Goal: Task Accomplishment & Management: Manage account settings

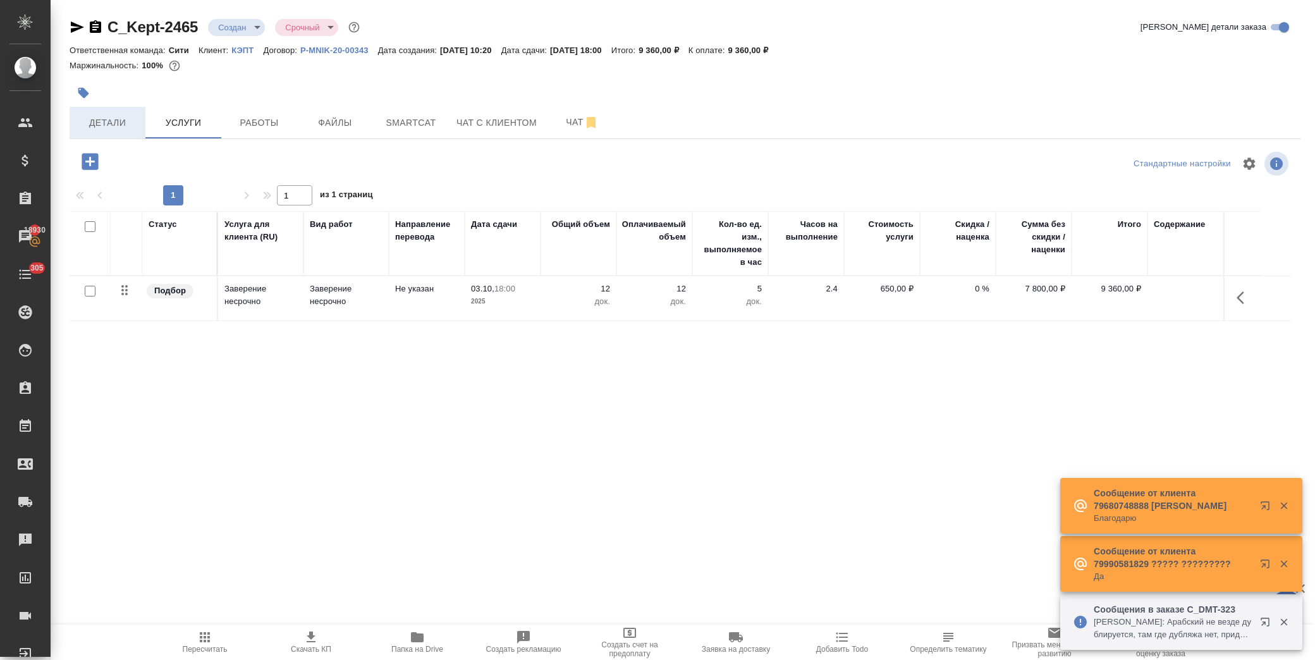
click at [112, 123] on span "Детали" at bounding box center [107, 123] width 61 height 16
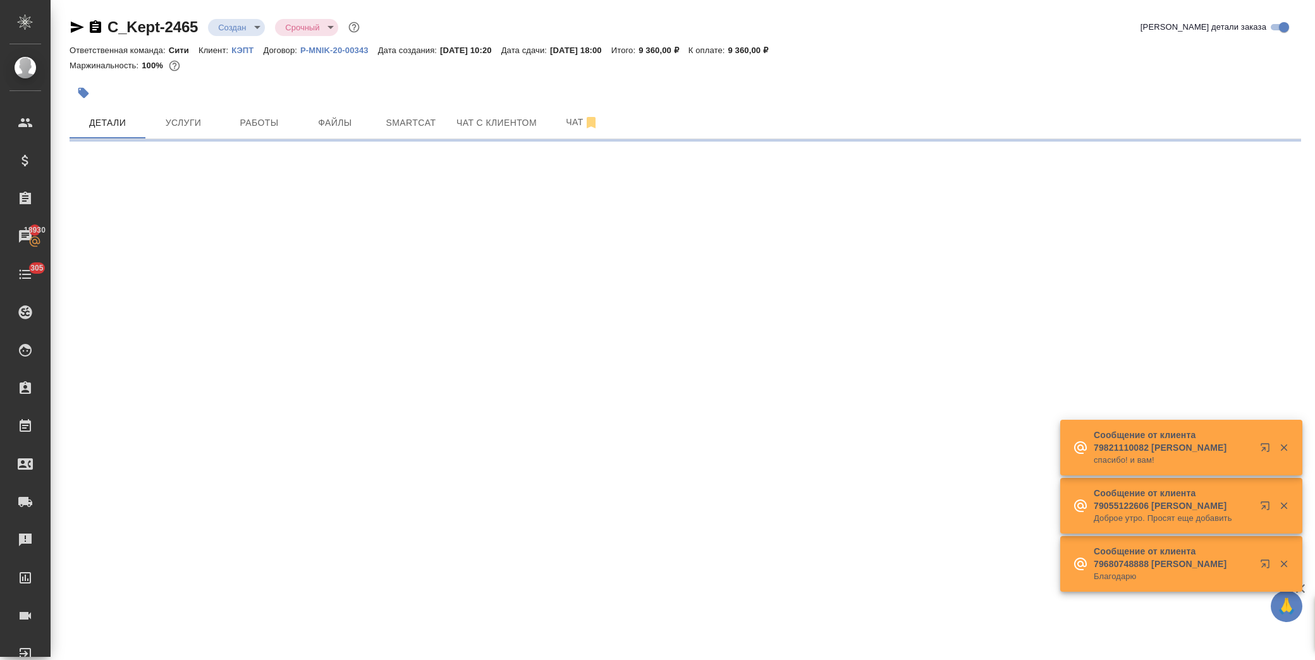
select select "RU"
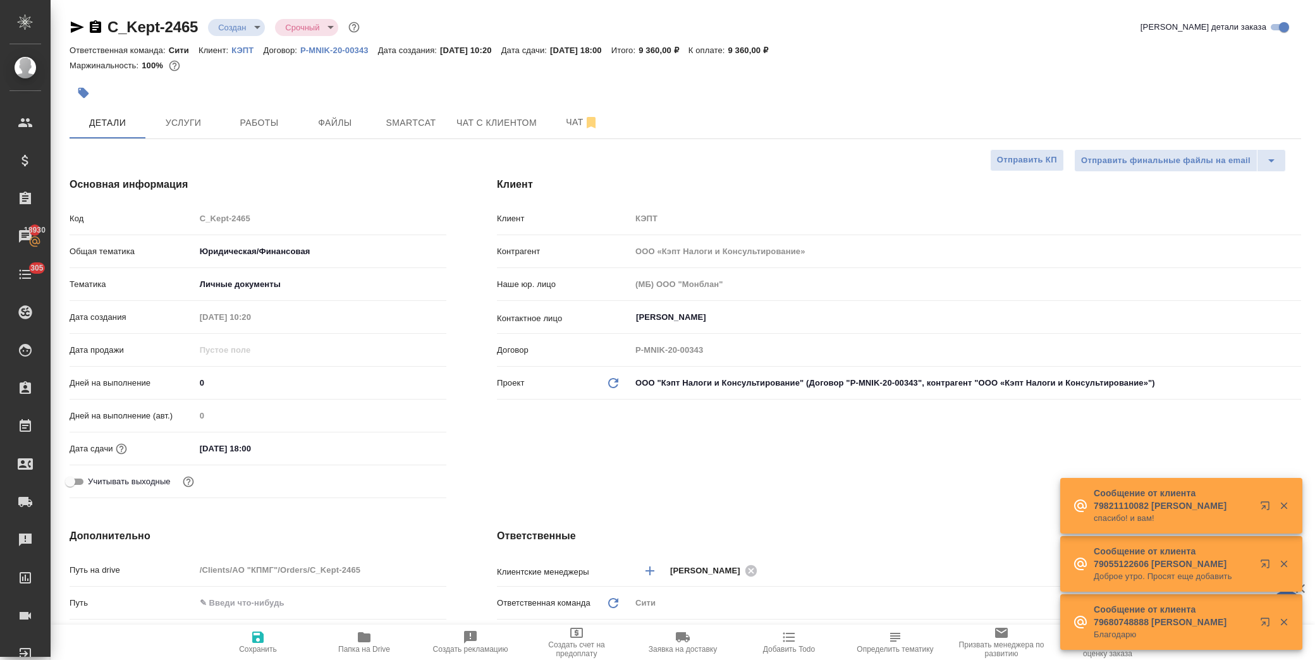
type textarea "x"
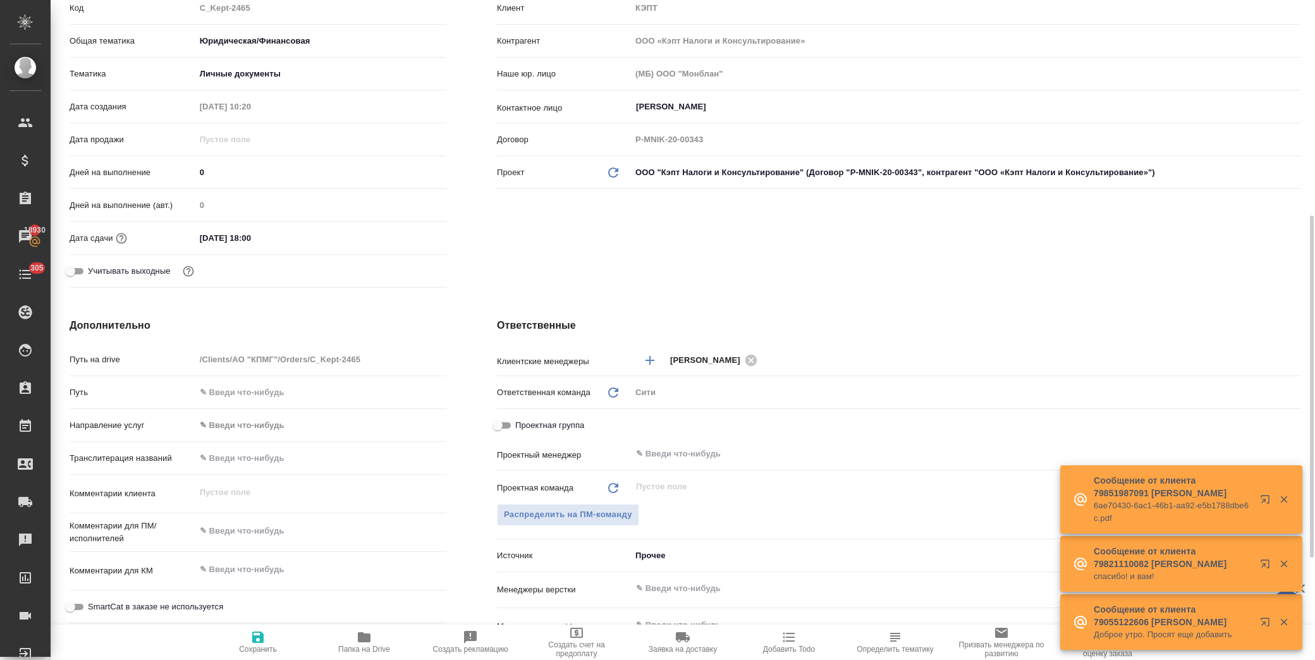
scroll to position [281, 0]
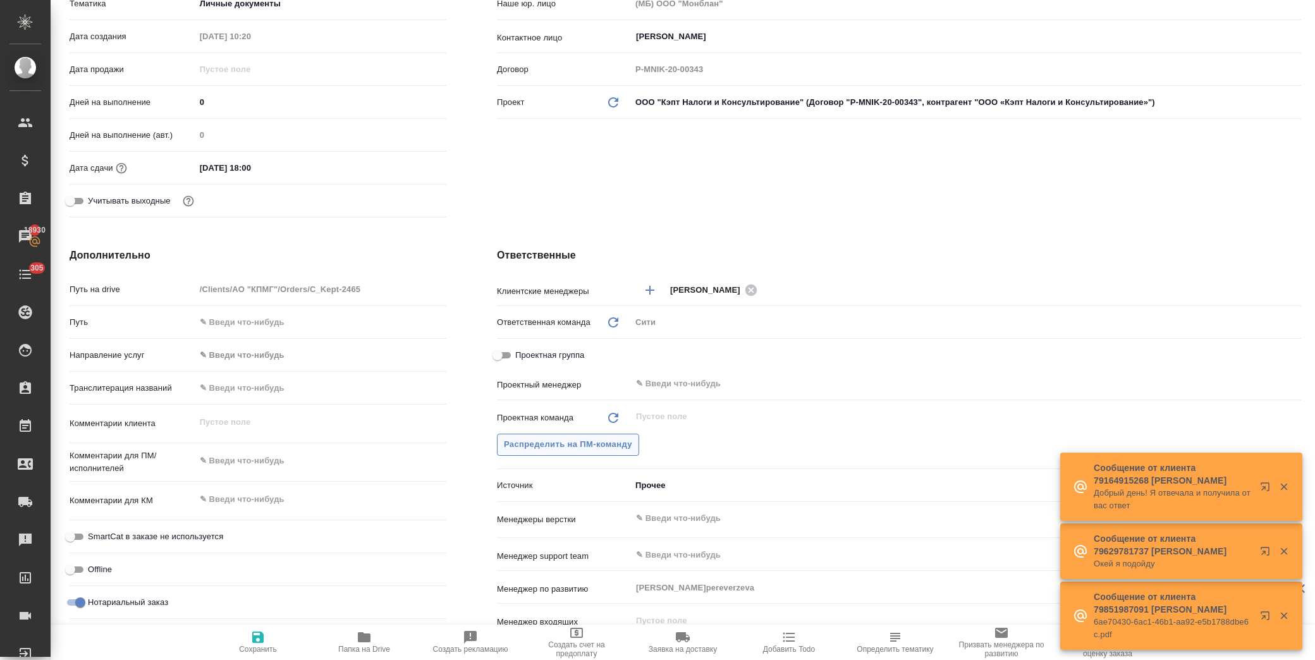
click at [570, 444] on span "Распределить на ПМ-команду" at bounding box center [568, 445] width 128 height 15
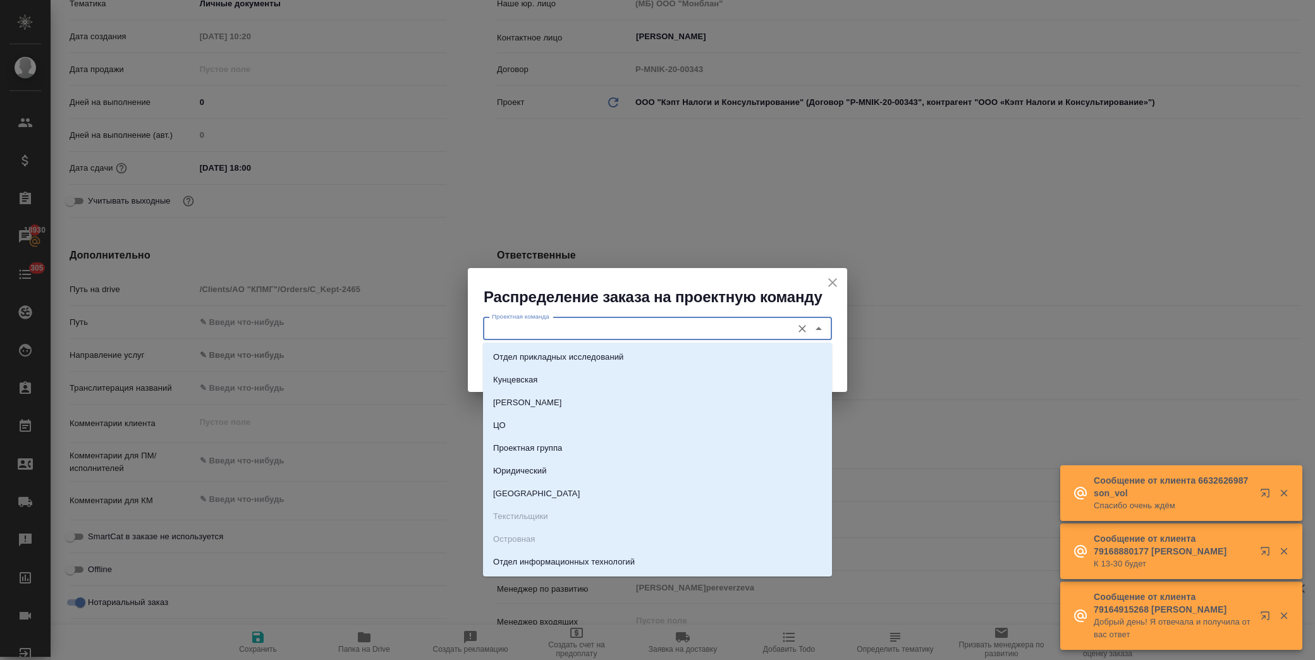
click at [576, 330] on input "Проектная команда" at bounding box center [636, 328] width 299 height 15
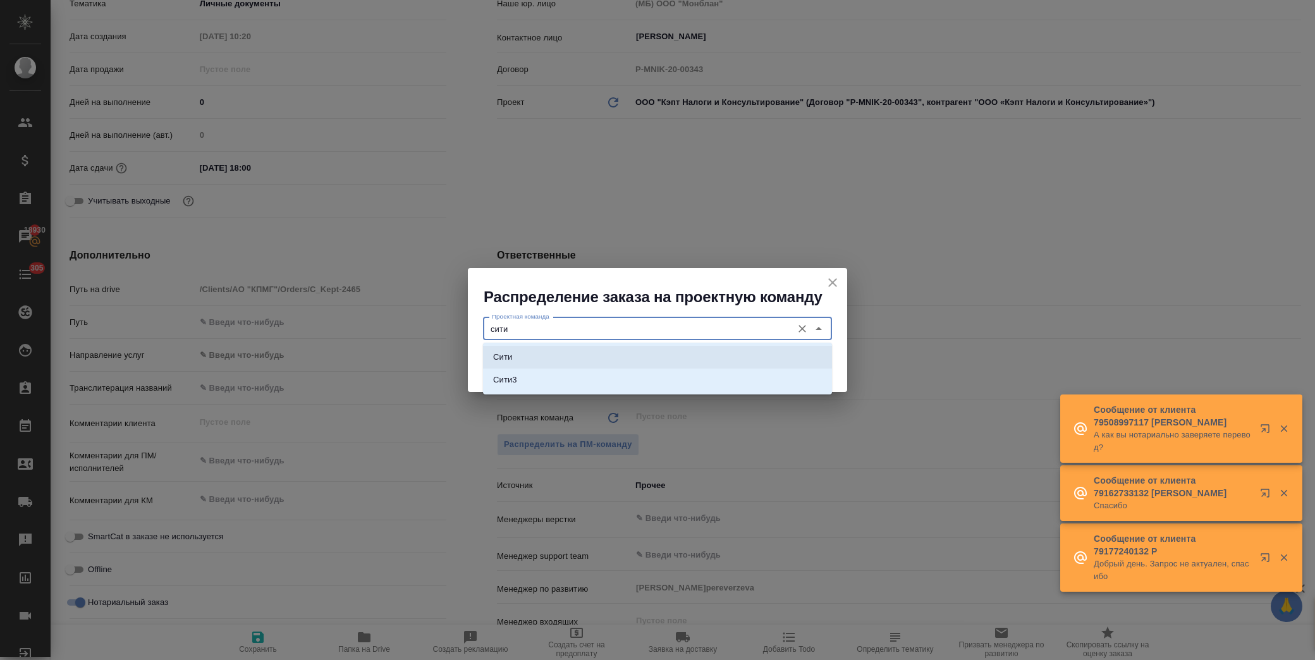
click at [565, 362] on li "Сити" at bounding box center [657, 357] width 349 height 23
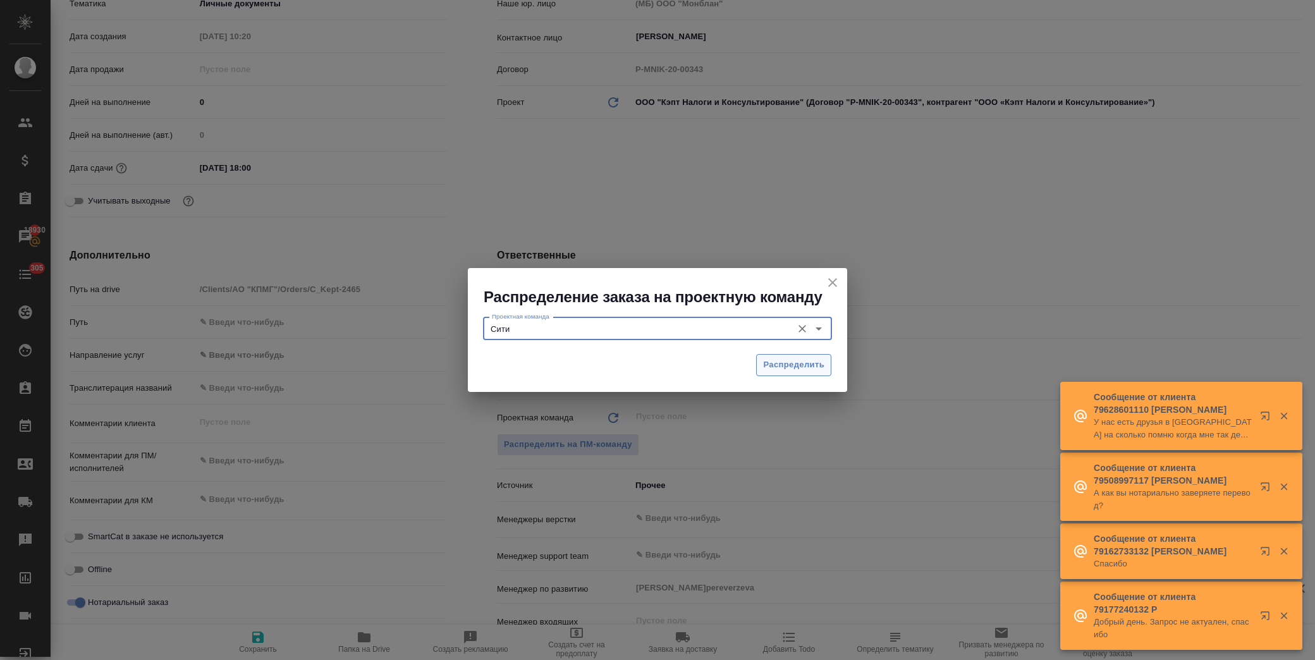
type input "Сити"
click at [811, 367] on span "Распределить" at bounding box center [793, 365] width 61 height 15
type textarea "x"
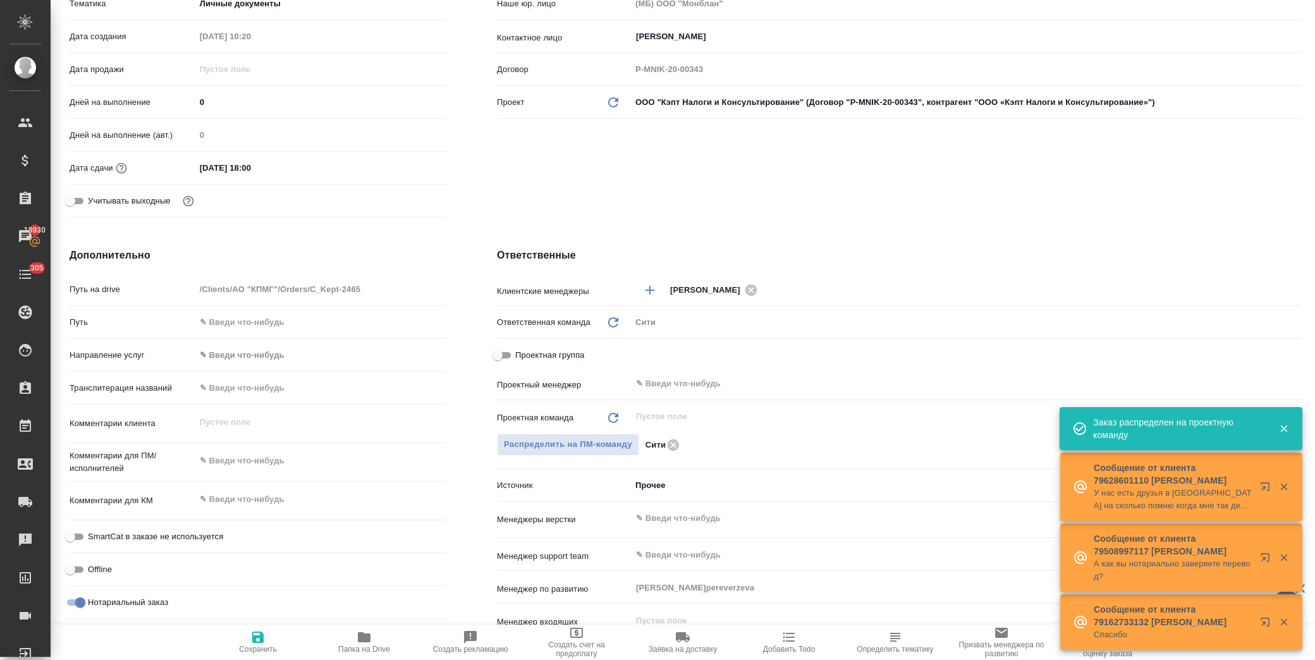
click at [259, 650] on span "Сохранить" at bounding box center [258, 649] width 38 height 9
type textarea "x"
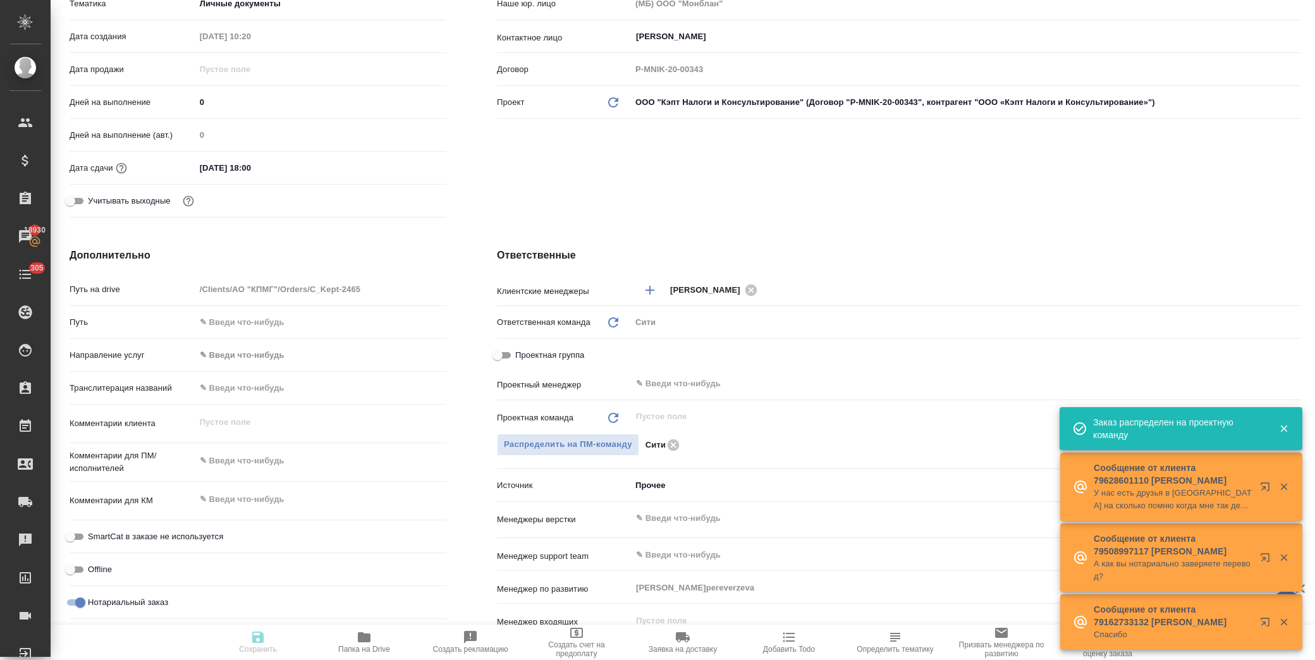
type textarea "x"
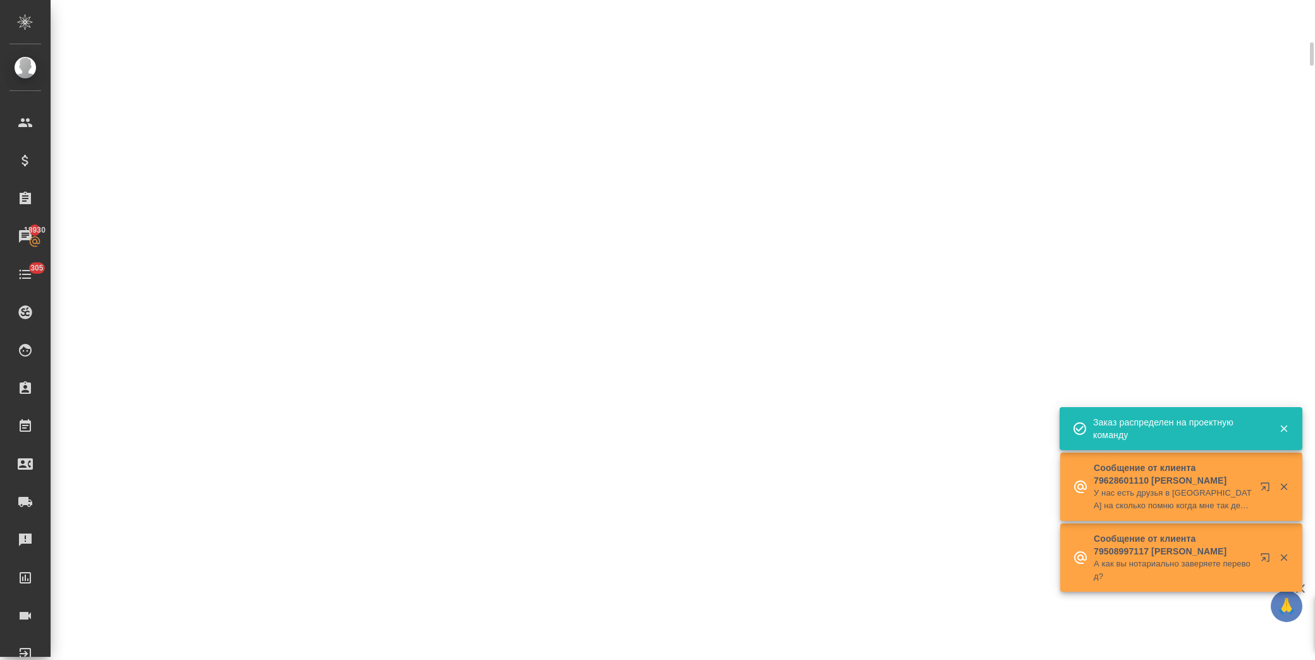
select select "RU"
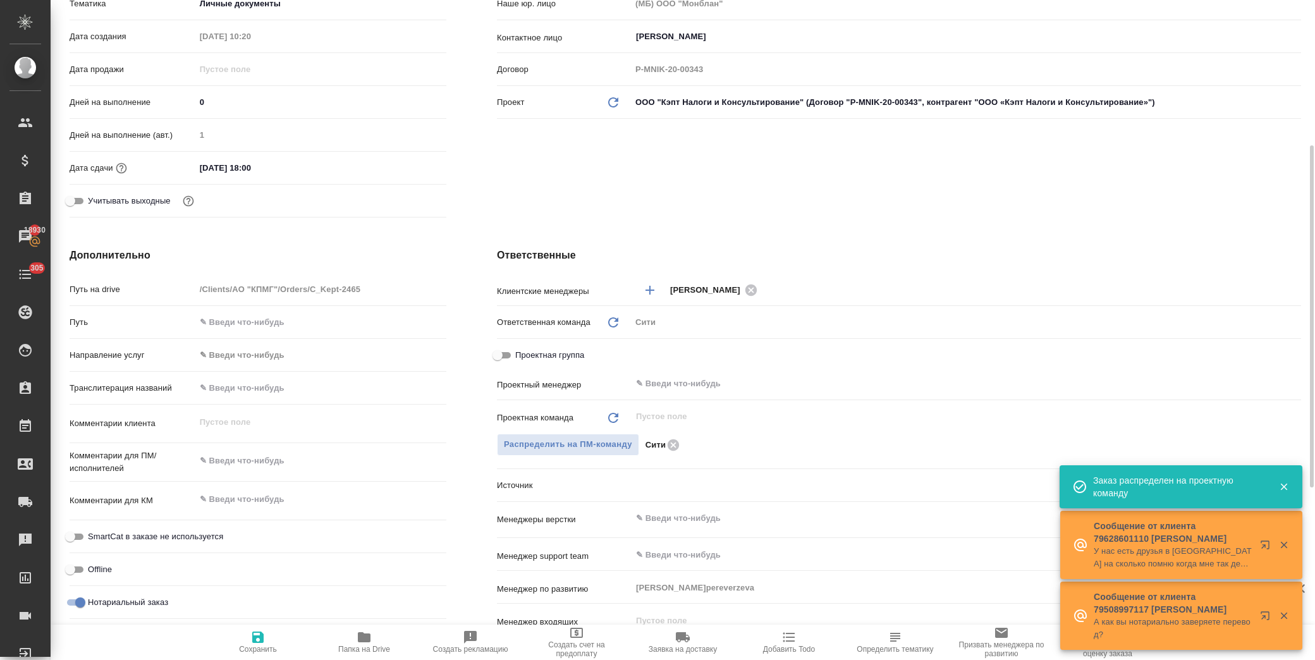
type textarea "x"
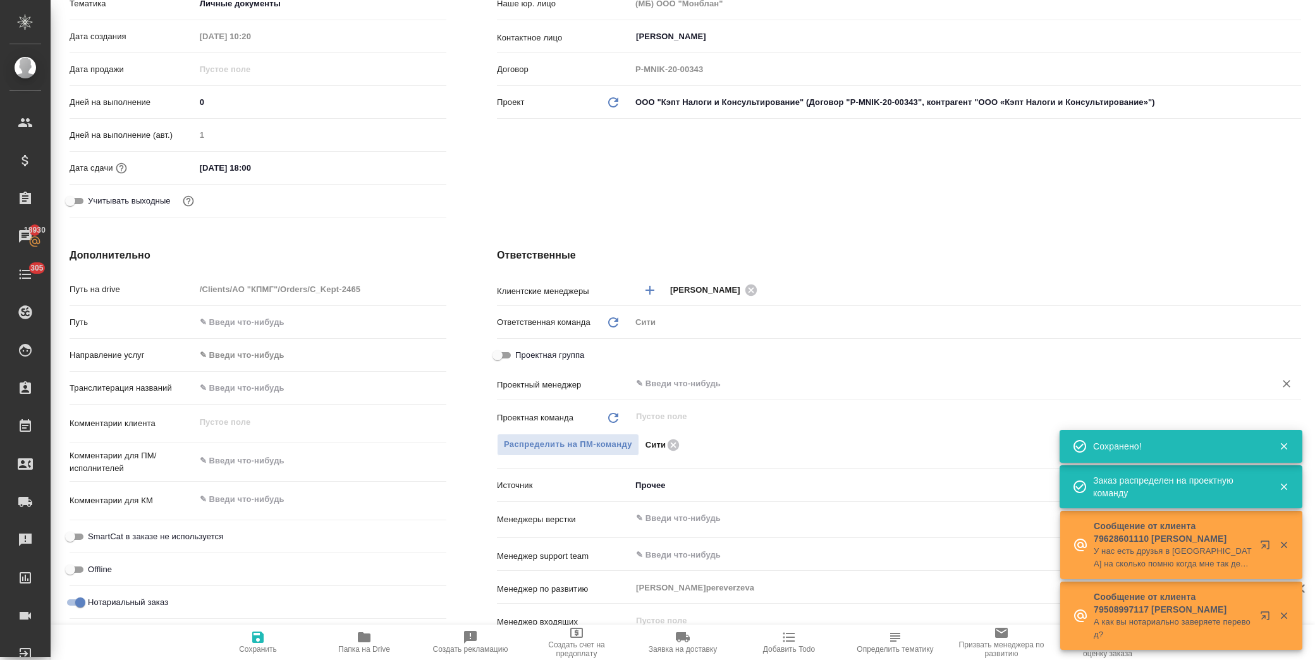
click at [658, 383] on input "text" at bounding box center [945, 383] width 620 height 15
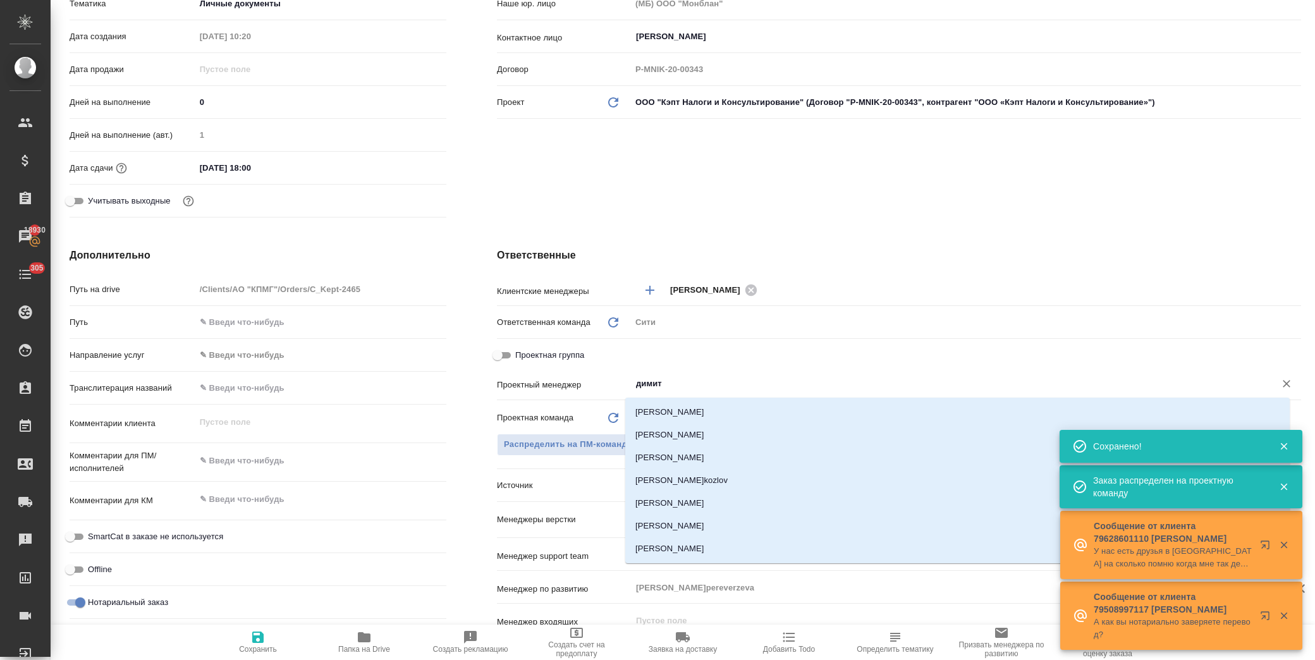
type input "димитр"
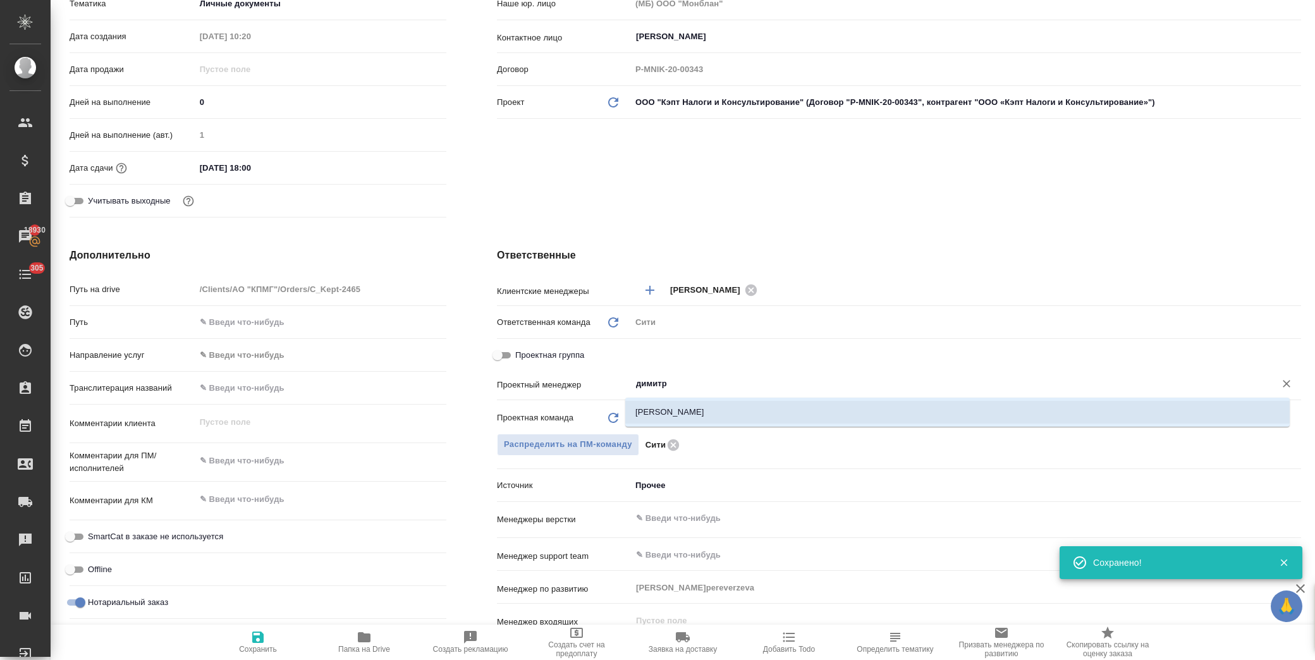
click at [671, 410] on li "[PERSON_NAME]" at bounding box center [957, 412] width 665 height 23
type textarea "x"
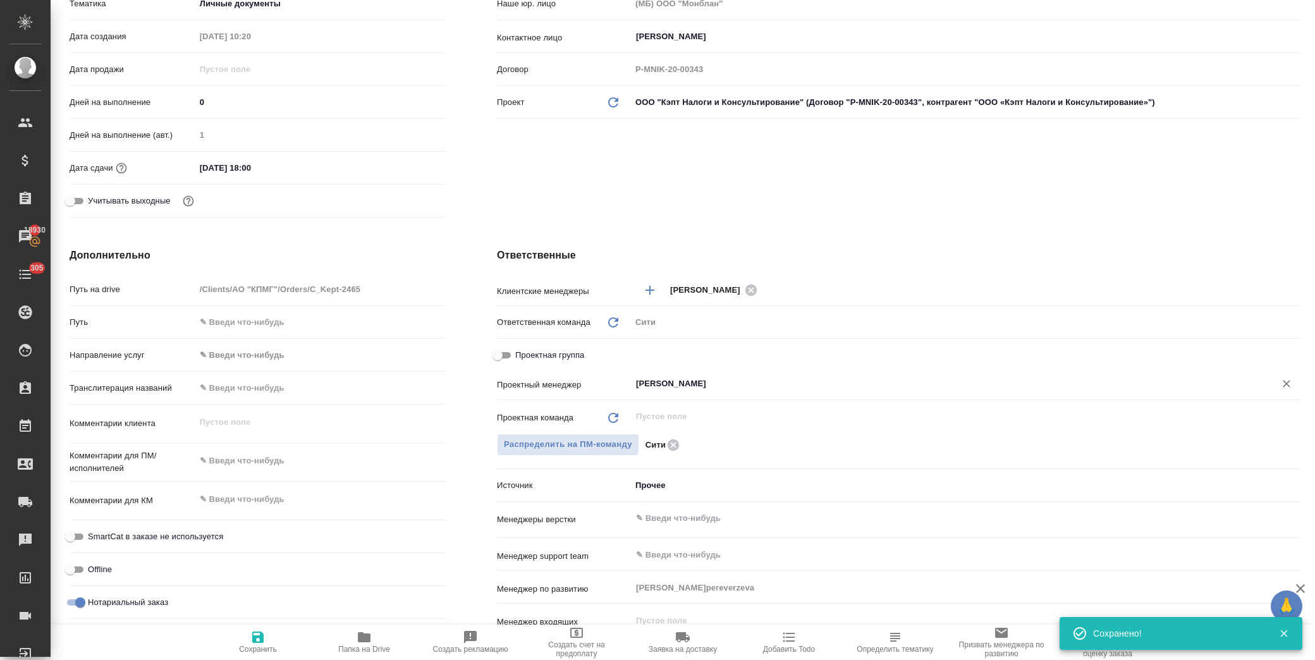
type input "[PERSON_NAME]"
click at [269, 646] on span "Сохранить" at bounding box center [258, 649] width 38 height 9
type textarea "x"
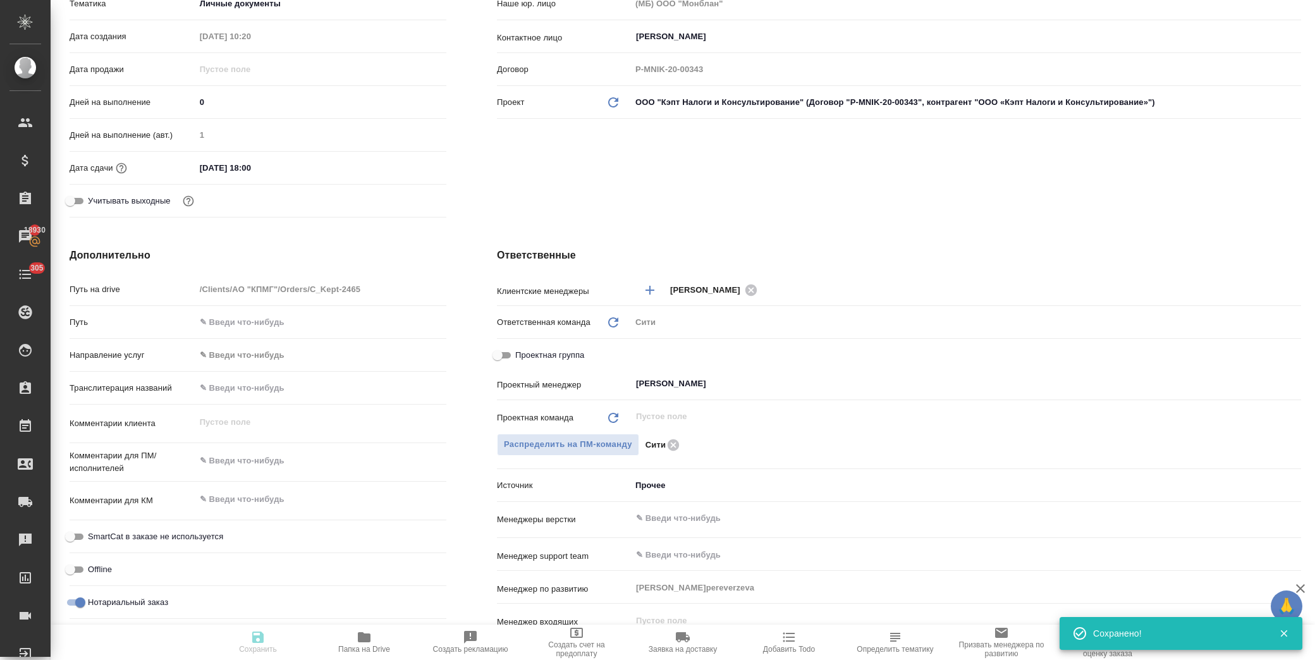
type textarea "x"
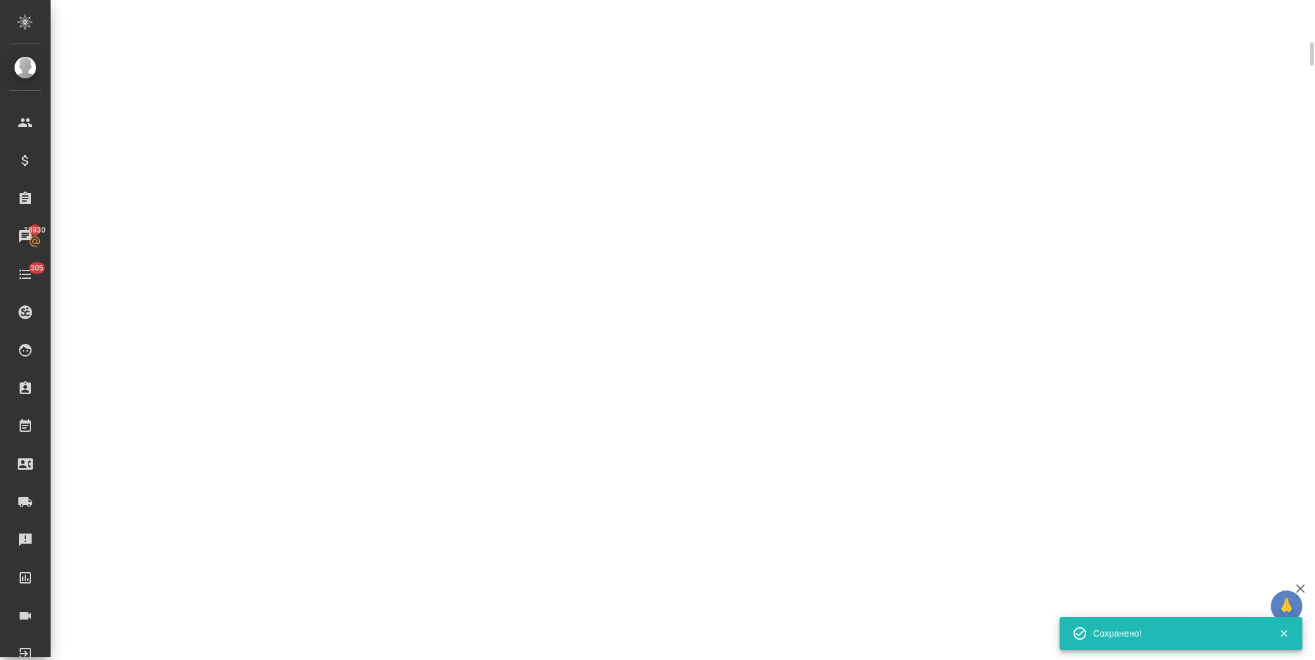
select select "RU"
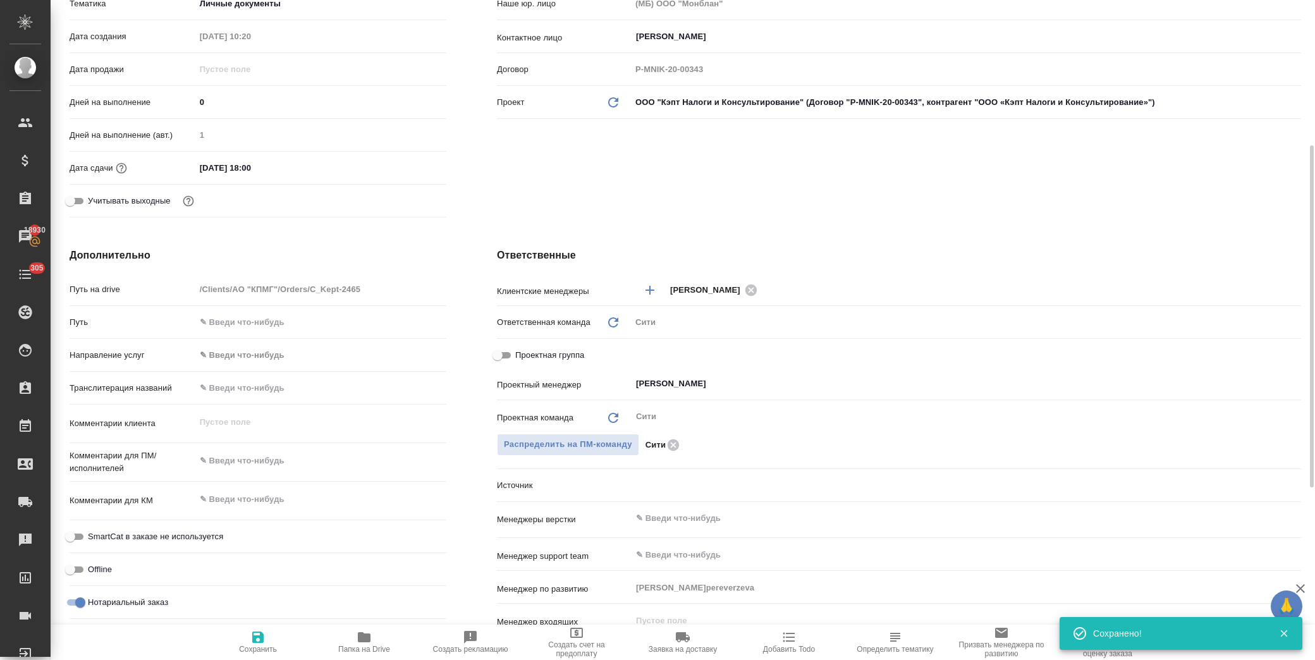
type textarea "x"
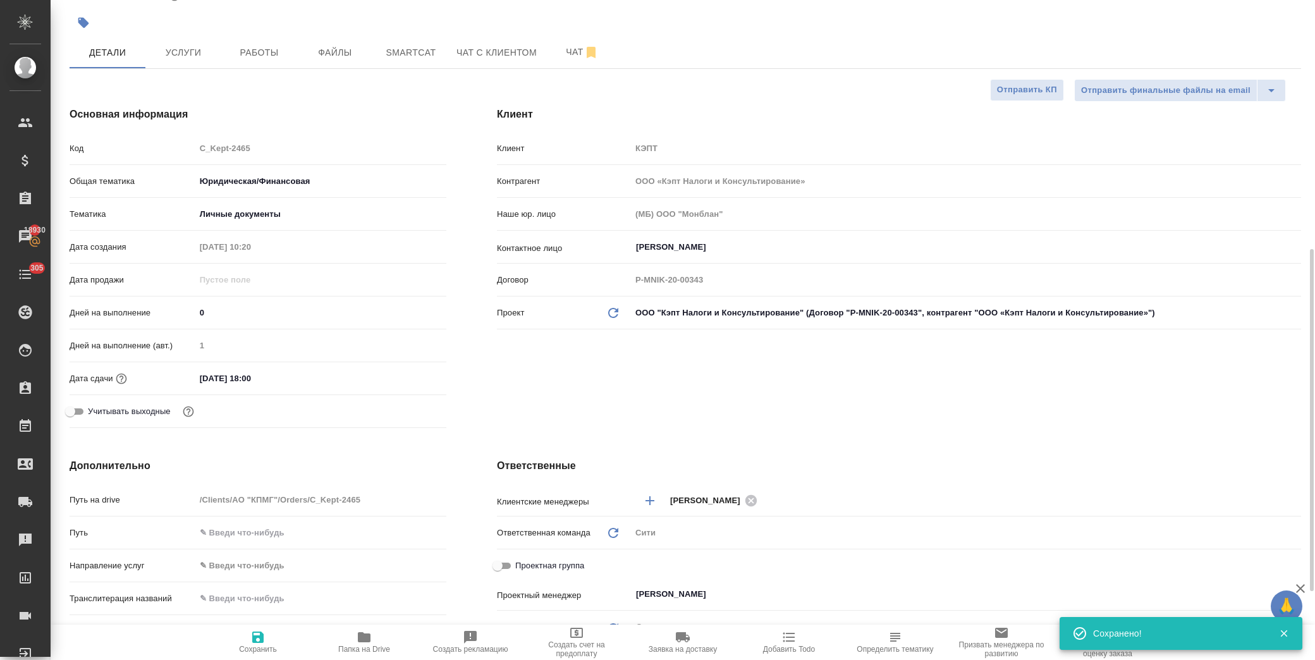
scroll to position [0, 0]
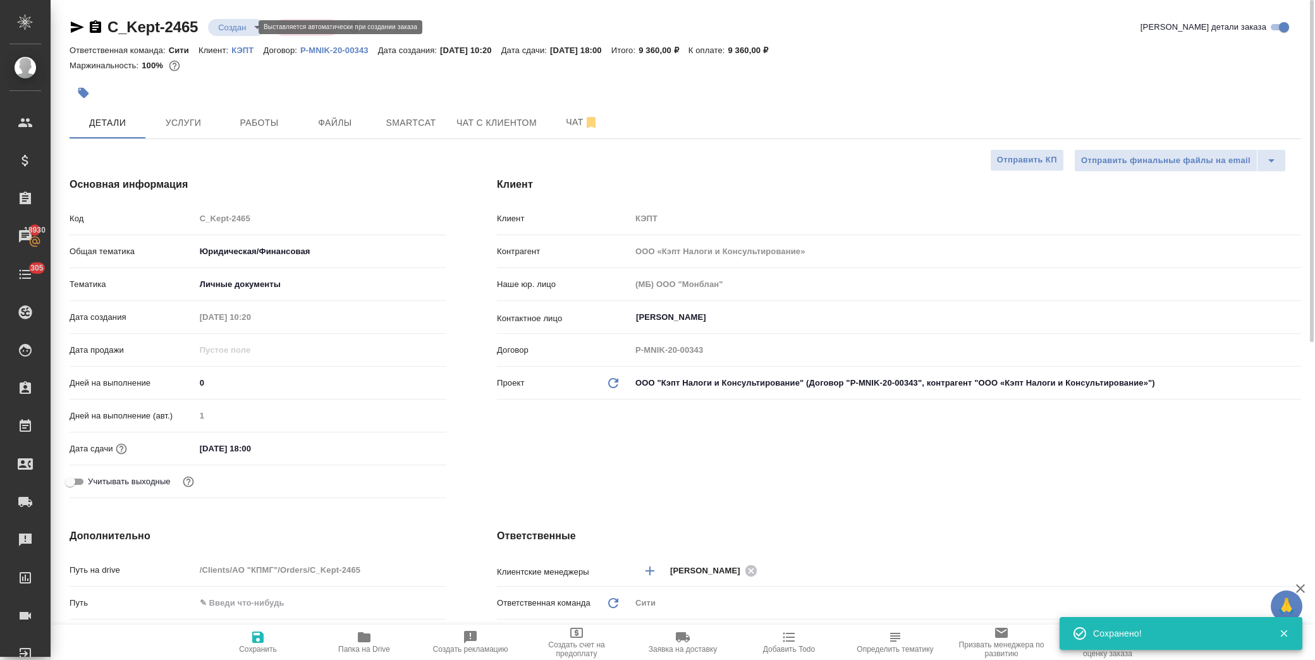
click at [245, 32] on body "🙏 .cls-1 fill:#fff; AWATERA Лофицкая Юлия Владимировна Клиенты Спецификации Зак…" at bounding box center [657, 330] width 1315 height 660
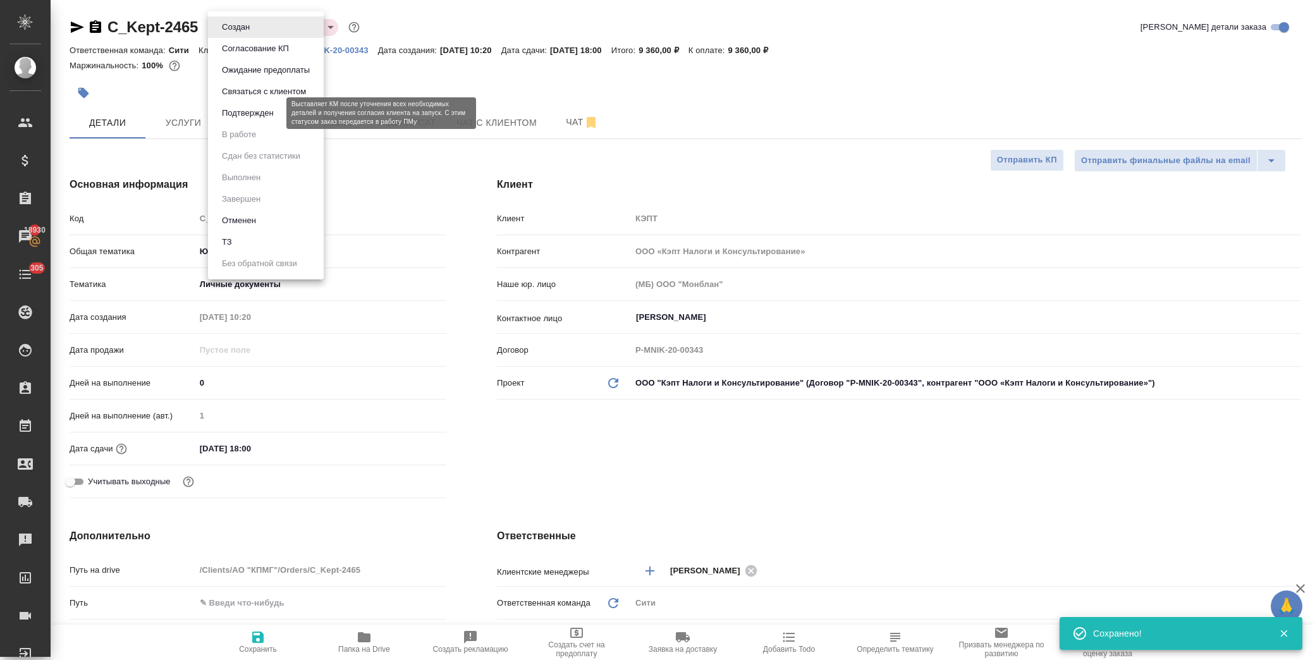
click at [238, 108] on button "Подтвержден" at bounding box center [247, 113] width 59 height 14
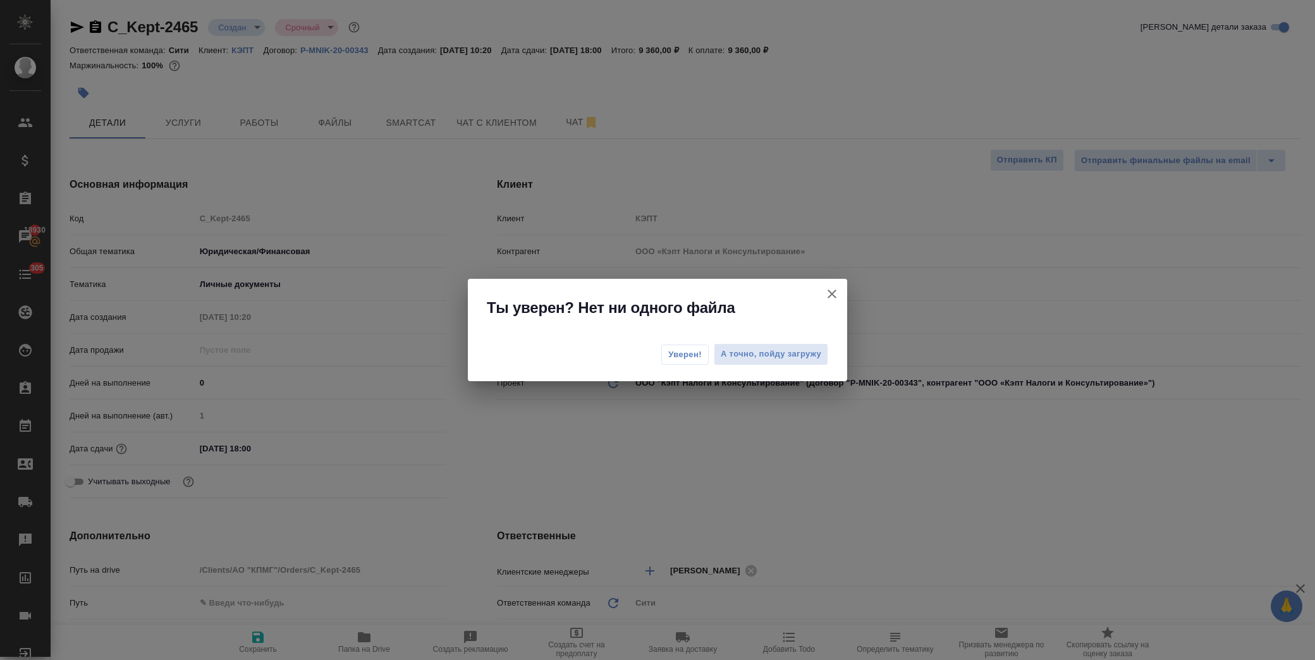
click at [682, 355] on span "Уверен!" at bounding box center [685, 354] width 34 height 13
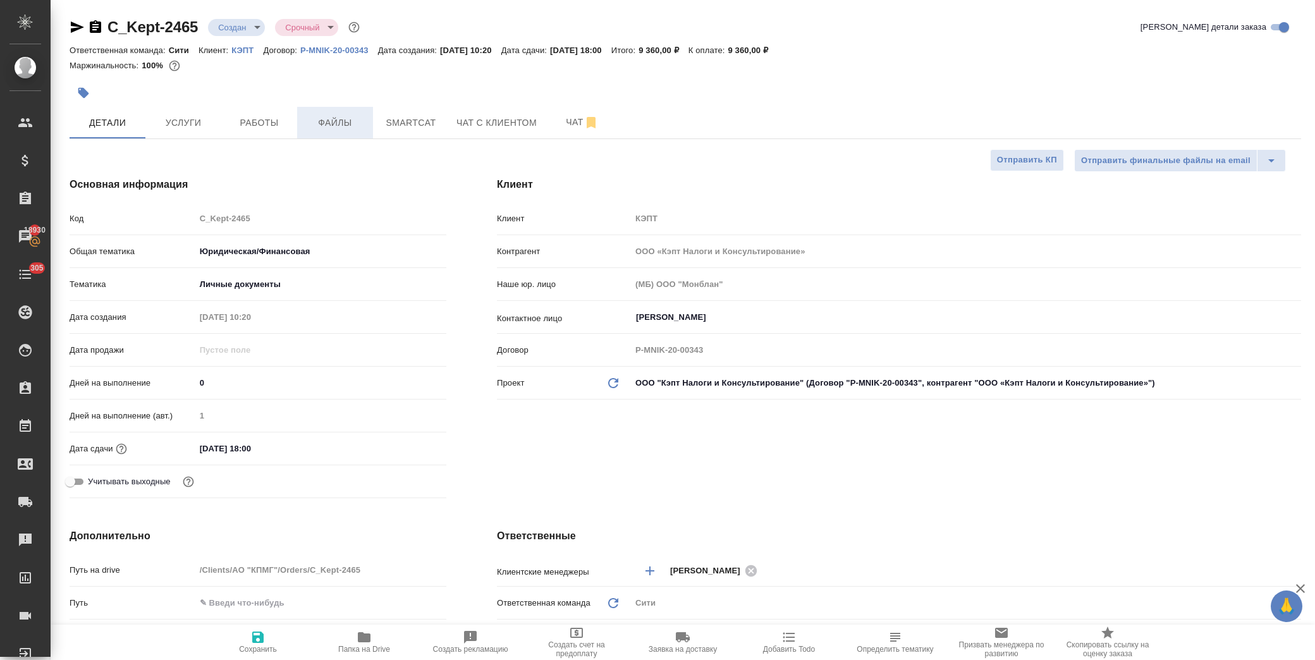
click at [324, 126] on div ".cls-1 fill:#fff; AWATERA Лофицкая Юлия Владимировна Клиенты Спецификации Заказ…" at bounding box center [657, 330] width 1315 height 660
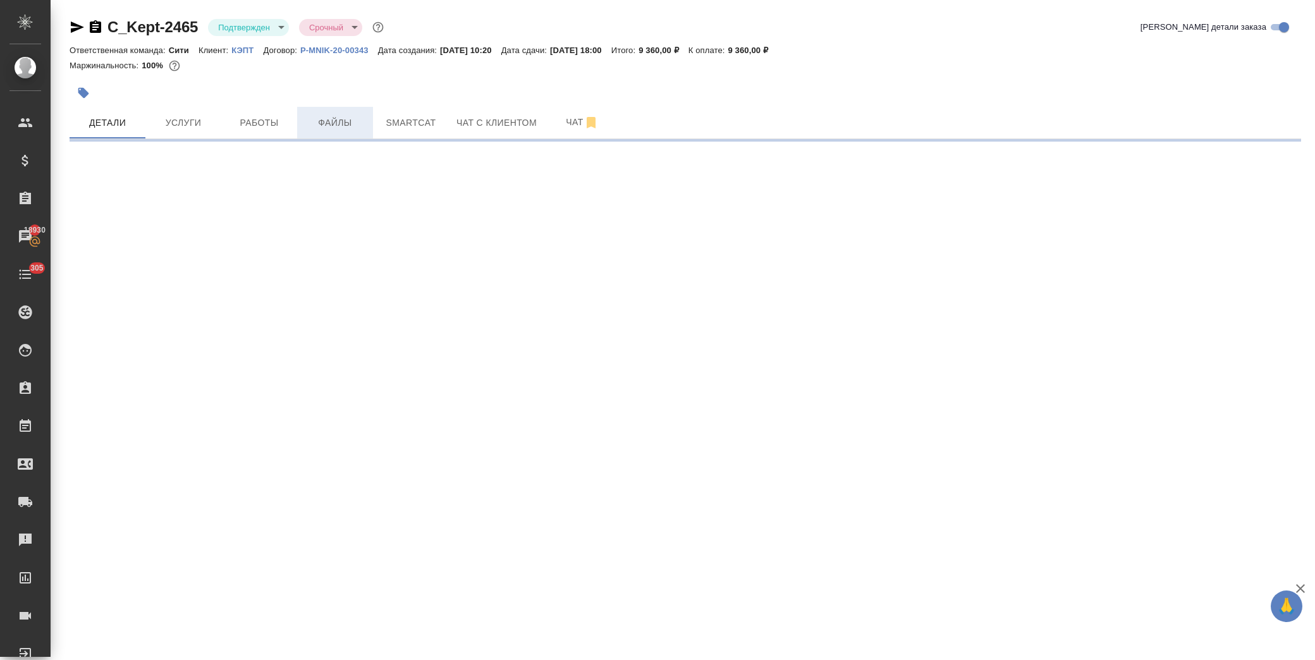
select select "RU"
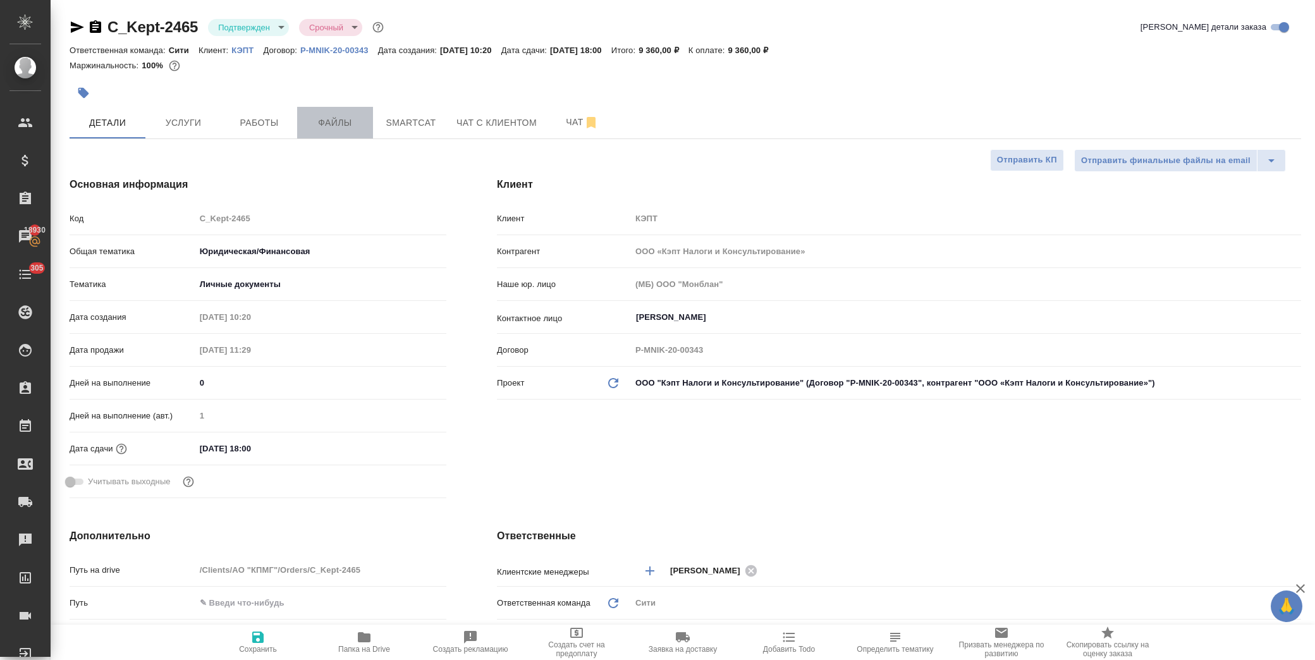
click at [333, 124] on span "Файлы" at bounding box center [335, 123] width 61 height 16
type textarea "x"
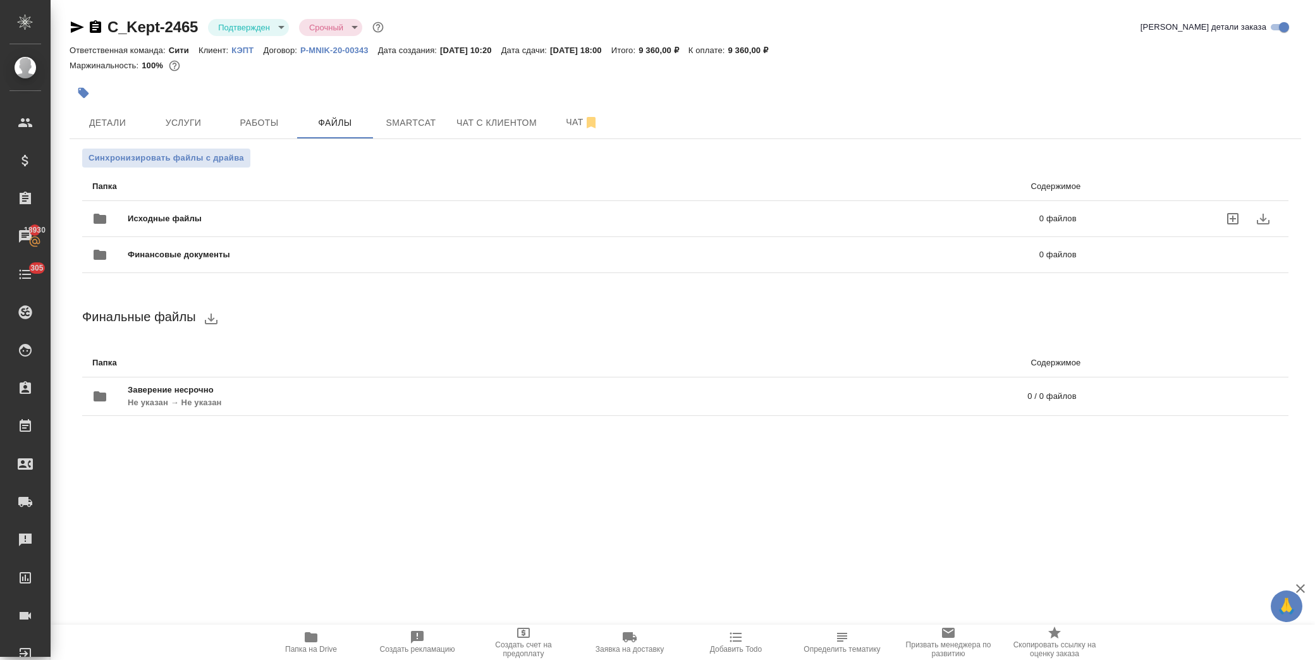
click at [166, 206] on div "Исходные файлы 0 файлов" at bounding box center [584, 219] width 985 height 30
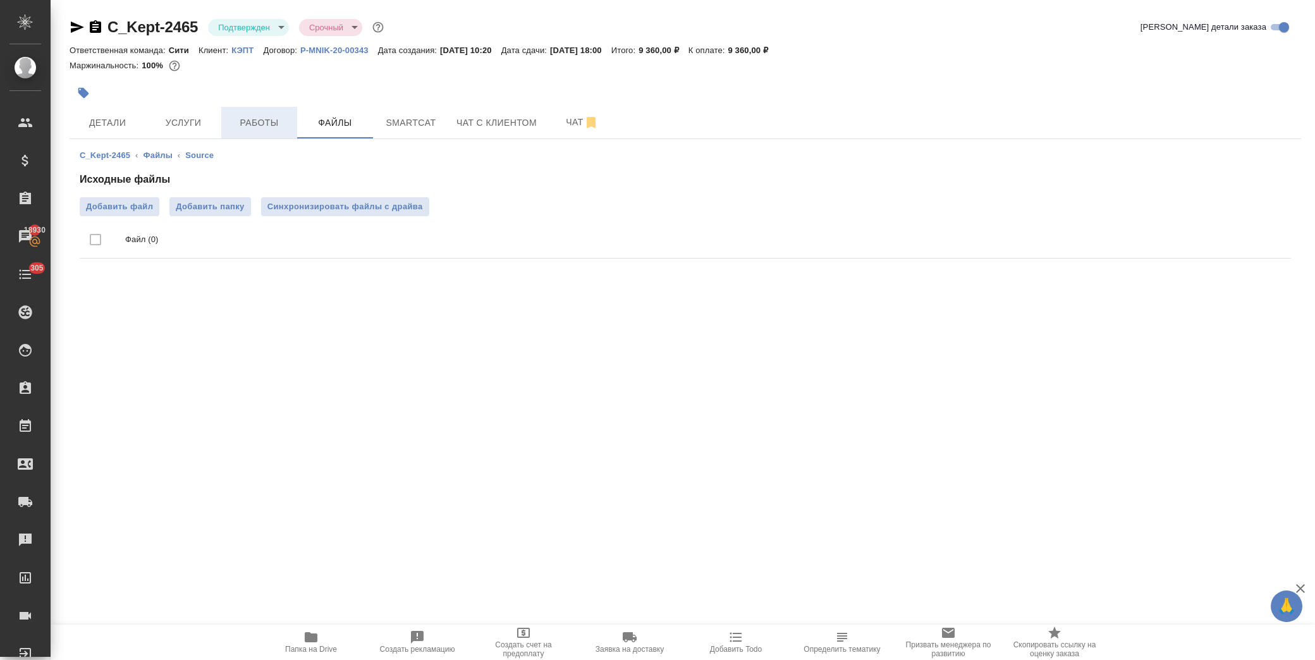
click at [268, 123] on span "Работы" at bounding box center [259, 123] width 61 height 16
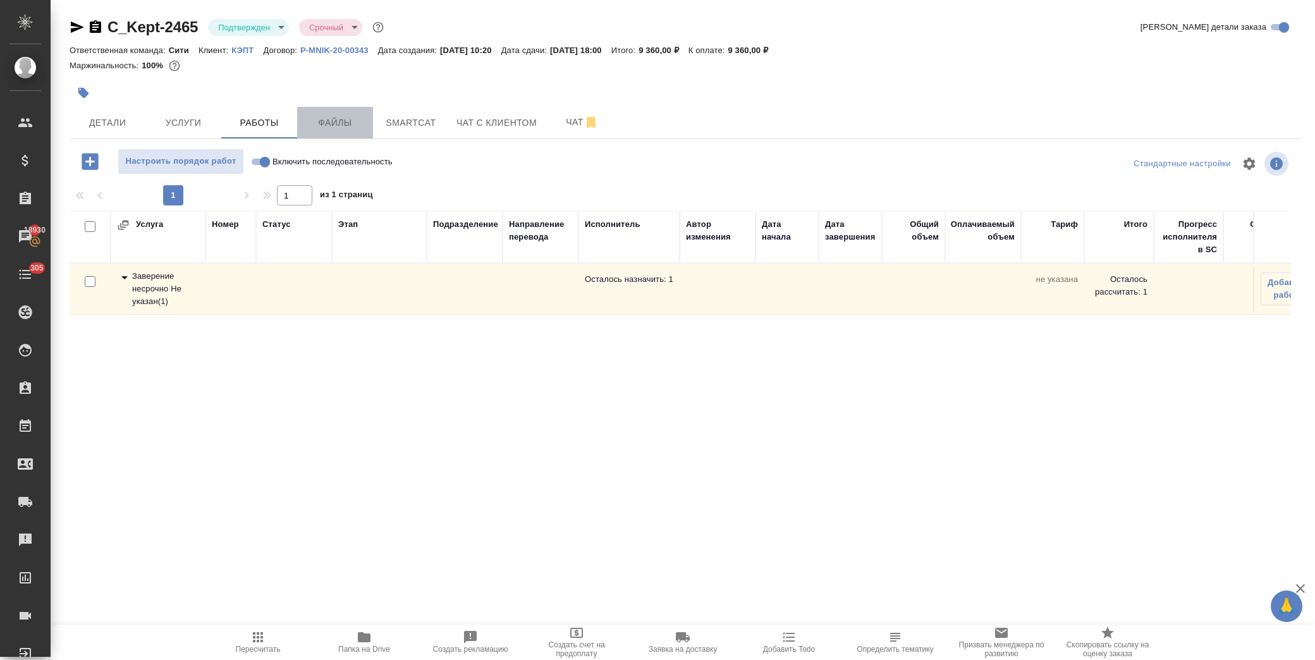
click at [343, 118] on span "Файлы" at bounding box center [335, 123] width 61 height 16
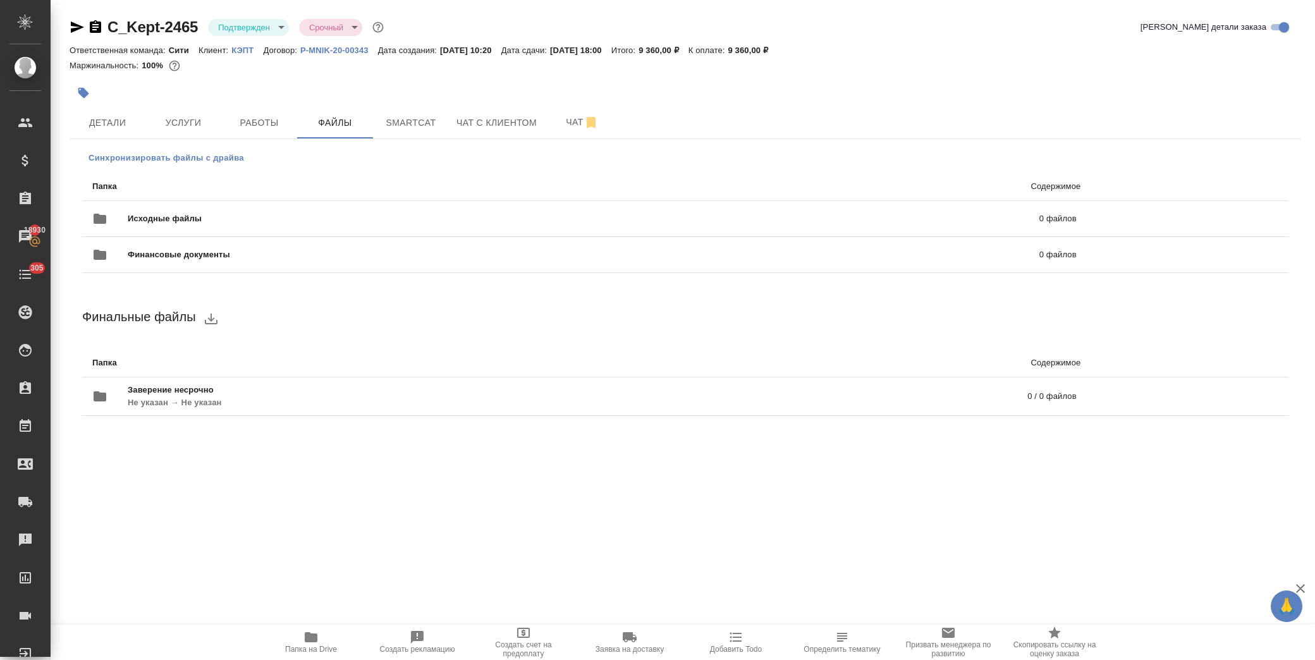
click at [193, 162] on span "Синхронизировать файлы с драйва" at bounding box center [167, 158] width 156 height 13
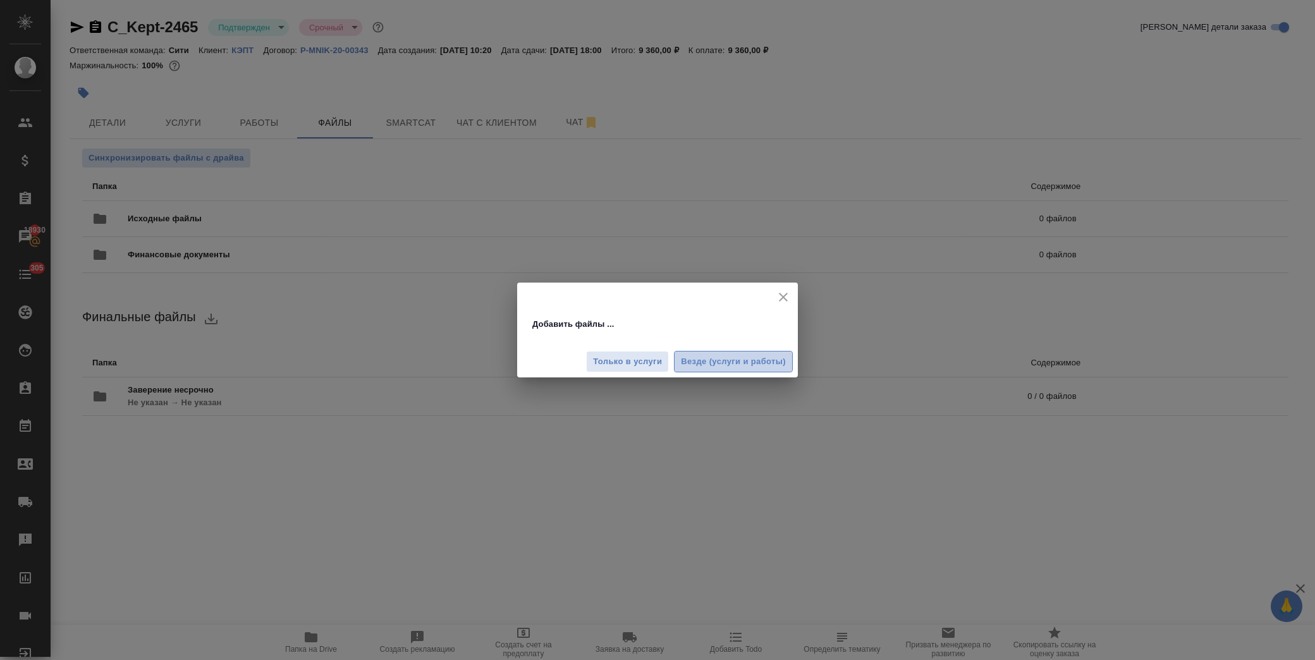
click at [741, 364] on span "Везде (услуги и работы)" at bounding box center [733, 362] width 105 height 15
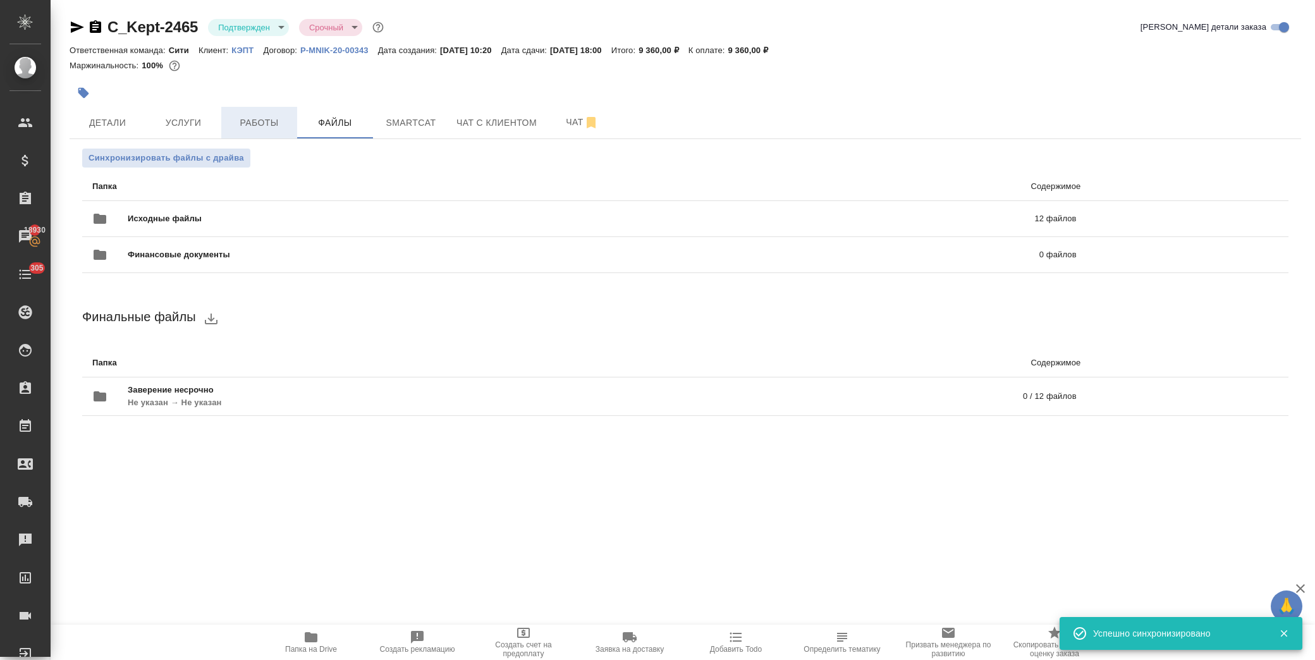
click at [256, 122] on span "Работы" at bounding box center [259, 123] width 61 height 16
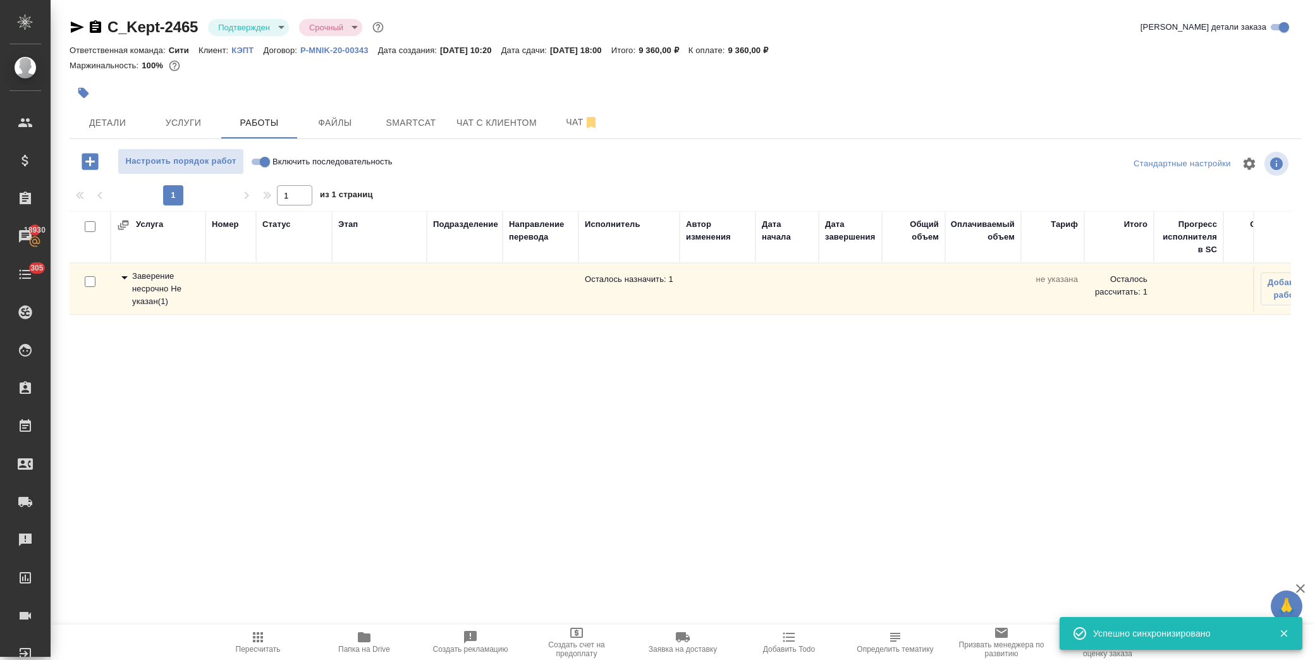
click at [128, 279] on icon at bounding box center [124, 277] width 15 height 15
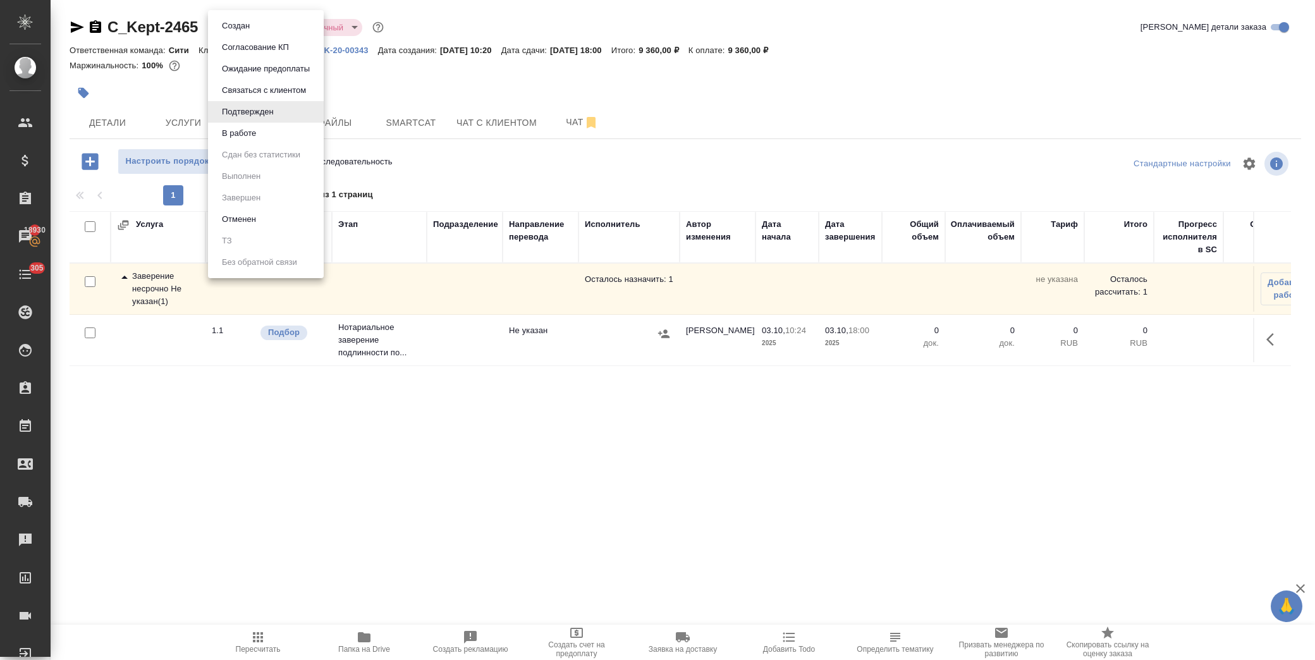
click at [268, 27] on body "🙏 .cls-1 fill:#fff; AWATERA Лофицкая Юлия Владимировна Клиенты Спецификации Зак…" at bounding box center [657, 330] width 1315 height 660
click at [262, 131] on li "В работе" at bounding box center [266, 134] width 116 height 22
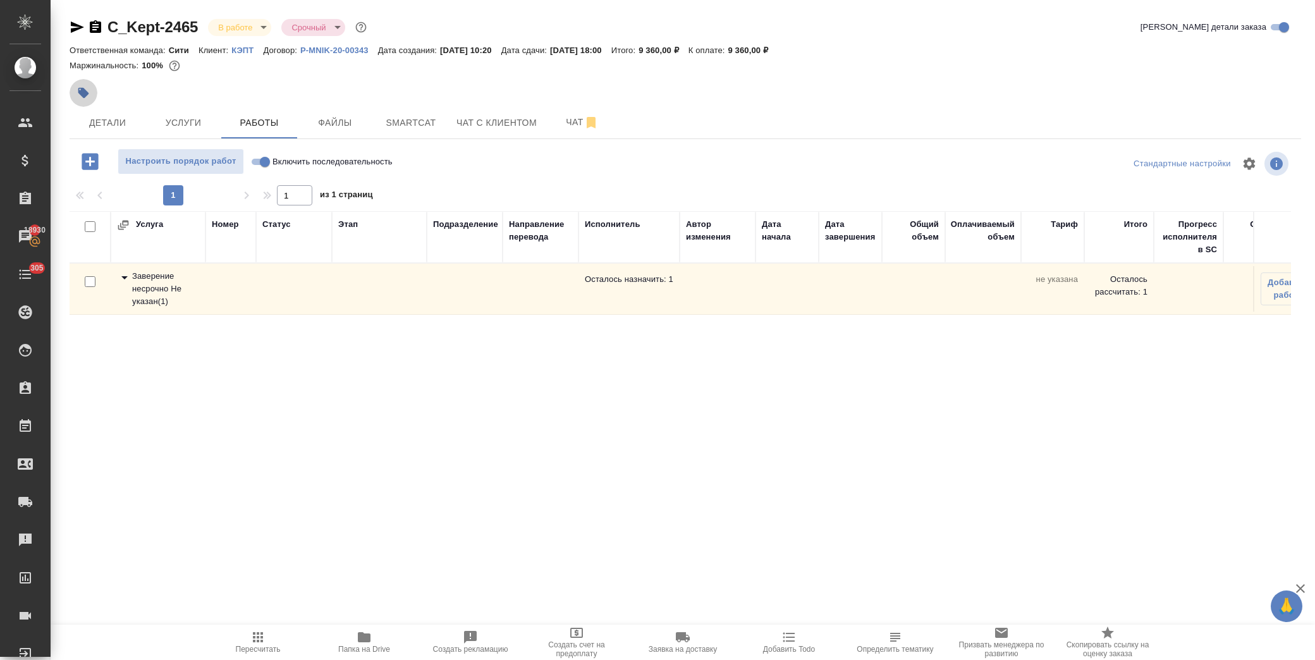
click at [82, 92] on icon "button" at bounding box center [83, 93] width 11 height 11
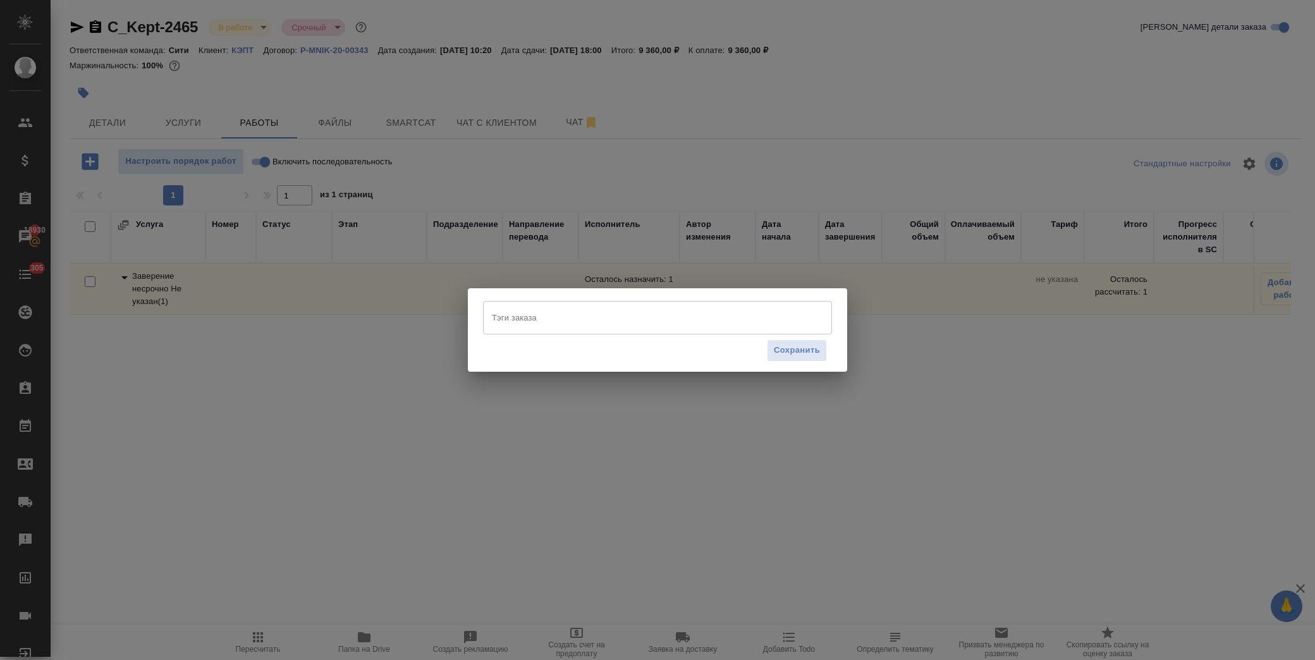
click at [582, 328] on input "Тэги заказа" at bounding box center [646, 318] width 314 height 22
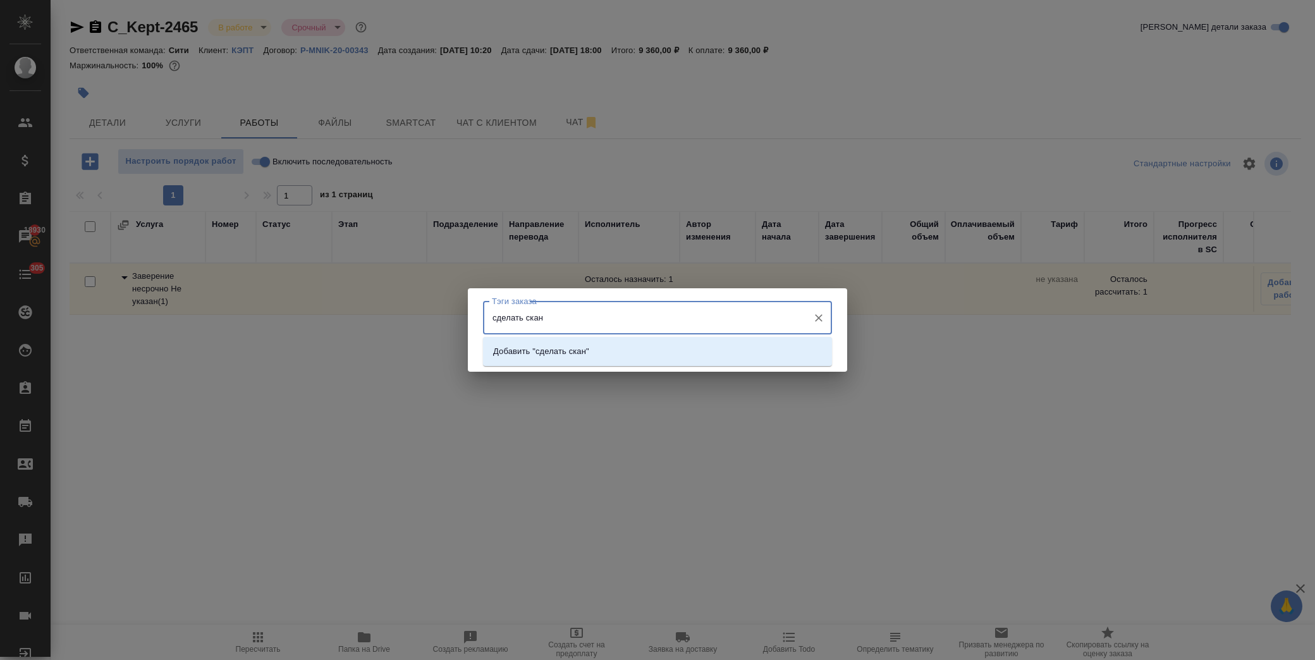
type input "сделать сканы"
click at [583, 353] on p "Добавить "сделать сканы"" at bounding box center [544, 351] width 102 height 13
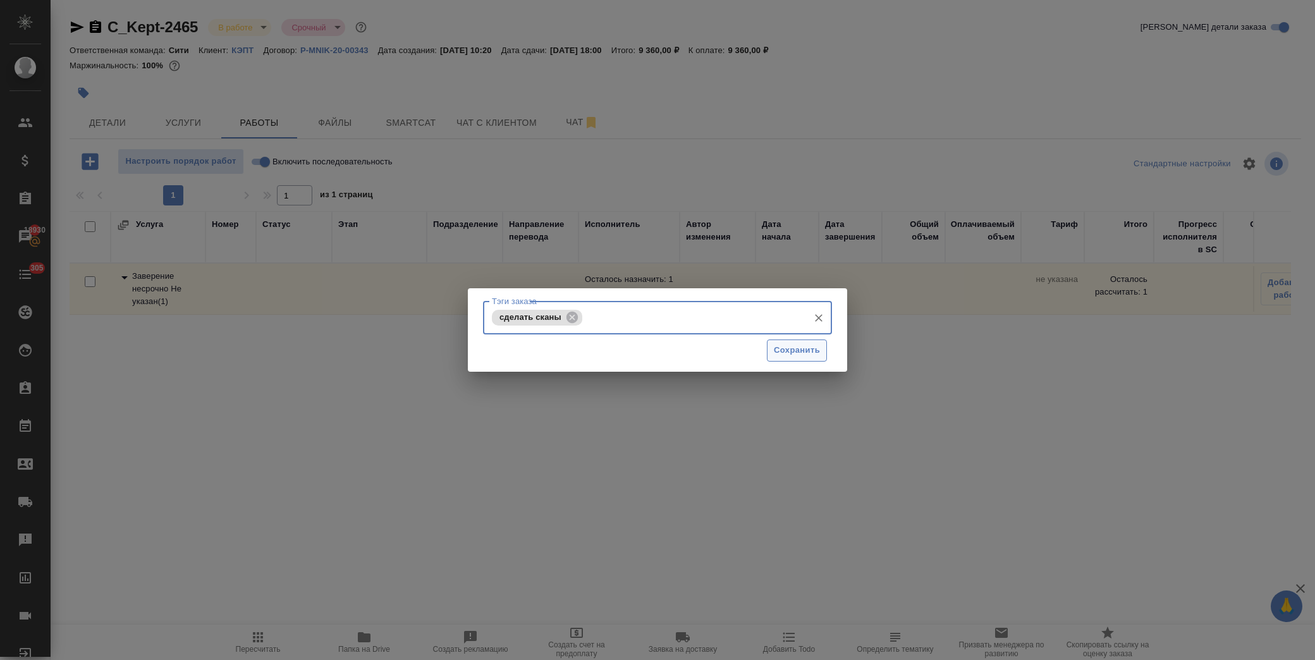
click at [781, 348] on span "Сохранить" at bounding box center [797, 350] width 46 height 15
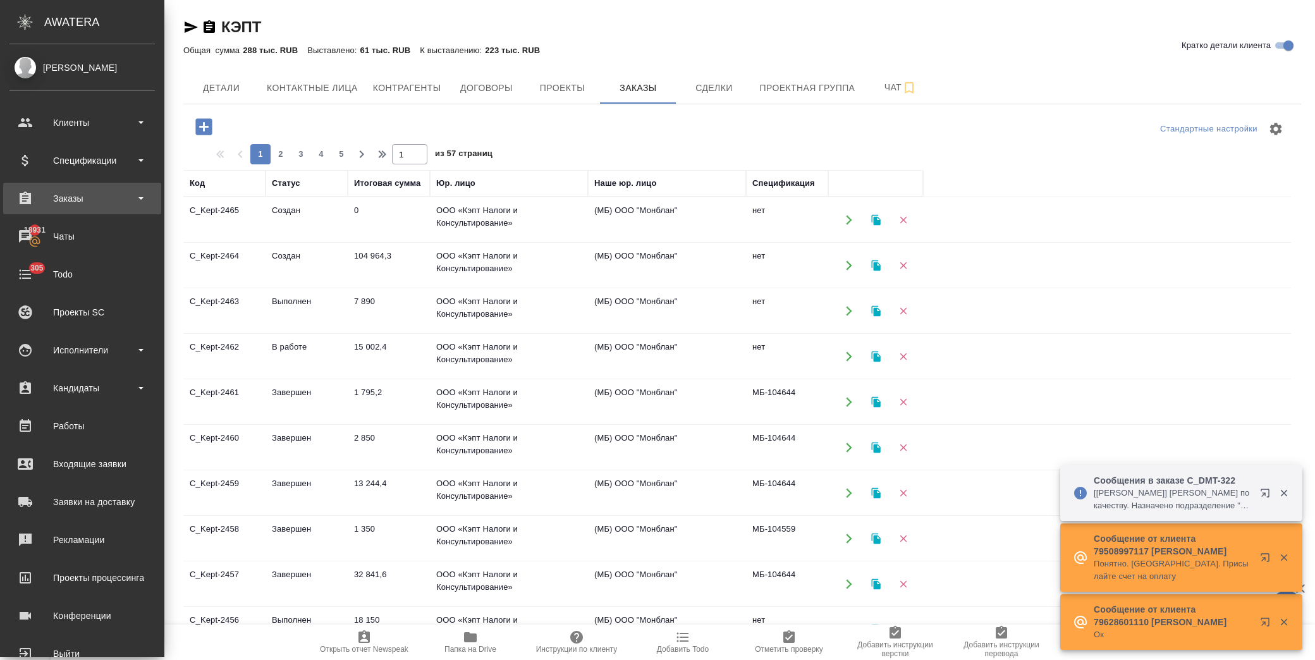
click at [76, 203] on div "Заказы" at bounding box center [81, 198] width 145 height 19
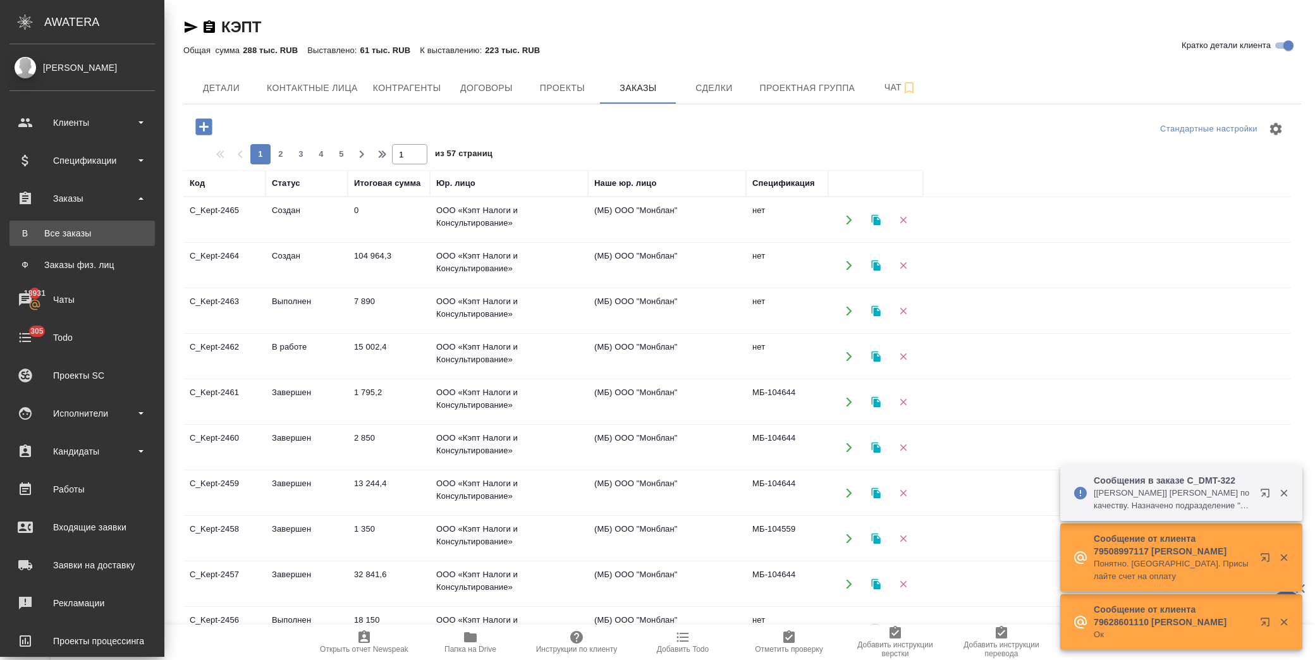
click at [95, 238] on div "Все заказы" at bounding box center [82, 233] width 133 height 13
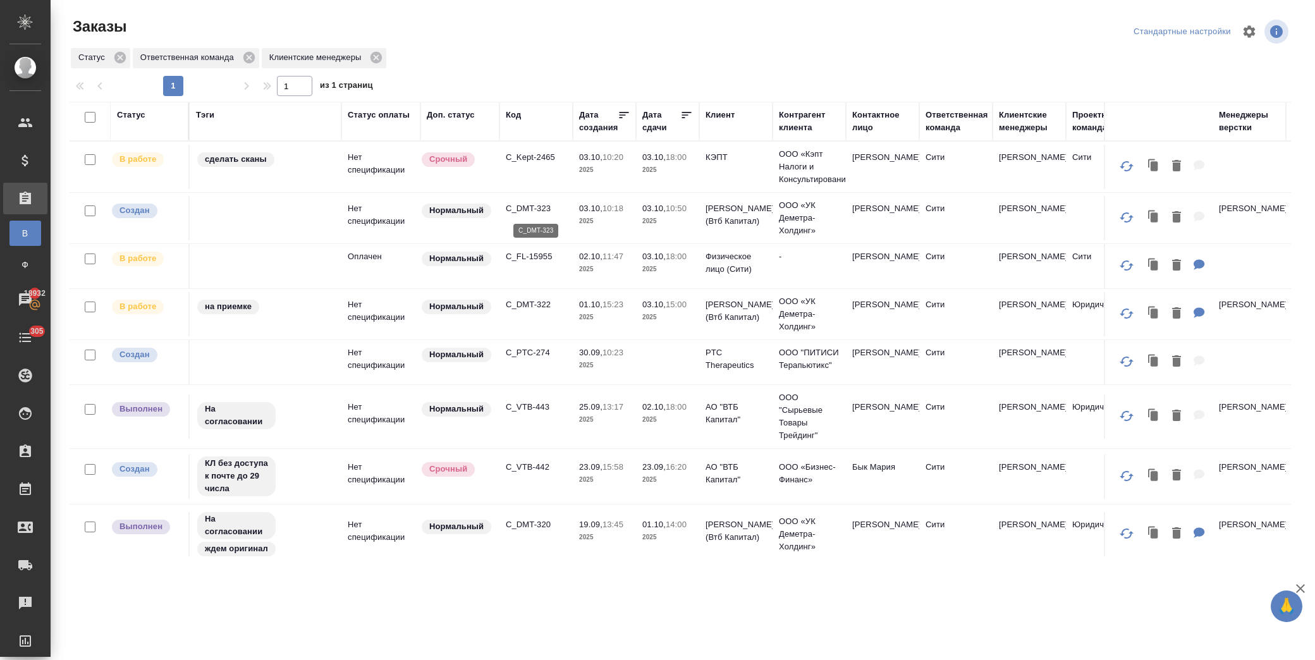
click at [541, 207] on p "C_DMT-323" at bounding box center [536, 208] width 61 height 13
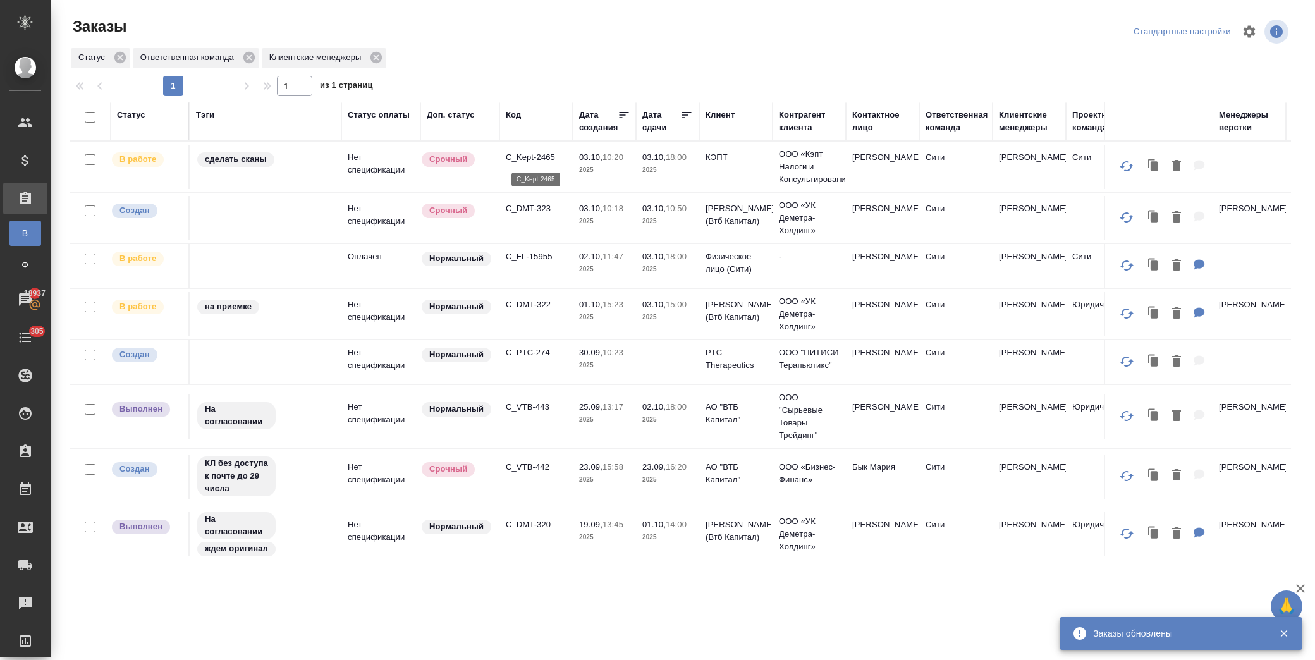
click at [527, 155] on p "C_Kept-2465" at bounding box center [536, 157] width 61 height 13
click at [538, 154] on p "C_Kept-2465" at bounding box center [536, 157] width 61 height 13
click at [530, 212] on p "C_DMT-323" at bounding box center [536, 208] width 61 height 13
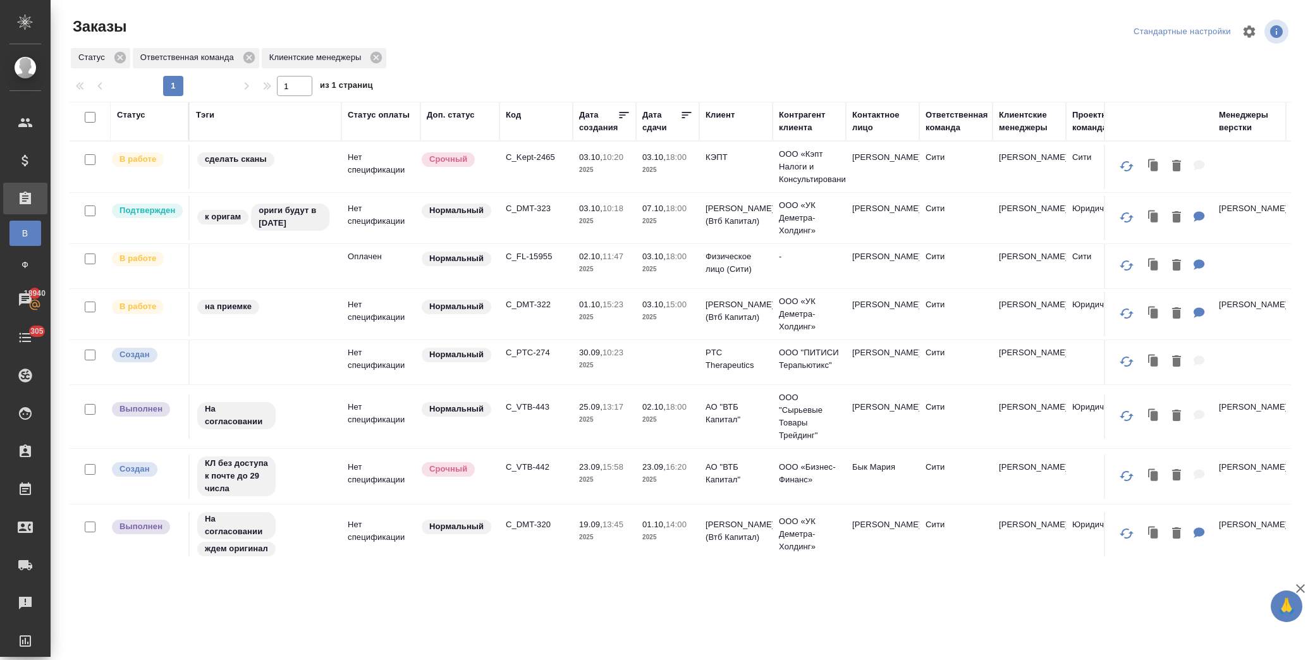
click at [598, 263] on p "2025" at bounding box center [604, 269] width 51 height 13
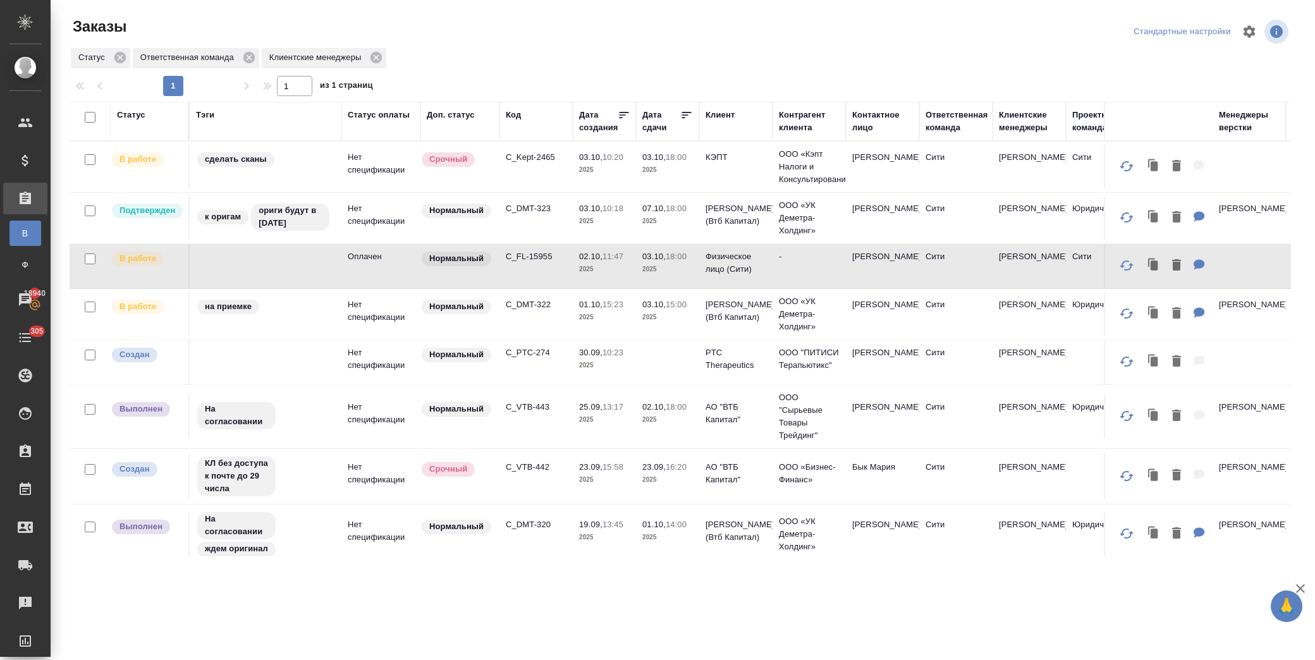
click at [533, 319] on td "C_DMT-322" at bounding box center [536, 314] width 73 height 44
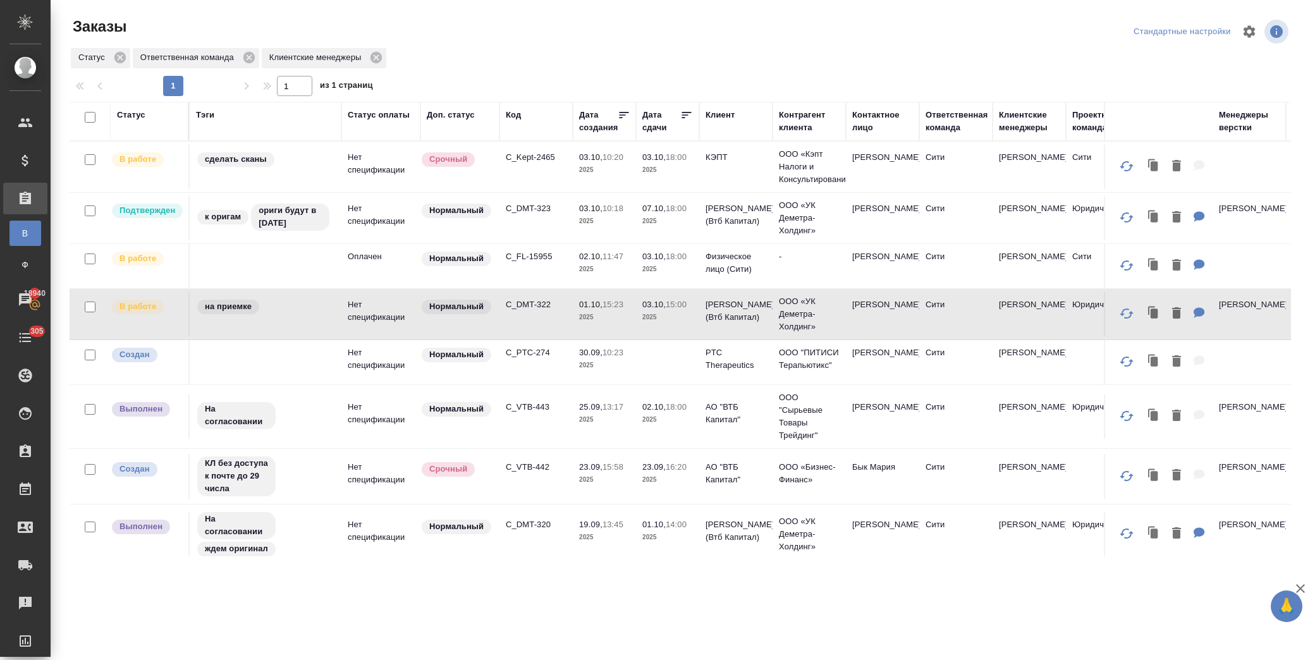
click at [526, 356] on p "C_PTC-274" at bounding box center [536, 353] width 61 height 13
click at [551, 409] on p "C_VTB-443" at bounding box center [536, 407] width 61 height 13
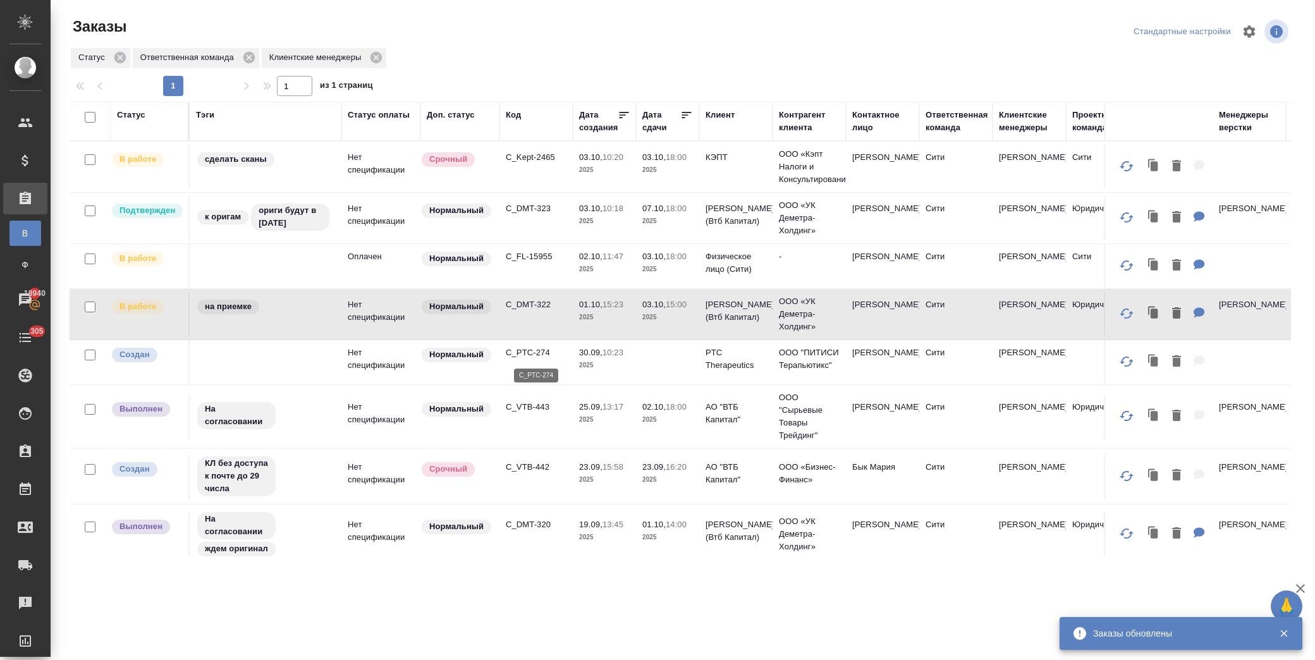
click at [538, 349] on p "C_PTC-274" at bounding box center [536, 353] width 61 height 13
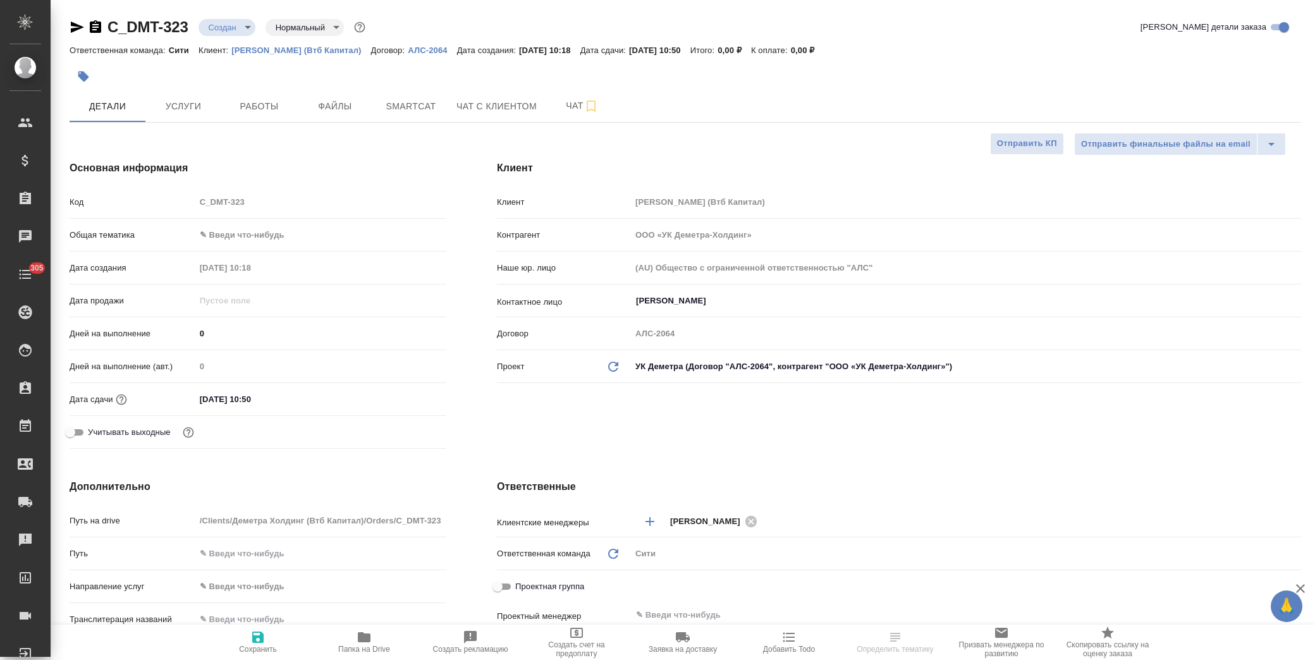
select select "RU"
click at [567, 105] on span "Чат" at bounding box center [582, 106] width 61 height 16
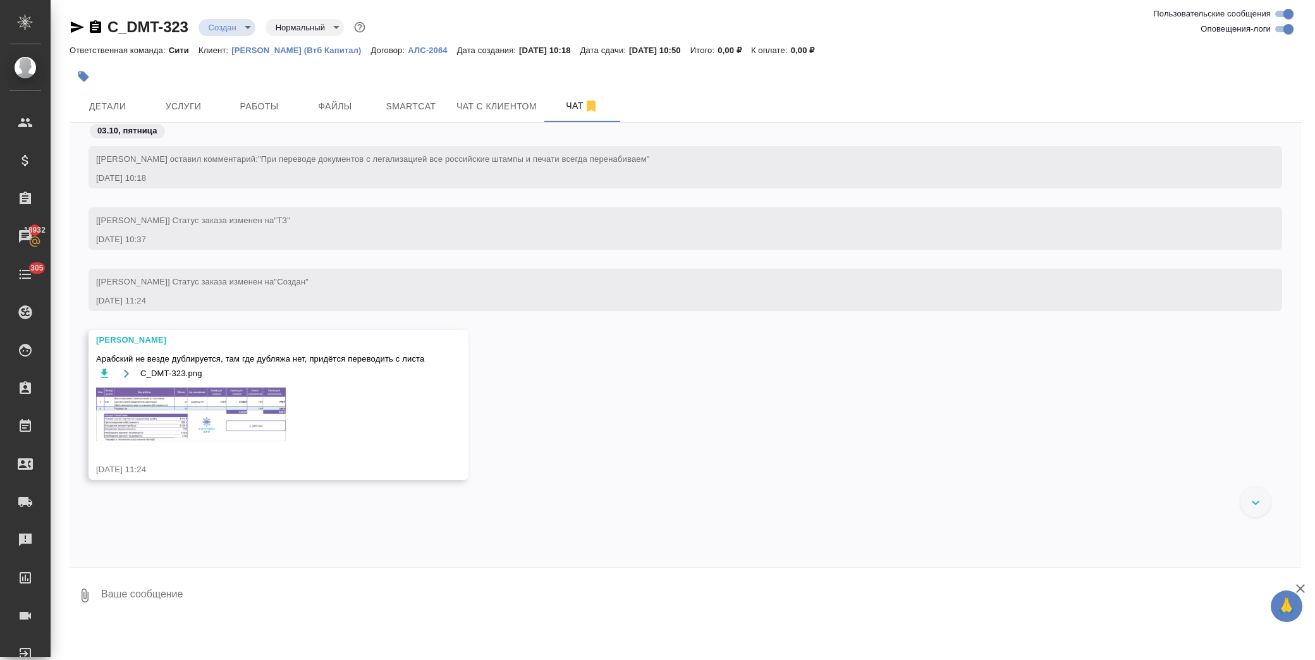
click at [232, 413] on img at bounding box center [191, 415] width 190 height 54
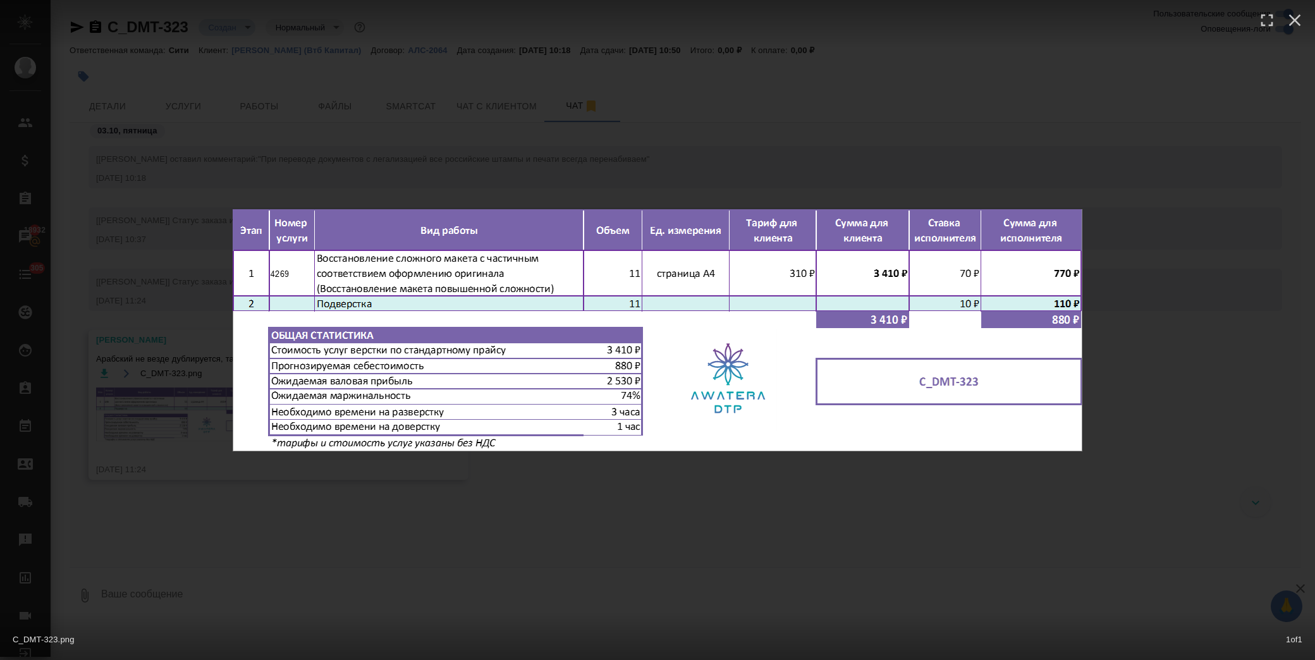
click at [584, 500] on div "C_DMT-323.png 1 of 1" at bounding box center [657, 330] width 1315 height 660
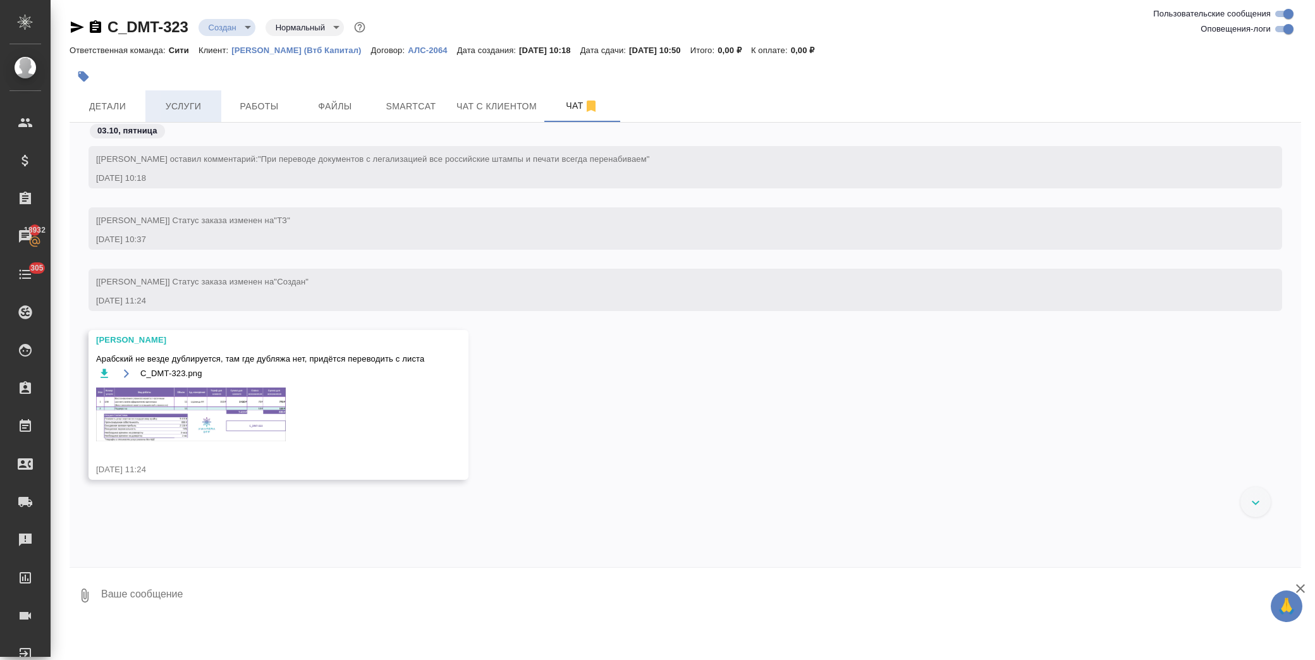
click at [171, 111] on span "Услуги" at bounding box center [183, 107] width 61 height 16
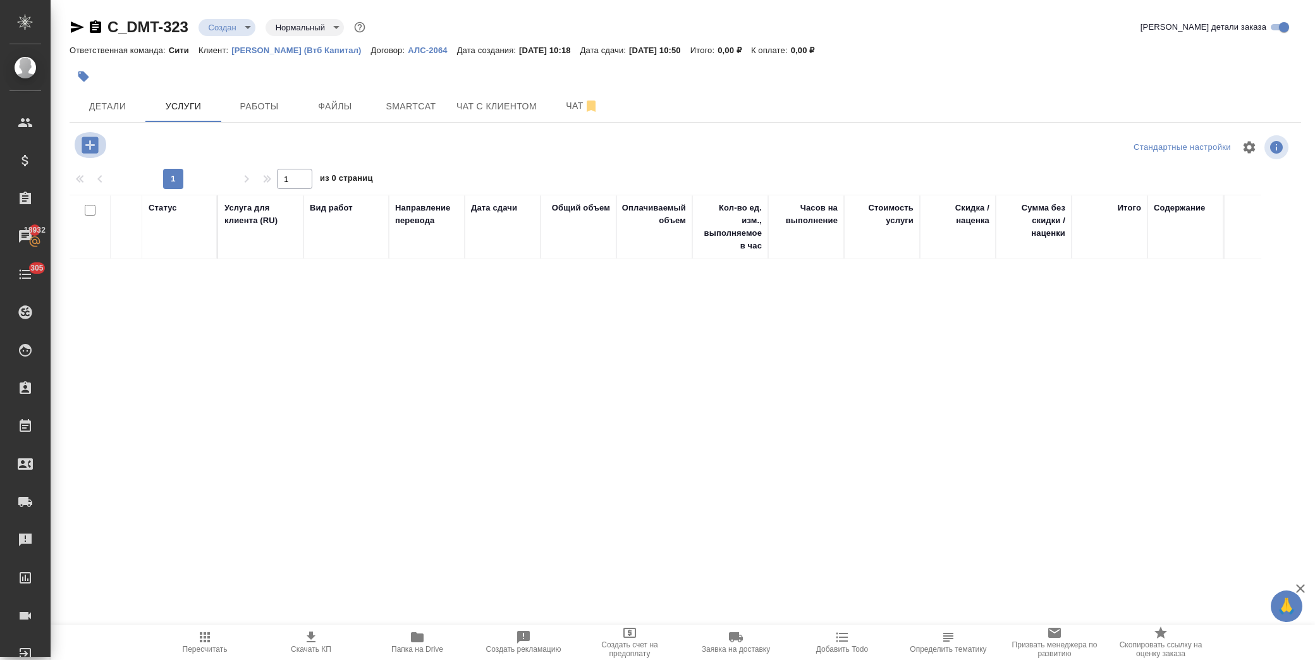
click at [87, 149] on icon "button" at bounding box center [90, 145] width 16 height 16
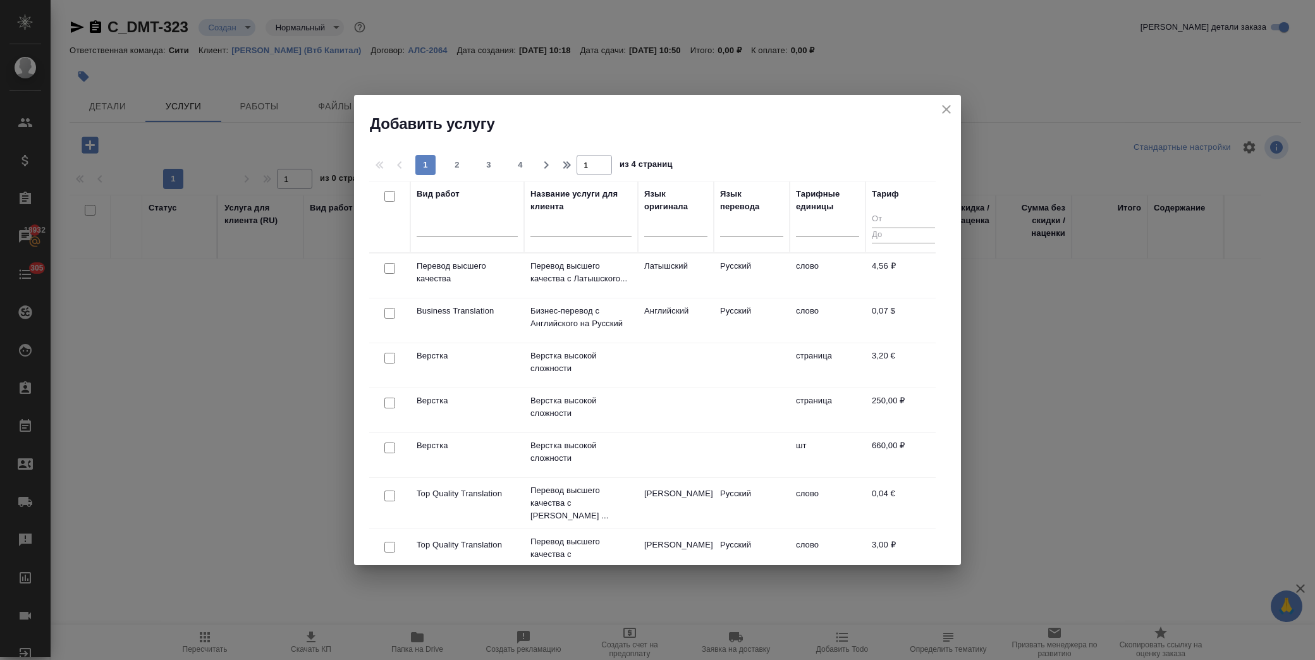
click at [388, 402] on input "checkbox" at bounding box center [390, 403] width 11 height 11
checkbox input "true"
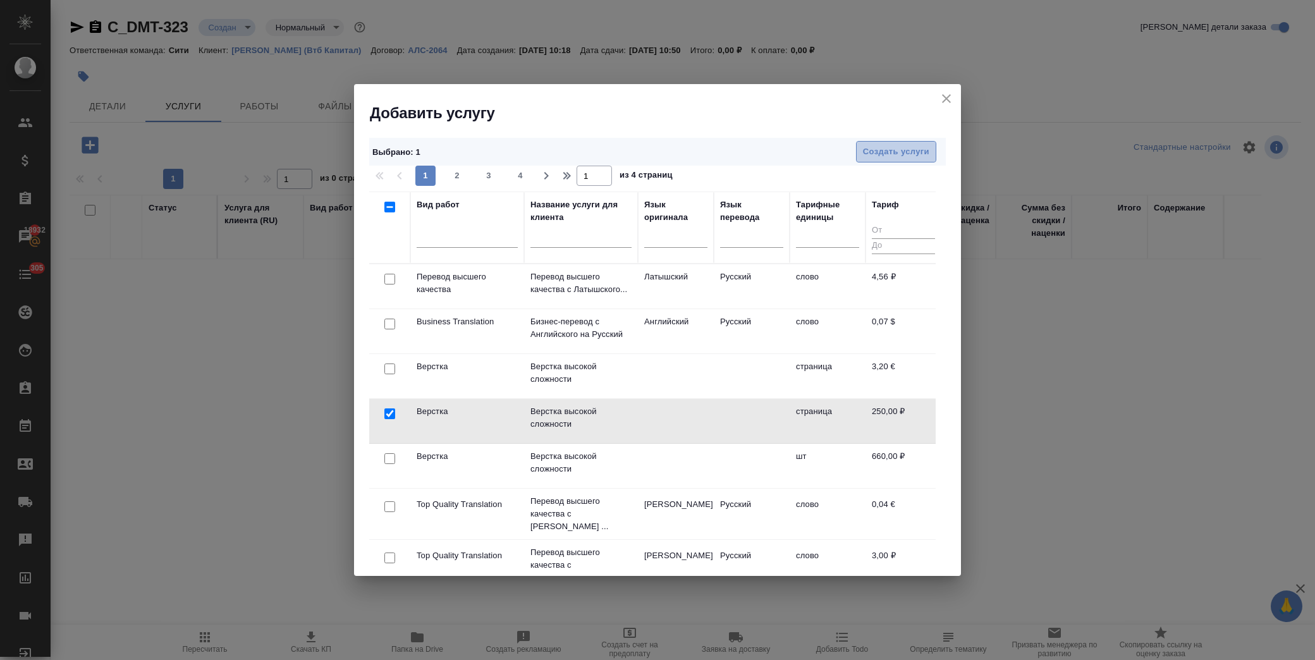
drag, startPoint x: 875, startPoint y: 147, endPoint x: 391, endPoint y: 8, distance: 504.0
click at [875, 147] on span "Создать услуги" at bounding box center [896, 152] width 66 height 15
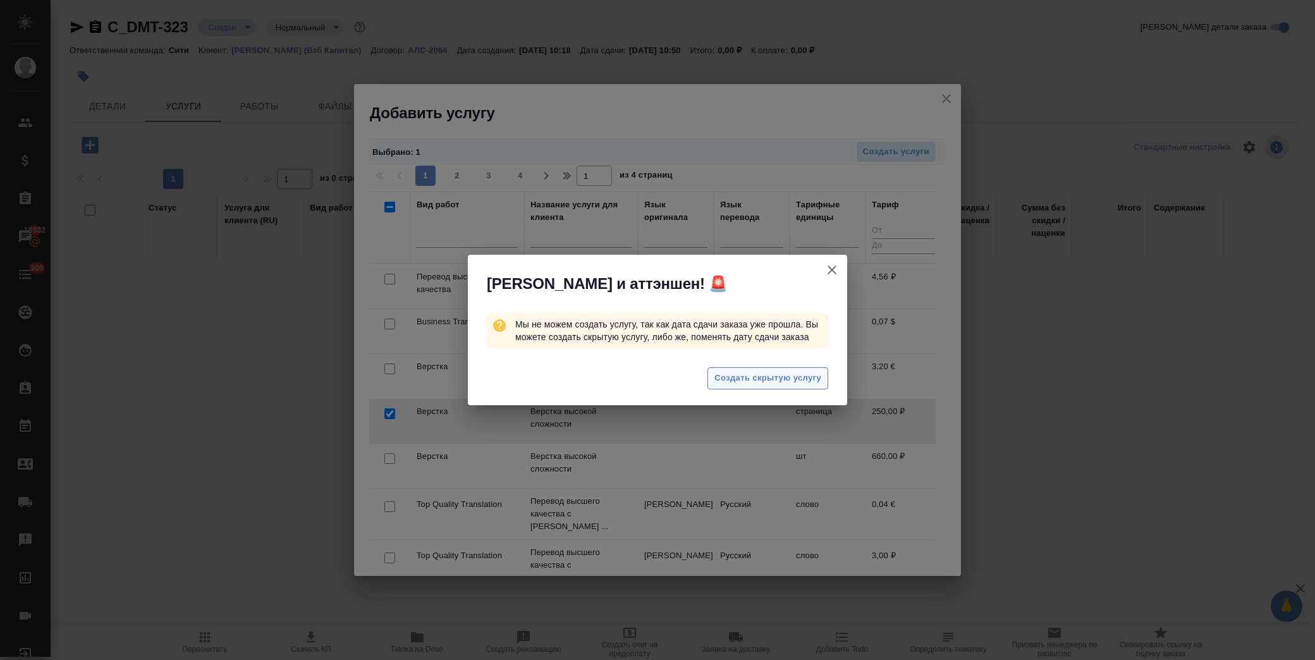
click at [775, 379] on span "Создать скрытую услугу" at bounding box center [768, 378] width 107 height 15
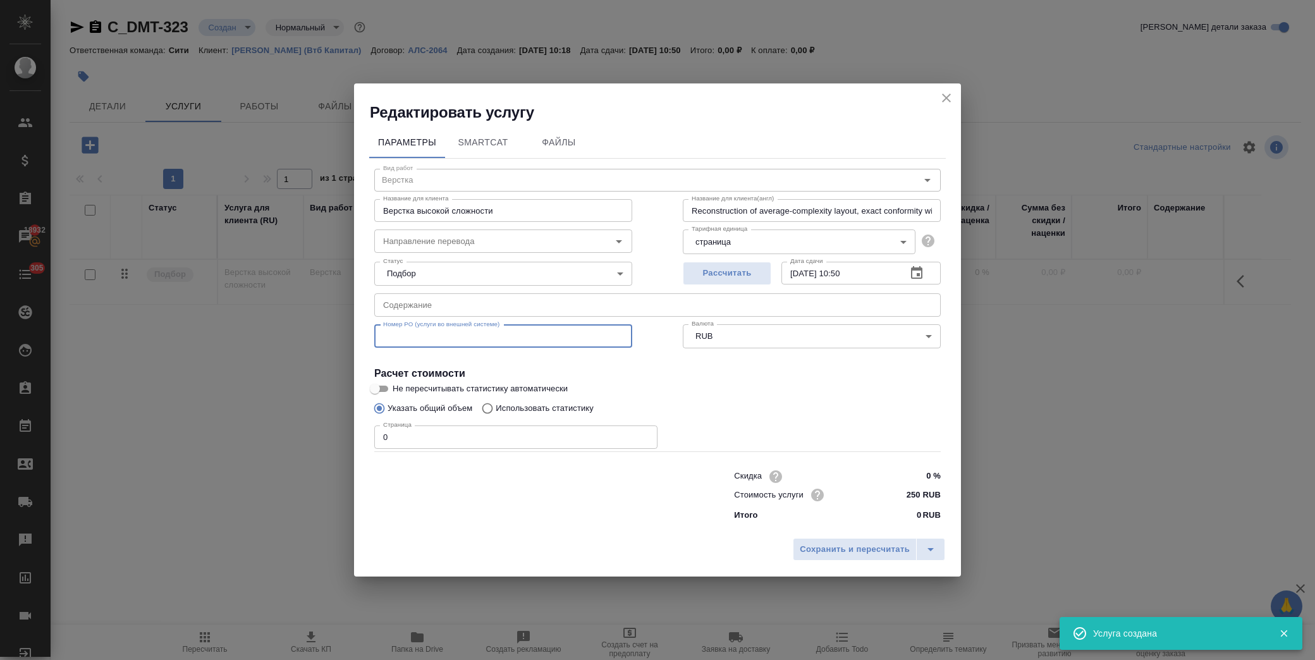
click at [429, 331] on input "text" at bounding box center [503, 336] width 258 height 23
click at [428, 305] on input "text" at bounding box center [657, 304] width 567 height 23
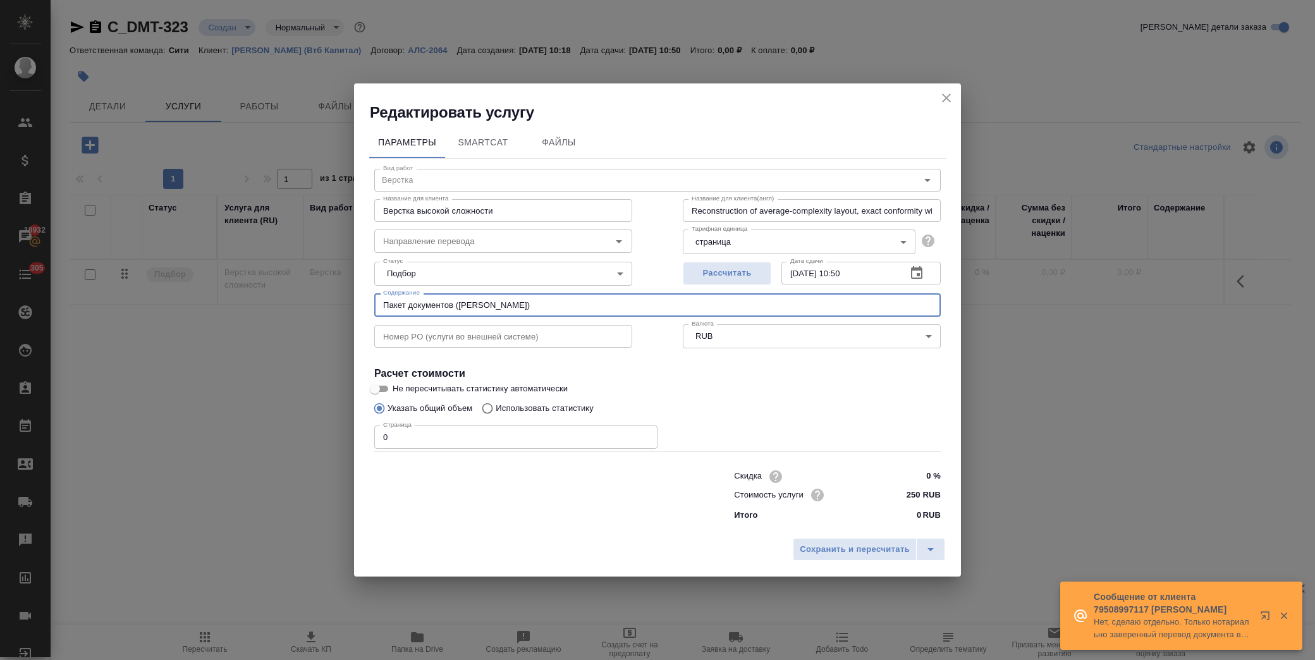
type input "Пакет документов ([PERSON_NAME])"
drag, startPoint x: 399, startPoint y: 436, endPoint x: 400, endPoint y: 446, distance: 10.2
click at [349, 436] on div "Редактировать услугу Параметры SmartCat Файлы Вид работ Верстка Вид работ Назва…" at bounding box center [657, 330] width 1315 height 660
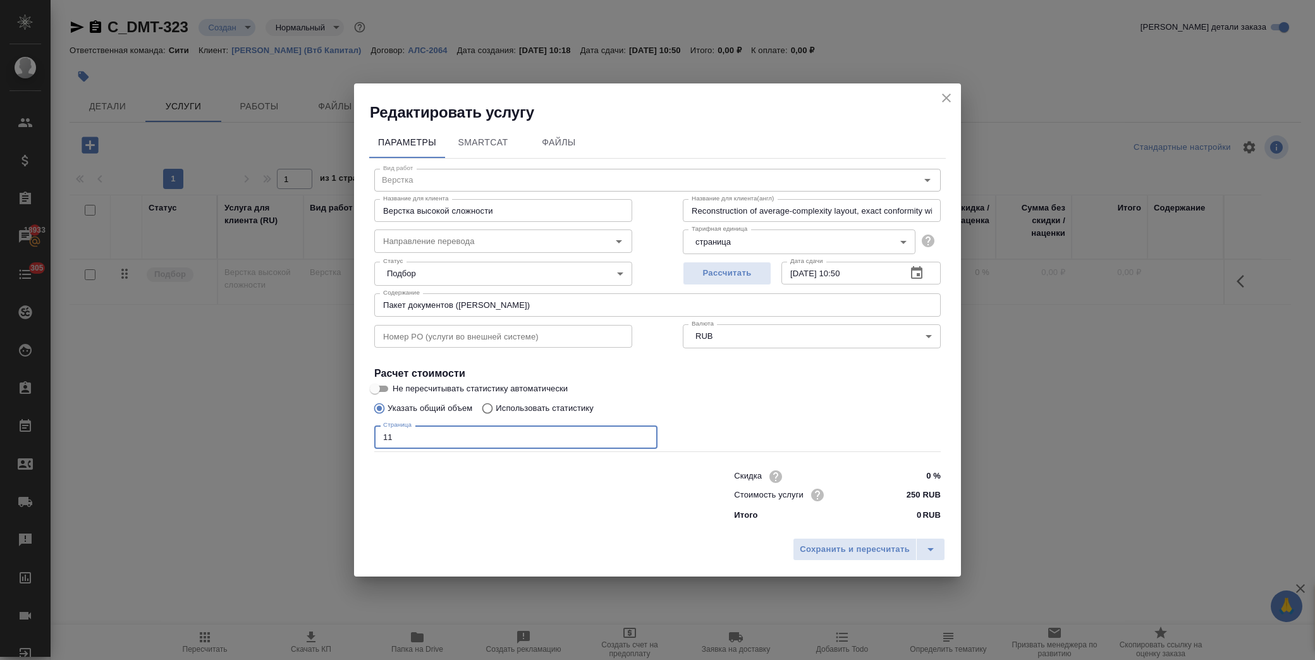
type input "11"
drag, startPoint x: 549, startPoint y: 304, endPoint x: 290, endPoint y: 306, distance: 259.3
click at [290, 306] on div "Редактировать услугу Параметры SmartCat Файлы Вид работ Верстка Вид работ Назва…" at bounding box center [657, 330] width 1315 height 660
click at [656, 391] on label "Не пересчитывать статистику автоматически" at bounding box center [649, 388] width 564 height 15
click at [398, 391] on input "Не пересчитывать статистику автоматически" at bounding box center [375, 388] width 46 height 15
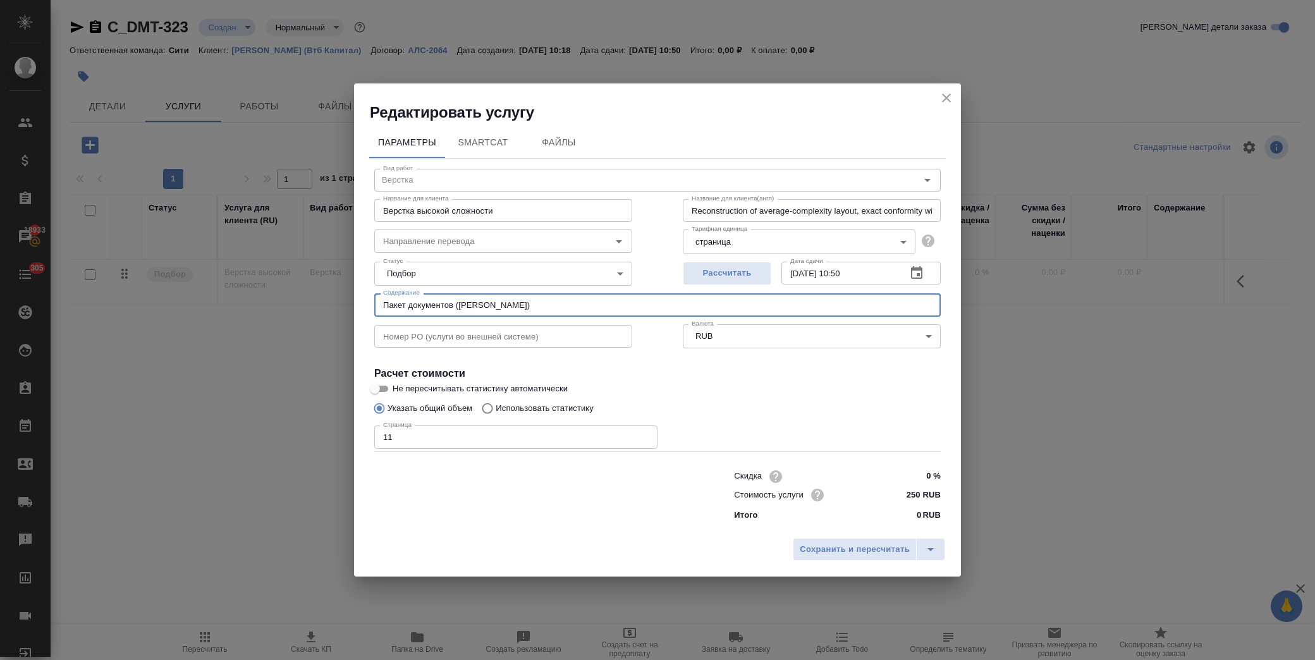
checkbox input "true"
click at [844, 546] on span "Сохранить и пересчитать" at bounding box center [855, 550] width 110 height 15
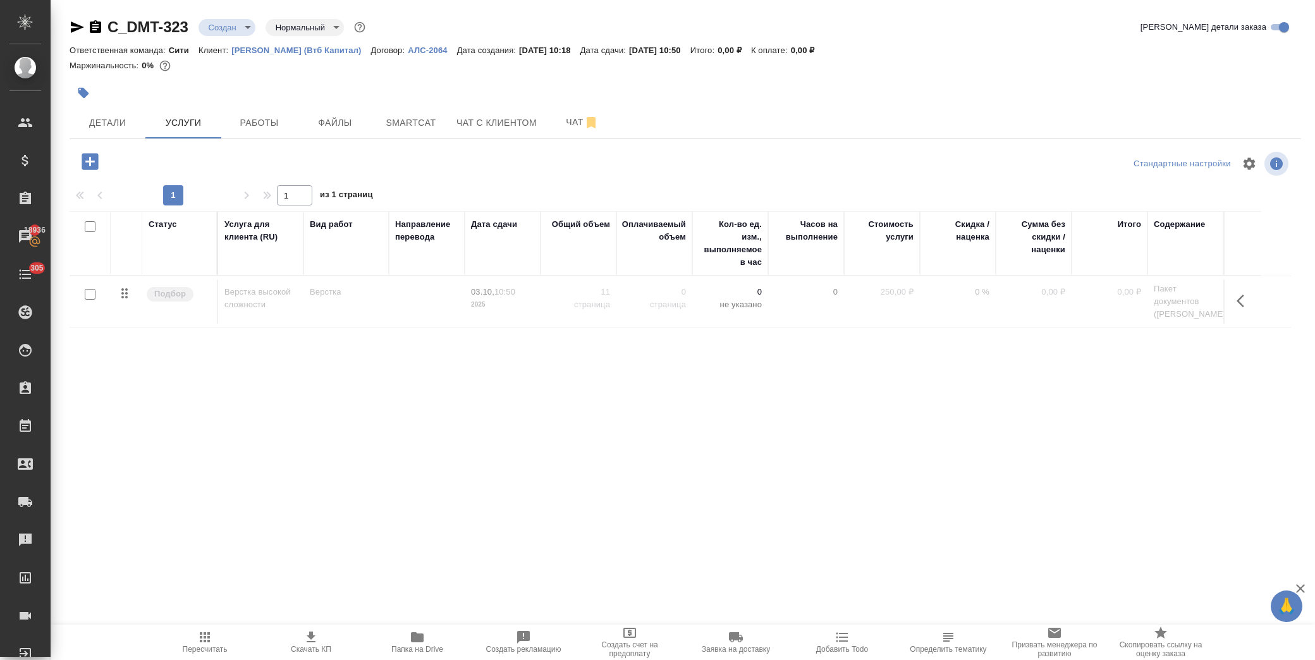
click at [1260, 4] on div "C_DMT-323 Создан new Нормальный normal Кратко детали заказа Ответственная коман…" at bounding box center [686, 257] width 1246 height 515
drag, startPoint x: 694, startPoint y: 344, endPoint x: 589, endPoint y: 394, distance: 115.7
click at [589, 393] on div "Статус Услуга для клиента (RU) Вид работ Направление перевода Дата сдачи Общий …" at bounding box center [681, 347] width 1222 height 272
click at [539, 497] on div "C_DMT-323 Создан new Нормальный normal Кратко детали заказа Ответственная коман…" at bounding box center [686, 257] width 1246 height 515
drag, startPoint x: 191, startPoint y: 28, endPoint x: 103, endPoint y: 27, distance: 87.9
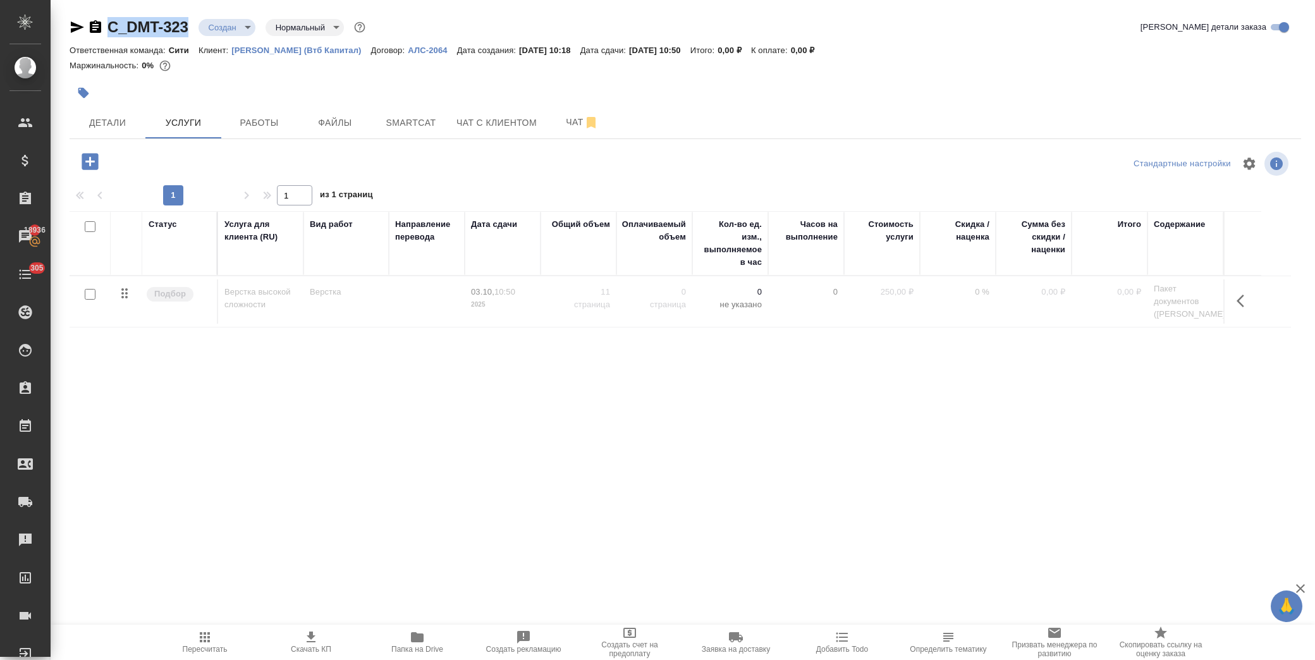
click at [103, 27] on div "C_DMT-323 Создан new Нормальный normal" at bounding box center [219, 27] width 299 height 20
copy link "C_DMT-323"
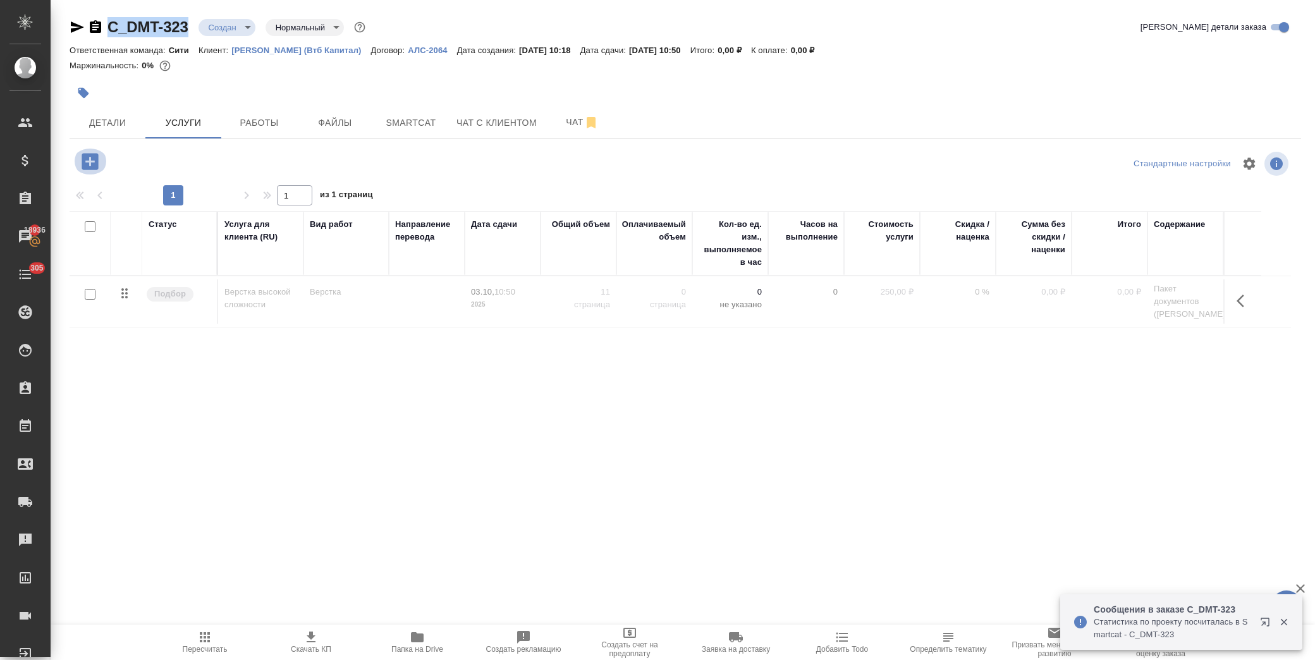
click at [80, 163] on icon "button" at bounding box center [90, 162] width 22 height 22
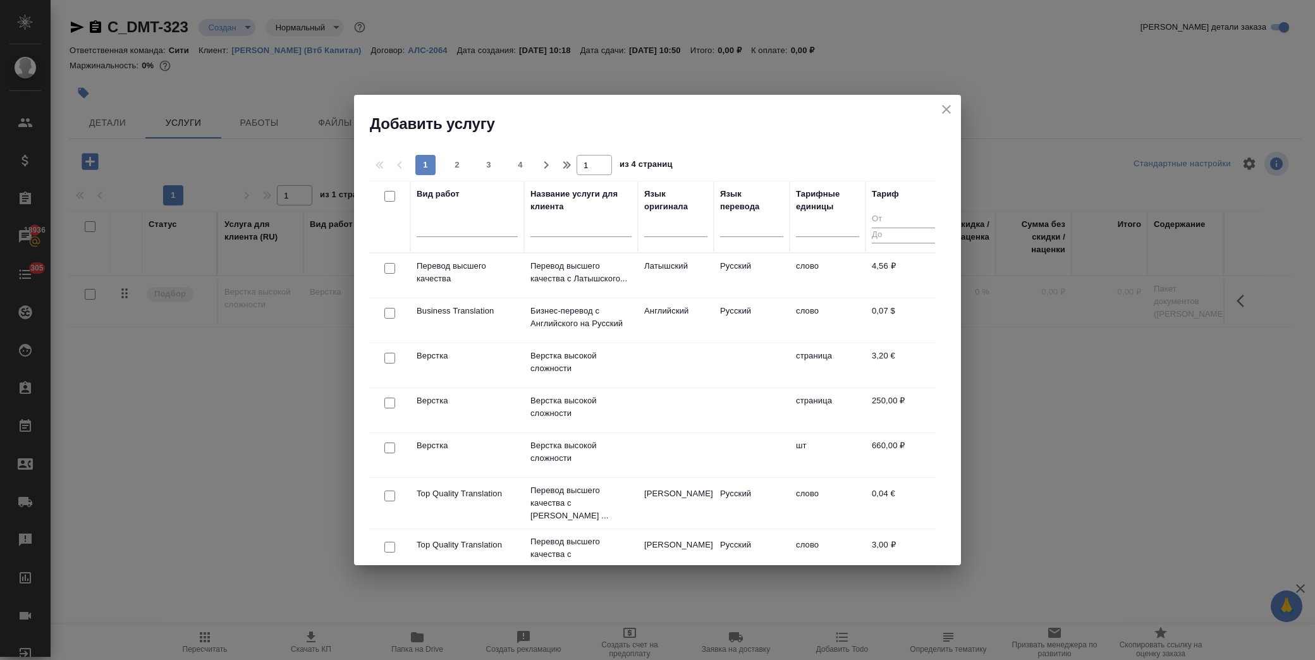
click at [552, 226] on input "text" at bounding box center [581, 229] width 101 height 16
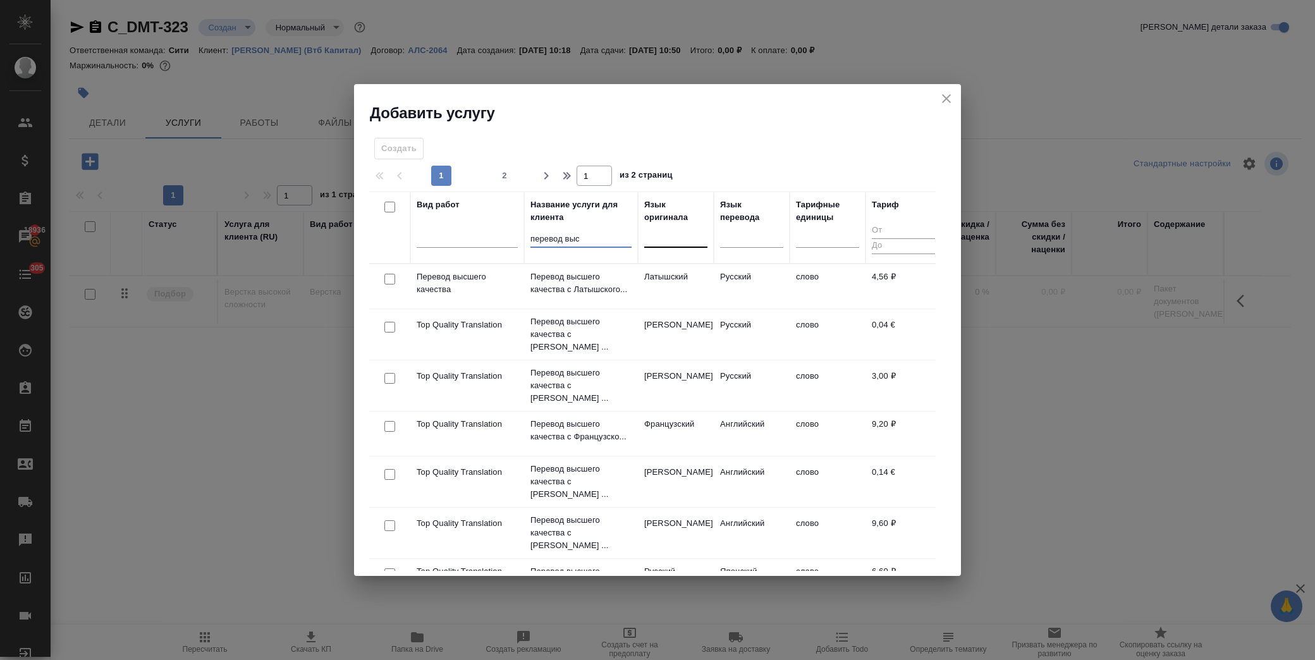
type input "перевод выс"
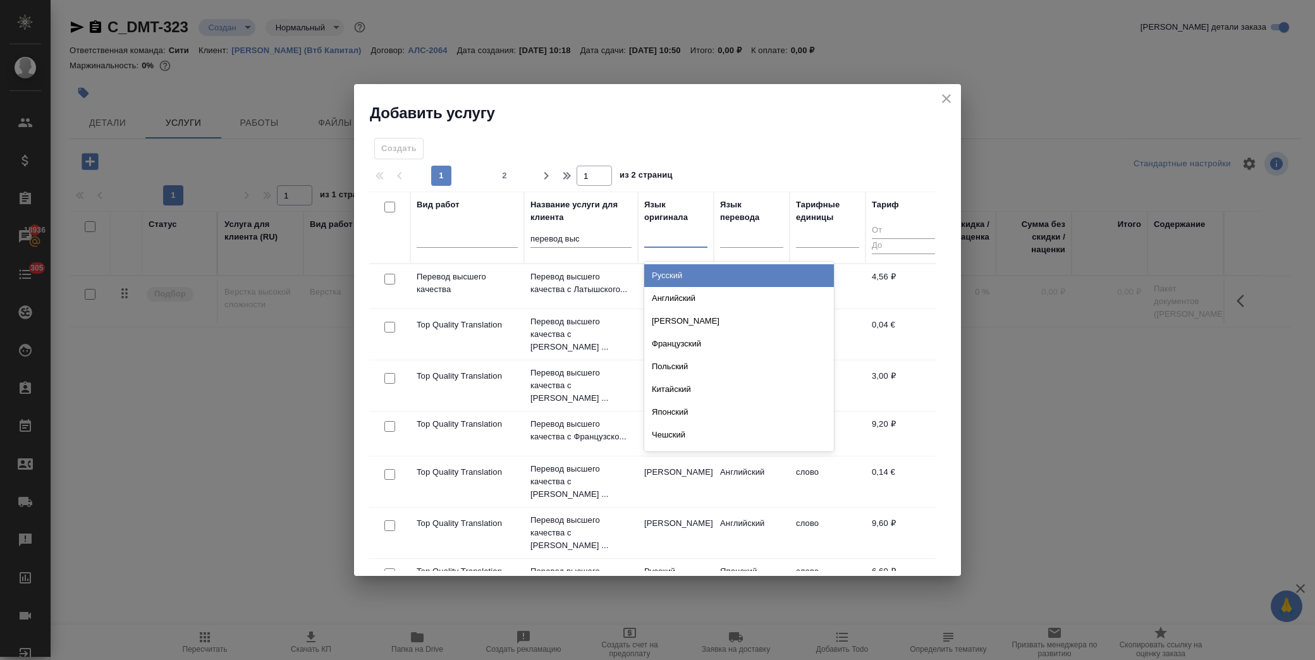
click at [672, 238] on div at bounding box center [675, 235] width 63 height 18
type input "анг"
click at [693, 270] on div "Английский" at bounding box center [739, 275] width 190 height 23
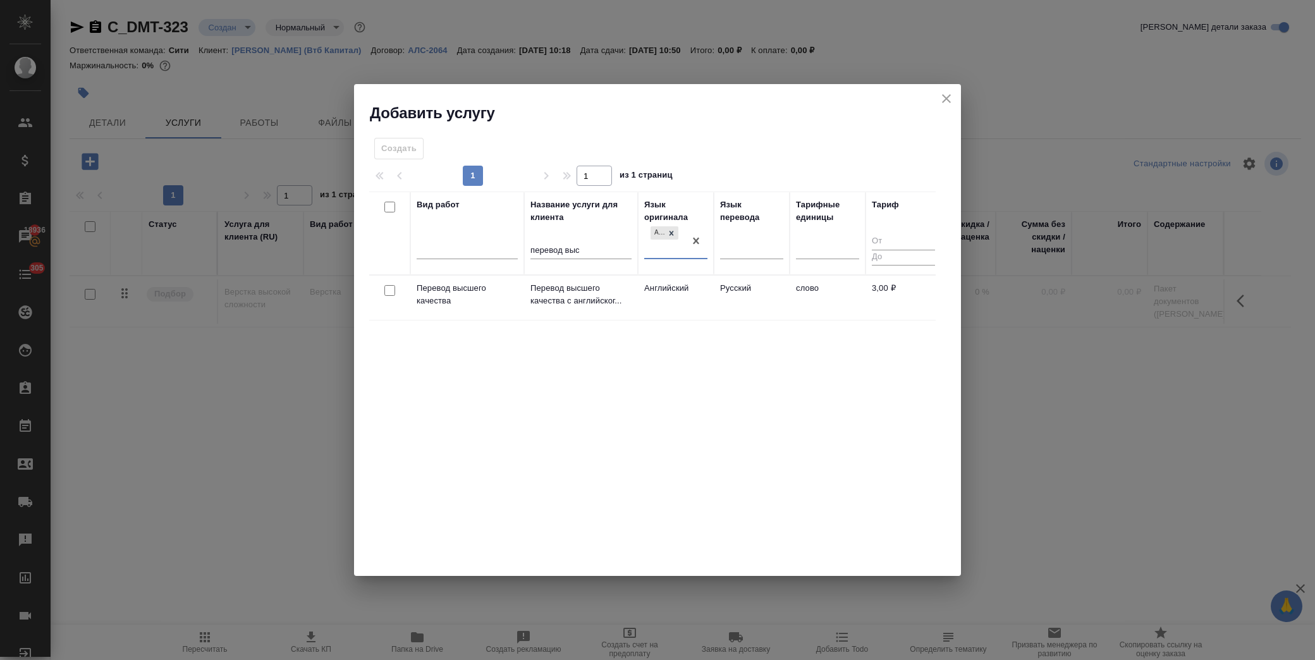
click at [387, 290] on input "checkbox" at bounding box center [390, 290] width 11 height 11
checkbox input "true"
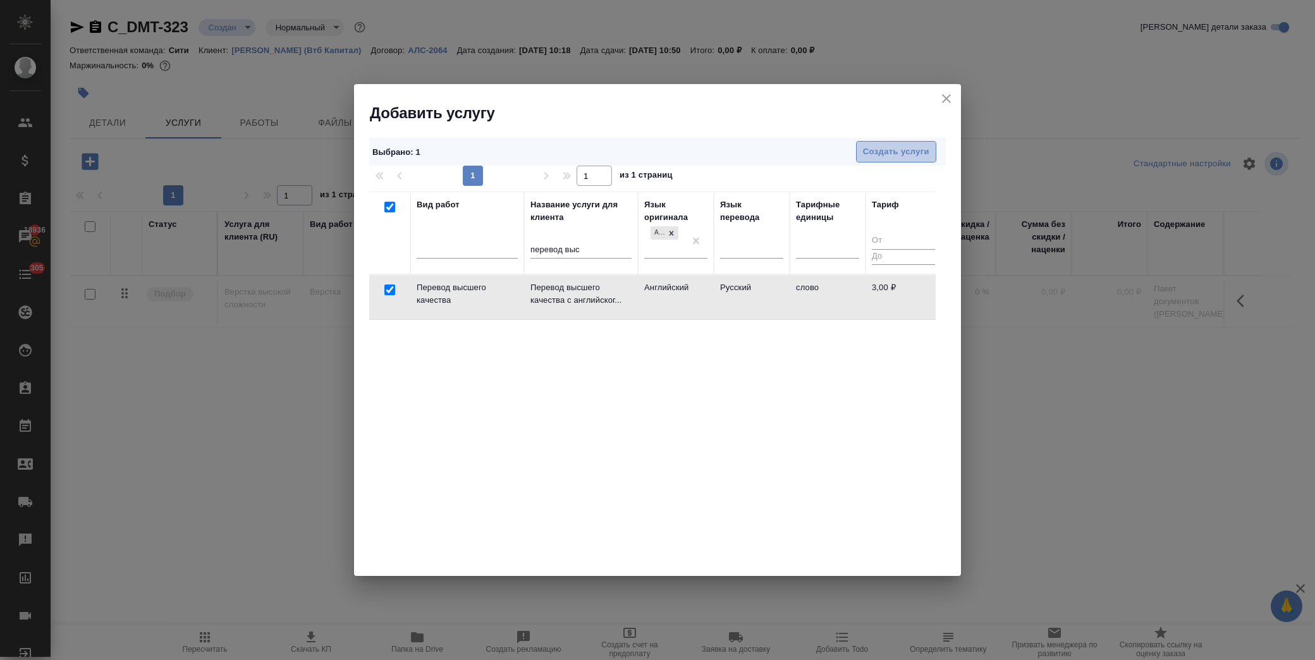
click at [889, 155] on span "Создать услуги" at bounding box center [896, 152] width 66 height 15
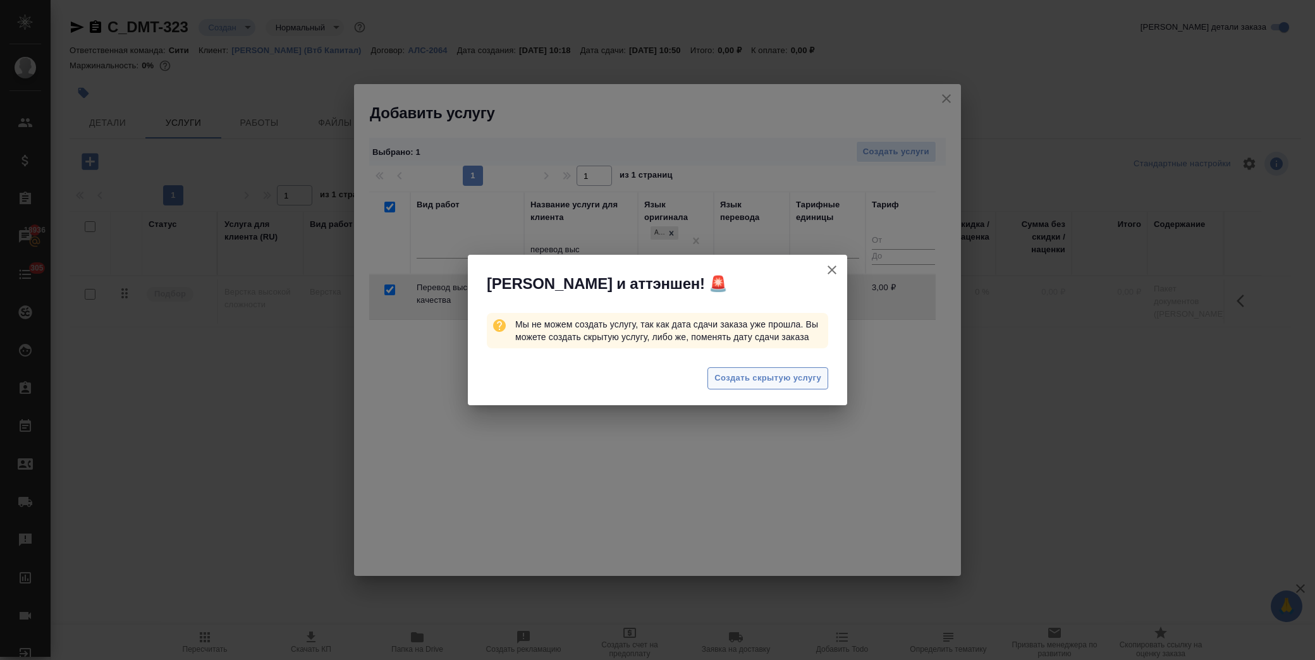
click at [772, 370] on button "Создать скрытую услугу" at bounding box center [768, 378] width 121 height 22
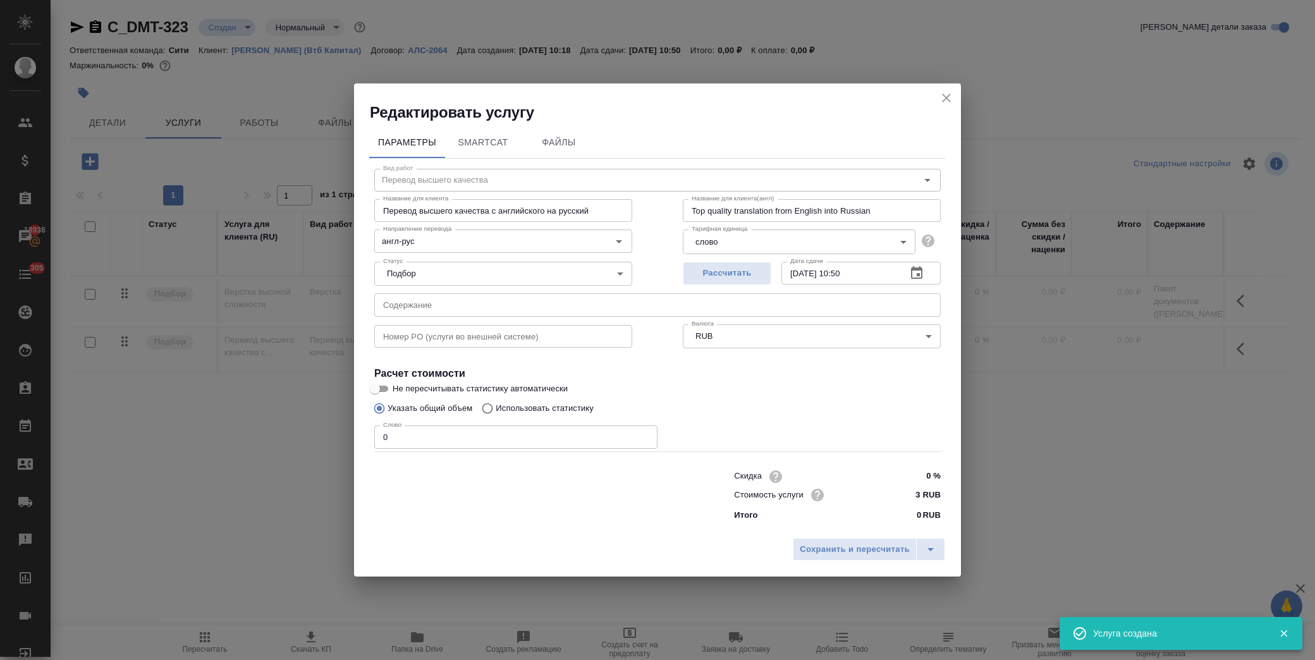
click at [523, 407] on p "Использовать статистику" at bounding box center [545, 408] width 98 height 13
click at [496, 407] on input "Использовать статистику" at bounding box center [486, 409] width 20 height 24
radio input "true"
radio input "false"
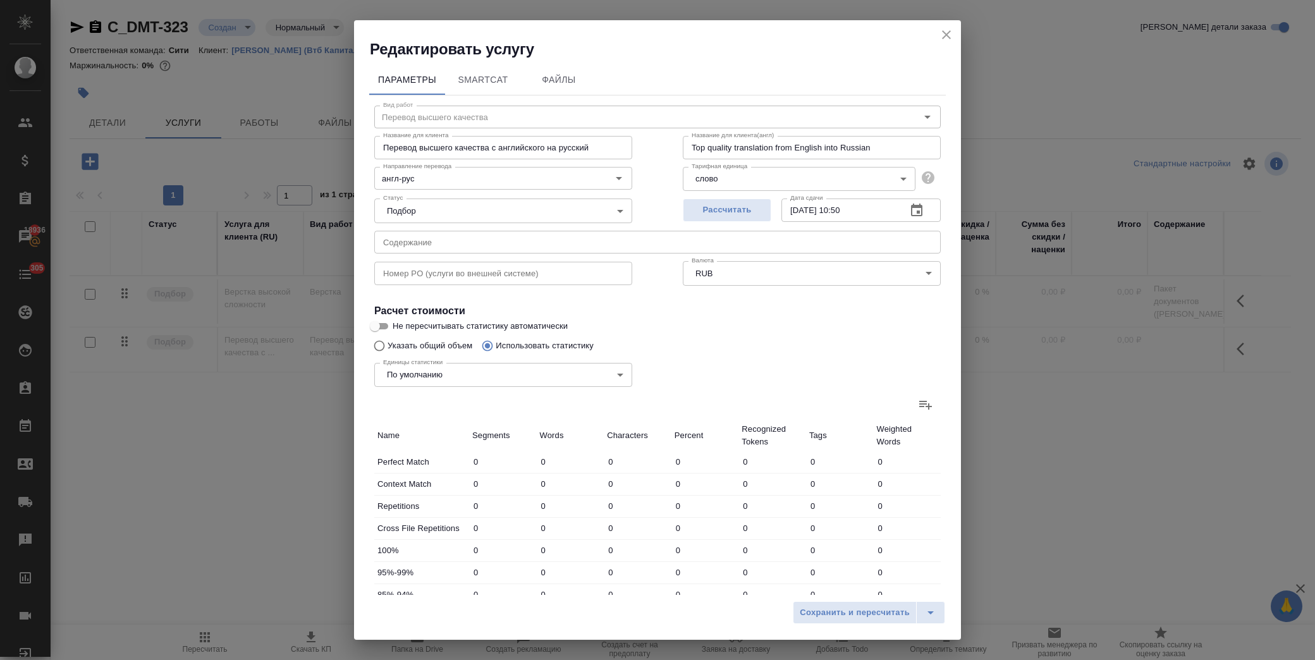
click at [922, 414] on label at bounding box center [926, 405] width 30 height 30
click at [0, 0] on input "file" at bounding box center [0, 0] width 0 height 0
type input "65"
type input "206"
type input "1389"
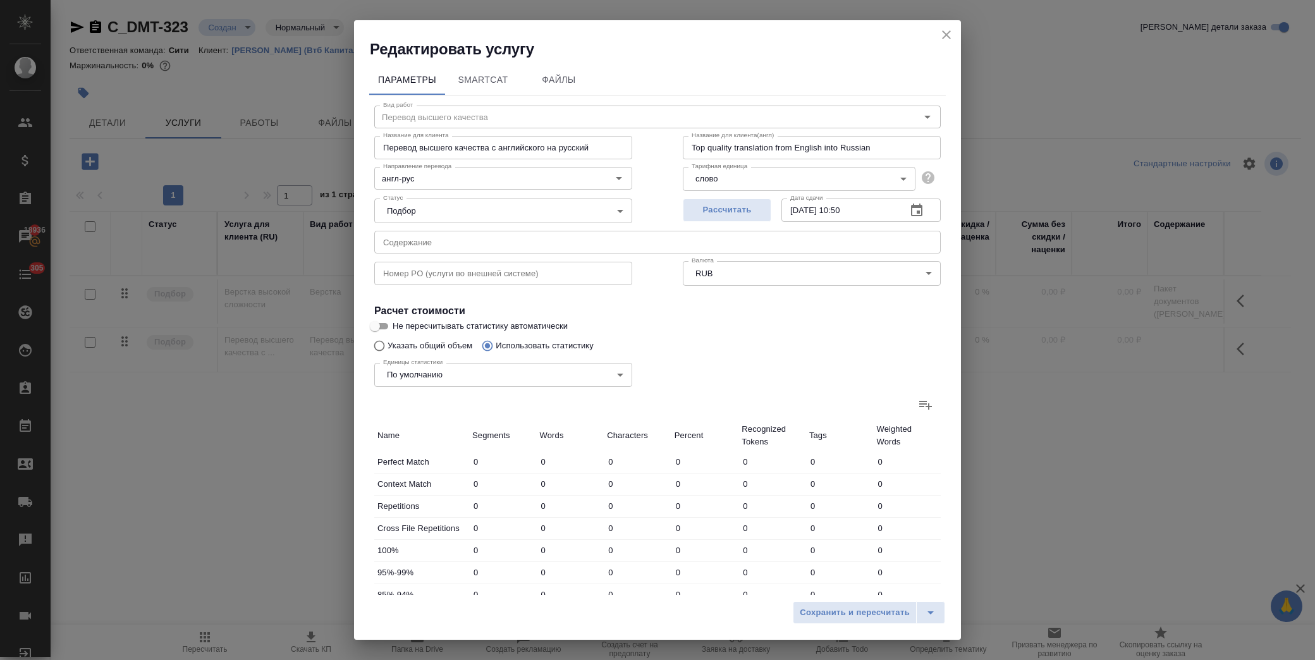
type input "10"
type input "41"
type input "230"
type input "6"
type input "18"
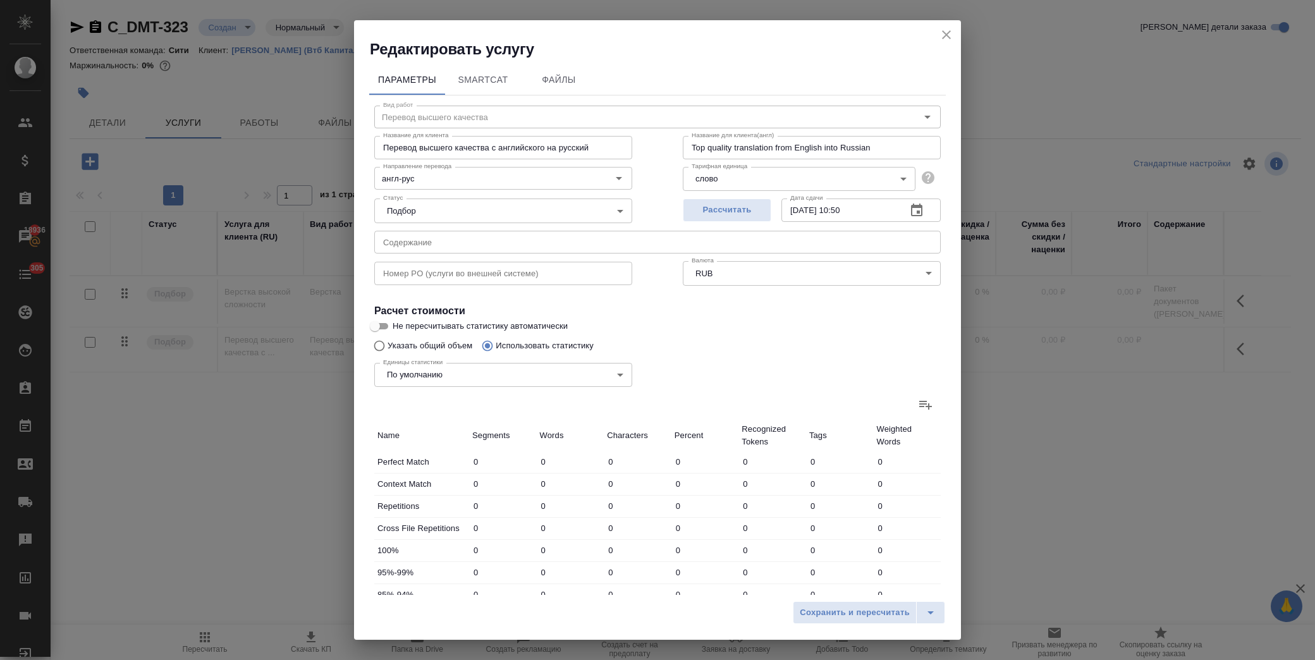
type input "87"
type input "19"
type input "96"
type input "582"
type input "6"
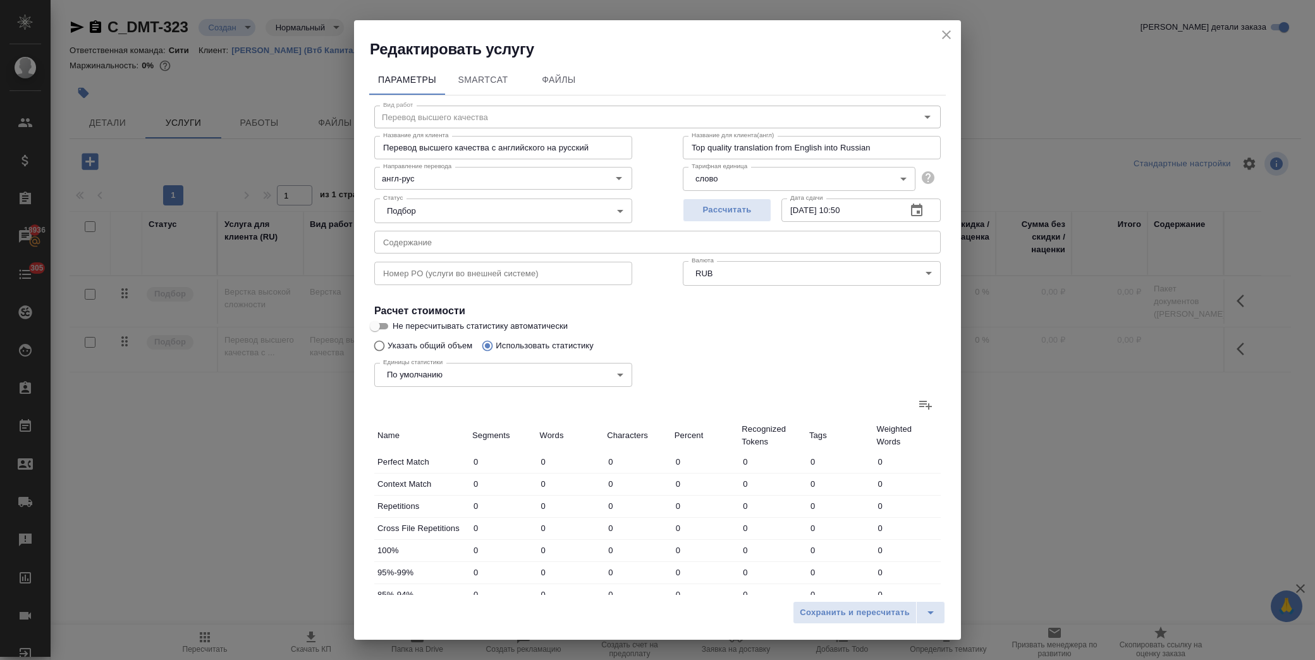
type input "56"
type input "400"
type input "5"
type input "107"
type input "611"
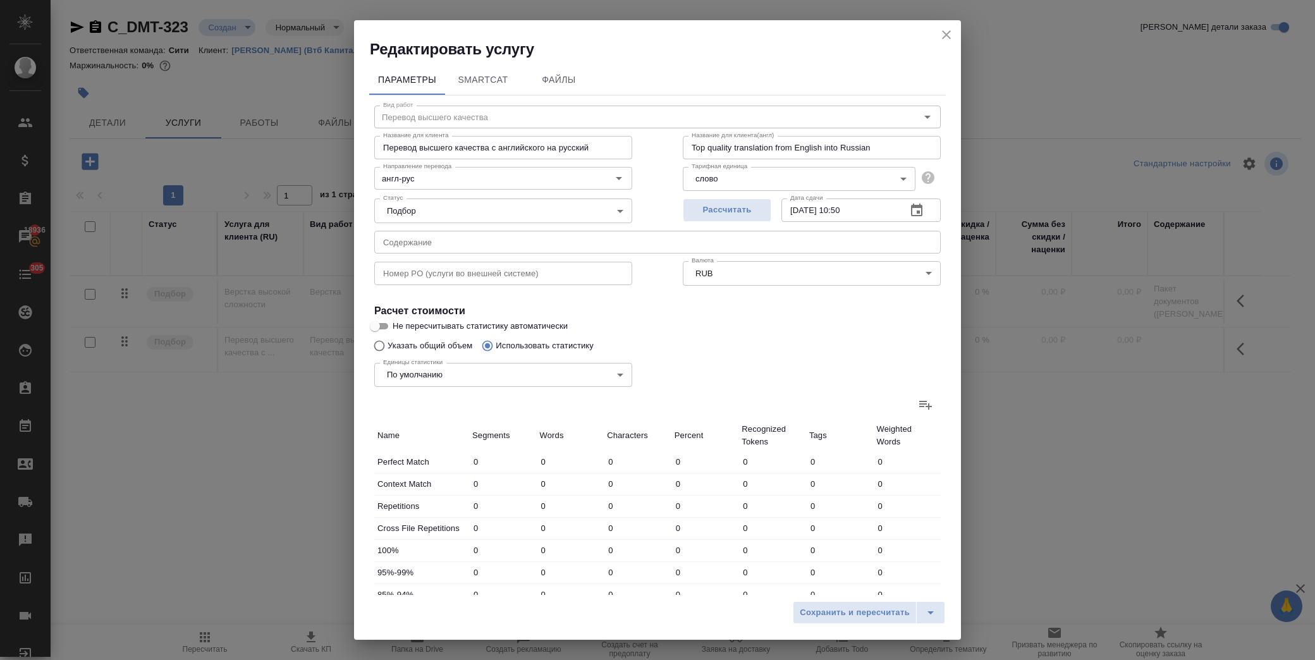
type input "13"
type input "66"
type input "408"
type input "130"
type input "1047"
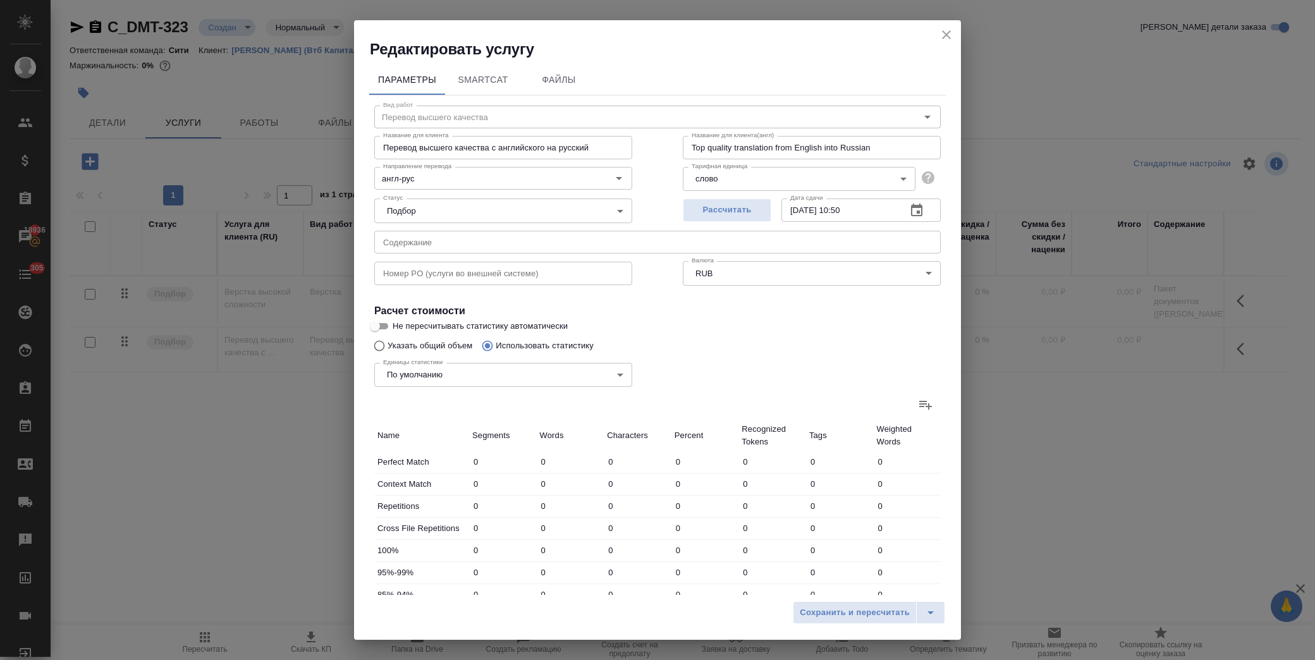
type input "6289"
type input "238"
type input "1578"
type input "9679"
type input "254"
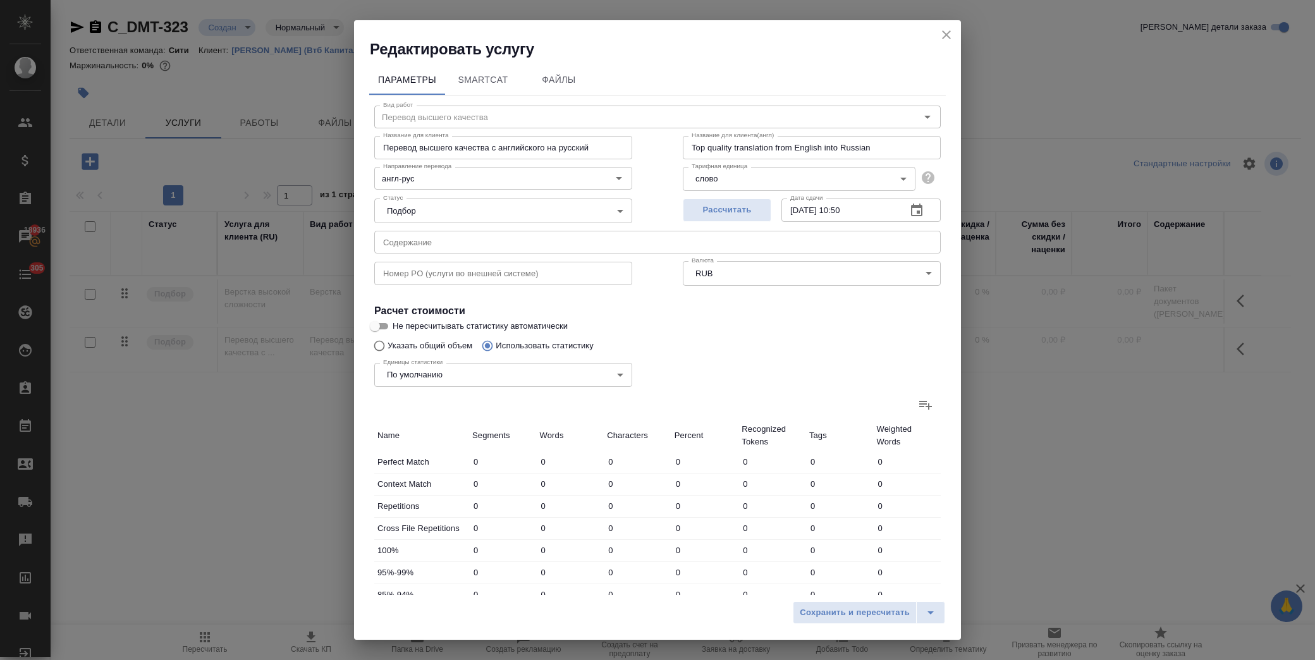
type input "1637"
type input "9996"
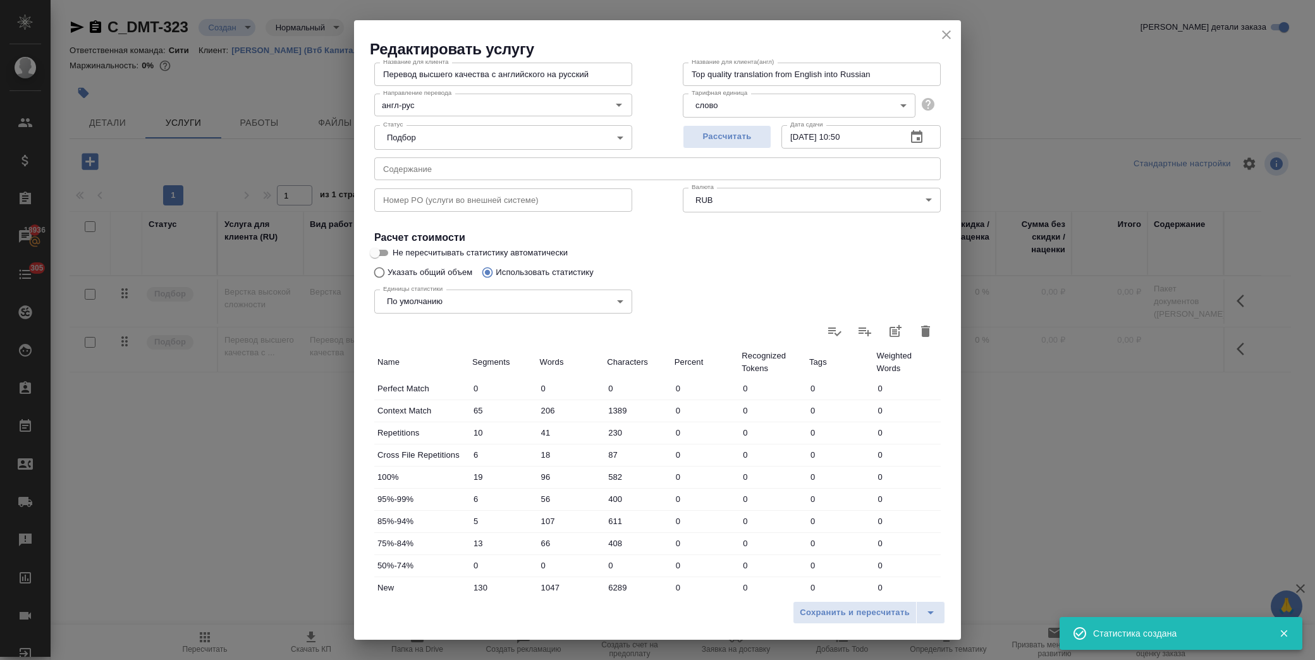
scroll to position [202, 0]
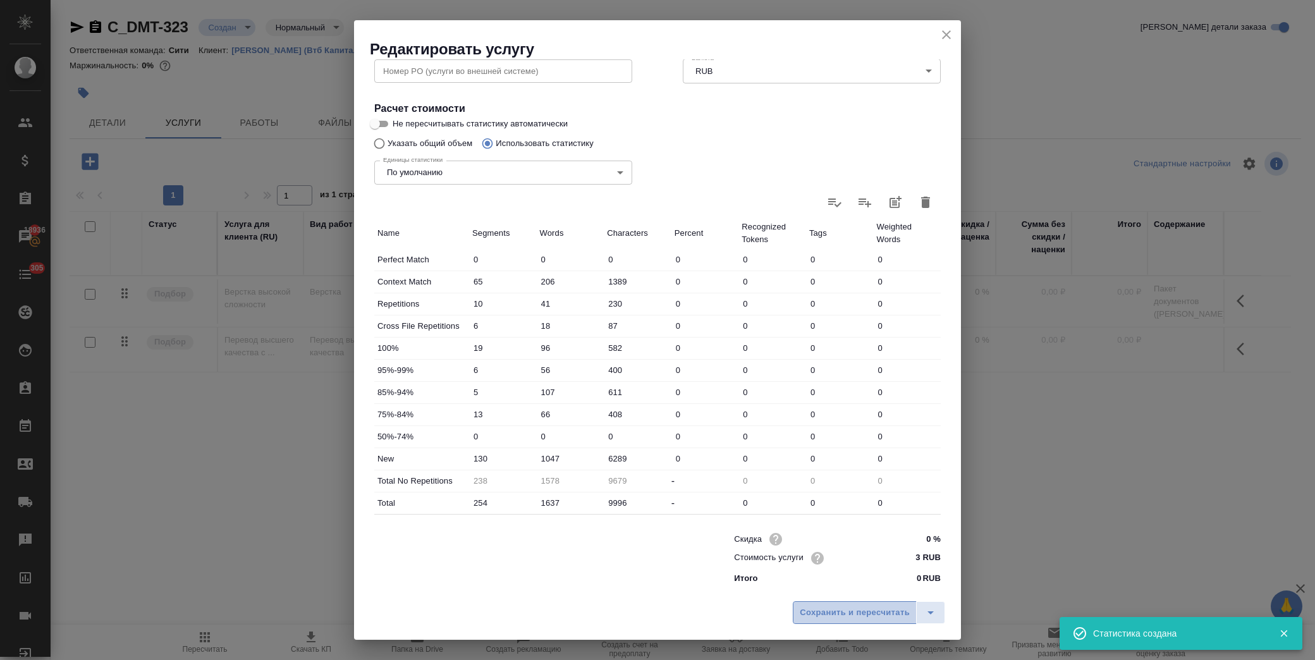
click at [850, 622] on button "Сохранить и пересчитать" at bounding box center [855, 612] width 124 height 23
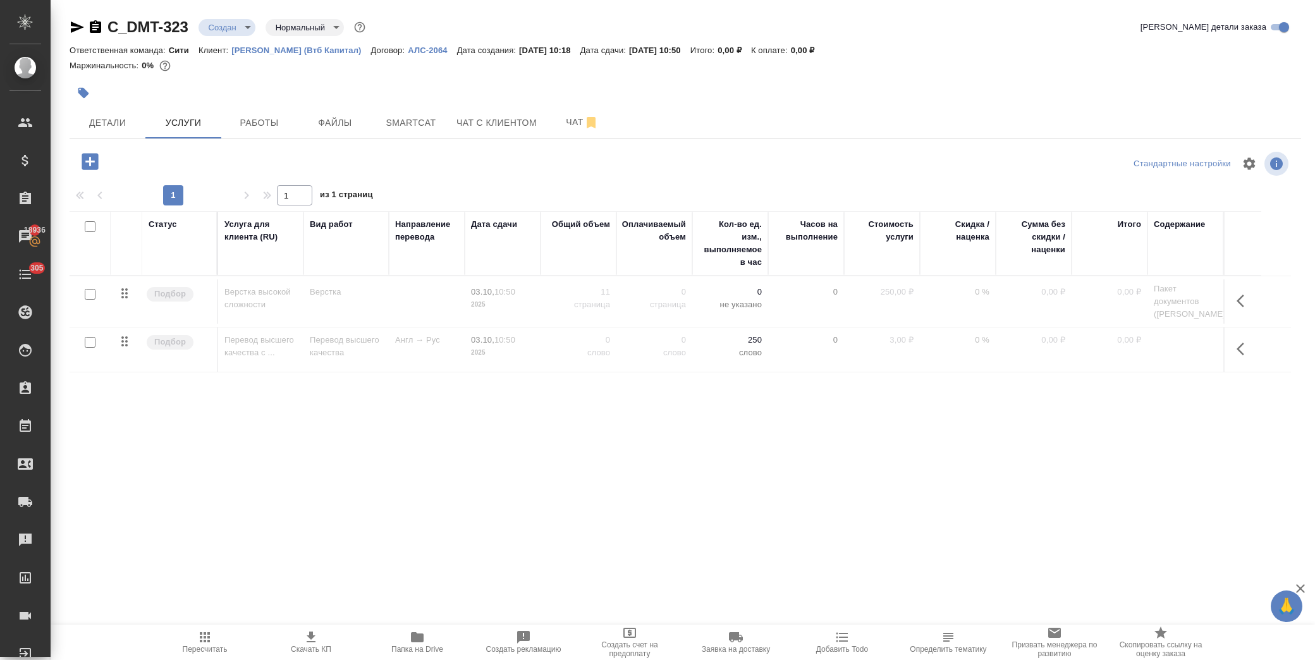
click at [1183, 302] on p "Пакет документов (Акмеева Ольга)" at bounding box center [1185, 302] width 63 height 38
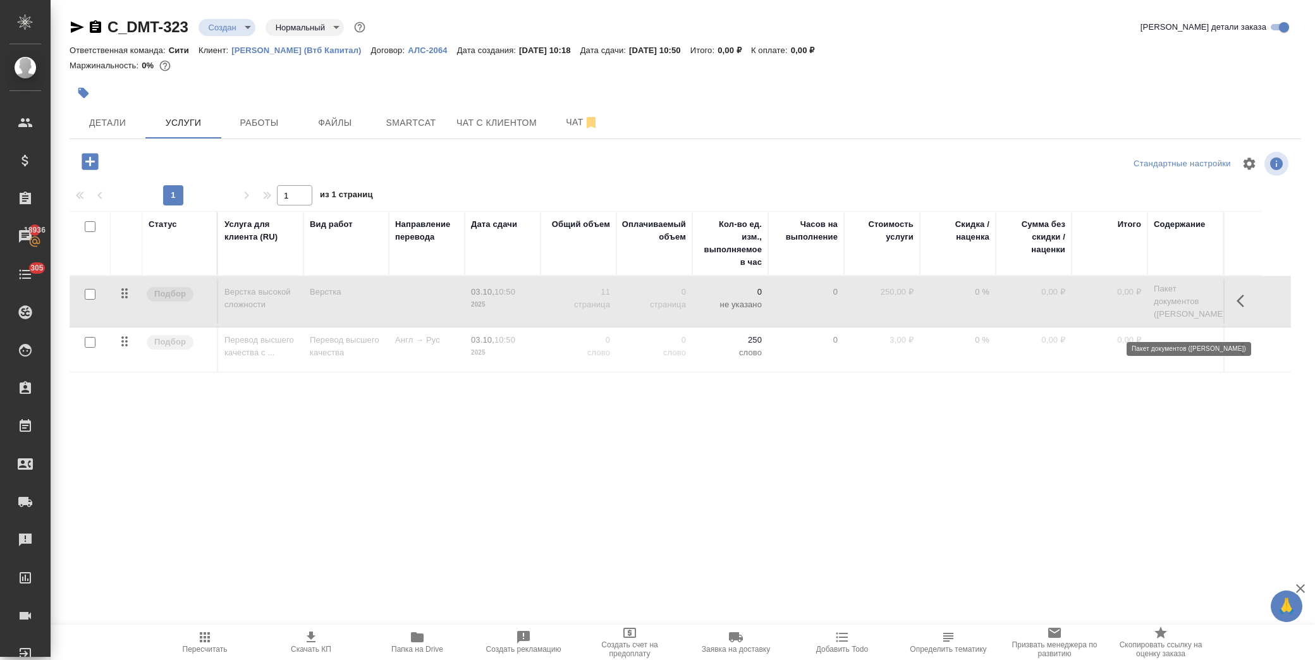
click at [1183, 302] on p "Пакет документов (Акмеева Ольга)" at bounding box center [1185, 302] width 63 height 38
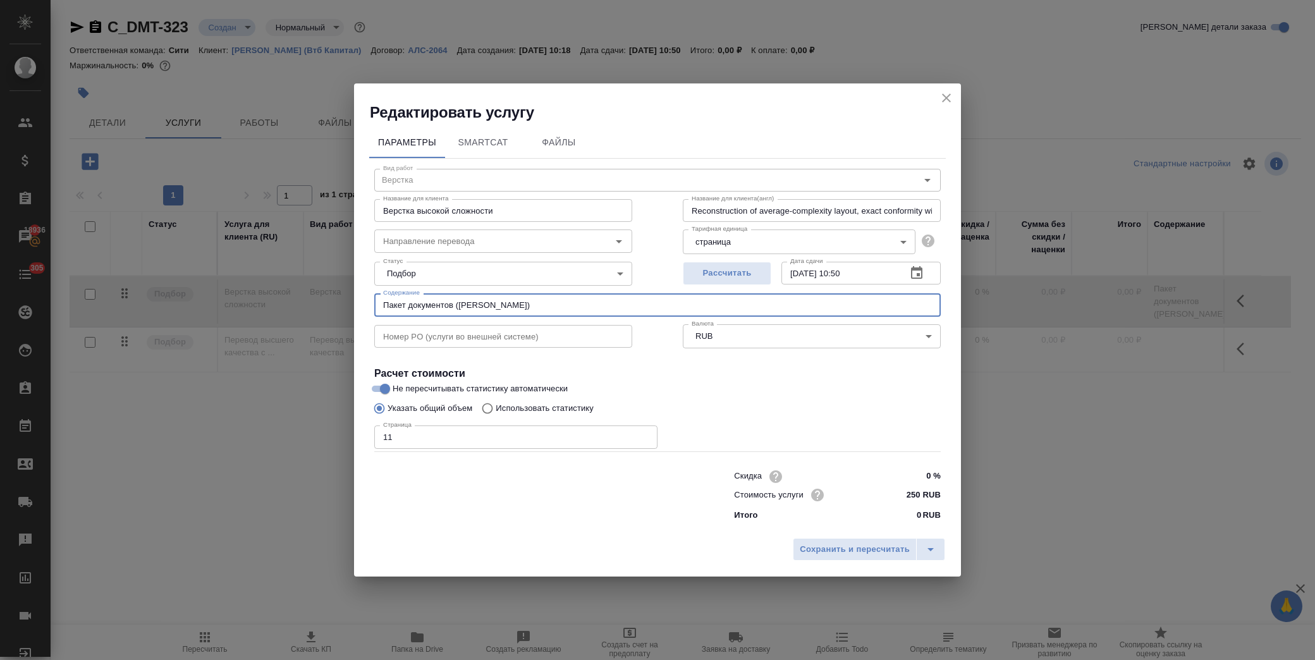
drag, startPoint x: 551, startPoint y: 299, endPoint x: 214, endPoint y: 288, distance: 337.9
click at [214, 287] on div "Редактировать услугу Параметры SmartCat Файлы Вид работ Верстка Вид работ Назва…" at bounding box center [657, 330] width 1315 height 660
click at [941, 91] on icon "close" at bounding box center [946, 97] width 15 height 15
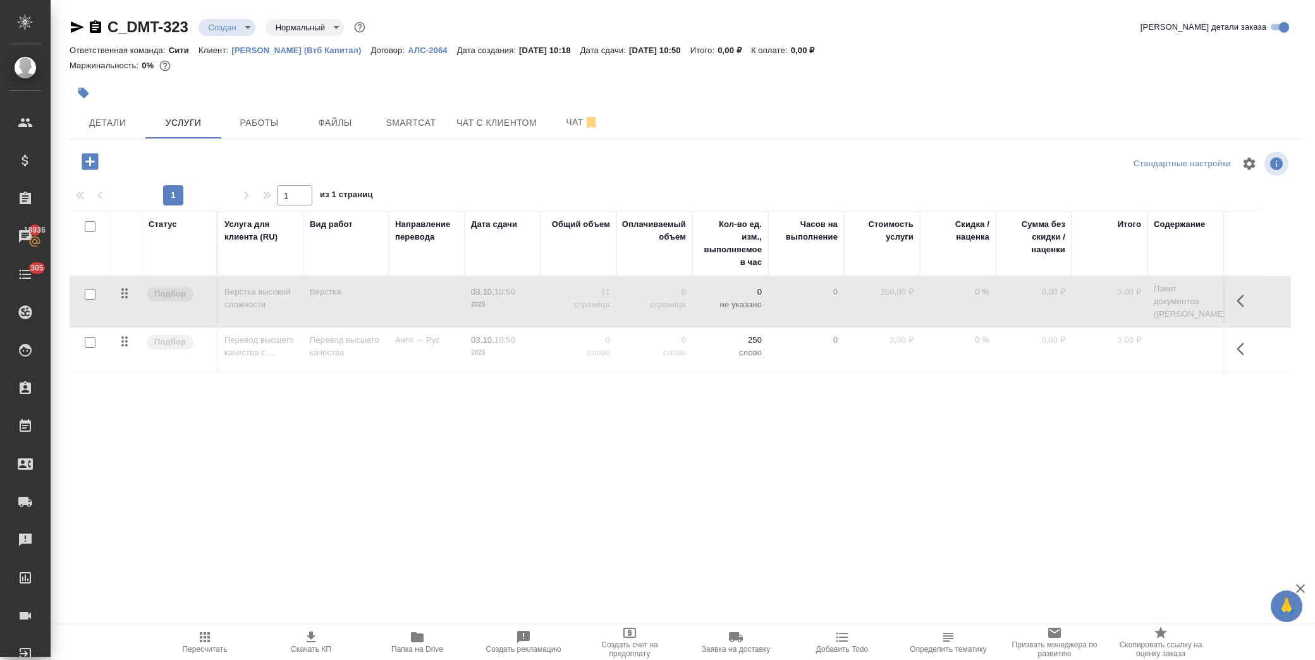
click at [1185, 357] on td at bounding box center [1186, 350] width 76 height 44
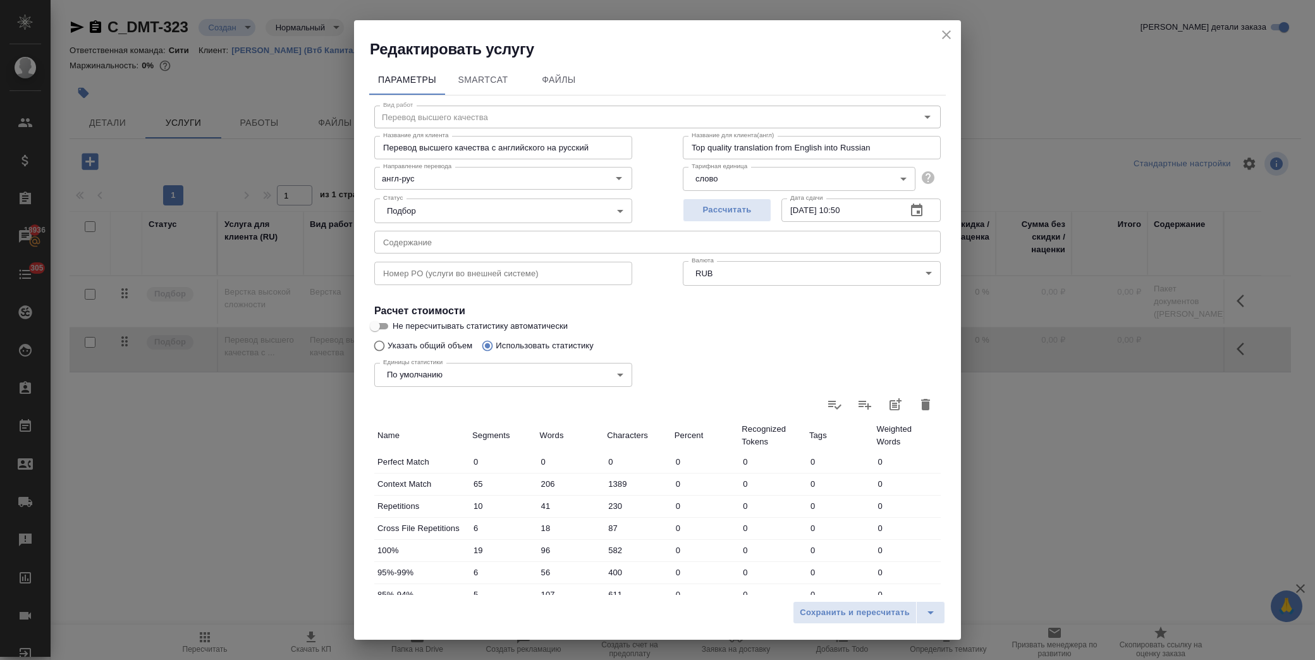
click at [468, 236] on input "text" at bounding box center [657, 242] width 567 height 23
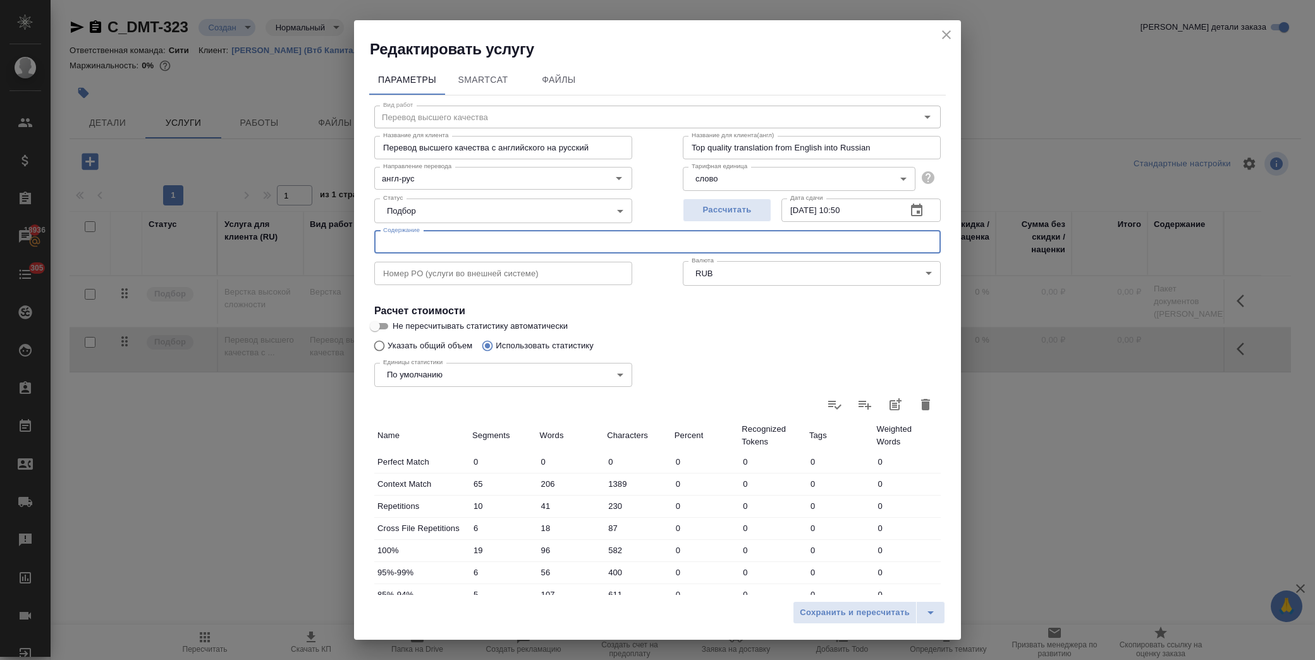
paste input "Пакет документов (Акмеева Ольга)"
type input "Пакет документов (Акмеева Ольга)"
click at [862, 610] on span "Сохранить и пересчитать" at bounding box center [855, 613] width 110 height 15
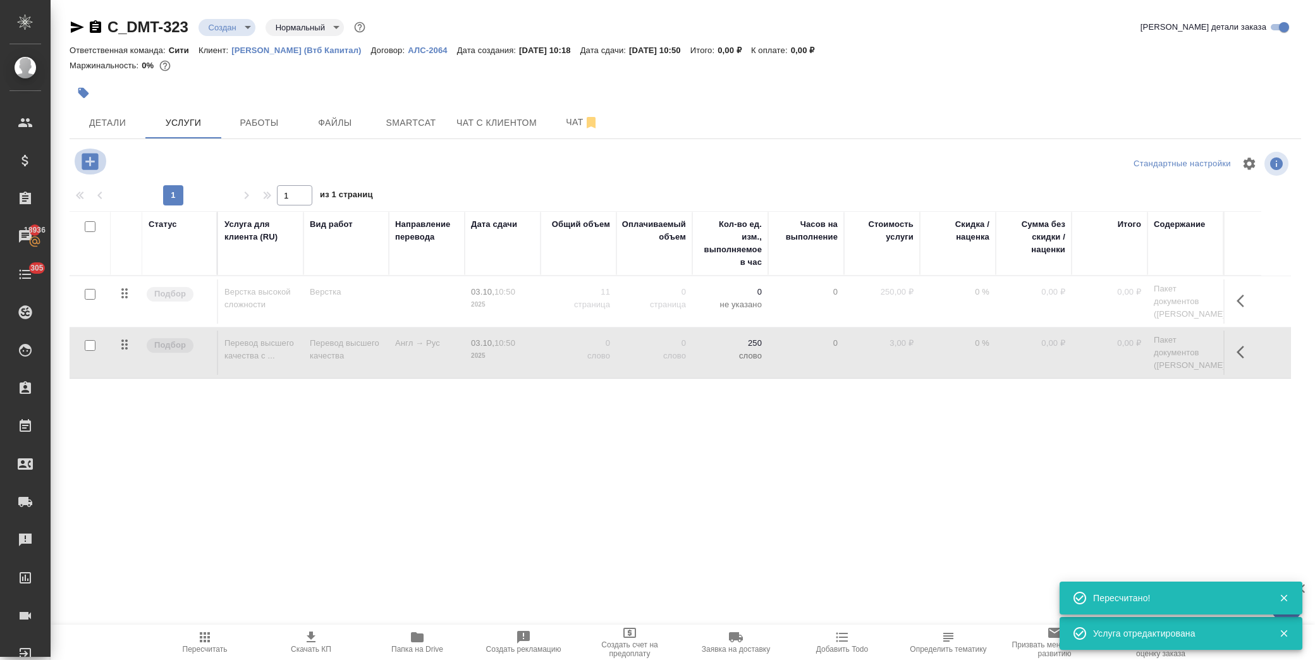
click at [86, 162] on icon "button" at bounding box center [90, 162] width 22 height 22
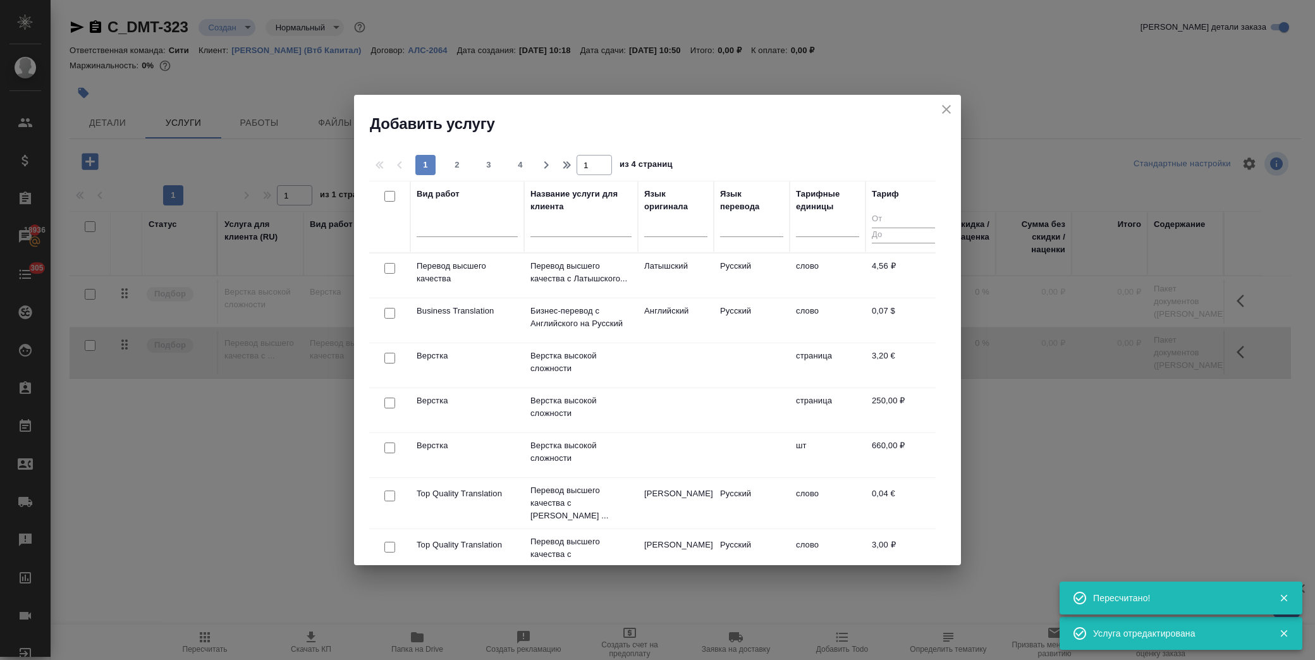
click at [545, 225] on input "text" at bounding box center [581, 229] width 101 height 16
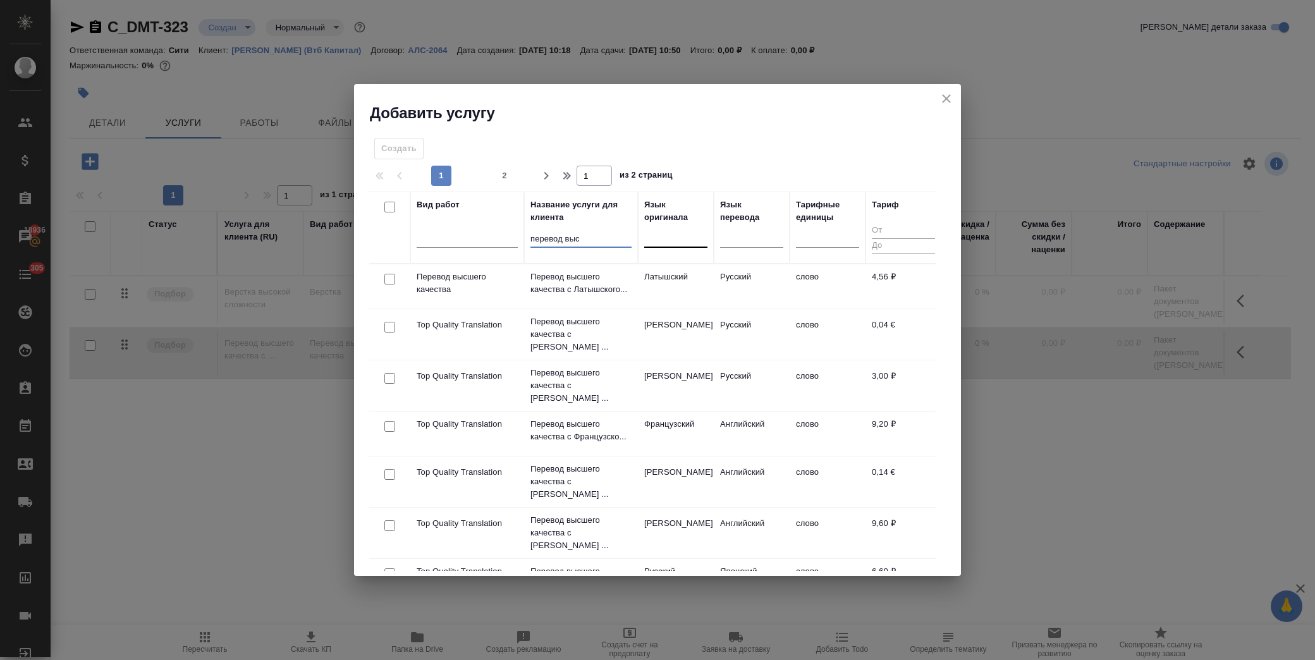
type input "перевод выс"
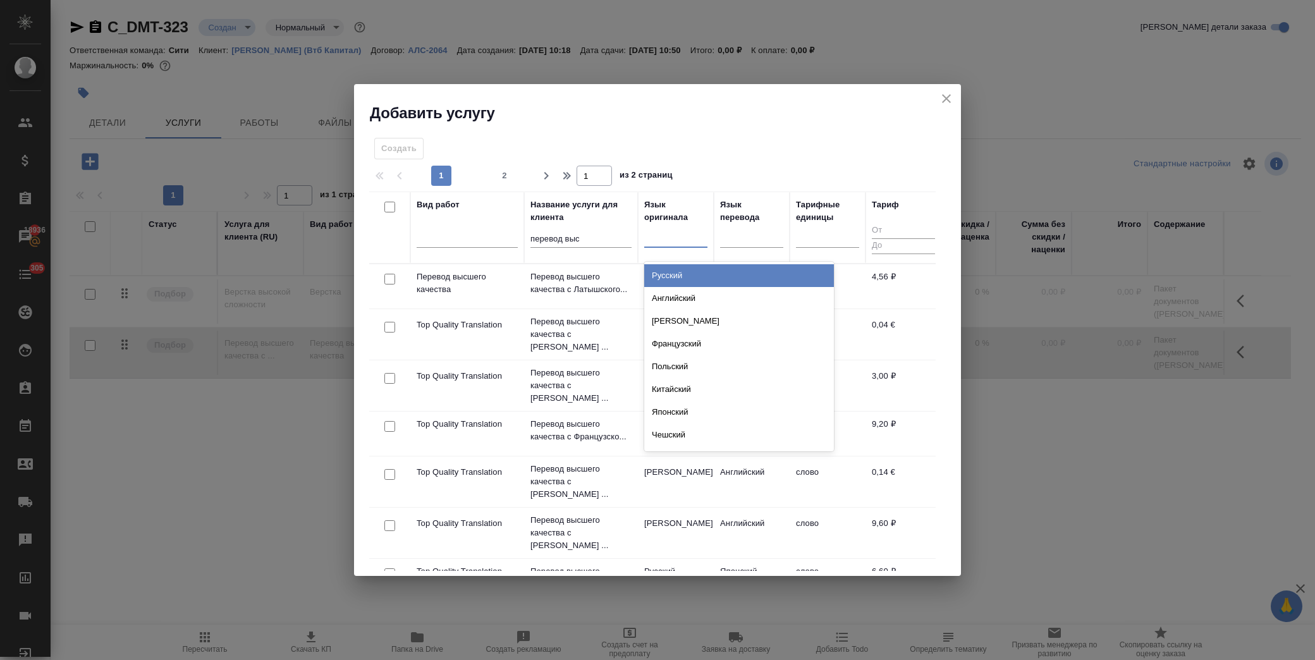
click at [686, 238] on div at bounding box center [675, 235] width 63 height 18
type input "ара"
click at [682, 275] on div "Арабский" at bounding box center [739, 275] width 190 height 23
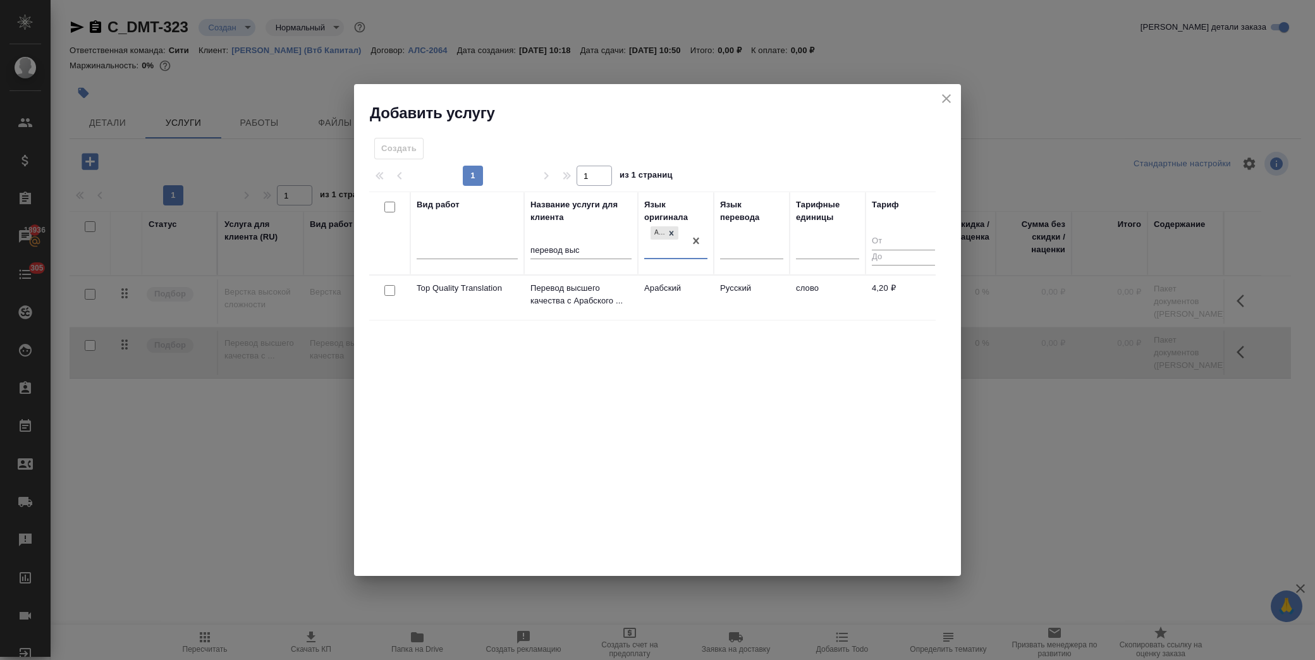
click at [391, 288] on input "checkbox" at bounding box center [390, 290] width 11 height 11
checkbox input "true"
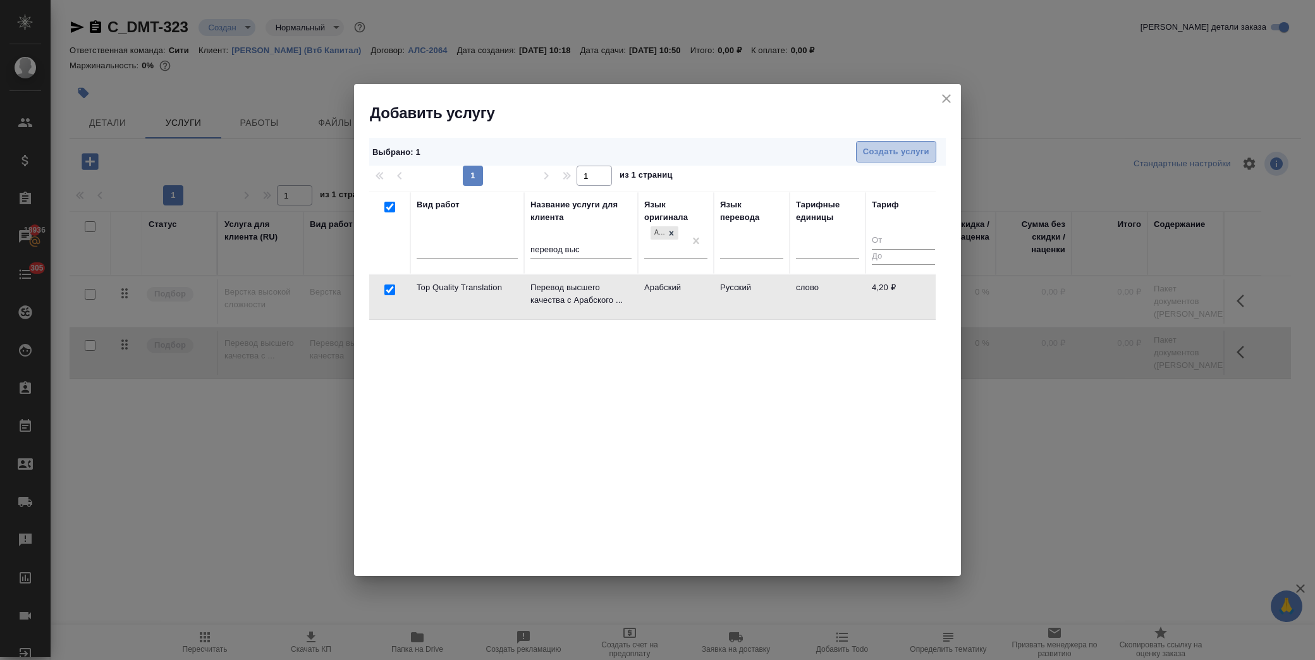
click at [890, 149] on span "Создать услуги" at bounding box center [896, 152] width 66 height 15
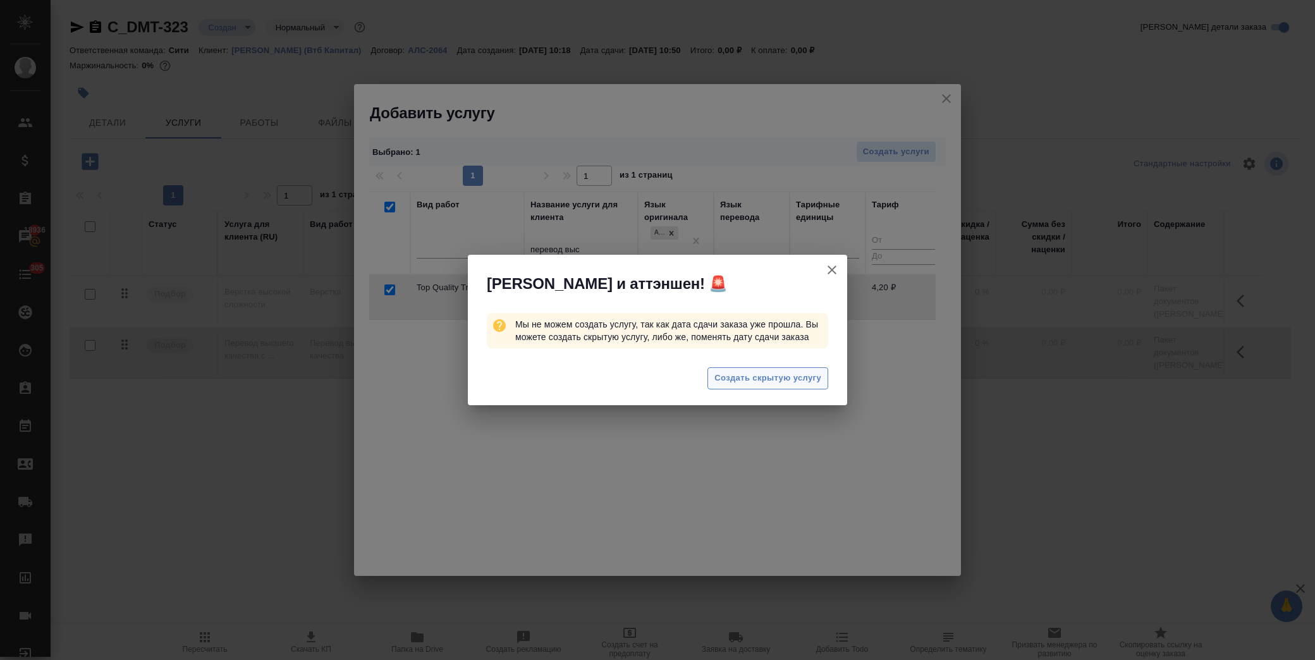
click at [794, 381] on span "Создать скрытую услугу" at bounding box center [768, 378] width 107 height 15
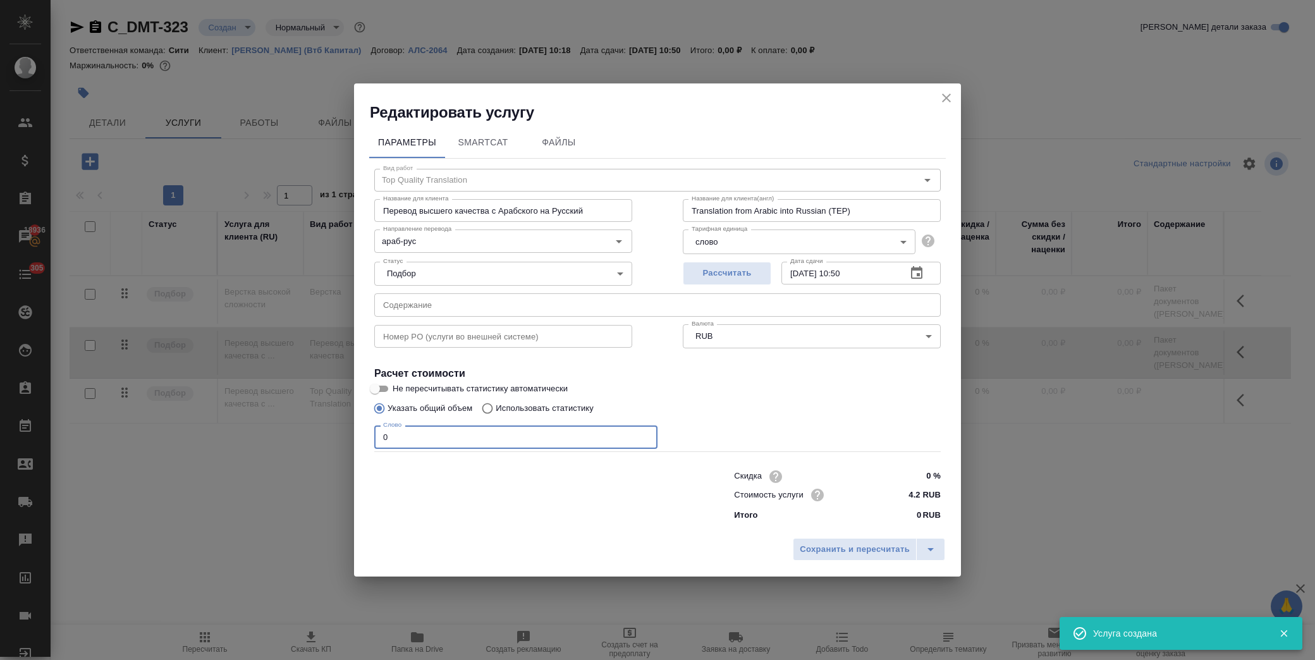
drag, startPoint x: 358, startPoint y: 433, endPoint x: 286, endPoint y: 431, distance: 72.1
click at [271, 433] on div "Редактировать услугу Параметры SmartCat Файлы Вид работ Top Quality Translation…" at bounding box center [657, 330] width 1315 height 660
drag, startPoint x: 331, startPoint y: 425, endPoint x: 321, endPoint y: 425, distance: 10.1
click at [321, 425] on div "Редактировать услугу Параметры SmartCat Файлы Вид работ Top Quality Translation…" at bounding box center [657, 330] width 1315 height 660
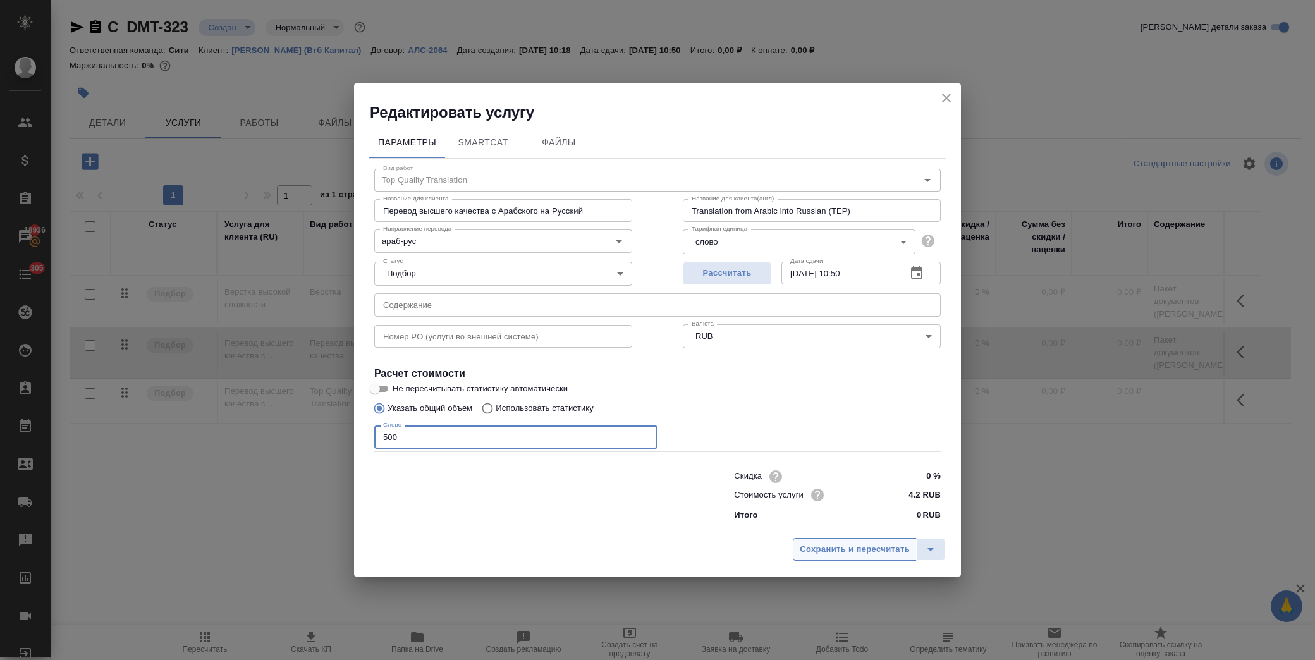
type input "500"
click at [857, 552] on span "Сохранить и пересчитать" at bounding box center [855, 550] width 110 height 15
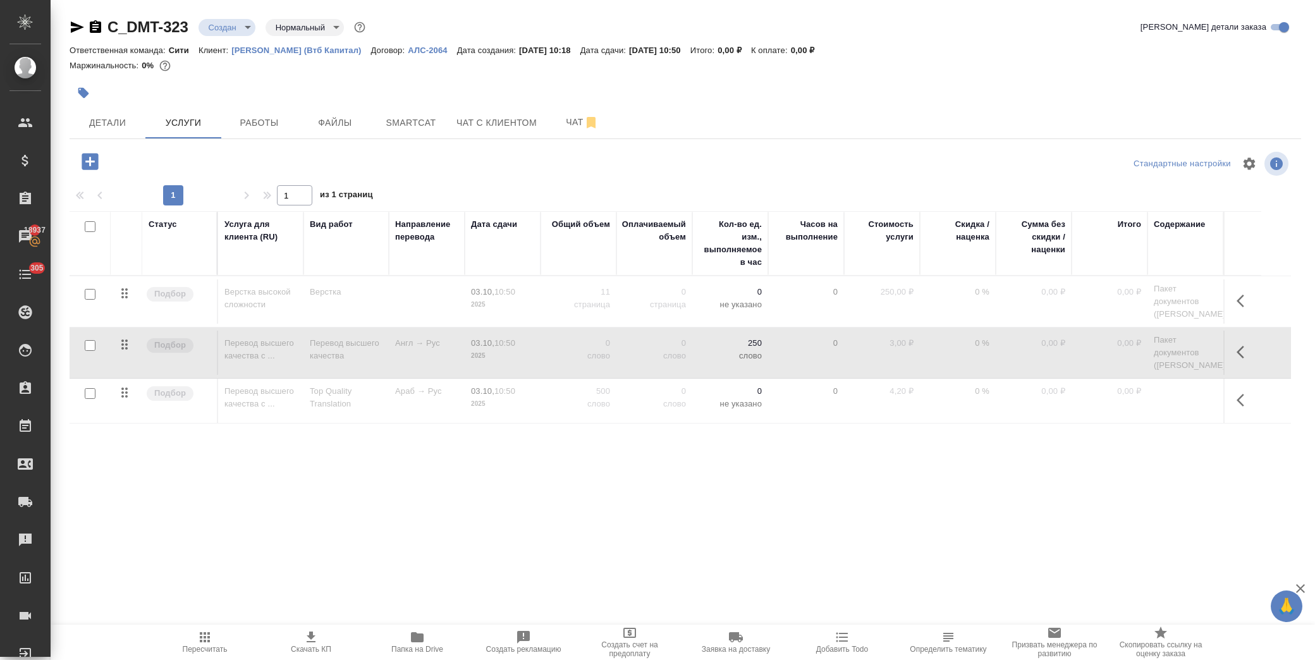
click at [95, 162] on icon "button" at bounding box center [90, 161] width 16 height 16
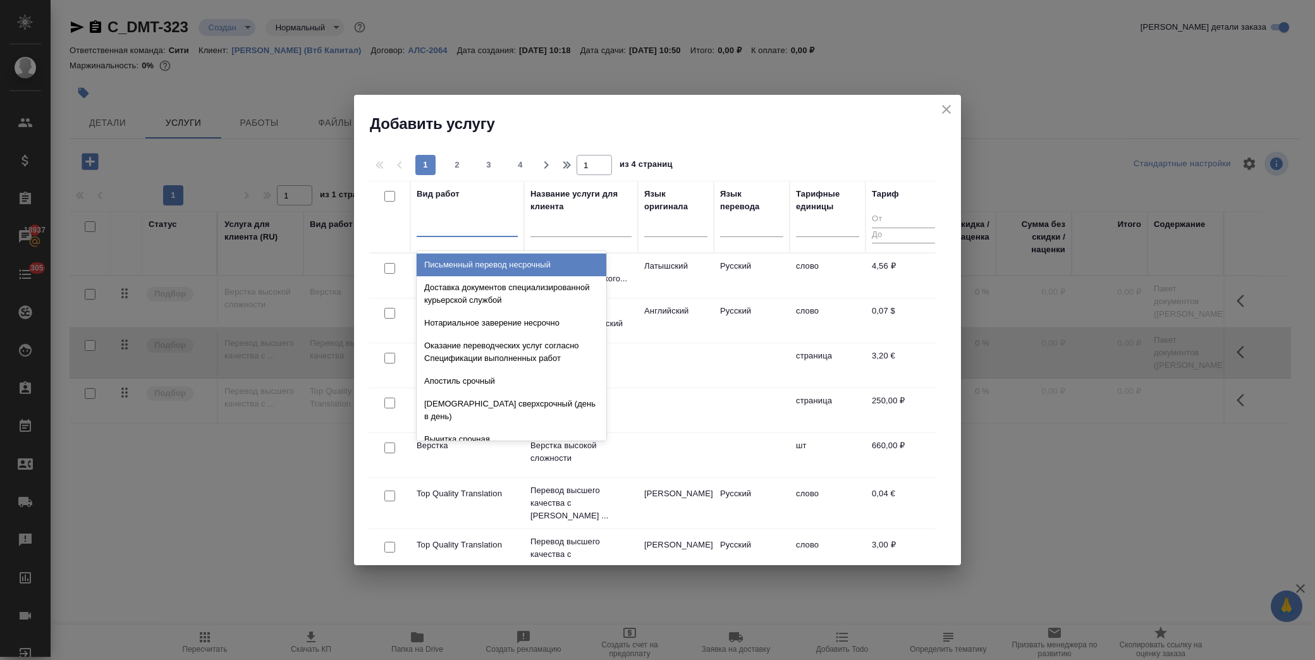
click at [455, 229] on div at bounding box center [467, 224] width 101 height 18
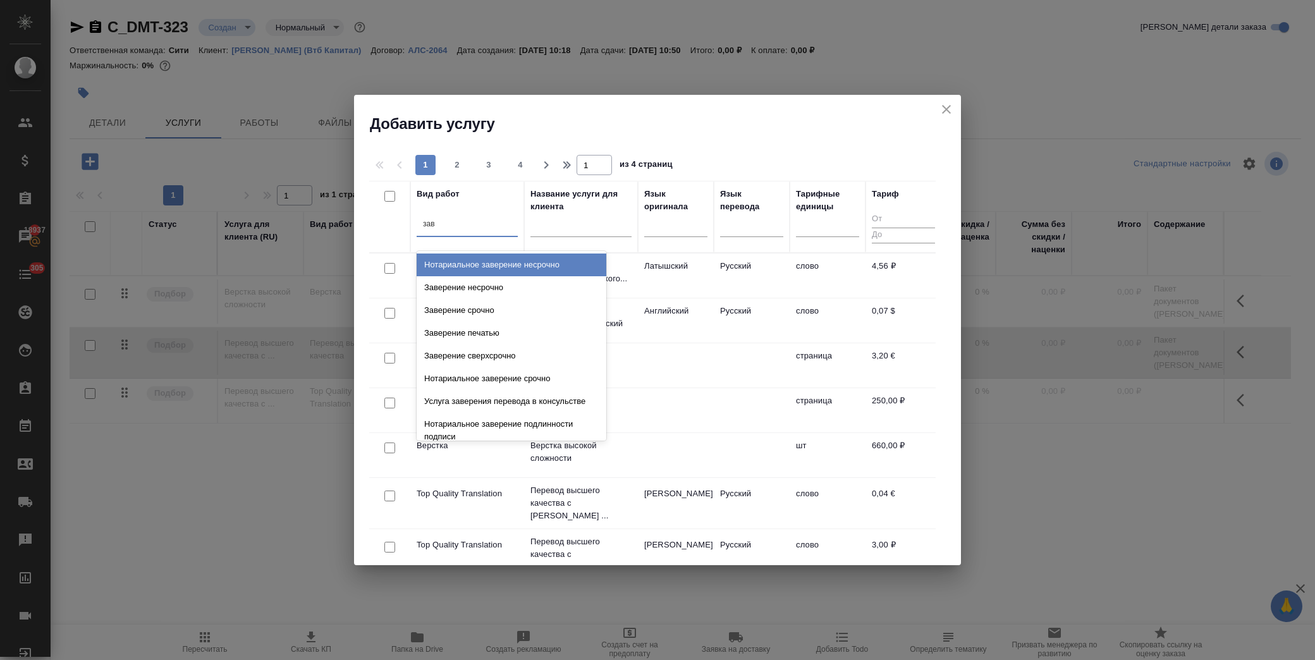
type input "заве"
click at [495, 288] on div "Заверение несрочно" at bounding box center [512, 287] width 190 height 23
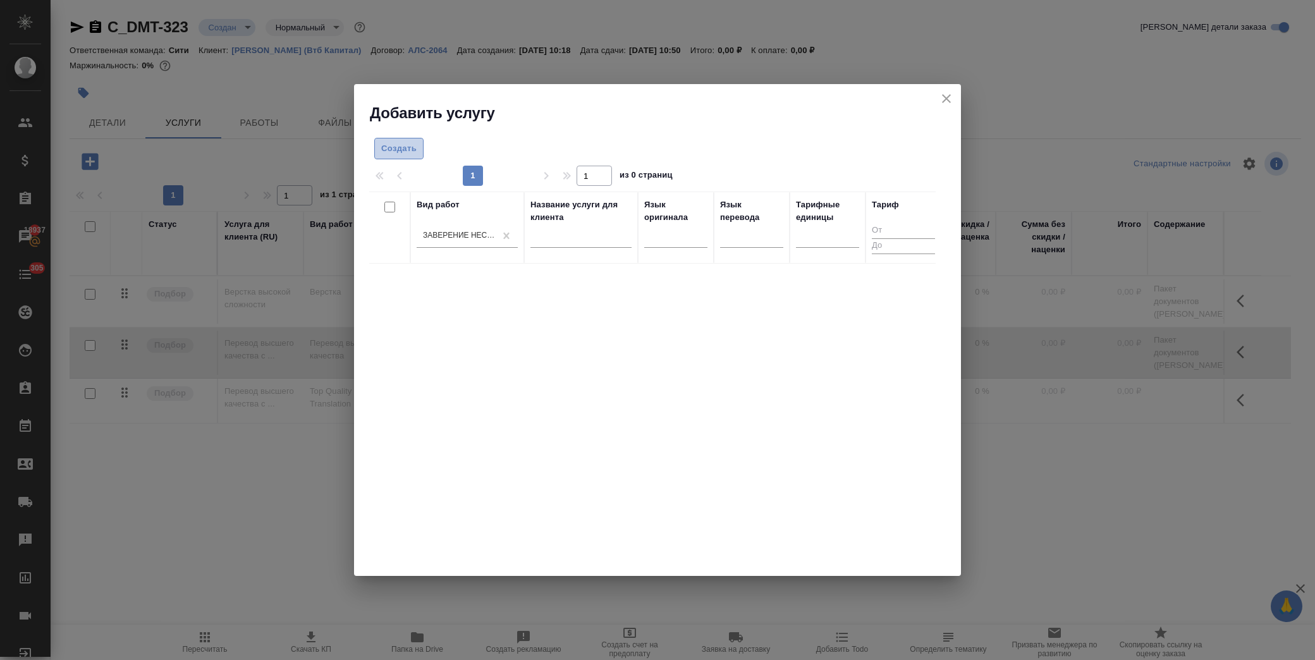
click at [414, 146] on span "Создать" at bounding box center [398, 149] width 35 height 15
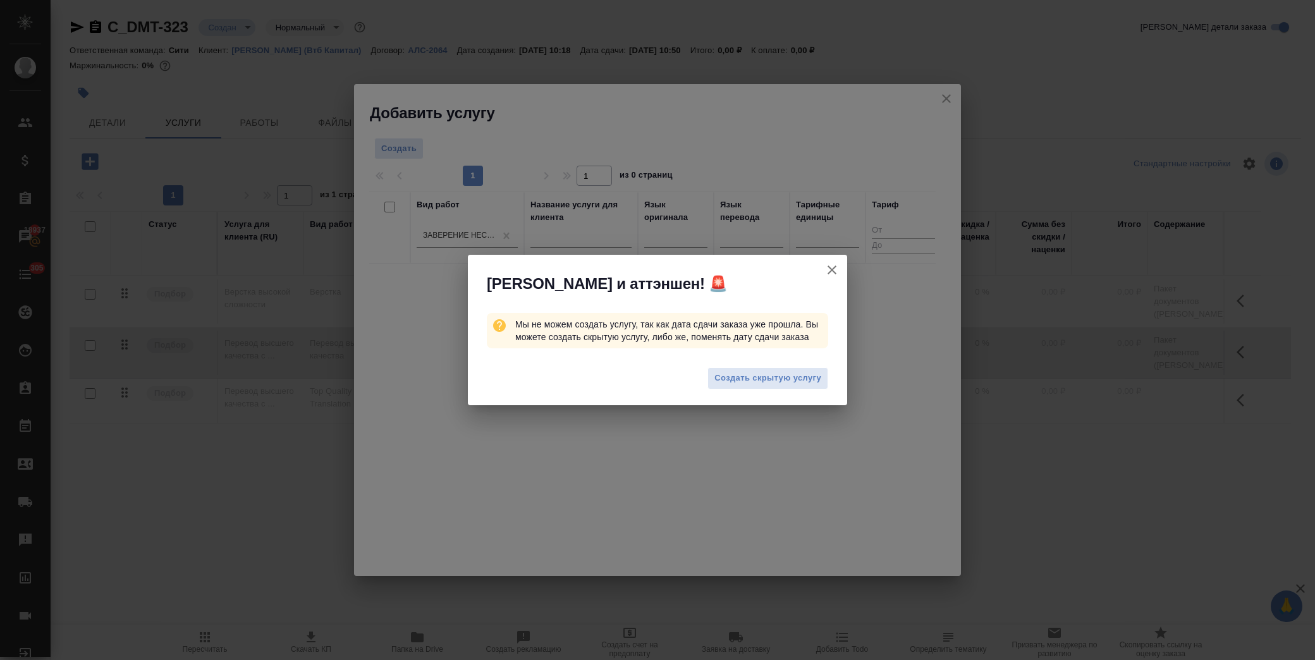
click at [789, 362] on div "Создать скрытую услугу" at bounding box center [657, 380] width 379 height 51
click at [792, 371] on span "Создать скрытую услугу" at bounding box center [768, 378] width 107 height 15
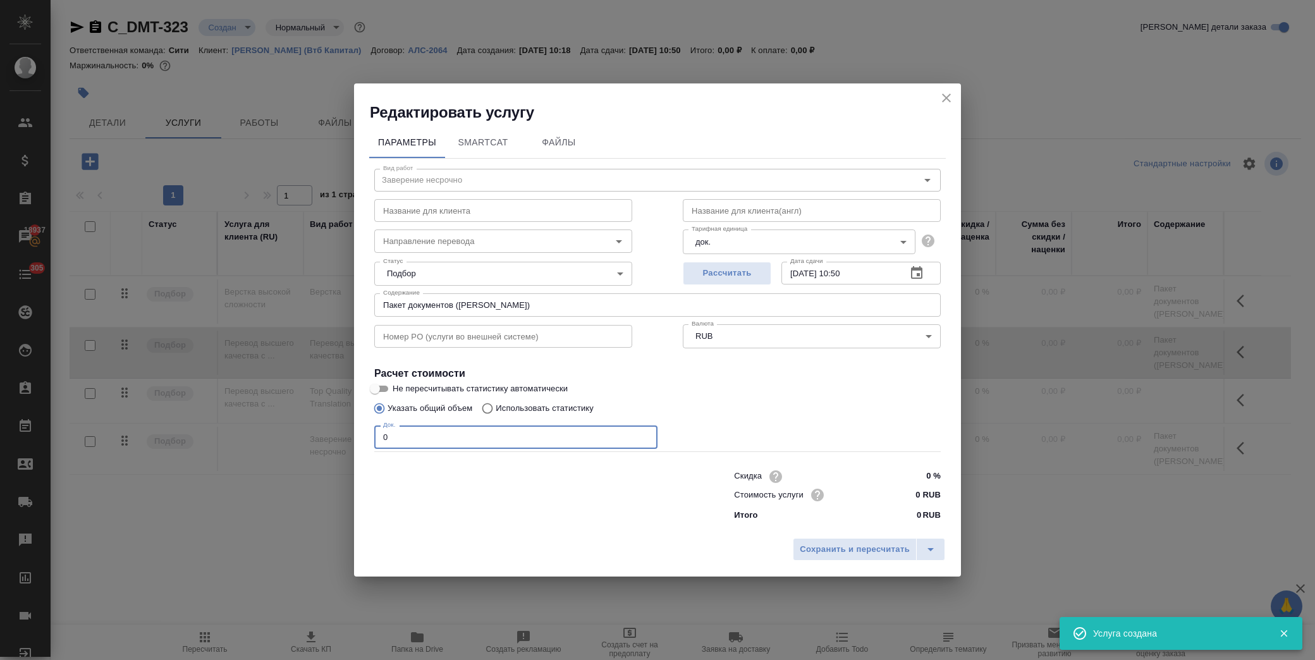
drag, startPoint x: 403, startPoint y: 431, endPoint x: 272, endPoint y: 433, distance: 130.9
click at [274, 433] on div "Редактировать услугу Параметры SmartCat Файлы Вид работ Заверение несрочно Вид …" at bounding box center [657, 330] width 1315 height 660
type input "4"
drag, startPoint x: 896, startPoint y: 500, endPoint x: 908, endPoint y: 498, distance: 12.8
click at [896, 500] on input "0 RUB" at bounding box center [917, 495] width 47 height 18
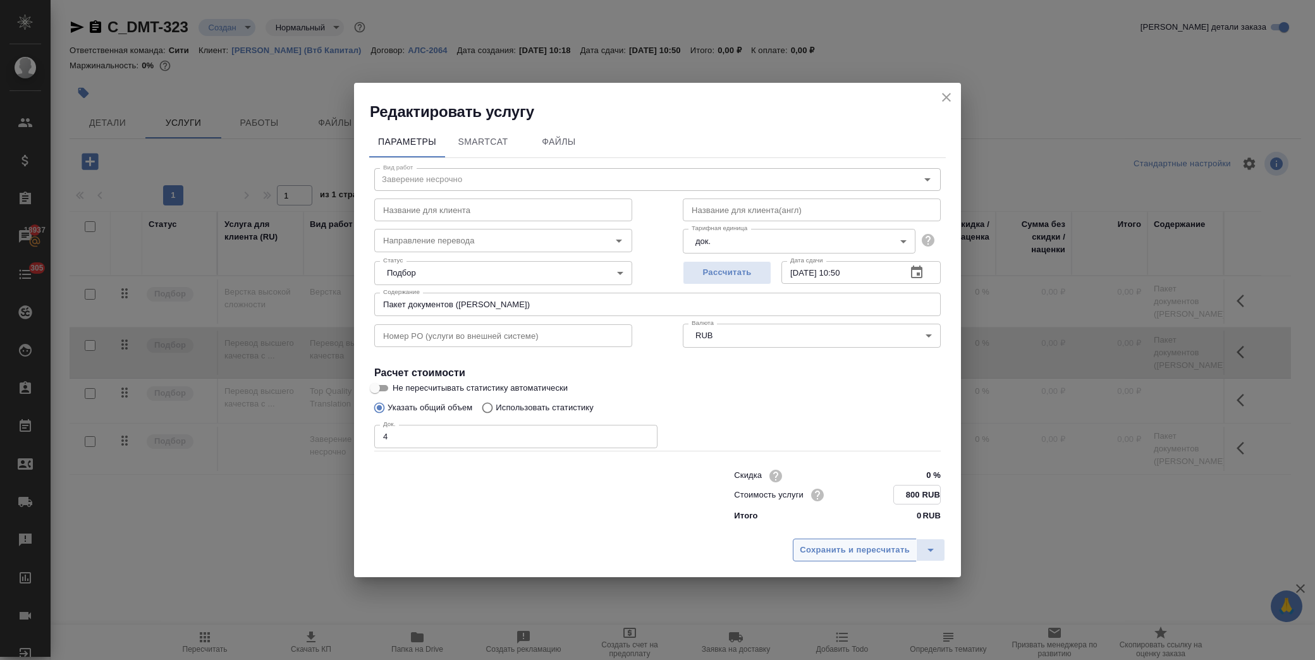
type input "800 RUB"
click at [831, 551] on span "Сохранить и пересчитать" at bounding box center [855, 550] width 110 height 15
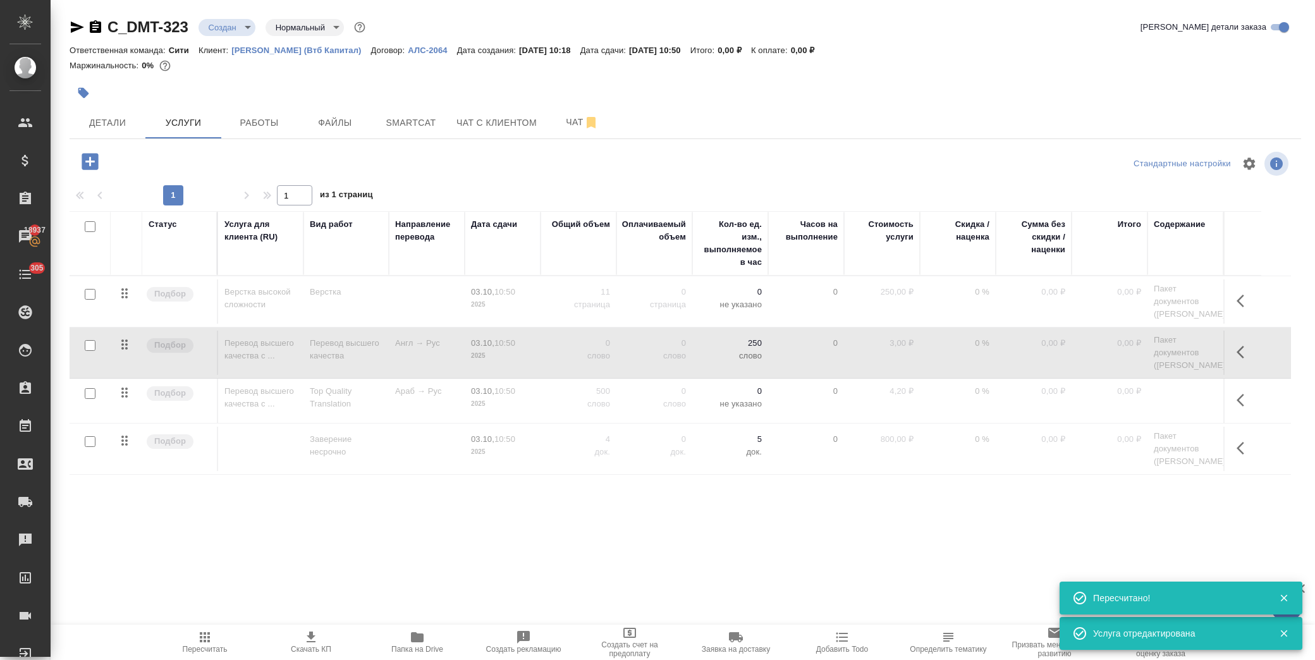
click at [92, 226] on input "checkbox" at bounding box center [90, 226] width 11 height 11
checkbox input "true"
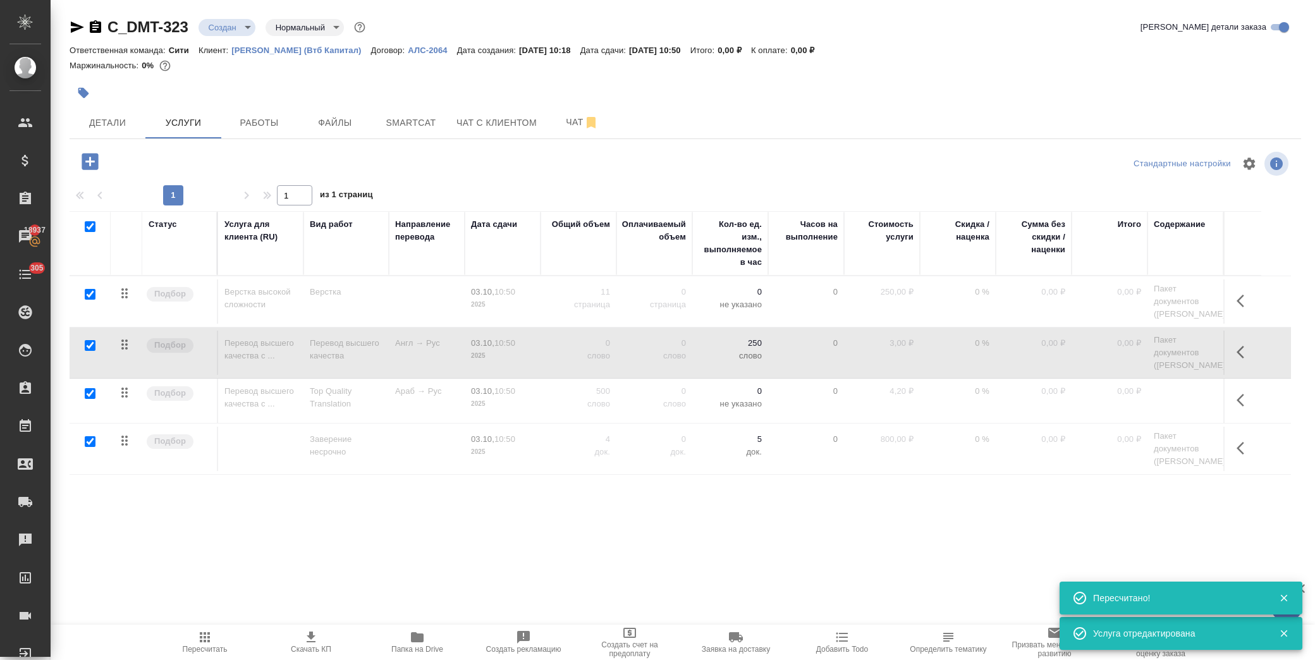
checkbox input "true"
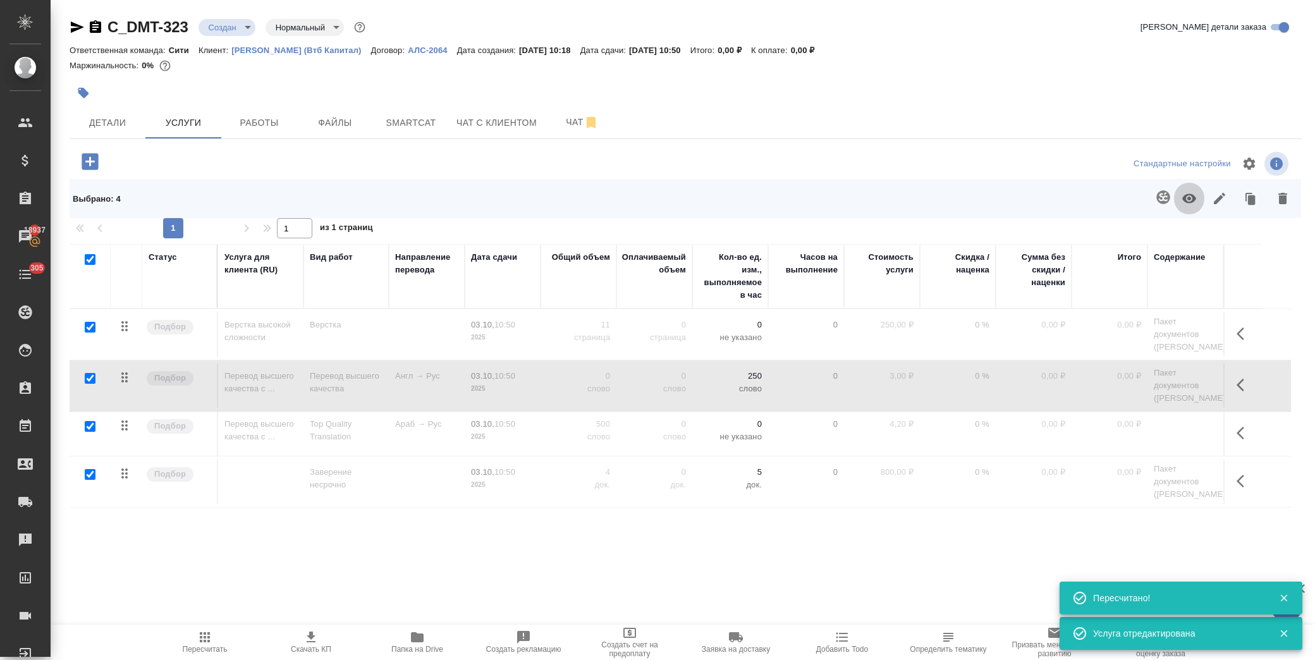
click at [1190, 199] on icon "button" at bounding box center [1190, 198] width 14 height 9
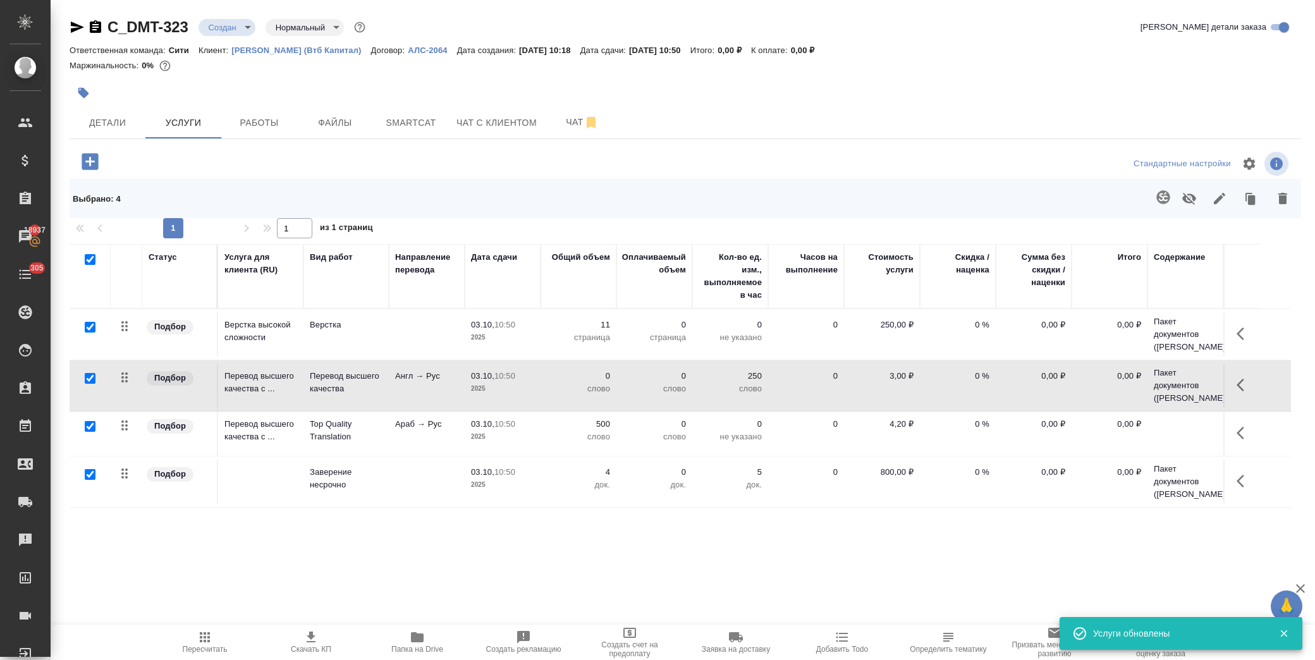
click at [90, 257] on input "checkbox" at bounding box center [90, 259] width 11 height 11
checkbox input "false"
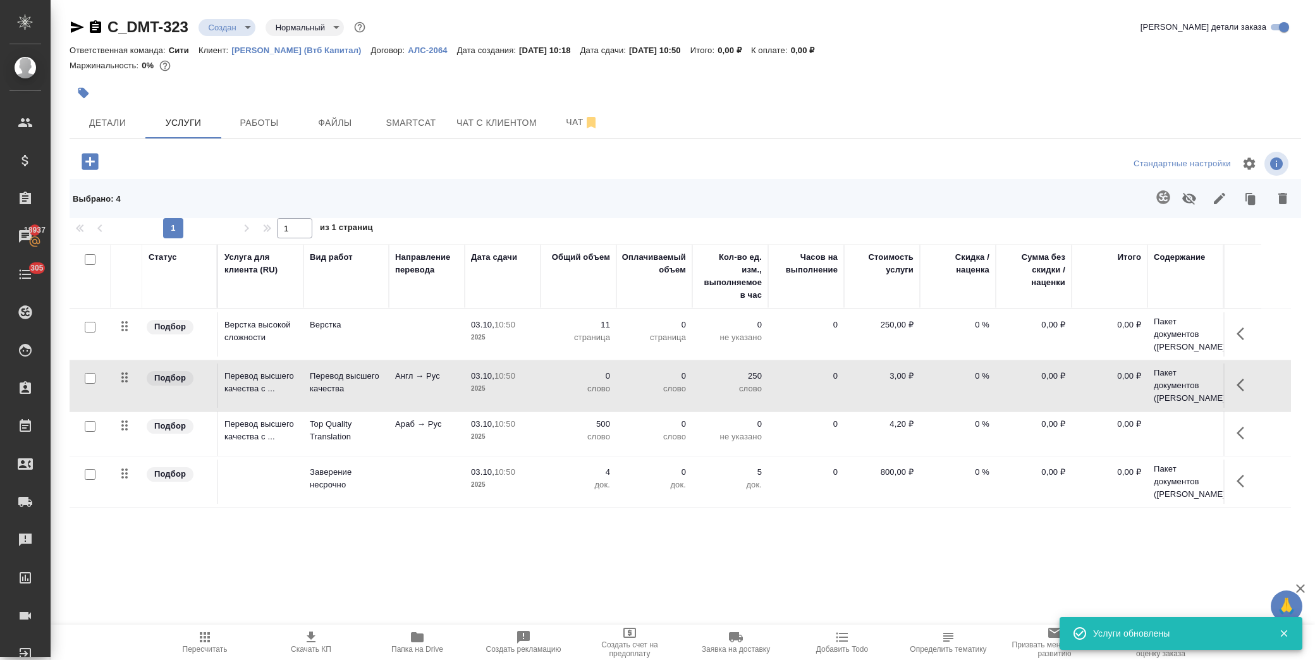
checkbox input "false"
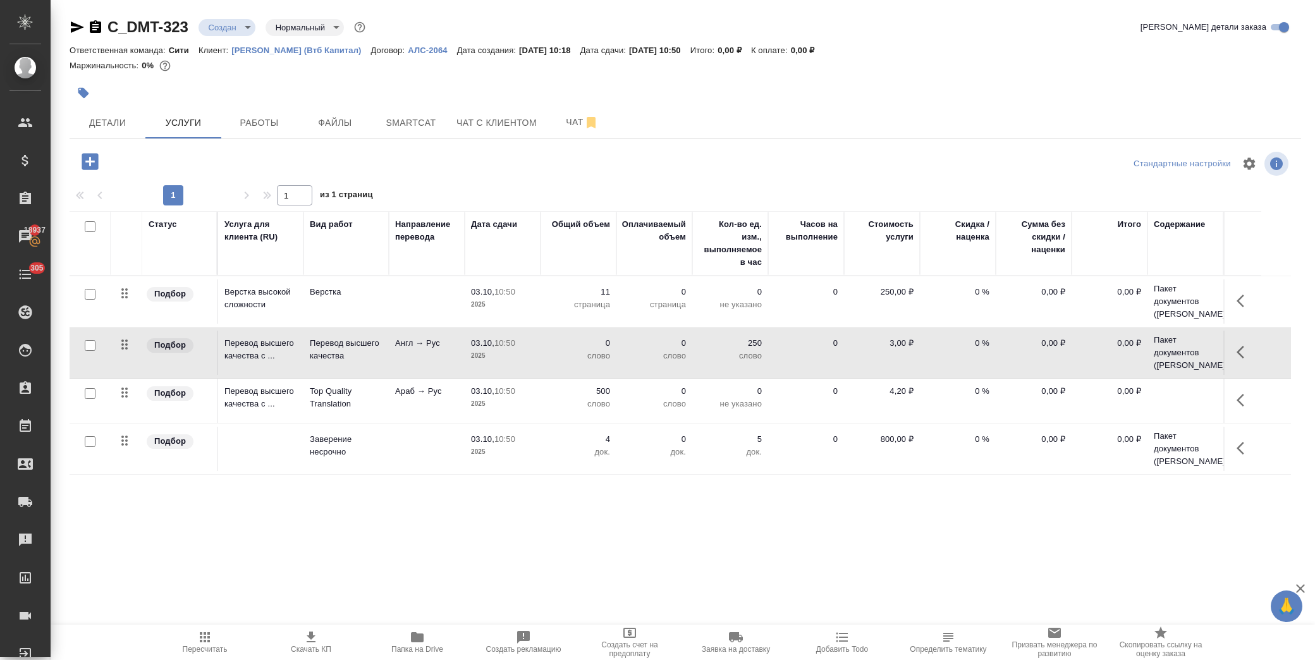
click at [209, 634] on icon "button" at bounding box center [205, 637] width 10 height 10
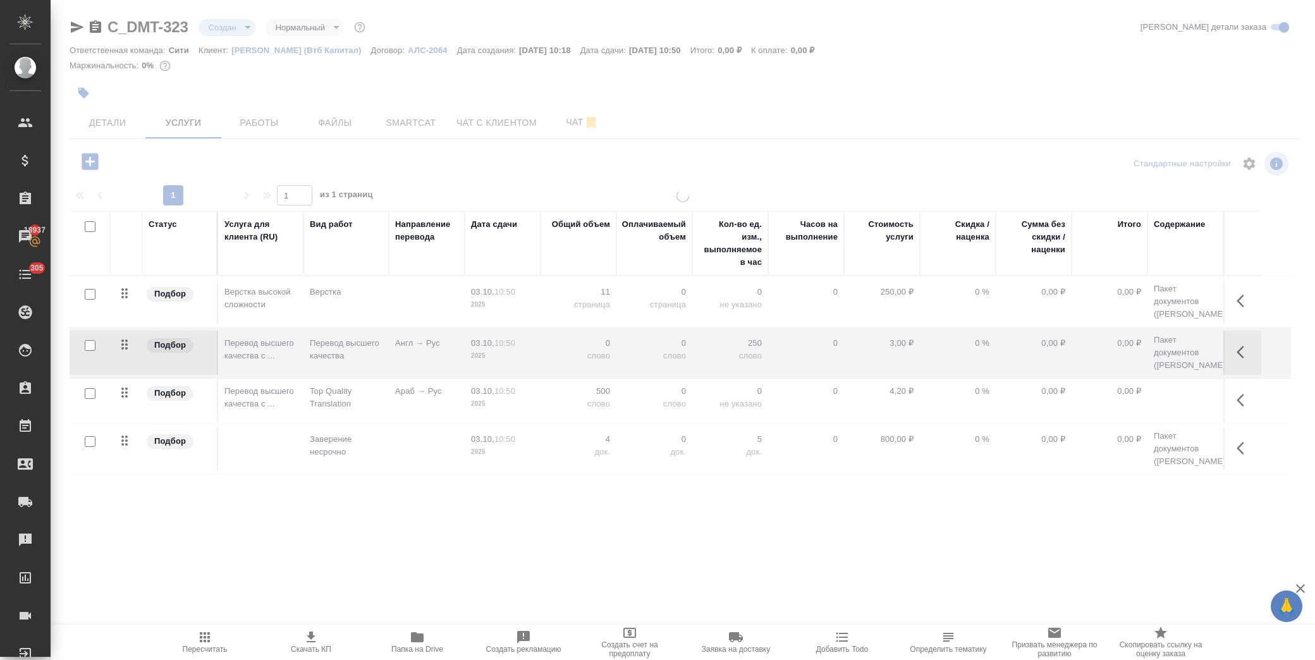
type input "urgent"
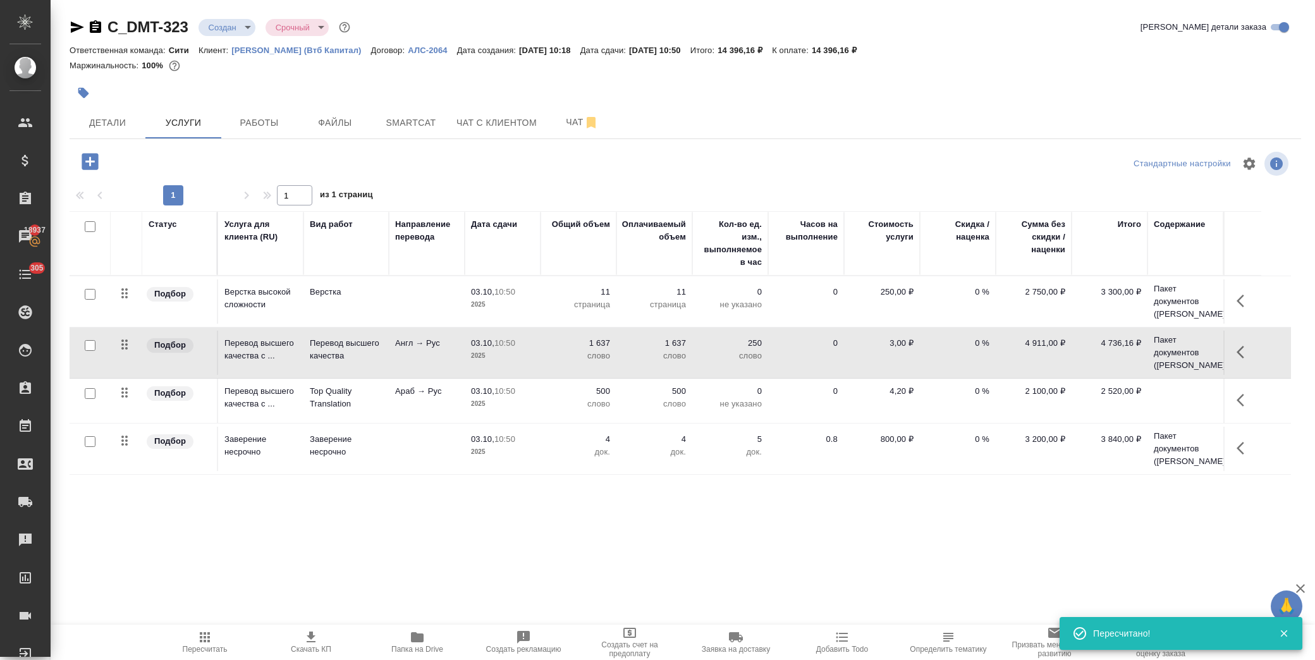
click at [1159, 411] on td at bounding box center [1186, 401] width 76 height 44
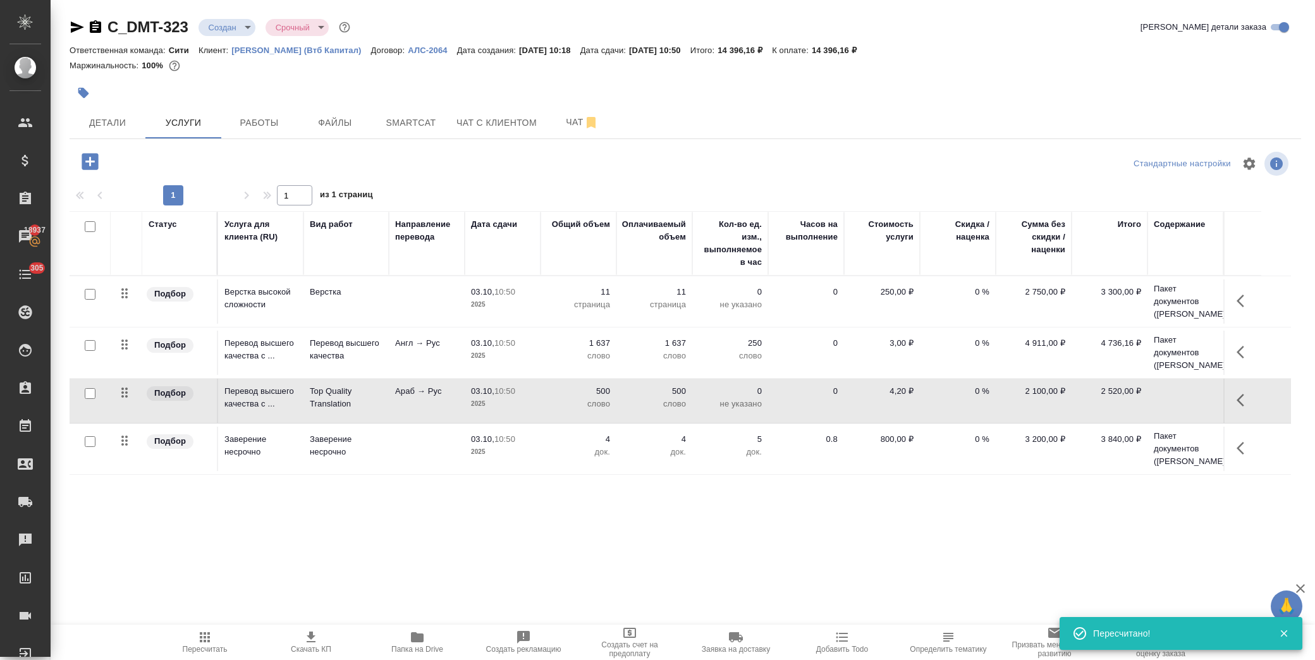
click at [1159, 411] on td at bounding box center [1186, 401] width 76 height 44
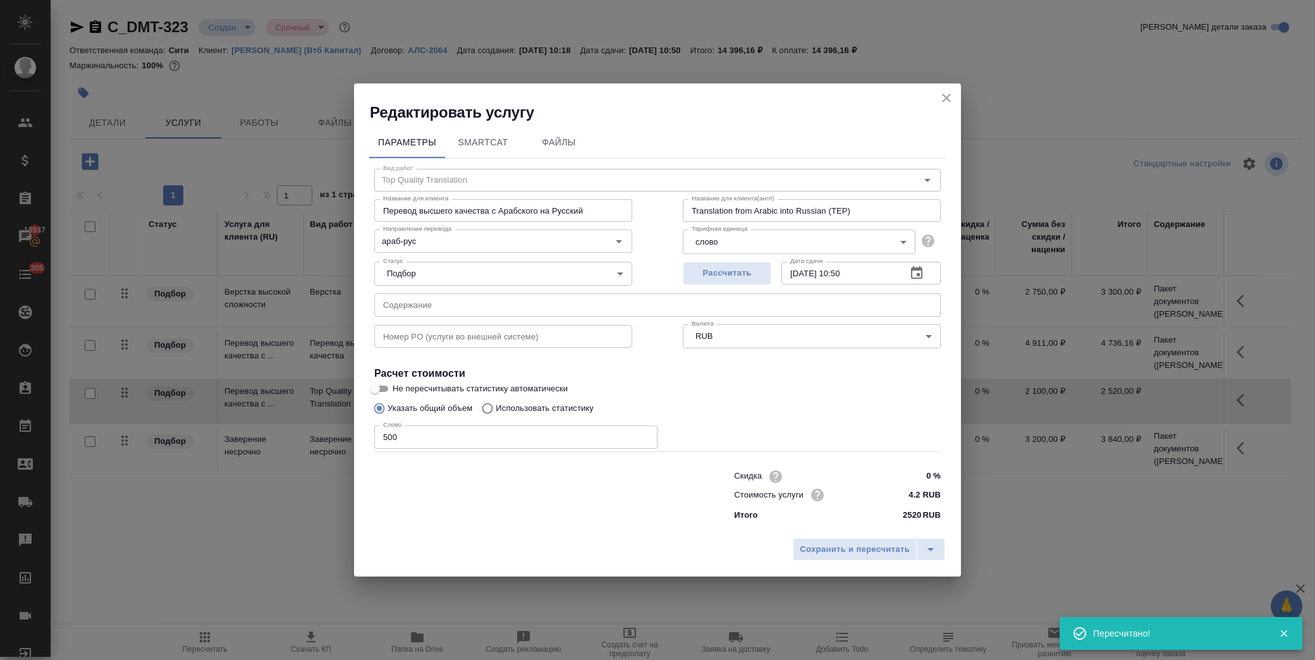
drag, startPoint x: 408, startPoint y: 300, endPoint x: 411, endPoint y: 305, distance: 6.5
click at [409, 301] on input "text" at bounding box center [657, 304] width 567 height 23
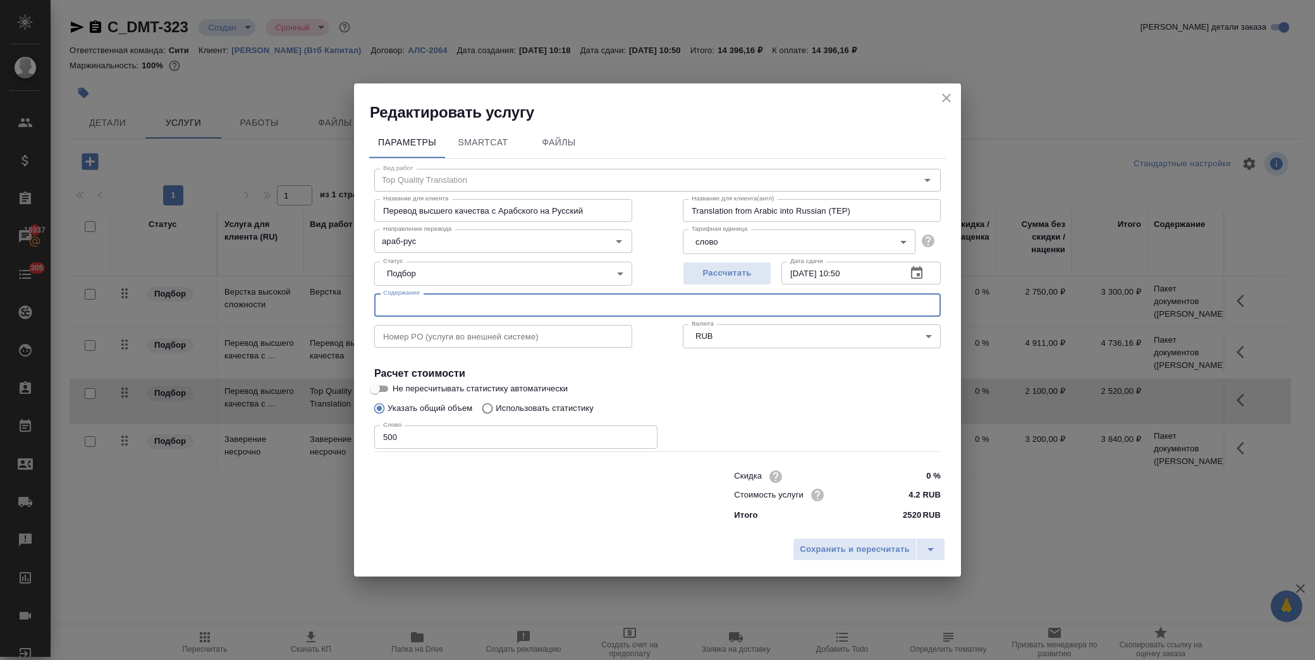
paste input "Пакет документов (Акмеева Ольга)"
type input "Пакет документов (Акмеева Ольга)"
click at [865, 548] on span "Сохранить и пересчитать" at bounding box center [855, 550] width 110 height 15
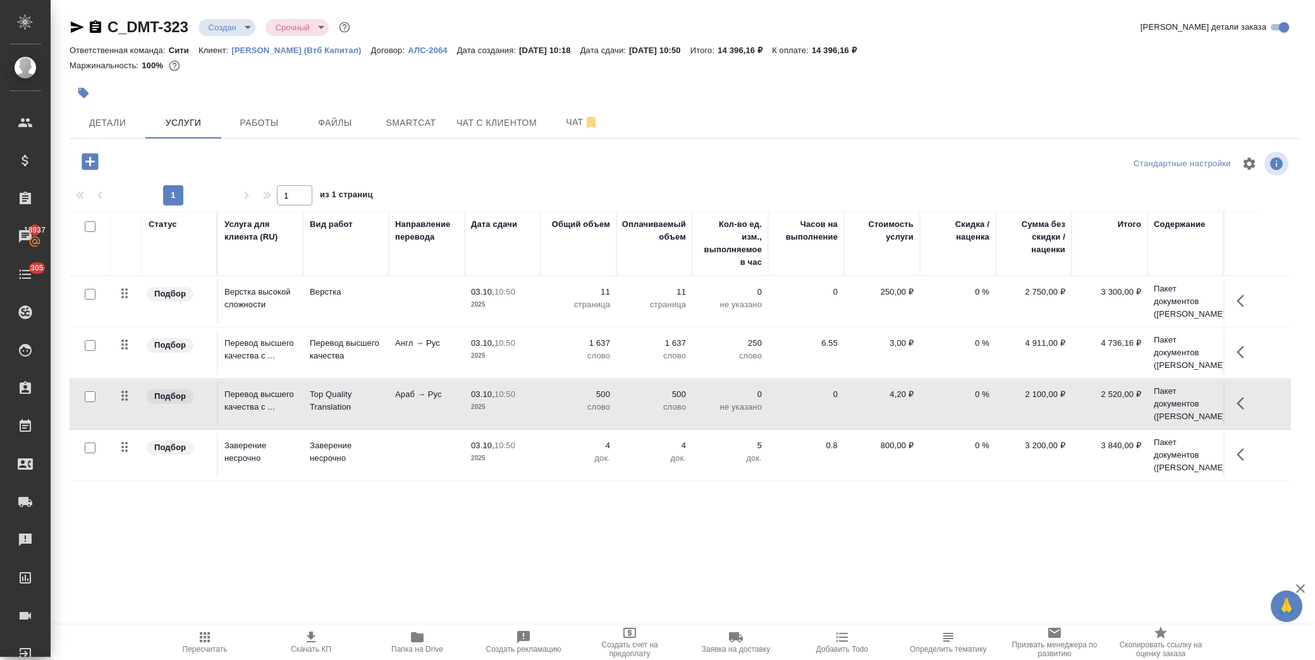
scroll to position [0, 0]
click at [309, 640] on icon "button" at bounding box center [311, 637] width 15 height 15
click at [574, 123] on span "Чат" at bounding box center [582, 122] width 61 height 16
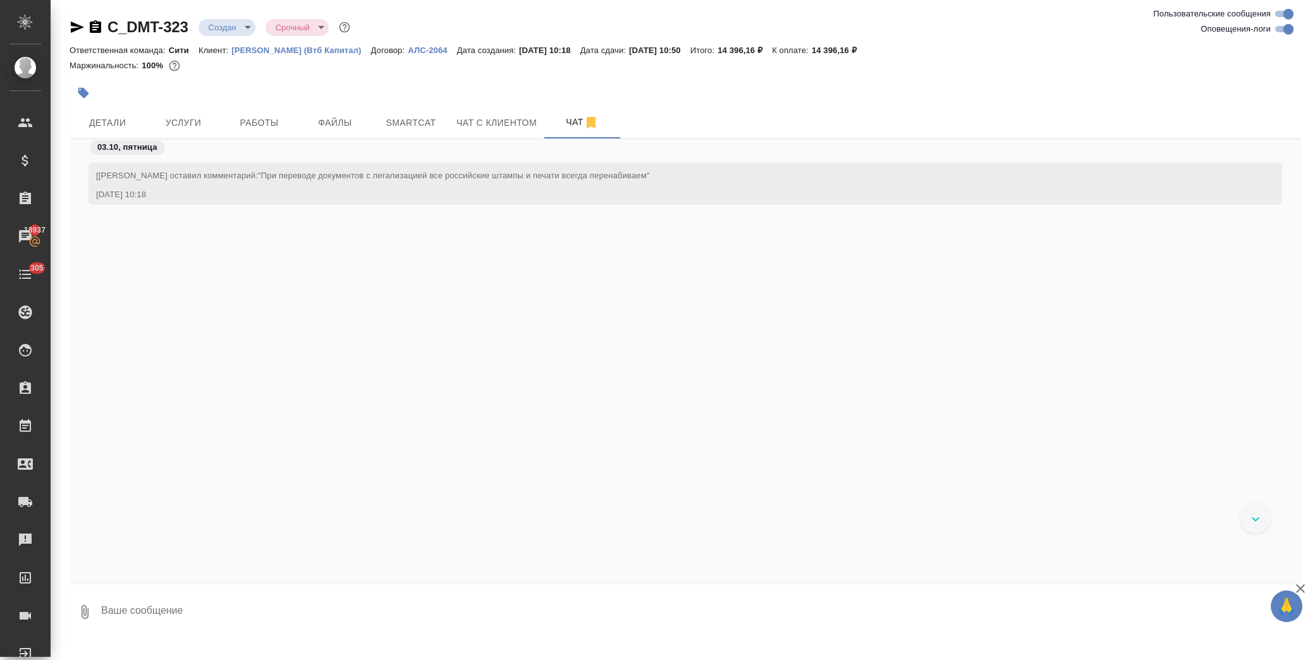
scroll to position [11, 0]
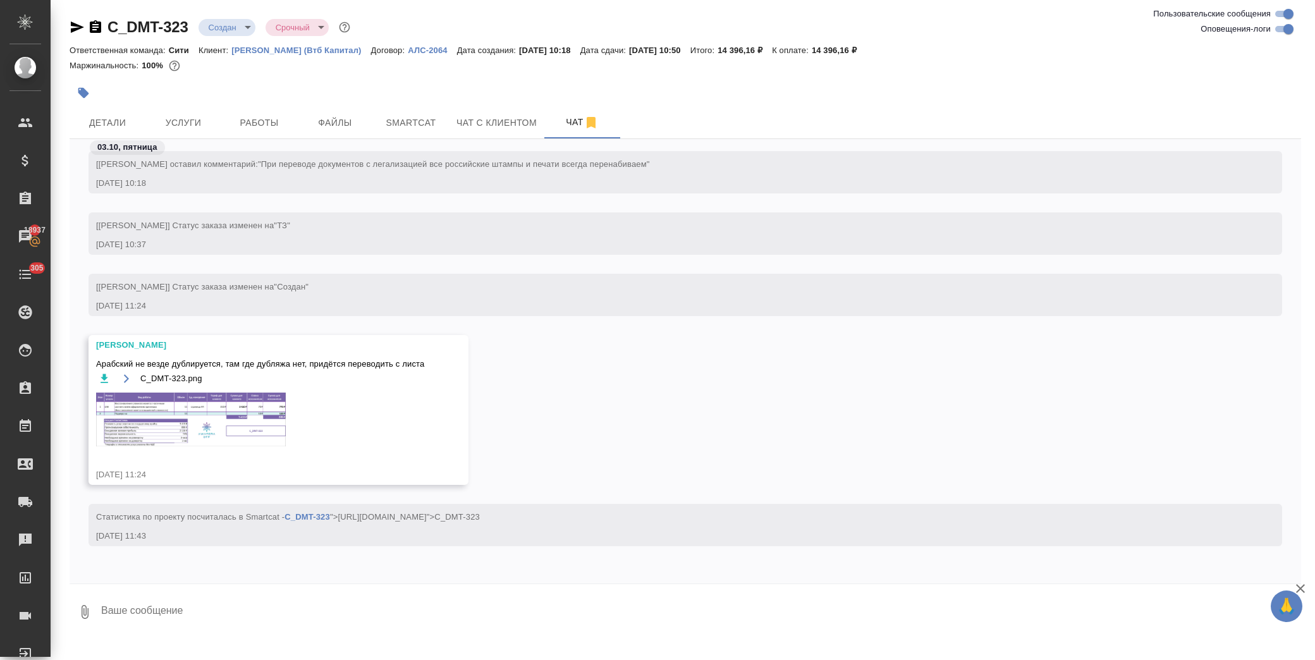
click at [233, 424] on img at bounding box center [191, 420] width 190 height 54
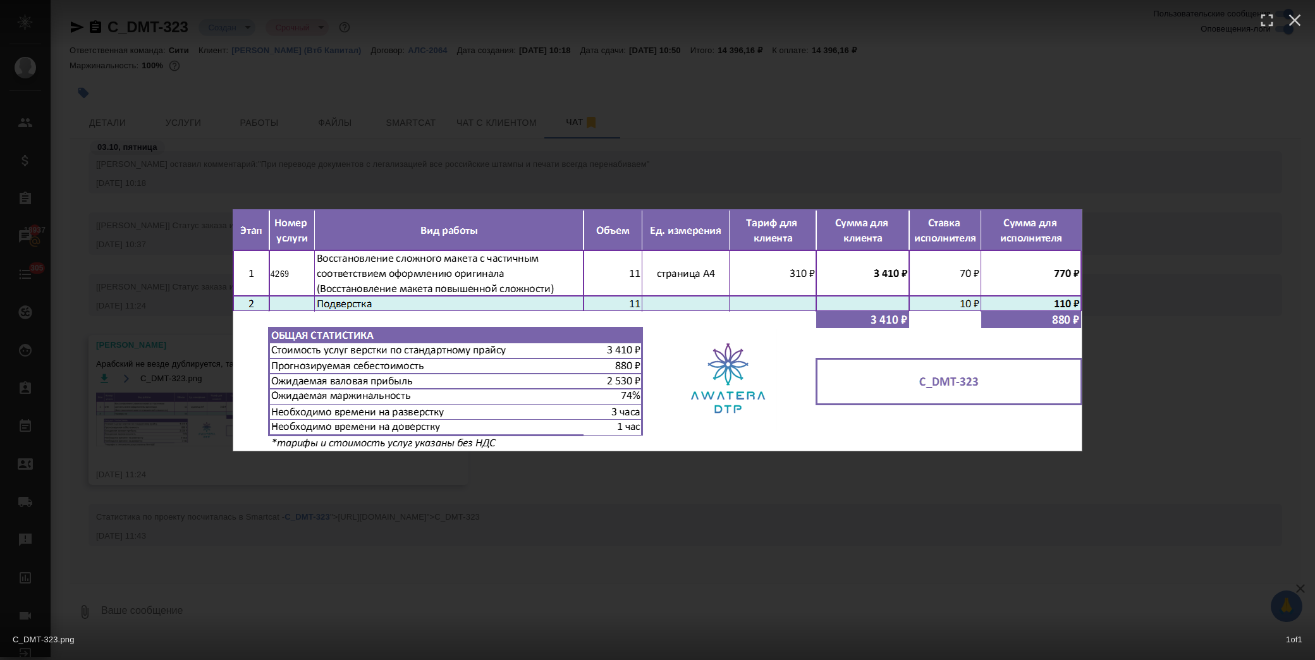
click at [711, 469] on div "C_DMT-323.png 1 of 1" at bounding box center [657, 330] width 1315 height 660
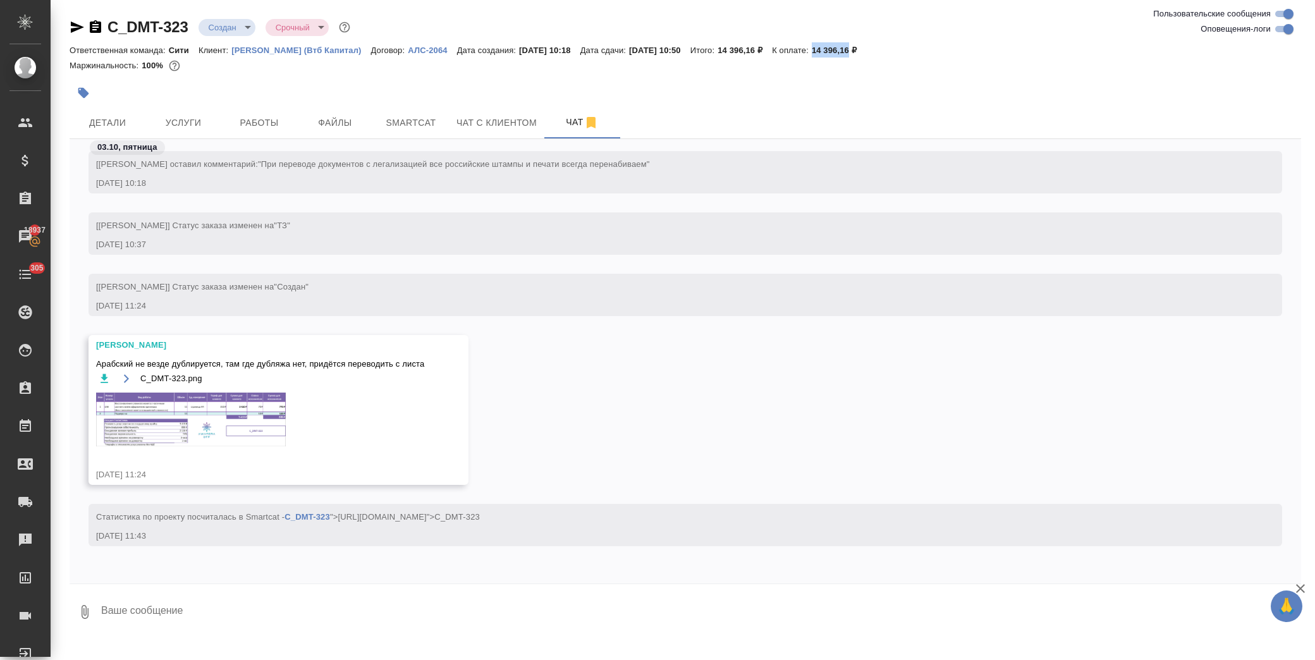
drag, startPoint x: 847, startPoint y: 47, endPoint x: 882, endPoint y: 52, distance: 35.1
click at [866, 52] on p "14 396,16 ₽" at bounding box center [839, 50] width 54 height 9
copy p "14 396,16"
click at [228, 417] on img at bounding box center [191, 420] width 190 height 54
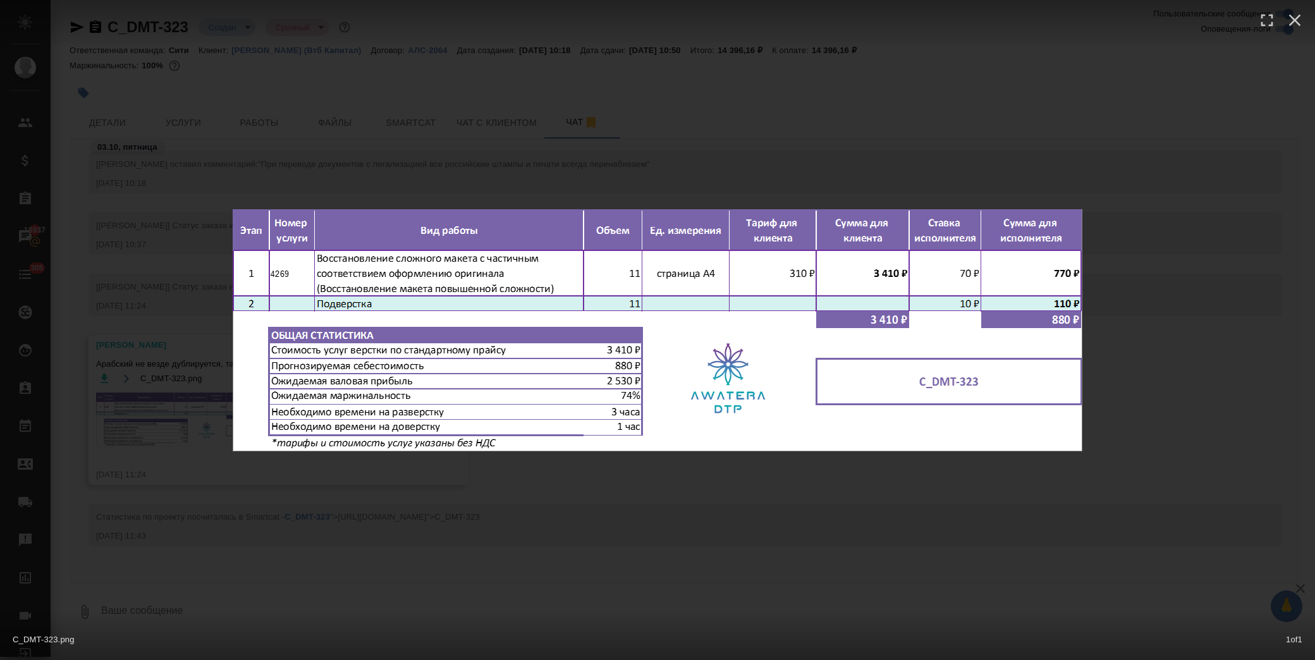
click at [835, 482] on div "C_DMT-323.png 1 of 1" at bounding box center [657, 330] width 1315 height 660
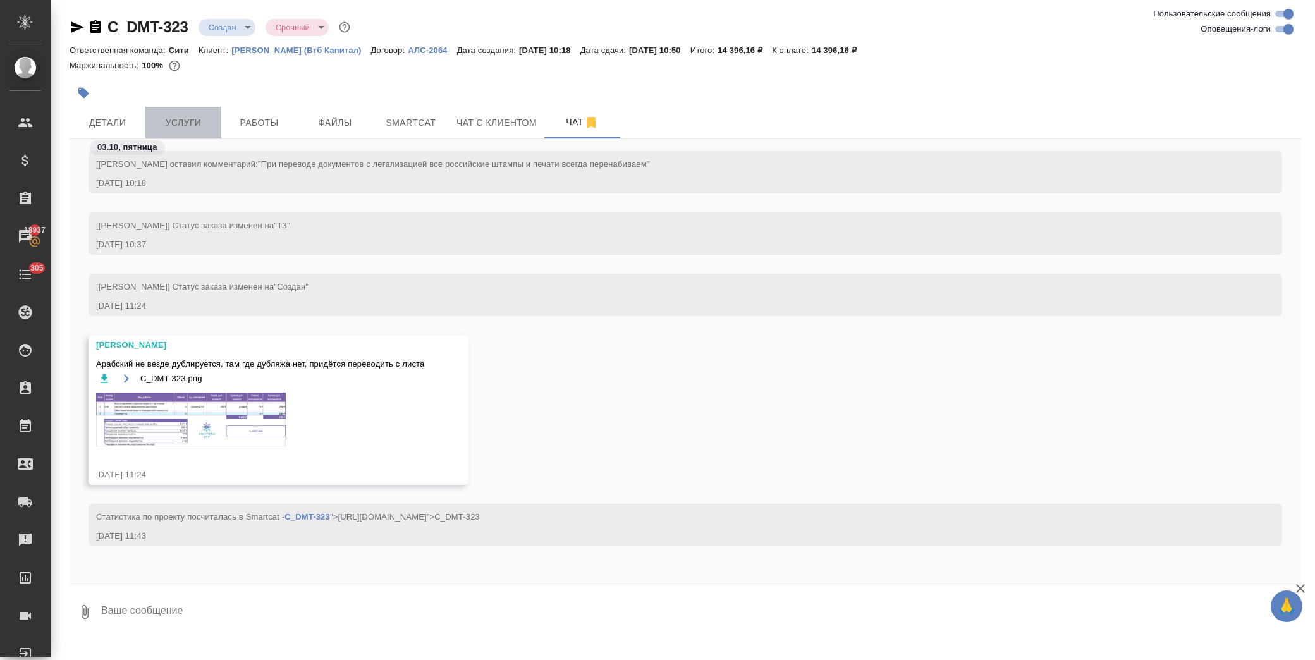
click at [175, 122] on span "Услуги" at bounding box center [183, 123] width 61 height 16
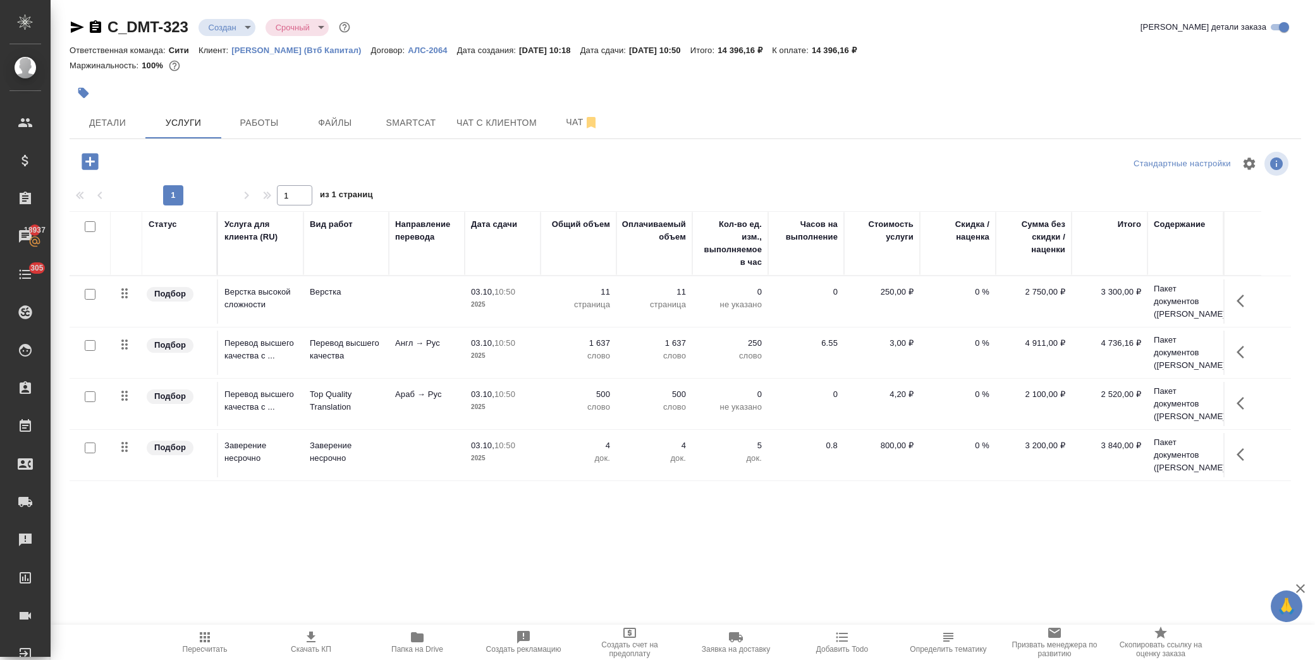
click at [319, 641] on span "Скачать КП" at bounding box center [311, 642] width 91 height 24
drag, startPoint x: 192, startPoint y: 27, endPoint x: 103, endPoint y: 23, distance: 89.3
click at [103, 23] on div "C_DMT-323 Создан new Срочный urgent" at bounding box center [211, 27] width 283 height 20
copy link "C_DMT-323"
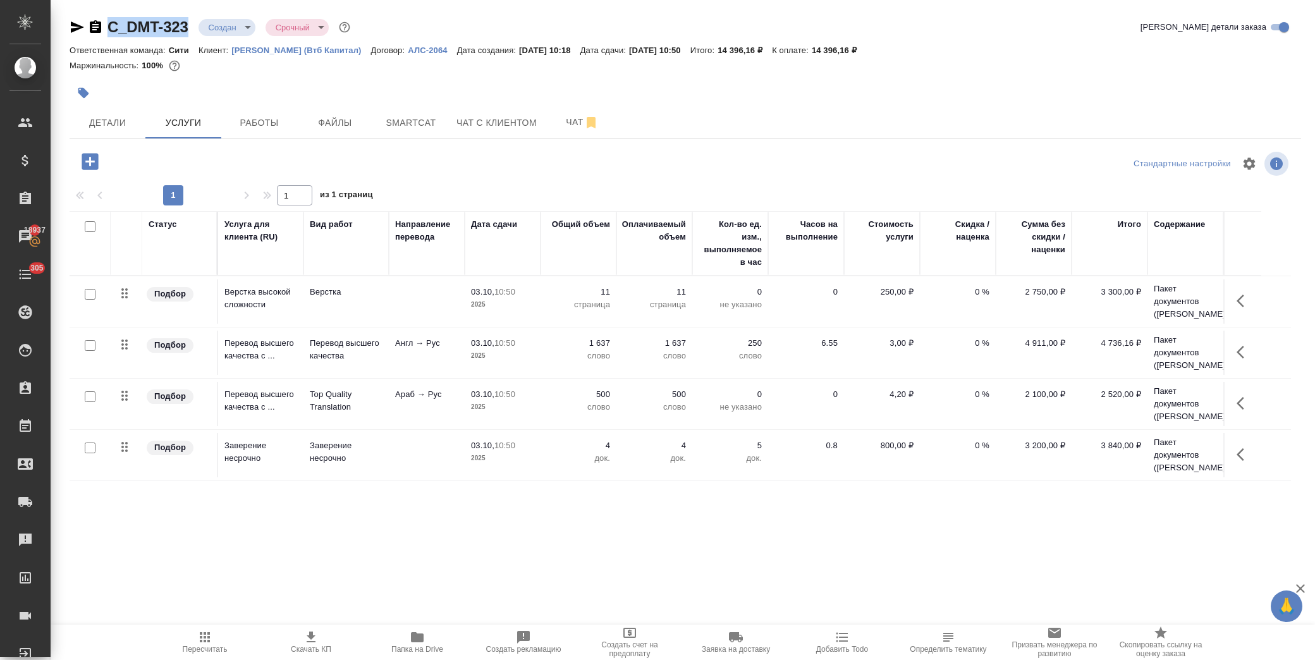
click at [970, 337] on p "0 %" at bounding box center [958, 343] width 63 height 13
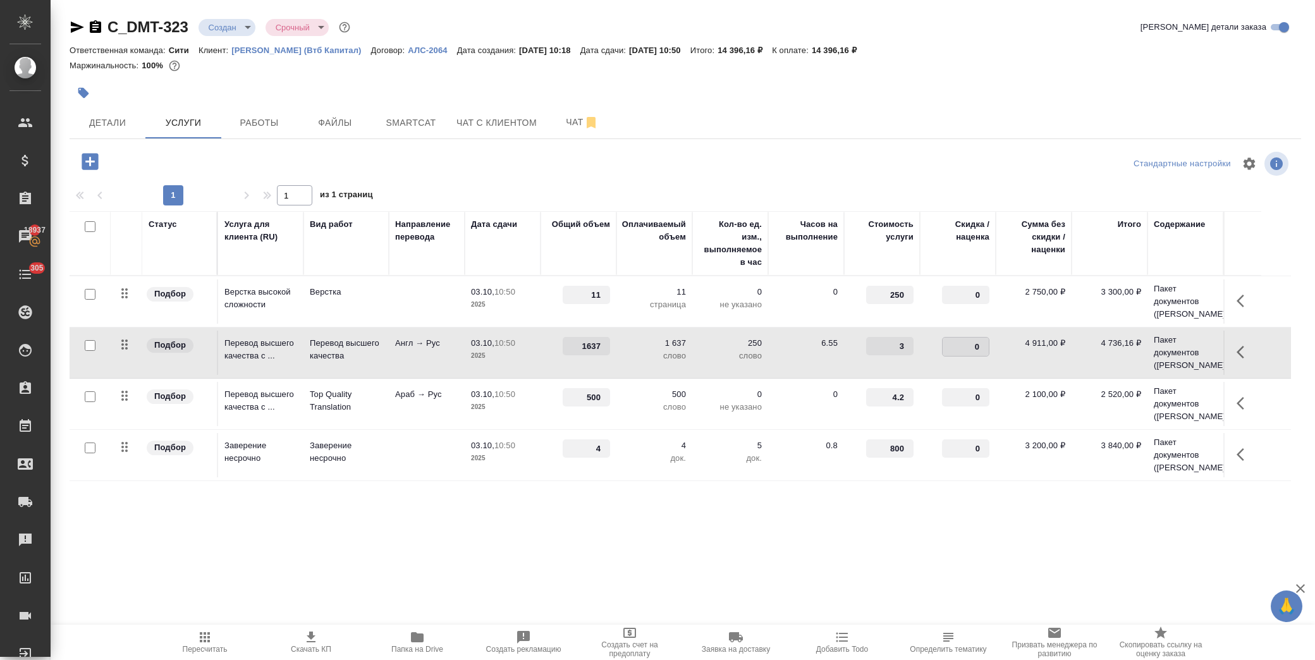
drag, startPoint x: 966, startPoint y: 312, endPoint x: 994, endPoint y: 323, distance: 30.2
click at [994, 331] on td "0" at bounding box center [958, 353] width 76 height 44
type input "-25"
drag, startPoint x: 961, startPoint y: 382, endPoint x: 994, endPoint y: 390, distance: 33.8
click at [994, 390] on td "0" at bounding box center [958, 404] width 76 height 44
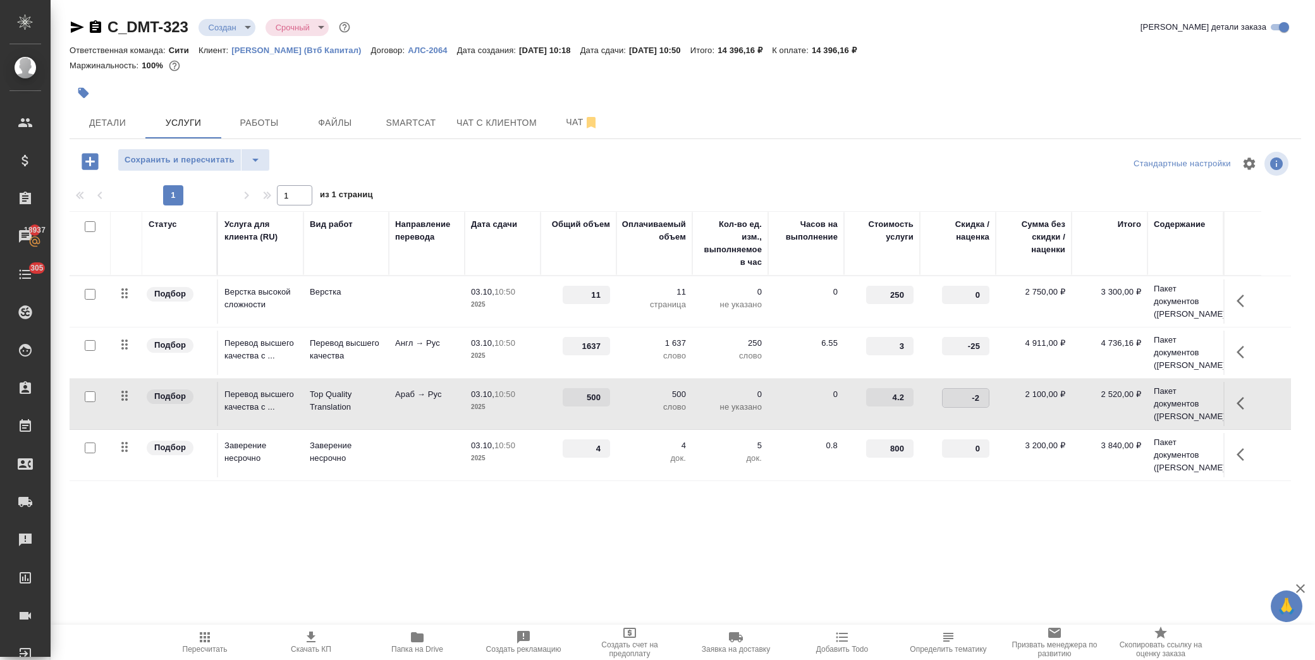
type input "-25"
drag, startPoint x: 965, startPoint y: 440, endPoint x: 983, endPoint y: 434, distance: 18.8
click at [990, 443] on td "0" at bounding box center [958, 455] width 76 height 44
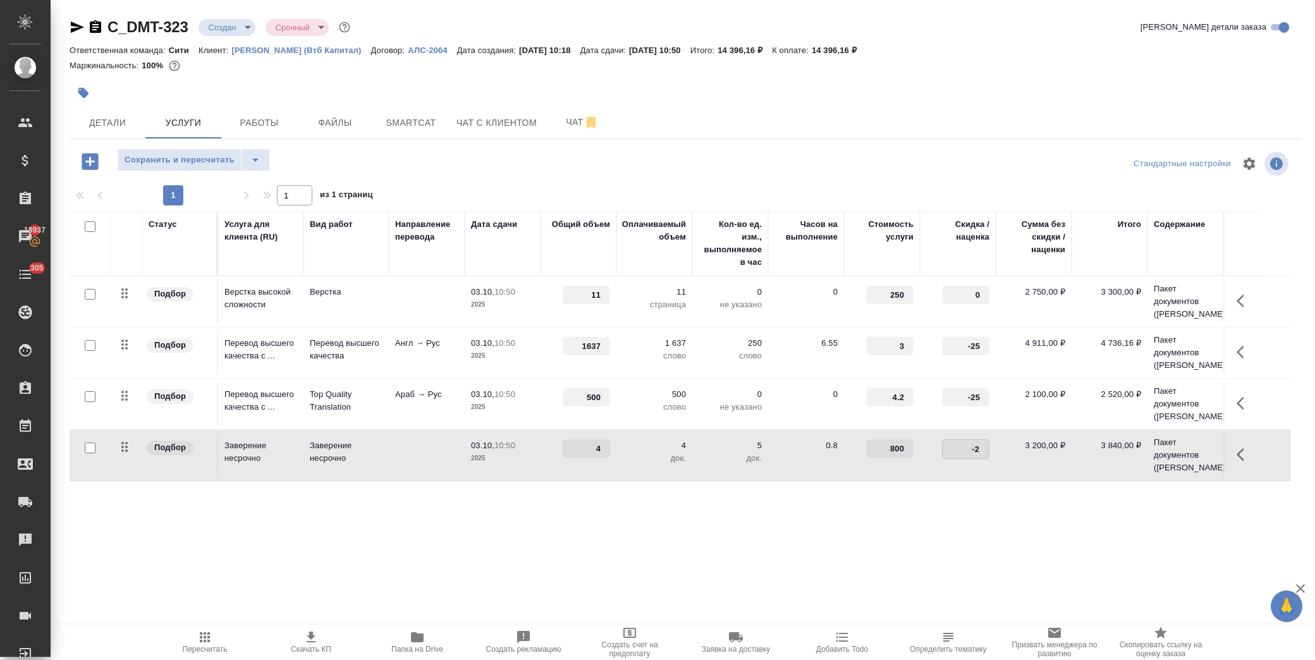
type input "-25"
click at [559, 542] on div ".cls-1 fill:#fff; AWATERA Лофицкая Юлия Владимировна Клиенты Спецификации Заказ…" at bounding box center [657, 330] width 1315 height 660
click at [187, 174] on div "Сохранить и пересчитать" at bounding box center [194, 162] width 152 height 26
click at [187, 154] on span "Сохранить и пересчитать" at bounding box center [180, 160] width 110 height 15
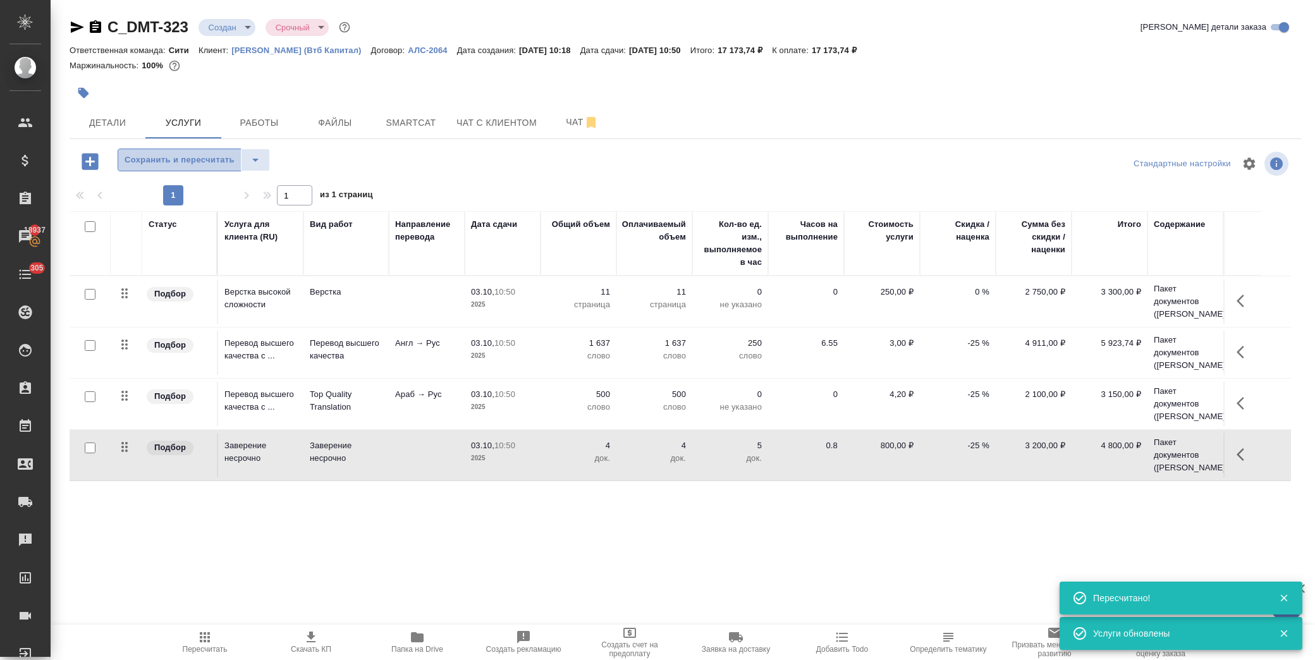
click at [177, 165] on span "Сохранить и пересчитать" at bounding box center [180, 160] width 110 height 15
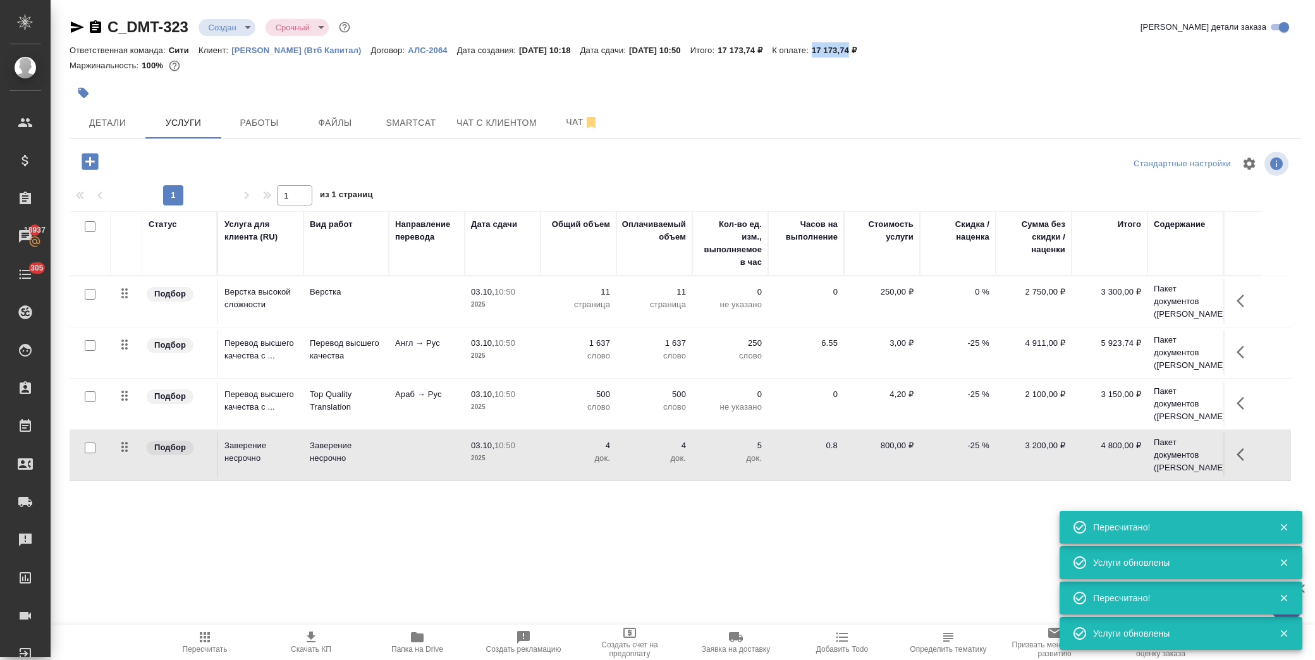
drag, startPoint x: 846, startPoint y: 47, endPoint x: 882, endPoint y: 52, distance: 36.3
click at [866, 52] on p "17 173,74 ₽" at bounding box center [839, 50] width 54 height 9
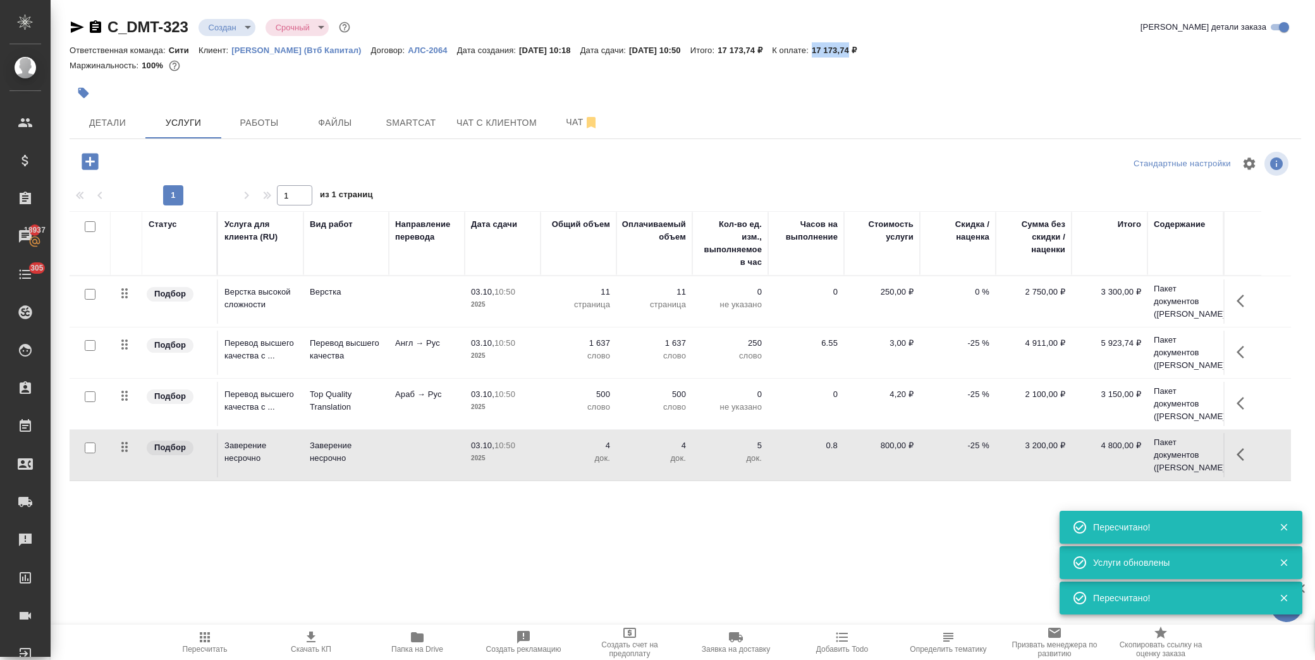
copy p "17 173,74"
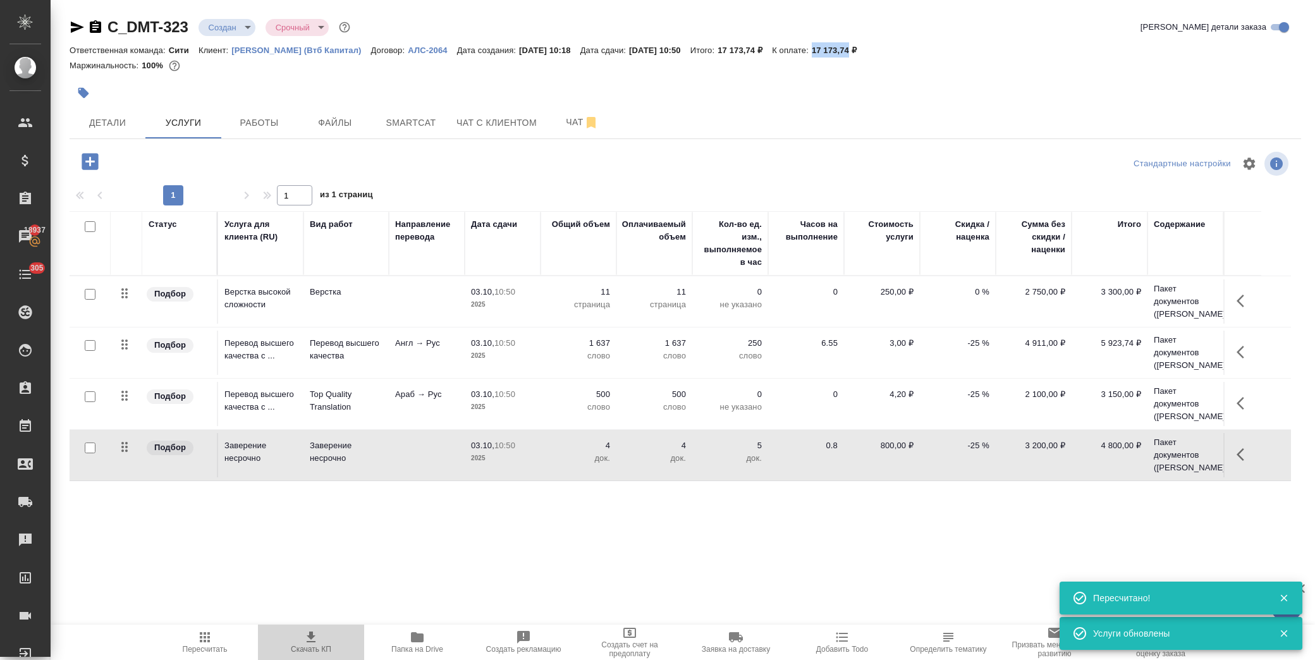
click at [323, 643] on span "Скачать КП" at bounding box center [311, 642] width 91 height 24
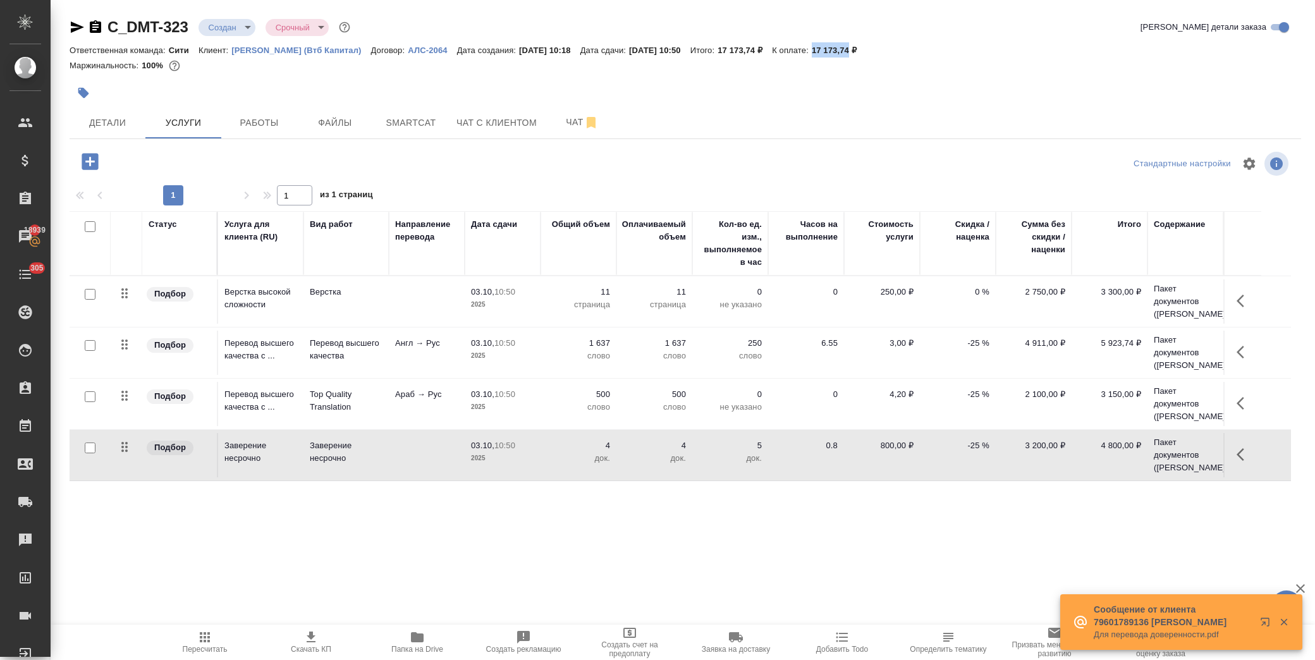
scroll to position [0, 0]
click at [963, 350] on p "-25 %" at bounding box center [958, 343] width 63 height 13
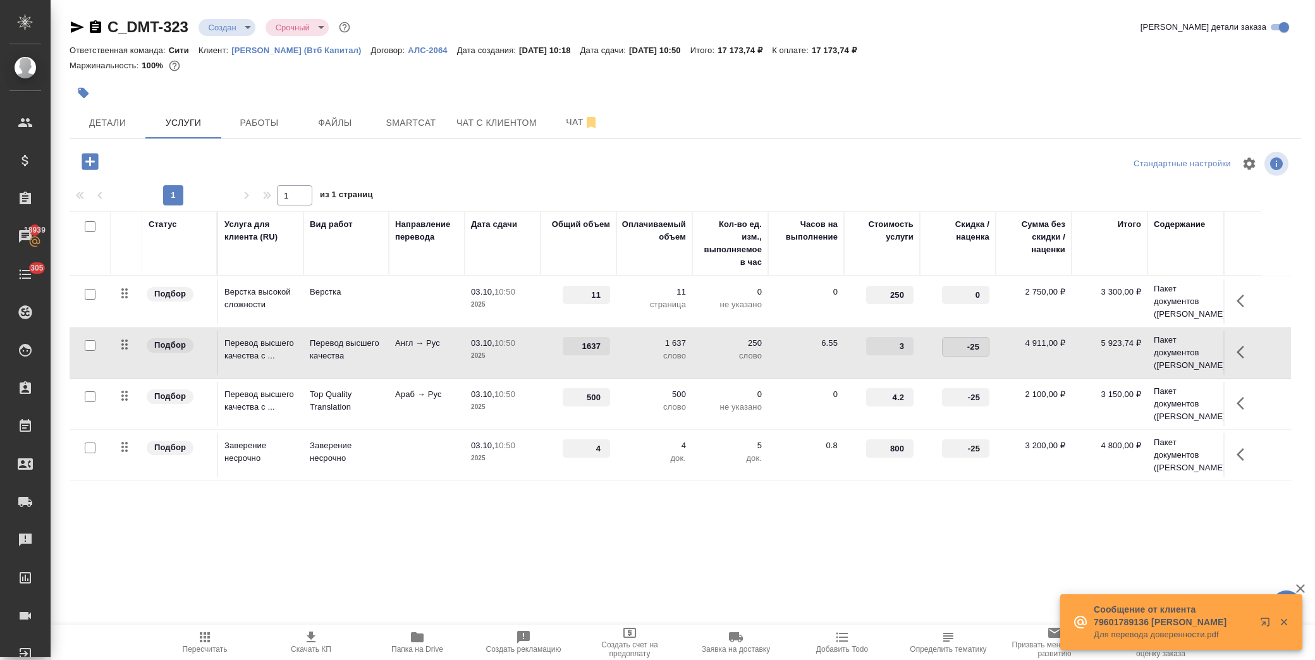
drag, startPoint x: 962, startPoint y: 367, endPoint x: 987, endPoint y: 366, distance: 24.7
click at [987, 356] on input "-25" at bounding box center [966, 347] width 46 height 18
type input "0"
drag, startPoint x: 963, startPoint y: 422, endPoint x: 988, endPoint y: 427, distance: 26.3
click at [988, 407] on input "-25" at bounding box center [966, 398] width 46 height 18
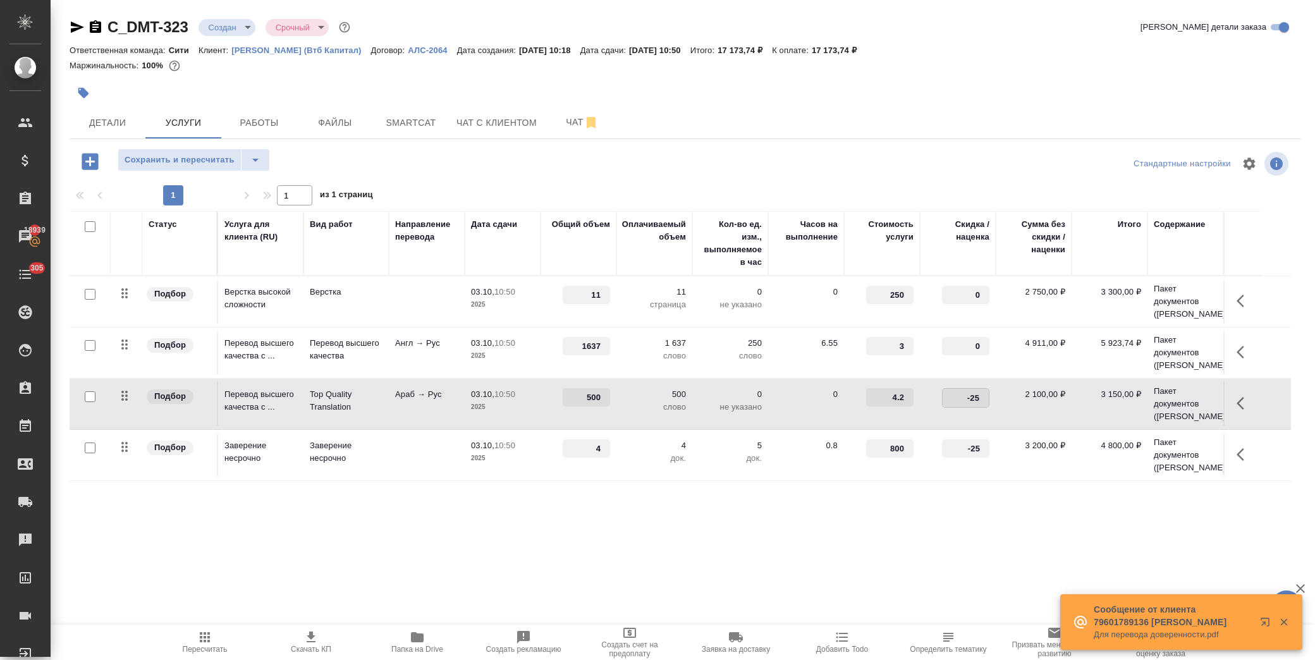
type input "0"
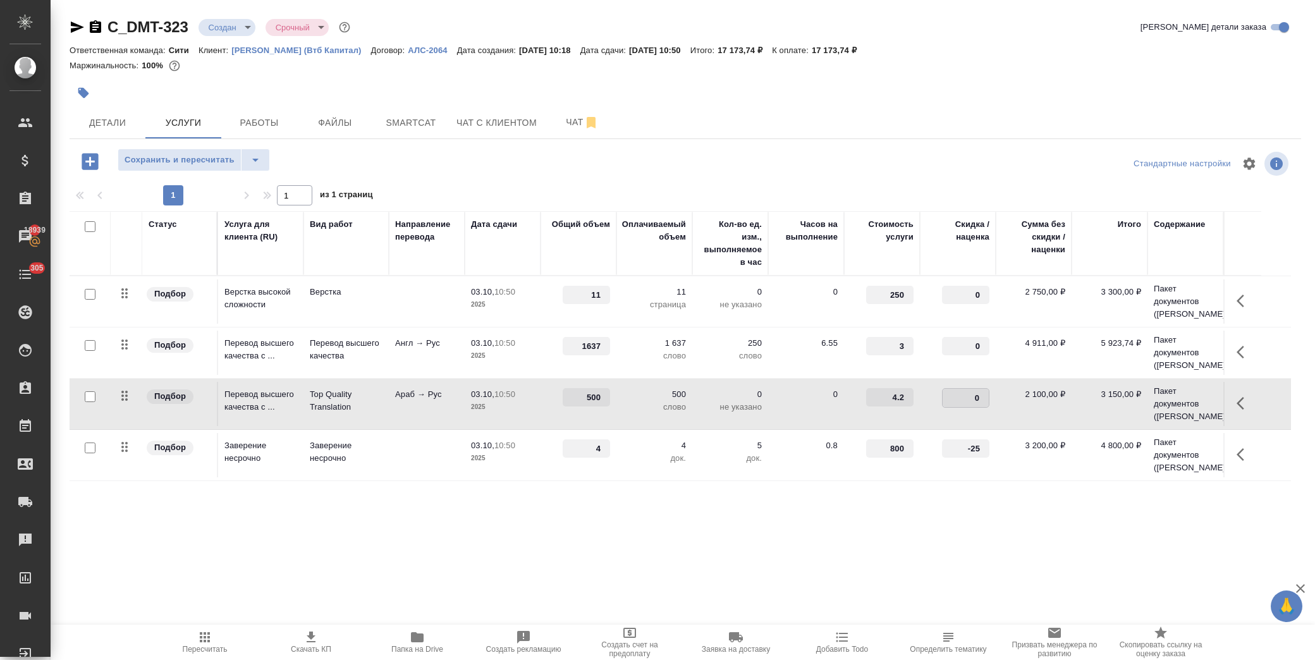
scroll to position [49, 0]
drag, startPoint x: 958, startPoint y: 450, endPoint x: 1009, endPoint y: 441, distance: 51.3
drag, startPoint x: 964, startPoint y: 445, endPoint x: 984, endPoint y: 443, distance: 20.3
click at [984, 443] on input "-25" at bounding box center [966, 449] width 46 height 18
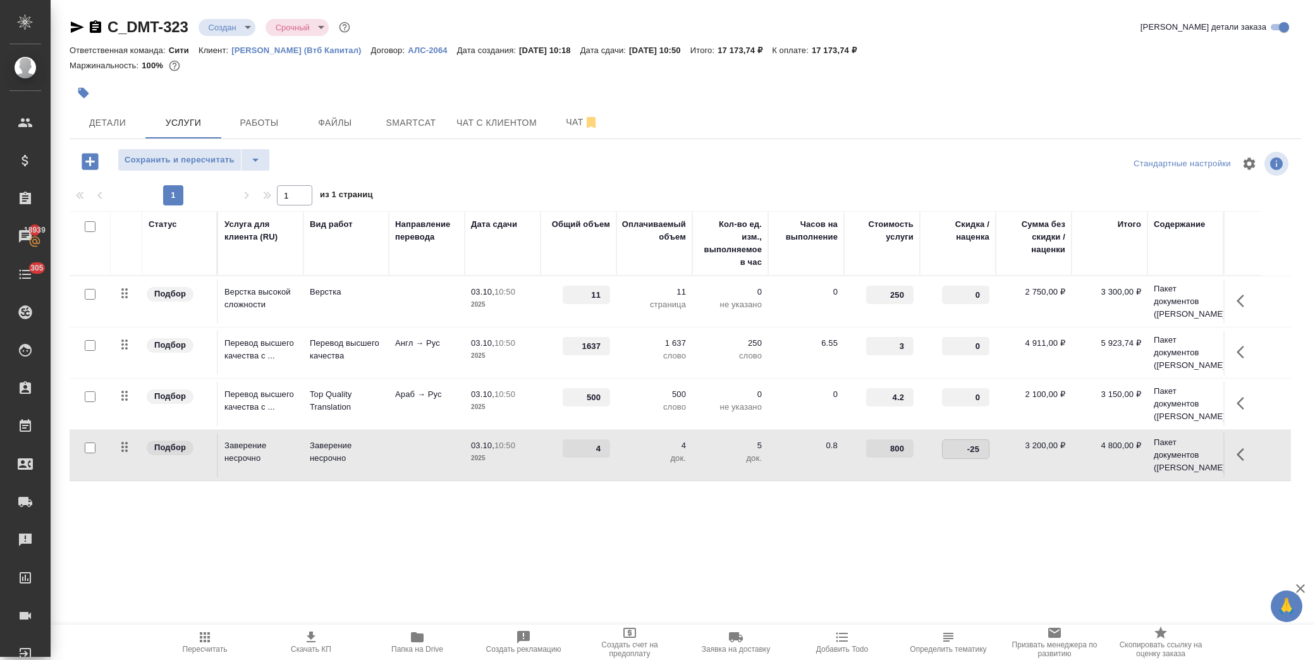
type input "0"
click at [919, 459] on td "800" at bounding box center [882, 455] width 76 height 44
click at [164, 162] on span "Сохранить и пересчитать" at bounding box center [180, 160] width 110 height 15
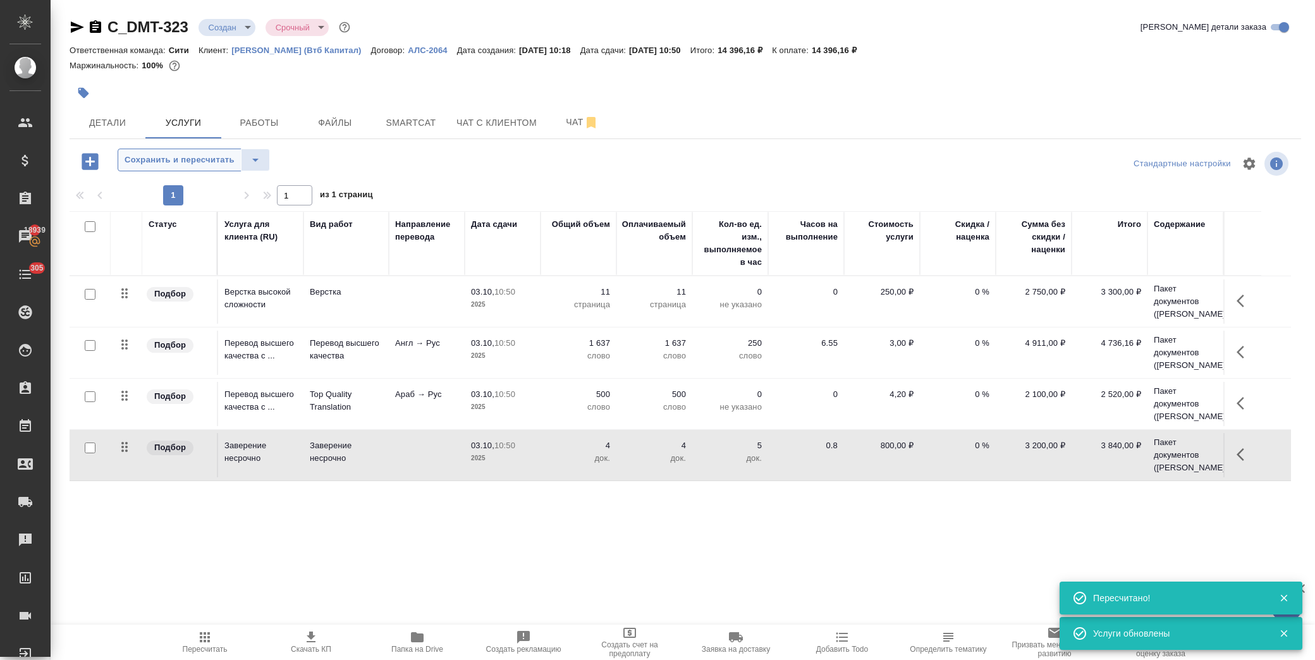
click at [184, 161] on span "Сохранить и пересчитать" at bounding box center [180, 160] width 110 height 15
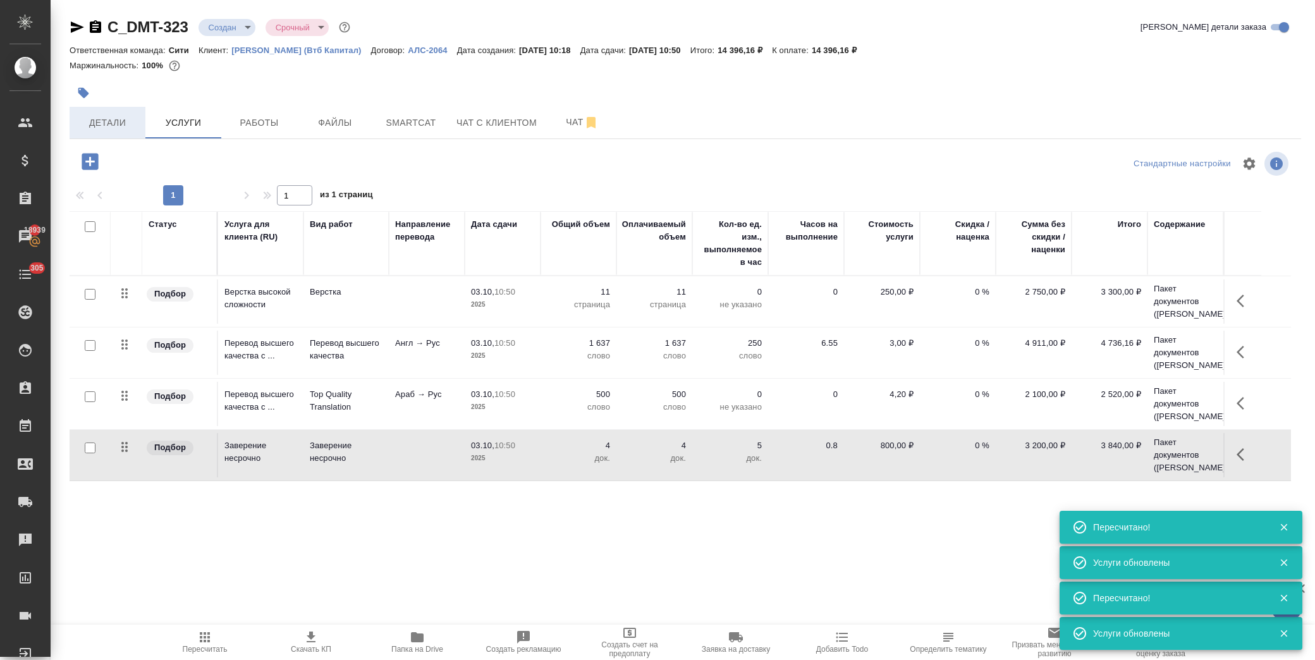
click at [108, 131] on button "Детали" at bounding box center [108, 123] width 76 height 32
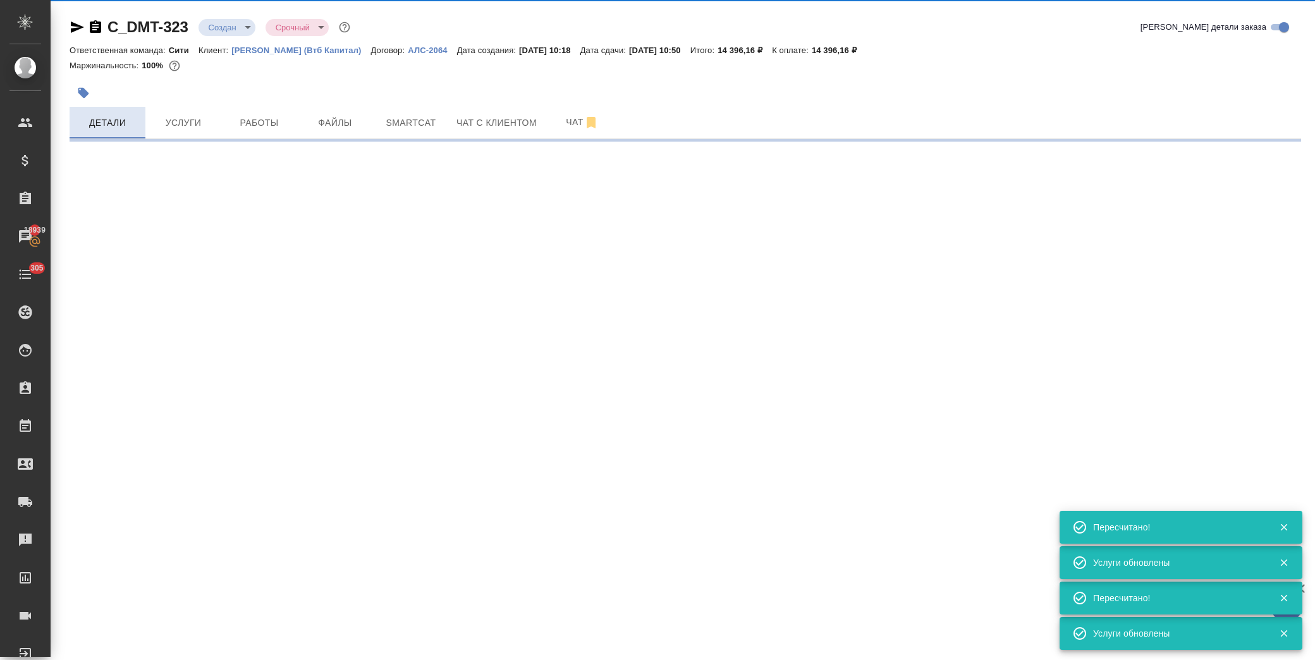
select select "RU"
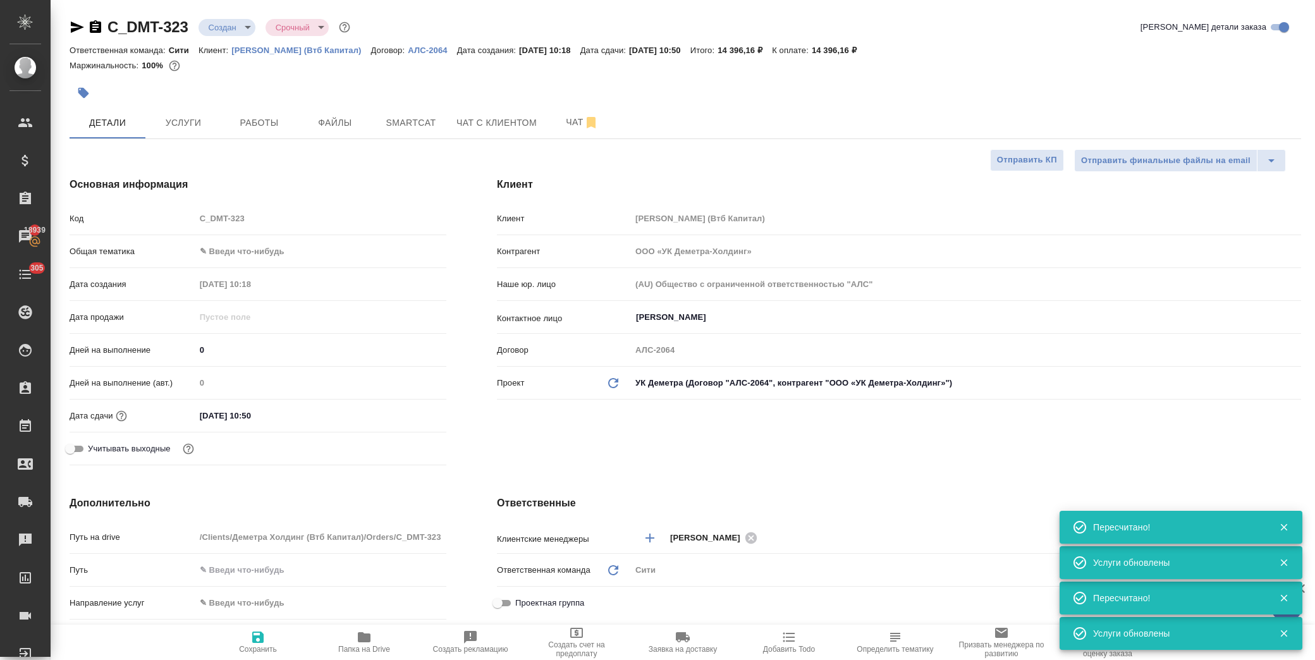
type textarea "x"
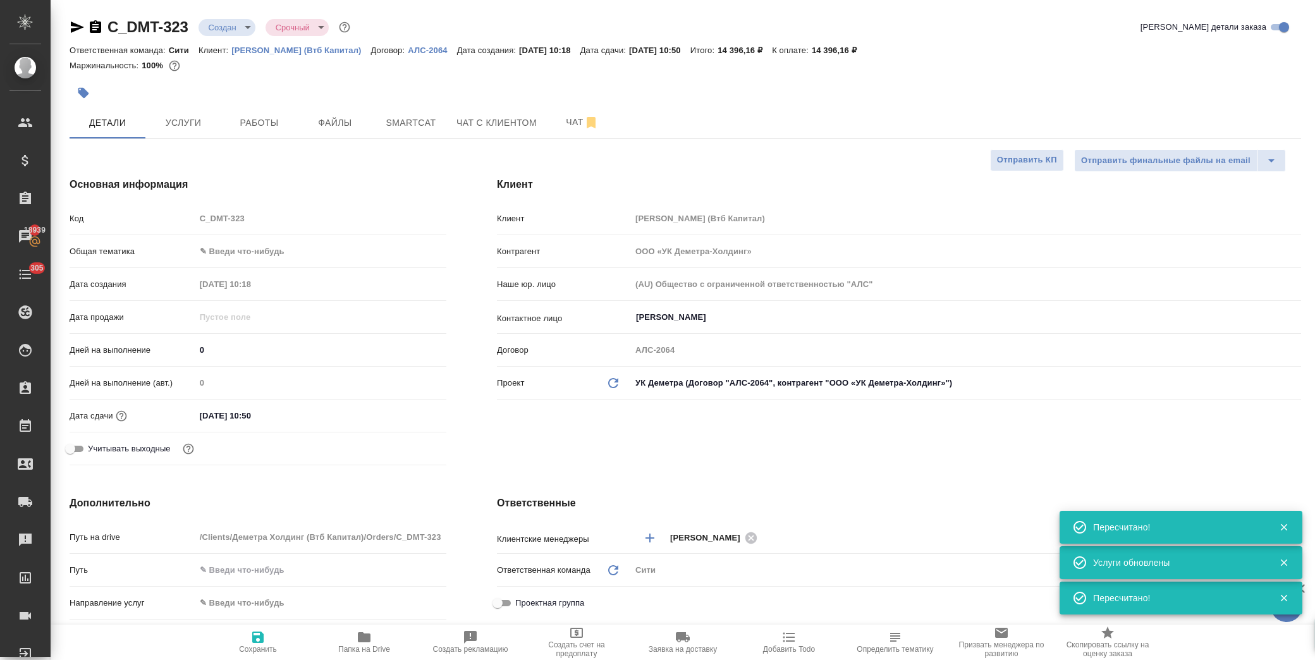
drag, startPoint x: 269, startPoint y: 414, endPoint x: 281, endPoint y: 402, distance: 17.0
click at [270, 414] on input "03.10.2025 10:50" at bounding box center [250, 416] width 111 height 18
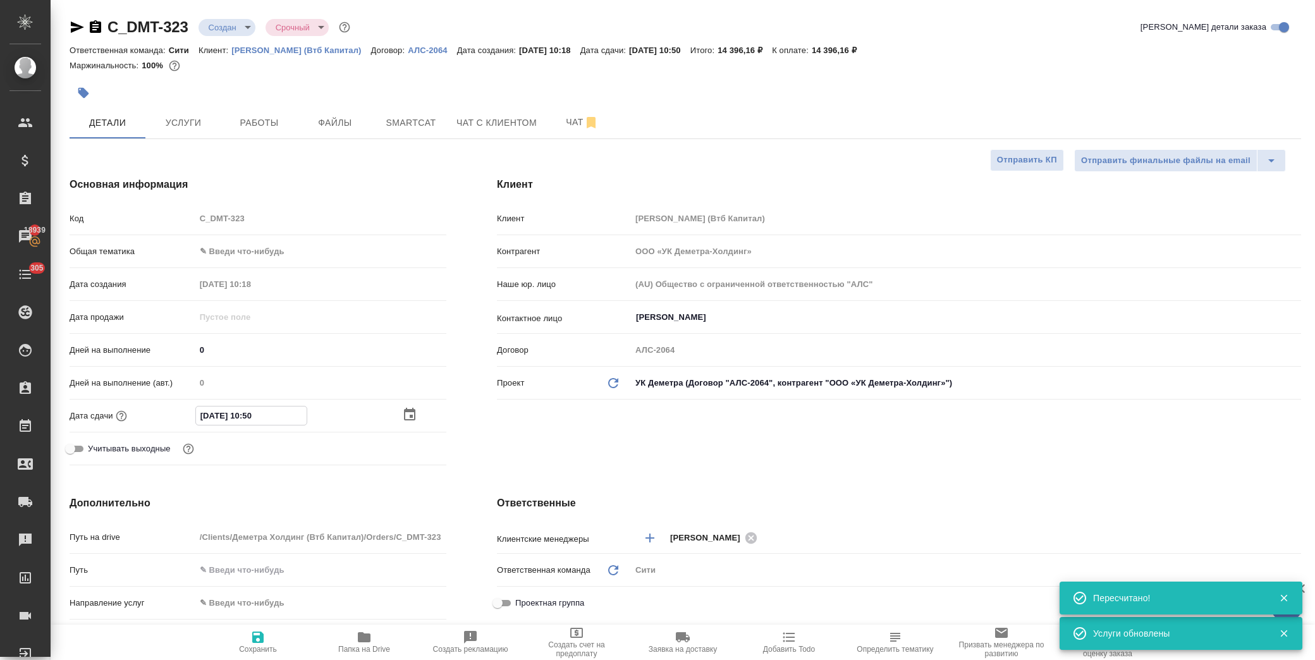
click at [406, 412] on icon "button" at bounding box center [409, 414] width 11 height 13
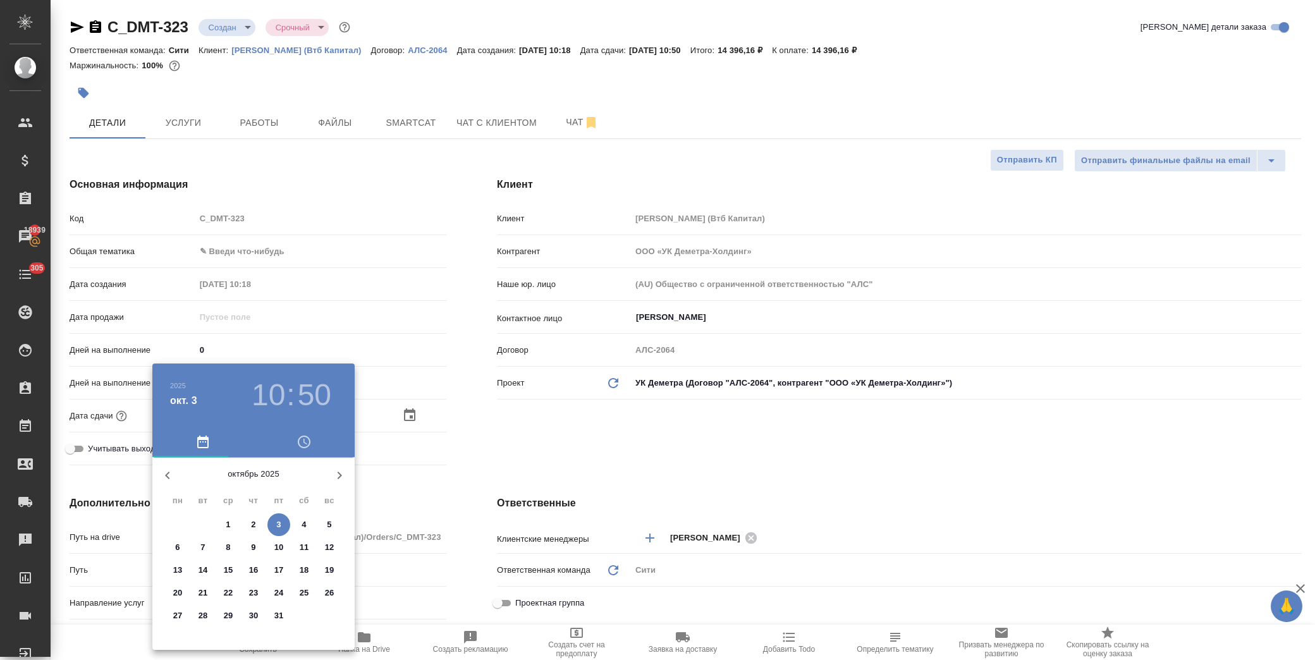
click at [209, 548] on span "7" at bounding box center [203, 547] width 23 height 13
type input "07.10.2025 10:50"
type textarea "x"
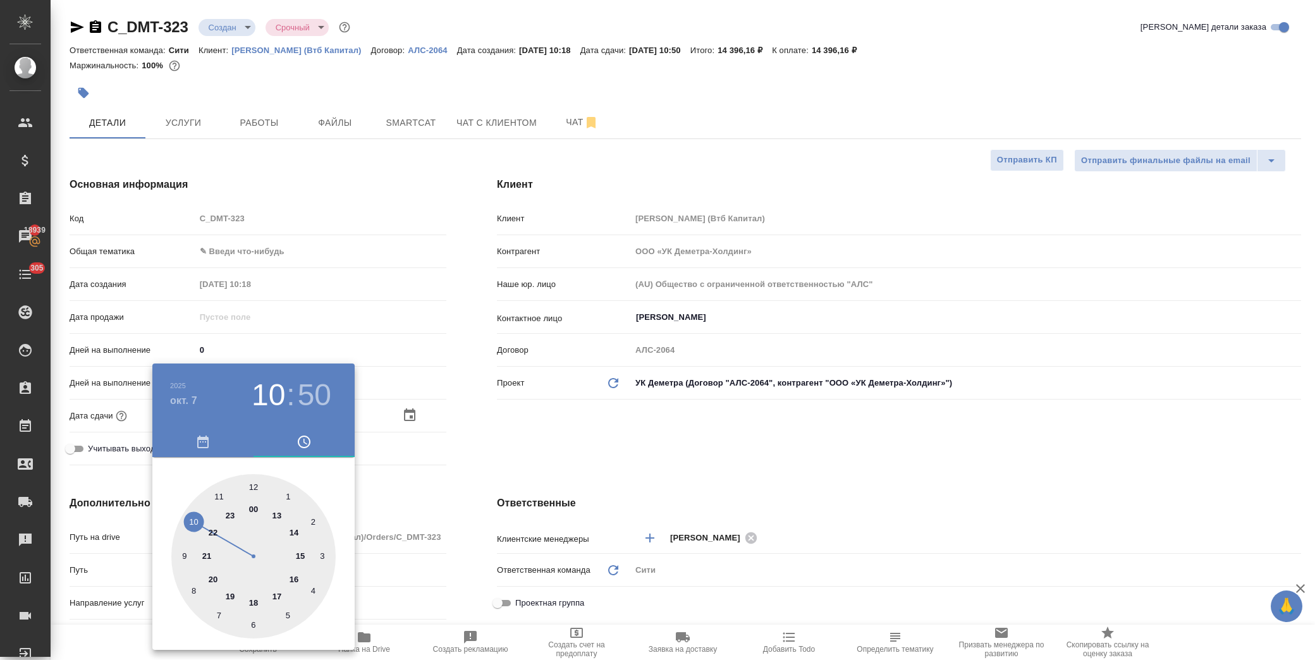
drag, startPoint x: 255, startPoint y: 603, endPoint x: 254, endPoint y: 508, distance: 95.5
click at [255, 602] on div at bounding box center [253, 556] width 164 height 164
type input "07.10.2025 18:50"
type textarea "x"
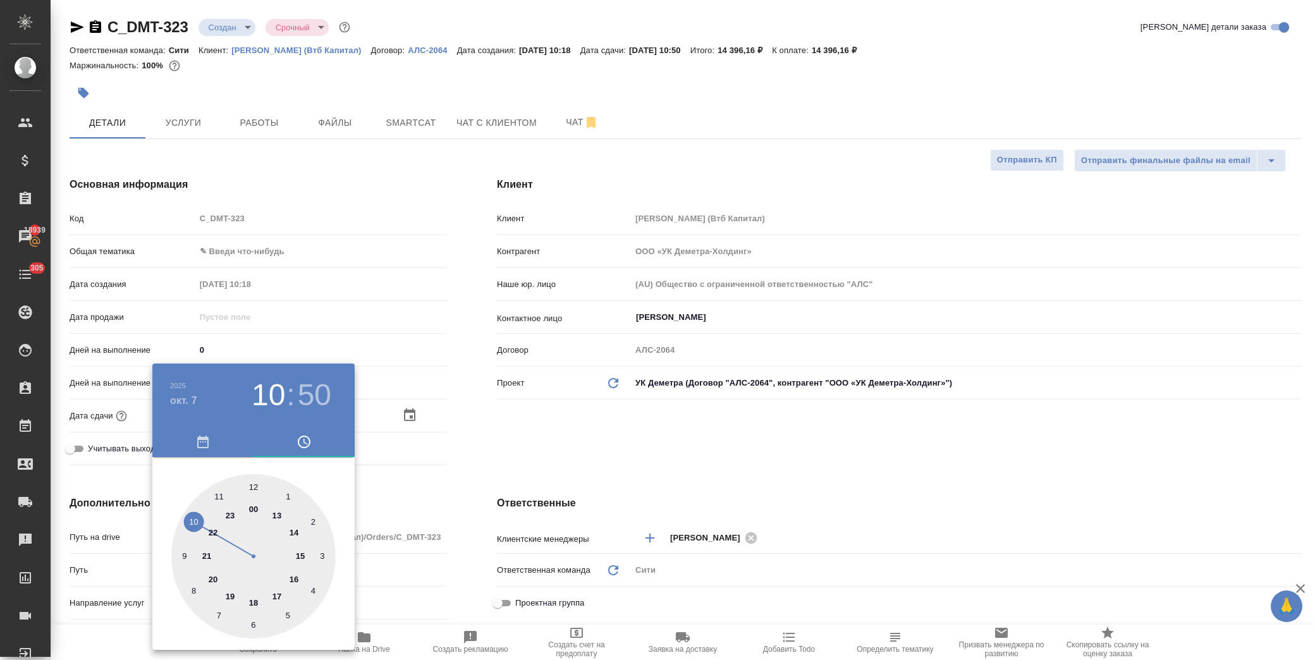
type textarea "x"
click at [254, 479] on div at bounding box center [253, 556] width 164 height 164
type input "07.10.2025 18:00"
type textarea "x"
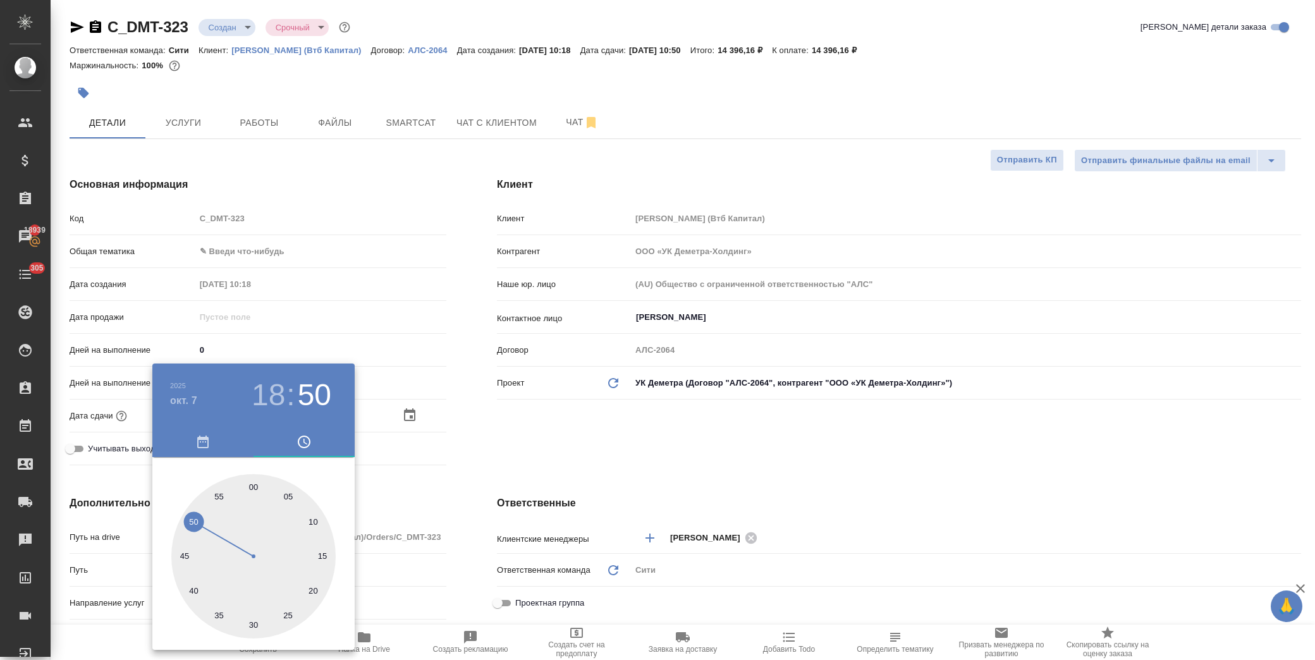
type textarea "x"
click at [538, 436] on div at bounding box center [657, 330] width 1315 height 660
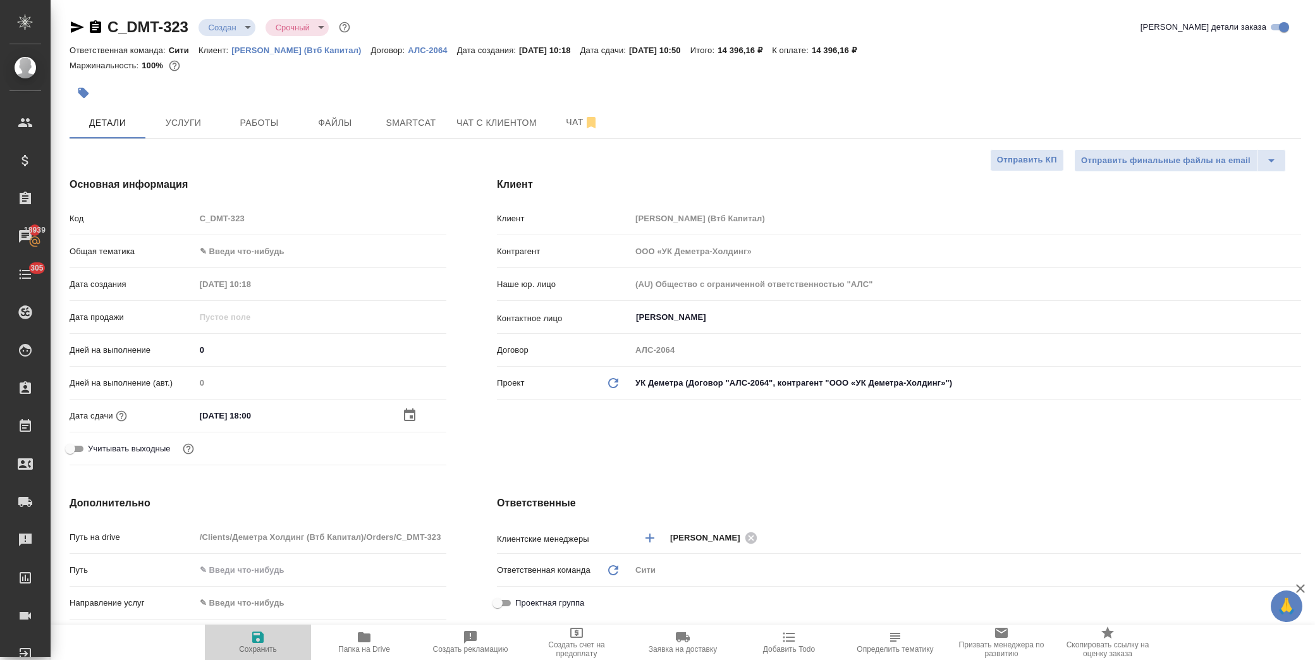
click at [256, 639] on icon "button" at bounding box center [257, 637] width 11 height 11
type textarea "x"
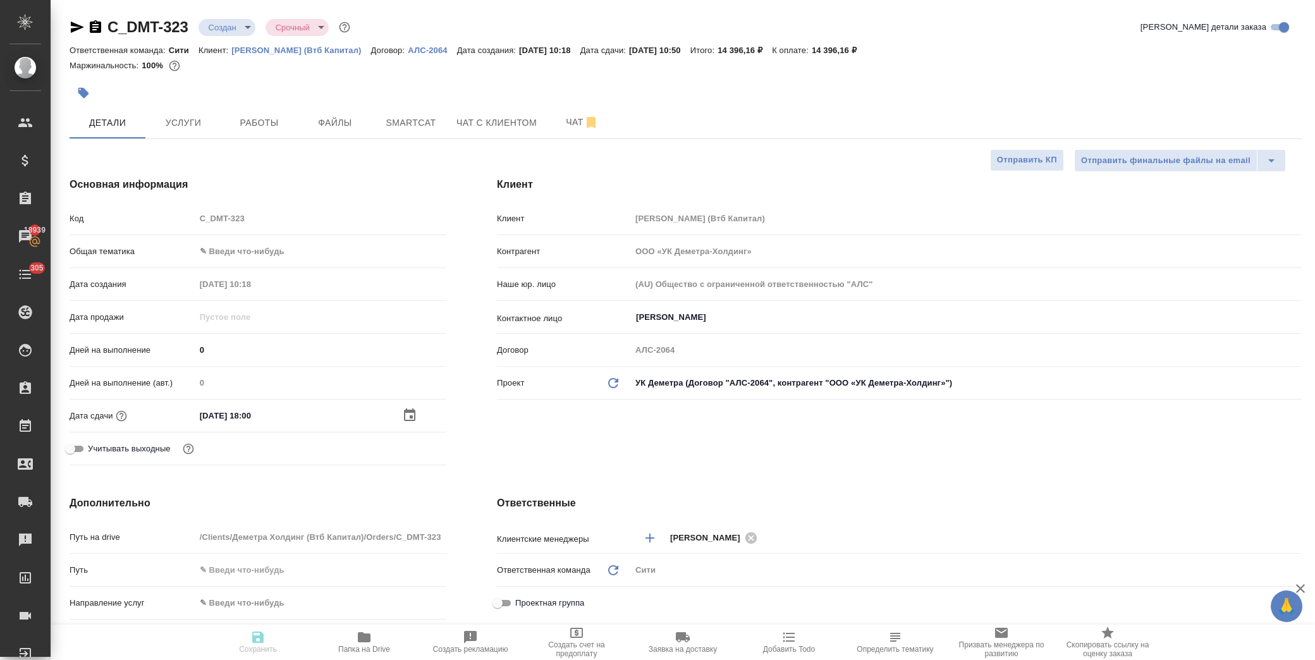
type textarea "x"
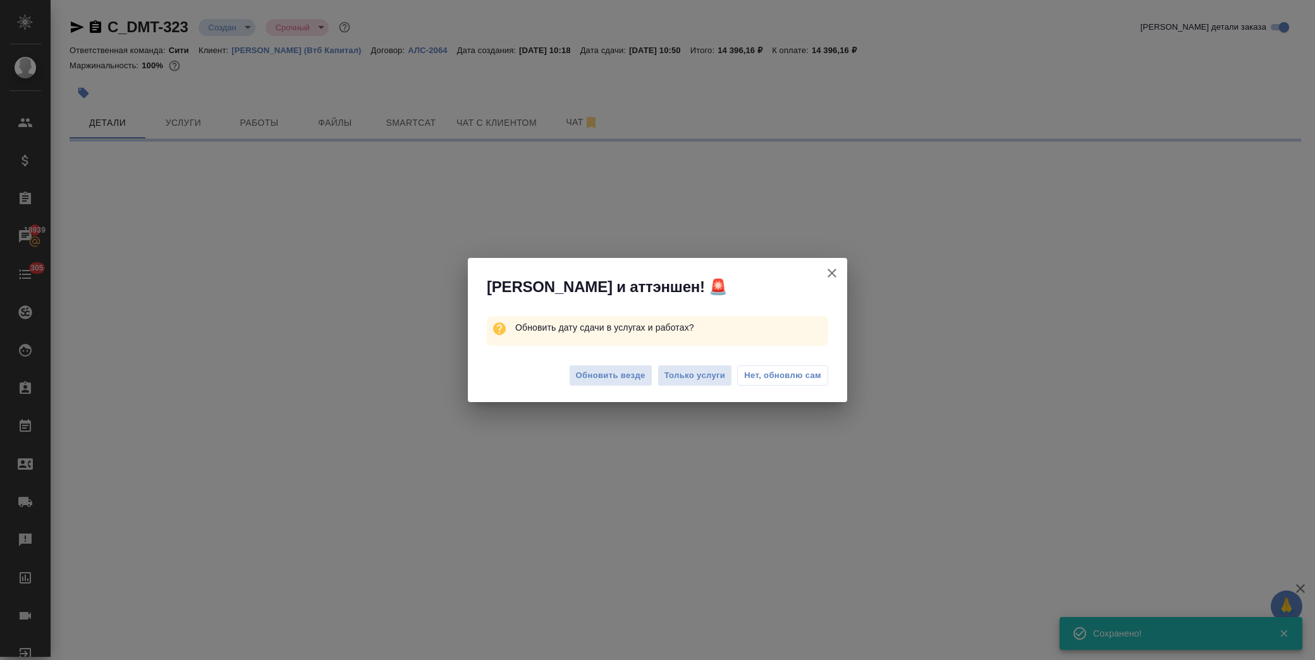
select select "RU"
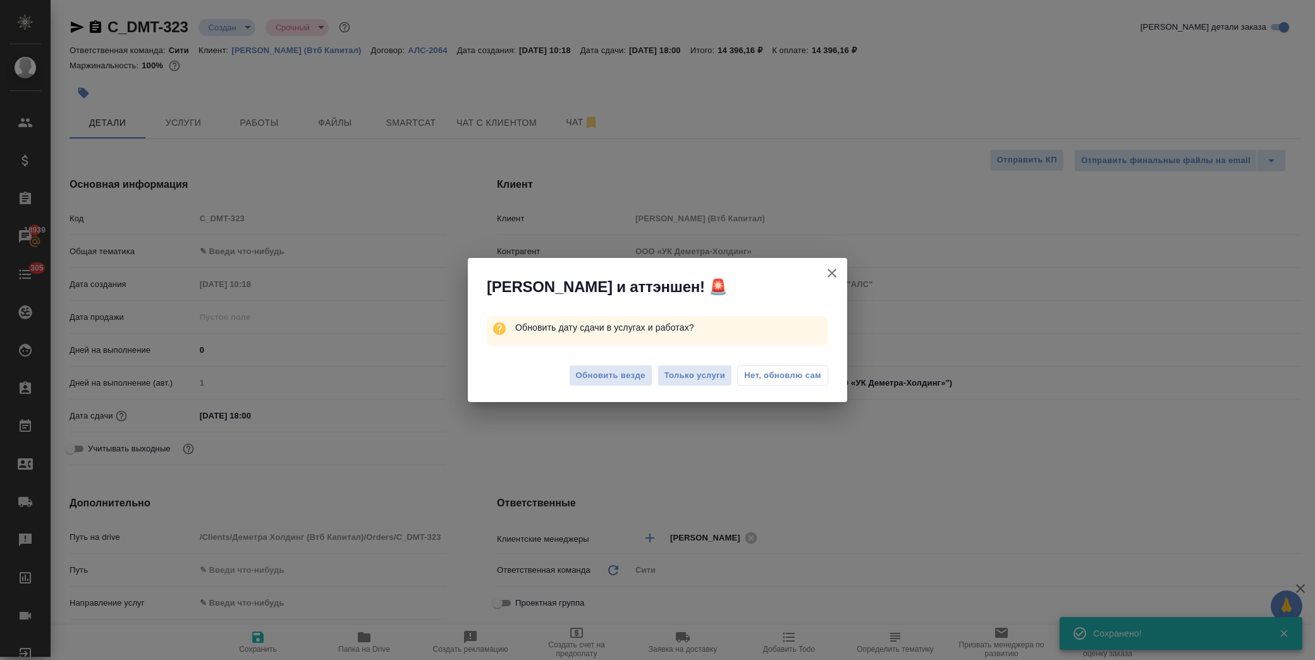
type textarea "x"
click at [770, 378] on span "Нет, обновлю сам" at bounding box center [782, 375] width 77 height 13
type textarea "x"
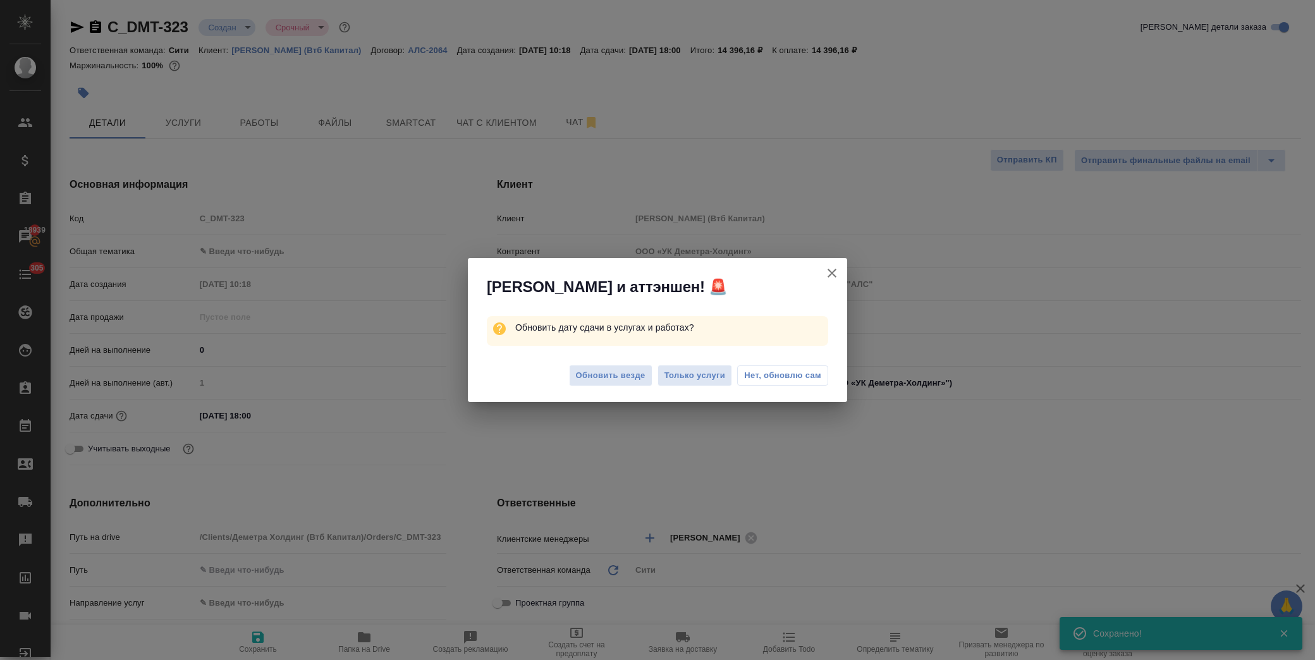
type textarea "x"
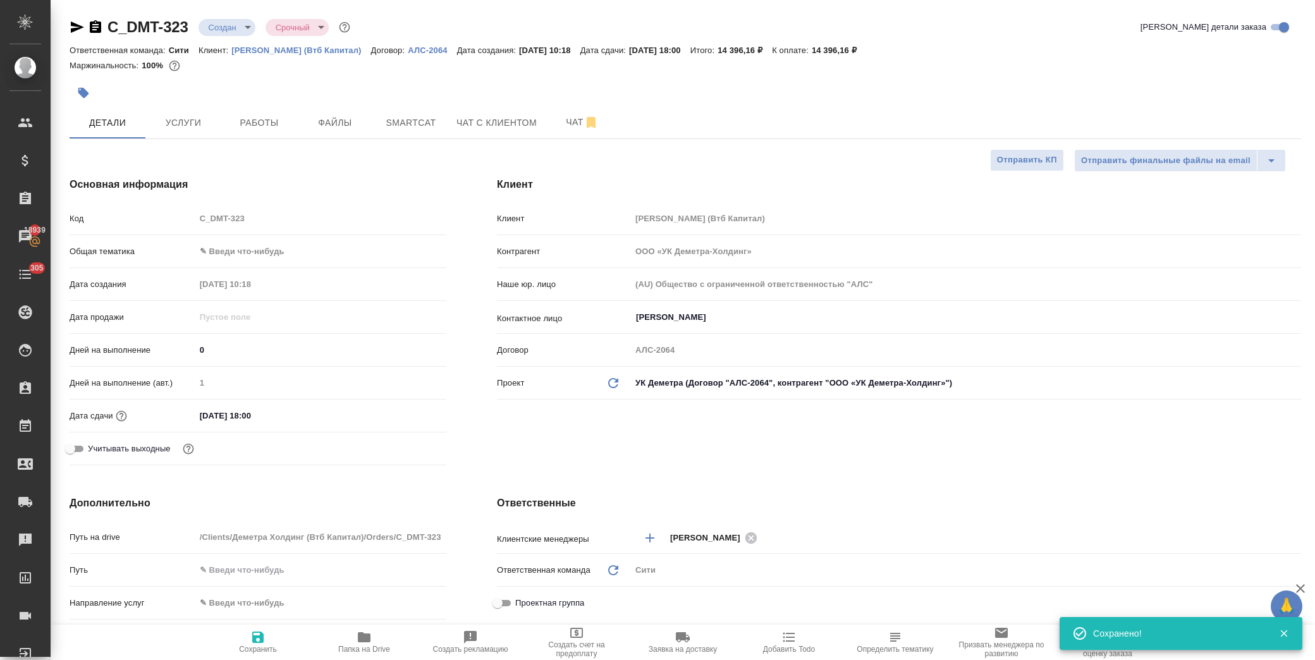
click at [273, 258] on body "🙏 .cls-1 fill:#fff; AWATERA Лофицкая Юлия Владимировна Клиенты Спецификации Зак…" at bounding box center [657, 330] width 1315 height 660
click at [288, 376] on li "Юридическая/Финансовая" at bounding box center [318, 373] width 249 height 20
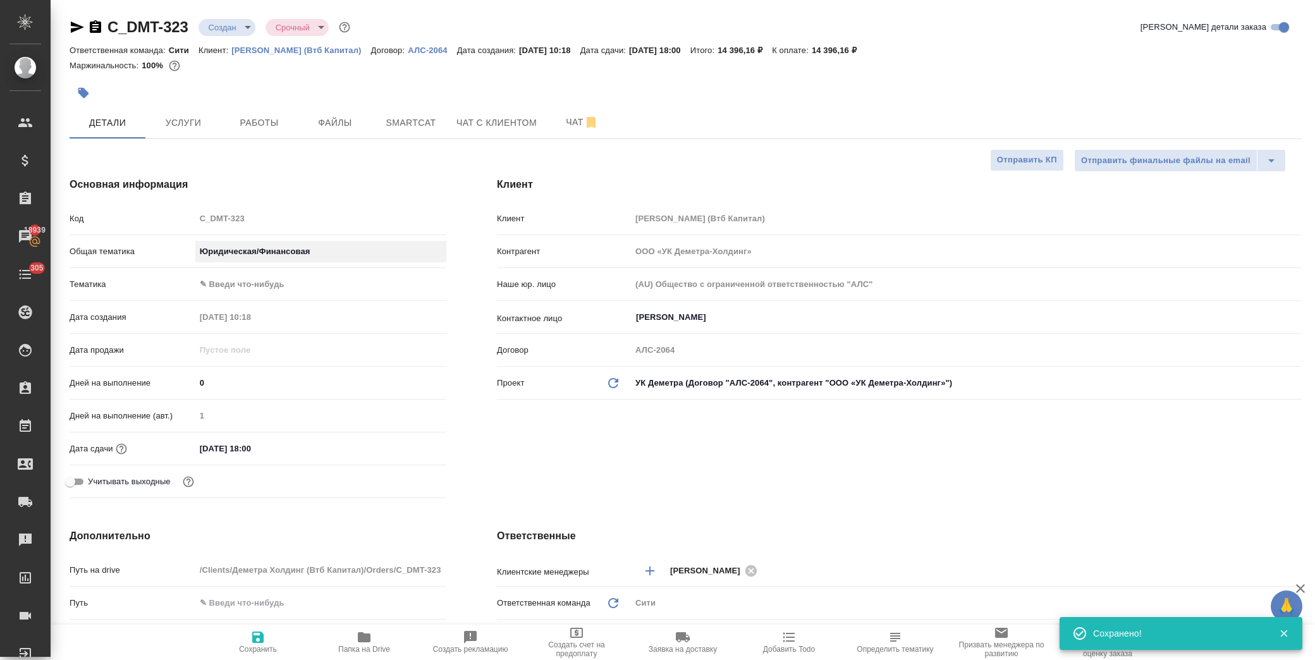
type input "yr-fn"
type textarea "x"
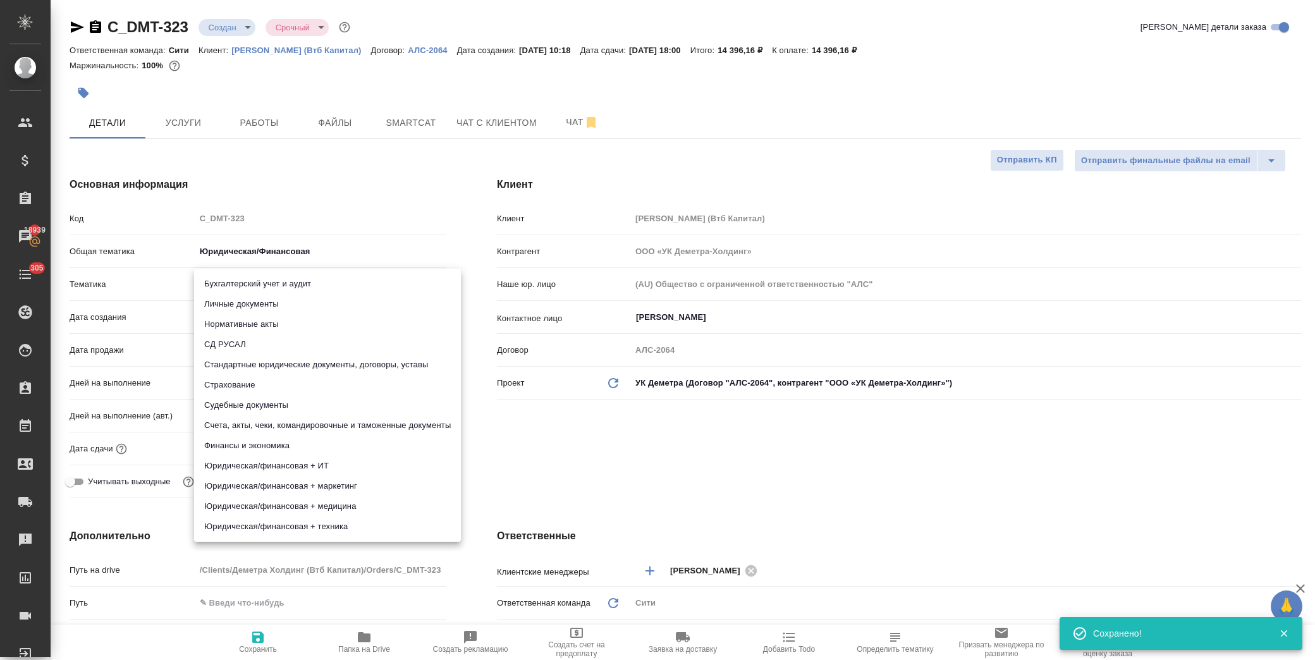
click at [245, 278] on body "🙏 .cls-1 fill:#fff; AWATERA Лофицкая Юлия Владимировна Клиенты Спецификации Зак…" at bounding box center [657, 330] width 1315 height 660
click at [315, 357] on li "Стандартные юридические документы, договоры, уставы" at bounding box center [327, 365] width 267 height 20
type textarea "x"
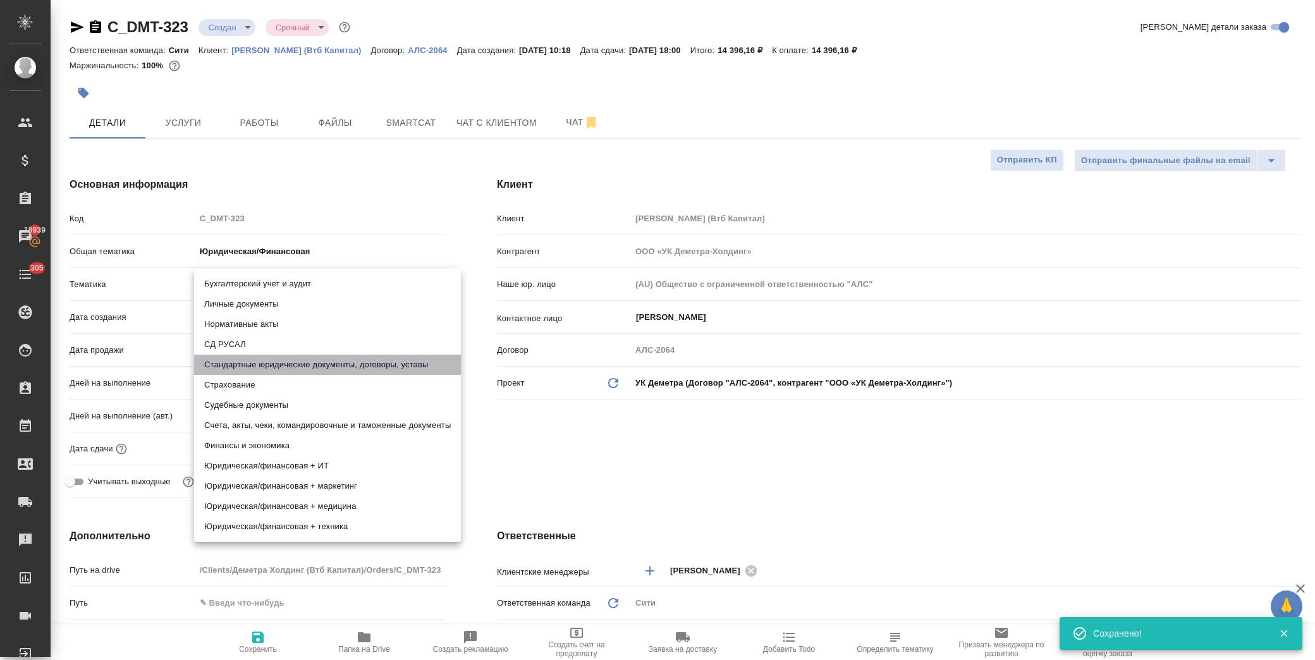
type input "5f647205b73bc97568ca66bf"
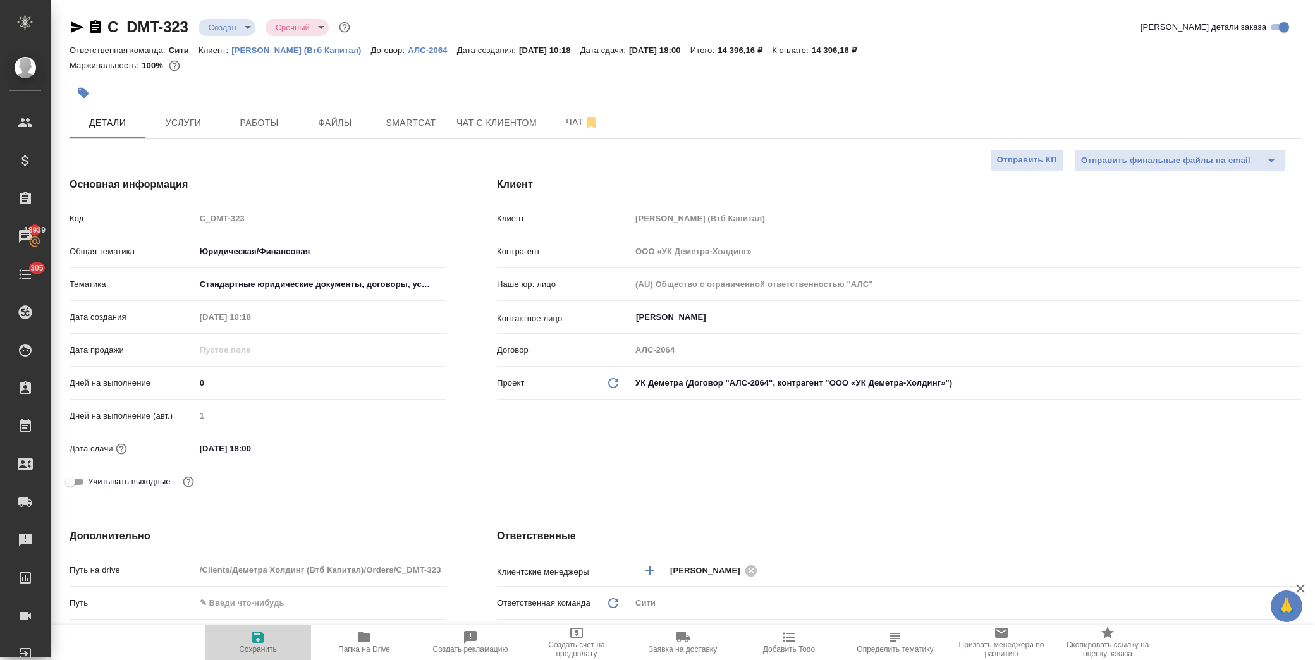
drag, startPoint x: 262, startPoint y: 643, endPoint x: 275, endPoint y: 410, distance: 233.1
click at [262, 642] on icon "button" at bounding box center [257, 637] width 11 height 11
type textarea "x"
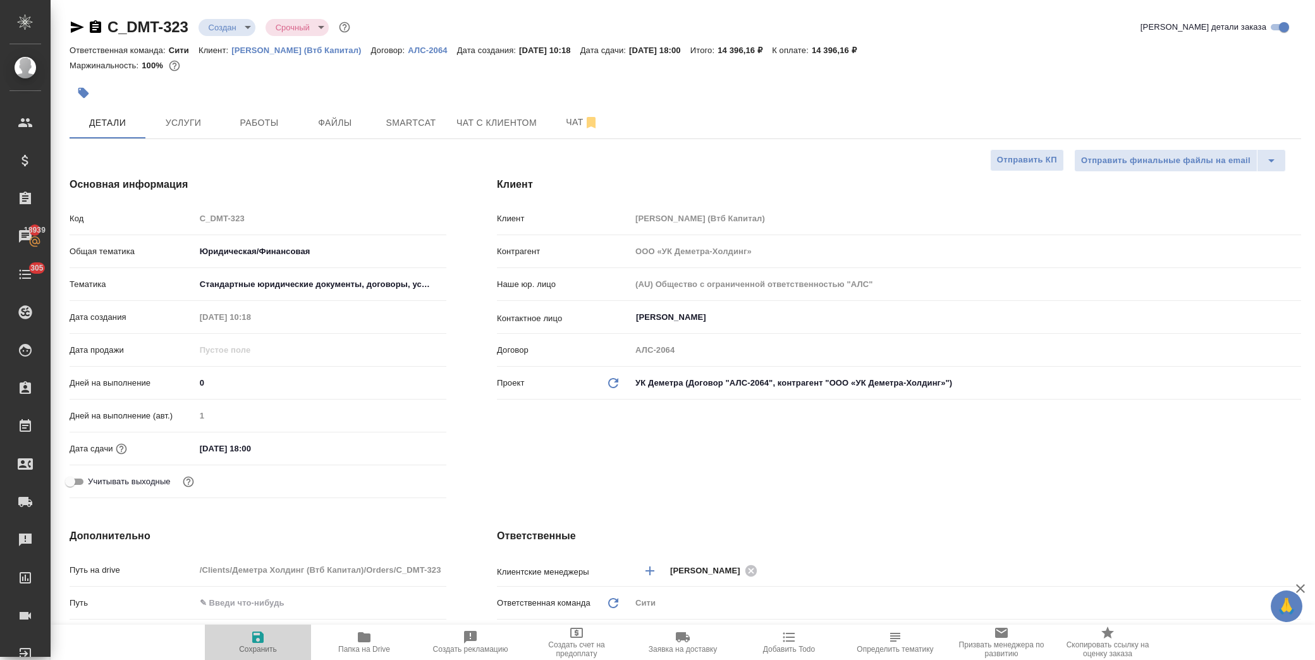
type textarea "x"
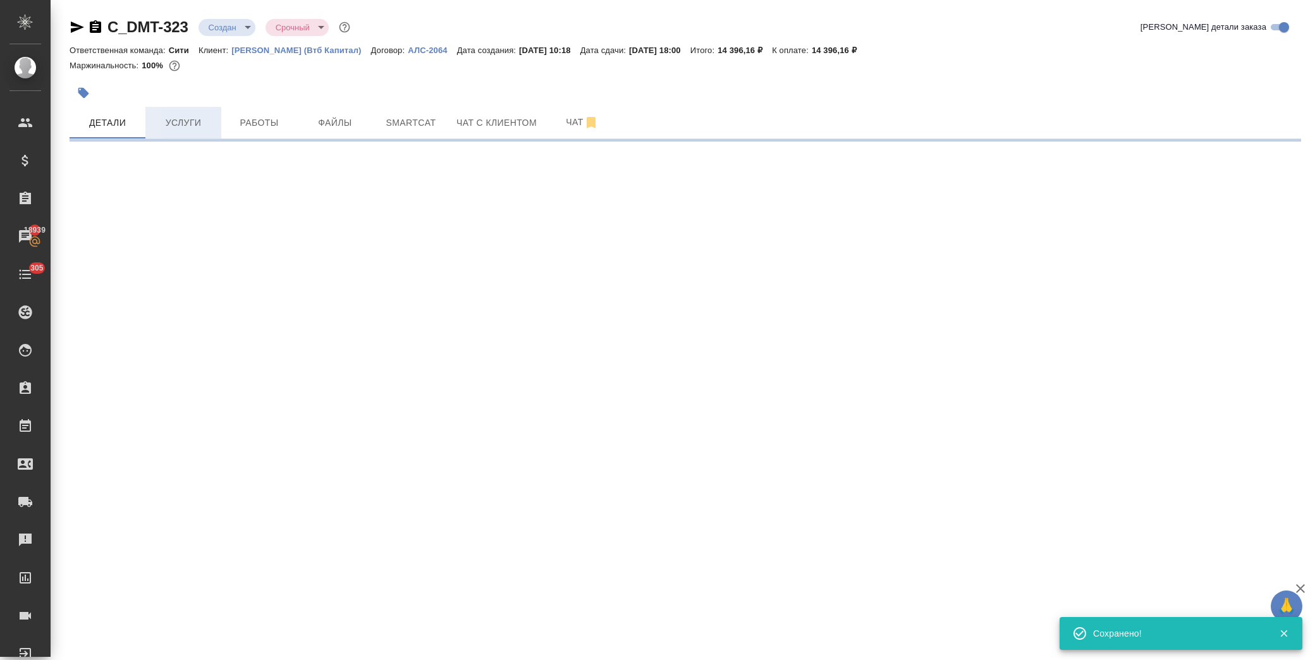
select select "RU"
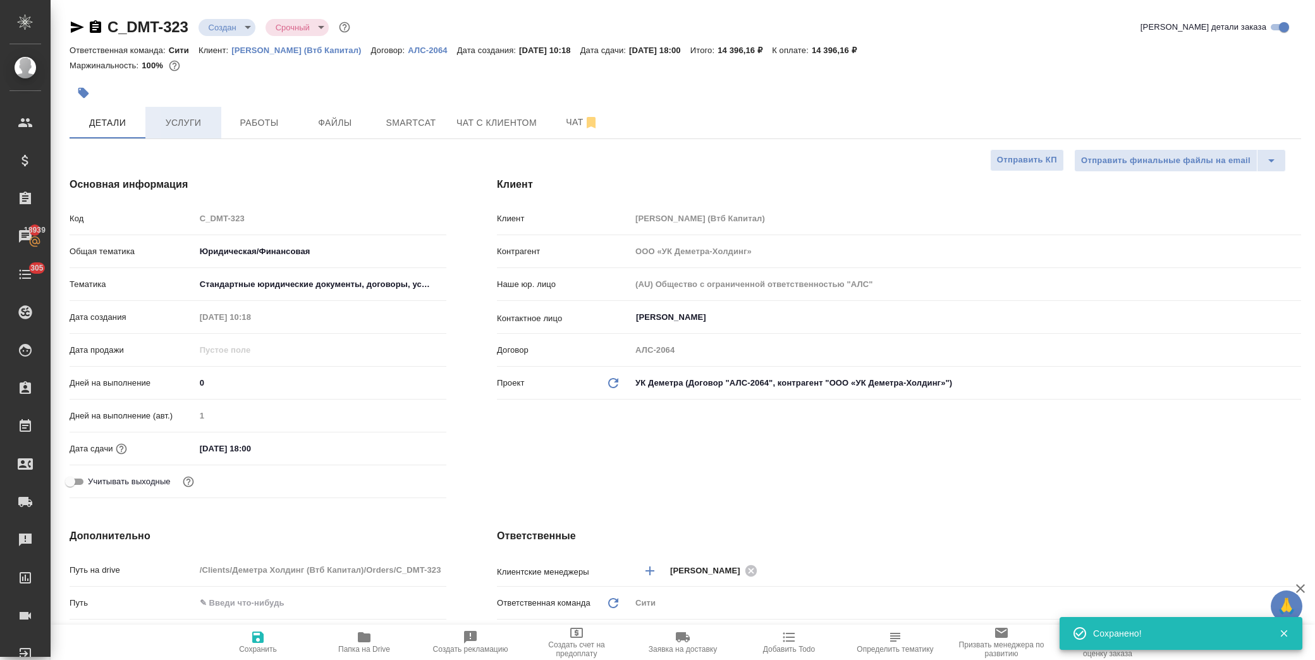
type textarea "x"
click at [198, 124] on span "Услуги" at bounding box center [183, 123] width 61 height 16
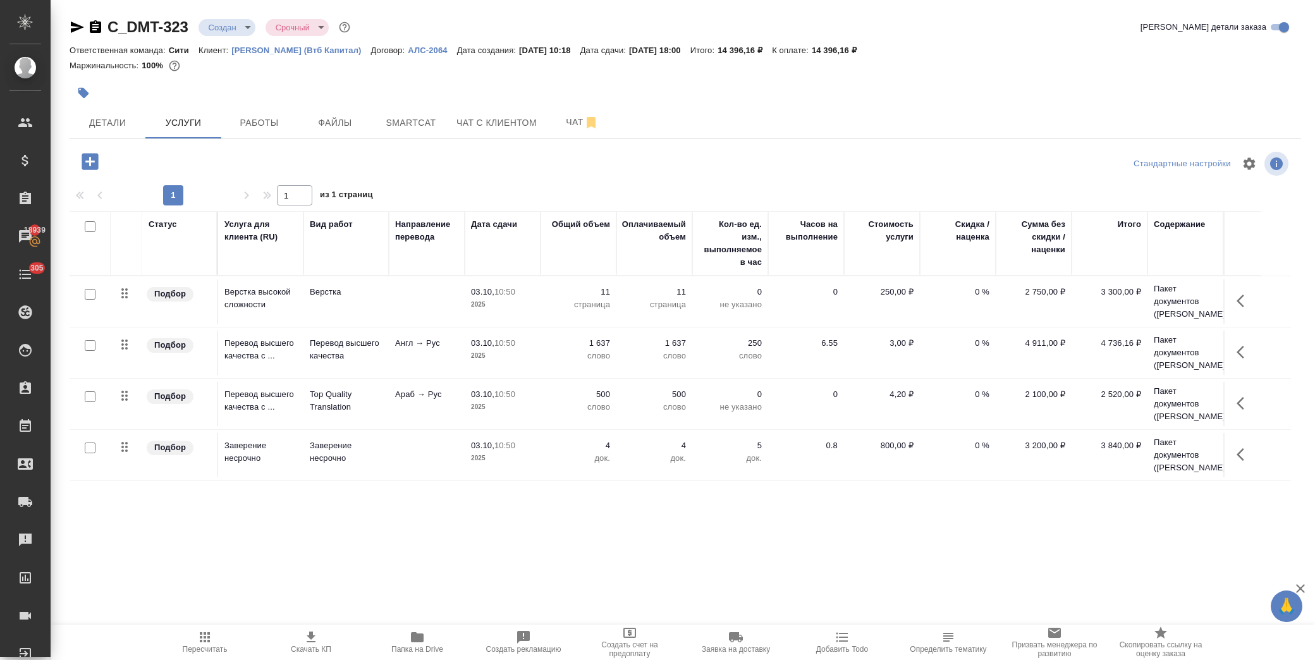
click at [1249, 309] on icon "button" at bounding box center [1244, 300] width 15 height 15
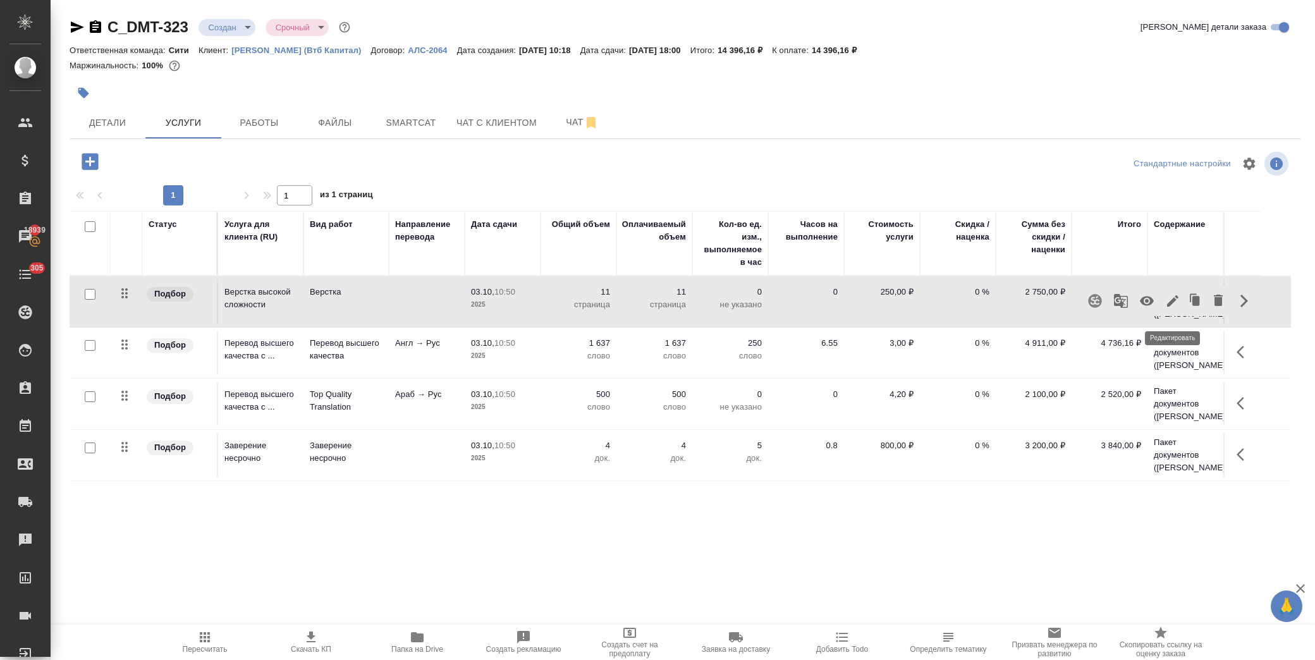
click at [1167, 307] on icon "button" at bounding box center [1172, 300] width 11 height 11
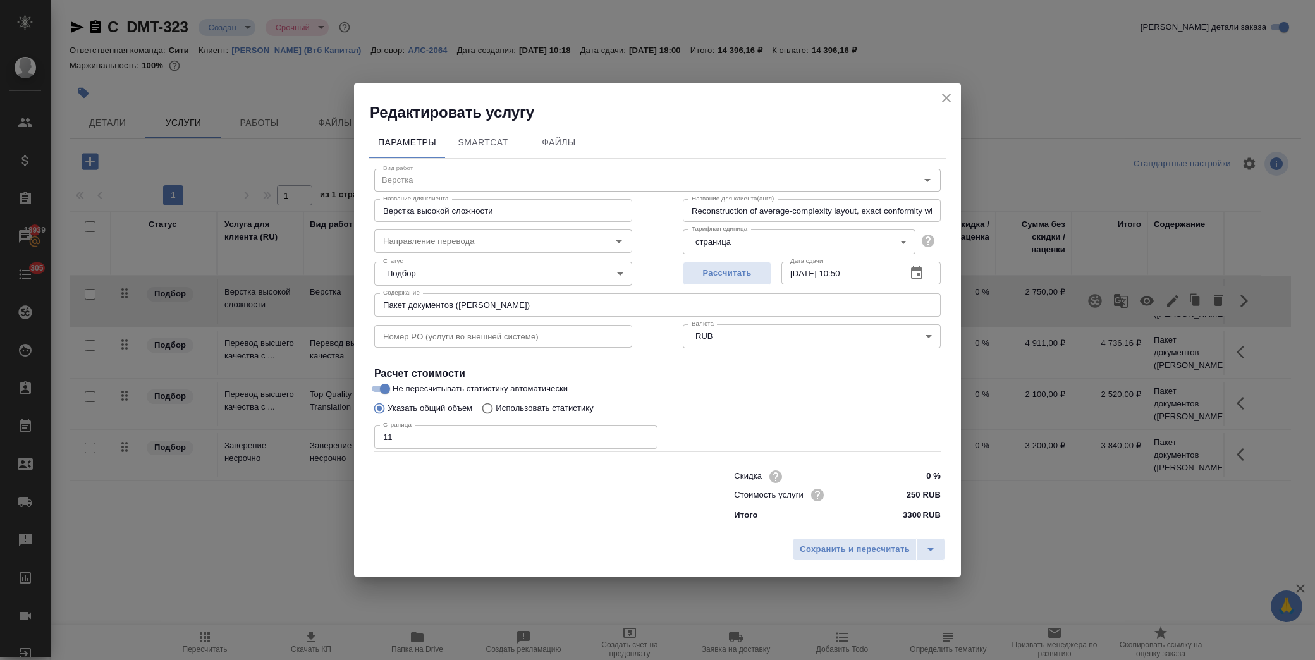
click at [921, 268] on icon "button" at bounding box center [916, 272] width 11 height 13
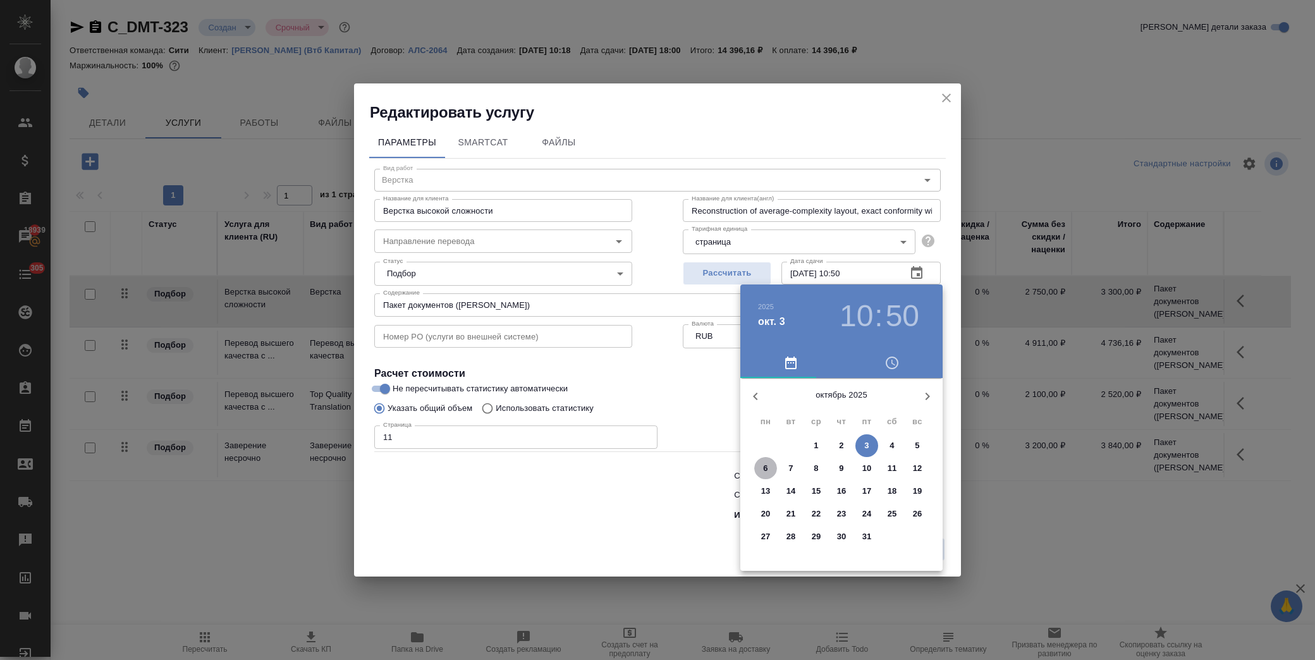
click at [762, 469] on span "6" at bounding box center [765, 468] width 23 height 13
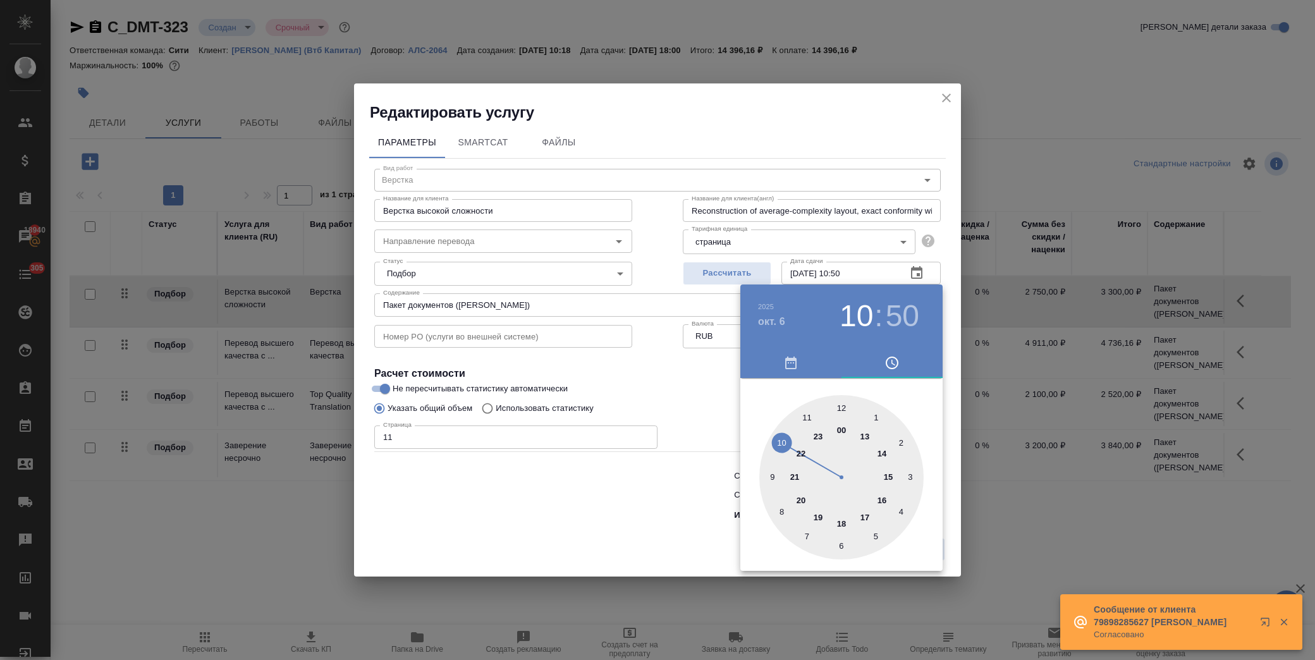
click at [867, 434] on div at bounding box center [842, 477] width 164 height 164
click at [838, 402] on div at bounding box center [842, 477] width 164 height 164
click at [859, 312] on h3 "13" at bounding box center [857, 316] width 34 height 35
click at [884, 455] on div at bounding box center [842, 477] width 164 height 164
type input "06.10.2025 14:00"
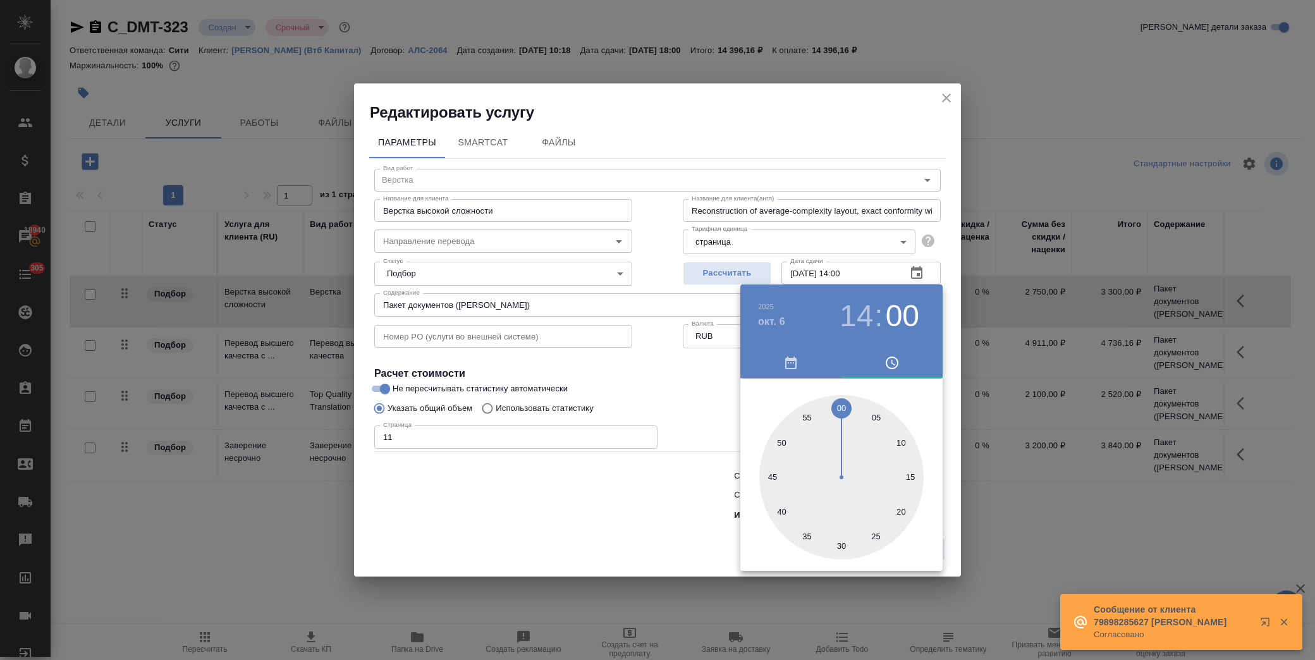
click at [673, 381] on div at bounding box center [657, 330] width 1315 height 660
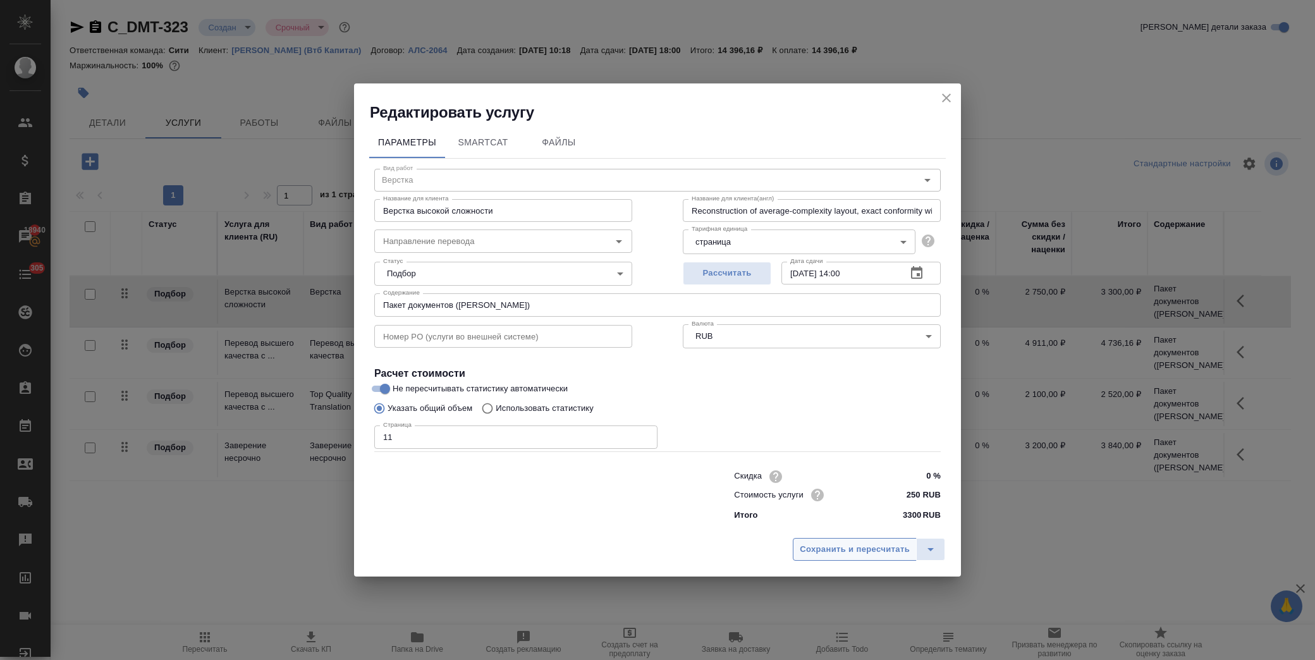
click at [870, 543] on span "Сохранить и пересчитать" at bounding box center [855, 550] width 110 height 15
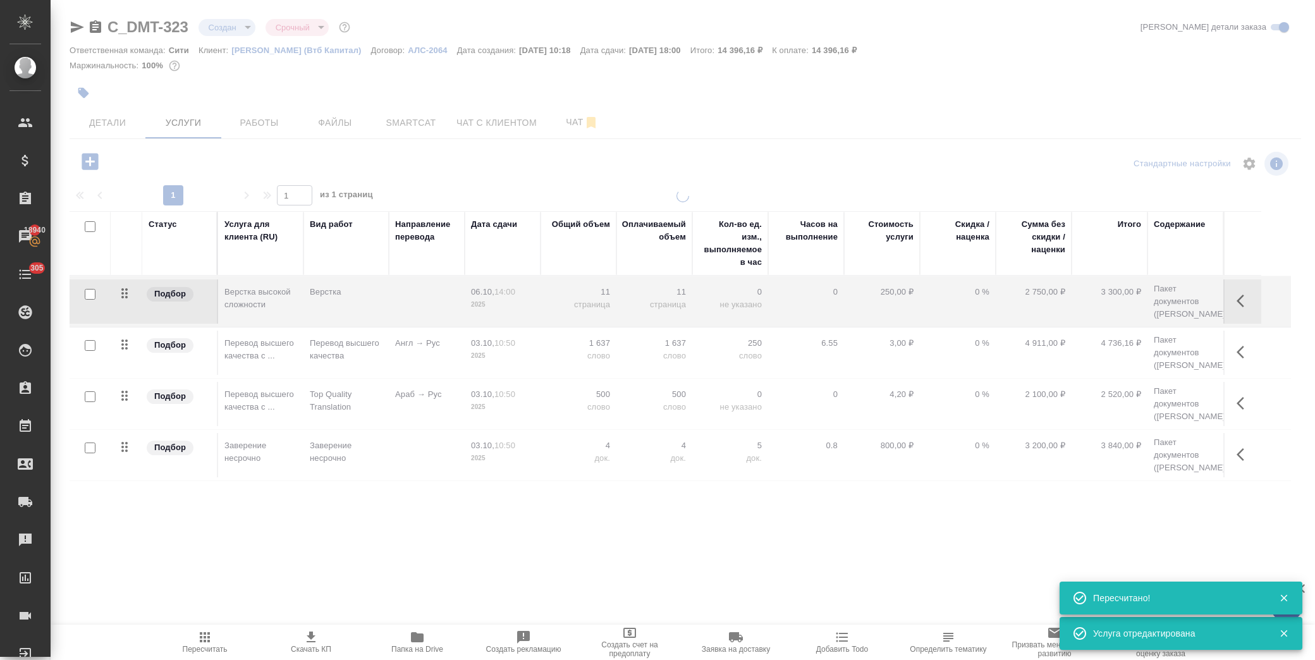
type input "normal"
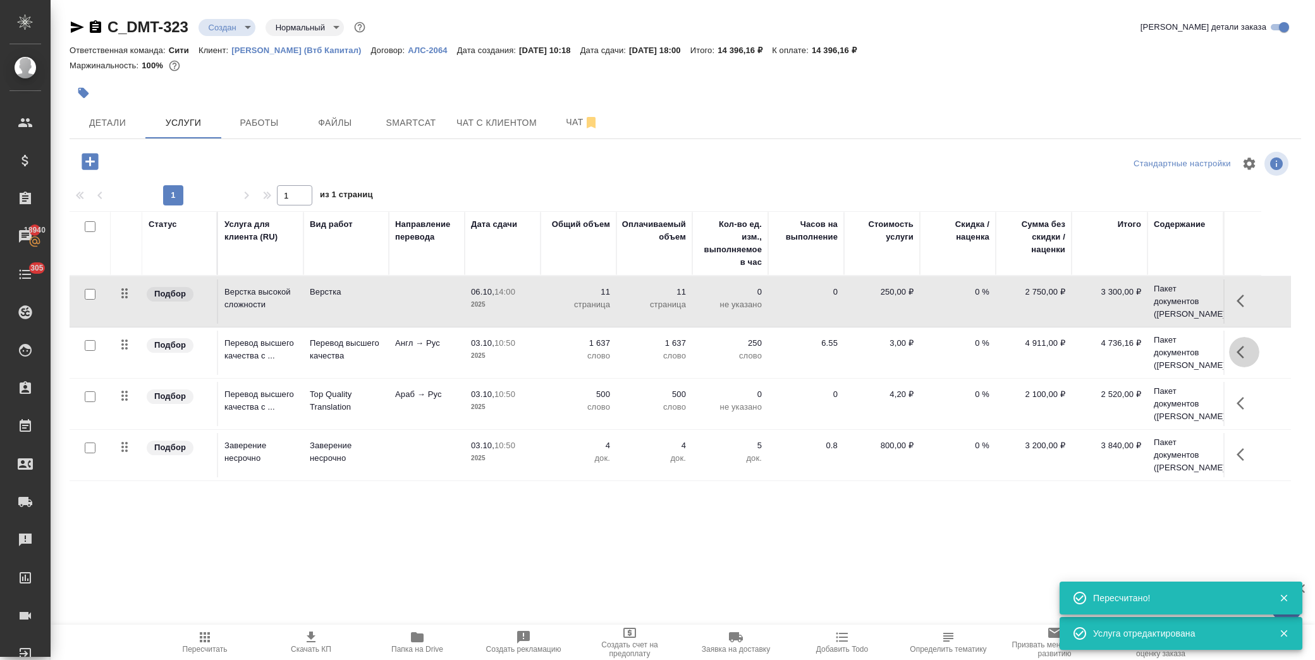
click at [1245, 360] on icon "button" at bounding box center [1244, 352] width 15 height 15
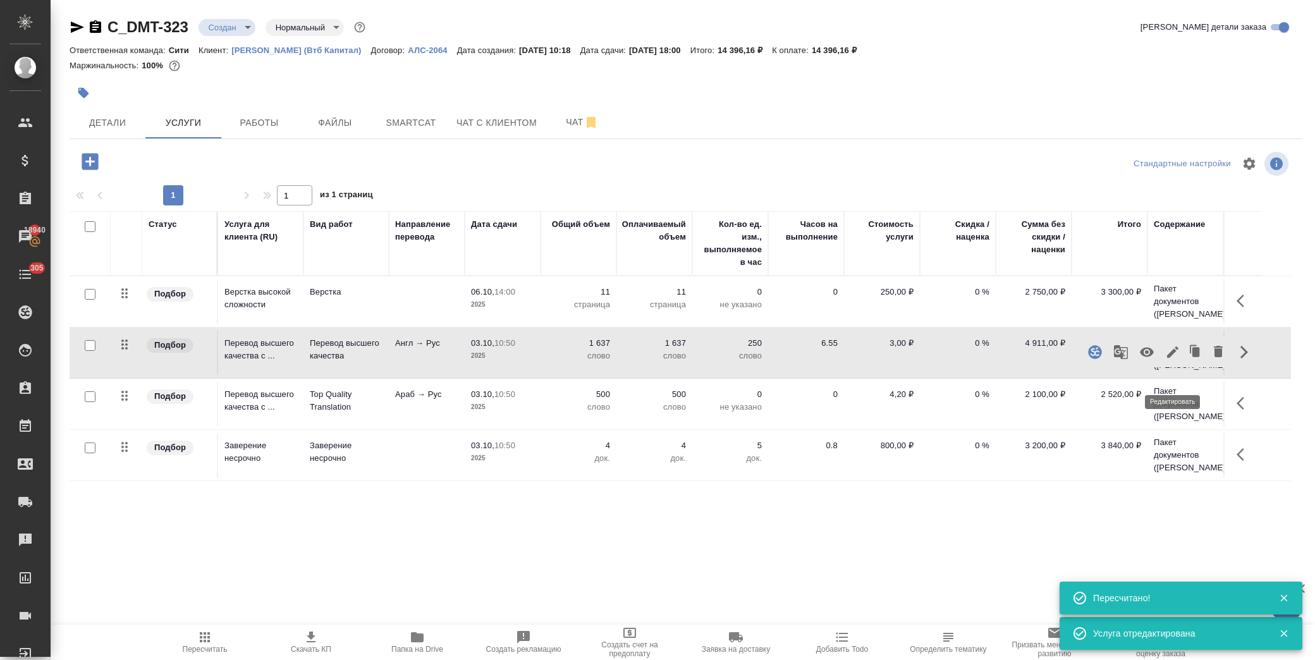
click at [1174, 358] on icon "button" at bounding box center [1172, 352] width 11 height 11
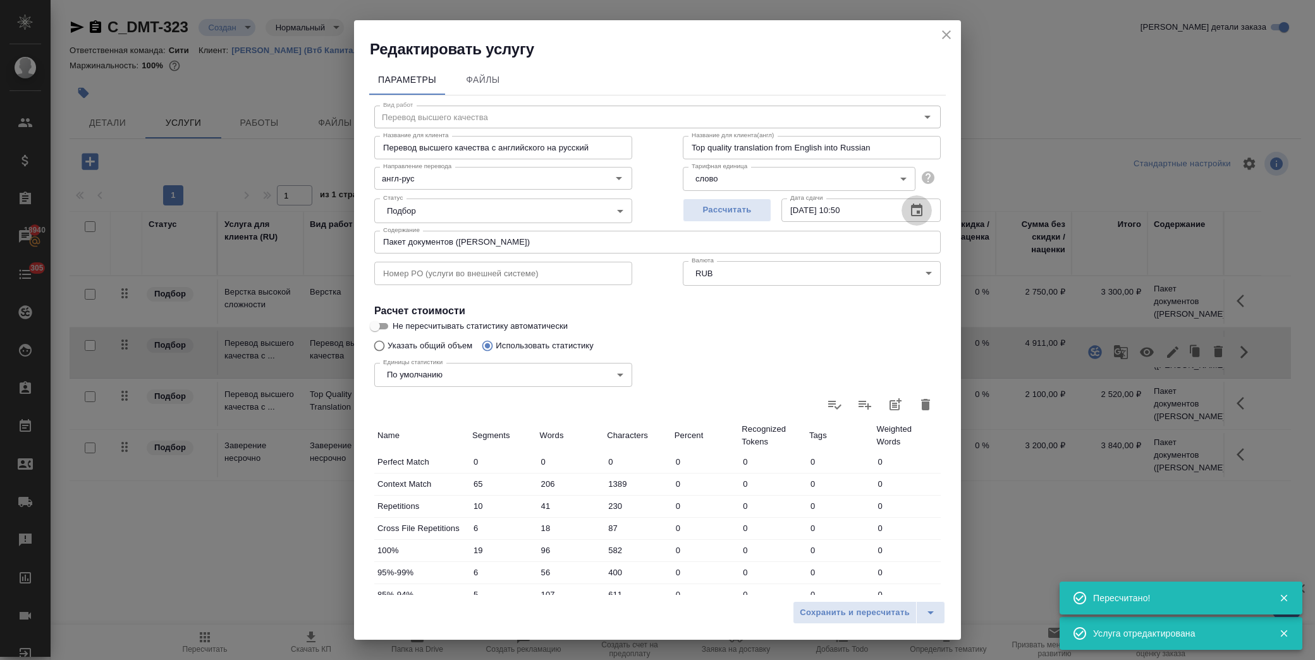
click at [911, 206] on icon "button" at bounding box center [916, 210] width 11 height 13
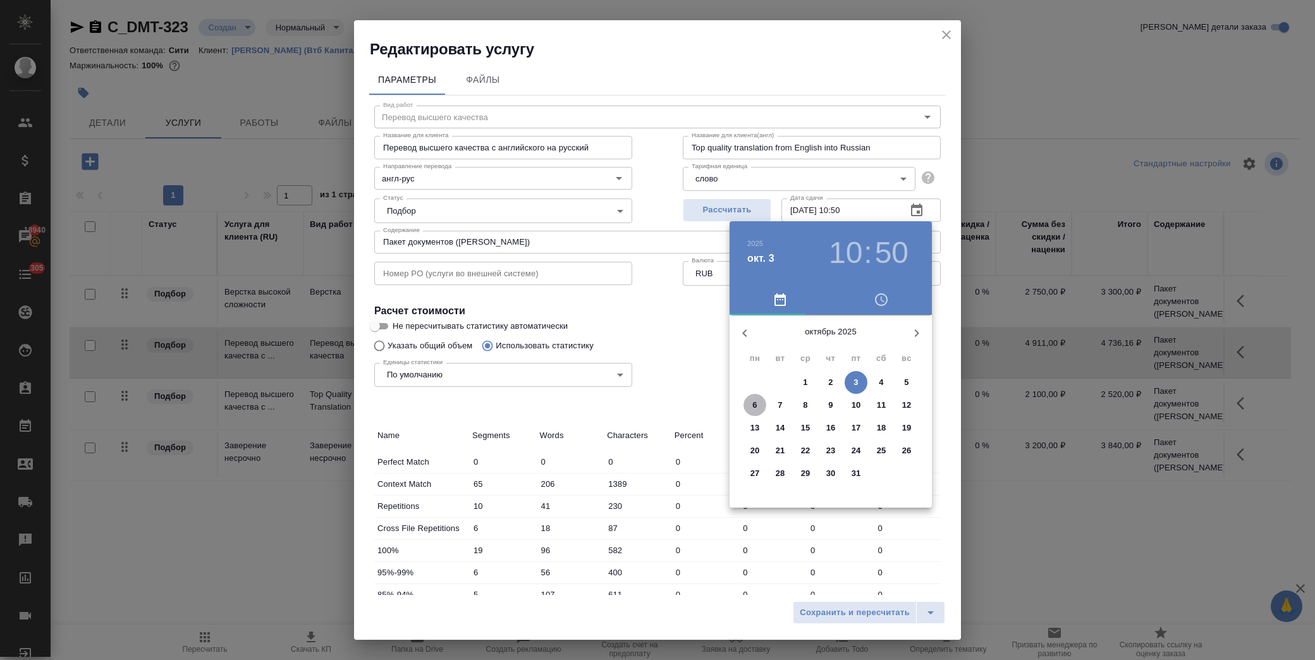
click at [756, 405] on p "6" at bounding box center [755, 405] width 4 height 13
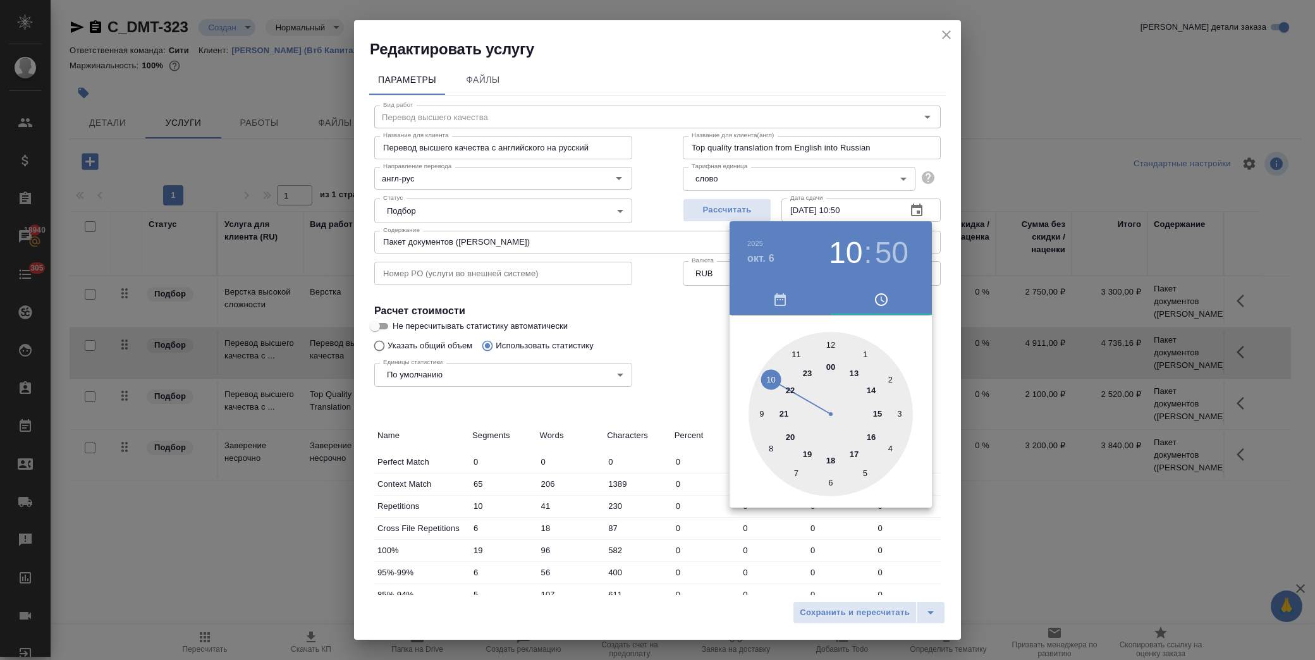
click at [873, 390] on div at bounding box center [831, 414] width 164 height 164
click at [828, 345] on div at bounding box center [831, 414] width 164 height 164
type input "06.10.2025 14:00"
click at [622, 350] on div at bounding box center [657, 330] width 1315 height 660
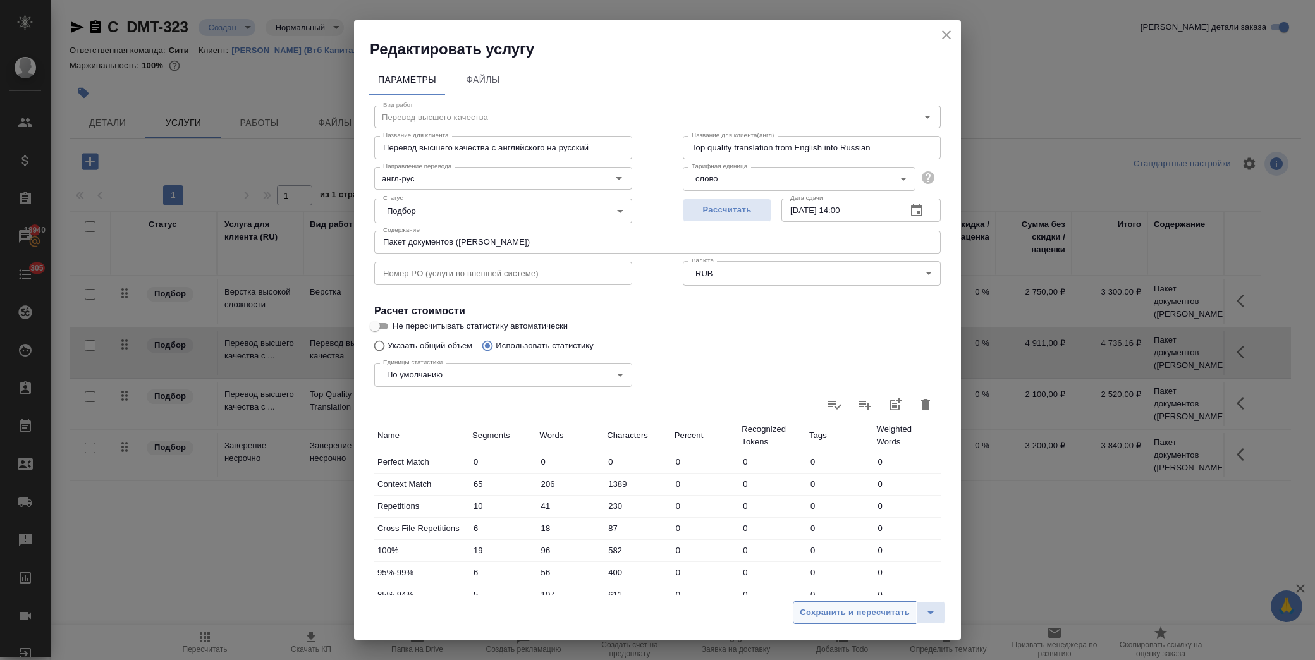
click at [856, 613] on span "Сохранить и пересчитать" at bounding box center [855, 613] width 110 height 15
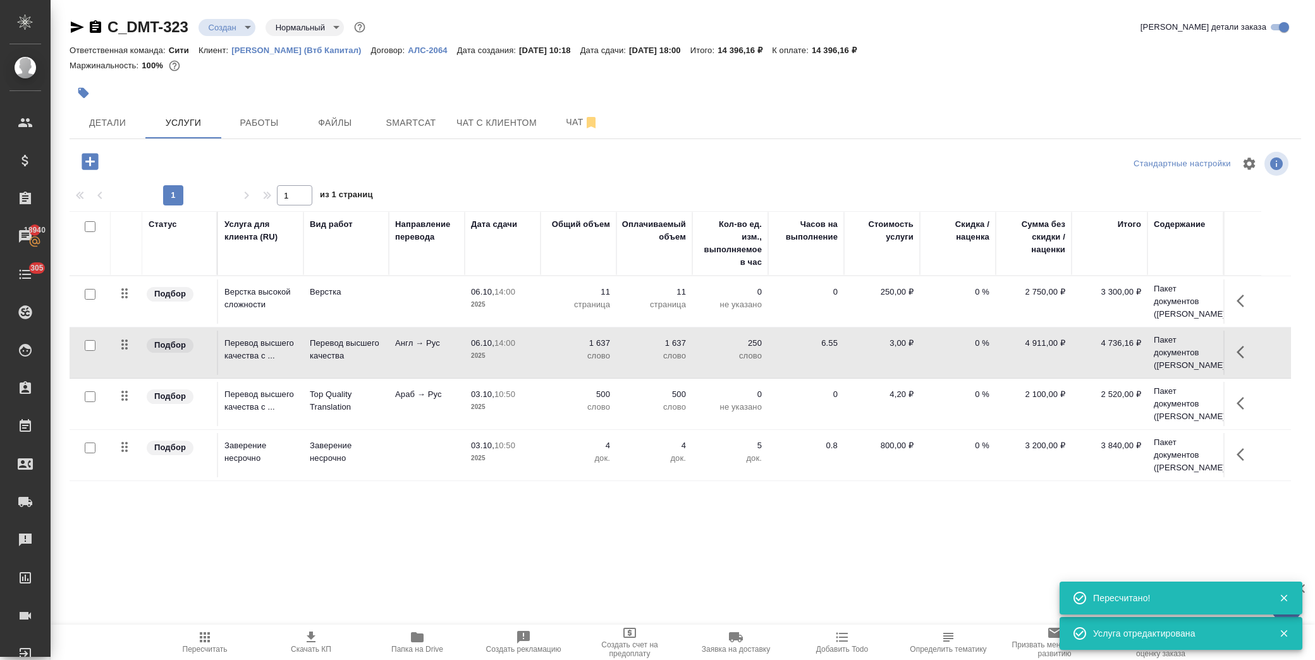
scroll to position [49, 0]
click at [1247, 396] on icon "button" at bounding box center [1244, 403] width 15 height 15
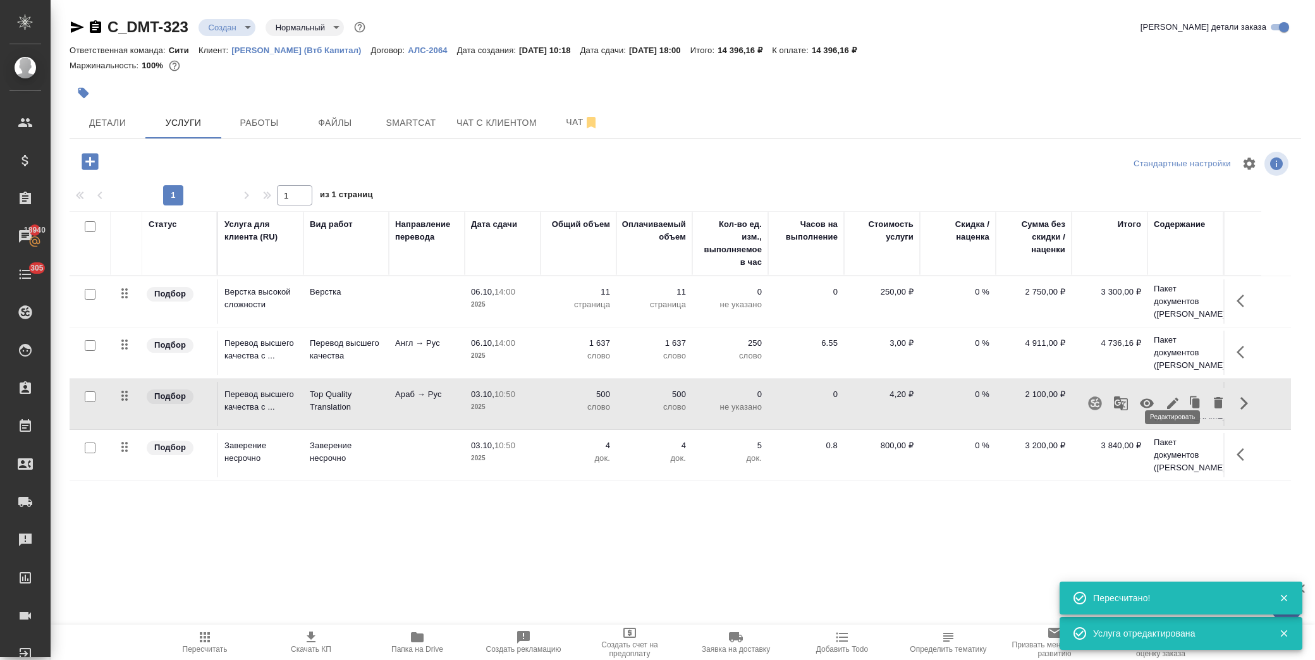
click at [1179, 396] on icon "button" at bounding box center [1173, 403] width 15 height 15
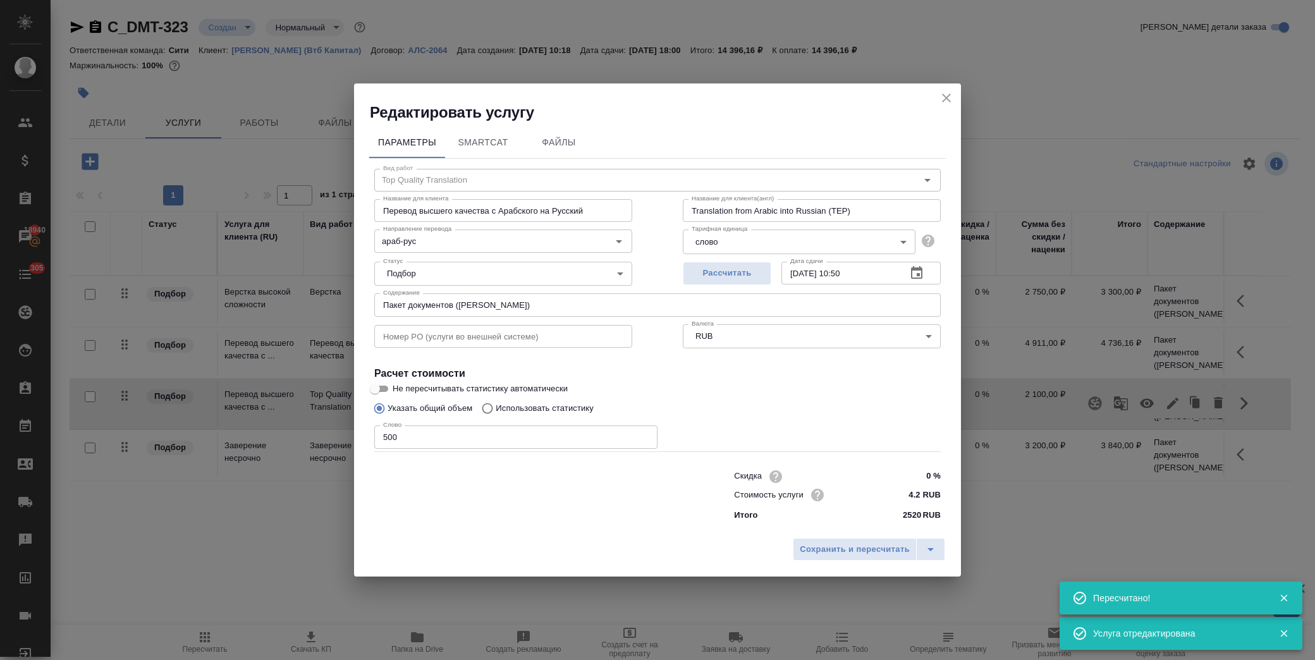
click at [914, 268] on icon "button" at bounding box center [916, 272] width 11 height 13
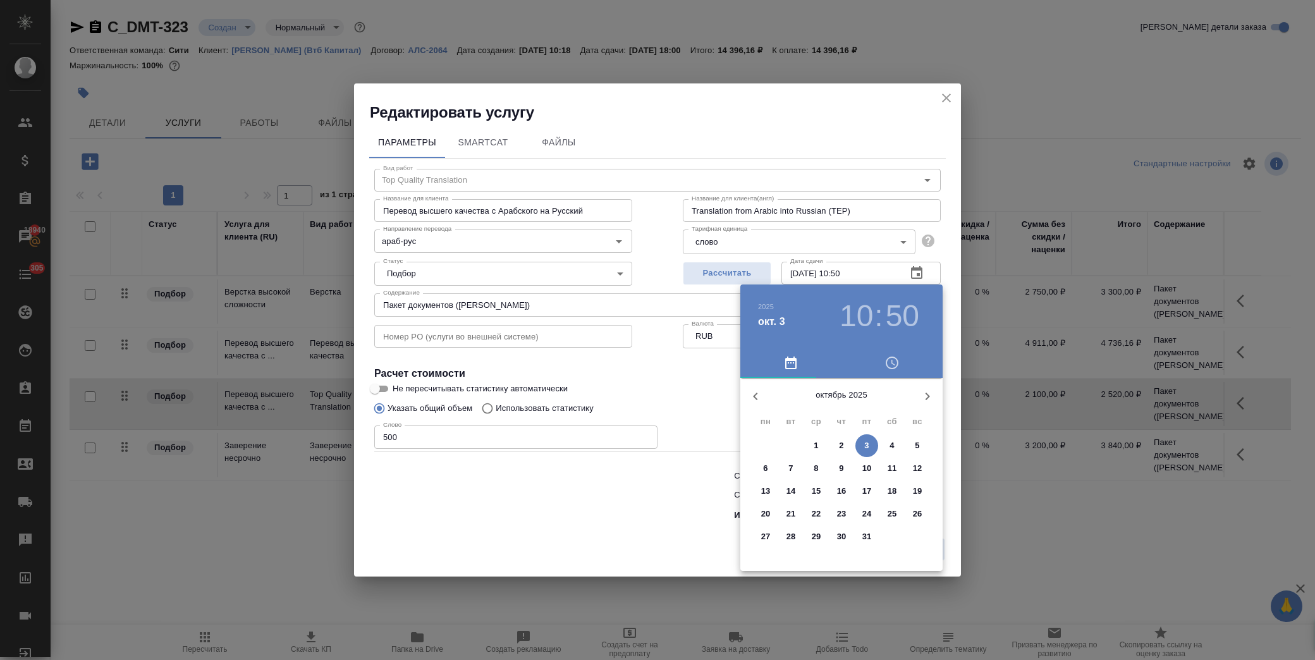
click at [768, 464] on p "6" at bounding box center [765, 468] width 4 height 13
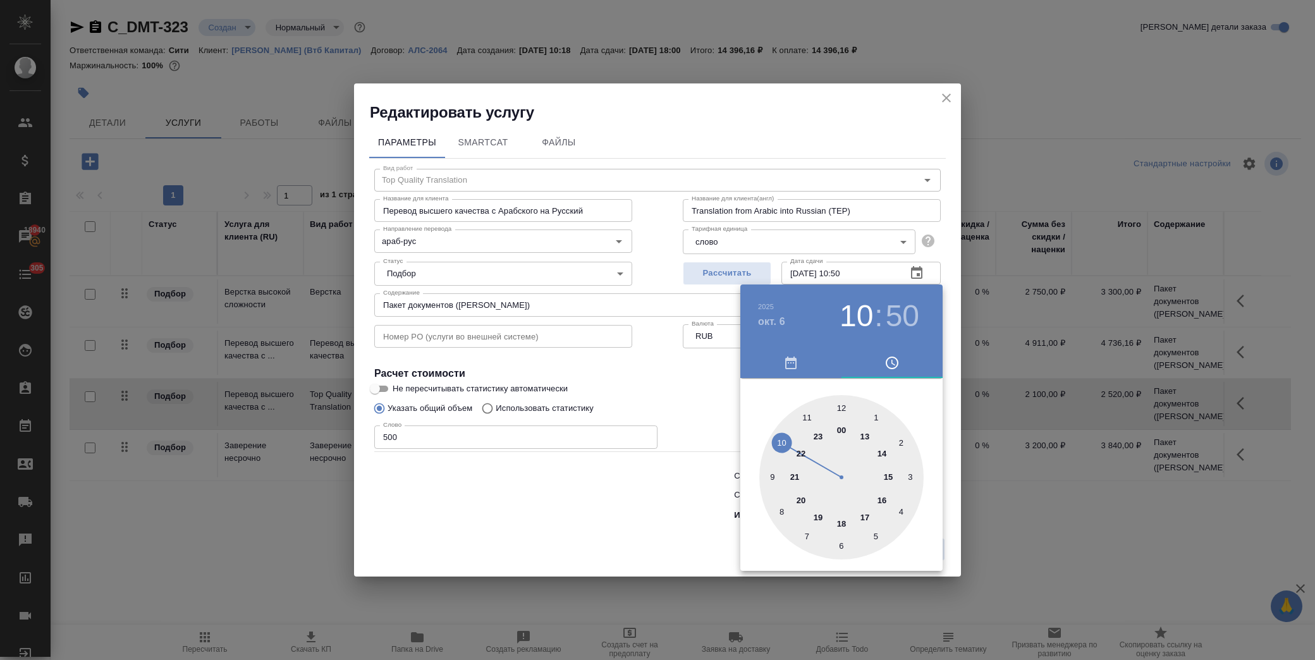
click at [882, 452] on div at bounding box center [842, 477] width 164 height 164
click at [912, 474] on div at bounding box center [842, 477] width 164 height 164
click at [859, 316] on h3 "14" at bounding box center [857, 316] width 34 height 35
click at [890, 477] on div at bounding box center [842, 477] width 164 height 164
click at [844, 407] on div at bounding box center [842, 477] width 164 height 164
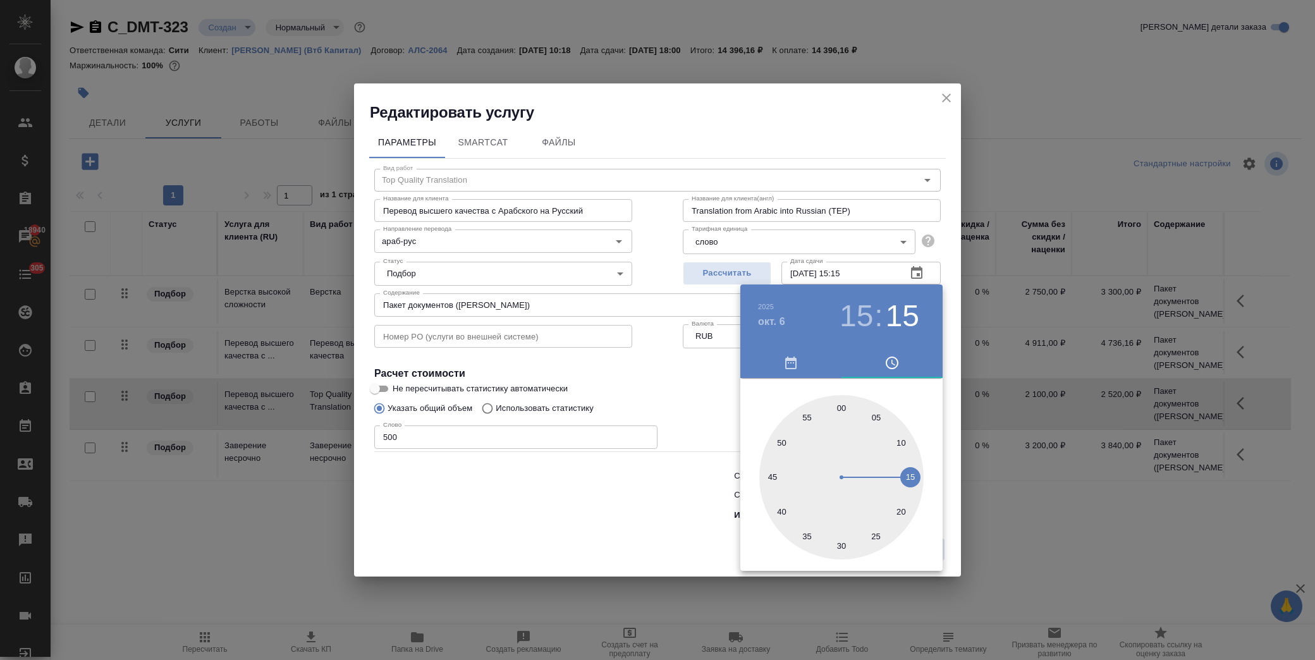
type input "06.10.2025 15:00"
click at [694, 405] on div at bounding box center [657, 330] width 1315 height 660
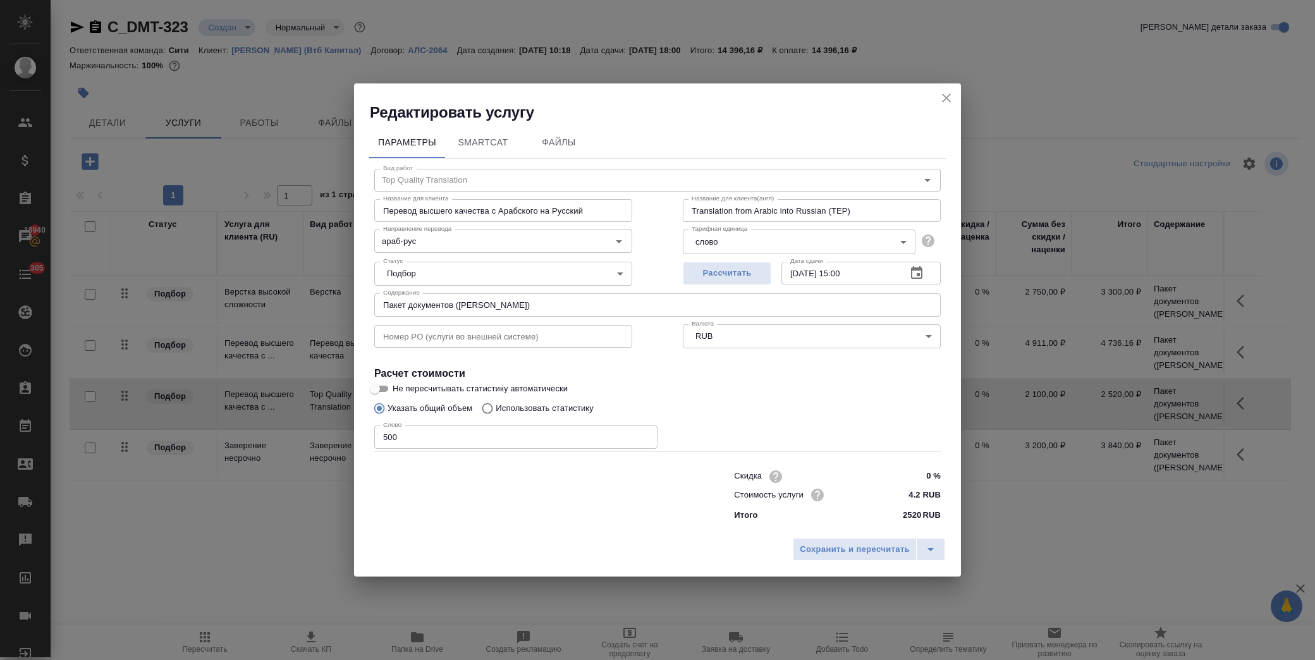
drag, startPoint x: 853, startPoint y: 547, endPoint x: 867, endPoint y: 534, distance: 19.7
click at [854, 546] on span "Сохранить и пересчитать" at bounding box center [855, 550] width 110 height 15
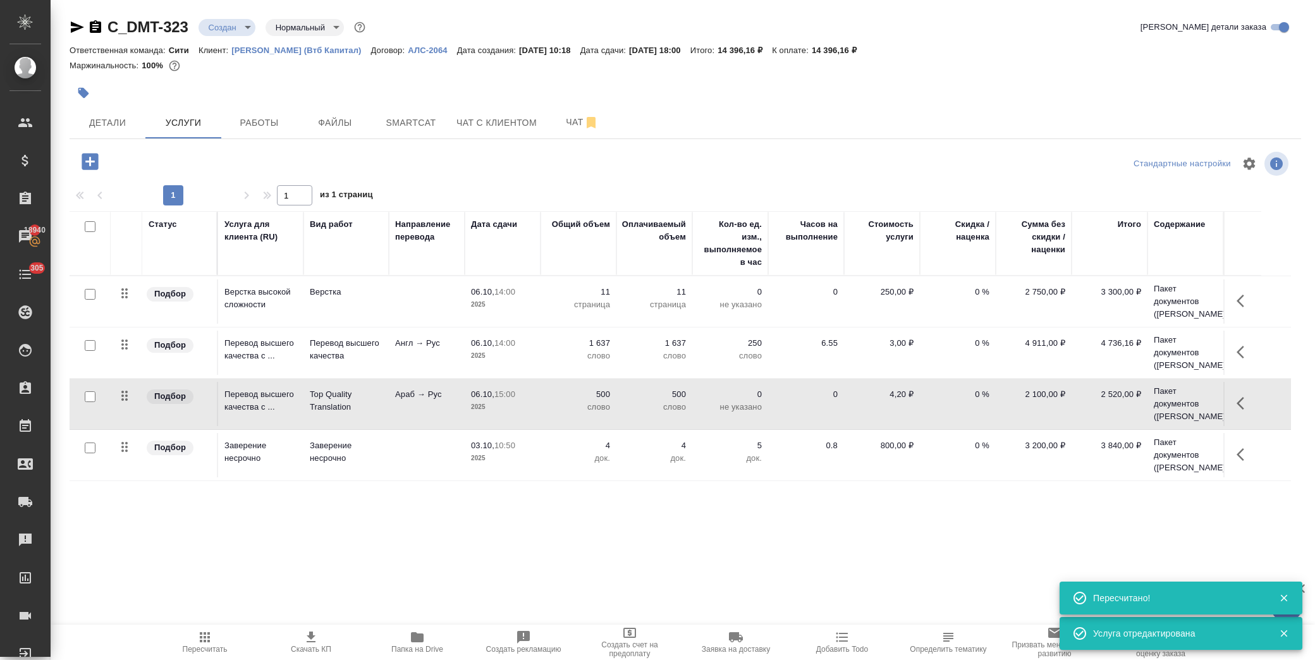
click at [1121, 331] on td "4 736,16 ₽" at bounding box center [1110, 353] width 76 height 44
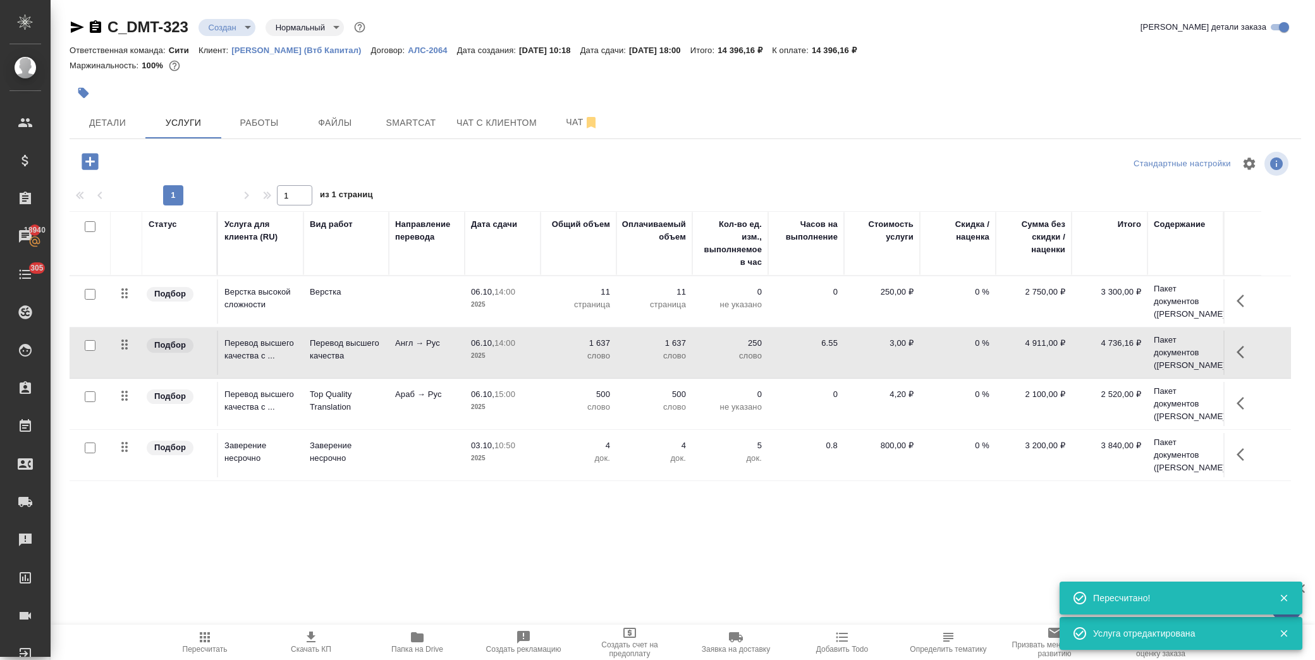
click at [1121, 331] on td "4 736,16 ₽" at bounding box center [1110, 353] width 76 height 44
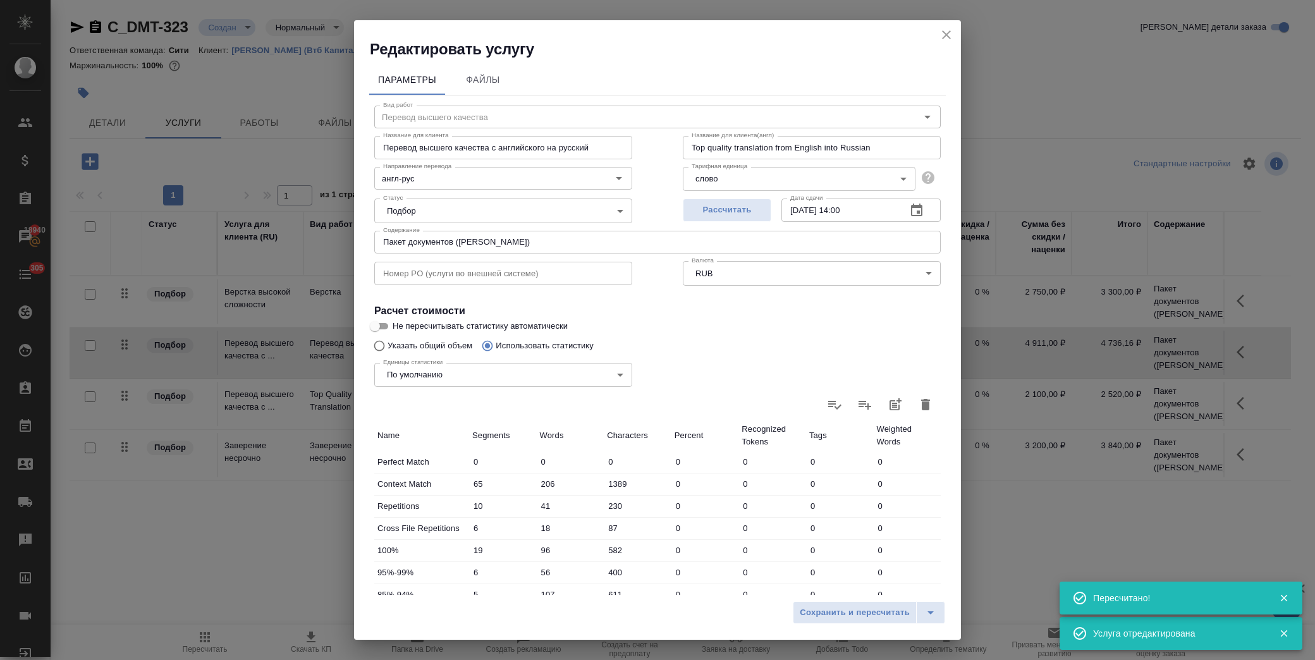
click at [838, 211] on input "06.10.2025 14:00" at bounding box center [839, 210] width 115 height 23
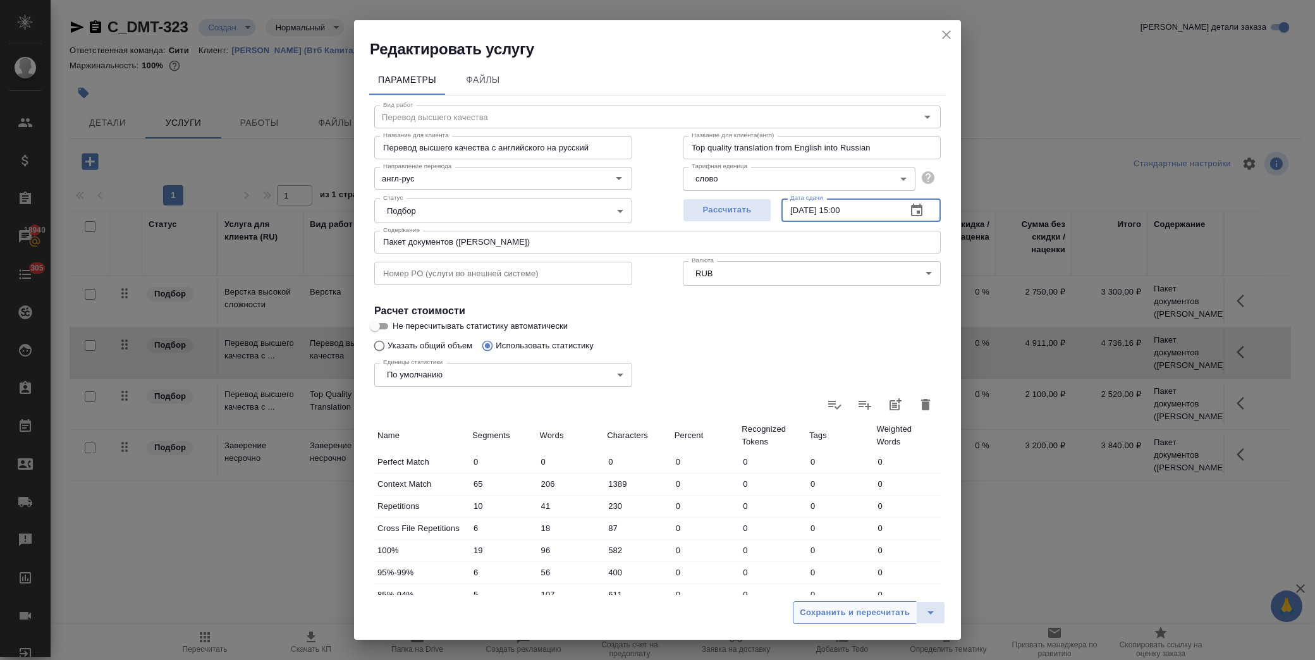
type input "06.10.2025 15:00"
click at [863, 609] on span "Сохранить и пересчитать" at bounding box center [855, 613] width 110 height 15
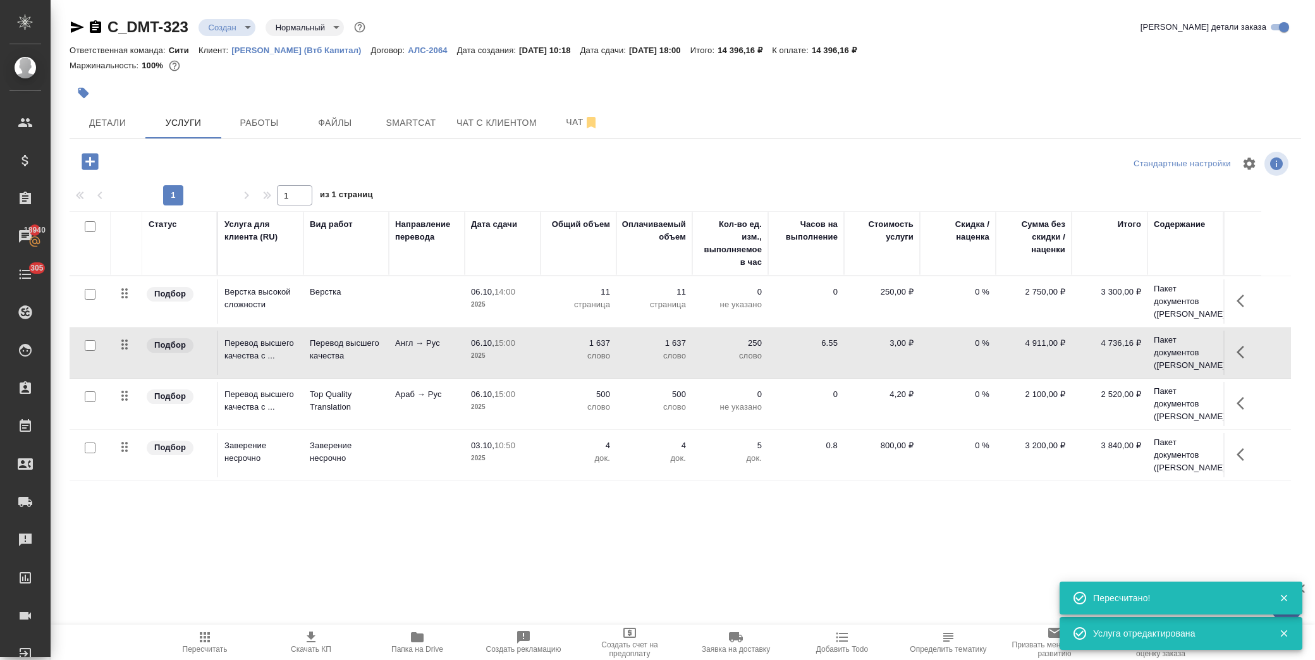
scroll to position [0, 0]
click at [1118, 299] on p "3 300,00 ₽" at bounding box center [1109, 292] width 63 height 13
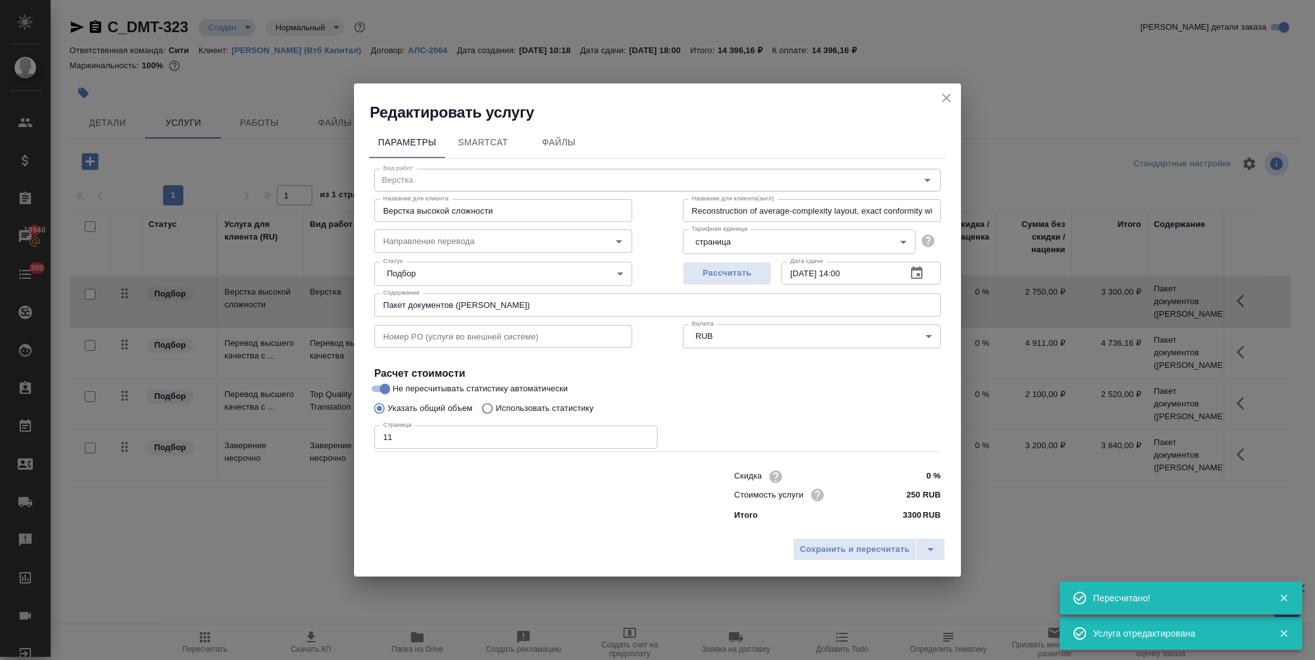
click at [847, 274] on input "06.10.2025 14:00" at bounding box center [839, 273] width 115 height 23
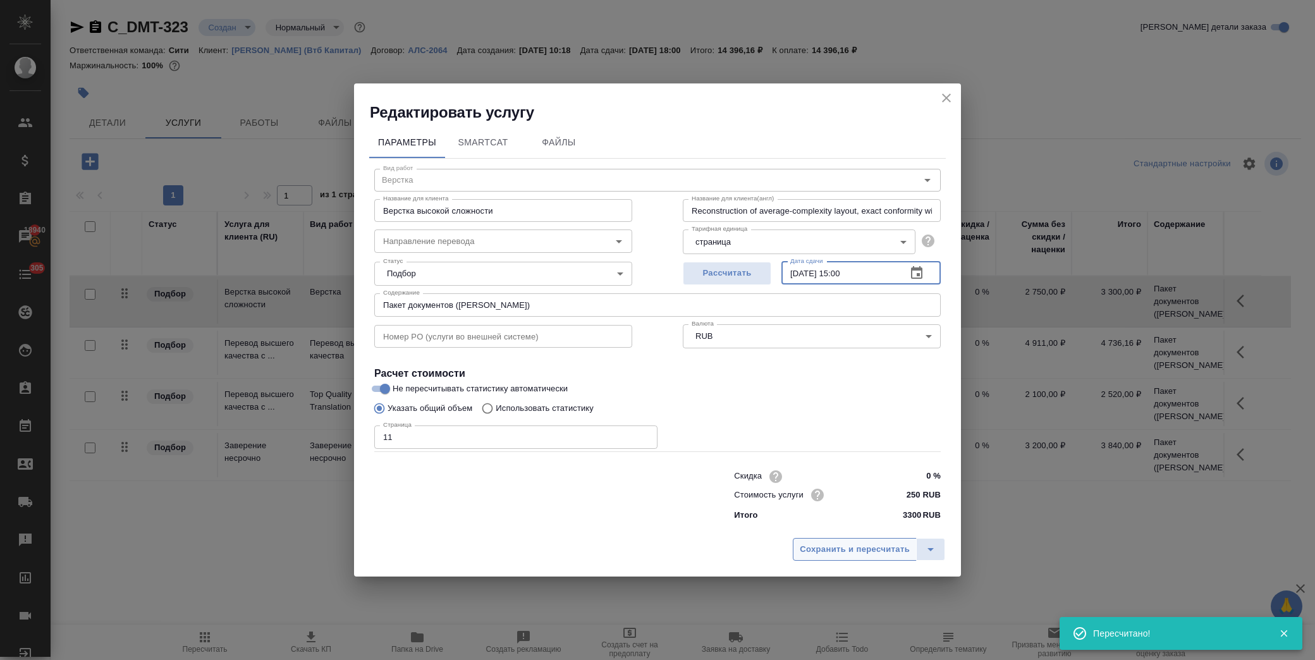
type input "06.10.2025 15:00"
click at [845, 543] on span "Сохранить и пересчитать" at bounding box center [855, 550] width 110 height 15
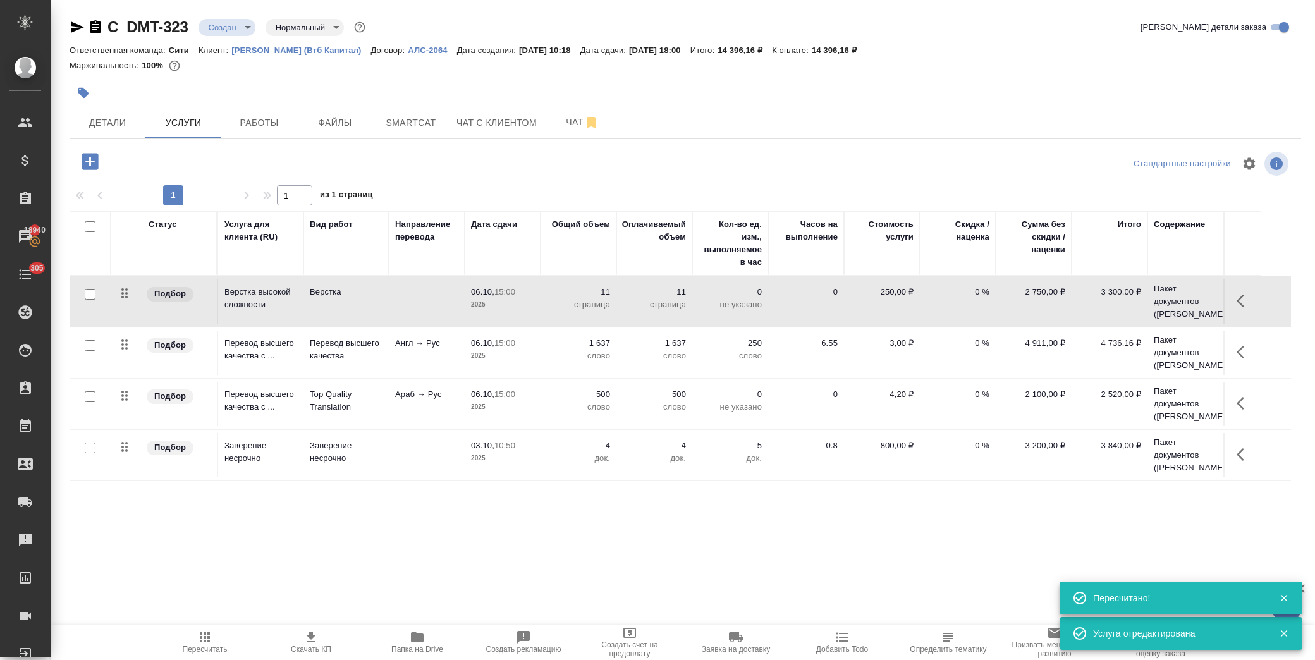
scroll to position [49, 0]
click at [1082, 456] on td "3 840,00 ₽" at bounding box center [1110, 455] width 76 height 44
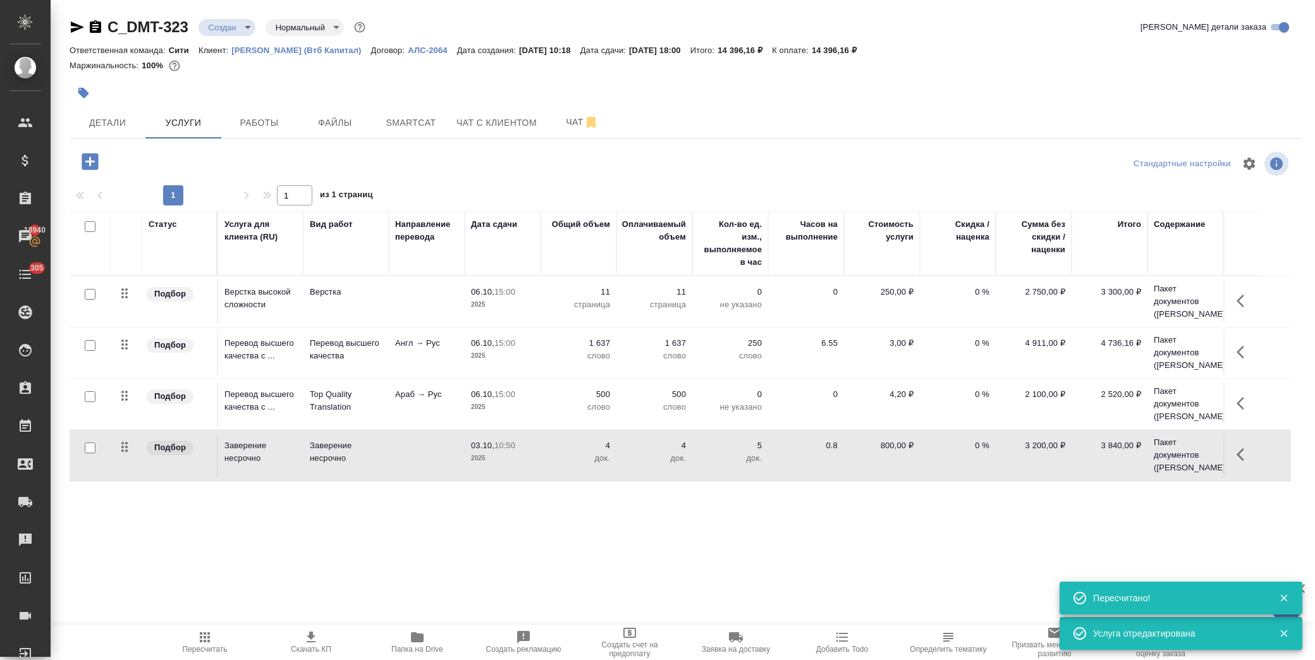
click at [1082, 456] on td "3 840,00 ₽" at bounding box center [1110, 455] width 76 height 44
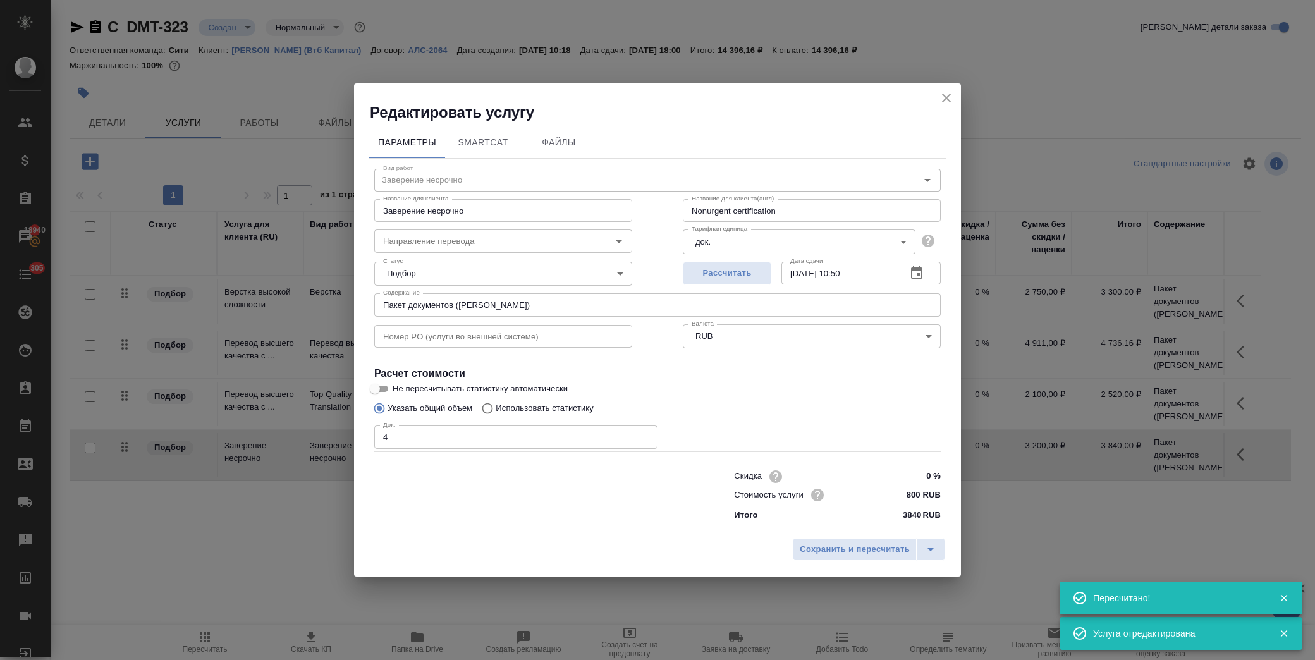
click at [913, 268] on icon "button" at bounding box center [916, 273] width 15 height 15
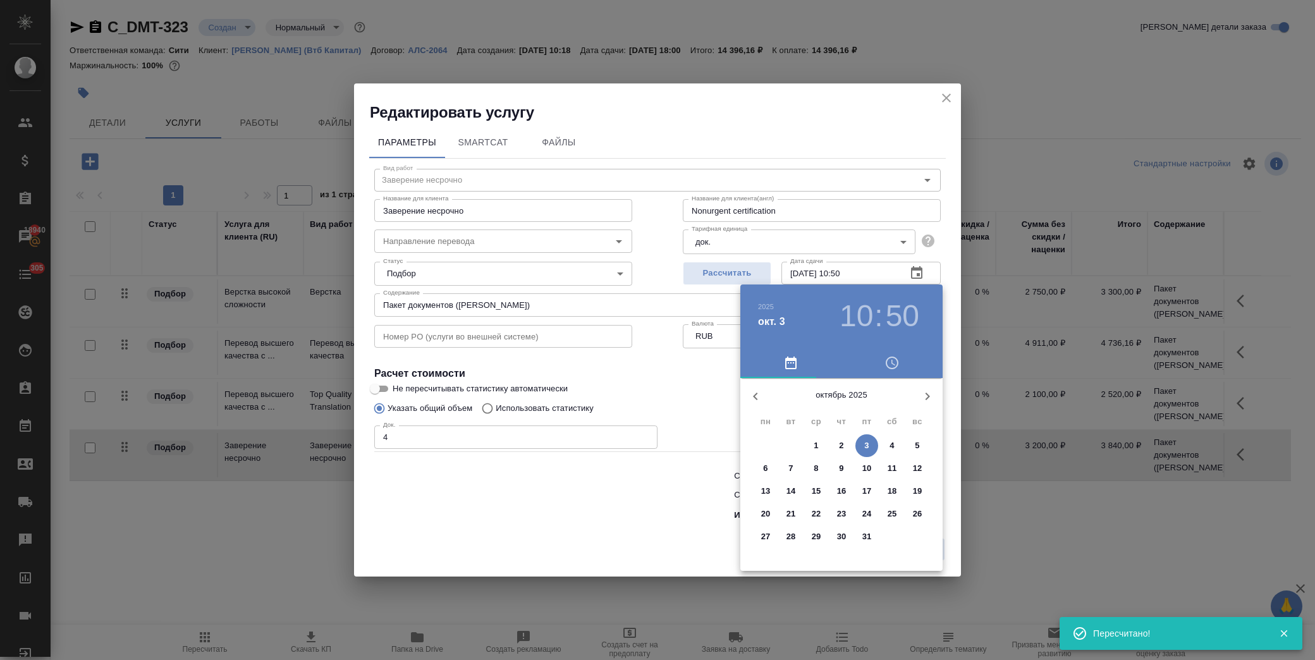
click at [789, 472] on p "7" at bounding box center [791, 468] width 4 height 13
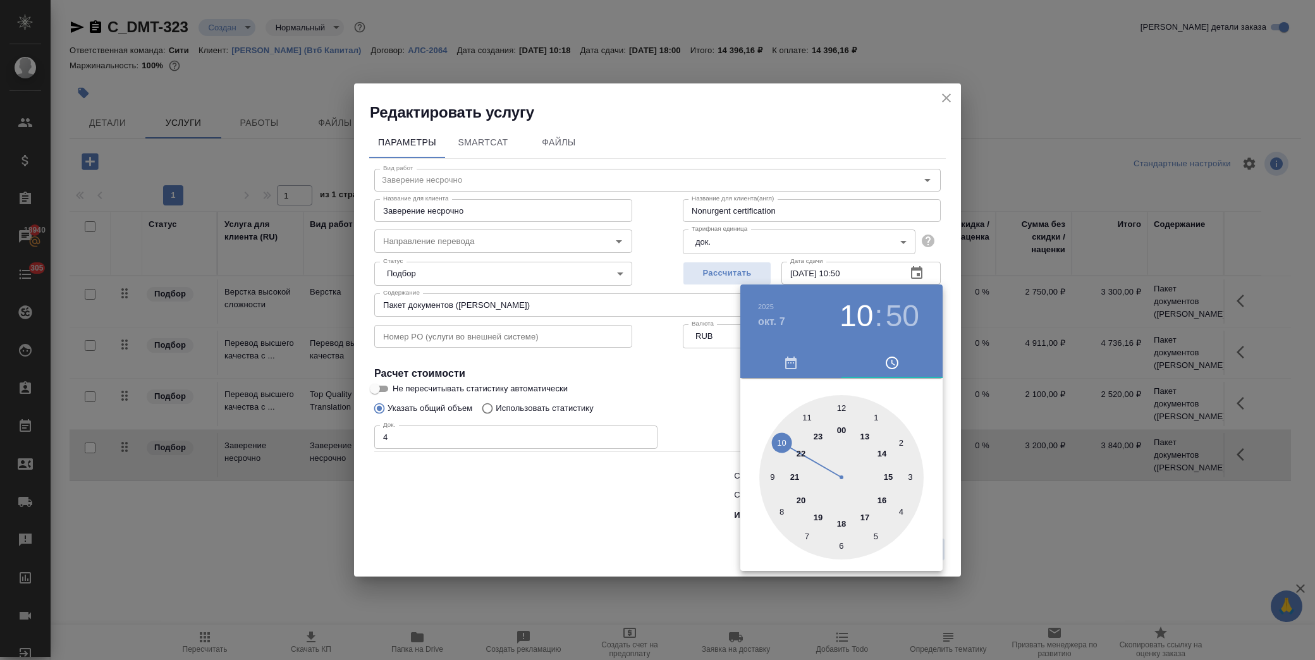
click at [886, 474] on div at bounding box center [842, 477] width 164 height 164
click at [842, 403] on div at bounding box center [842, 477] width 164 height 164
type input "07.10.2025 15:00"
click at [687, 390] on div at bounding box center [657, 330] width 1315 height 660
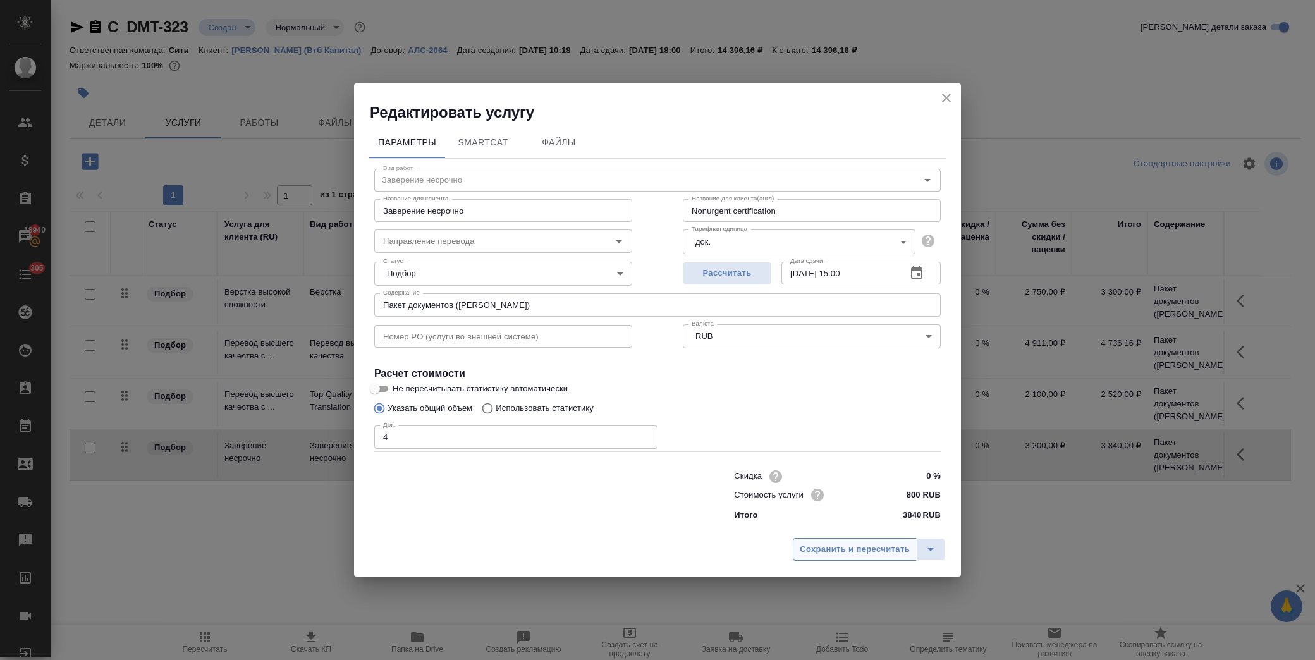
click at [832, 548] on span "Сохранить и пересчитать" at bounding box center [855, 550] width 110 height 15
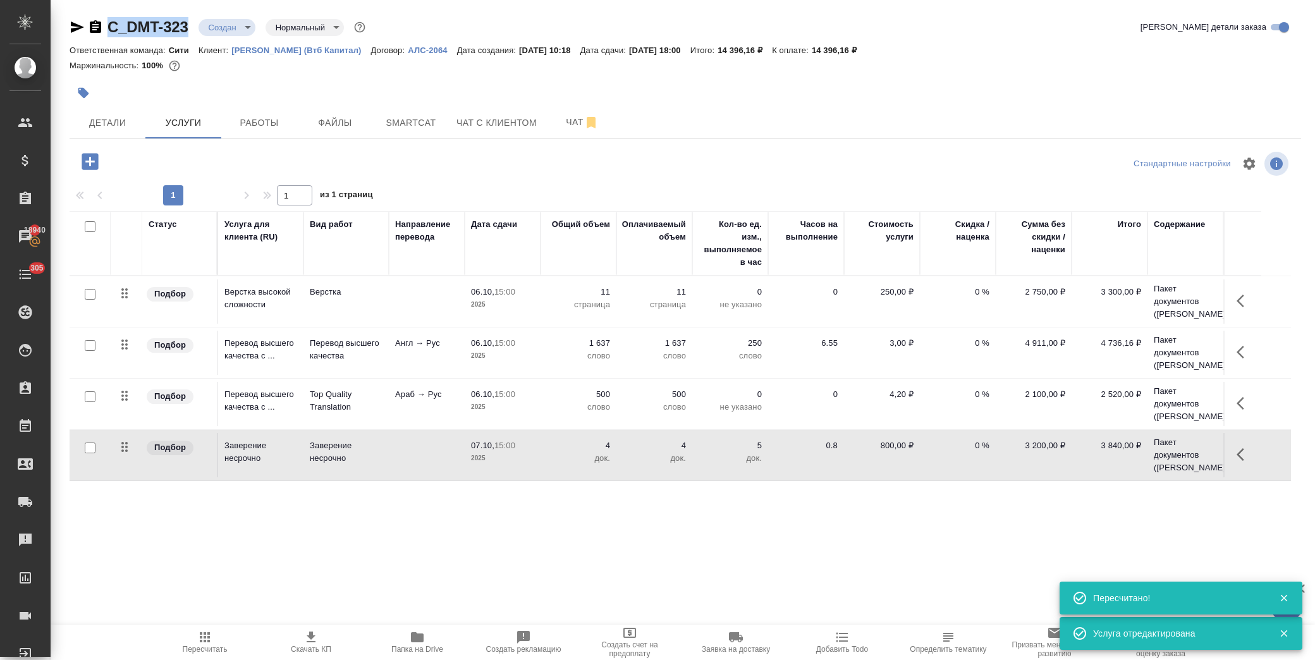
drag, startPoint x: 194, startPoint y: 27, endPoint x: 109, endPoint y: 27, distance: 84.7
click at [109, 27] on div "C_DMT-323 Создан new Нормальный normal" at bounding box center [219, 27] width 299 height 20
copy link "C_DMT-323"
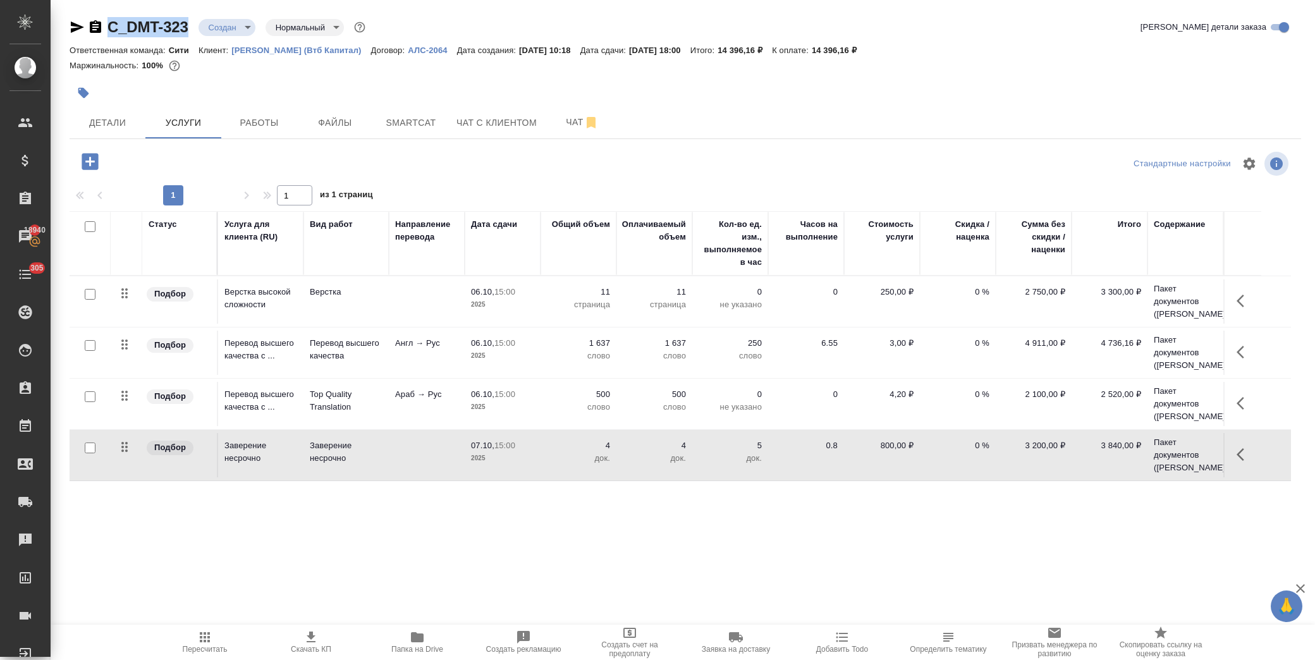
click at [87, 92] on icon "button" at bounding box center [83, 93] width 11 height 11
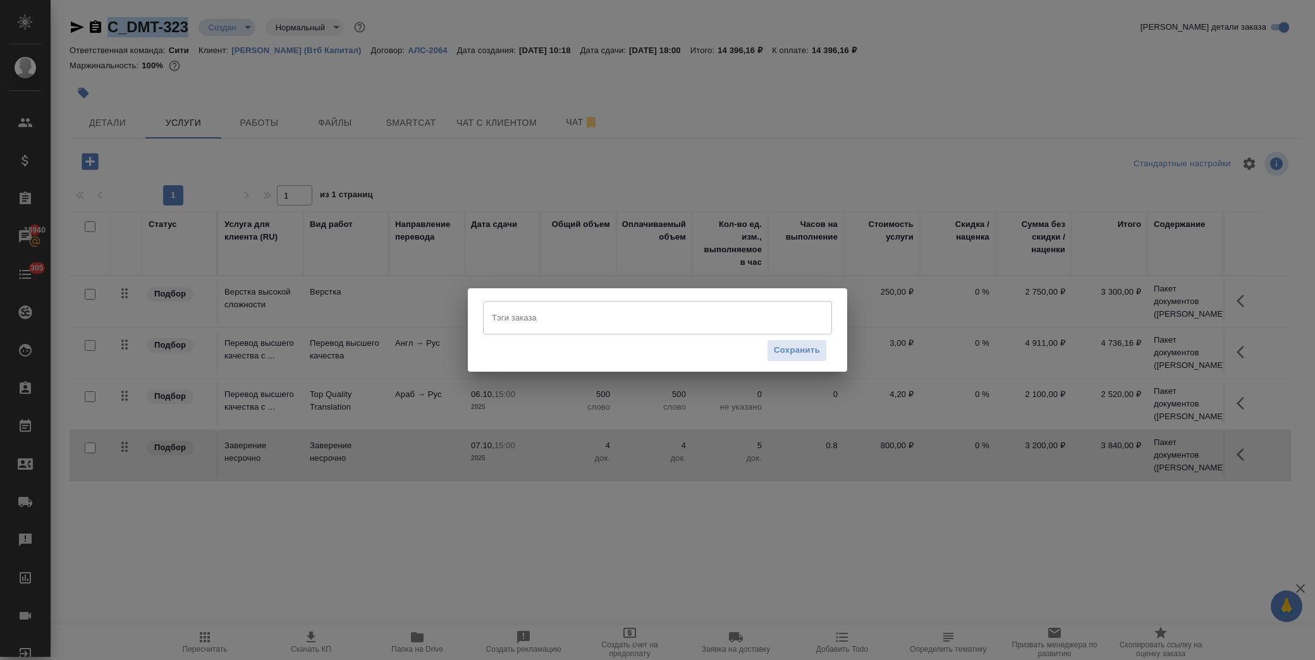
click at [557, 325] on input "Тэги заказа" at bounding box center [646, 318] width 314 height 22
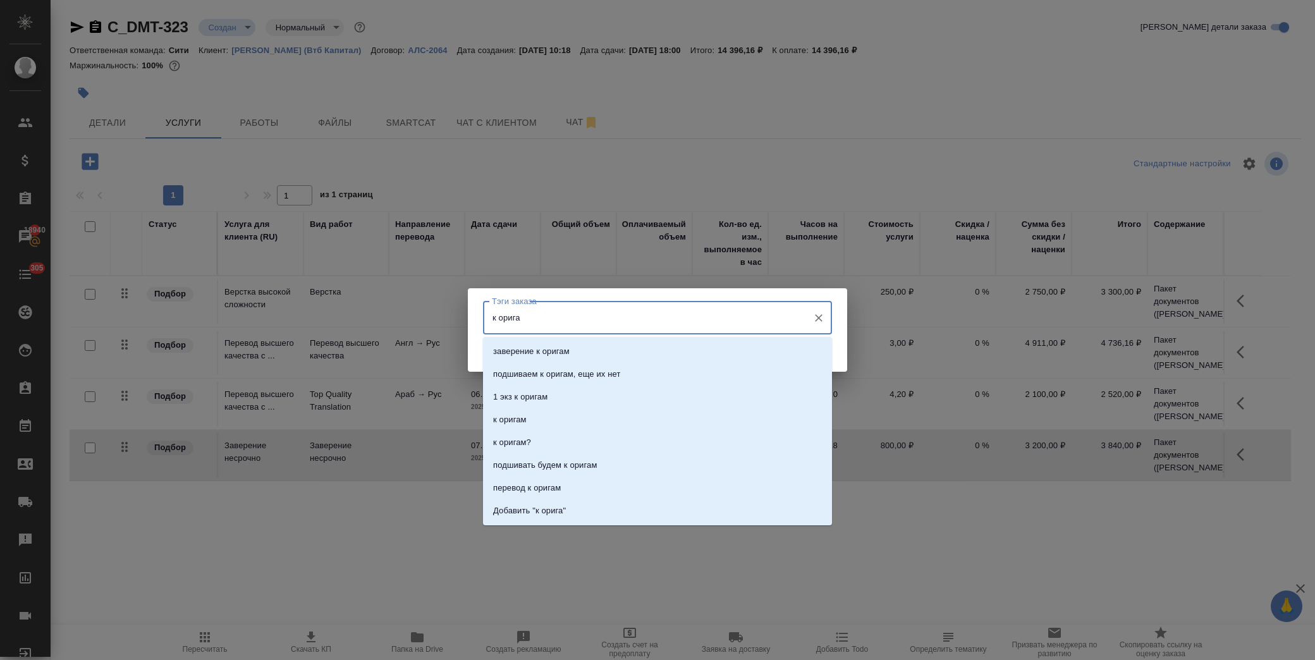
type input "к оригам"
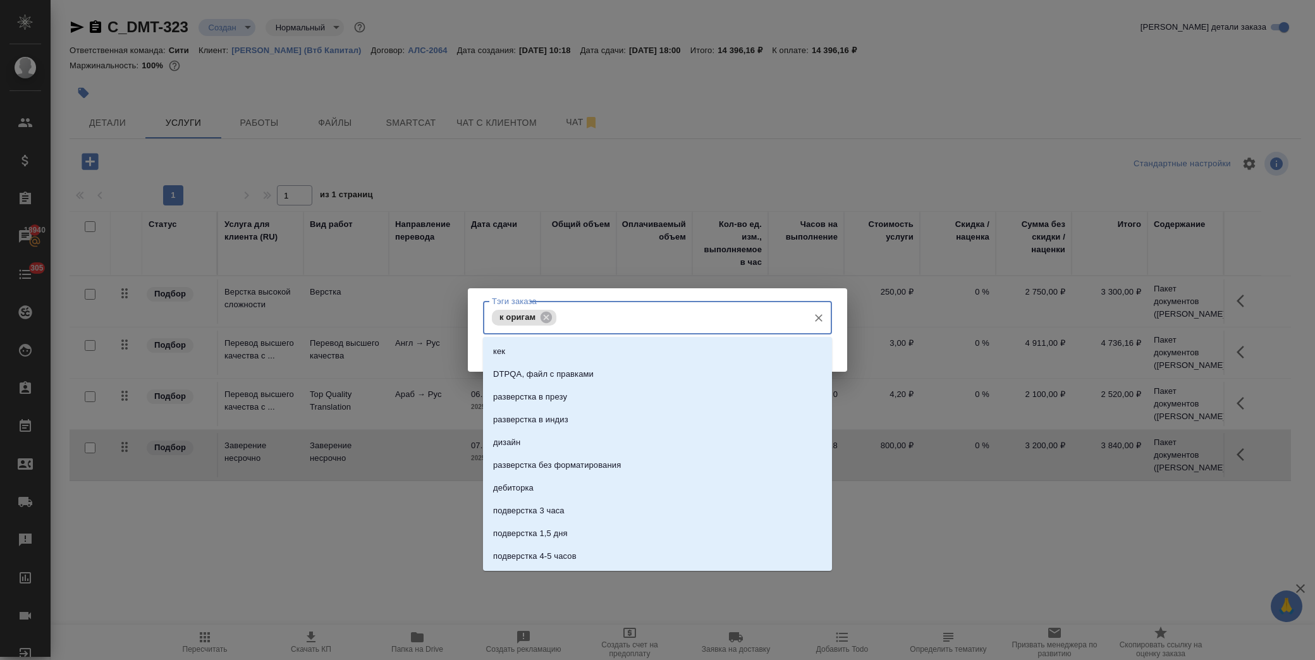
click at [565, 321] on input "Тэги заказа" at bounding box center [681, 318] width 243 height 22
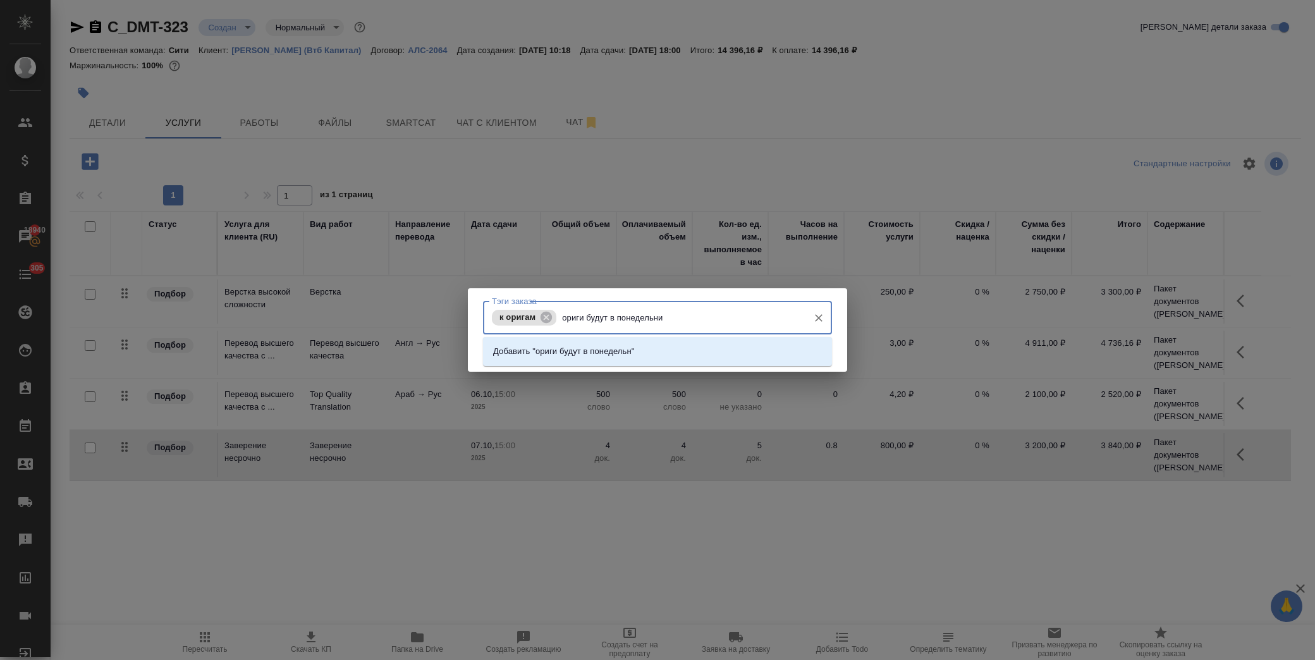
type input "ориги будут в понедельник"
click at [582, 344] on li "Добавить "ориги будут в понедельник"" at bounding box center [657, 351] width 349 height 23
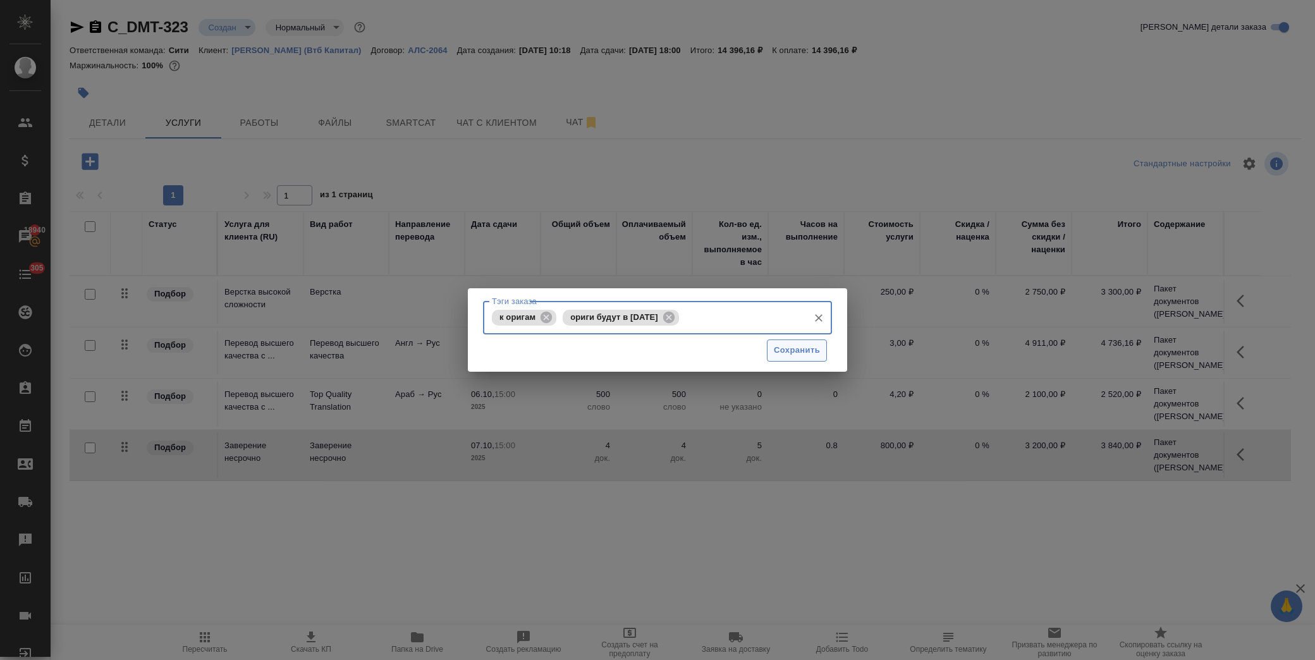
click at [812, 350] on span "Сохранить" at bounding box center [797, 350] width 46 height 15
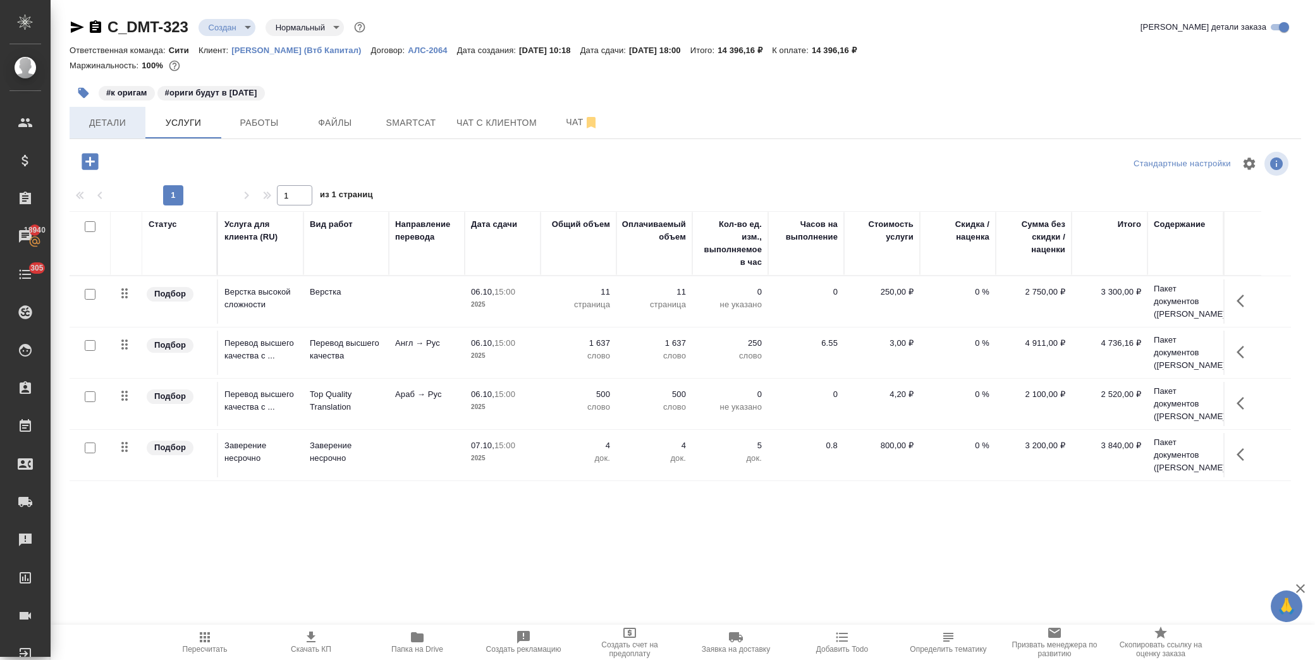
click at [100, 130] on span "Детали" at bounding box center [107, 123] width 61 height 16
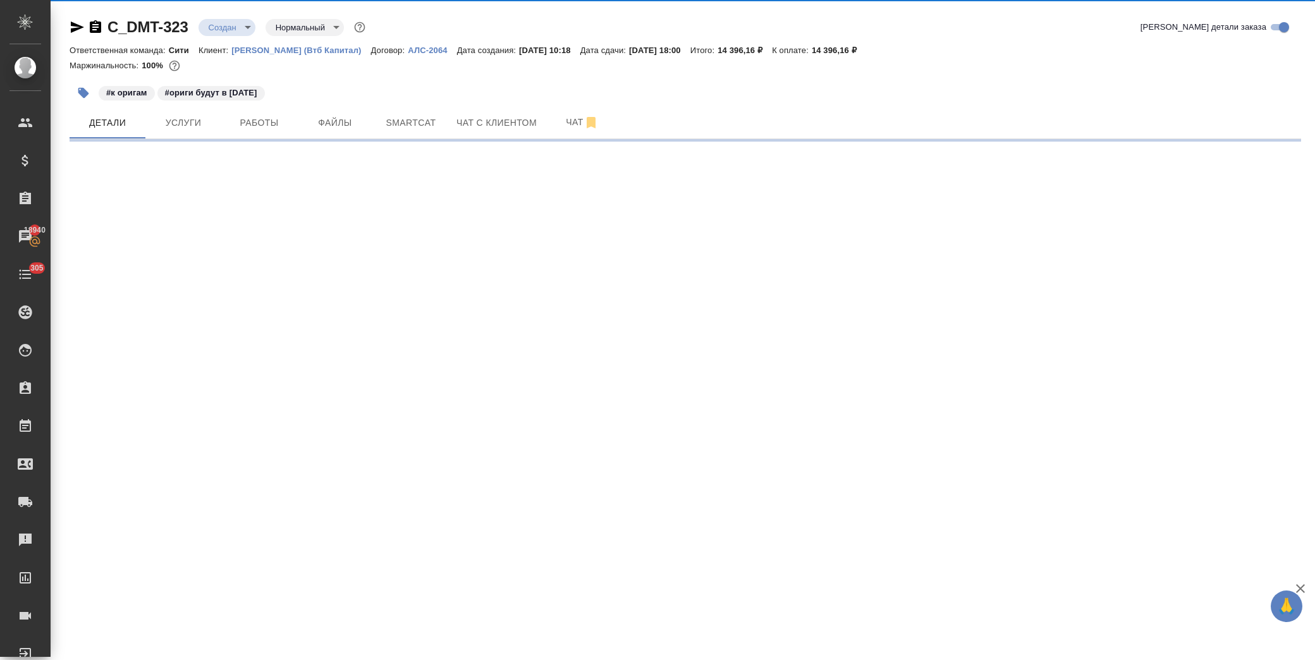
select select "RU"
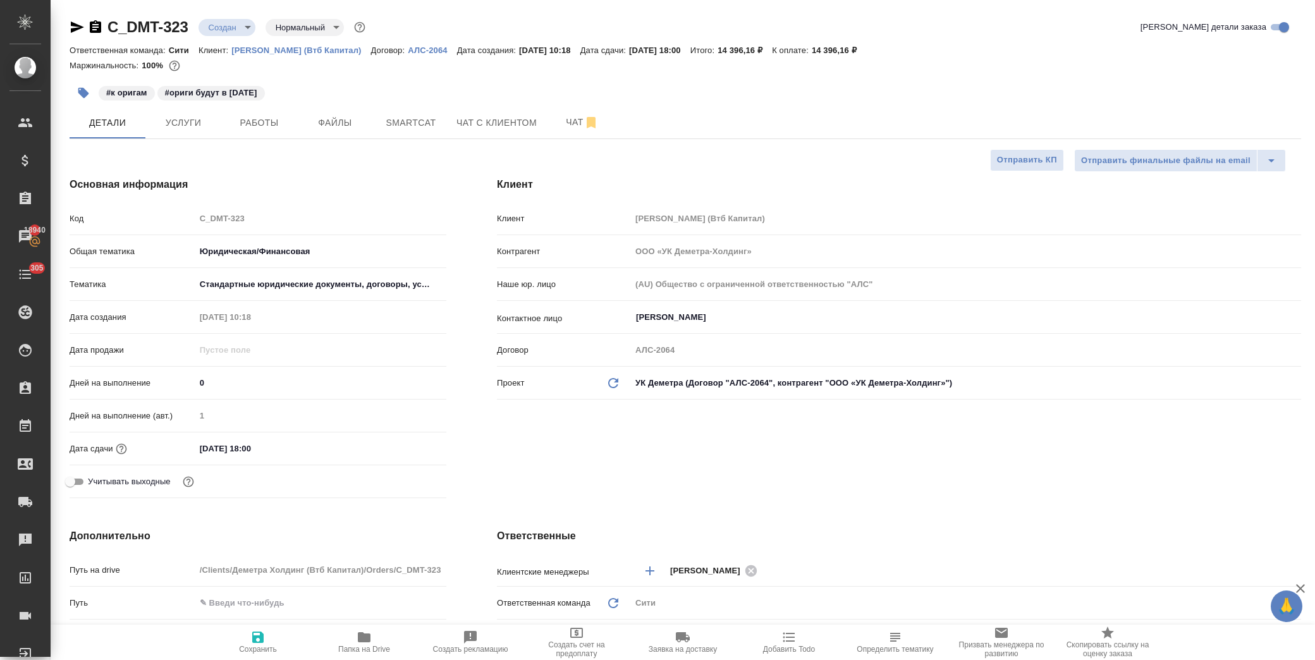
type textarea "x"
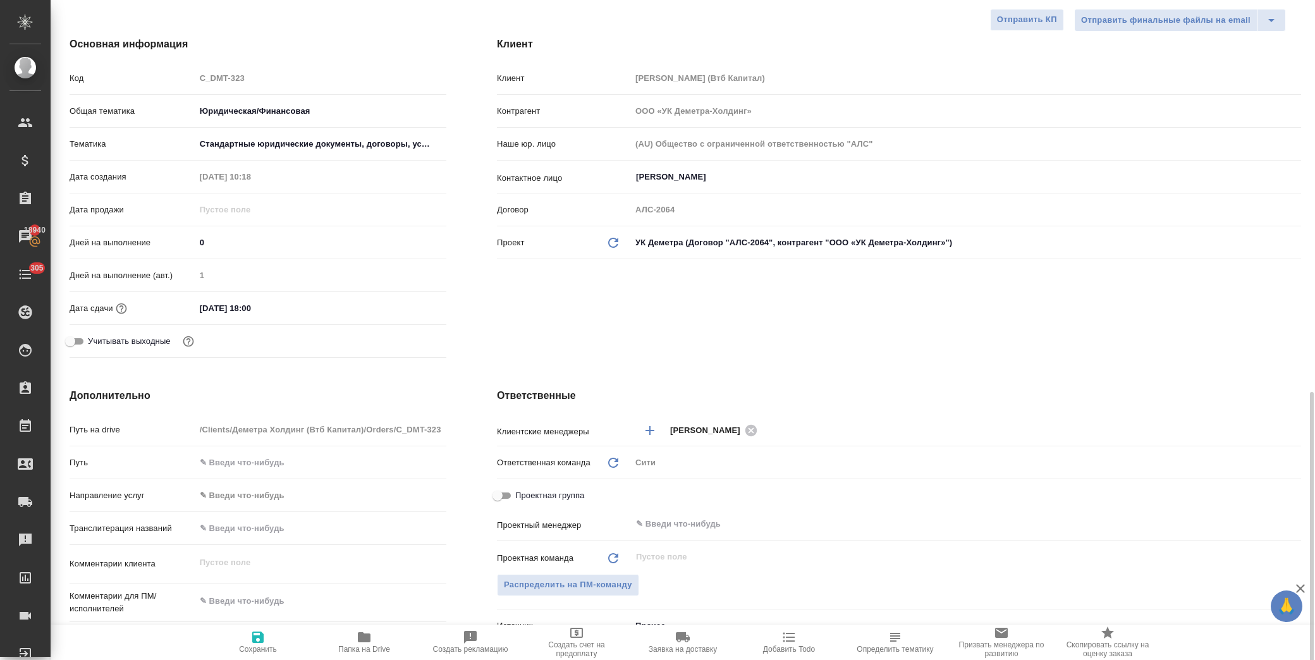
scroll to position [351, 0]
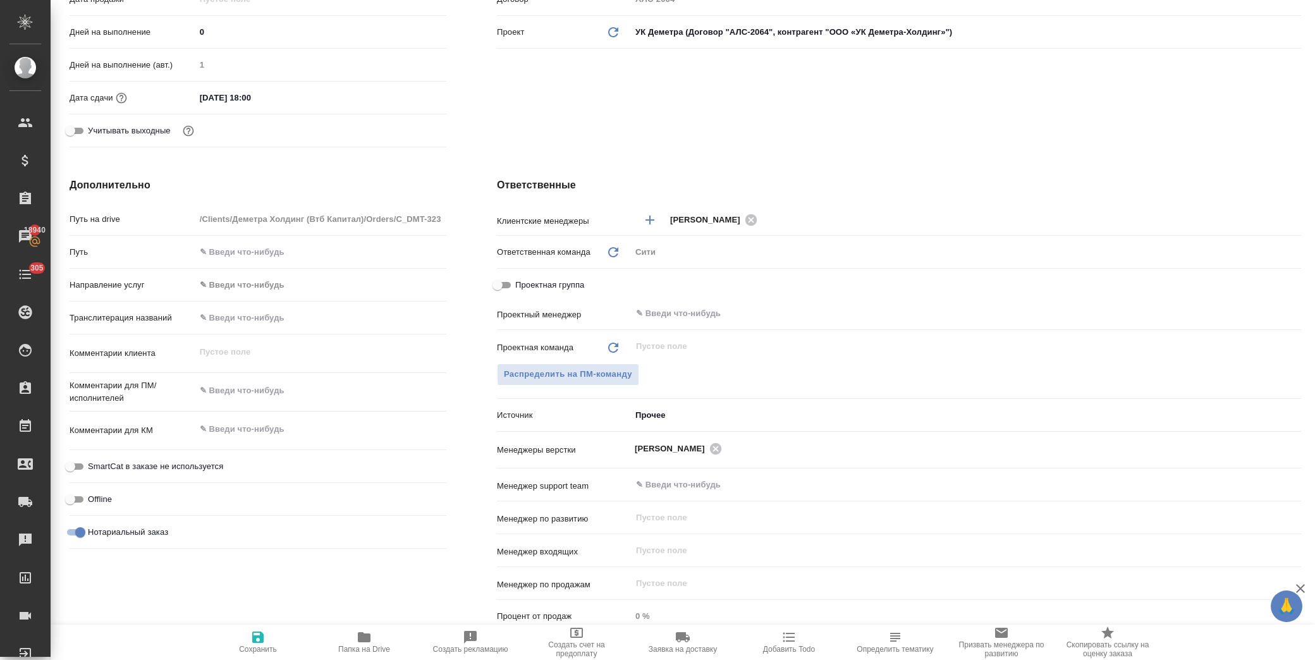
type textarea "x"
click at [262, 393] on textarea at bounding box center [321, 392] width 250 height 22
click at [280, 391] on textarea at bounding box center [321, 392] width 250 height 22
type textarea "в"
type textarea "x"
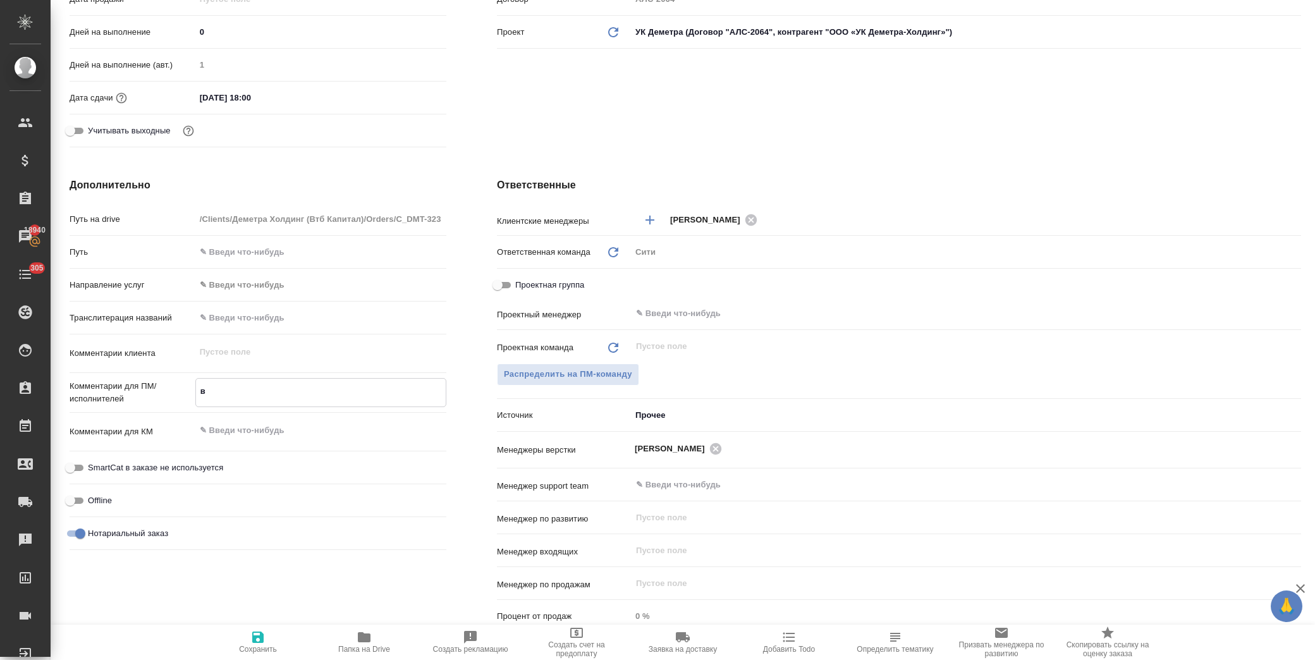
type textarea "x"
type textarea "ва"
type textarea "x"
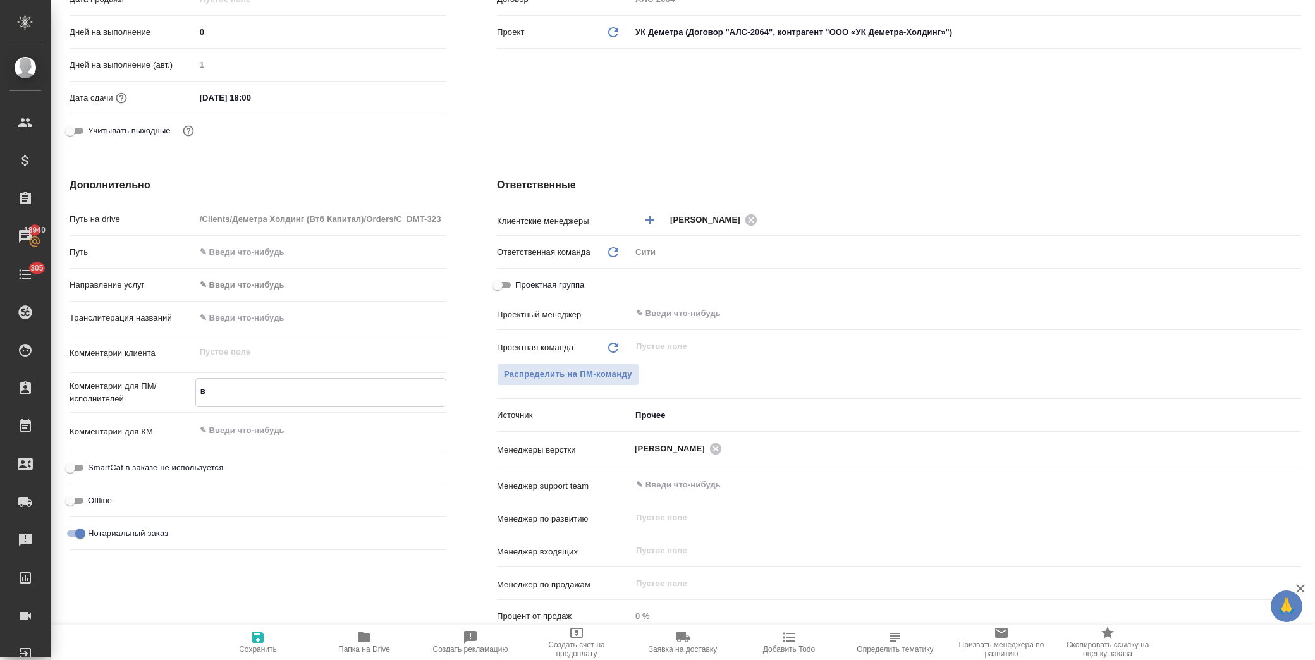
type textarea "x"
type textarea "важ"
type textarea "x"
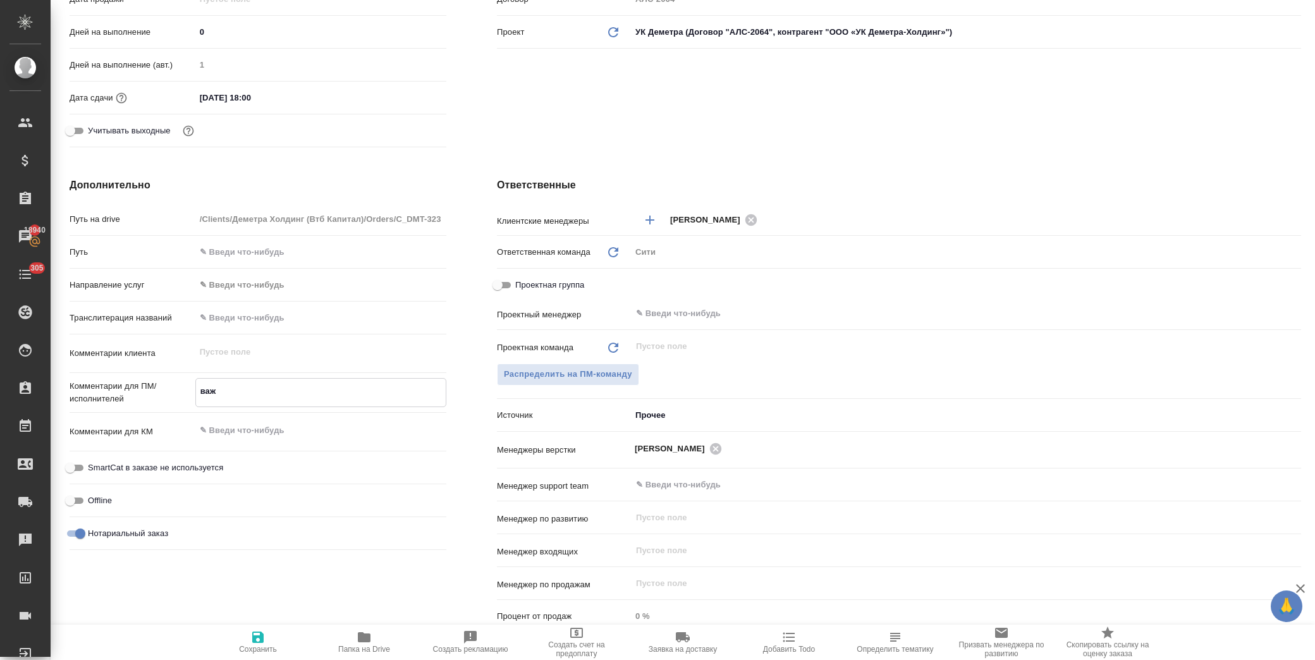
type textarea "важн"
type textarea "x"
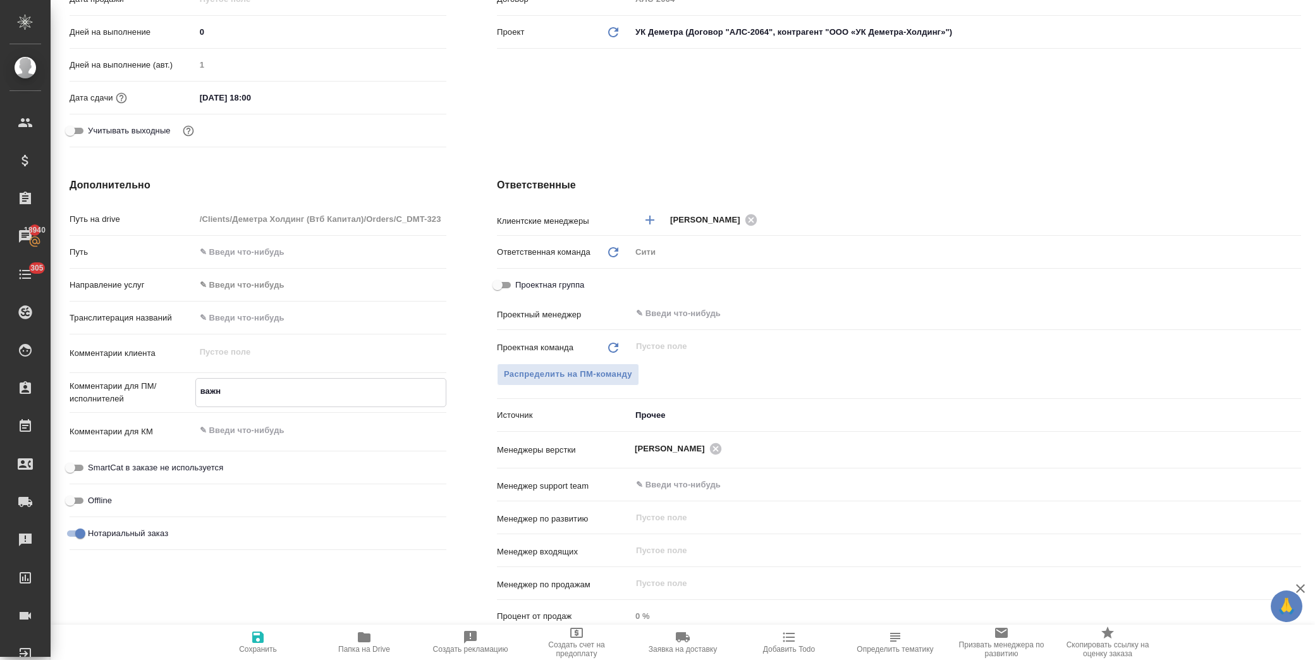
type textarea "важно"
type textarea "x"
type textarea "важно"
type textarea "x"
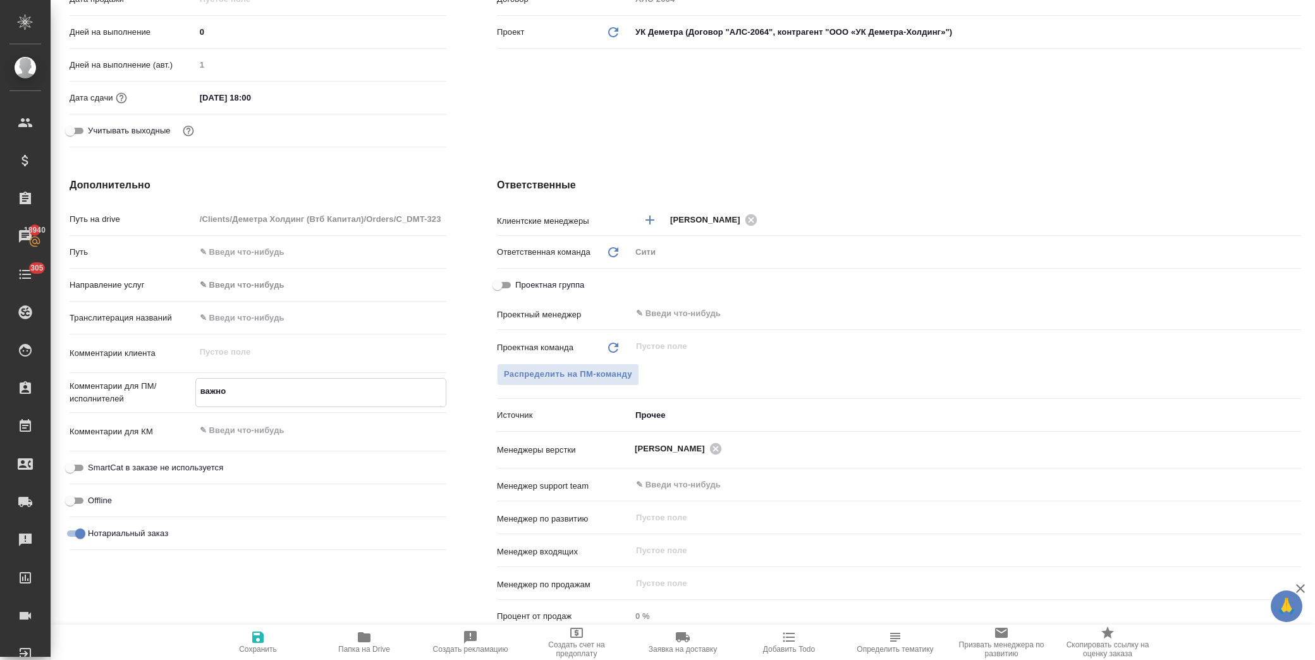
type textarea "x"
type textarea "важно о"
type textarea "x"
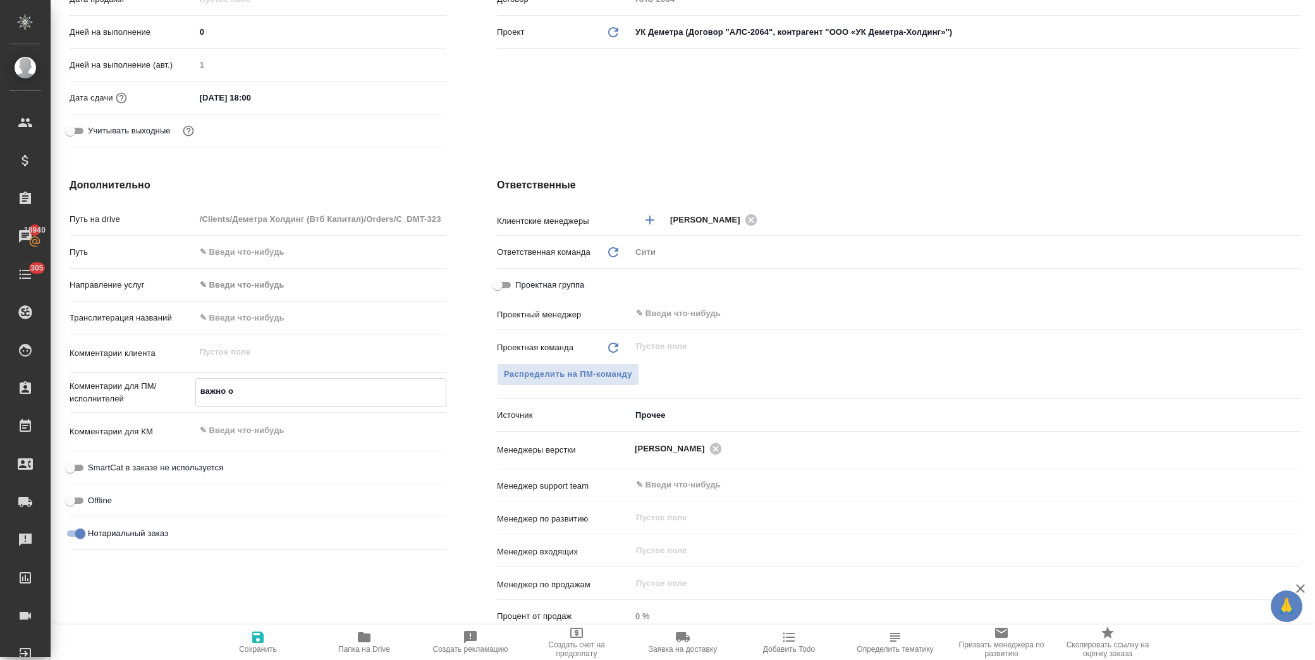
type textarea "x"
type textarea "важно от"
type textarea "x"
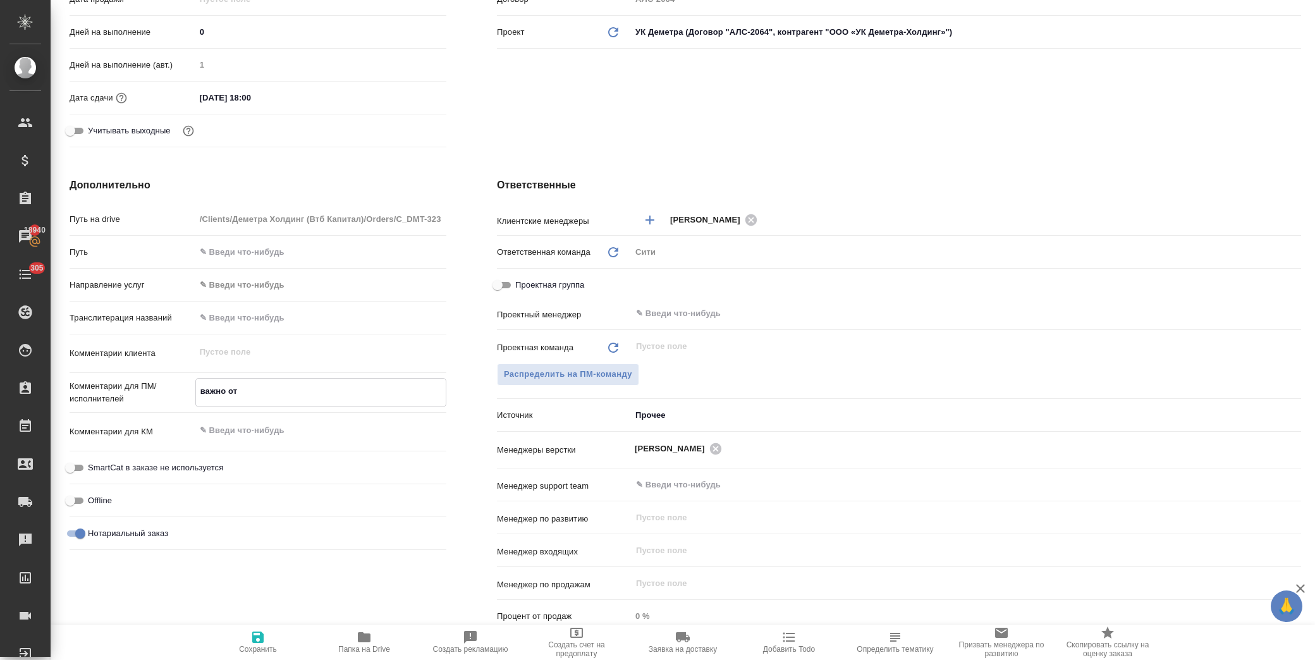
type textarea "важно ото"
type textarea "x"
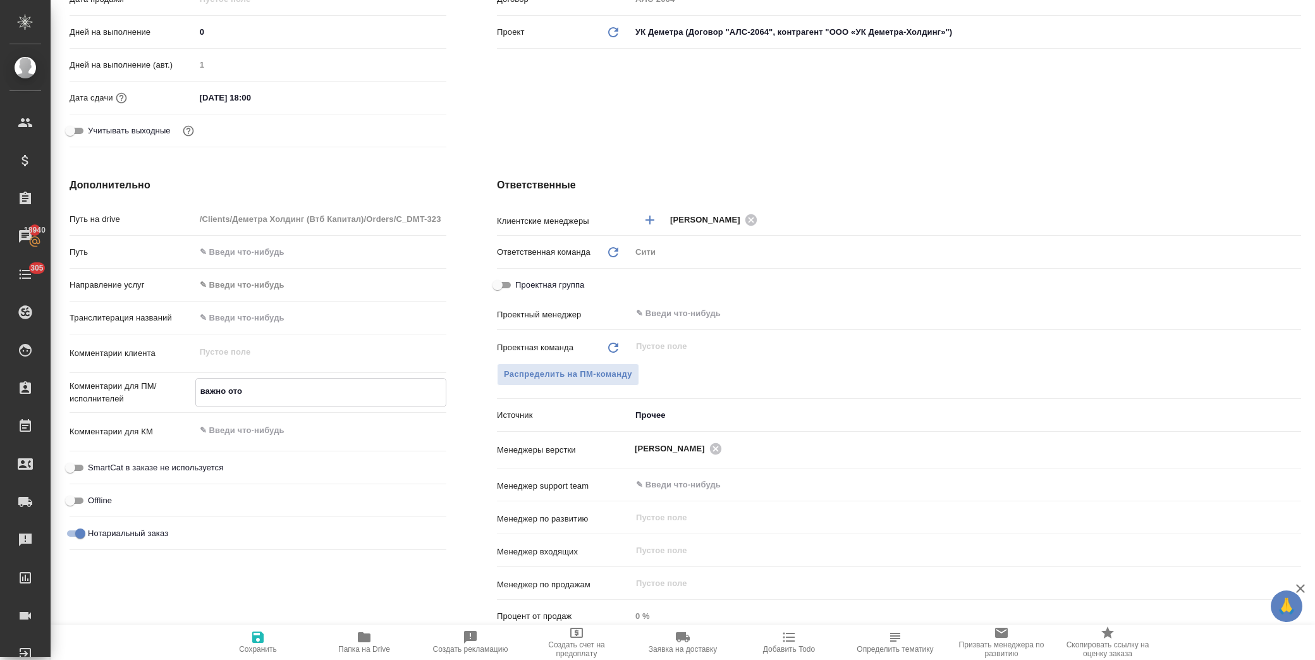
type textarea "важно отоб"
type textarea "x"
type textarea "важно отобр"
type textarea "x"
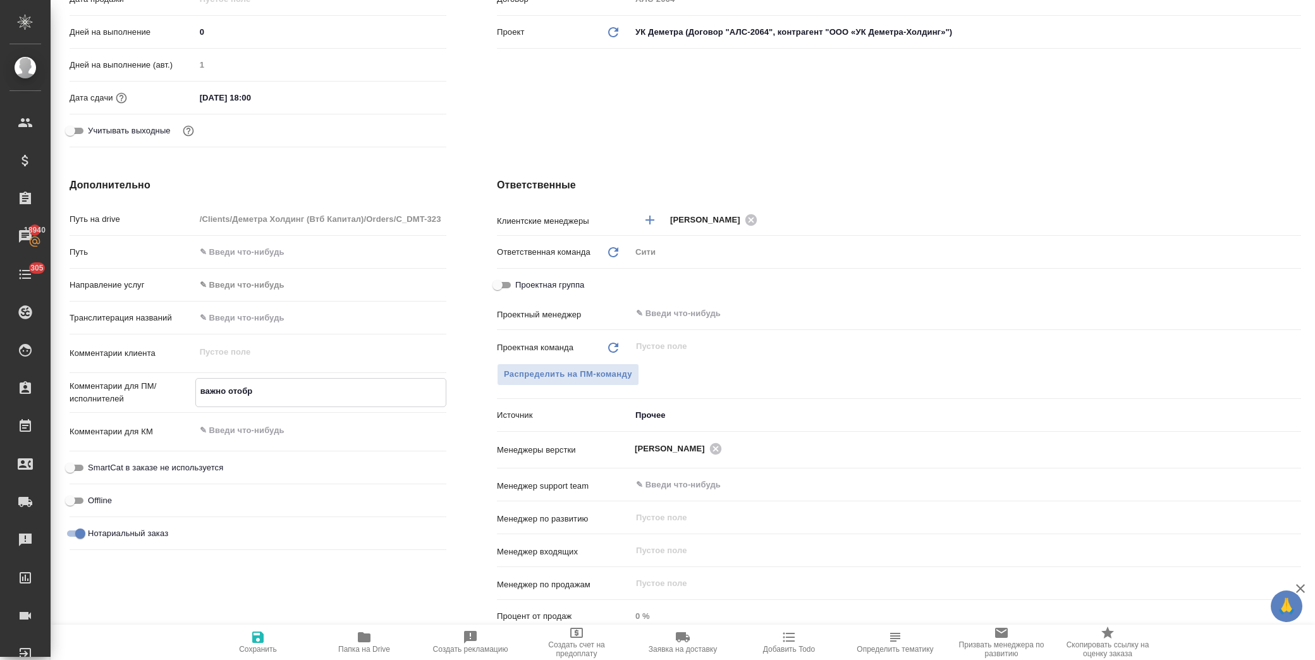
type textarea "x"
type textarea "важно отобра"
type textarea "x"
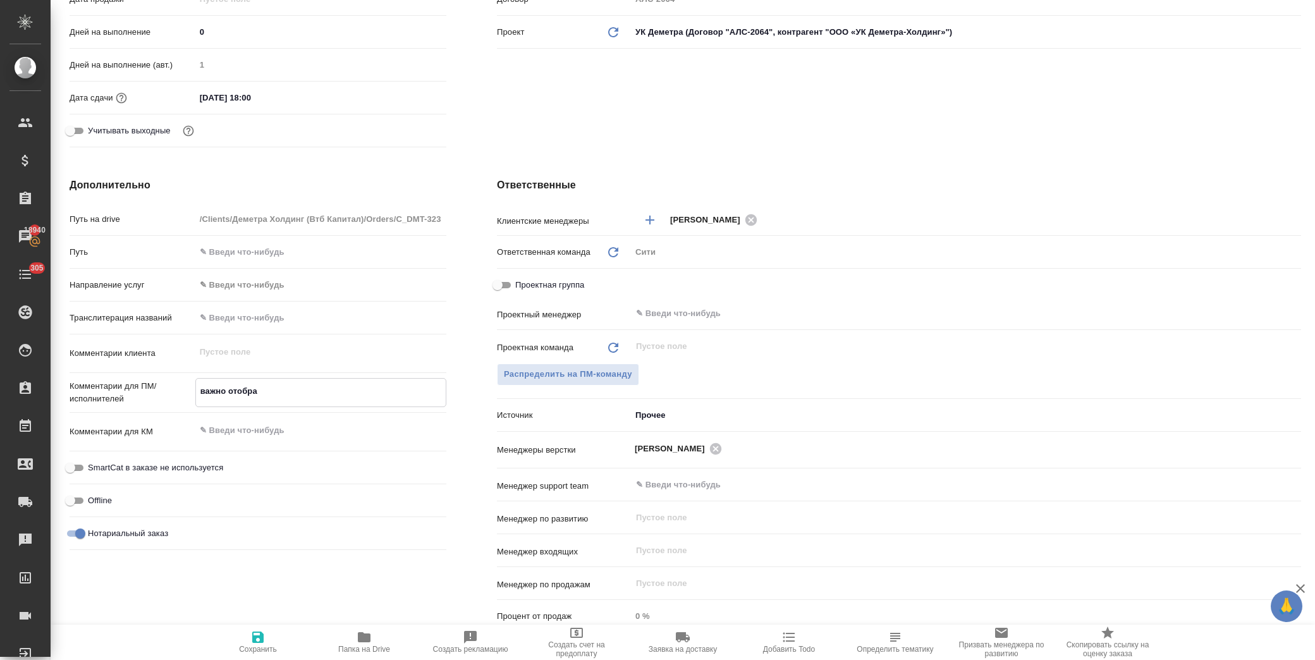
type textarea "x"
type textarea "важно отображ"
type textarea "x"
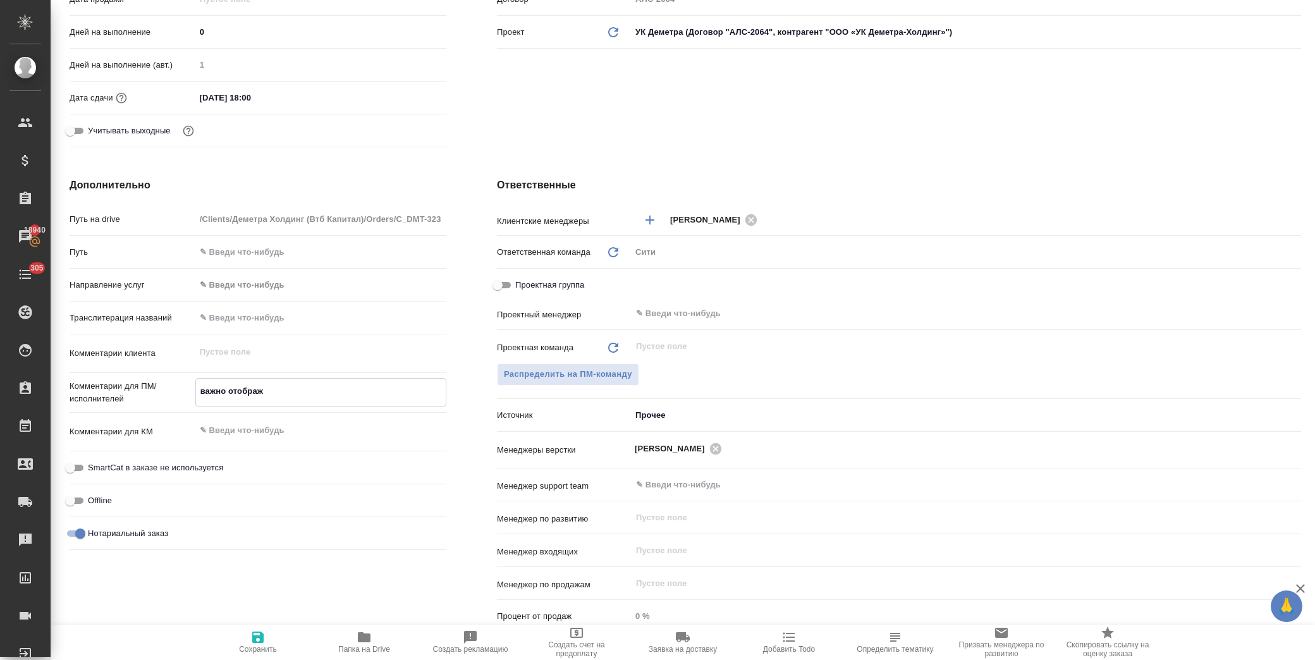
type textarea "x"
type textarea "важно отобража"
type textarea "x"
type textarea "важно отображат"
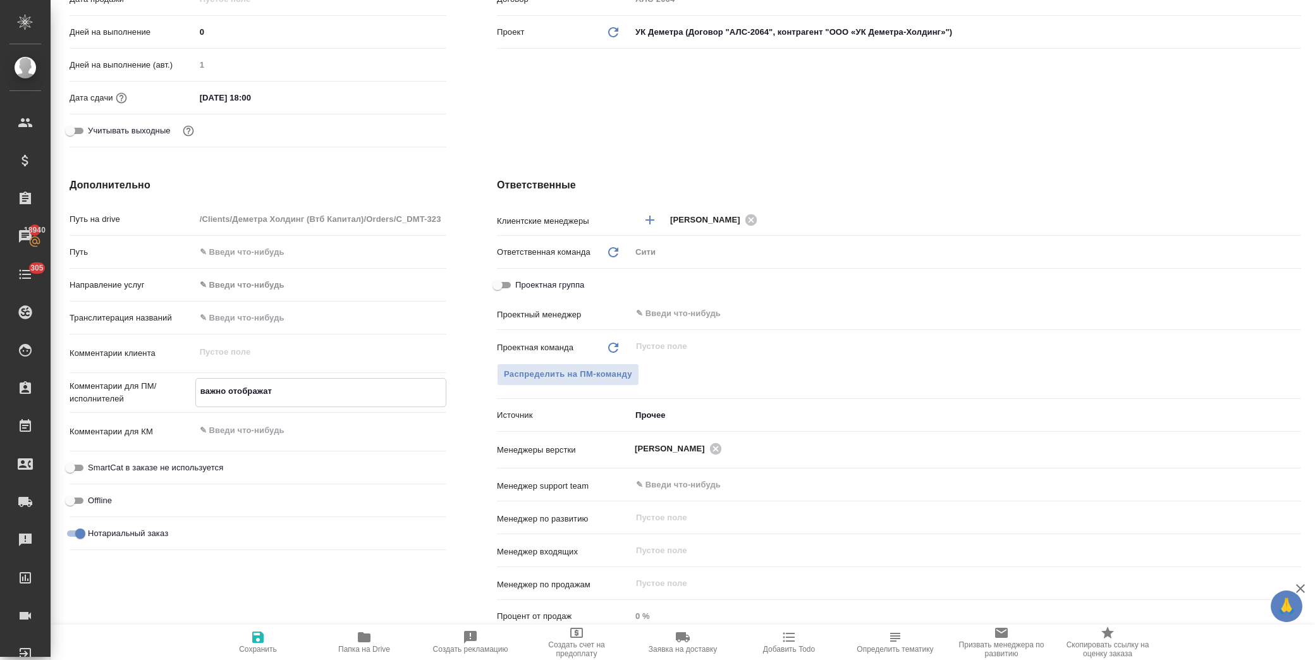
type textarea "x"
type textarea "важно отображать"
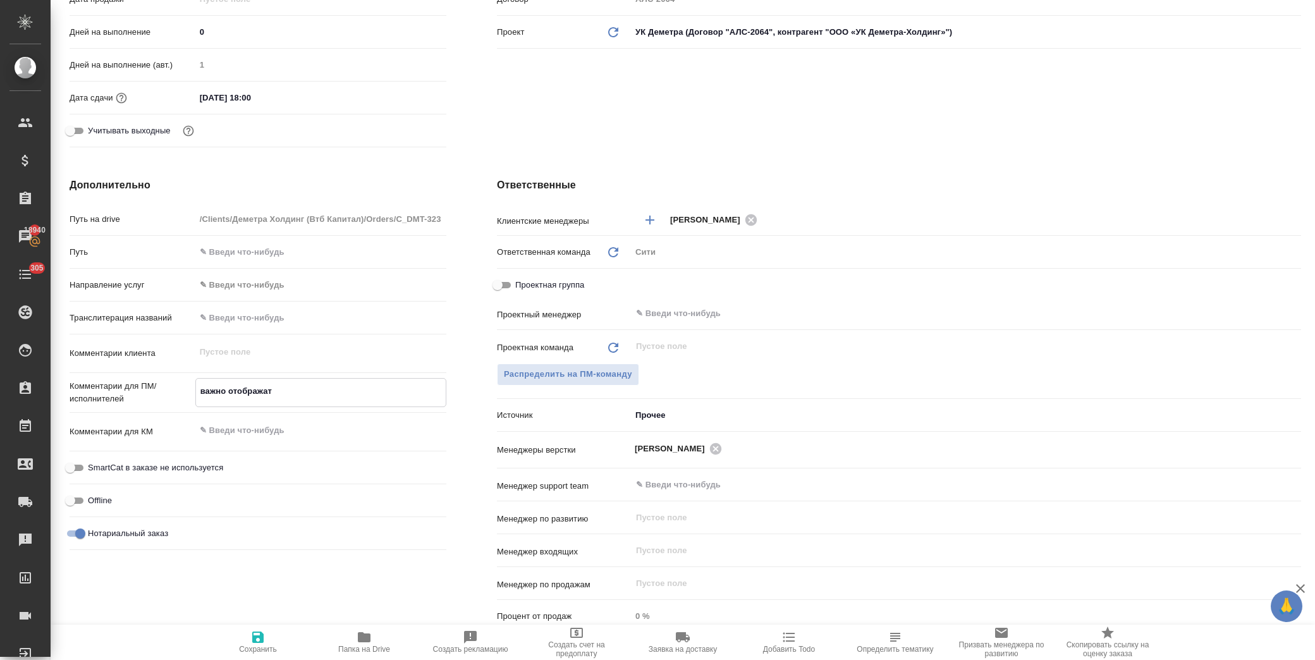
type textarea "x"
type textarea "важно отображать"
type textarea "x"
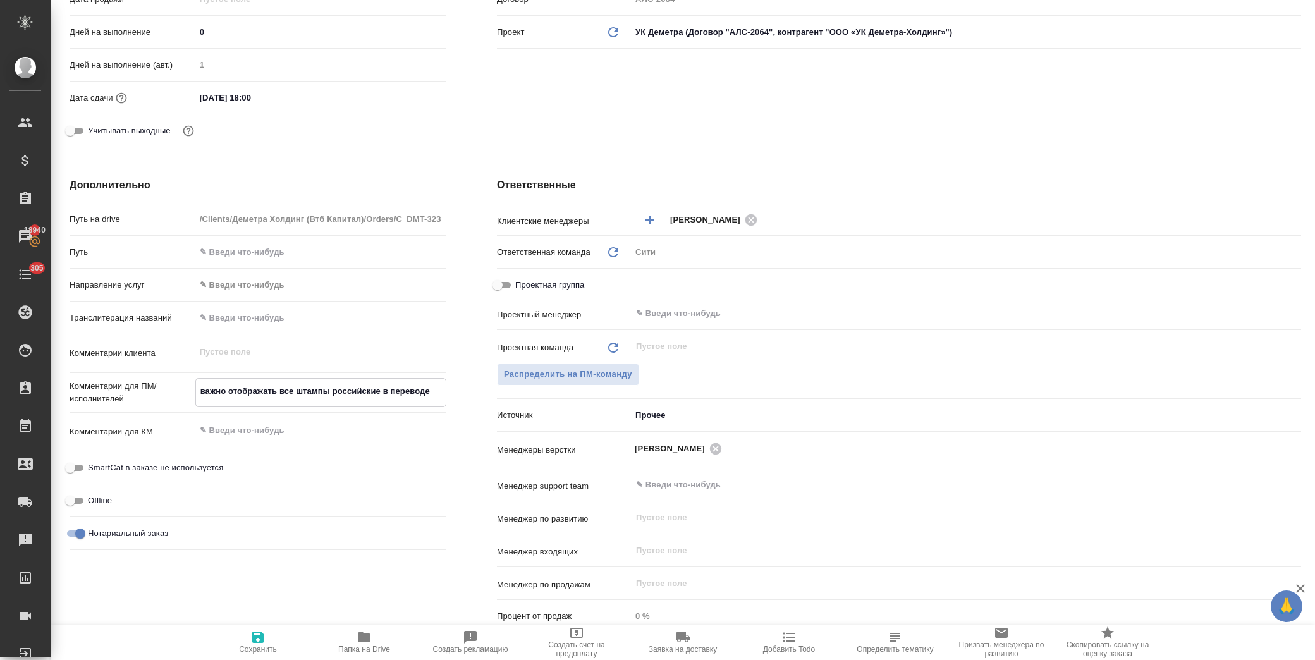
click at [329, 390] on textarea "важно отображать все штампы российские в переводе" at bounding box center [321, 392] width 250 height 22
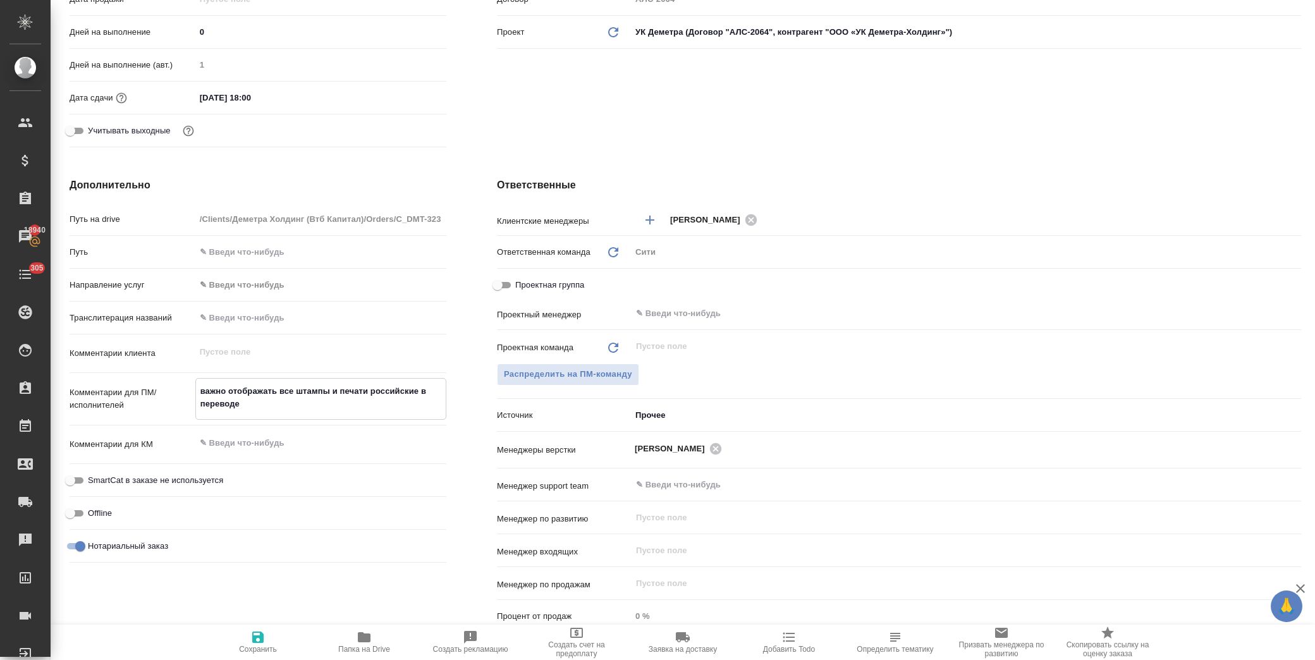
click at [262, 640] on icon "button" at bounding box center [257, 637] width 11 height 11
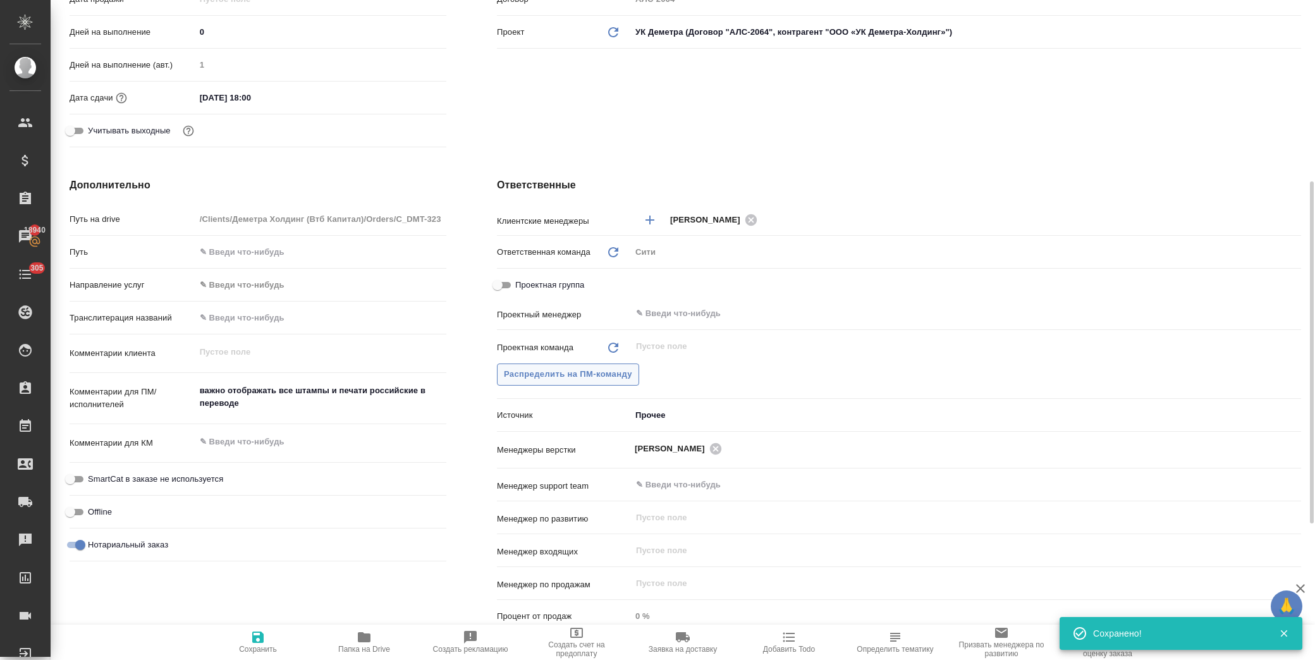
click at [594, 376] on span "Распределить на ПМ-команду" at bounding box center [568, 374] width 128 height 15
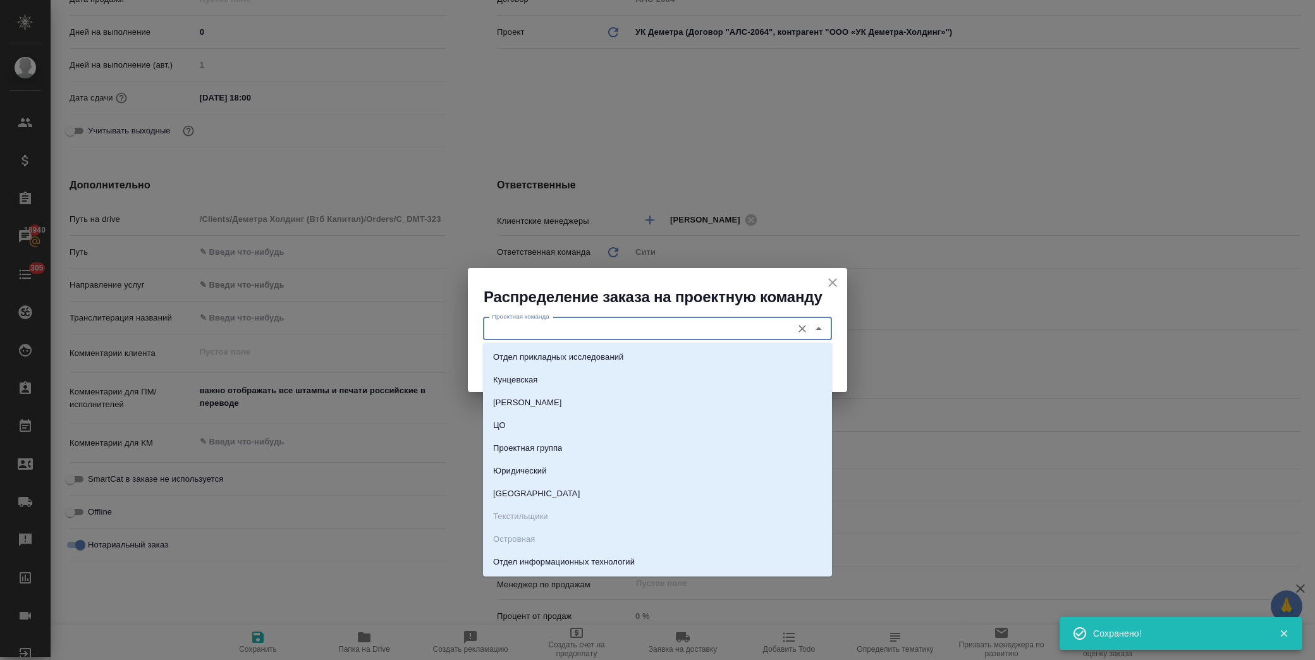
click at [603, 335] on input "Проектная команда" at bounding box center [636, 328] width 299 height 15
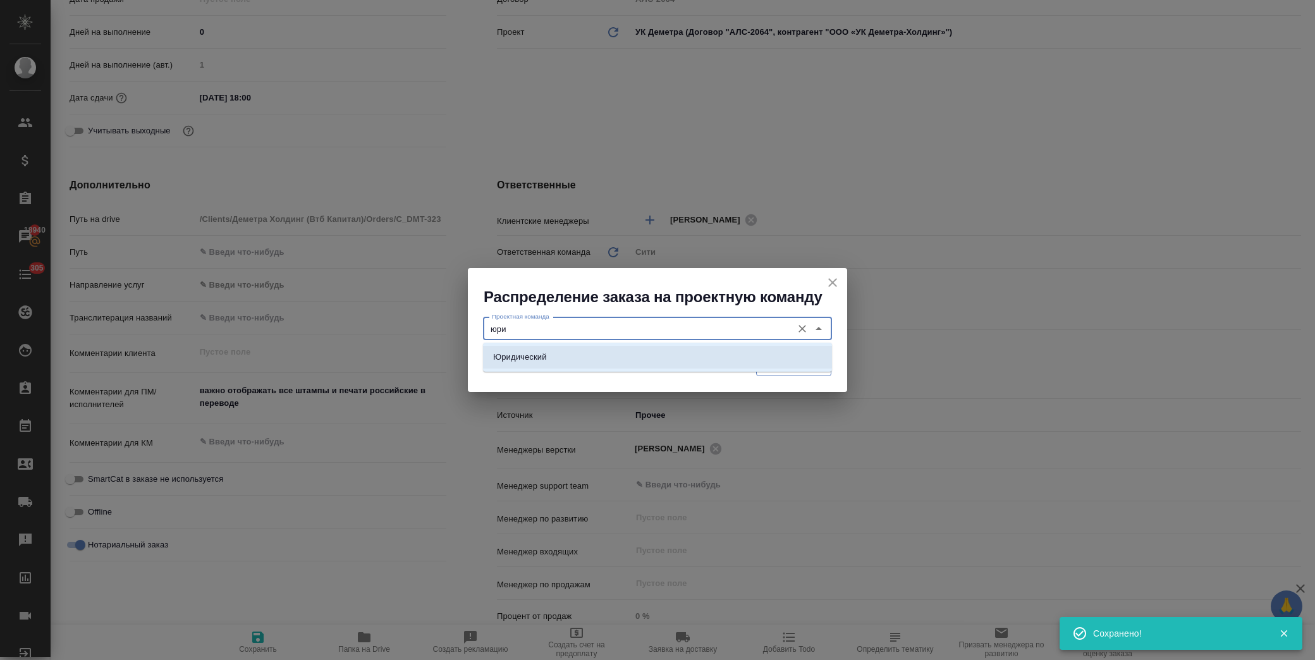
drag, startPoint x: 601, startPoint y: 357, endPoint x: 811, endPoint y: 356, distance: 210.0
click at [603, 357] on li "Юридический" at bounding box center [657, 357] width 349 height 23
click at [820, 365] on span "Распределить" at bounding box center [793, 365] width 61 height 15
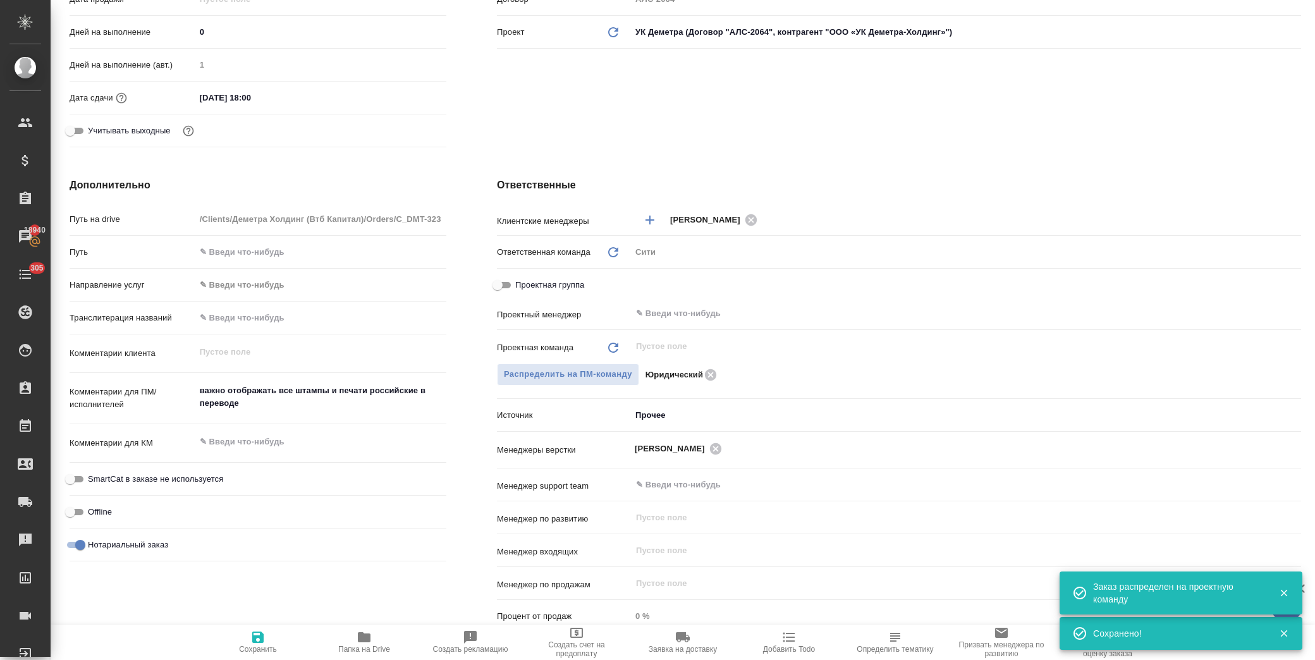
click at [257, 644] on icon "button" at bounding box center [257, 637] width 15 height 15
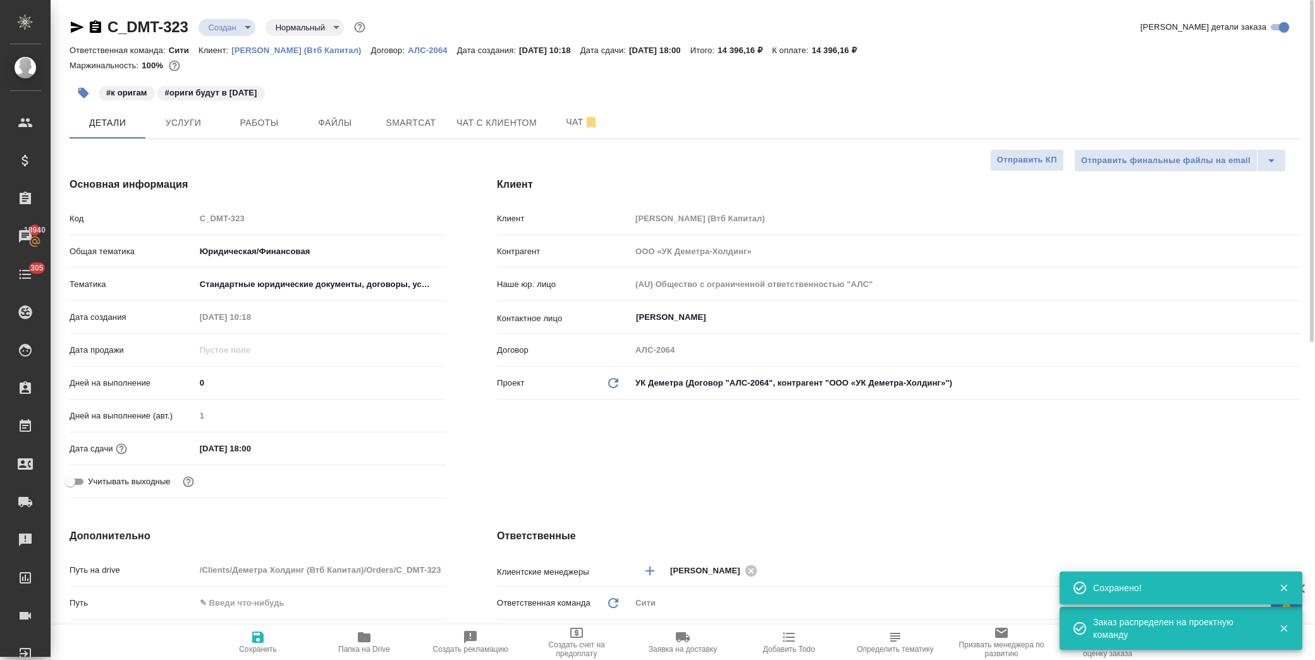
click at [244, 27] on body "🙏 .cls-1 fill:#fff; AWATERA Лофицкая Юлия Владимировна Клиенты Спецификации Зак…" at bounding box center [657, 330] width 1315 height 660
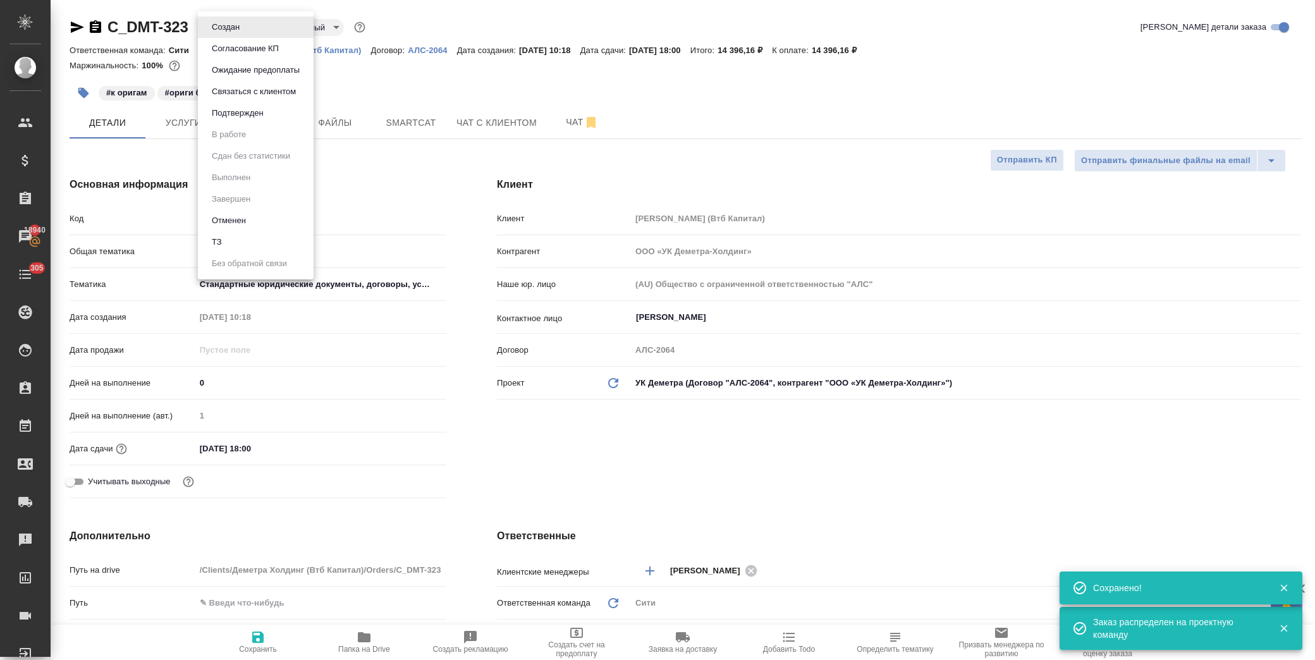
click at [252, 115] on button "Подтвержден" at bounding box center [237, 113] width 59 height 14
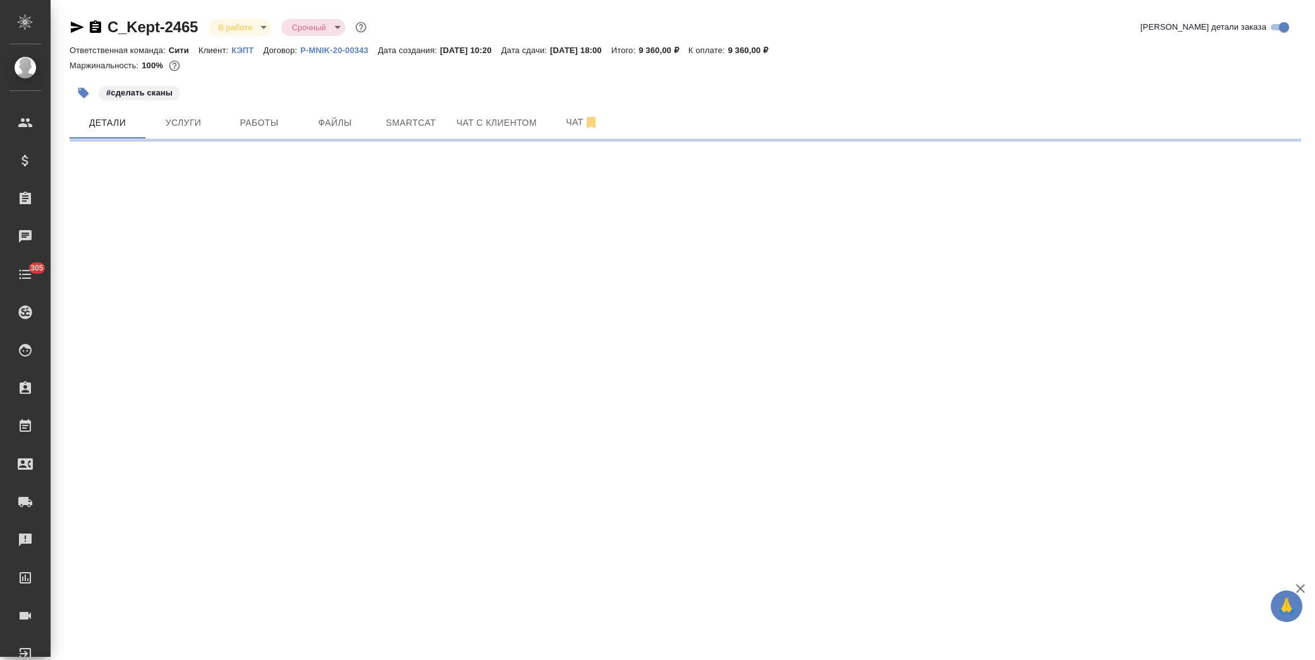
select select "RU"
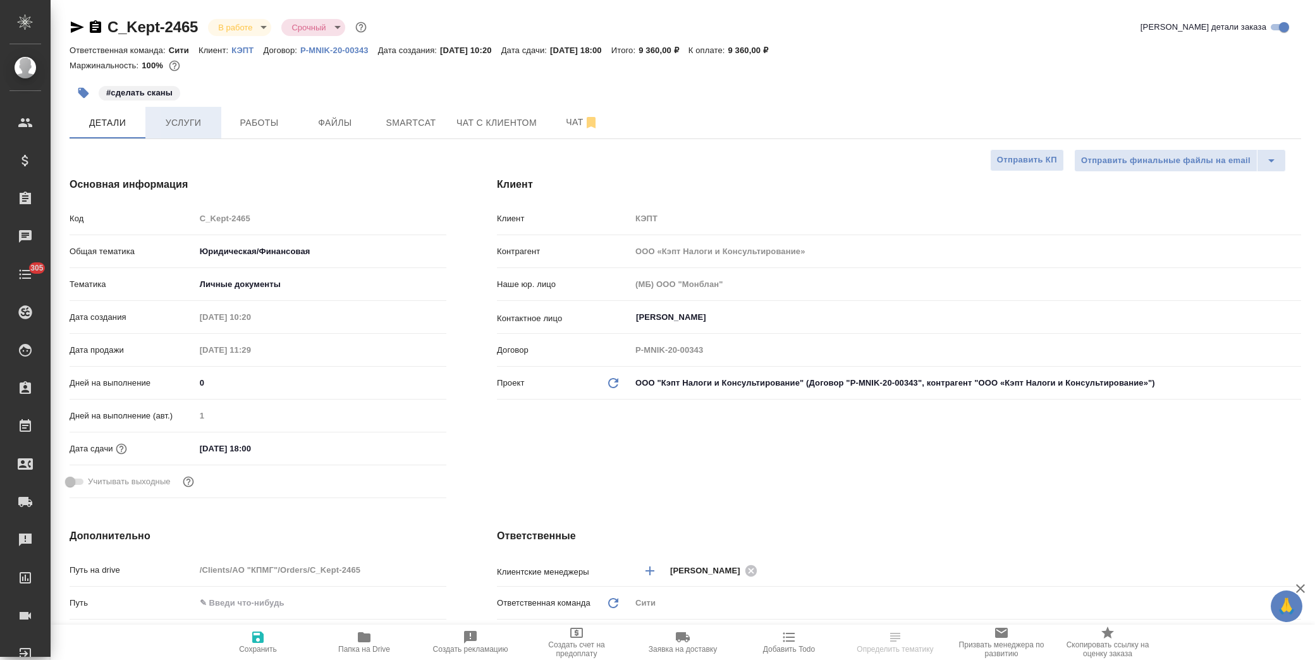
type textarea "x"
type input "[PERSON_NAME]"
type input "Переверзева Анна a.pereverzeva"
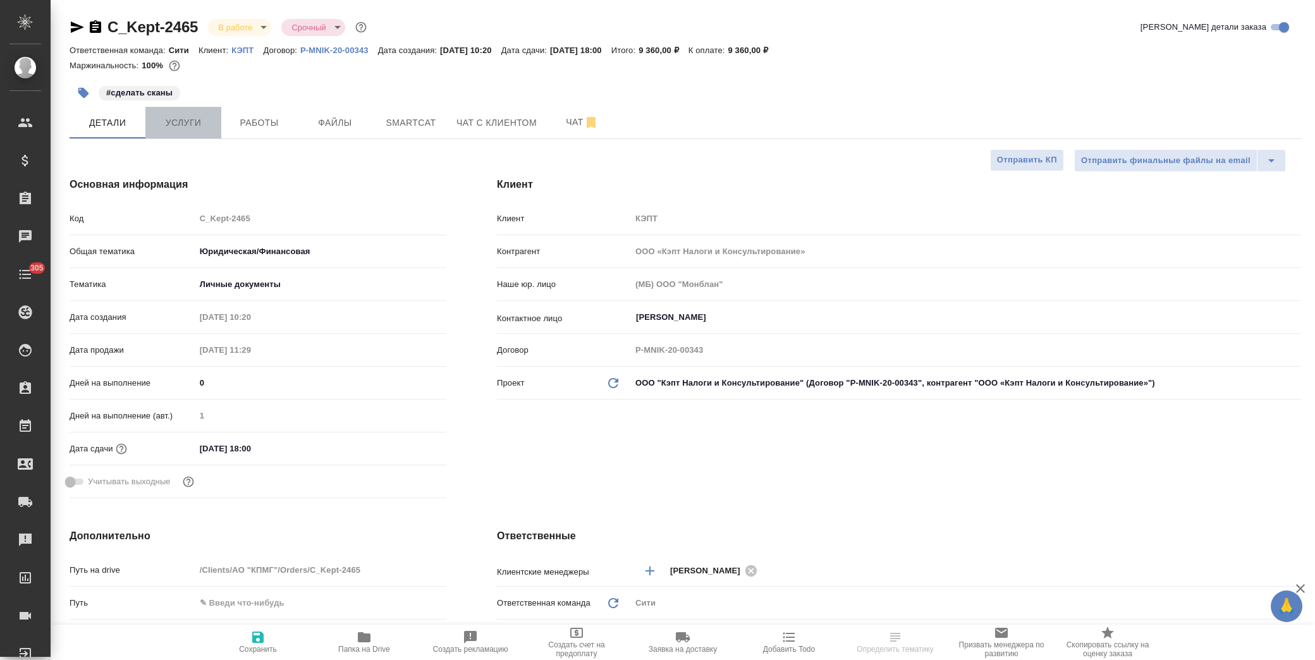
click at [175, 129] on span "Услуги" at bounding box center [183, 123] width 61 height 16
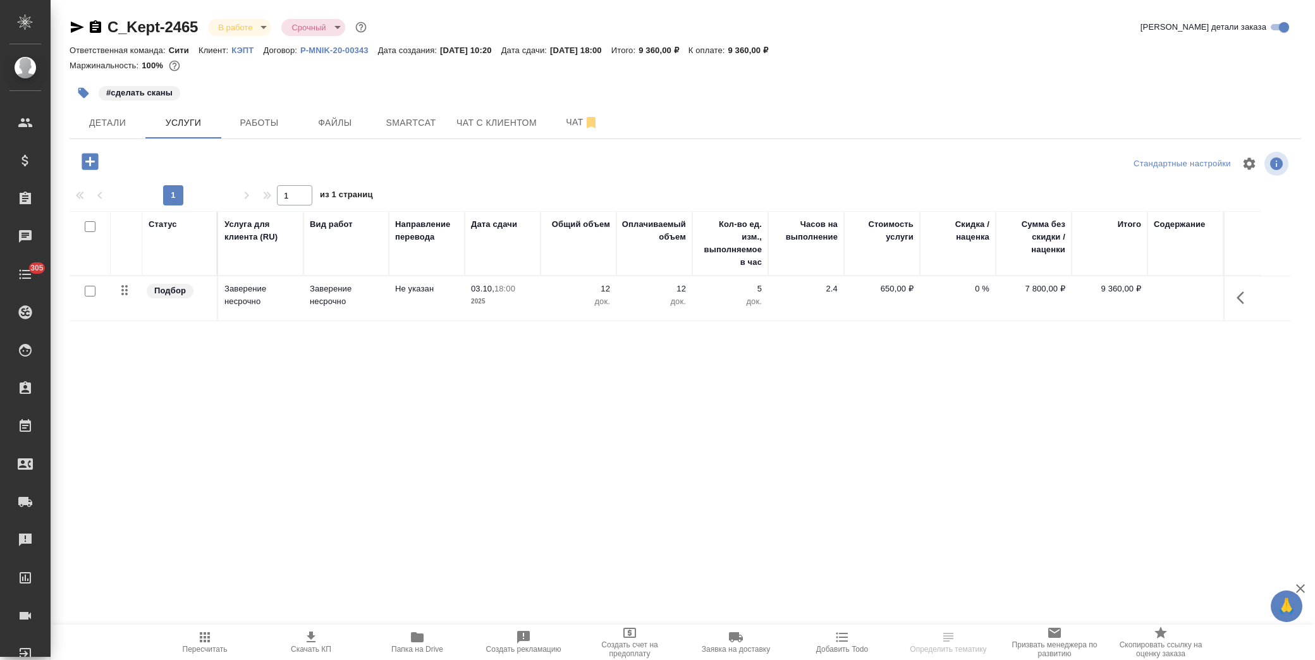
click at [654, 306] on p "док." at bounding box center [654, 301] width 63 height 13
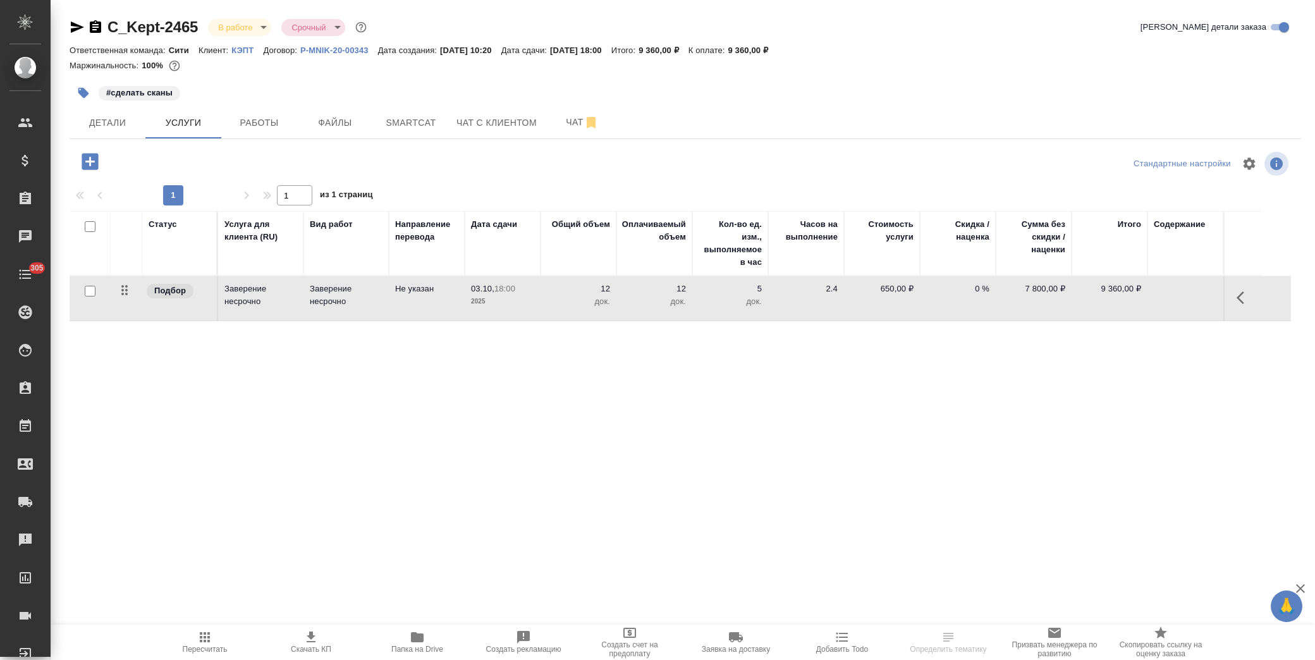
click at [654, 306] on p "док." at bounding box center [654, 301] width 63 height 13
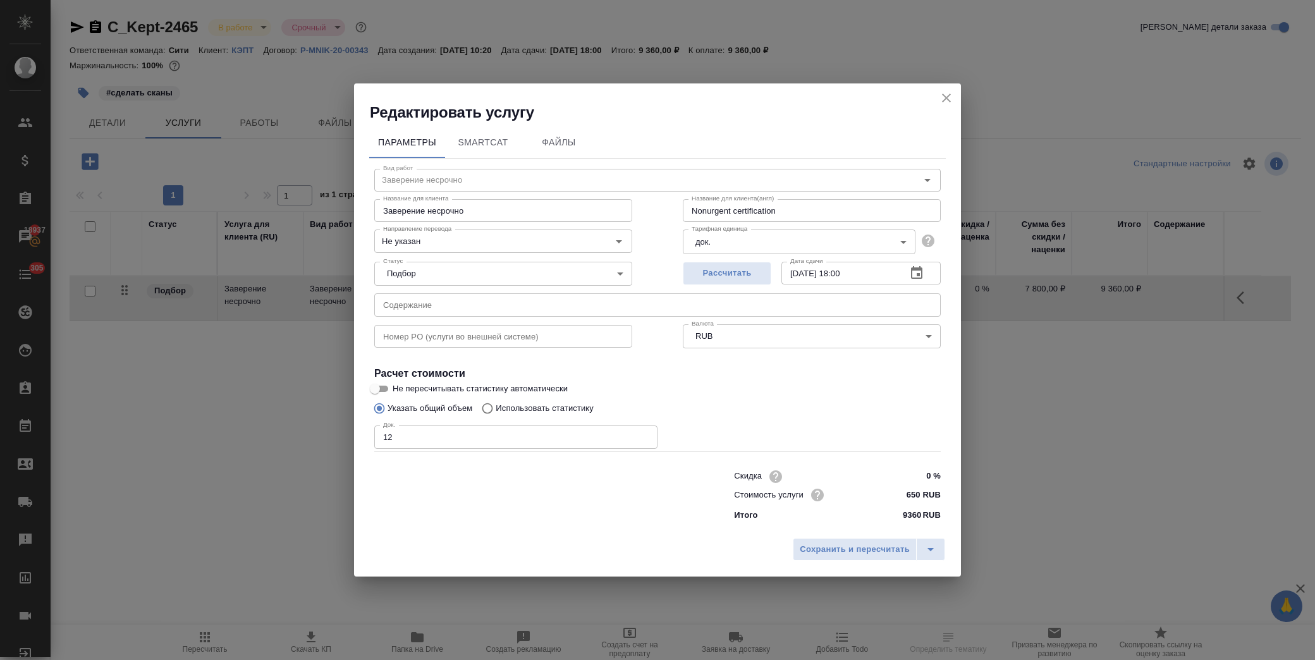
click at [411, 439] on input "12" at bounding box center [515, 437] width 283 height 23
type input "14"
click at [825, 417] on div "Указать общий объем Использовать статистику" at bounding box center [657, 409] width 567 height 24
click at [854, 548] on span "Сохранить и пересчитать" at bounding box center [855, 550] width 110 height 15
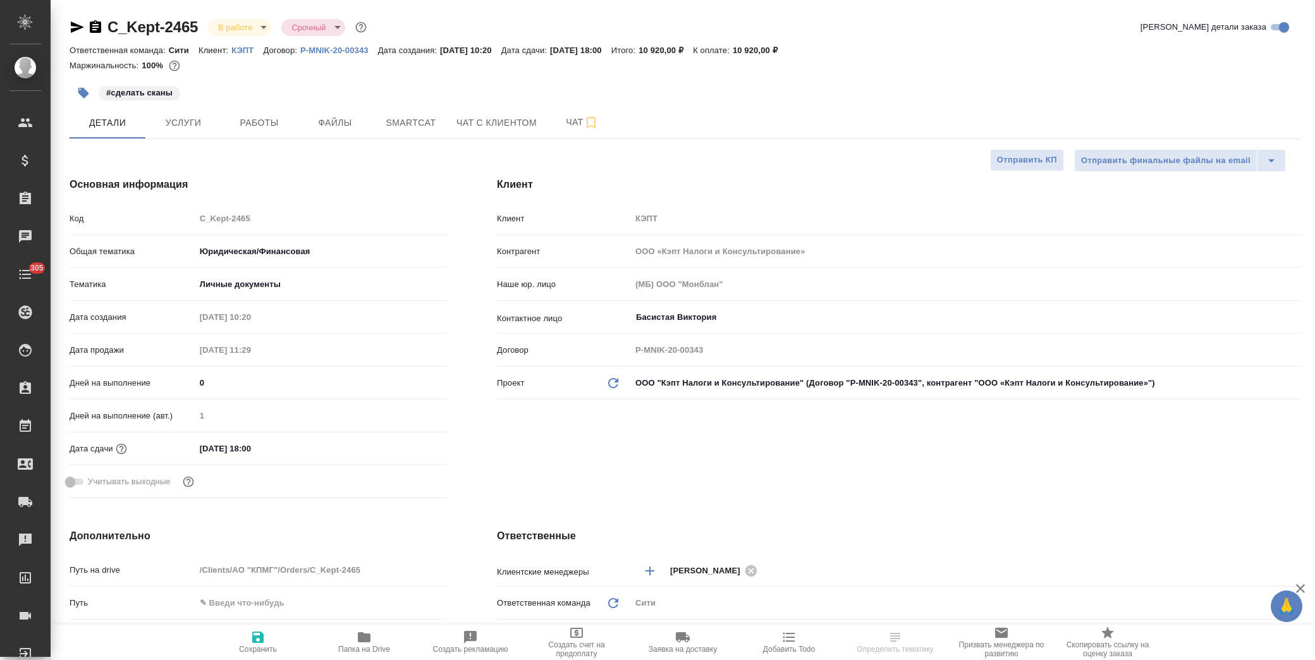
select select "RU"
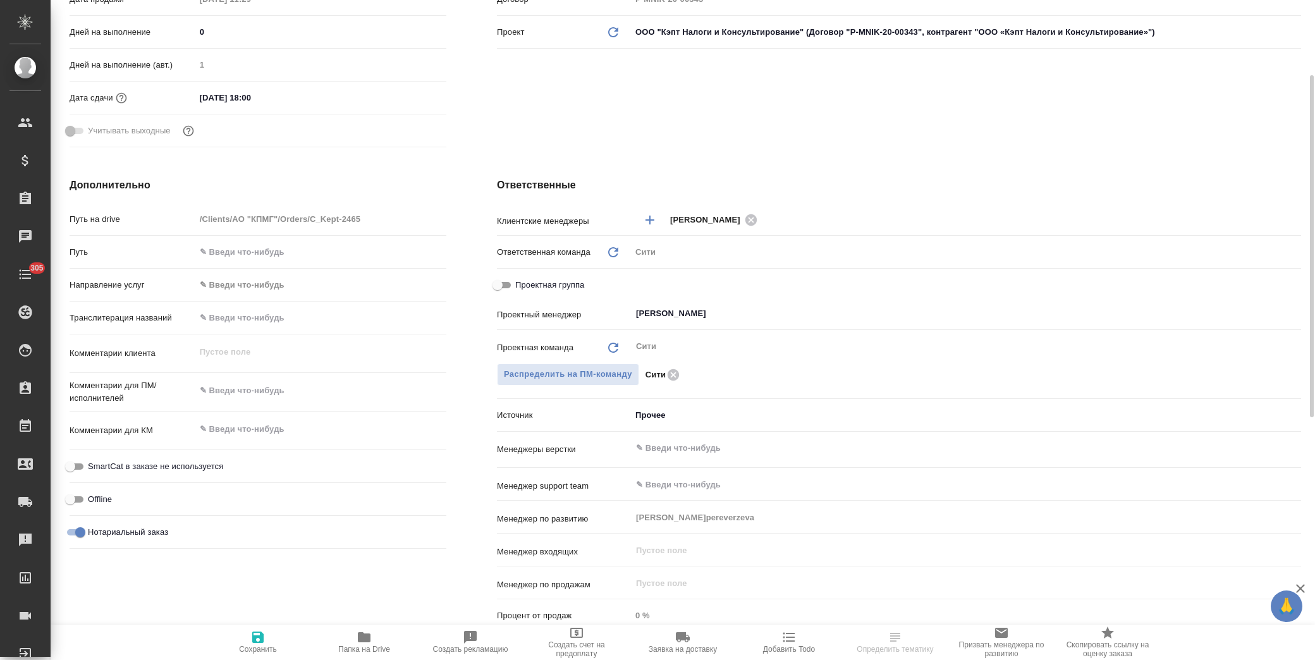
scroll to position [421, 0]
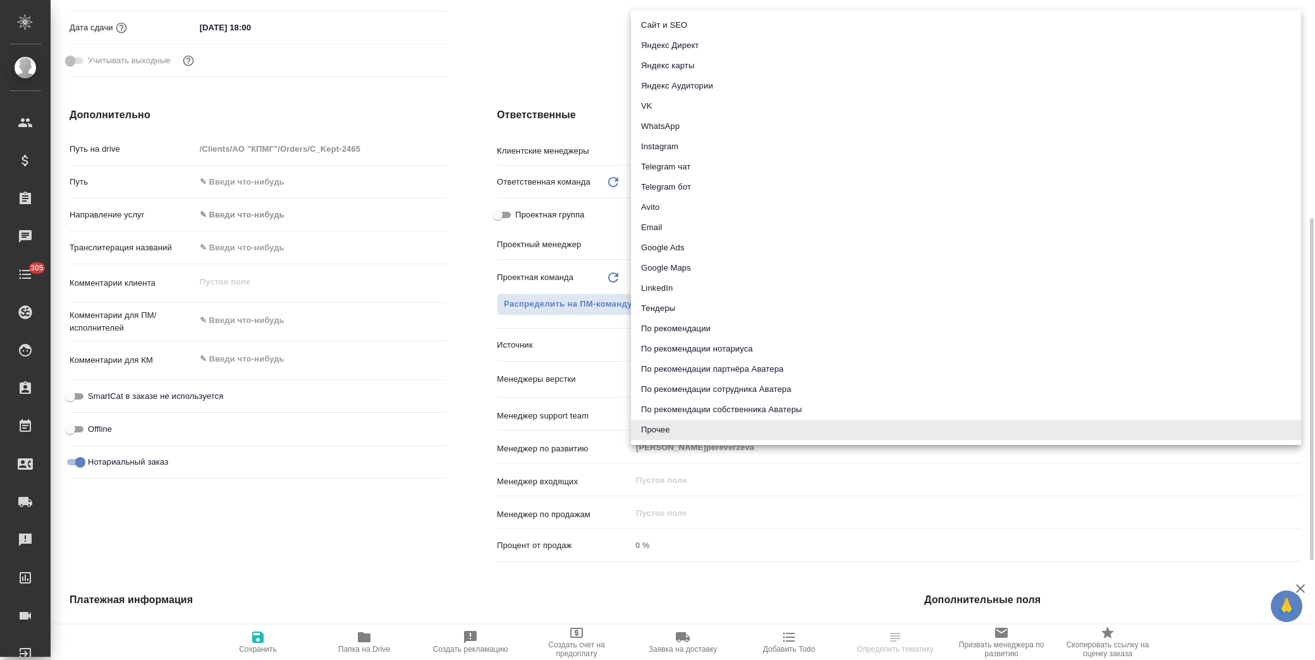
click at [660, 346] on body "🙏 .cls-1 fill:#fff; AWATERA [PERSON_NAME] Спецификации Заказы Чаты 305 Todo Про…" at bounding box center [657, 330] width 1315 height 660
click at [675, 230] on li "Email" at bounding box center [966, 228] width 670 height 20
type input "emailAds"
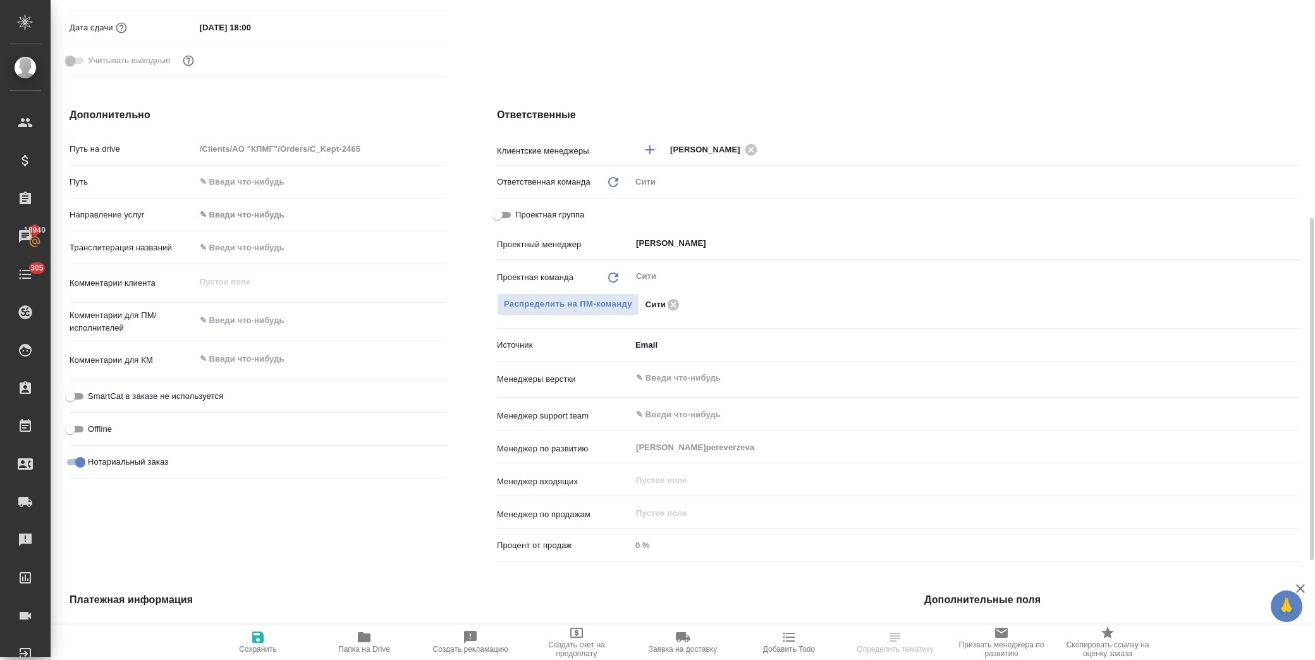
click at [257, 637] on icon "button" at bounding box center [257, 637] width 11 height 11
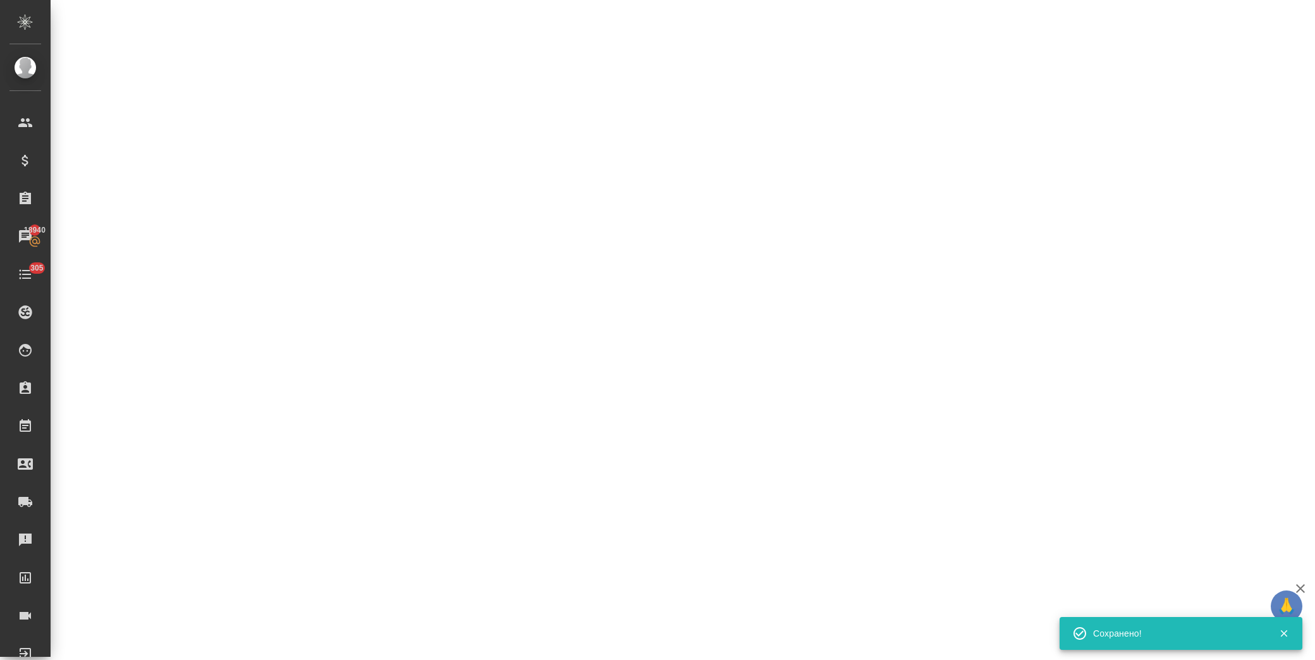
select select "RU"
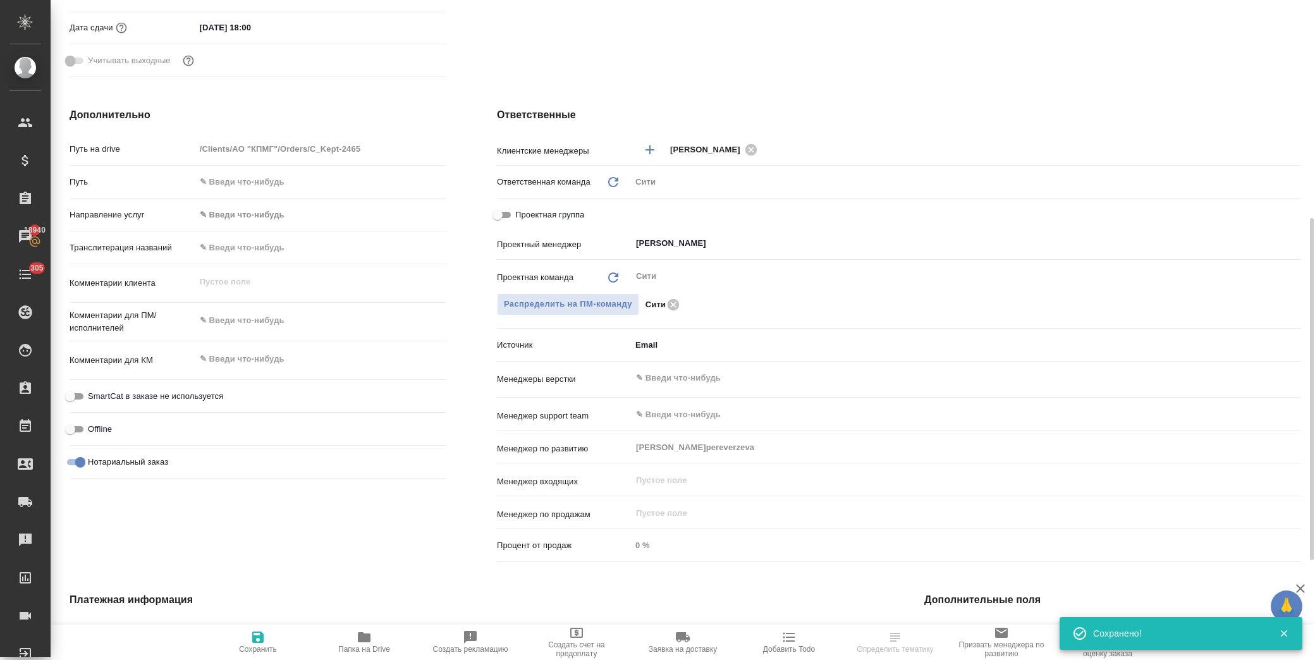
type textarea "x"
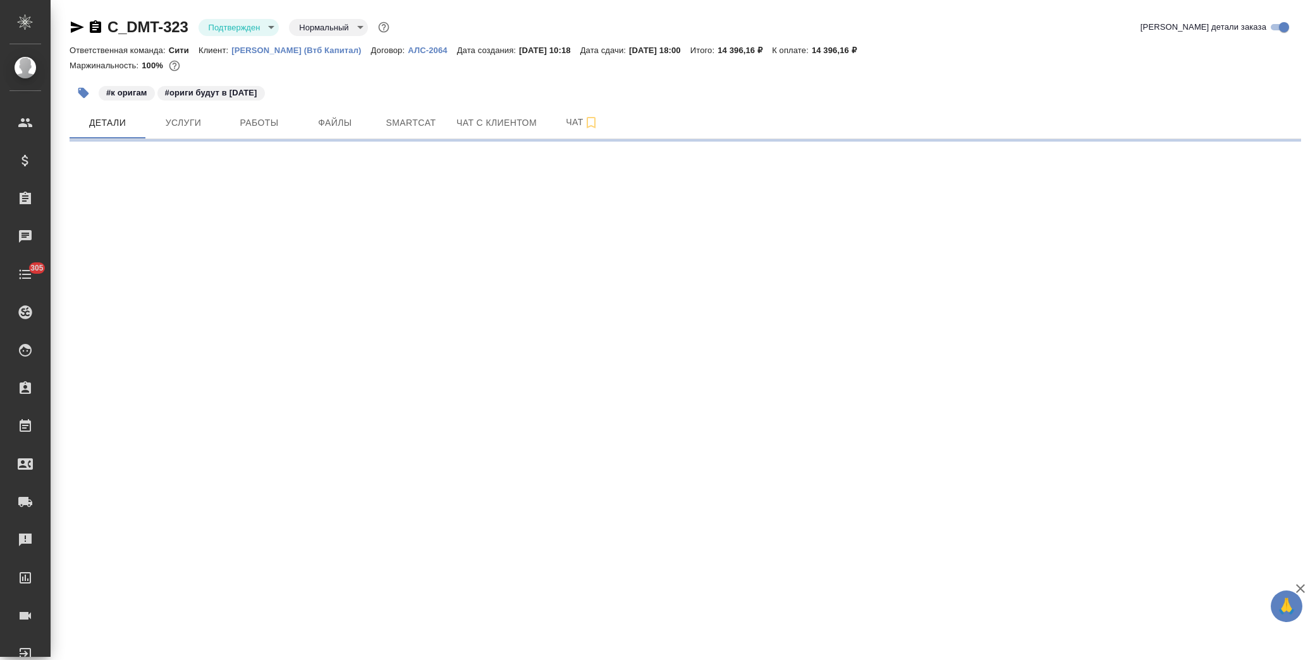
select select "RU"
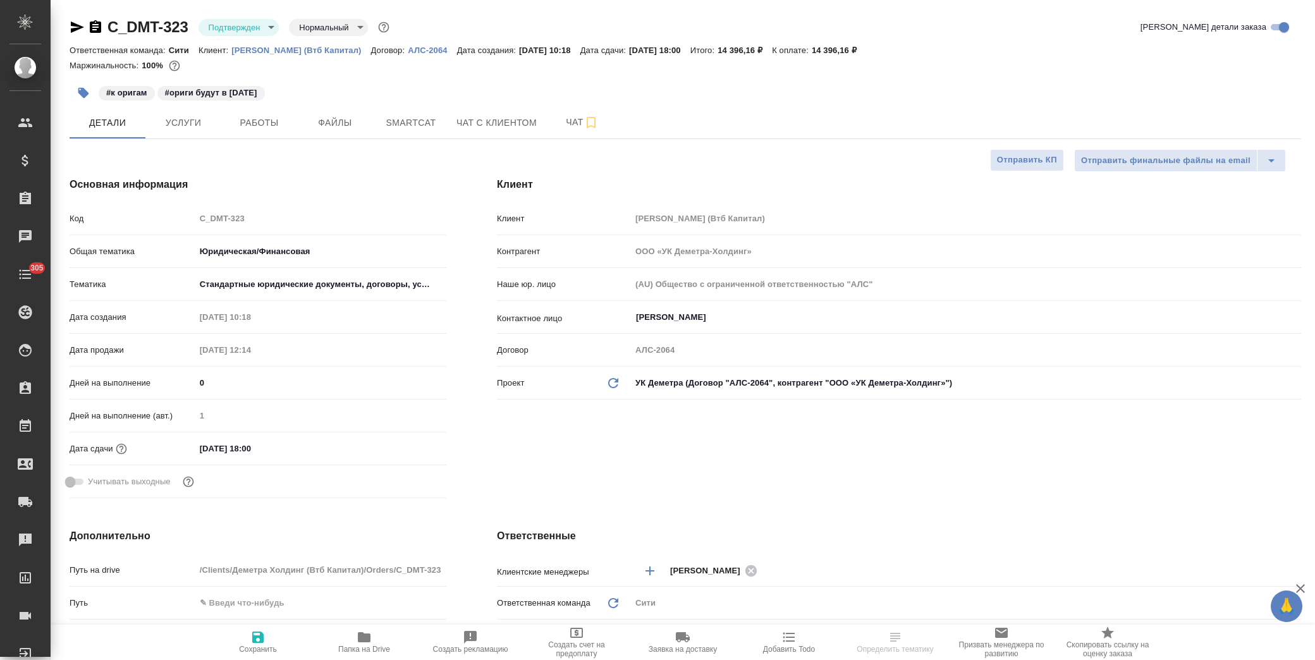
type textarea "x"
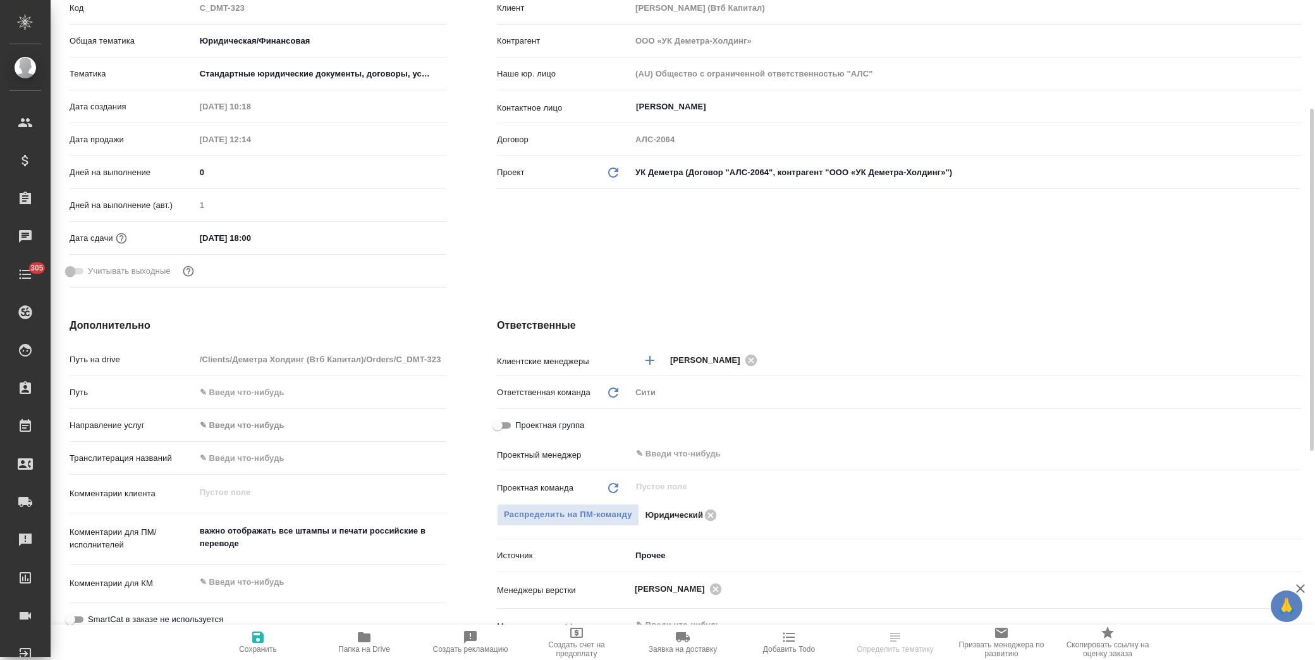
type textarea "x"
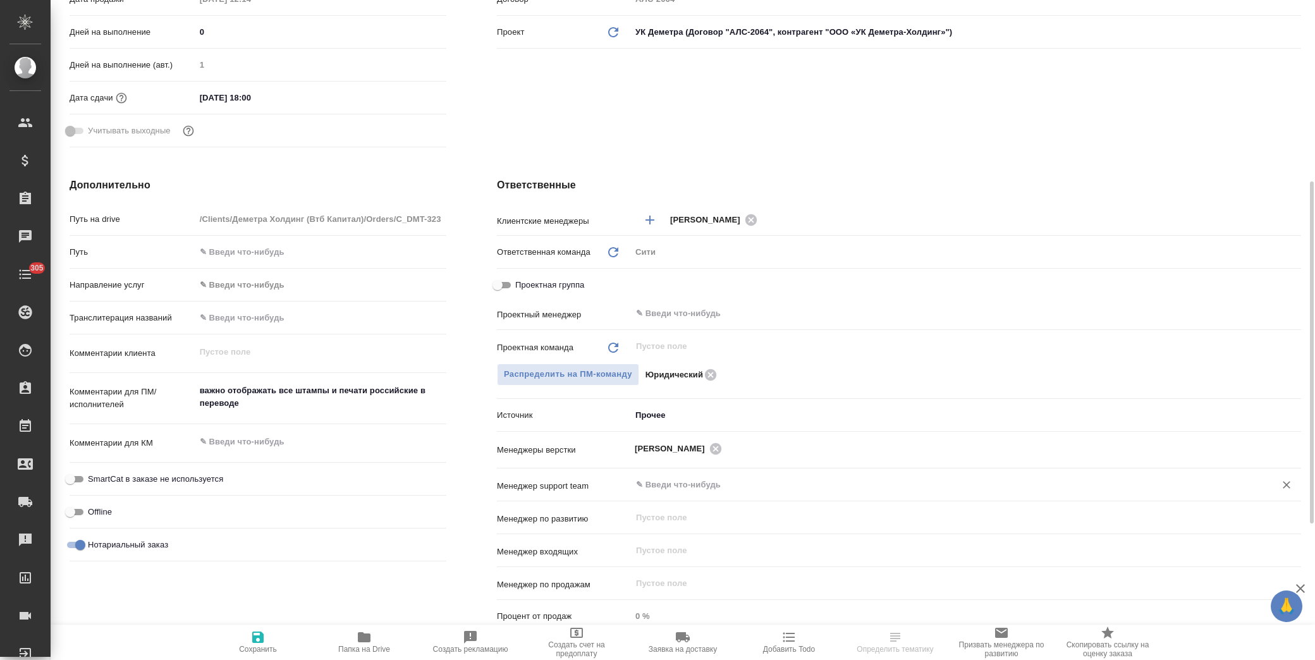
type textarea "x"
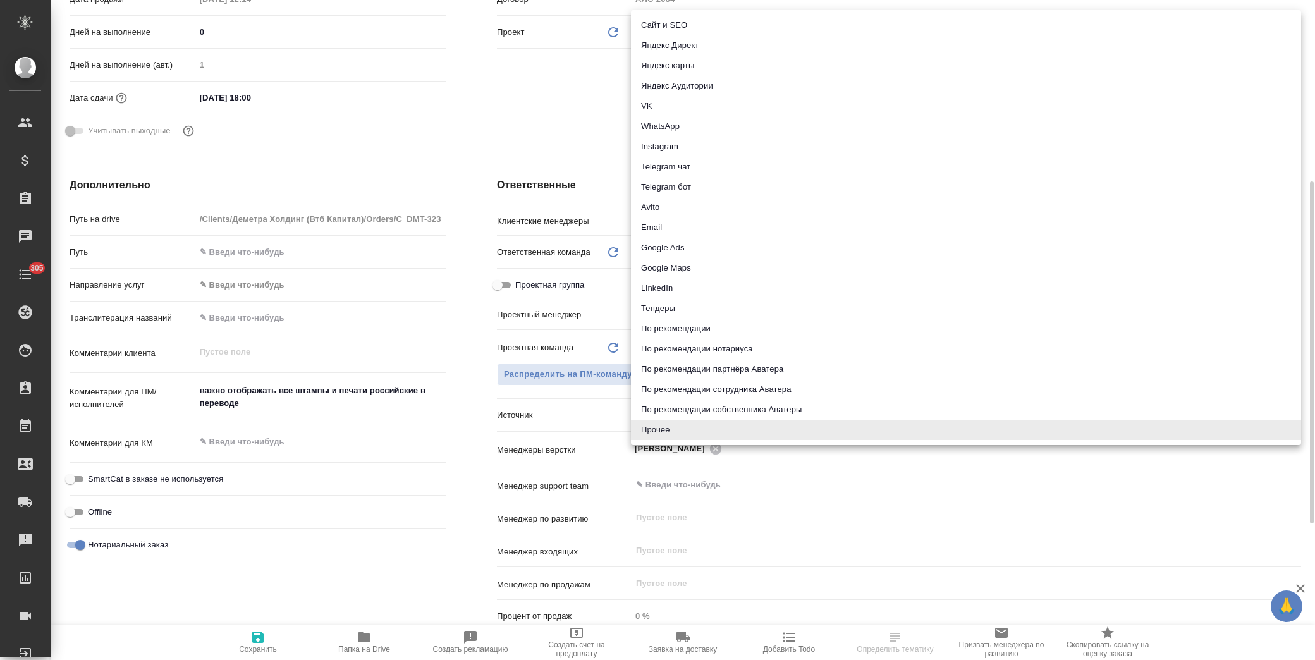
click at [648, 412] on body "🙏 .cls-1 fill:#fff; AWATERA [PERSON_NAME] Спецификации Заказы Чаты 305 Todo Про…" at bounding box center [657, 330] width 1315 height 660
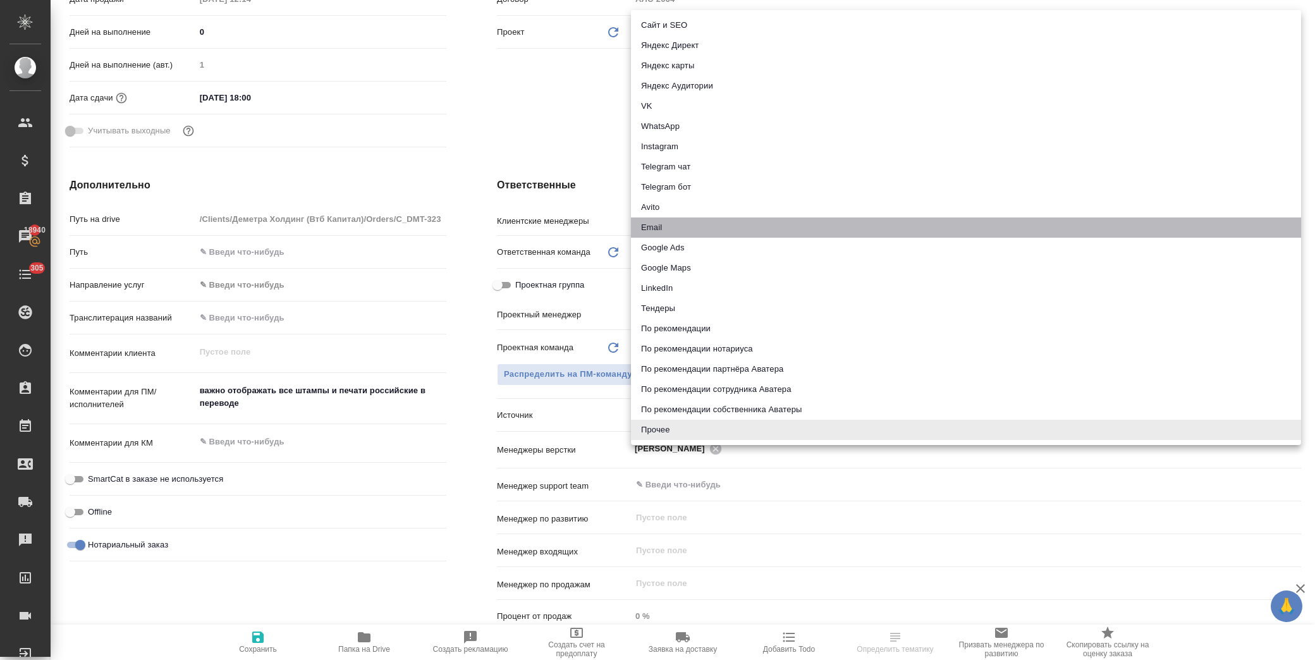
click at [667, 218] on li "Email" at bounding box center [966, 228] width 670 height 20
type textarea "x"
type input "emailAds"
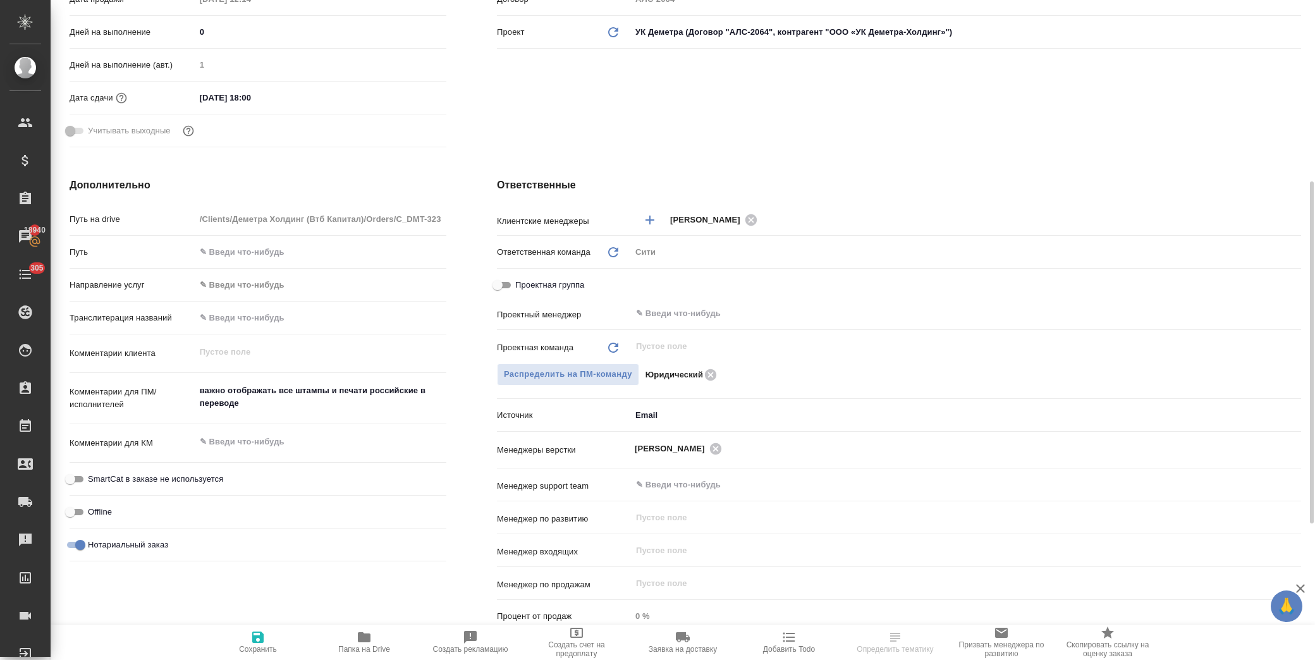
click at [245, 633] on span "Сохранить" at bounding box center [257, 642] width 91 height 24
type textarea "x"
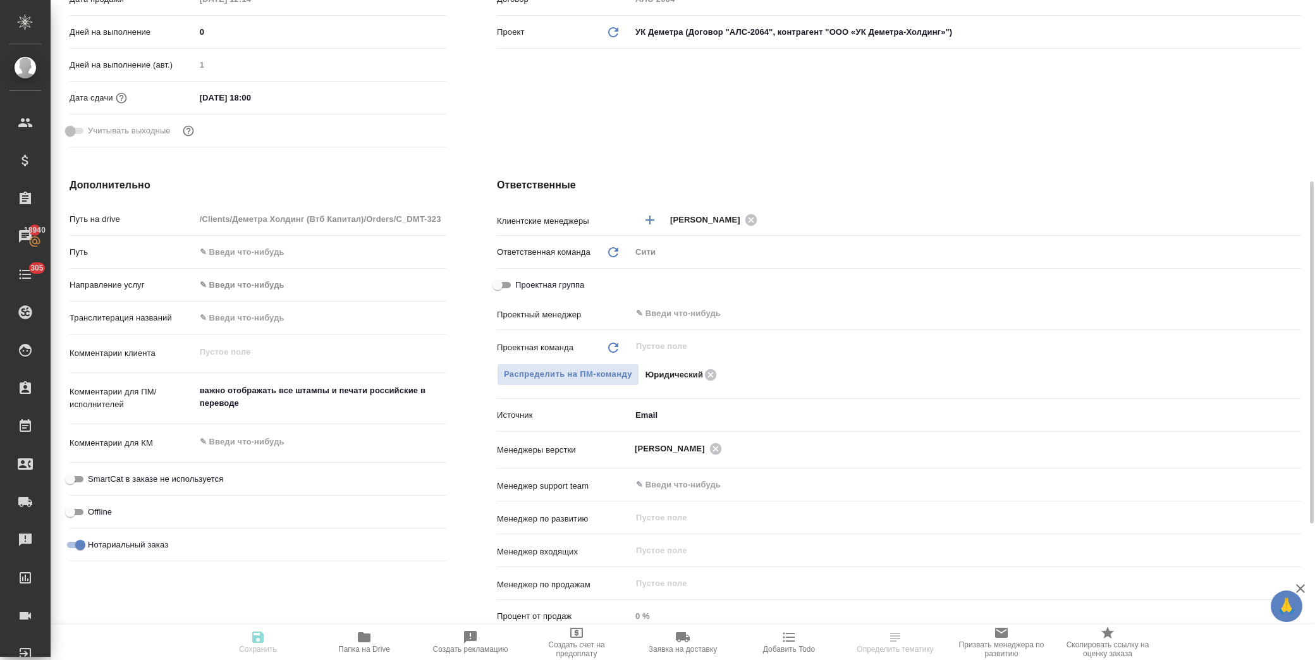
type textarea "x"
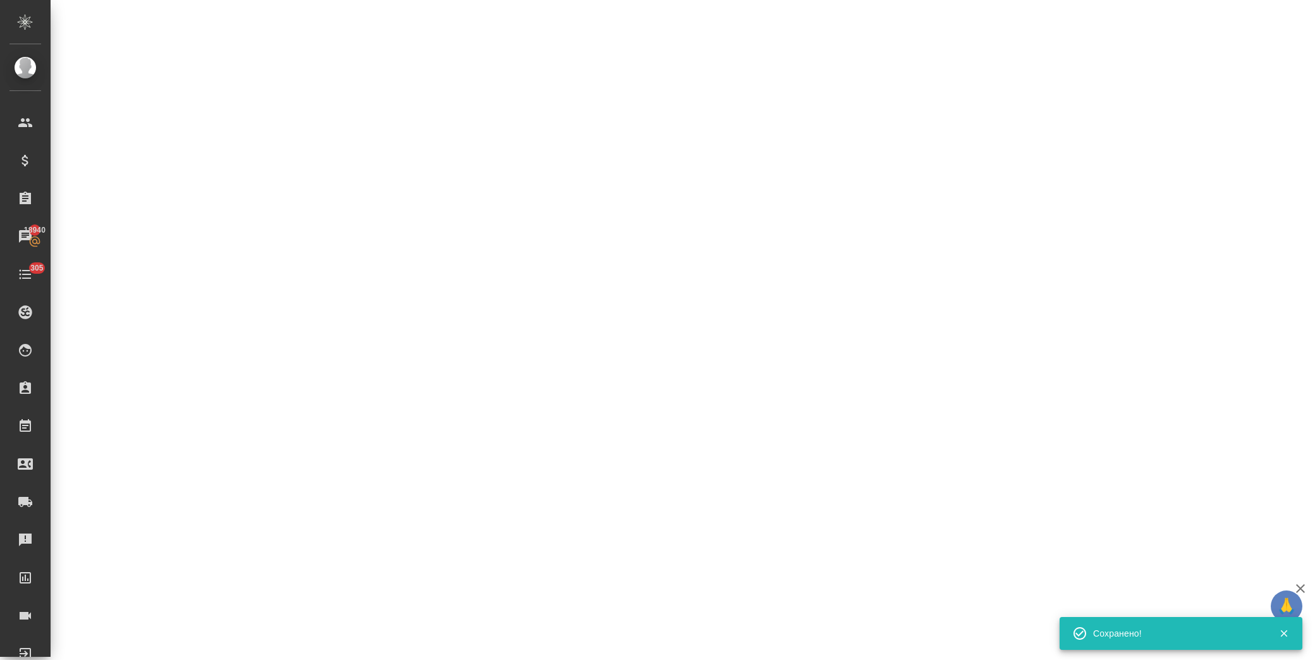
select select "RU"
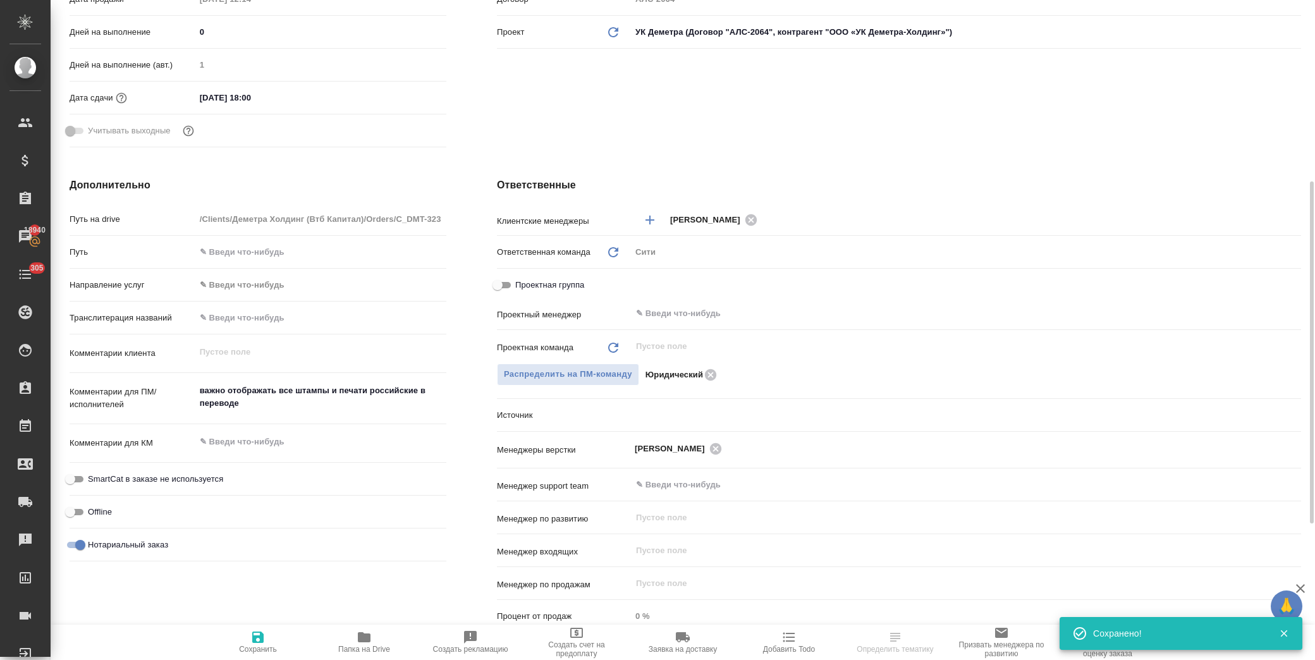
type textarea "x"
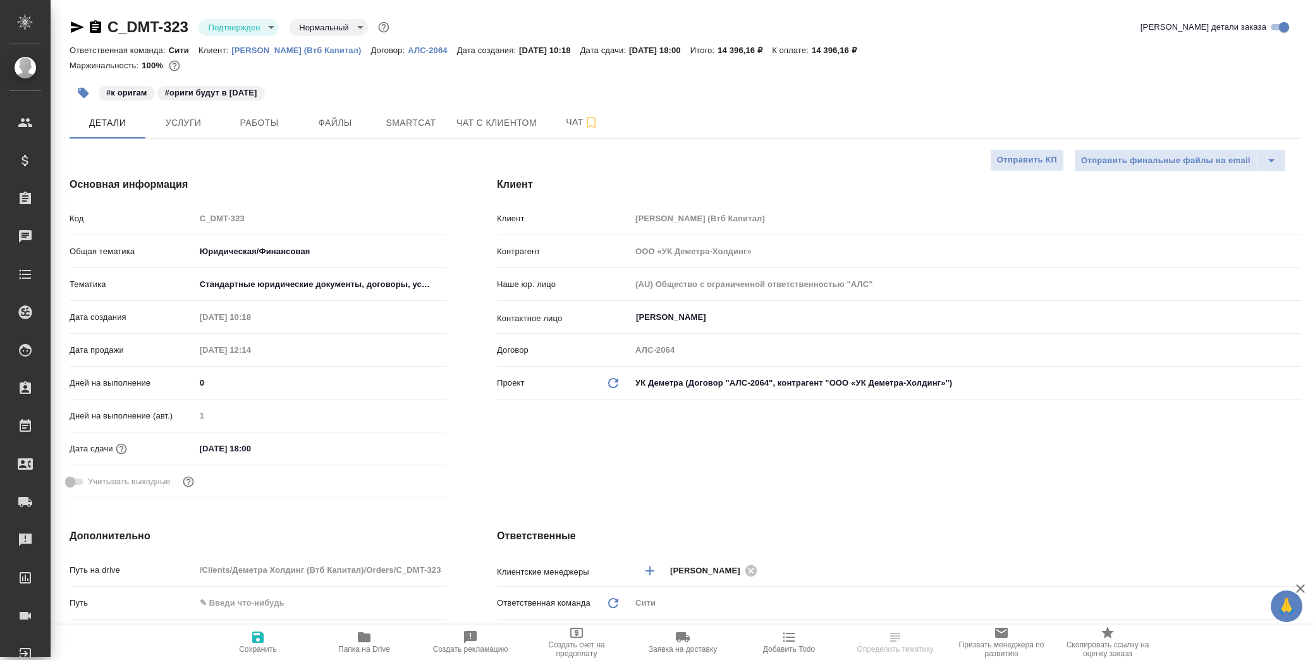
select select "RU"
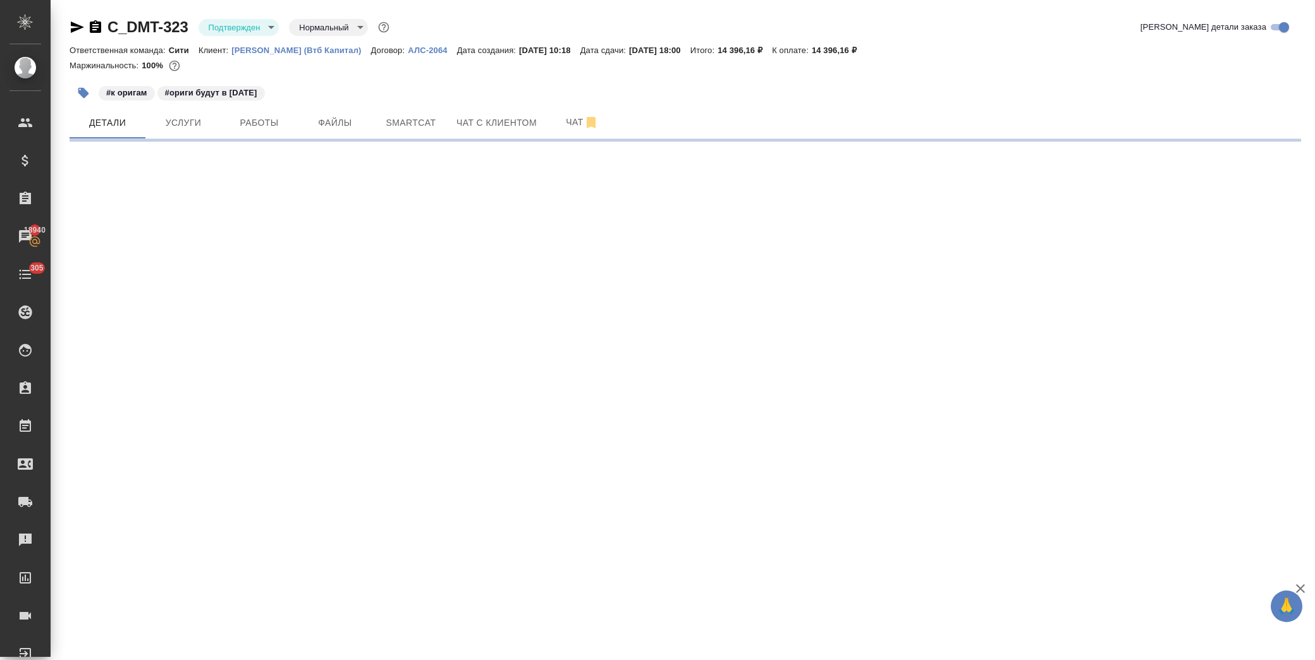
select select "RU"
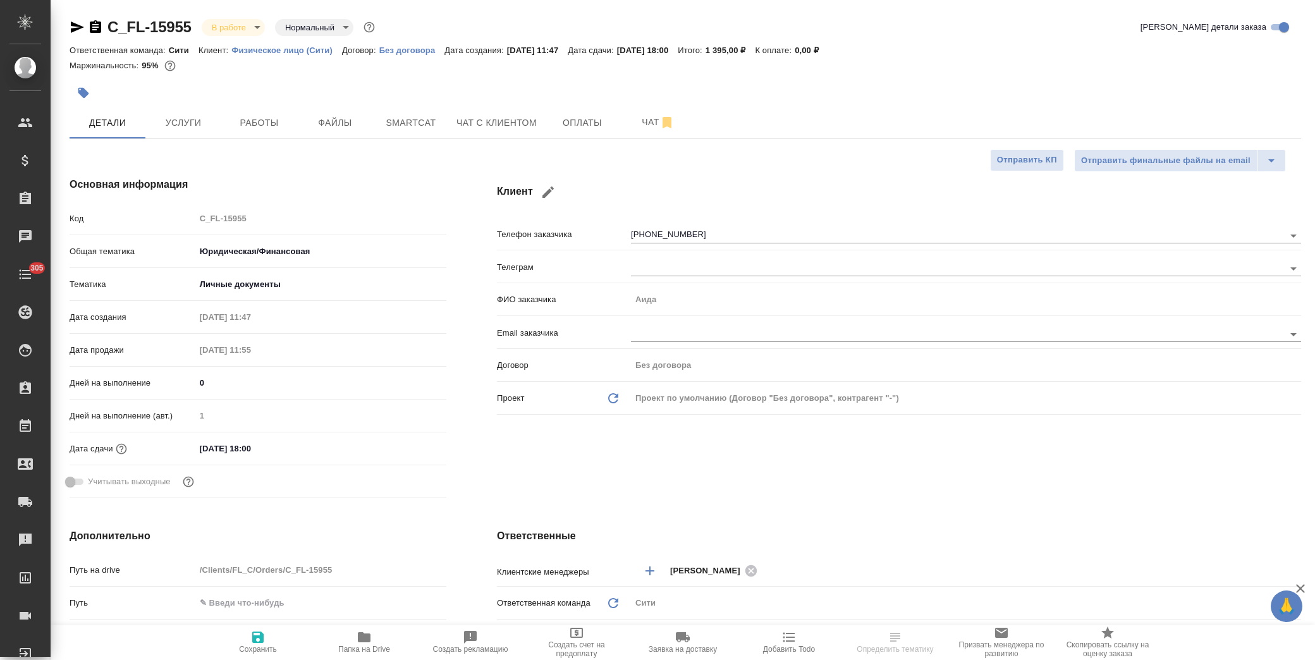
type textarea "x"
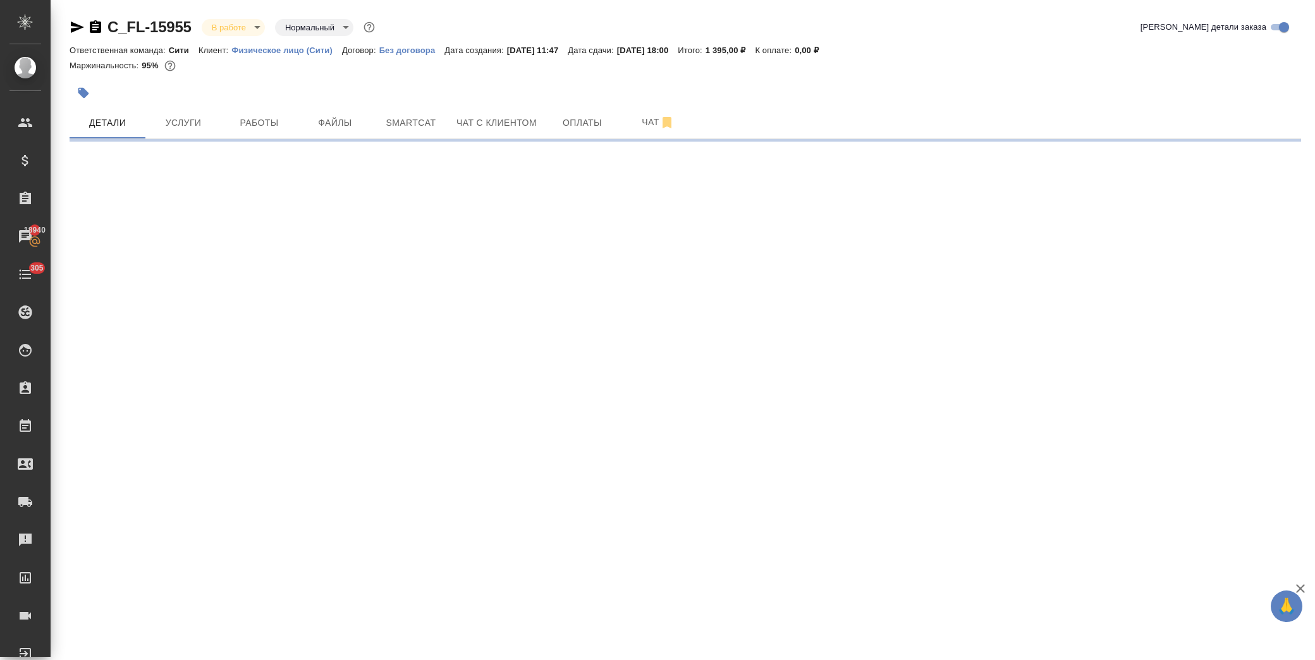
scroll to position [140, 0]
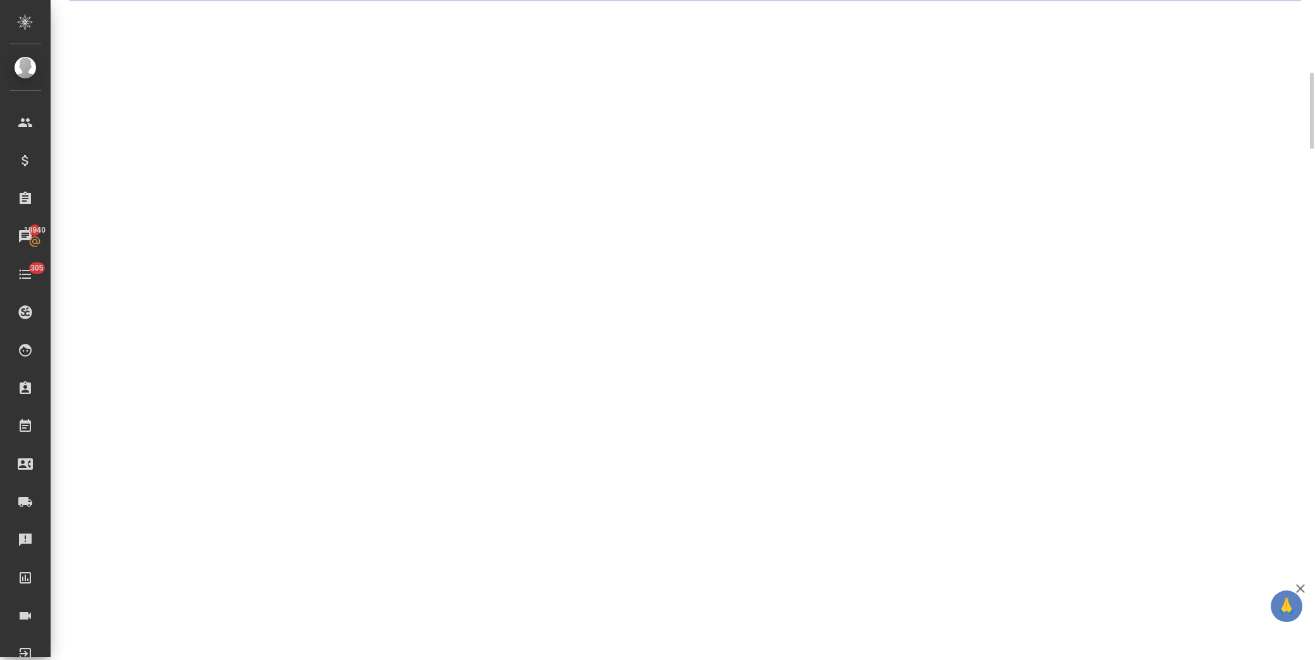
select select "RU"
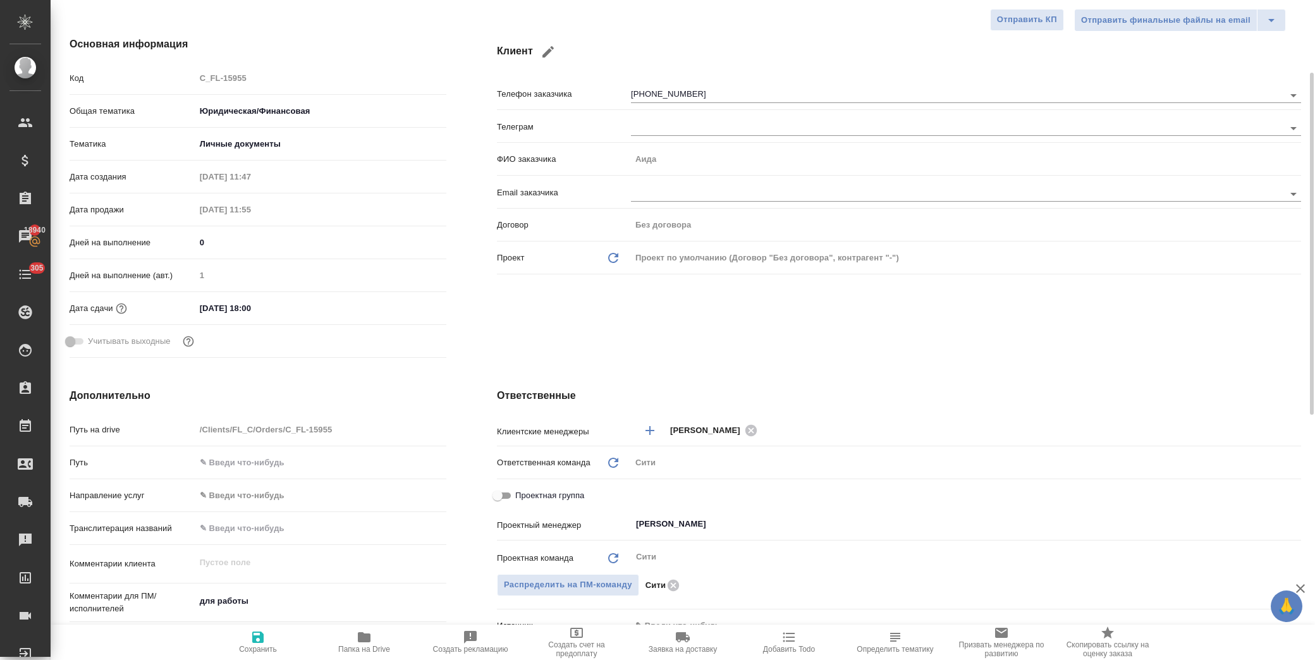
type textarea "x"
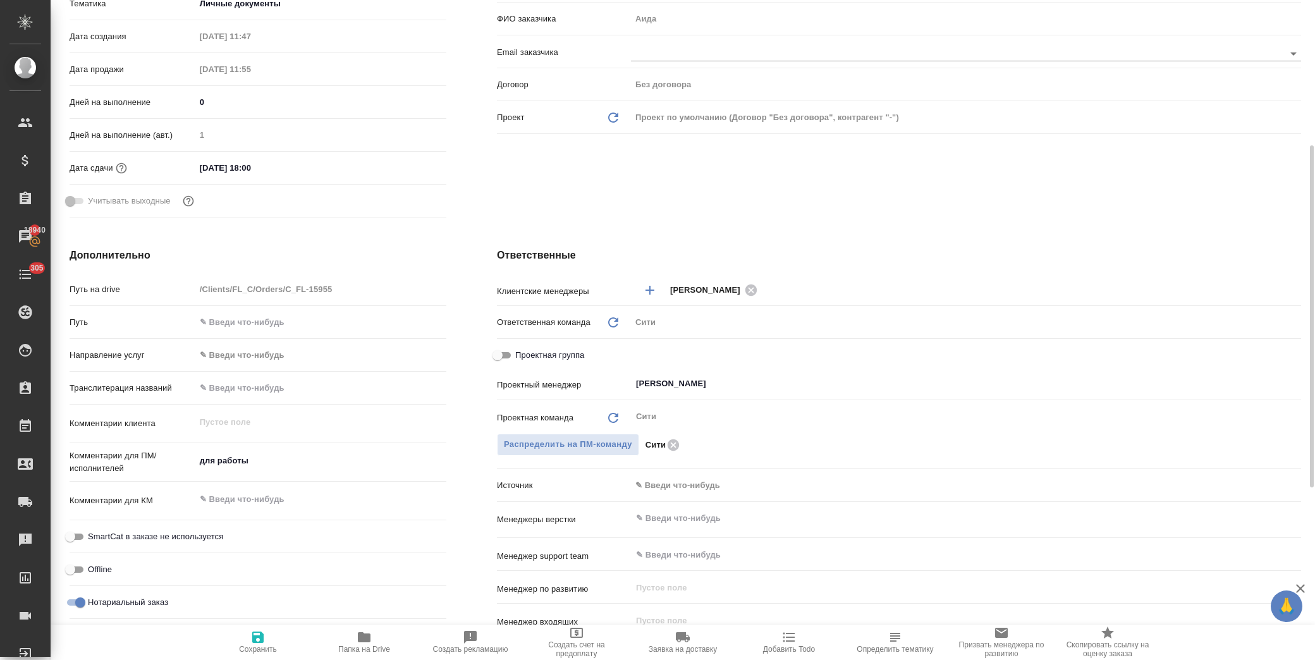
click at [674, 484] on body "🙏 .cls-1 fill:#fff; AWATERA [PERSON_NAME] Спецификации Заказы 18940 Чаты 305 To…" at bounding box center [657, 330] width 1315 height 660
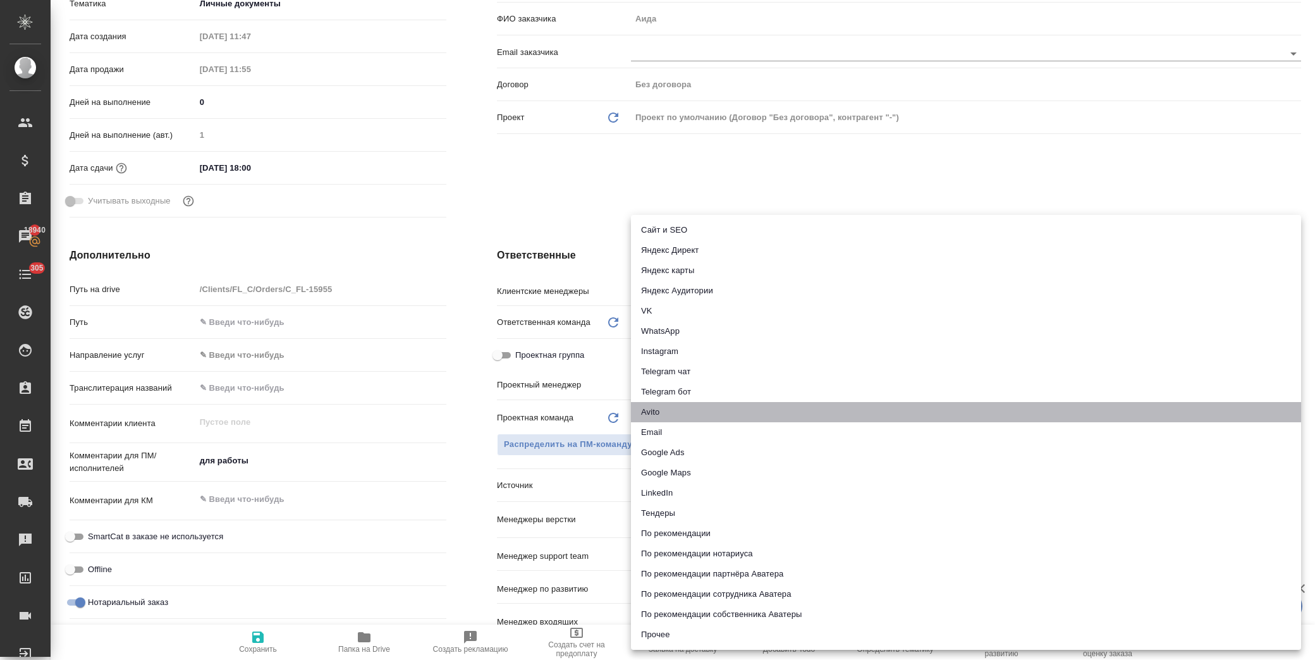
click at [692, 419] on li "Avito" at bounding box center [966, 412] width 670 height 20
type textarea "x"
type input "avito"
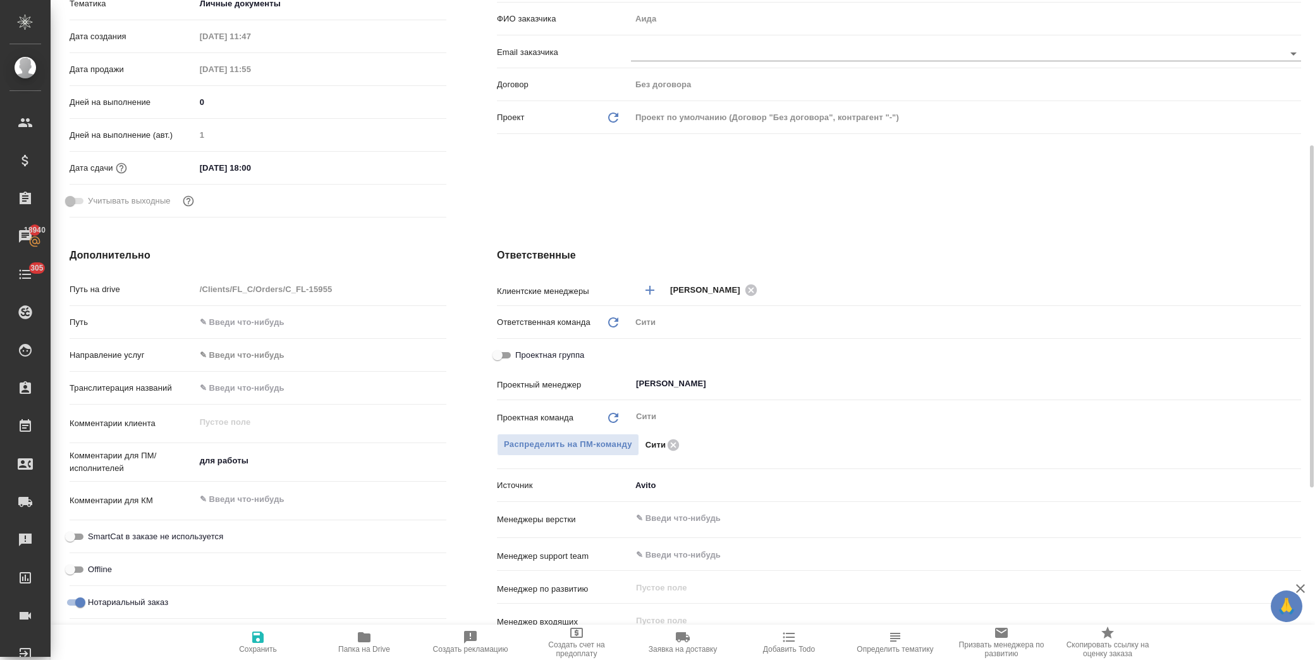
click at [685, 488] on body "🙏 .cls-1 fill:#fff; AWATERA Лофицкая Юлия Владимировна Клиенты Спецификации Зак…" at bounding box center [657, 330] width 1315 height 660
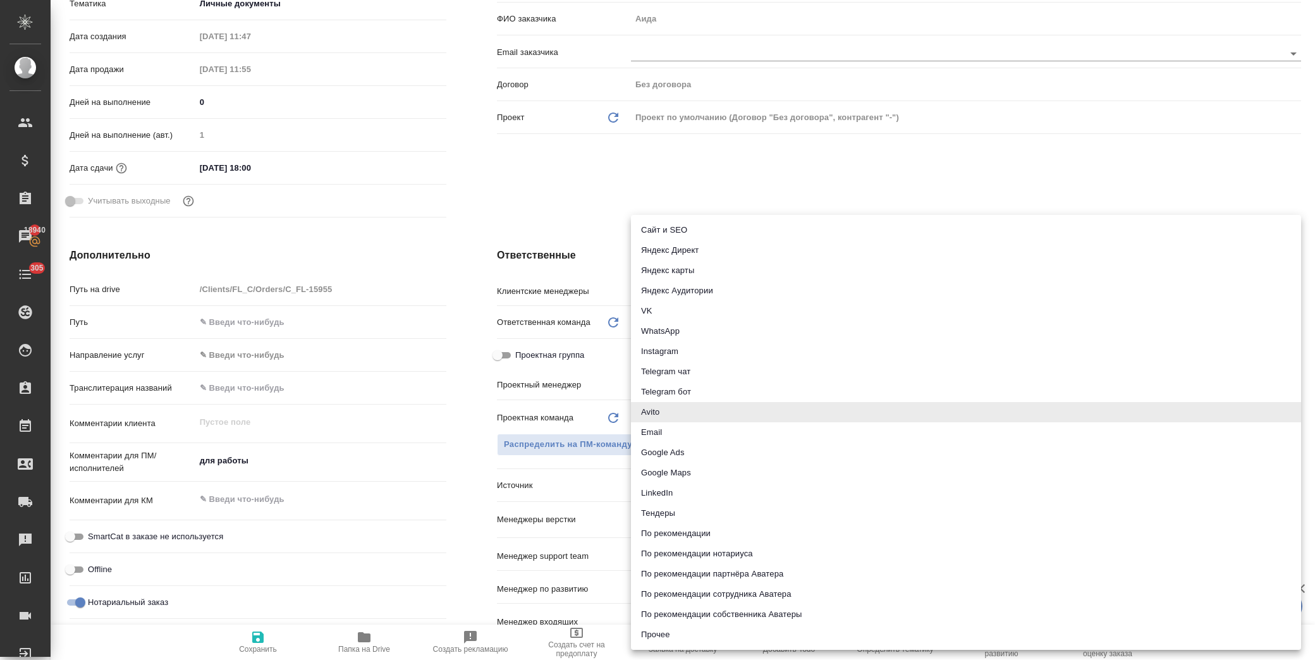
click at [685, 431] on li "Email" at bounding box center [966, 432] width 670 height 20
type textarea "x"
type input "emailAds"
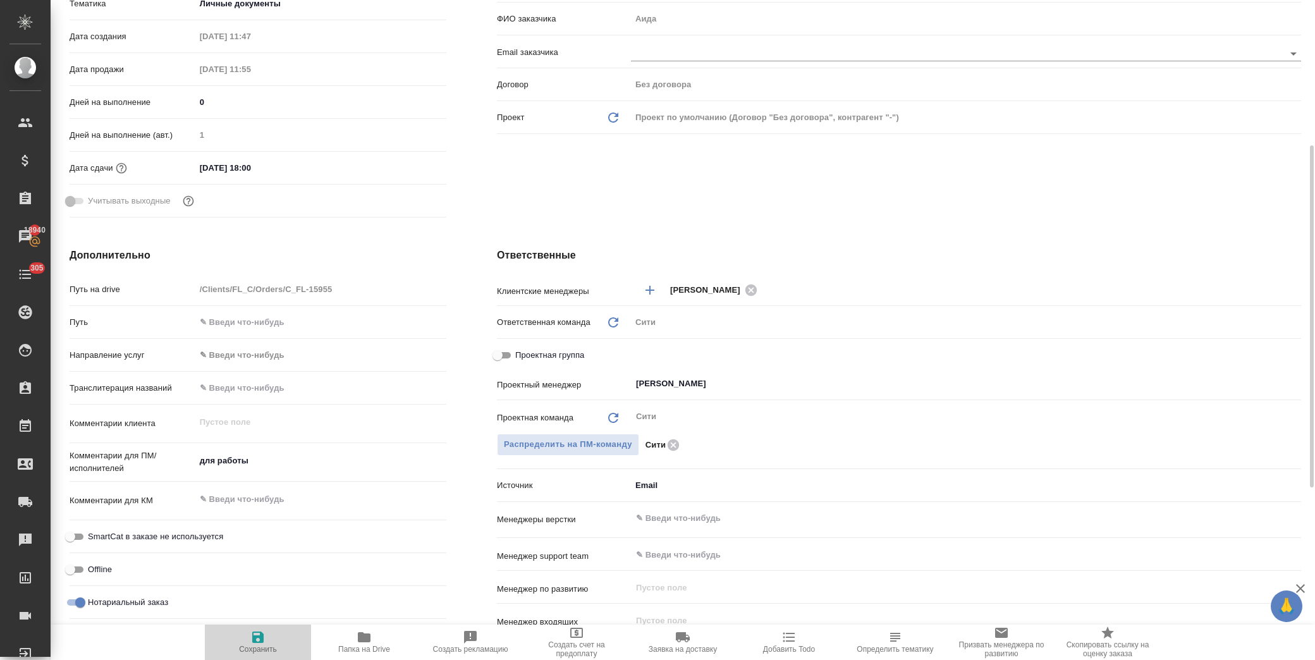
click at [268, 641] on span "Сохранить" at bounding box center [257, 642] width 91 height 24
type textarea "x"
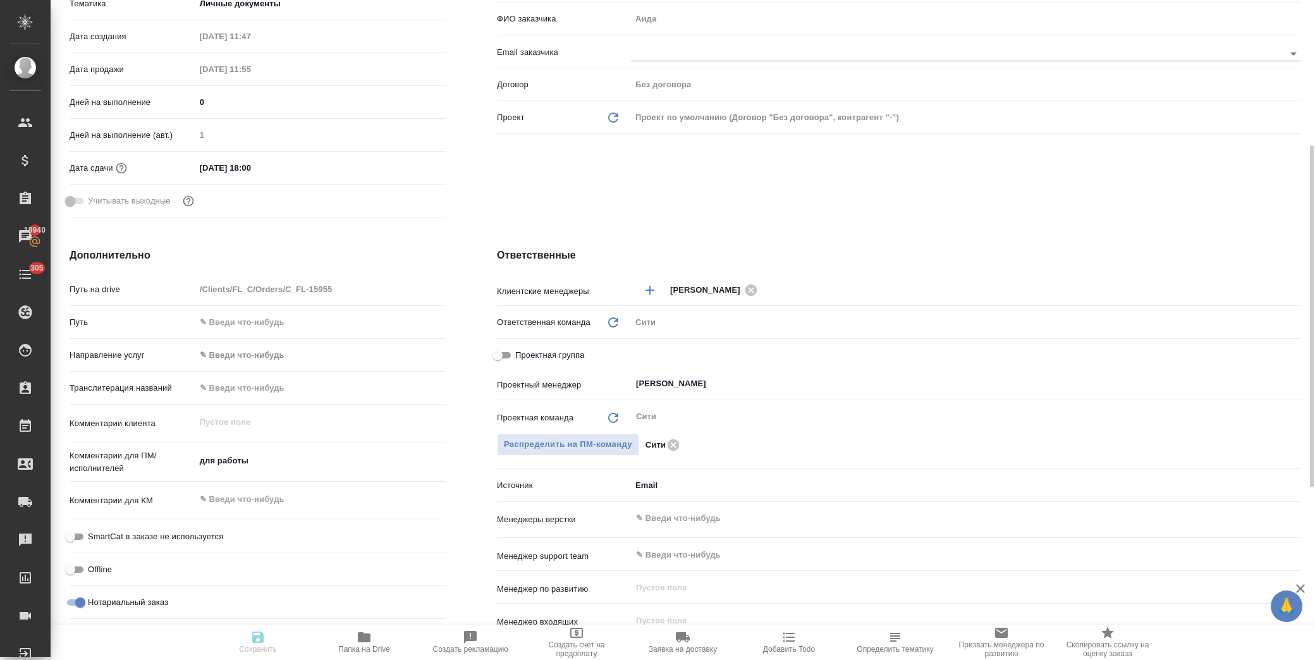
type textarea "x"
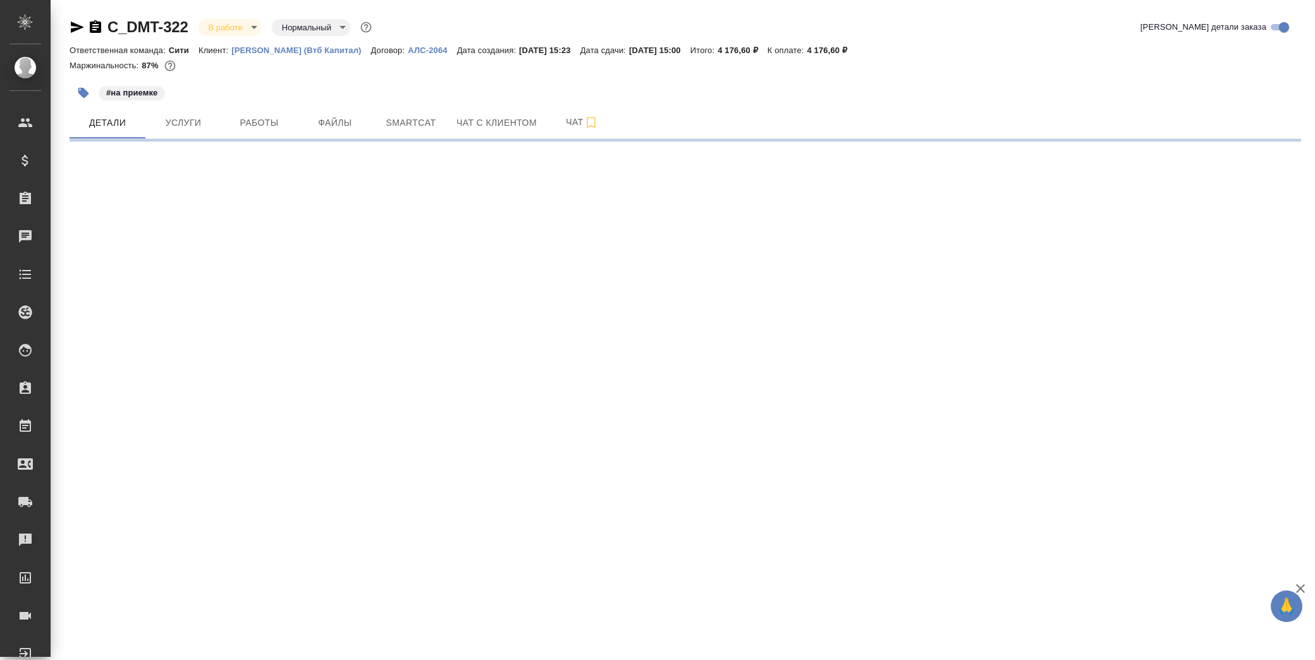
select select "RU"
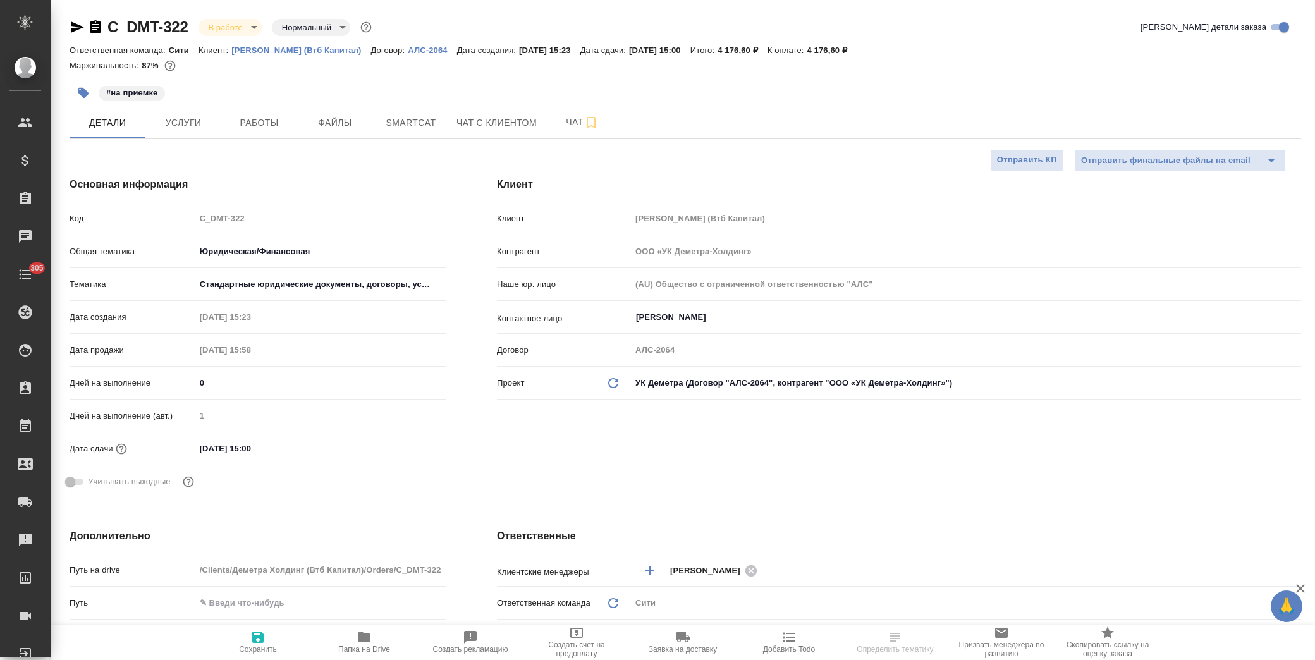
type textarea "x"
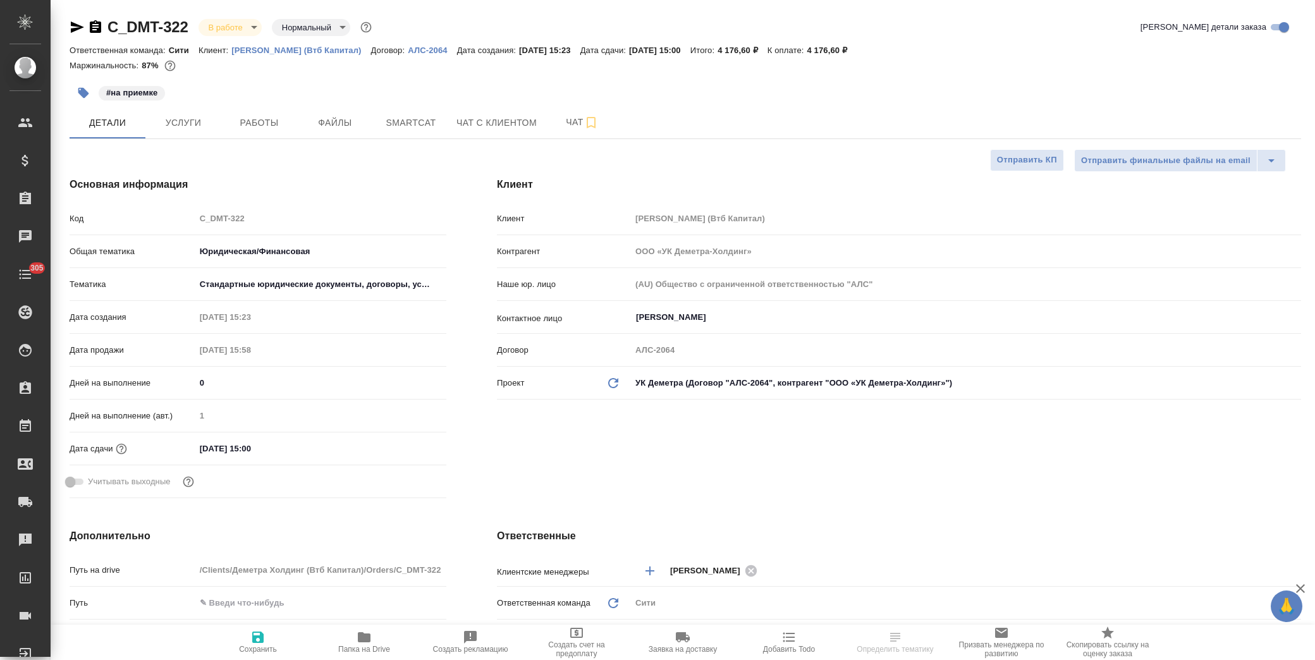
type textarea "x"
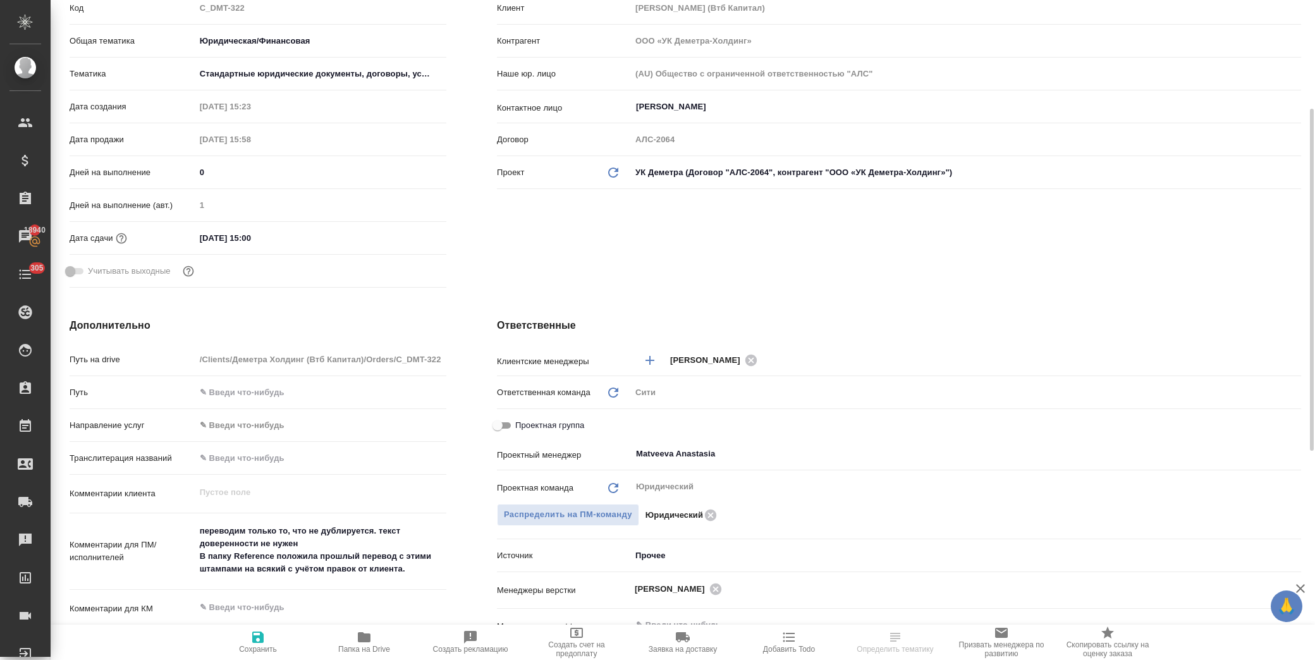
click at [693, 557] on body "🙏 .cls-1 fill:#fff; AWATERA Лофицкая Юлия Владимировна Клиенты Спецификации Зак…" at bounding box center [657, 330] width 1315 height 660
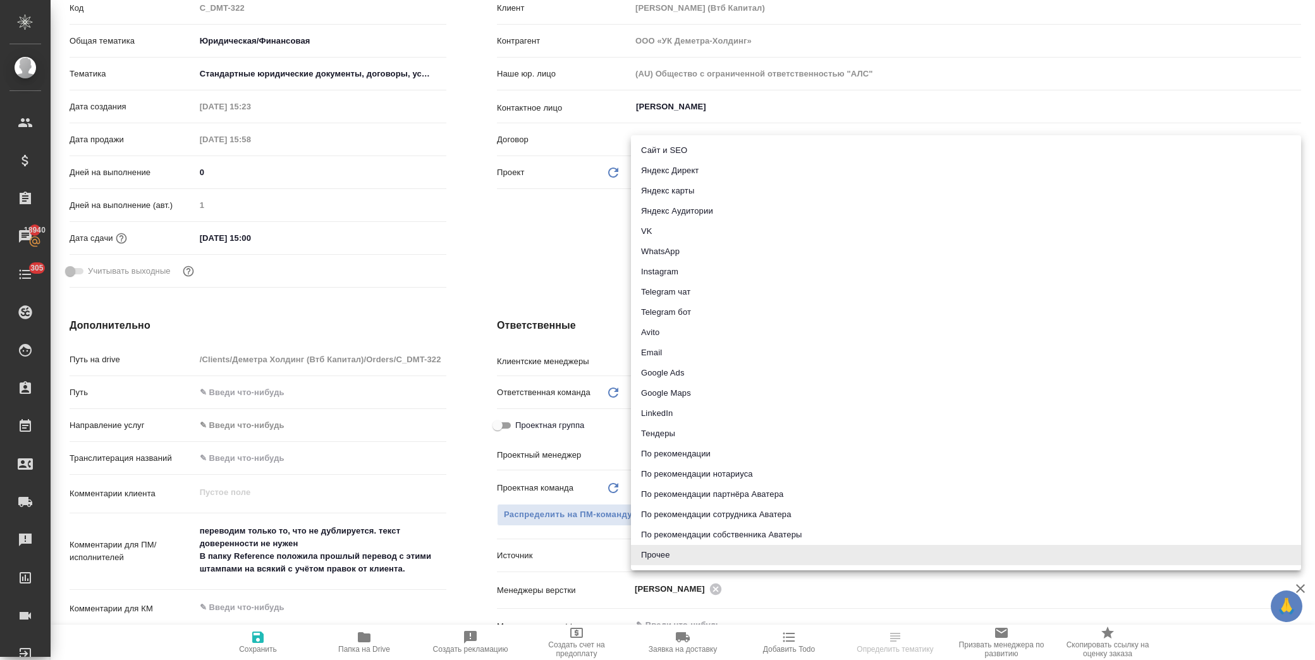
click at [692, 349] on li "Email" at bounding box center [966, 353] width 670 height 20
type textarea "x"
type input "emailAds"
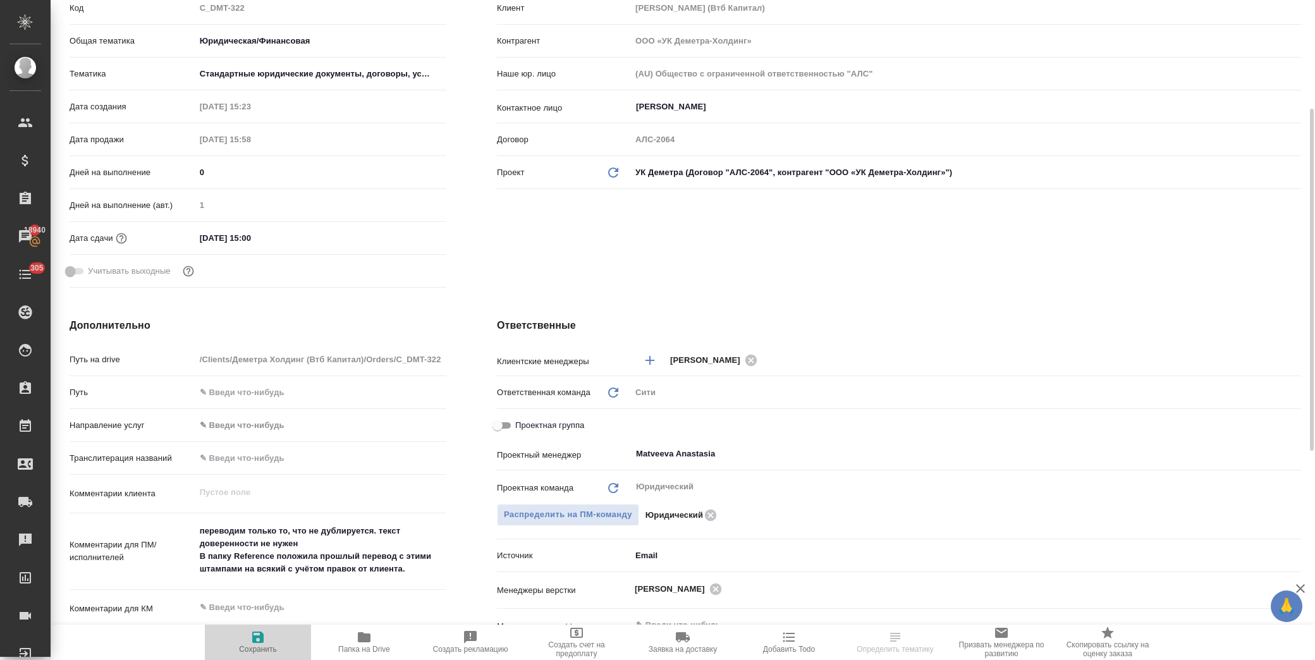
click at [272, 637] on span "Сохранить" at bounding box center [257, 642] width 91 height 24
type textarea "x"
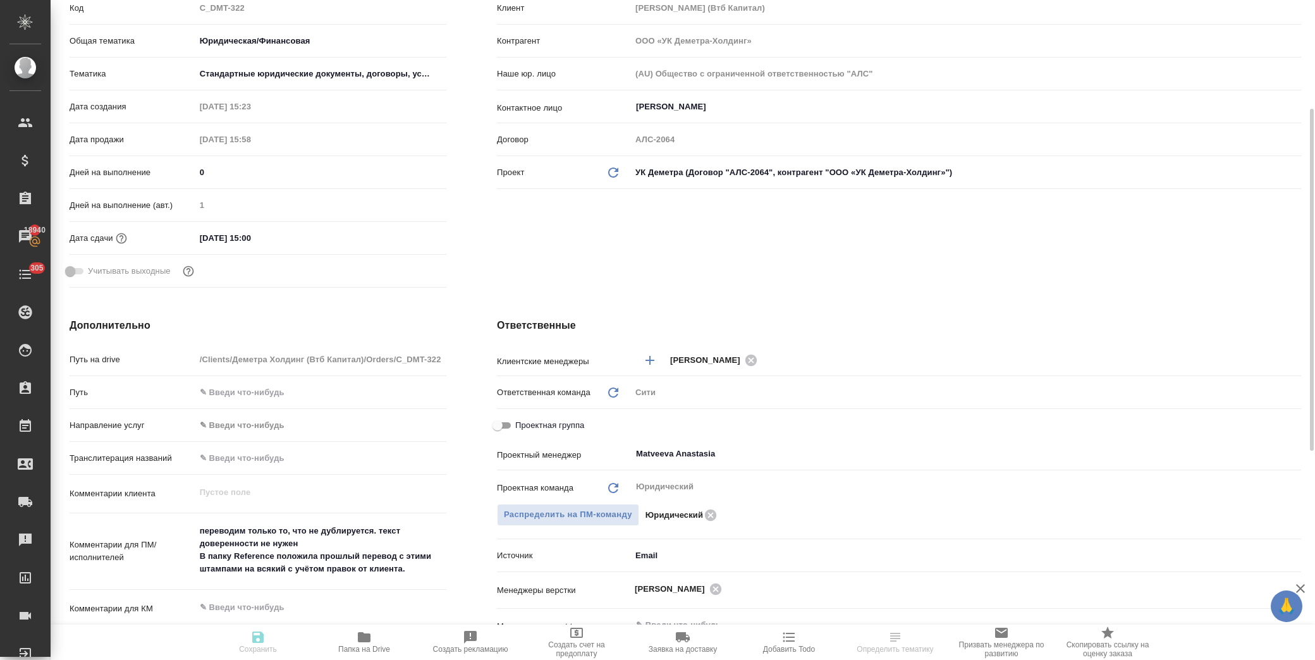
type textarea "x"
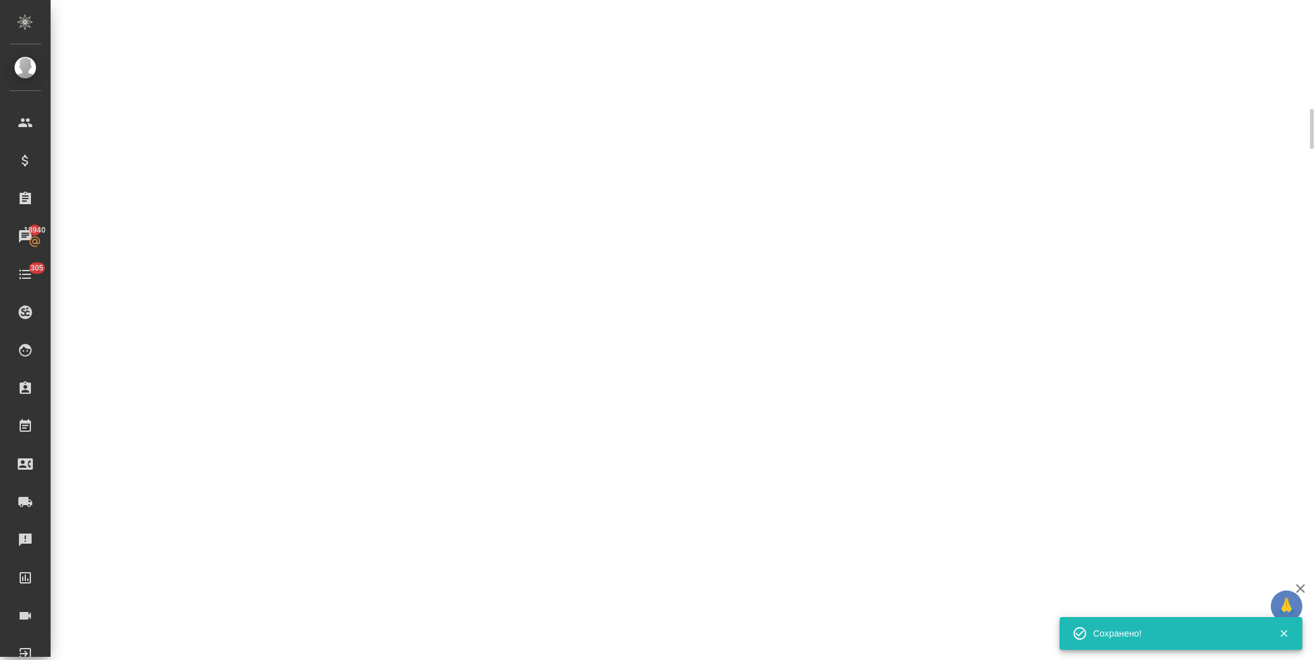
select select "RU"
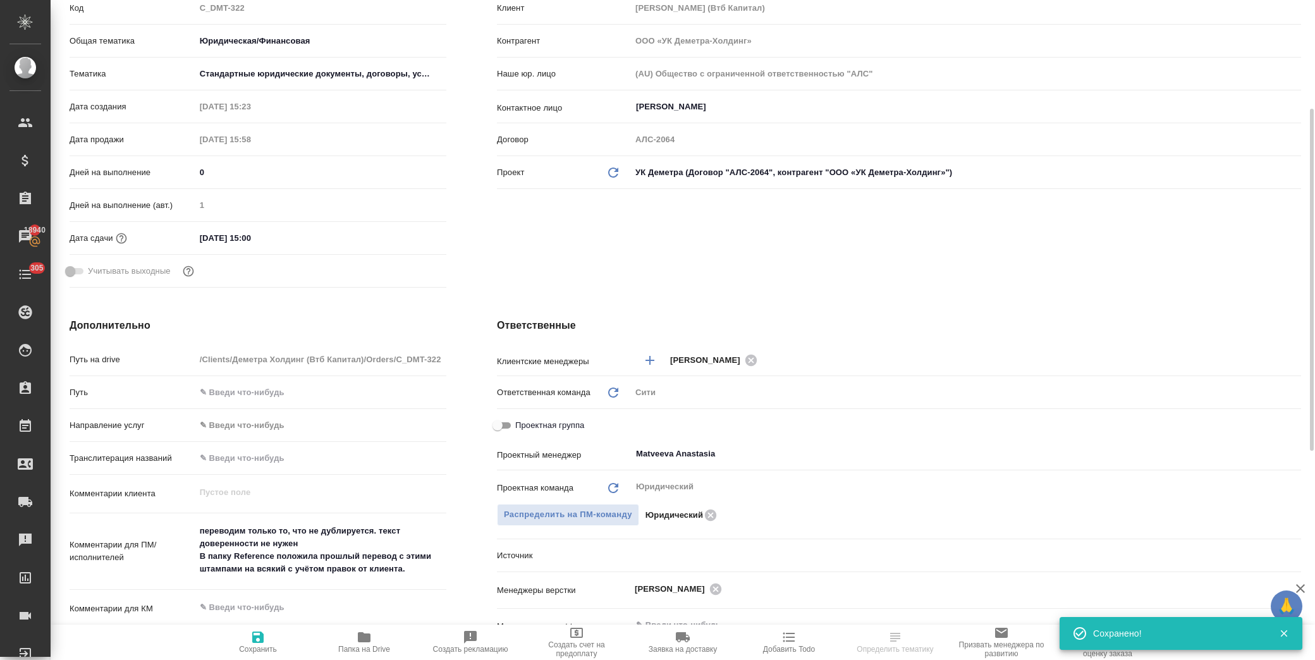
type textarea "x"
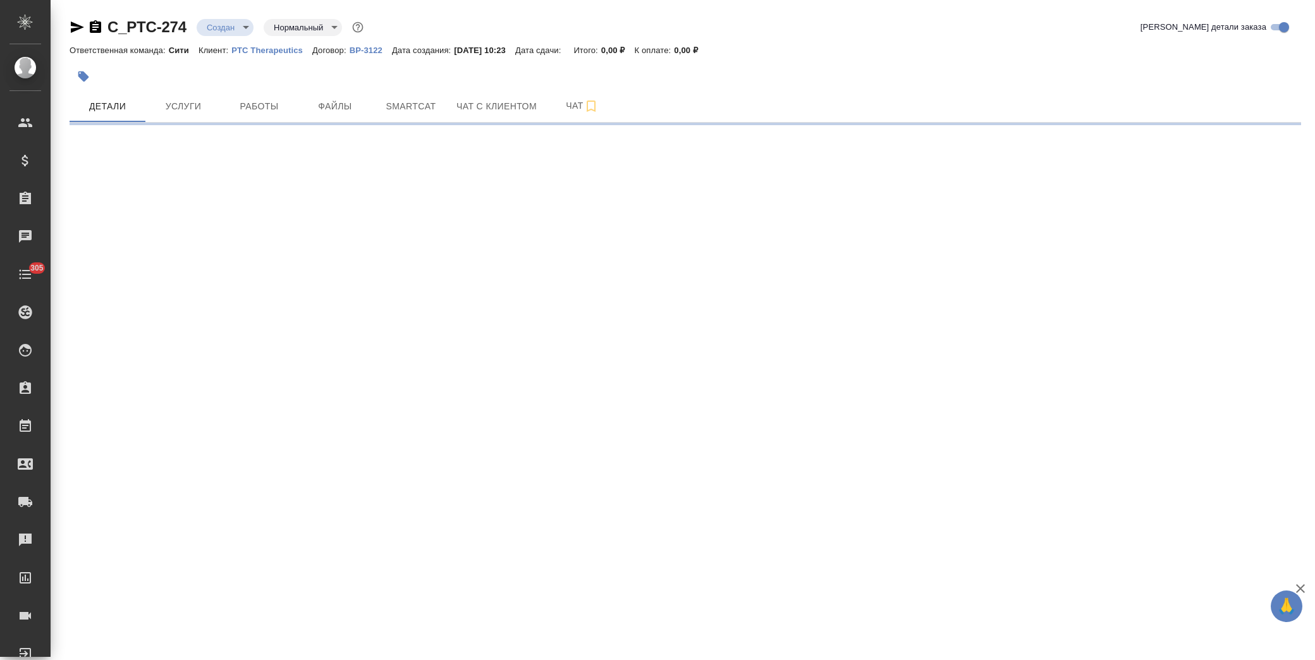
select select "RU"
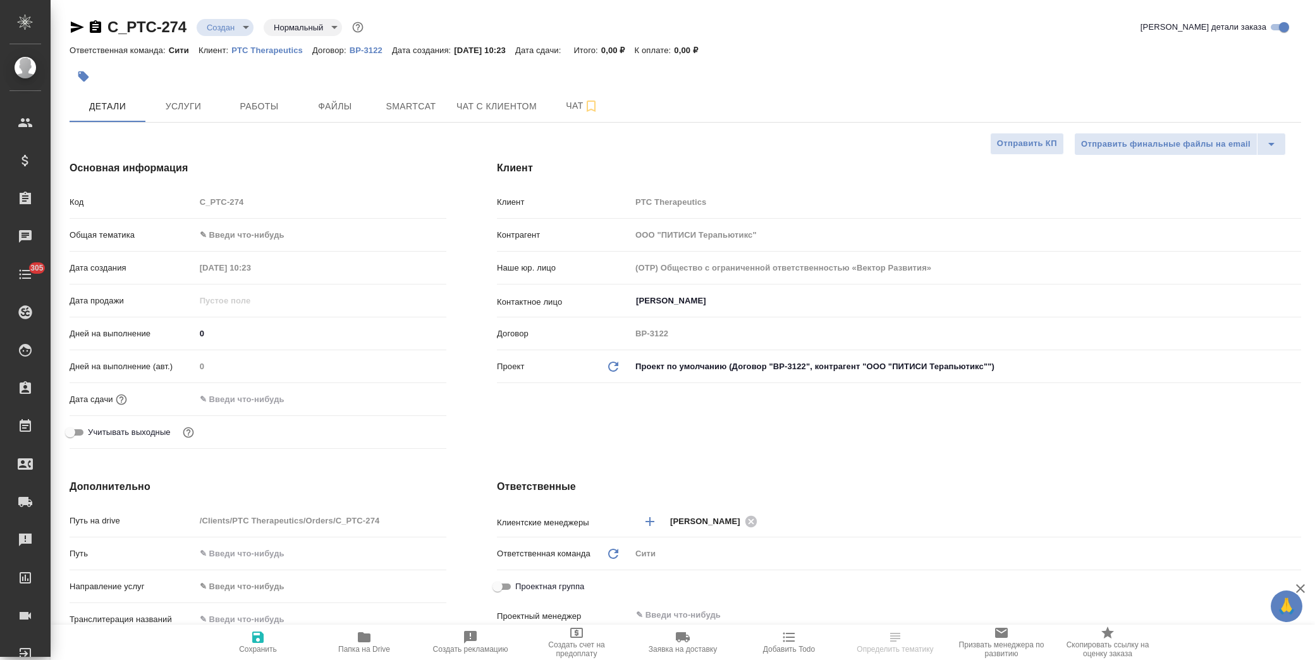
type textarea "x"
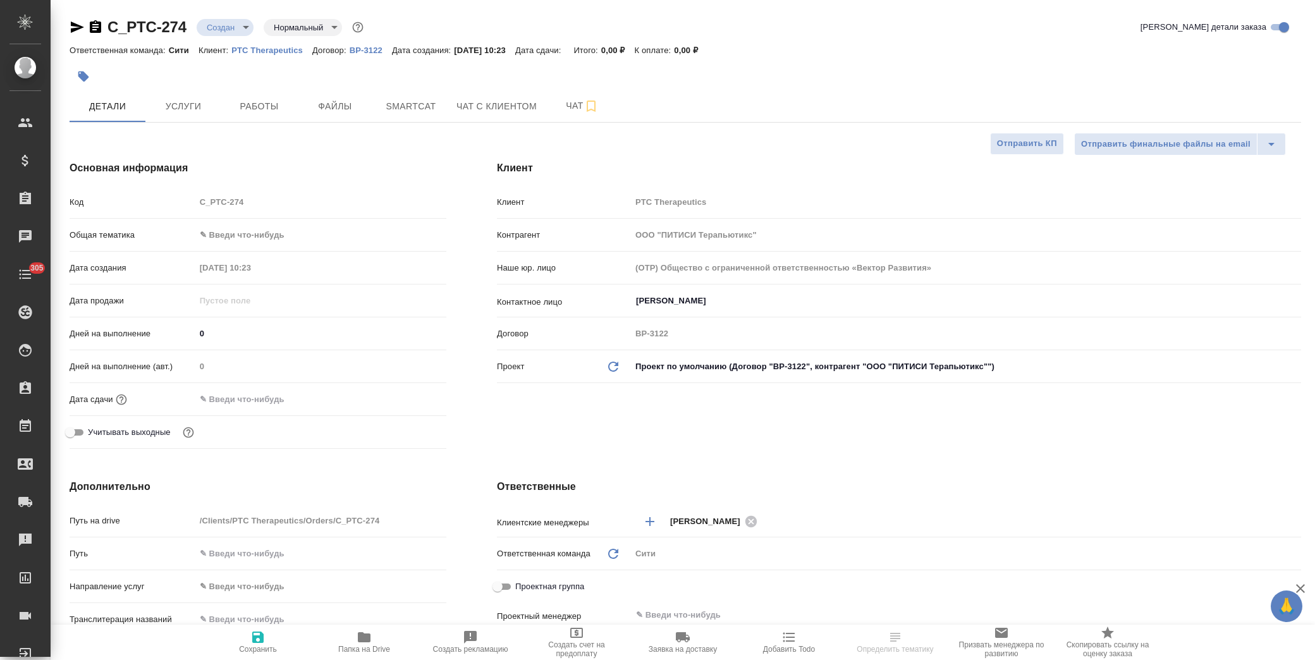
type textarea "x"
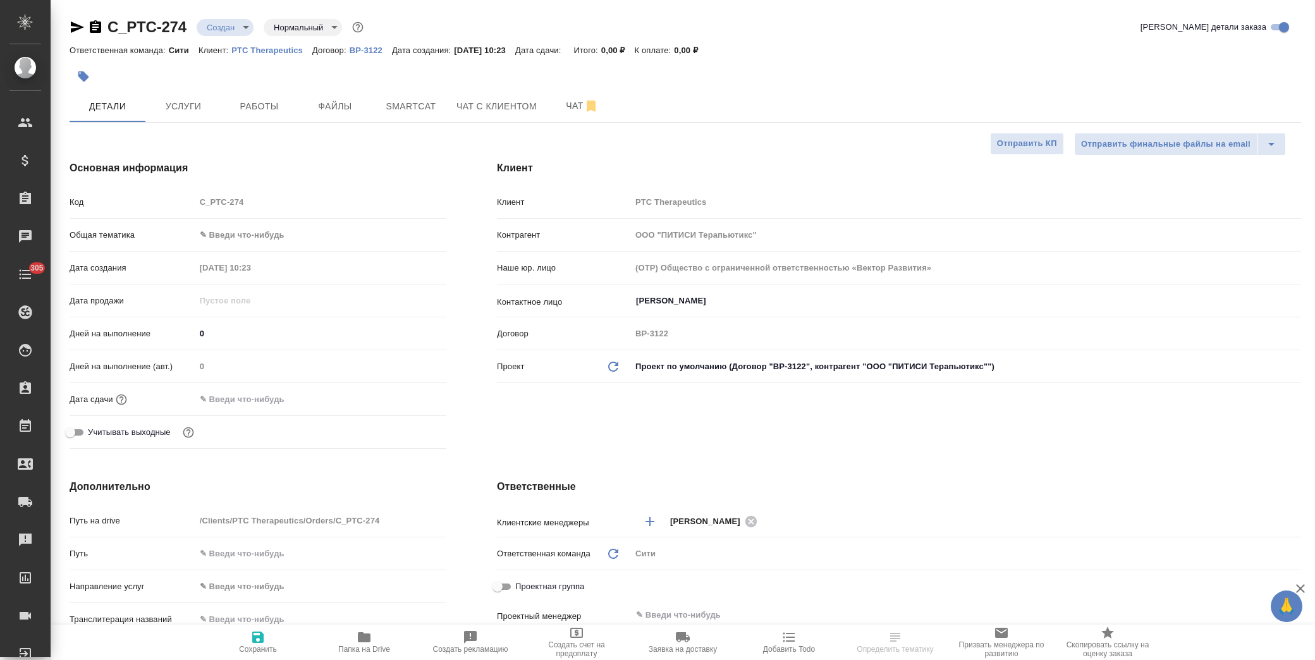
type textarea "x"
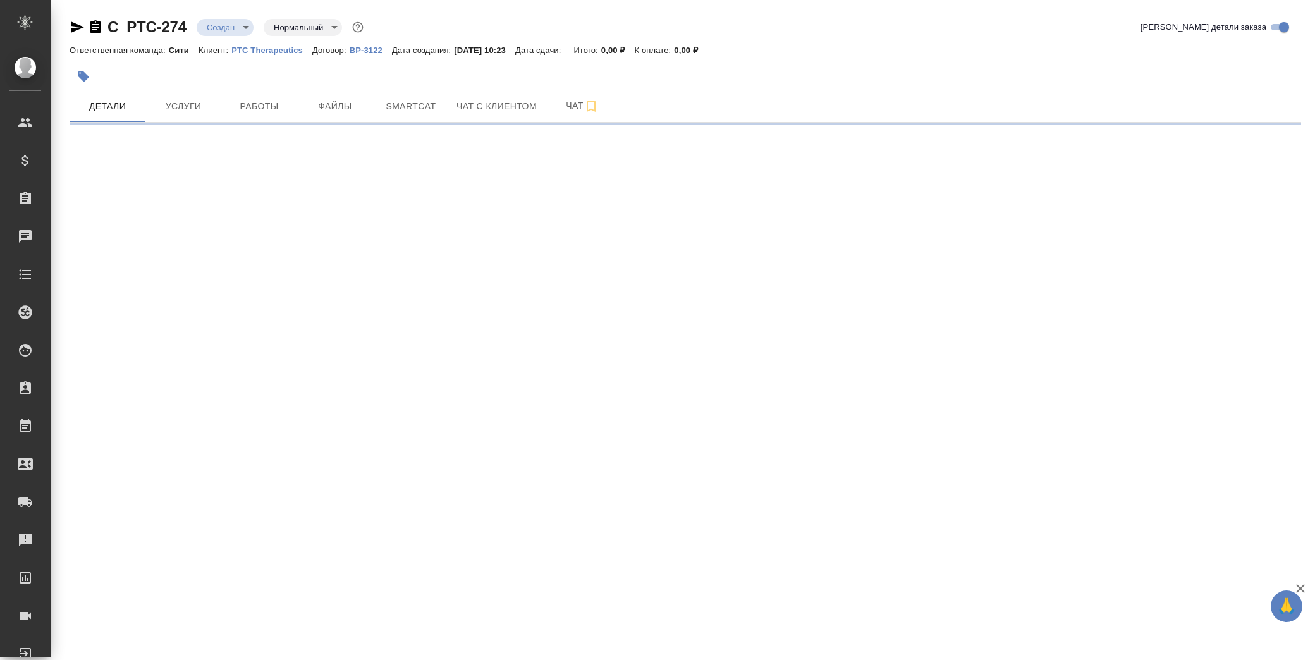
select select "RU"
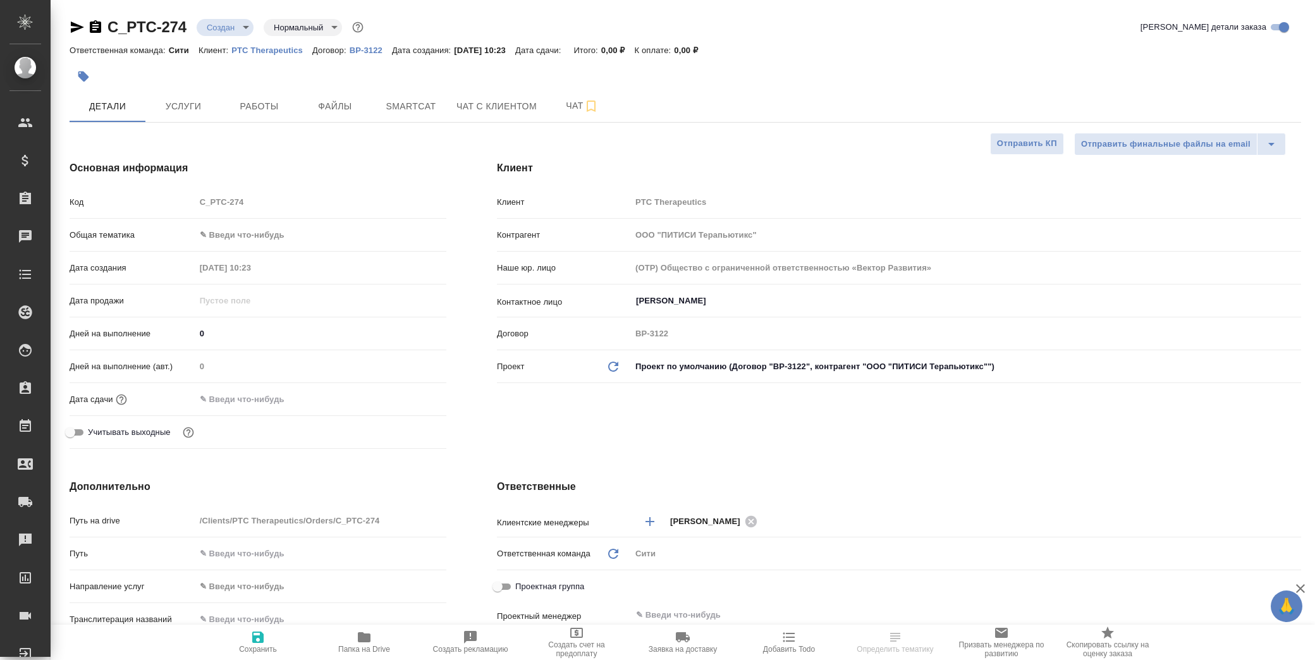
type textarea "x"
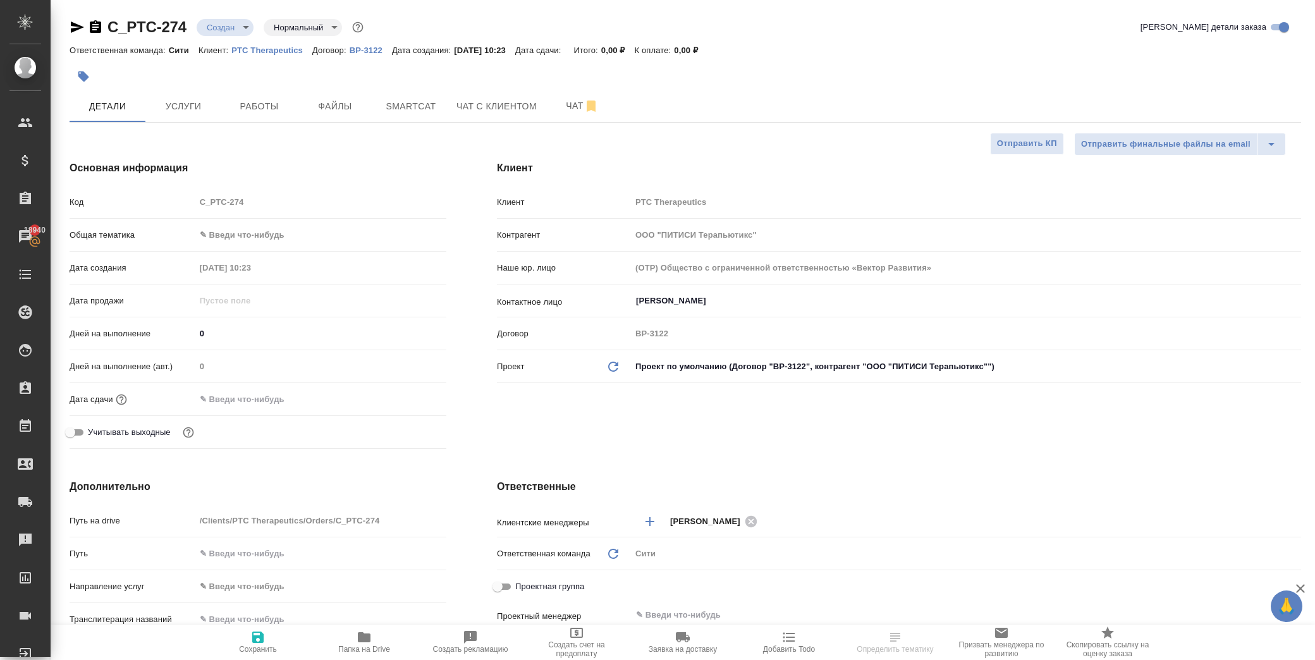
type textarea "x"
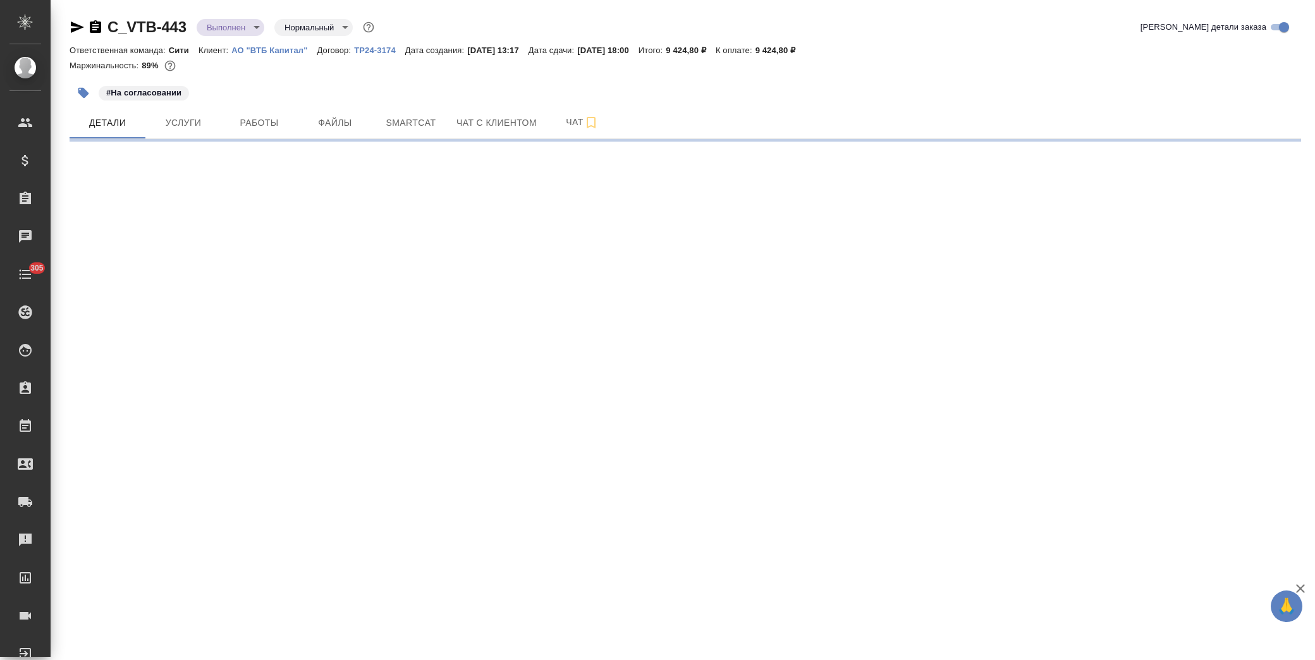
select select "RU"
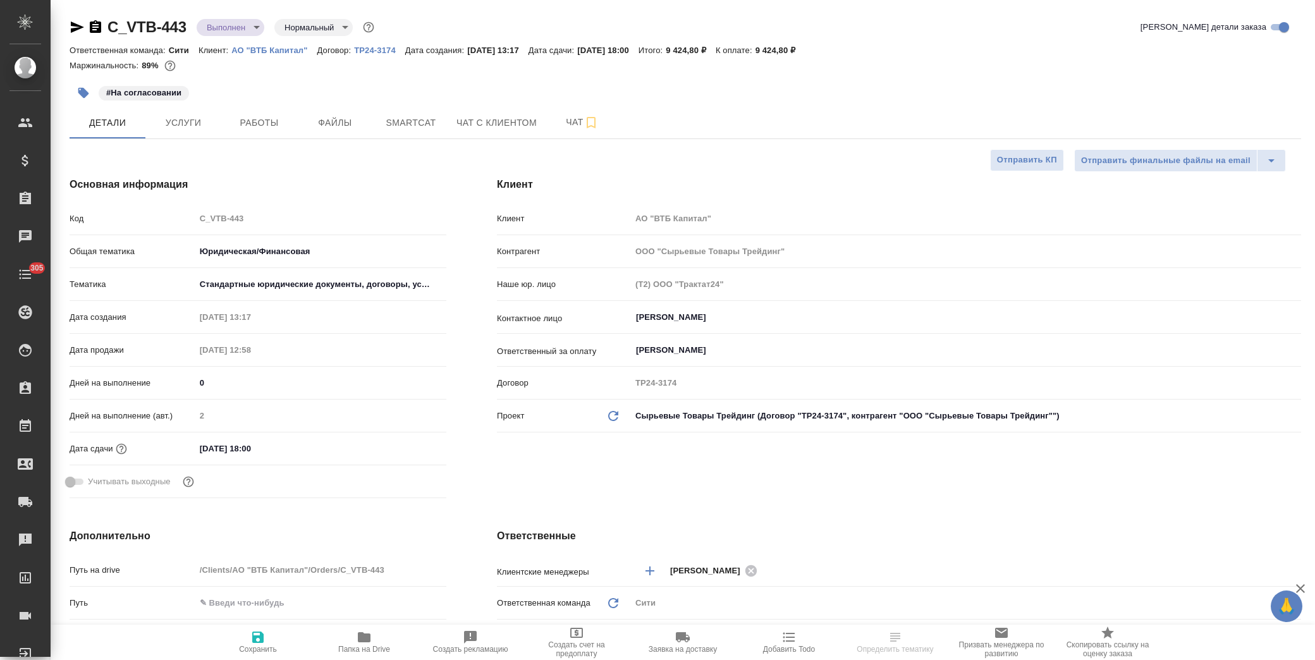
type textarea "x"
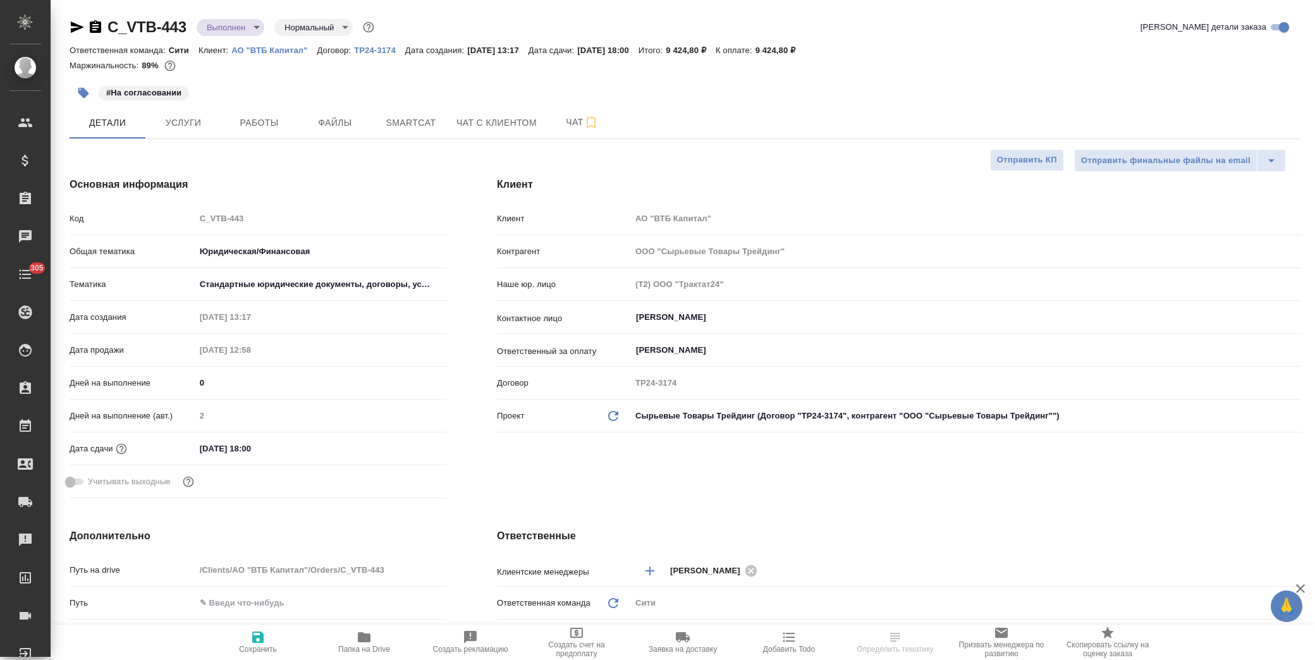
type textarea "x"
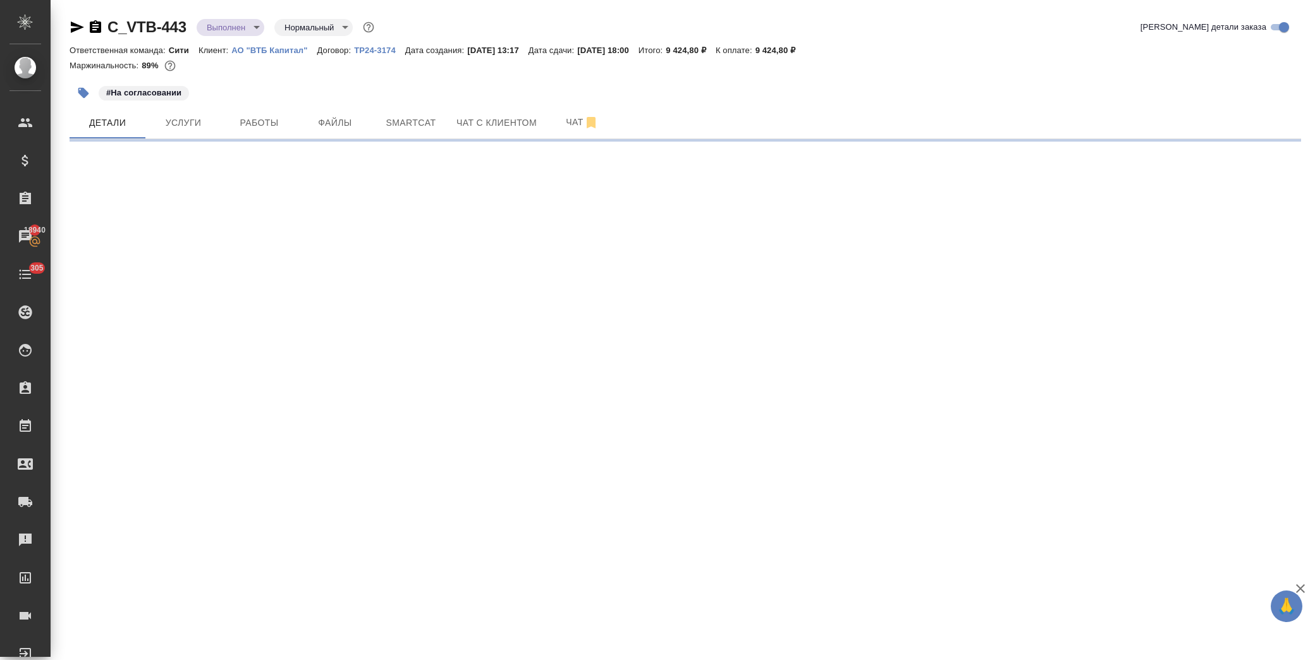
select select "RU"
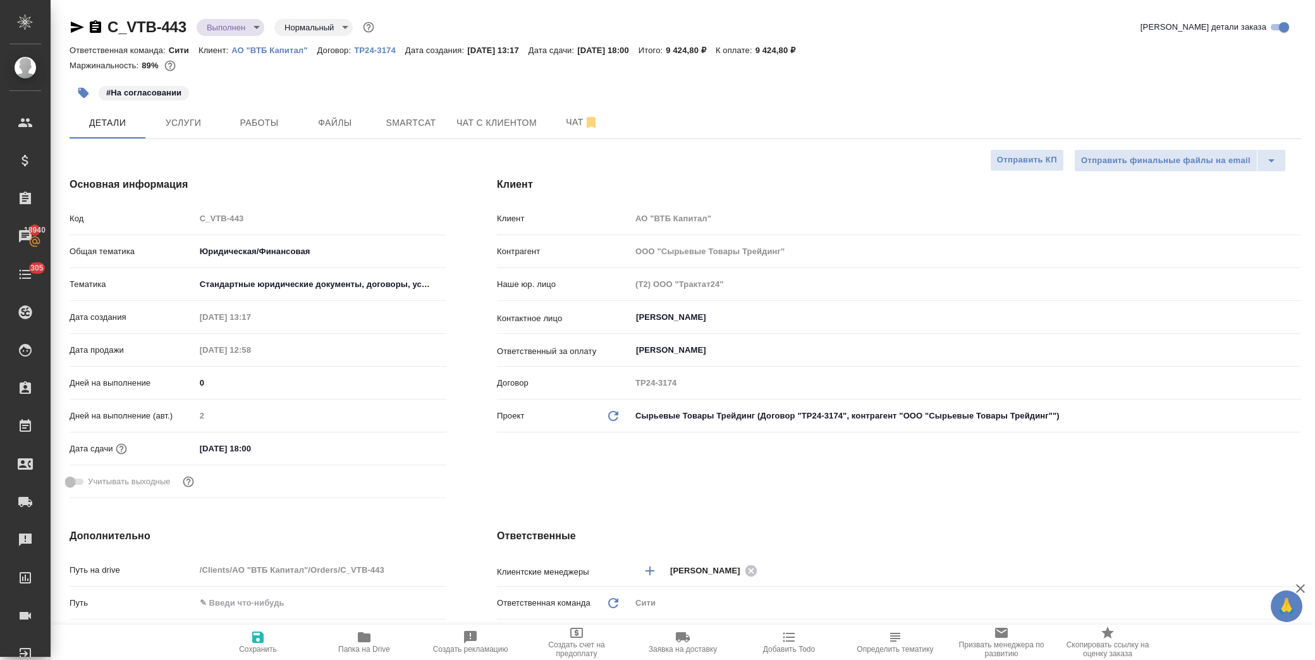
type textarea "x"
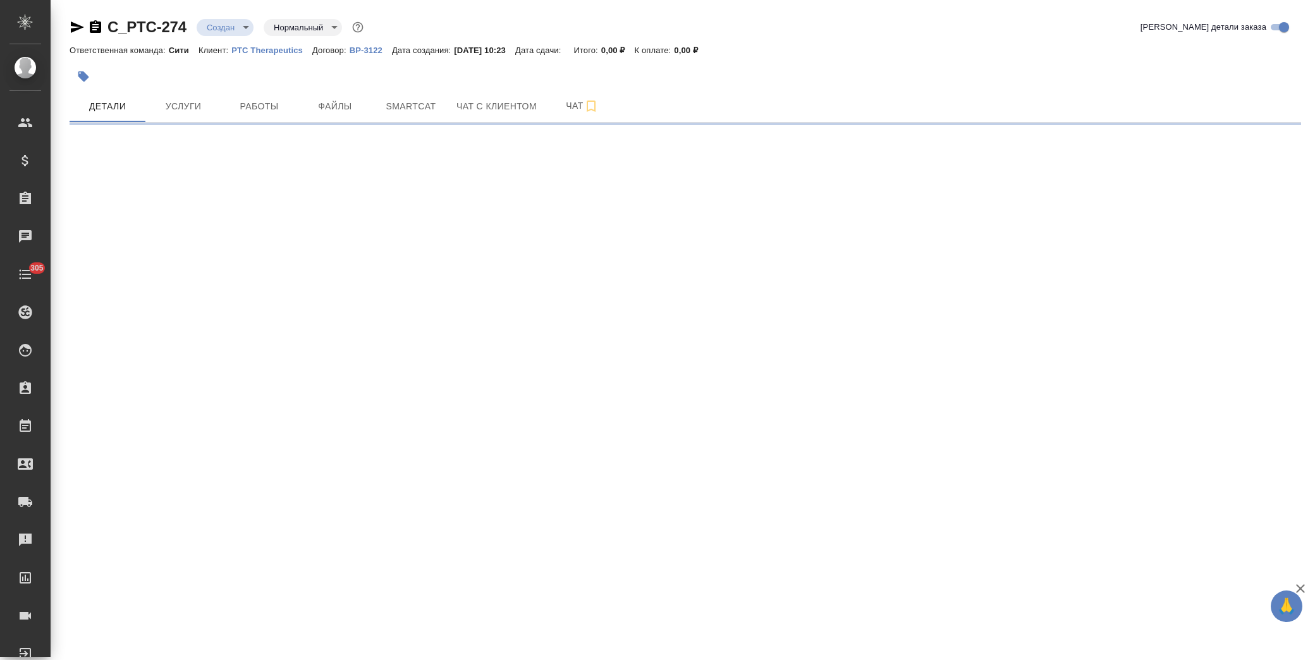
select select "RU"
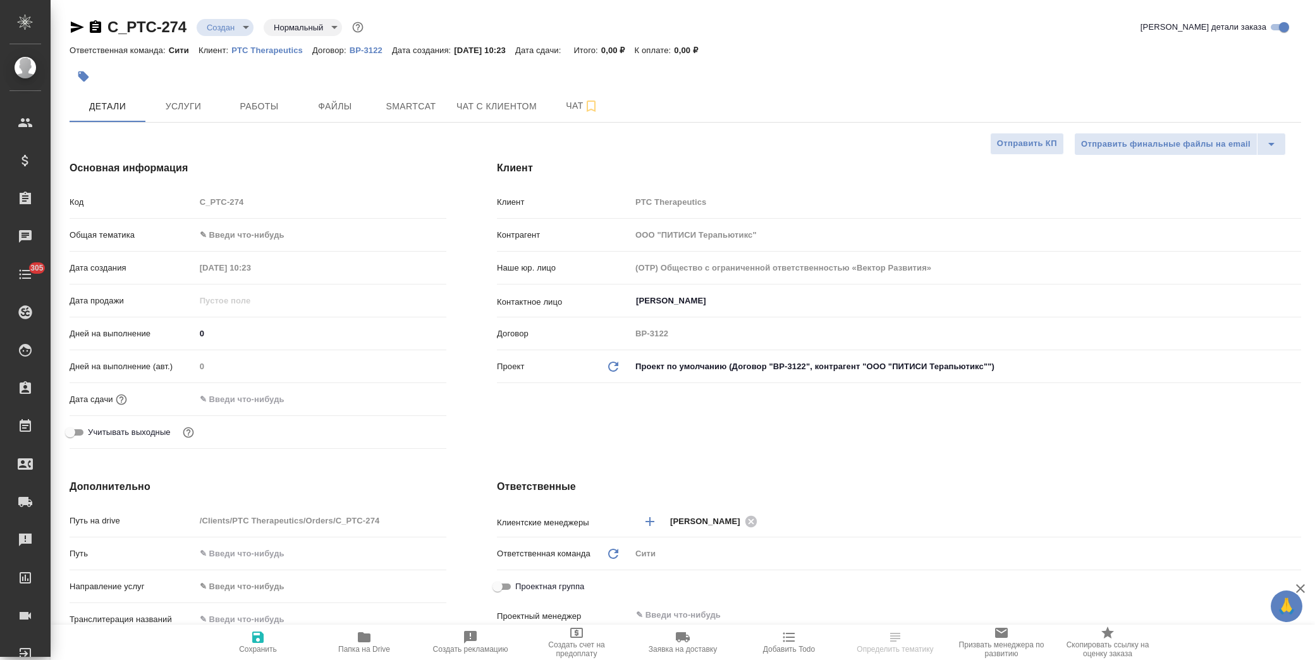
type textarea "x"
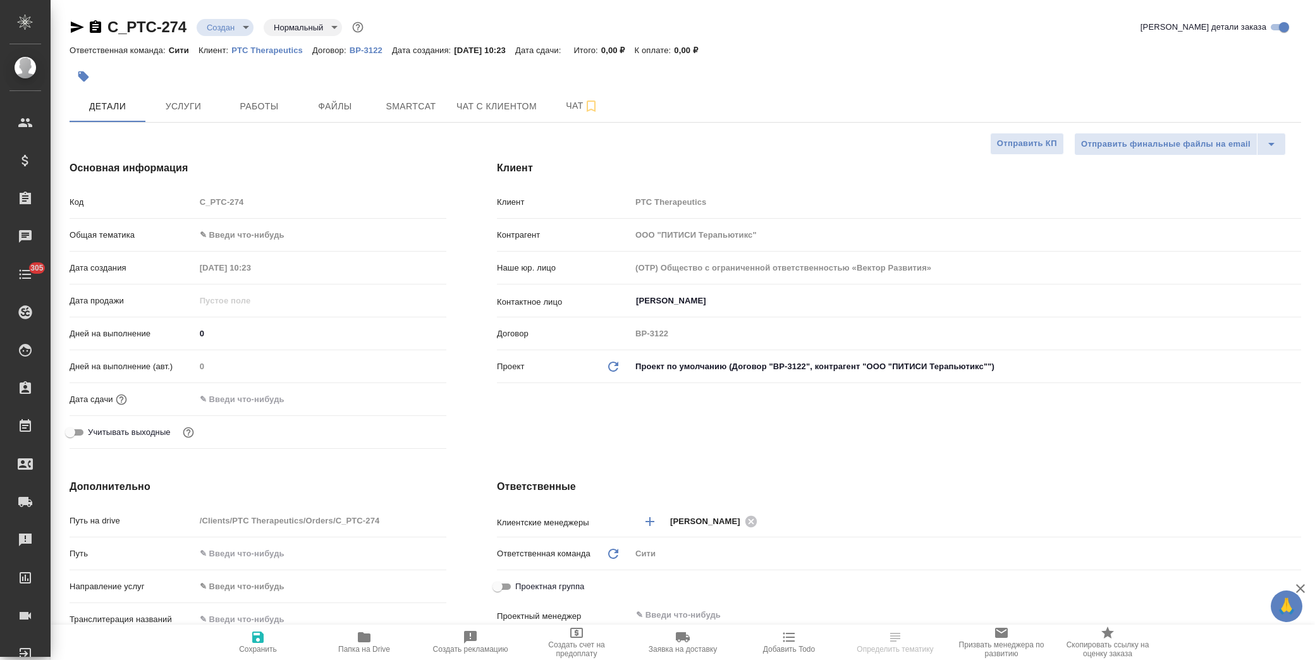
type textarea "x"
click at [342, 108] on span "Файлы" at bounding box center [335, 107] width 61 height 16
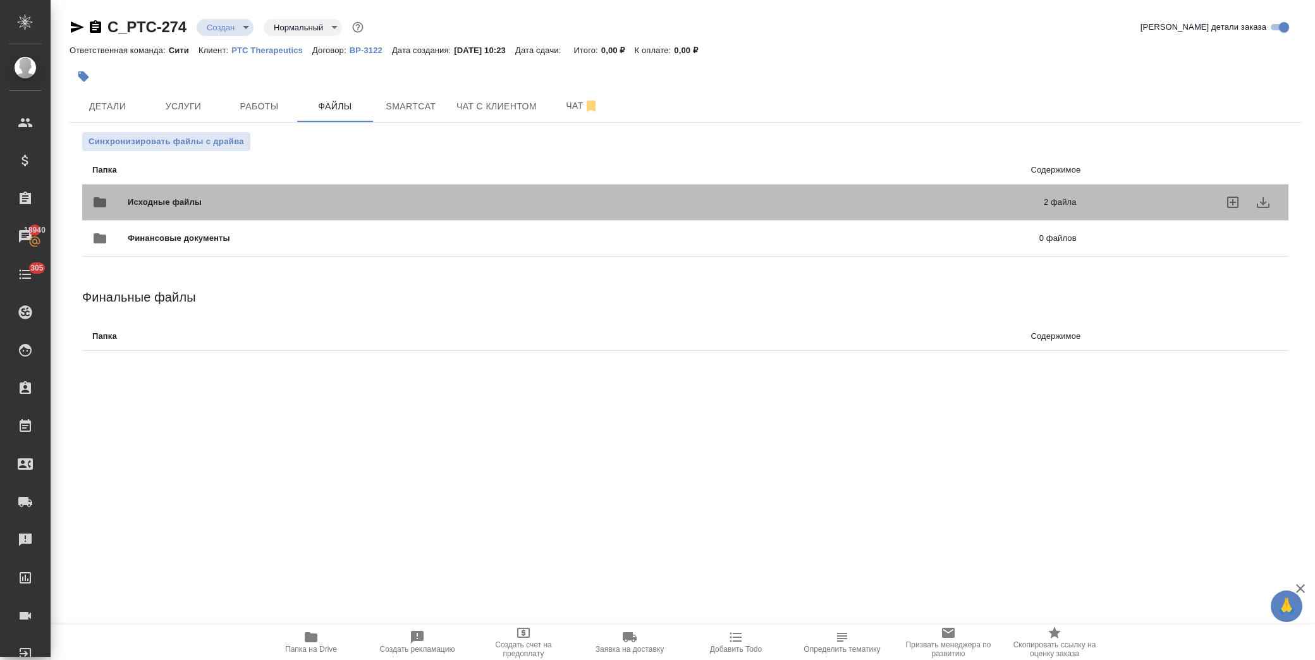
click at [166, 199] on span "Исходные файлы" at bounding box center [375, 202] width 495 height 13
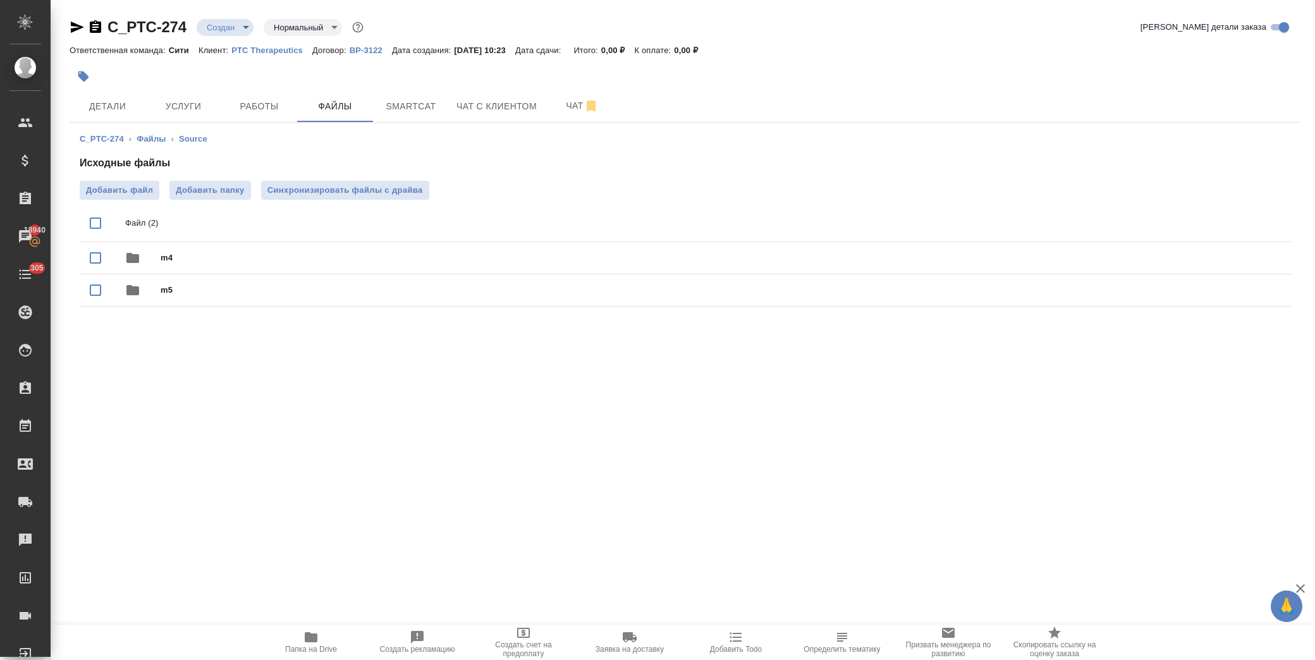
click at [96, 223] on input "checkbox" at bounding box center [95, 223] width 27 height 27
checkbox input "true"
click at [1272, 223] on icon "delete" at bounding box center [1266, 223] width 15 height 15
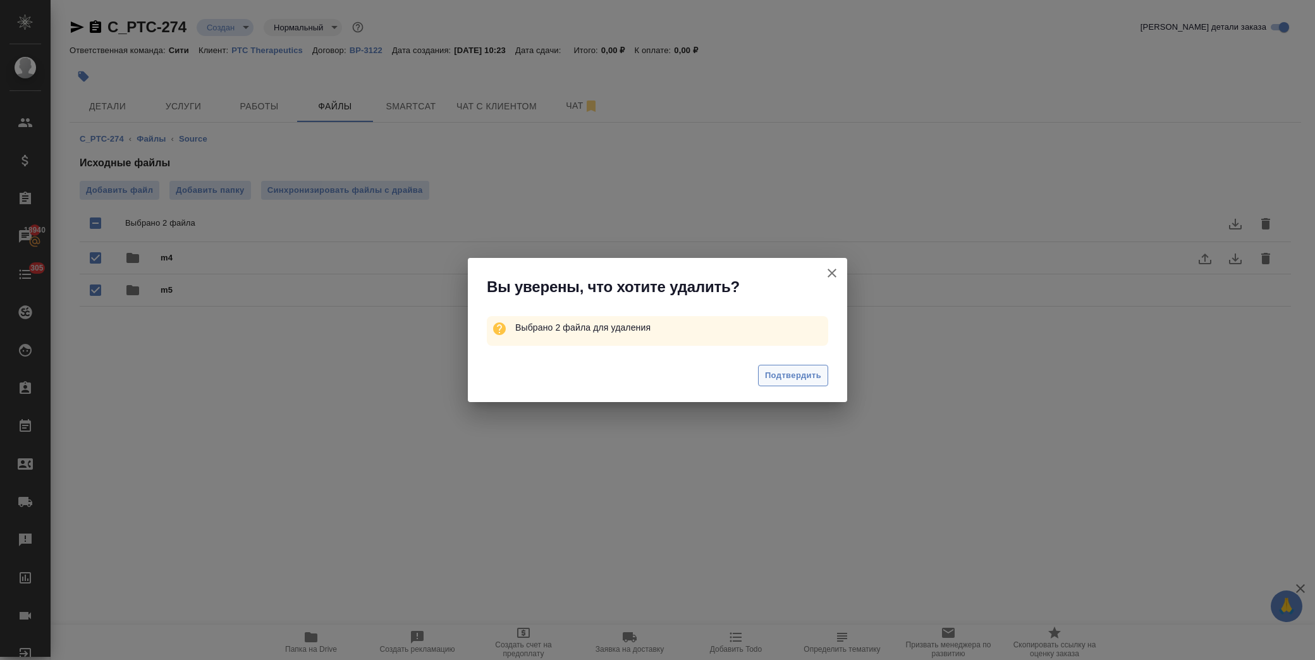
click at [788, 369] on span "Подтвердить" at bounding box center [793, 376] width 56 height 15
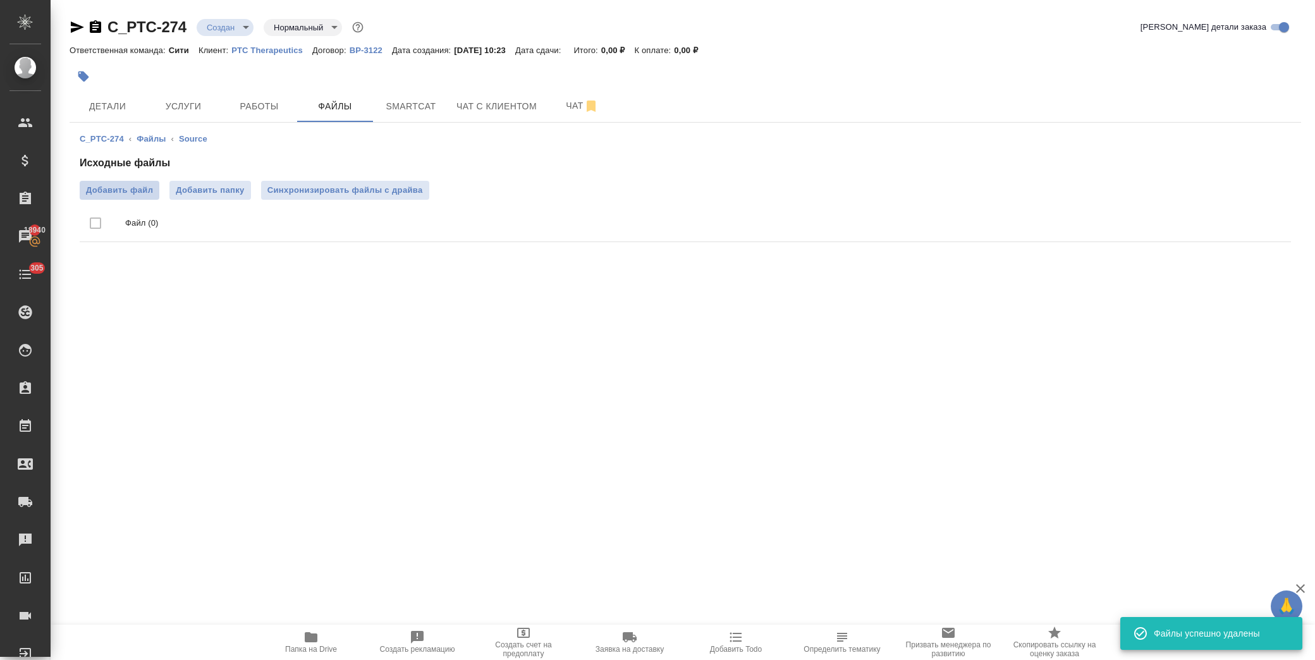
click at [134, 194] on span "Добавить файл" at bounding box center [119, 190] width 67 height 13
click at [0, 0] on input "Добавить файл" at bounding box center [0, 0] width 0 height 0
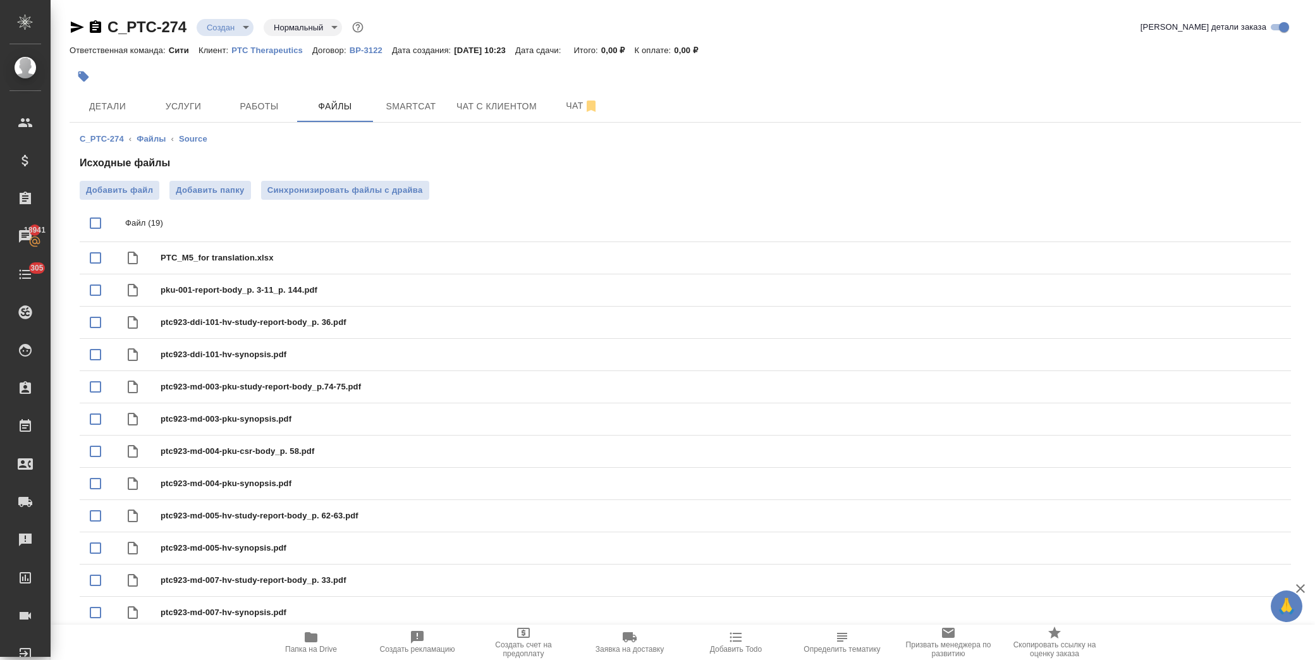
click at [305, 641] on icon "button" at bounding box center [311, 637] width 13 height 10
click at [119, 99] on span "Детали" at bounding box center [107, 107] width 61 height 16
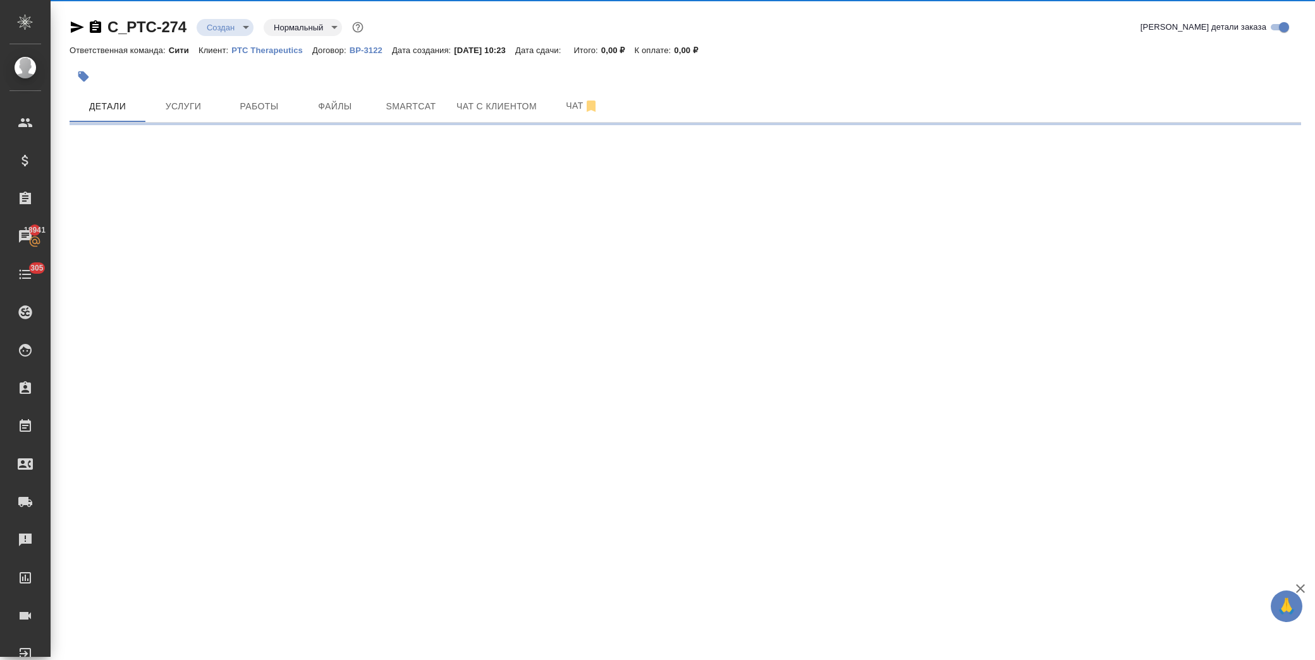
select select "RU"
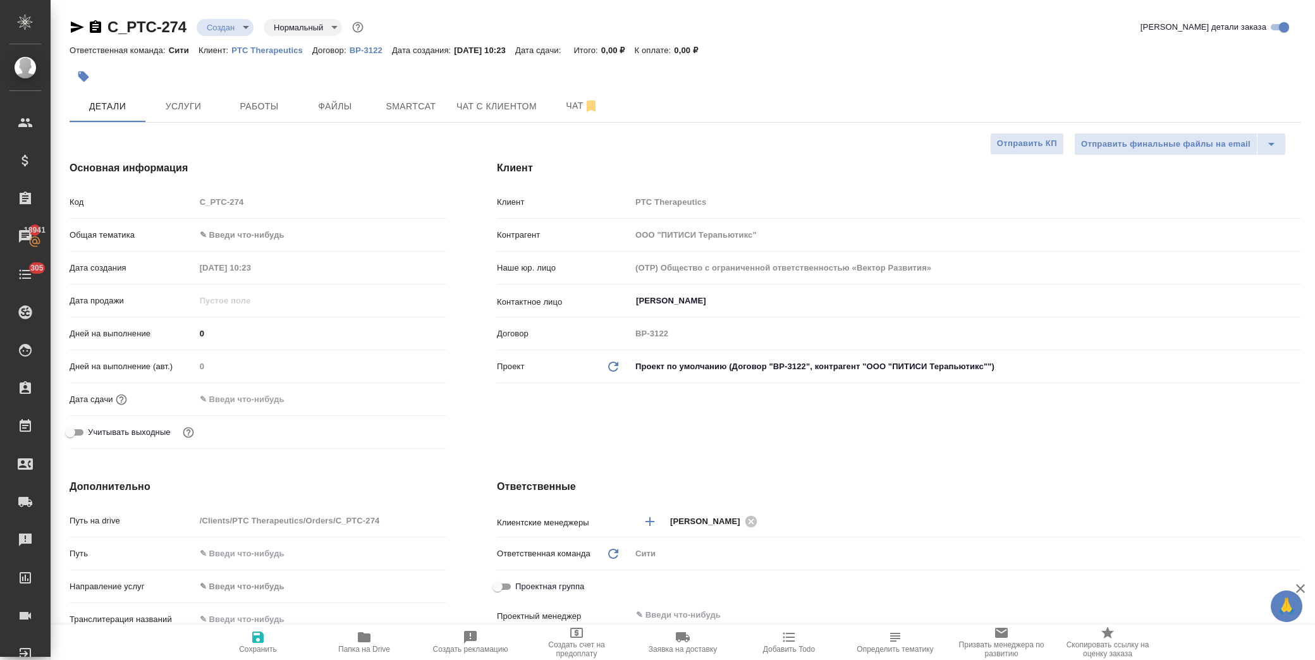
type textarea "x"
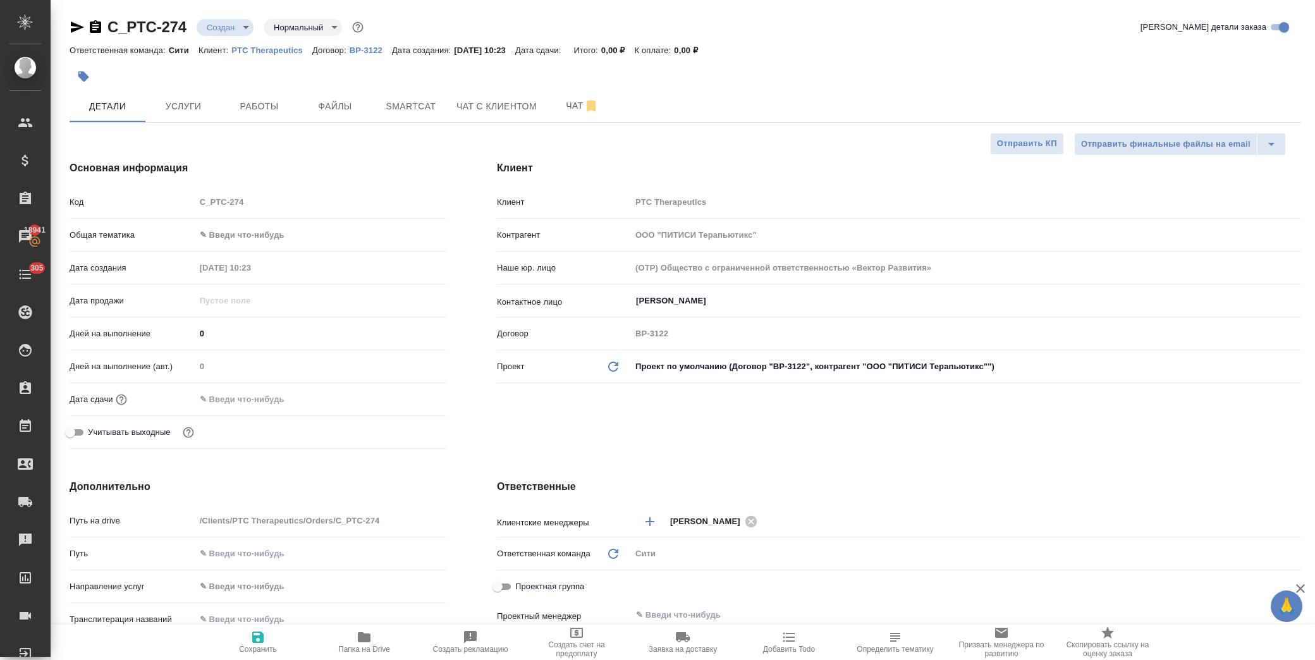
type textarea "x"
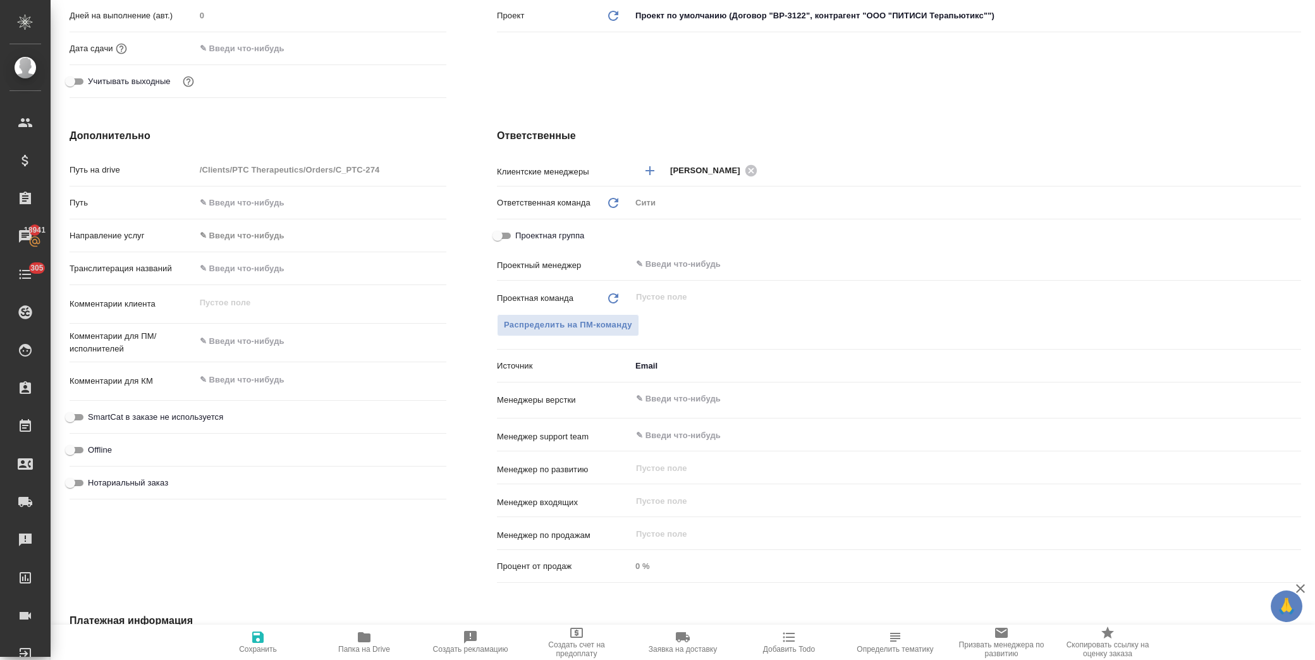
type textarea "x"
click at [264, 338] on textarea at bounding box center [320, 342] width 251 height 22
type textarea "d"
type textarea "x"
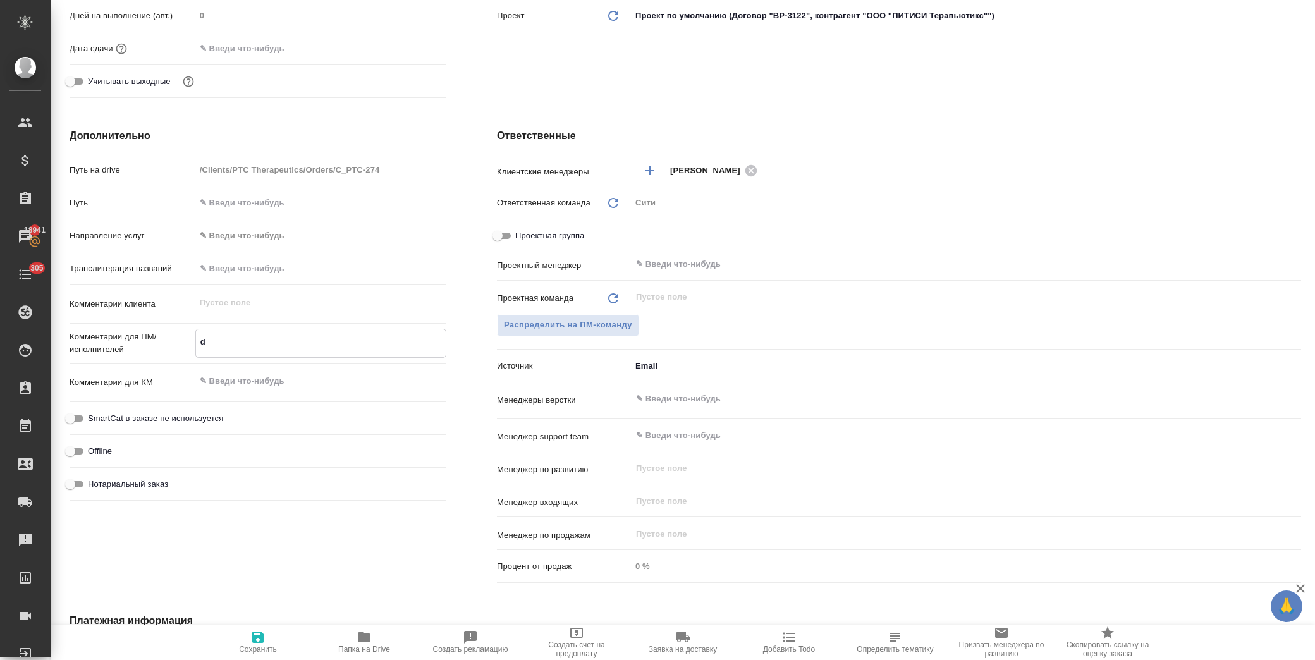
type textarea "x"
type textarea "d"
type textarea "в"
type textarea "x"
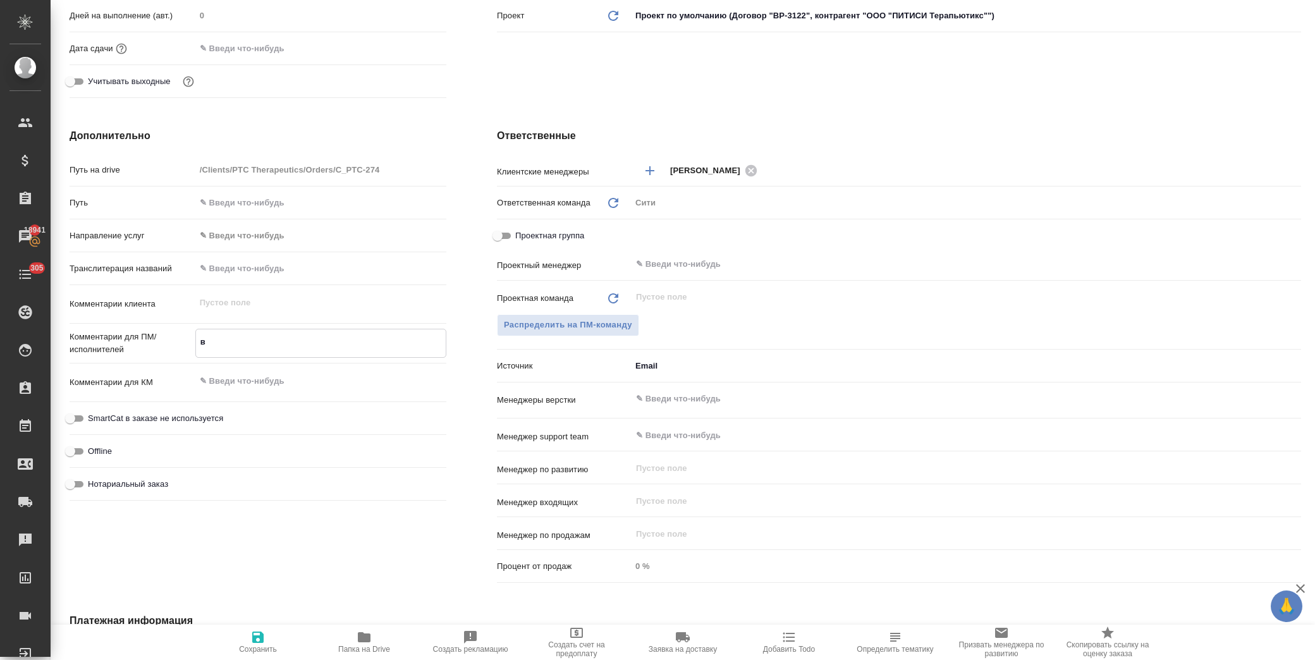
type textarea "x"
type textarea "в ф"
type textarea "x"
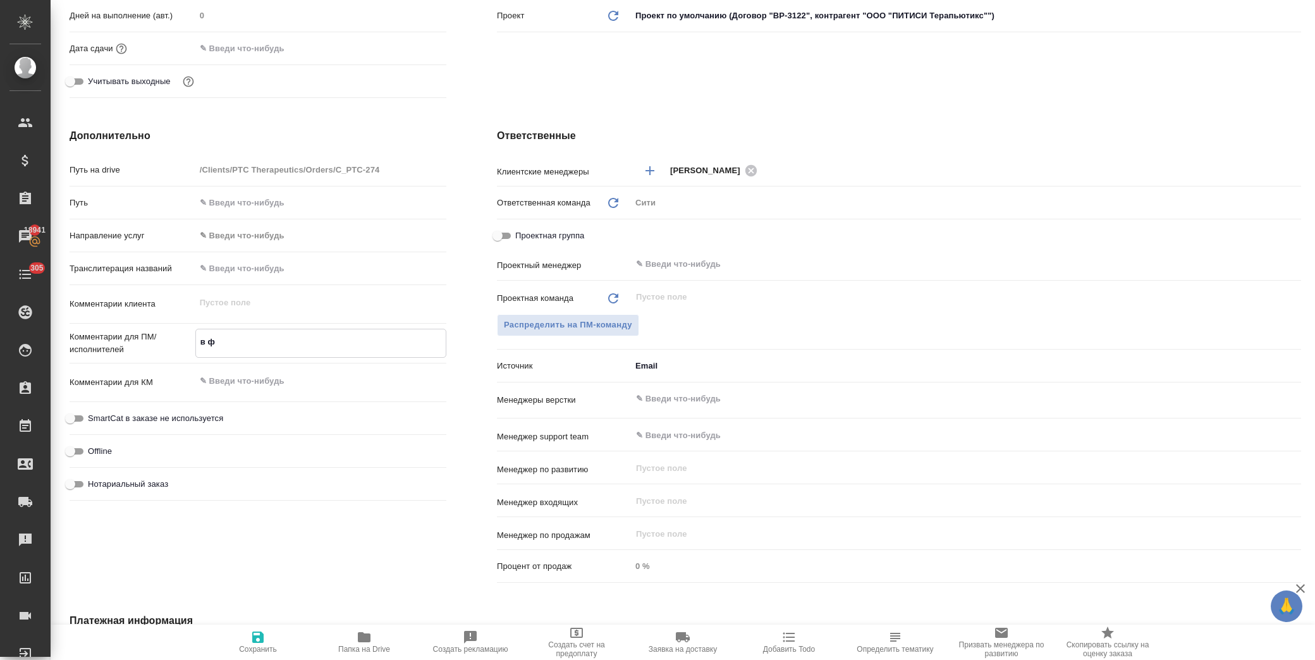
type textarea "x"
type textarea "в фа"
type textarea "x"
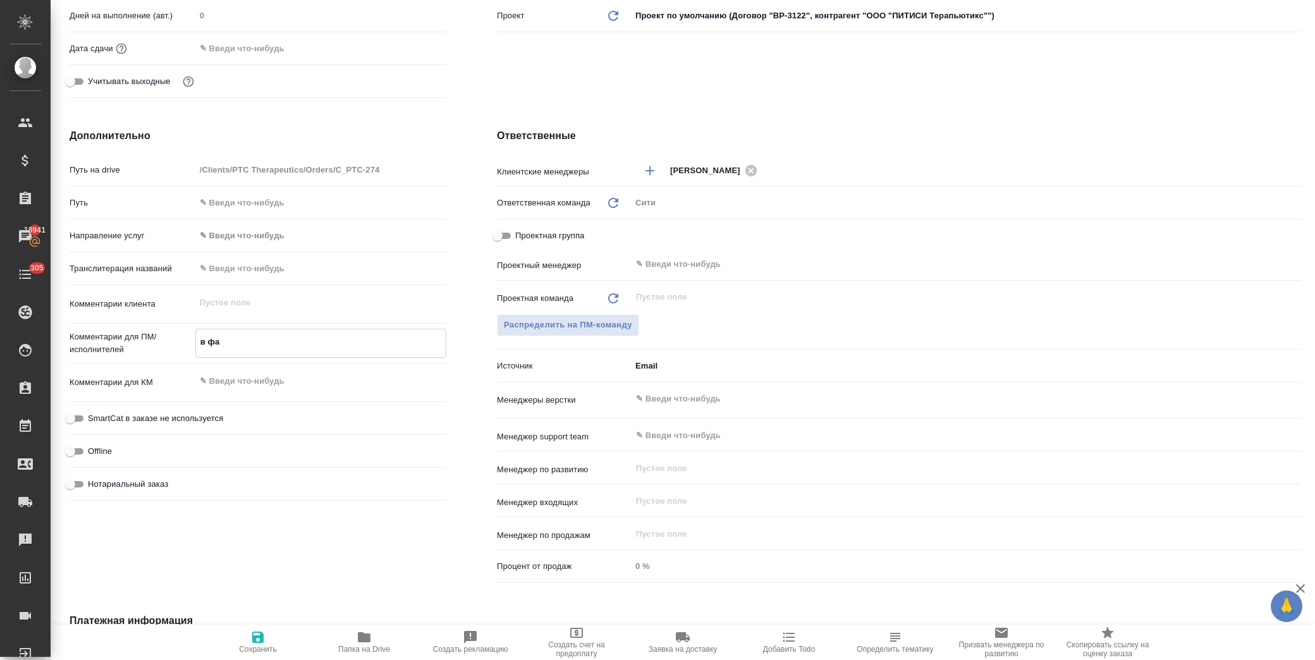
type textarea "в фай"
type textarea "x"
type textarea "в файл"
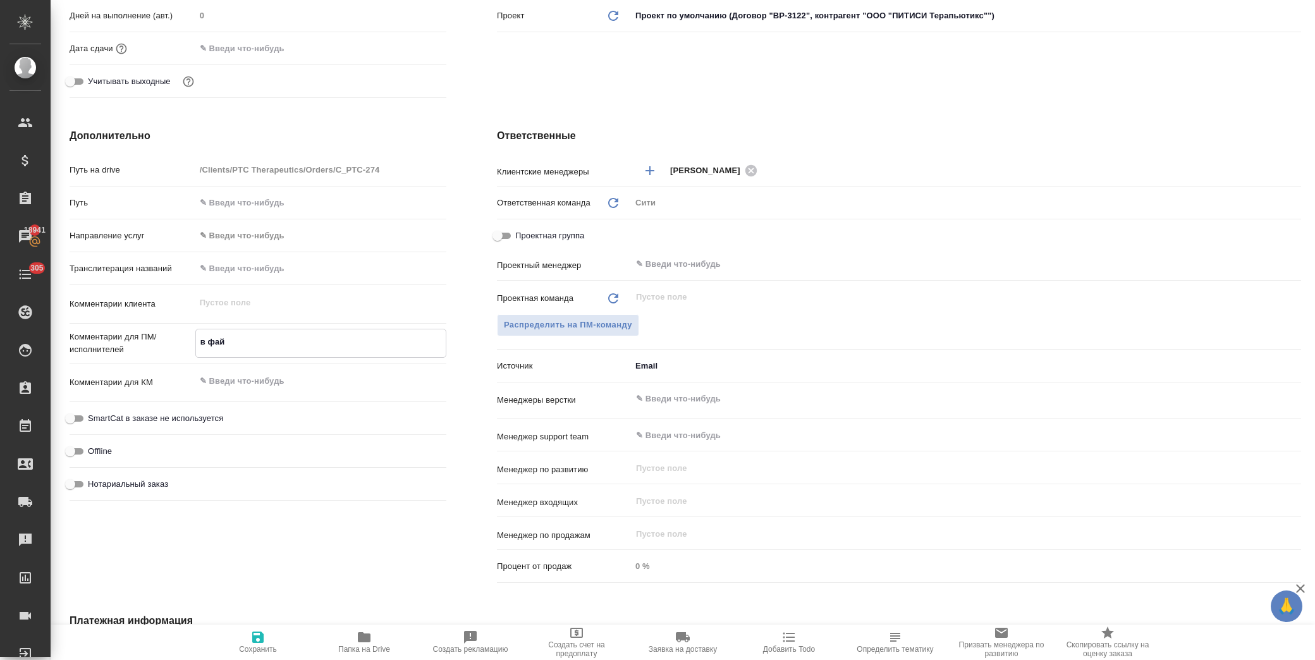
type textarea "x"
type textarea "в файле"
type textarea "x"
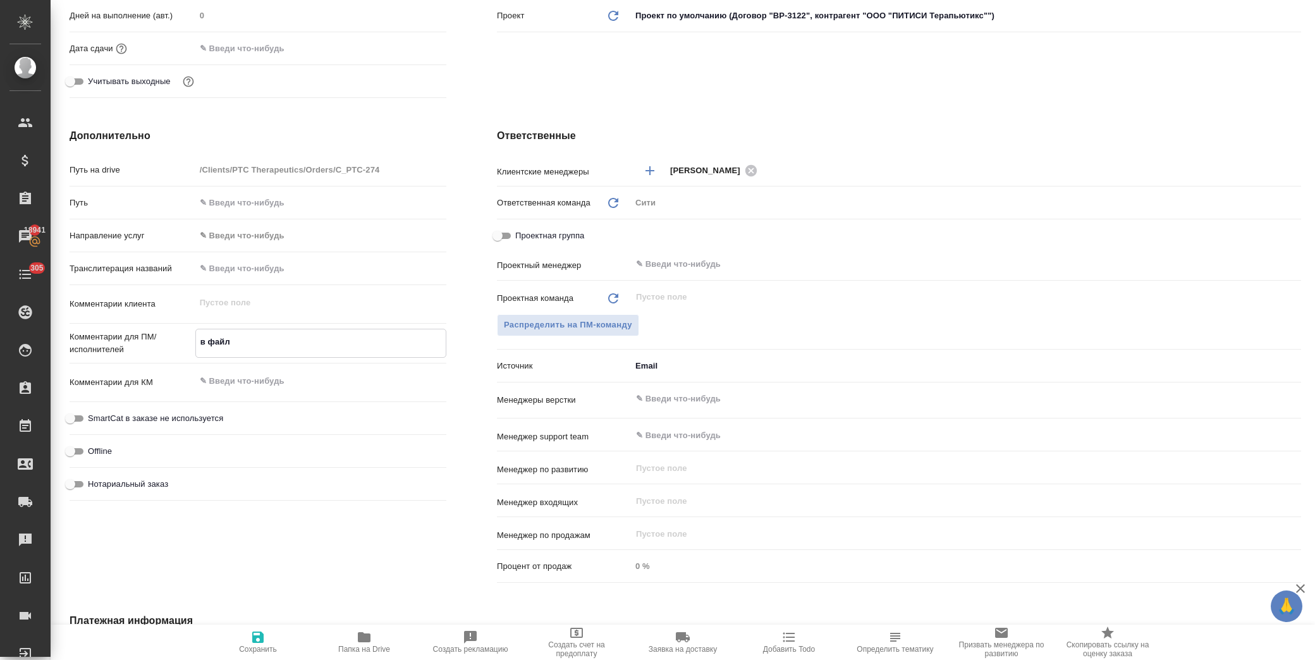
type textarea "x"
type textarea "в файле"
type textarea "x"
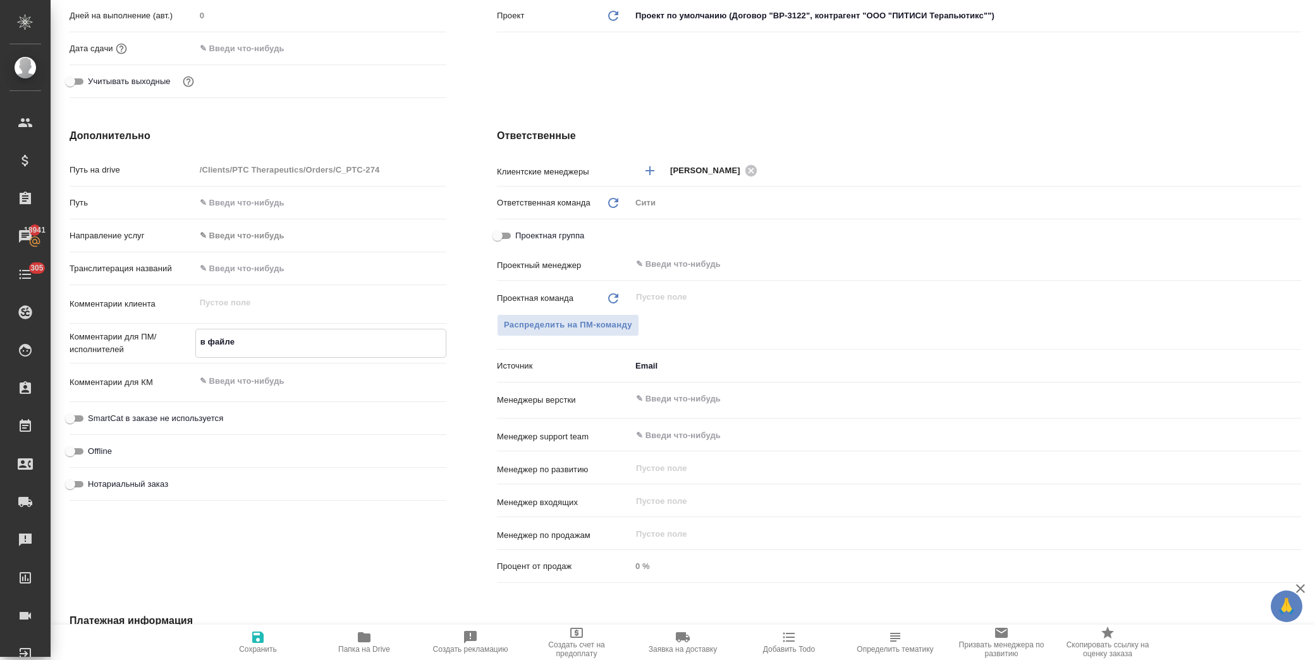
type textarea "x"
type textarea "в файле э"
type textarea "x"
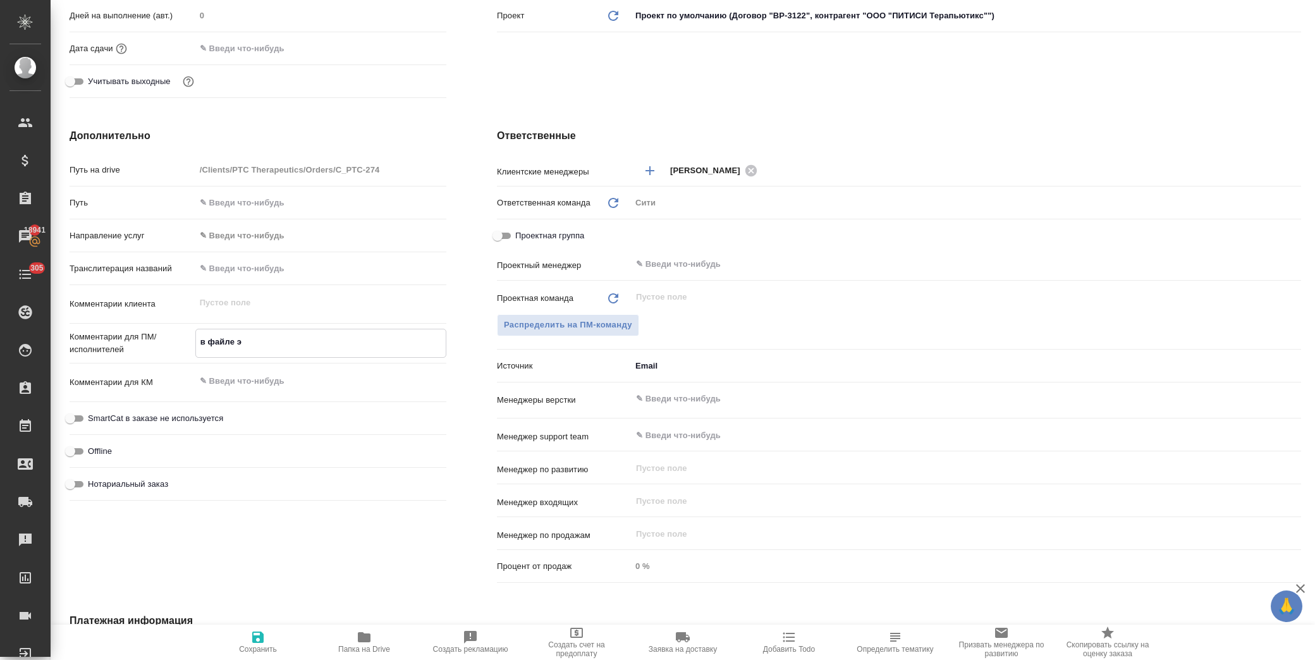
type textarea "в файле эк"
type textarea "x"
type textarea "в файле э"
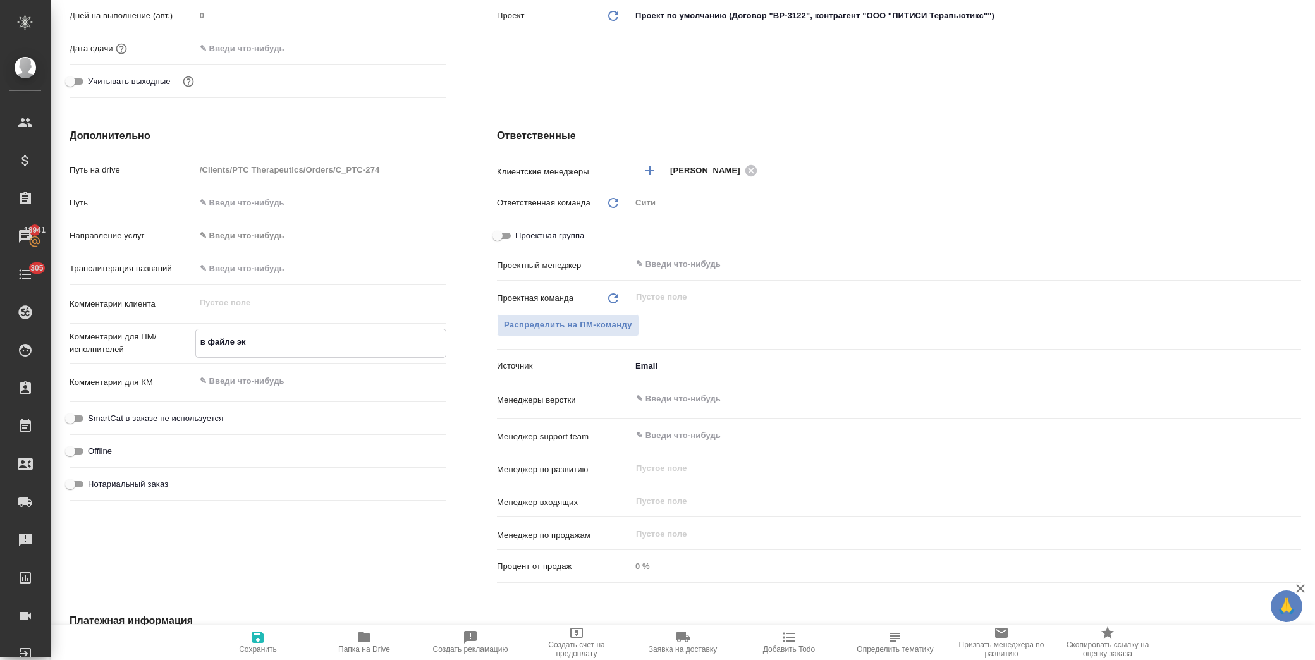
type textarea "x"
type textarea "в файле"
type textarea "x"
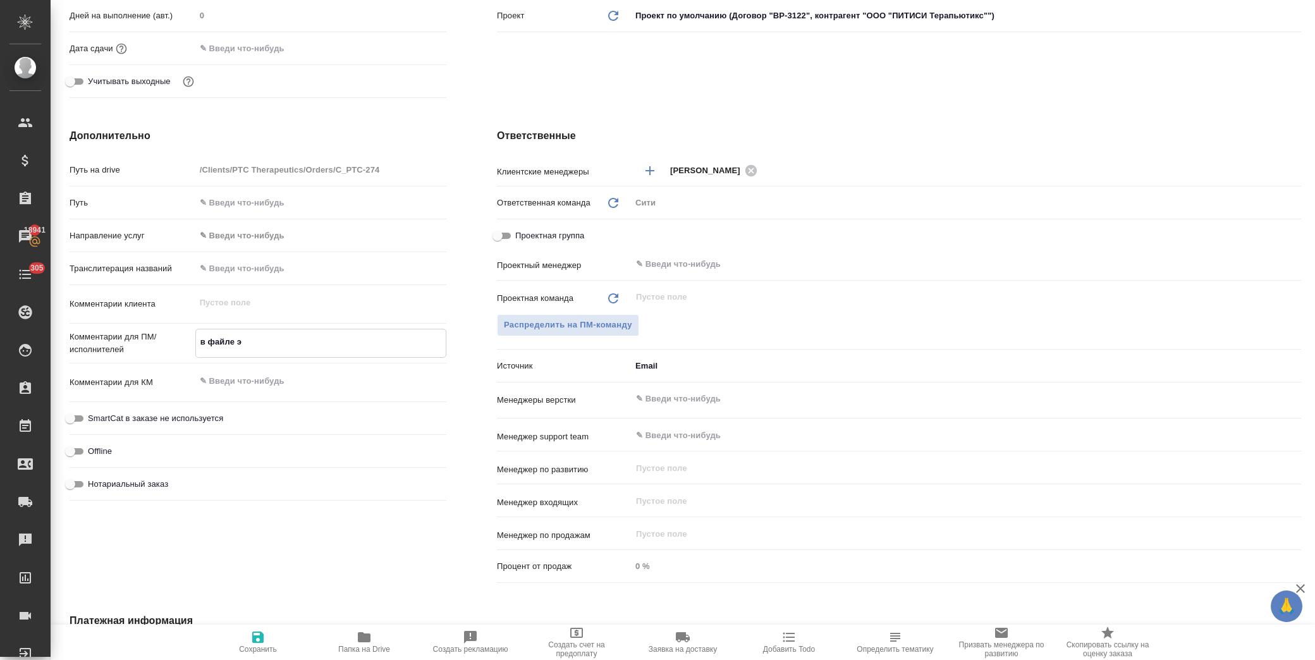
type textarea "x"
type textarea "в файле"
type textarea "x"
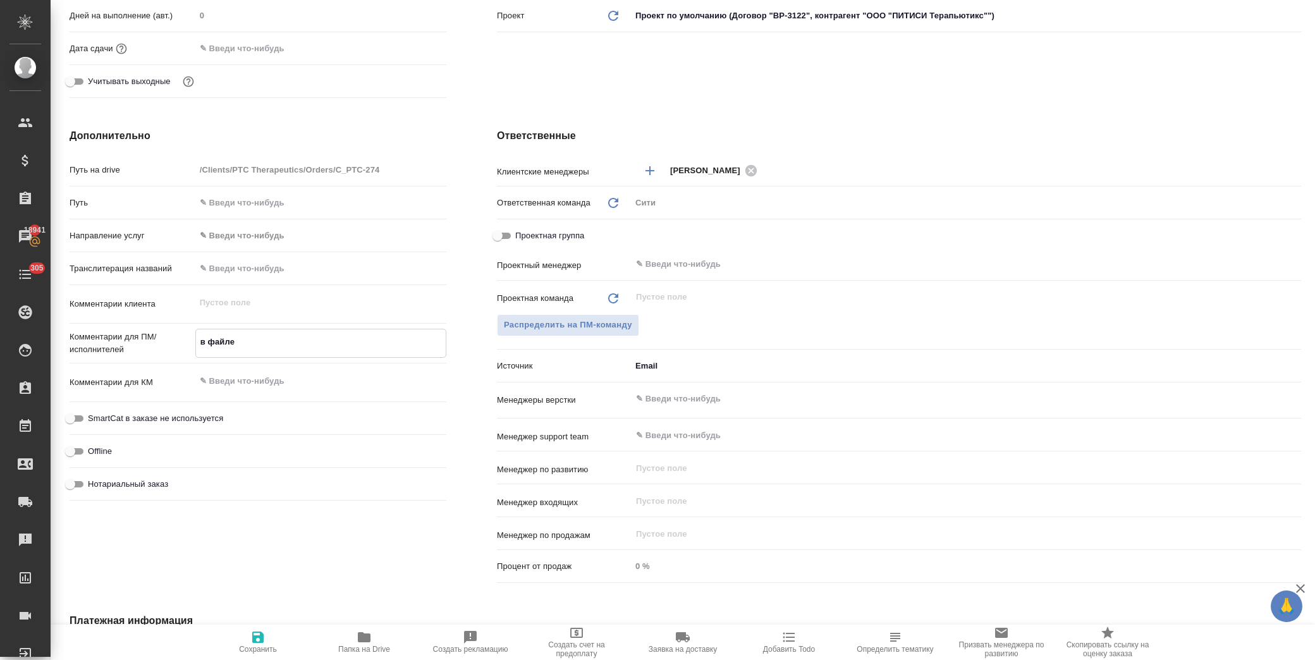
type textarea "x"
type textarea "в файл"
type textarea "x"
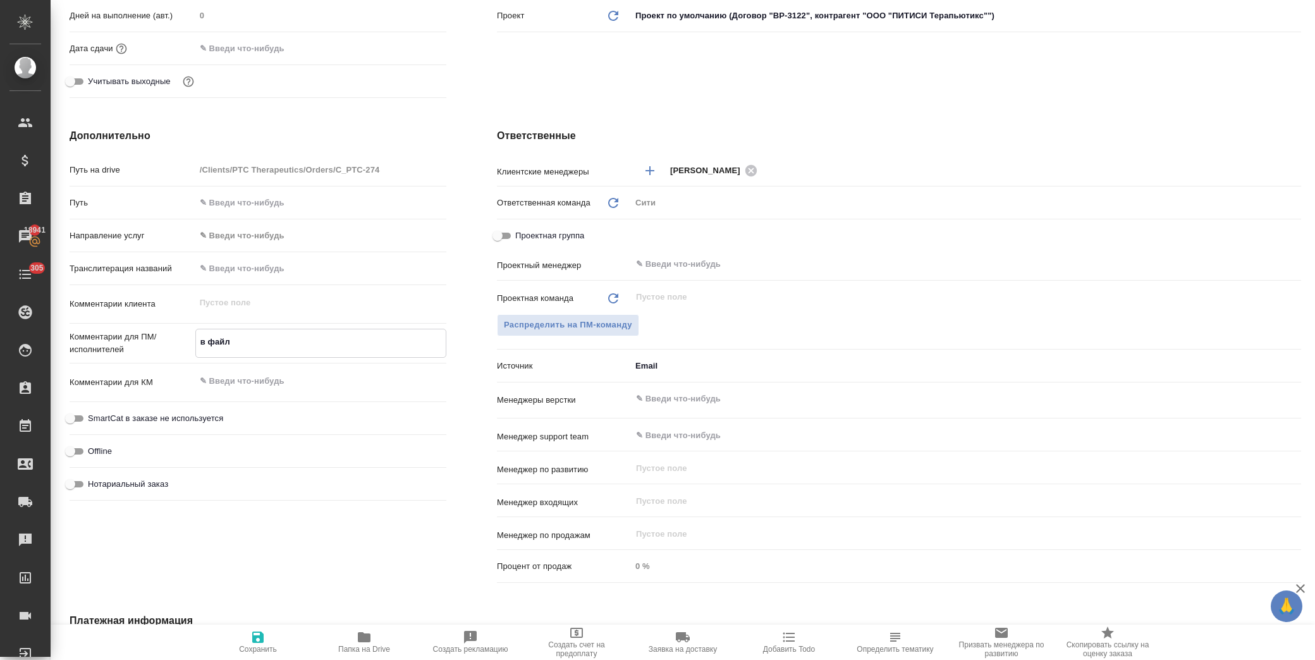
type textarea "в фай"
type textarea "x"
type textarea "в фа"
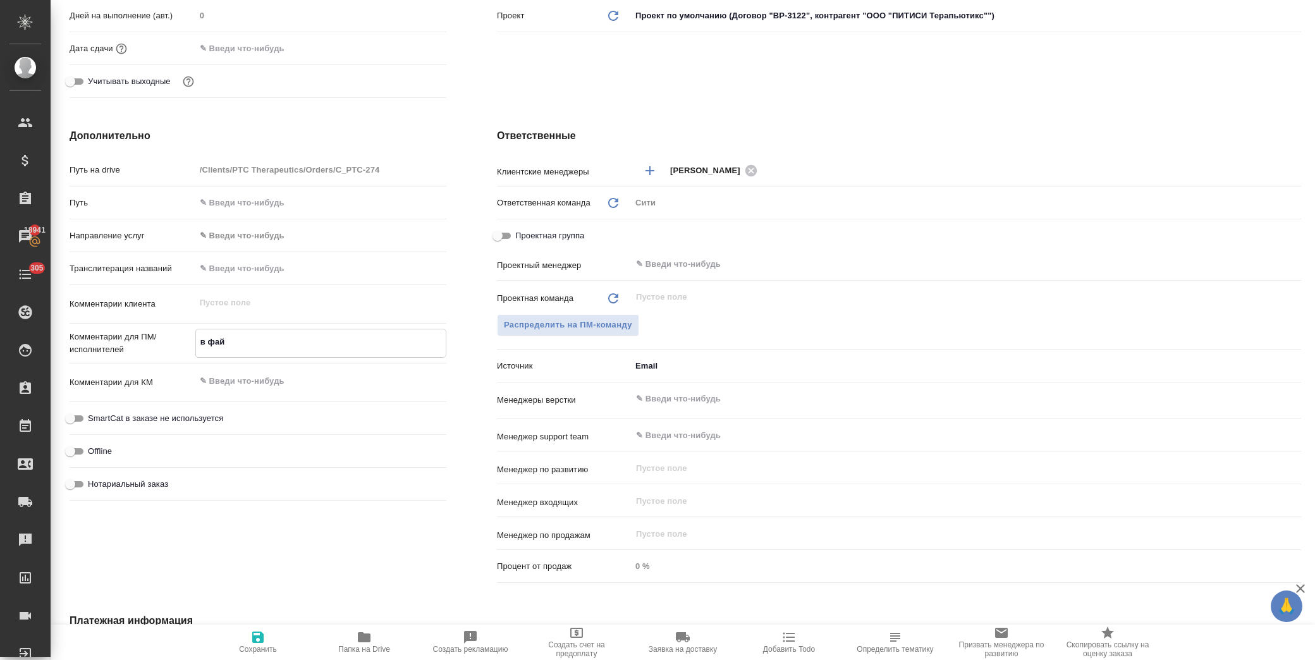
type textarea "x"
type textarea "в ф"
type textarea "x"
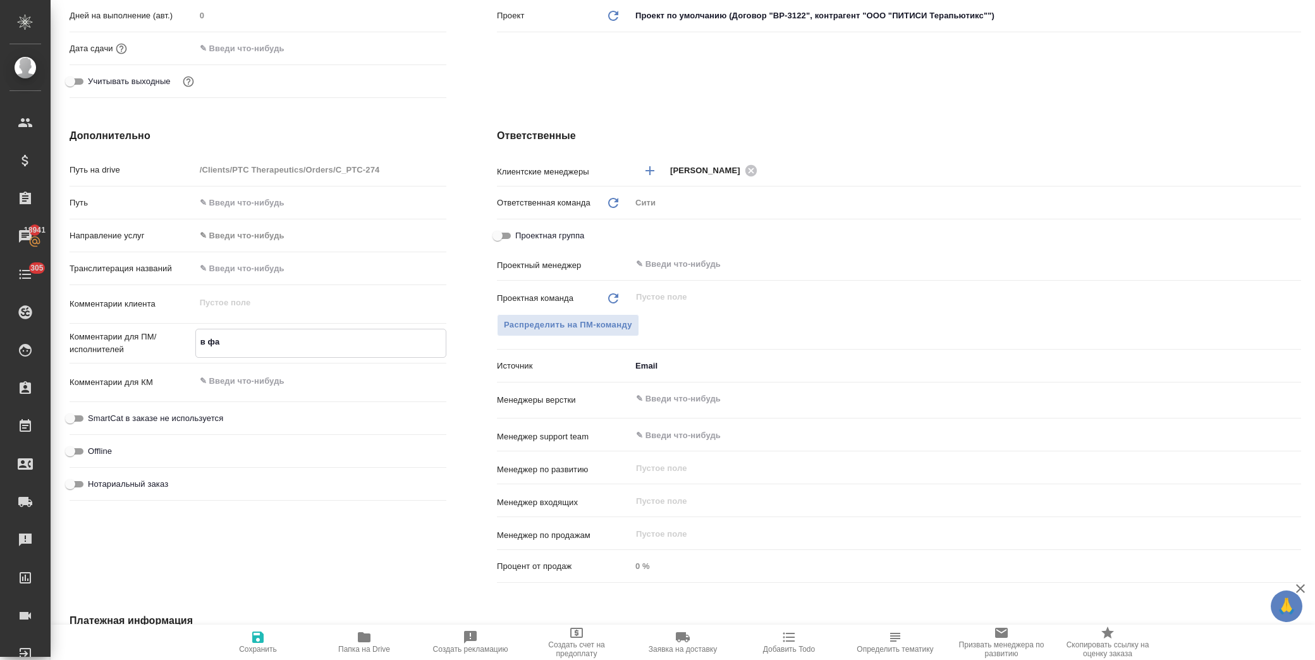
type textarea "x"
type textarea "в"
type textarea "x"
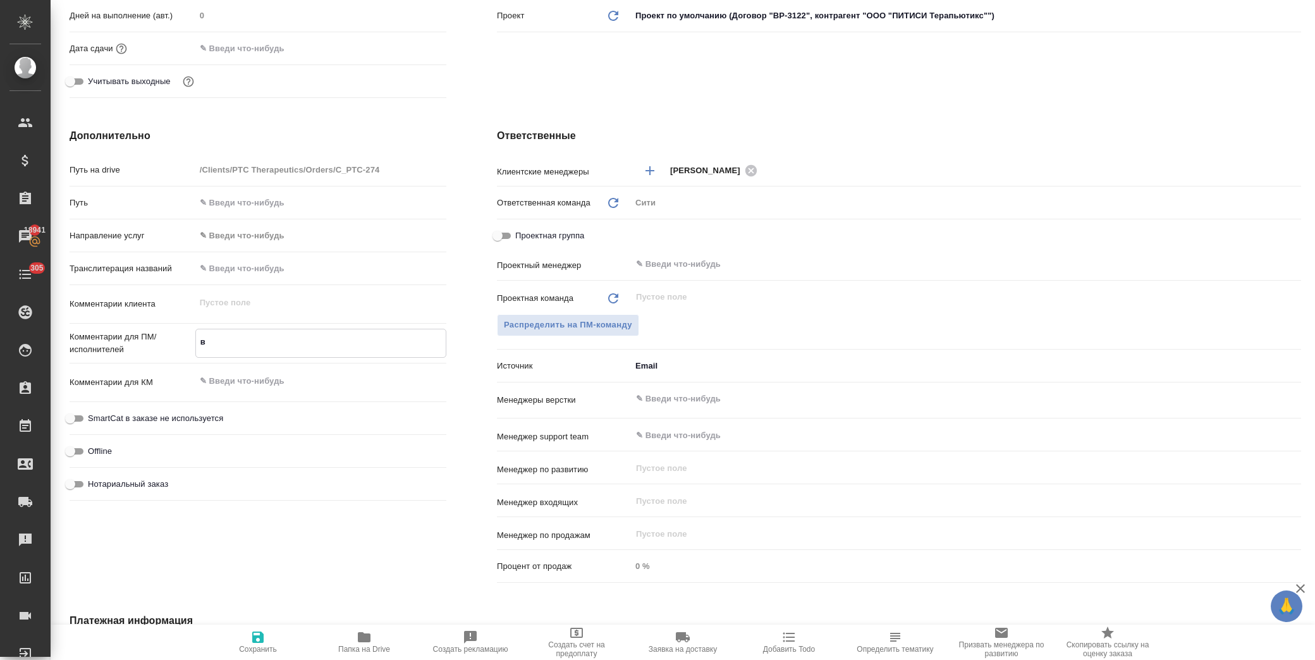
type textarea "x"
type textarea "в"
type textarea "x"
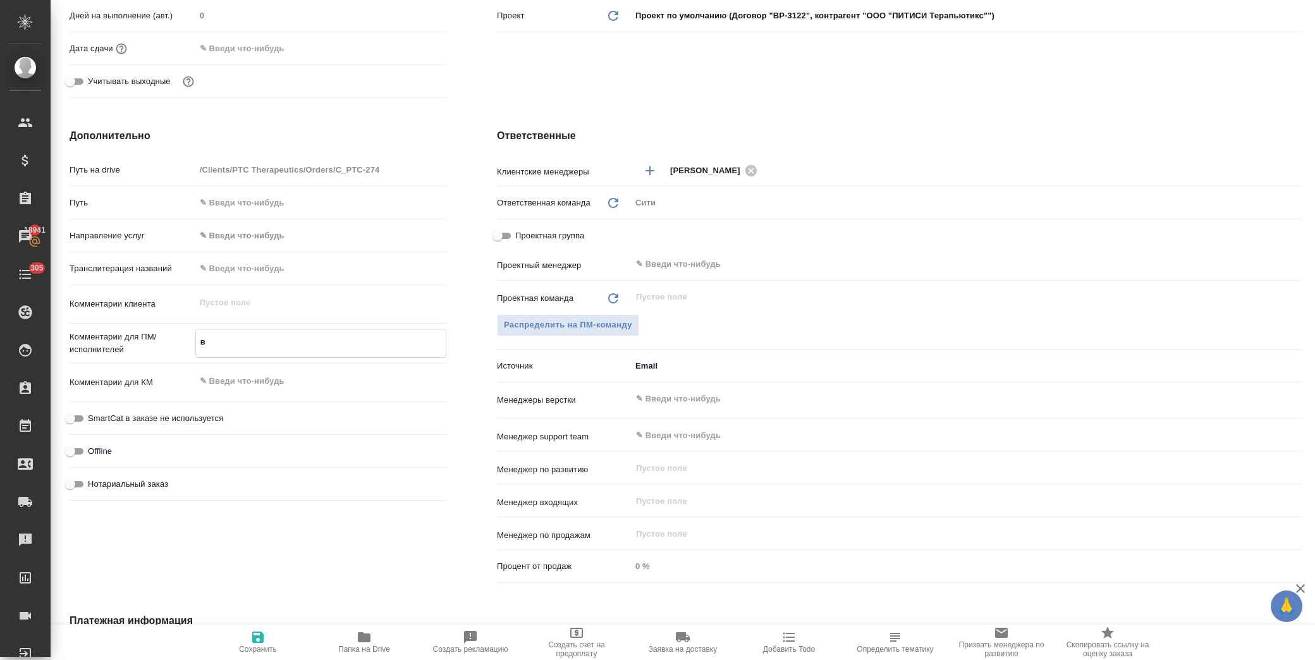
type textarea "x"
type textarea "Ф"
type textarea "x"
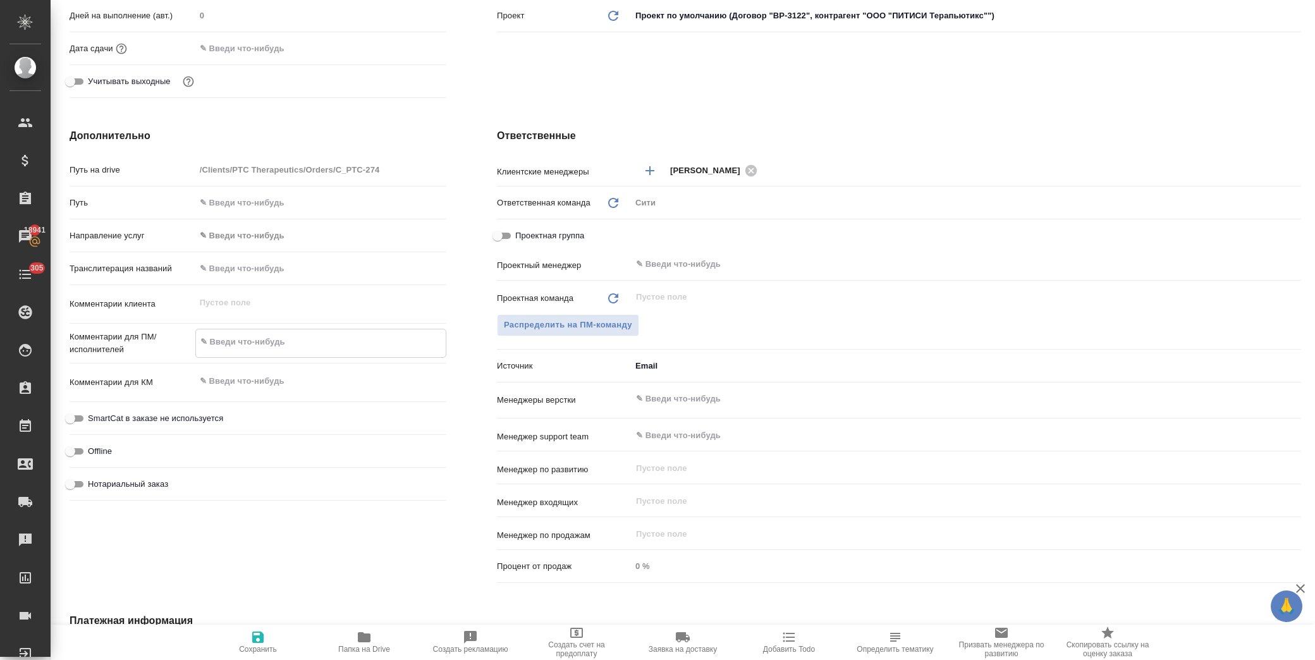
type textarea "x"
type textarea "Фа"
type textarea "x"
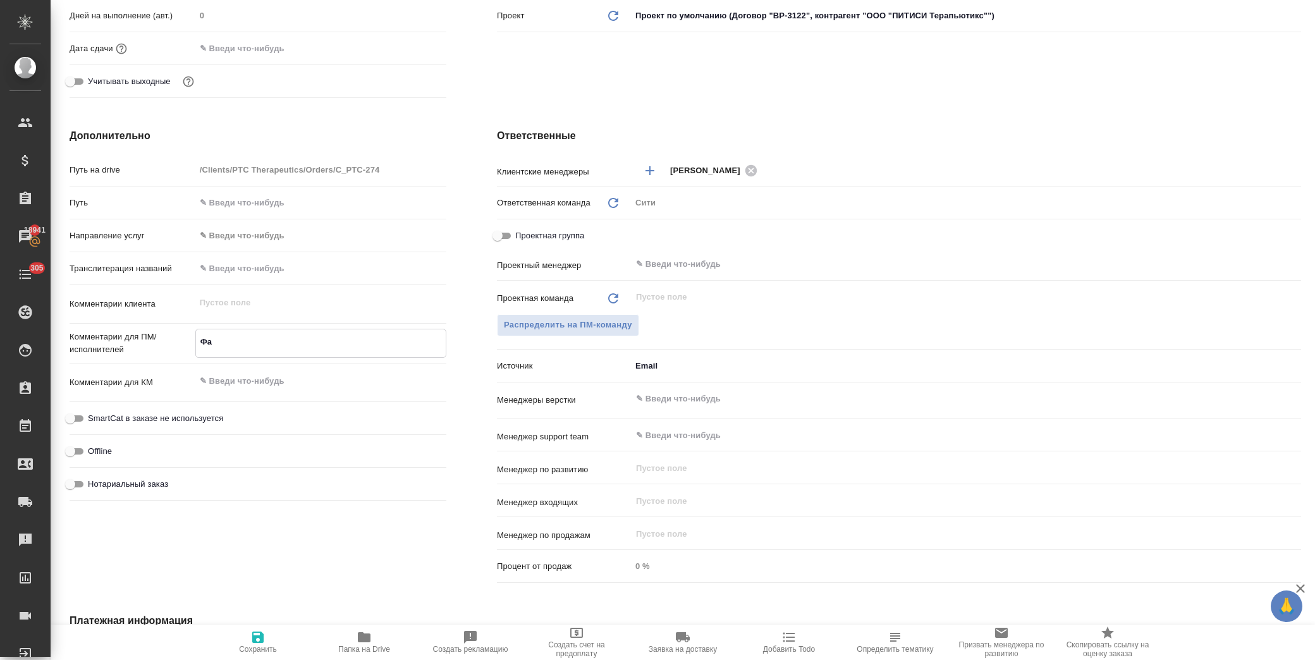
type textarea "x"
type textarea "Фай"
type textarea "x"
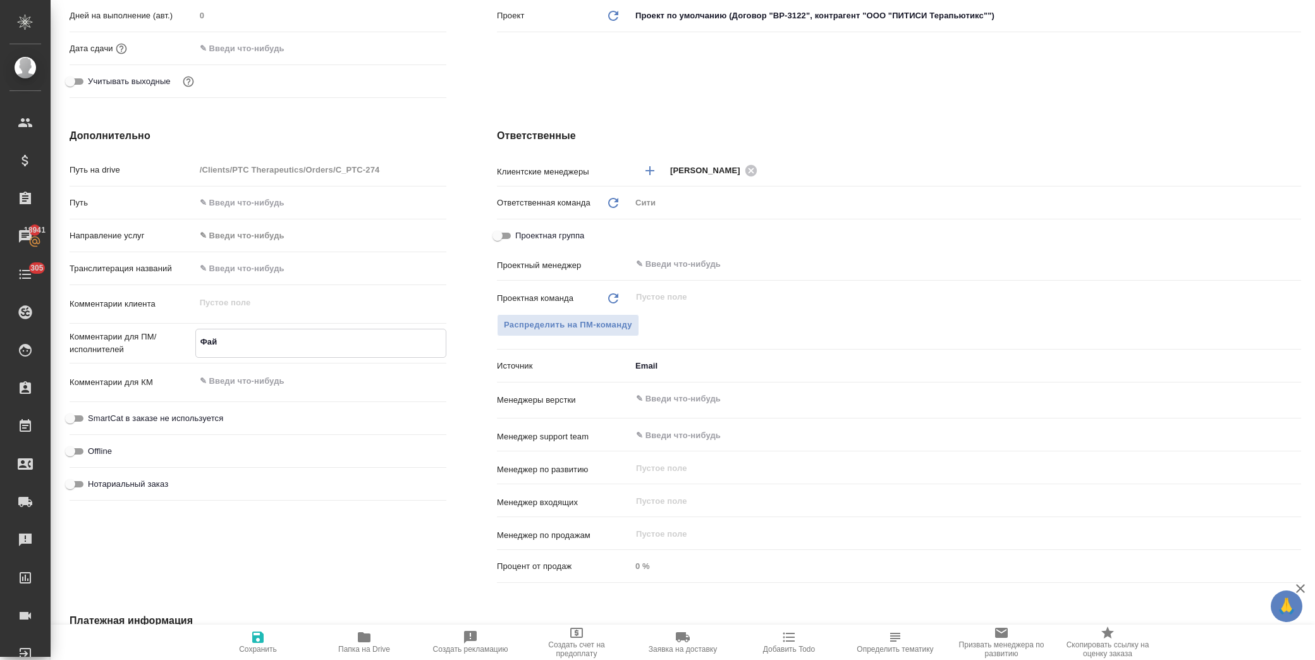
type textarea "Файл"
type textarea "x"
type textarea "Файл"
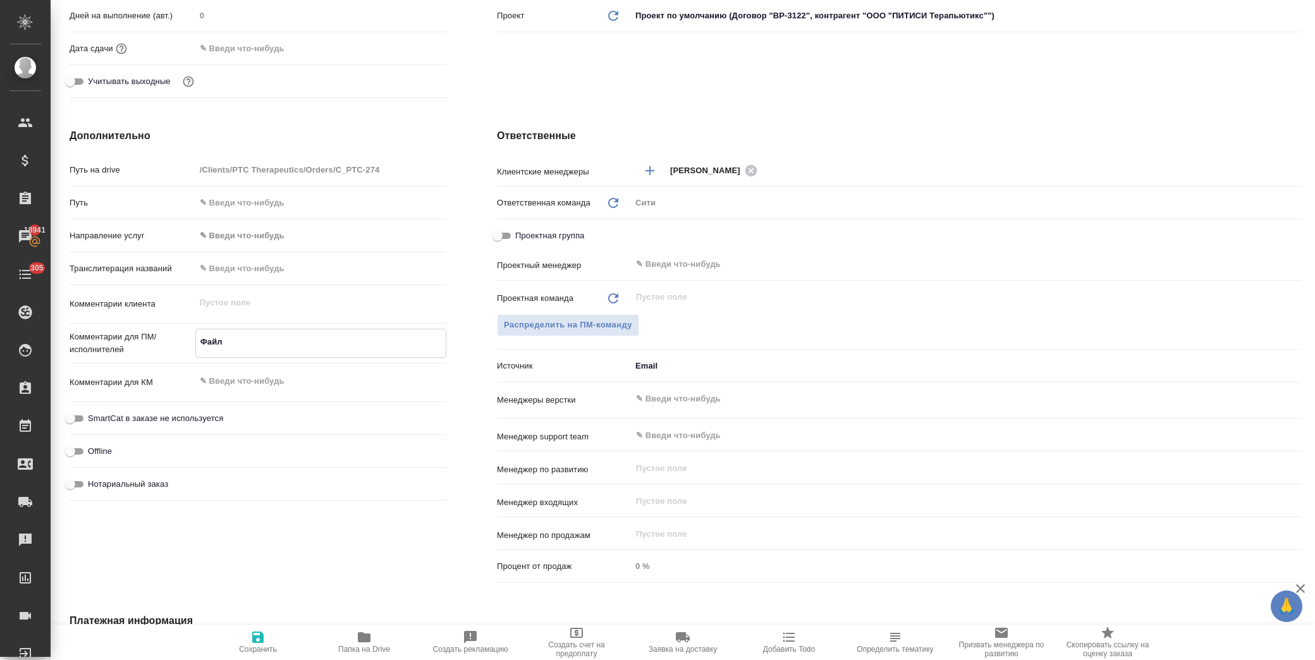
type textarea "x"
type textarea "Файл Э"
type textarea "x"
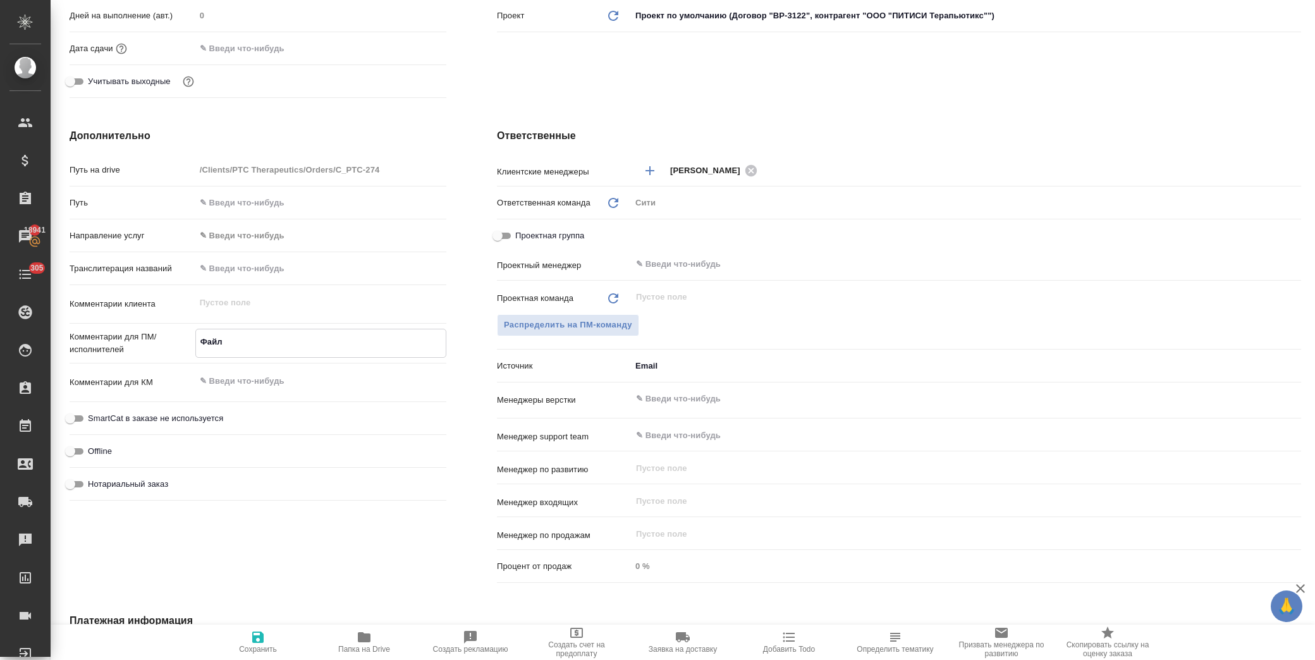
type textarea "x"
type textarea "Файл"
type textarea "x"
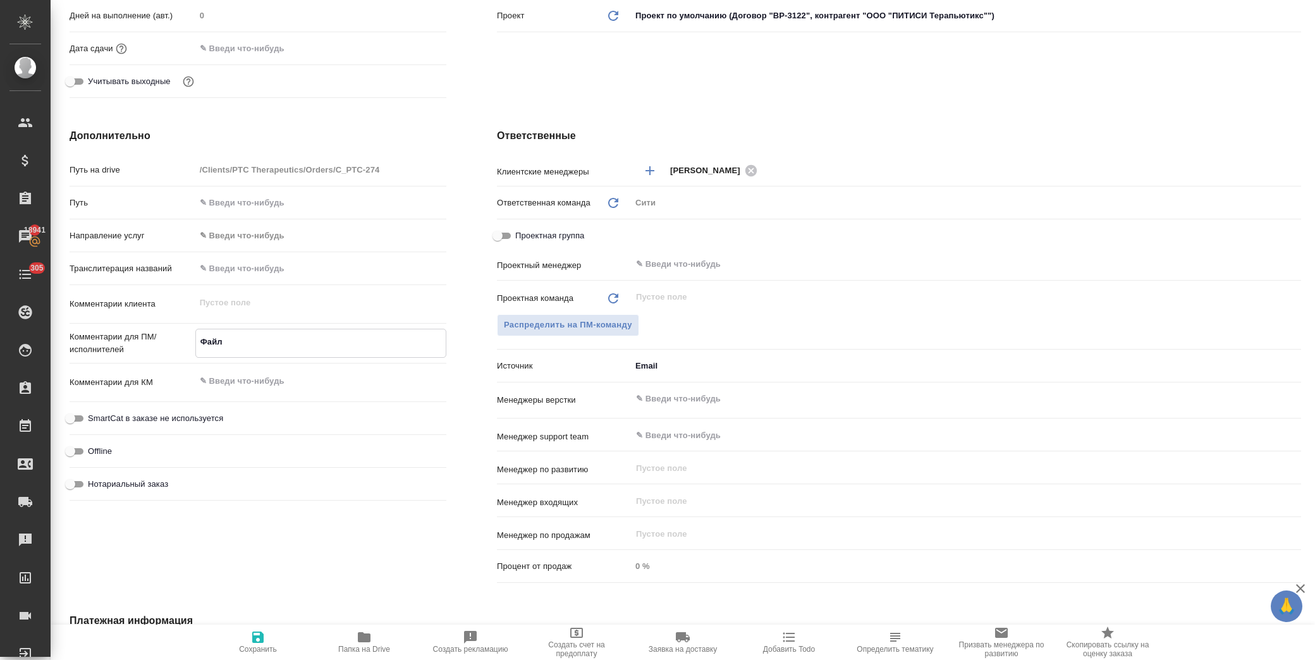
type textarea "x"
type textarea "Файл э"
type textarea "x"
type textarea "Файл эк"
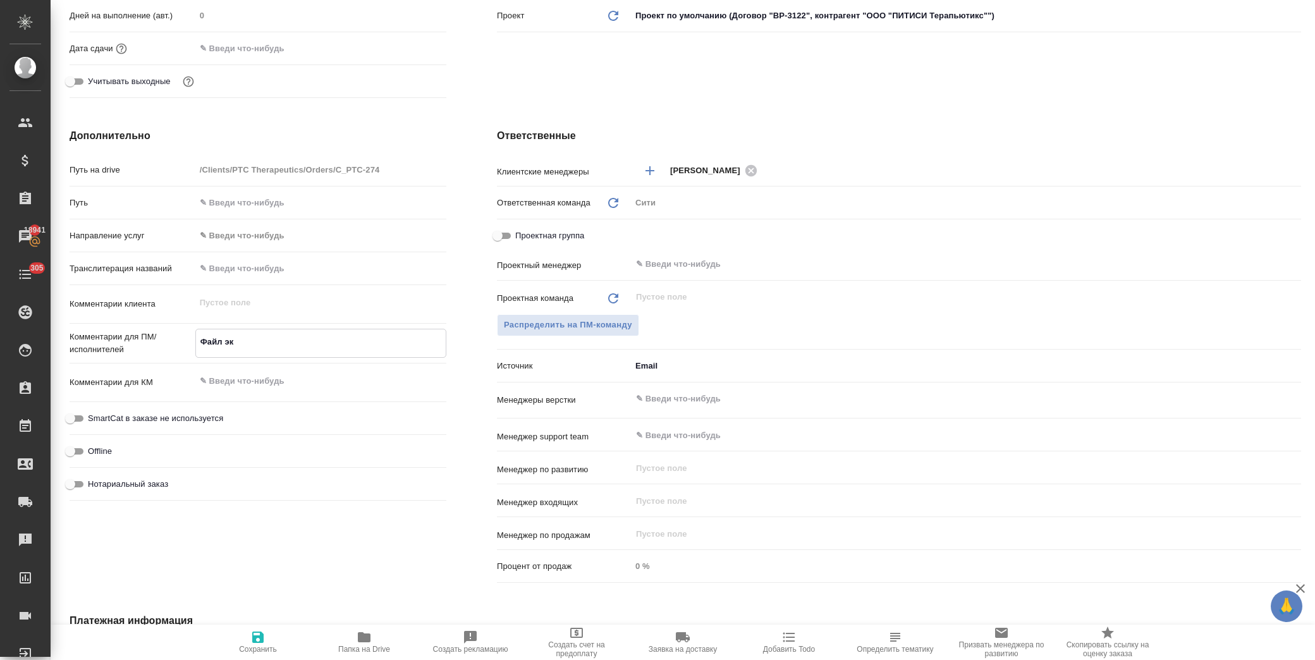
type textarea "x"
type textarea "Файл экс"
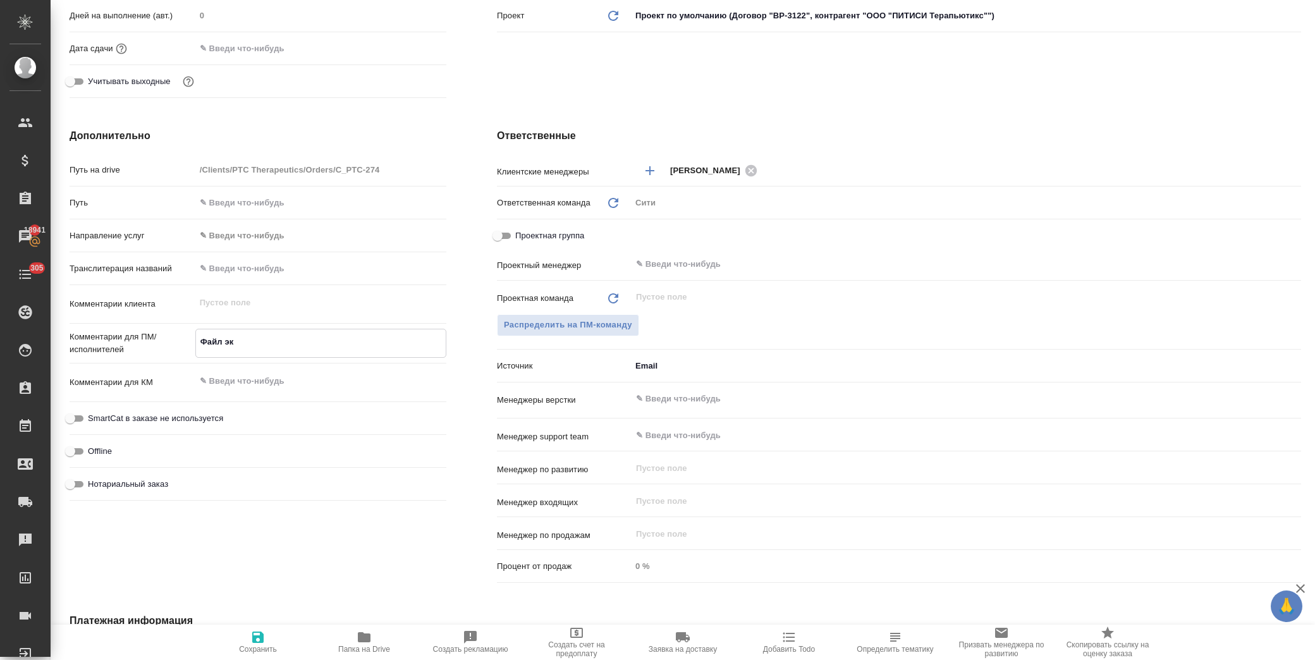
type textarea "x"
type textarea "Файл эксе"
type textarea "x"
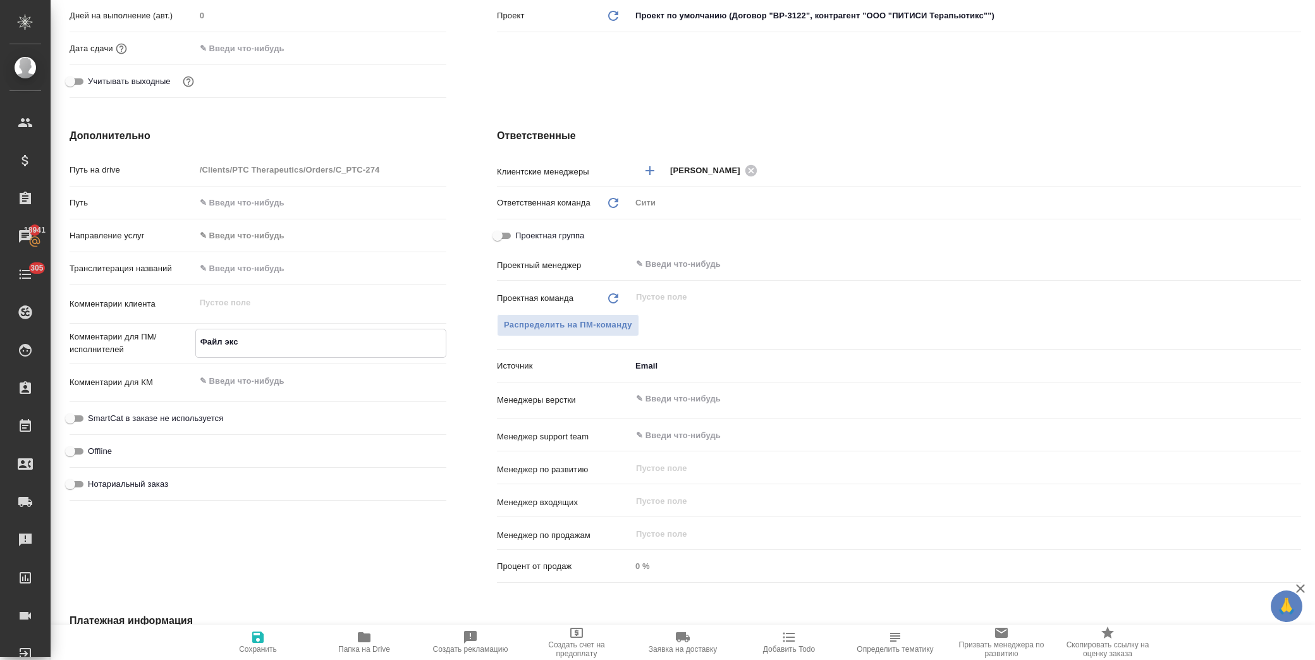
type textarea "x"
type textarea "Файл эксел"
type textarea "x"
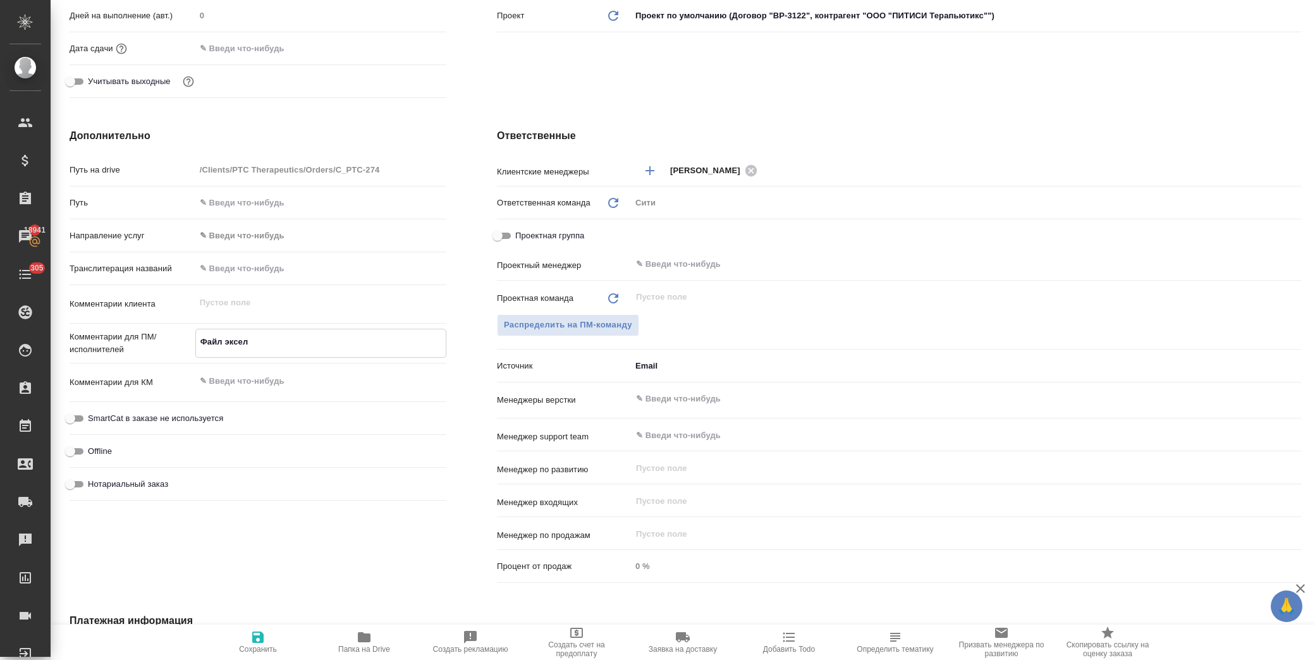
type textarea "x"
type textarea "Файл эксель"
type textarea "x"
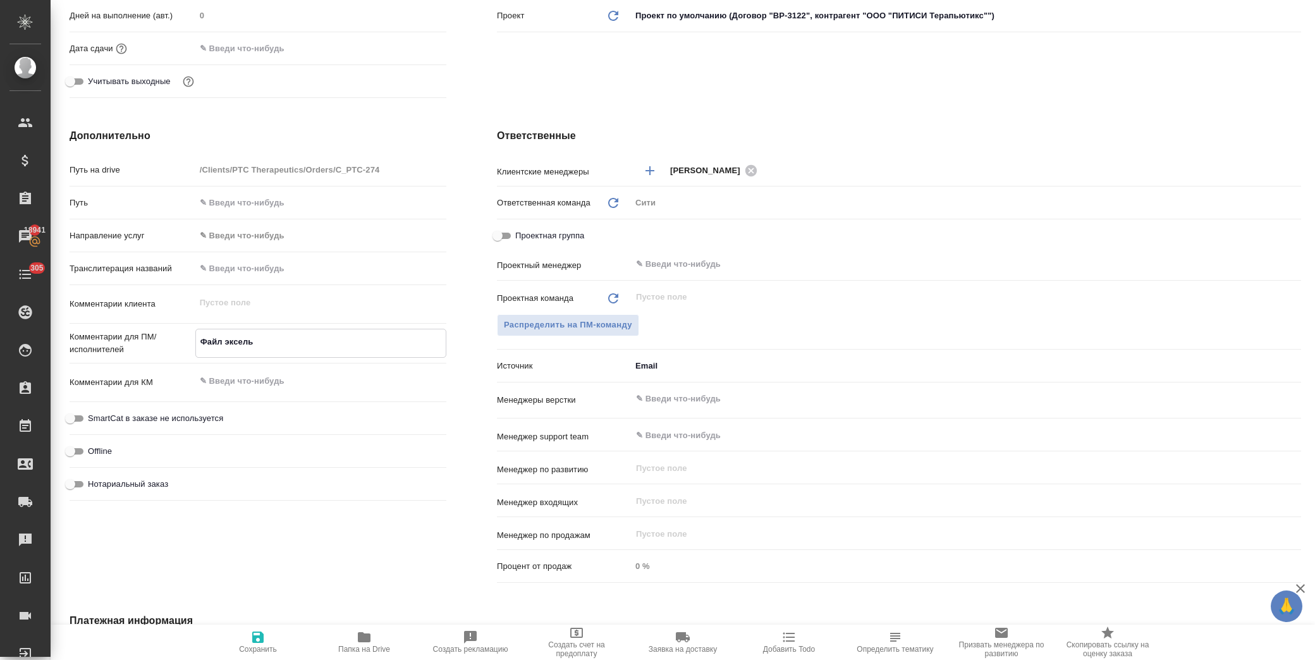
type textarea "Файл эксель"
type textarea "x"
type textarea "Файл эксель -"
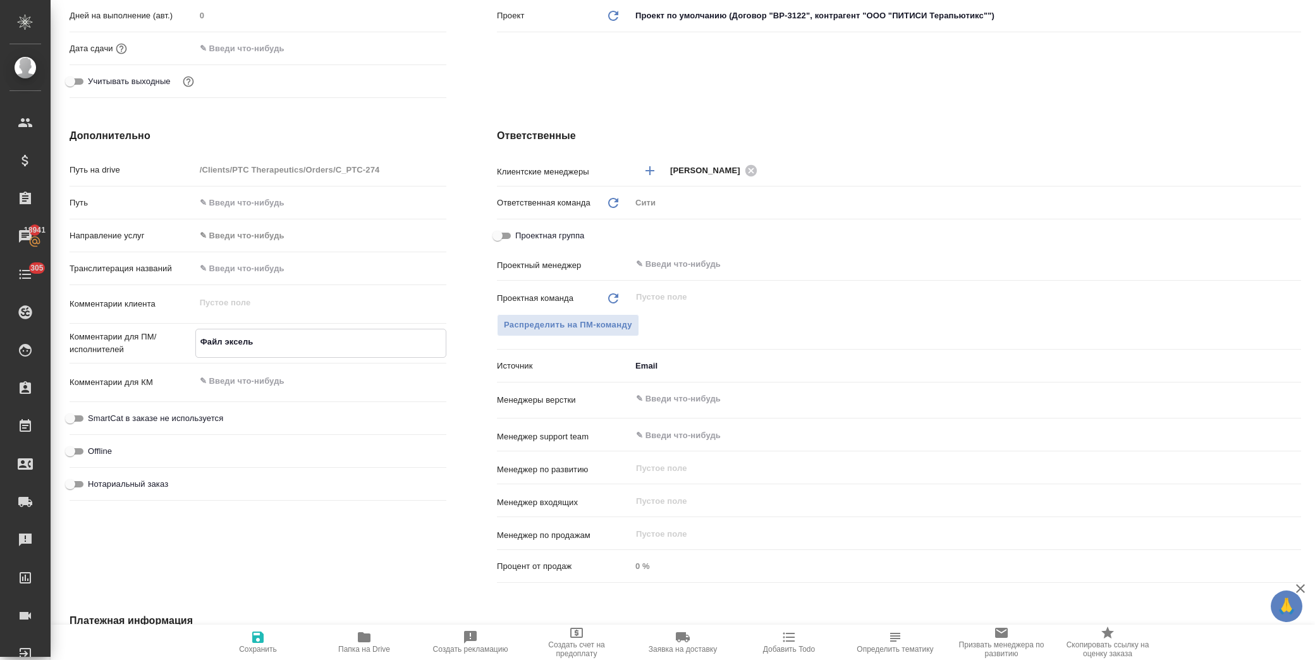
type textarea "x"
type textarea "Файл эксель -"
type textarea "x"
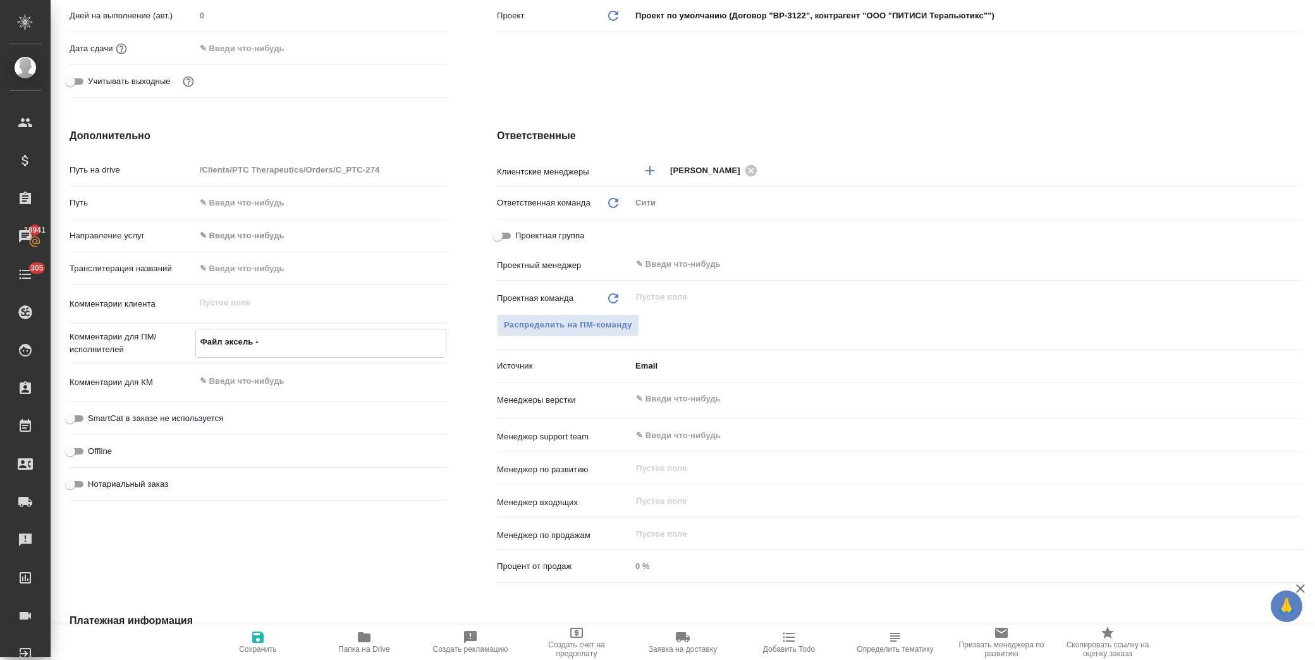
type textarea "x"
type textarea "Файл эксель - э"
type textarea "x"
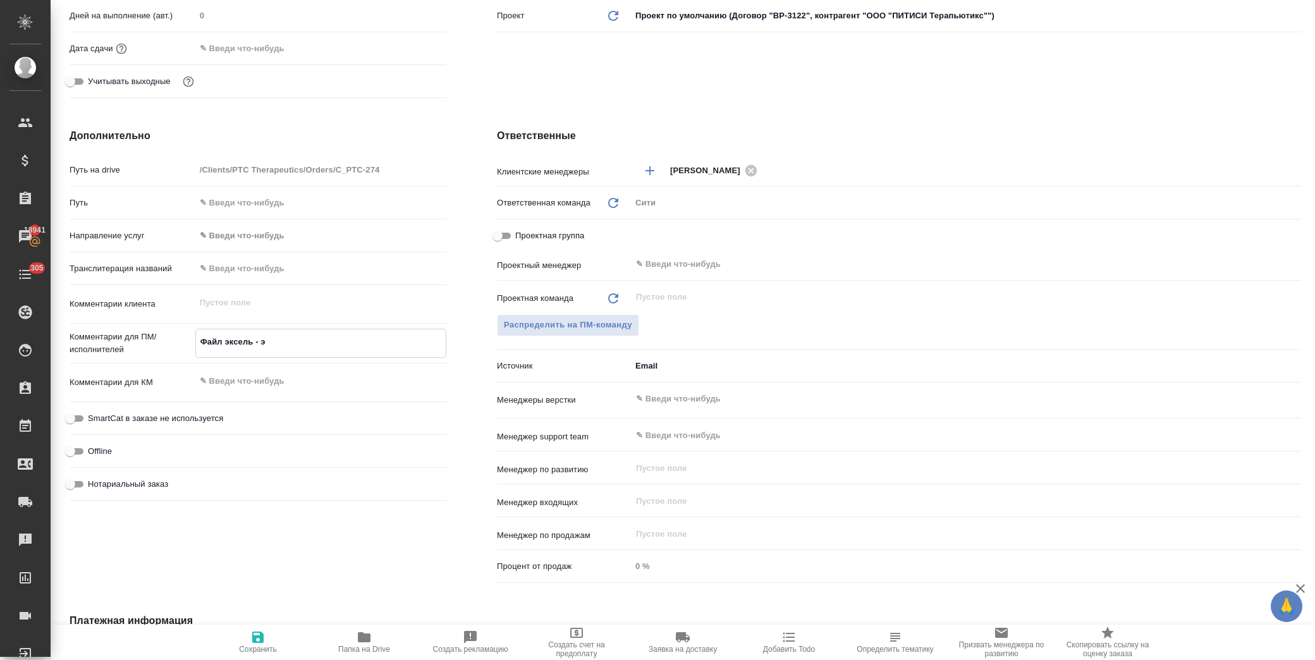
type textarea "x"
type textarea "Файл эксель - эт"
type textarea "x"
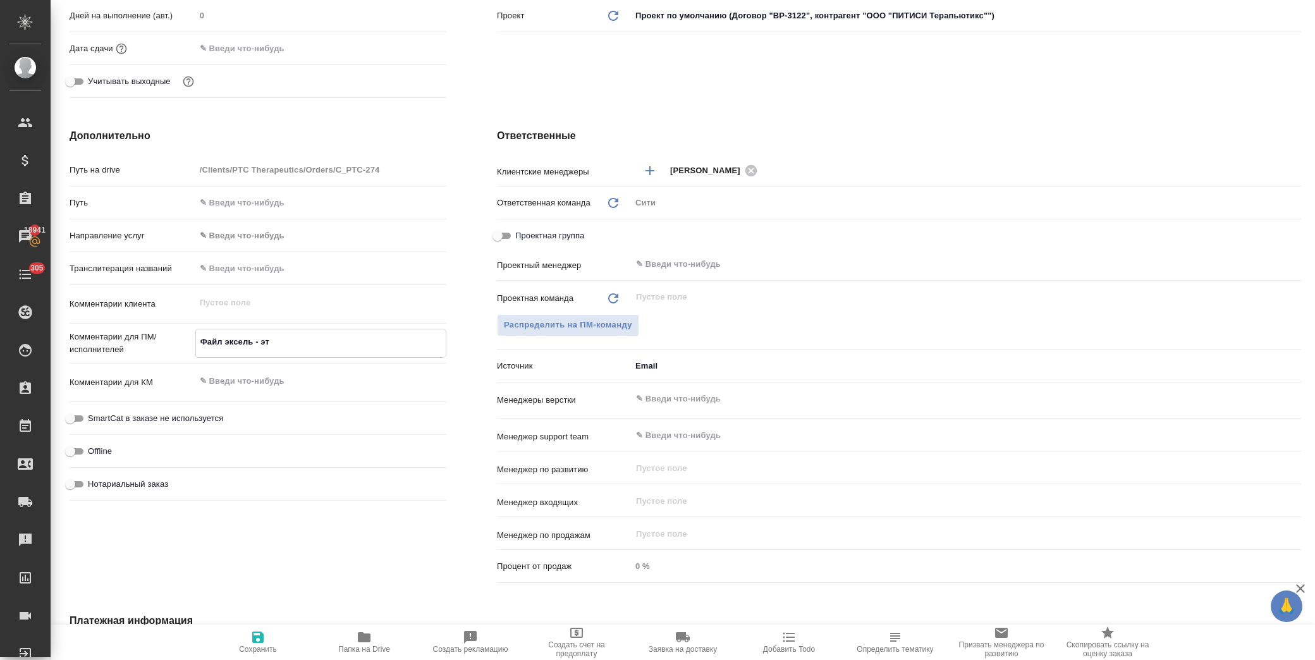
type textarea "Файл эксель - это"
type textarea "x"
type textarea "Файл эксель - это"
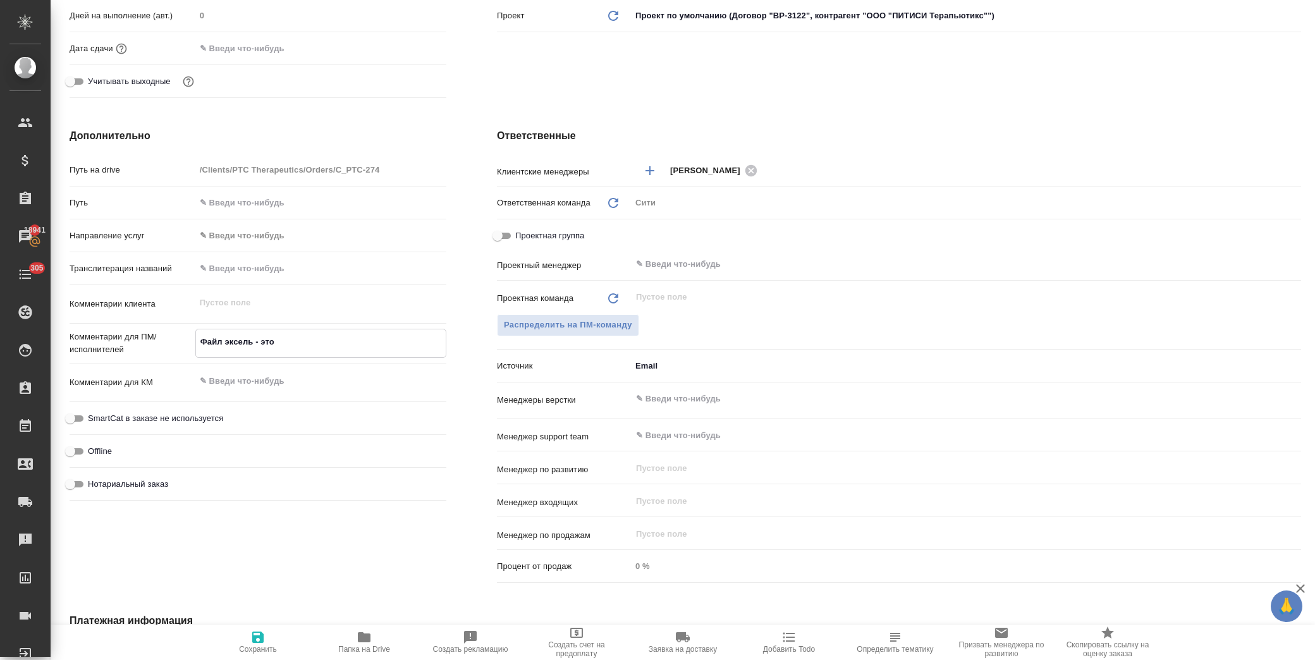
type textarea "x"
type textarea "Файл эксель - это п"
type textarea "x"
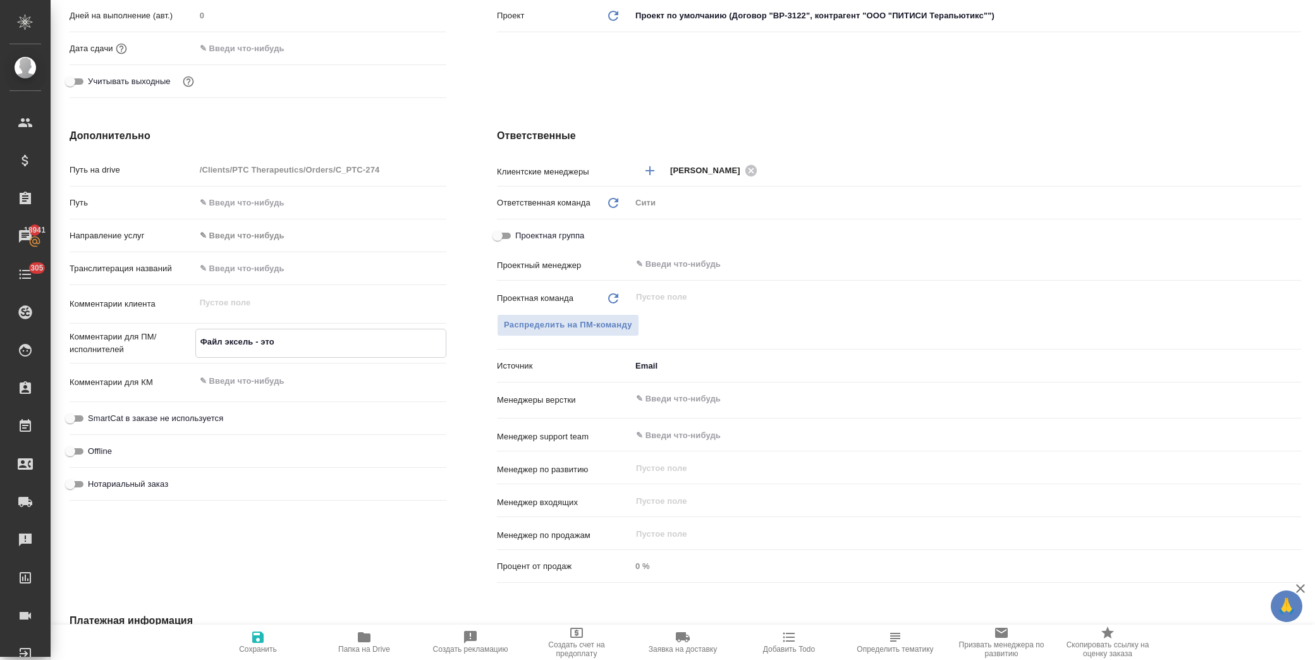
type textarea "x"
type textarea "Файл эксель - это пе"
type textarea "x"
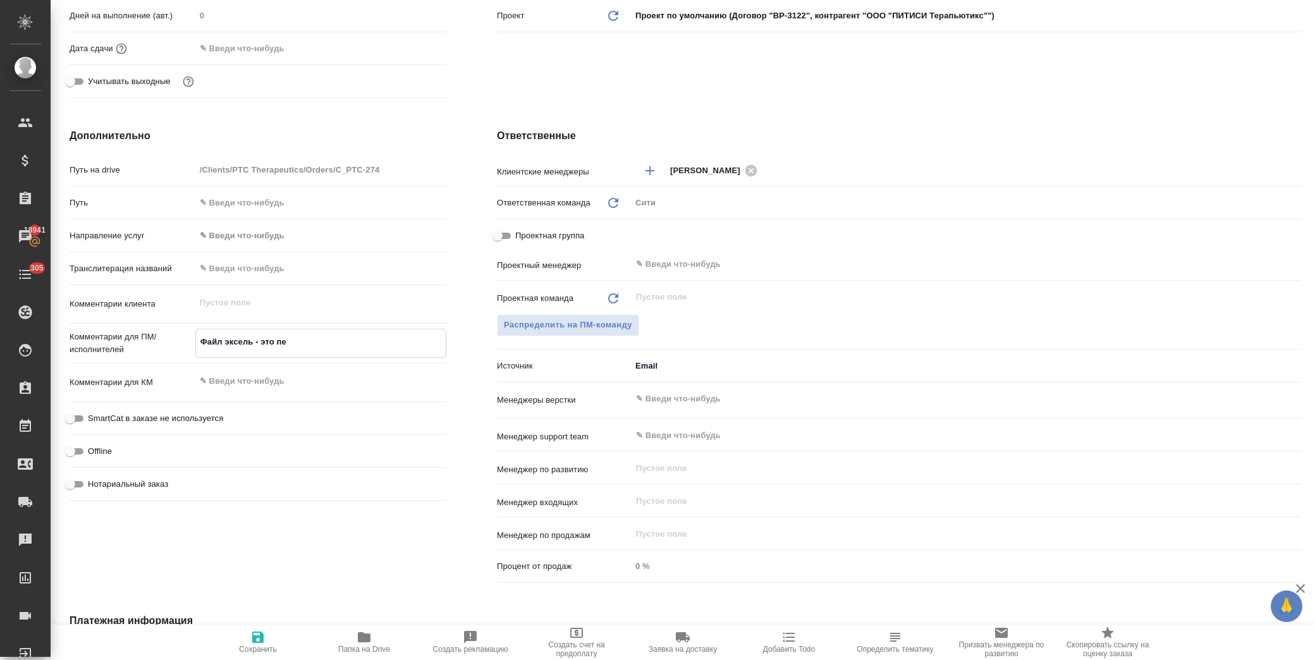
type textarea "x"
type textarea "Файл эксель - это пер"
type textarea "x"
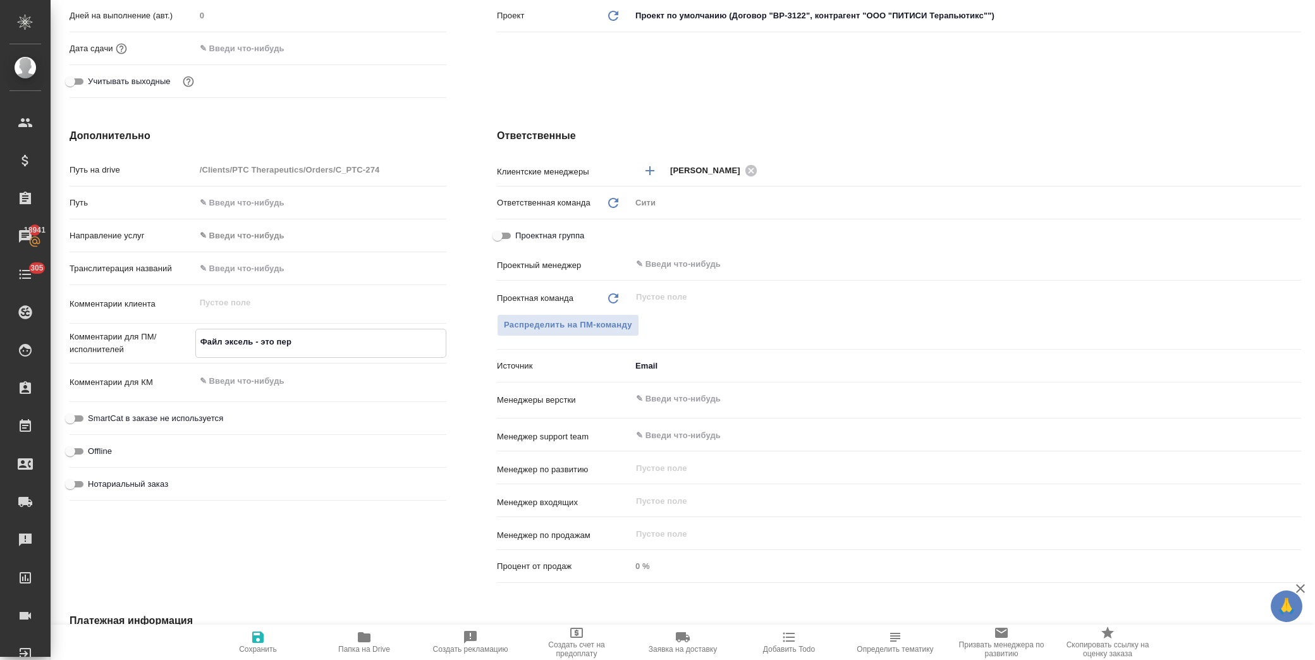
type textarea "Файл эксель - это пере"
type textarea "x"
type textarea "Файл эксель - это переч"
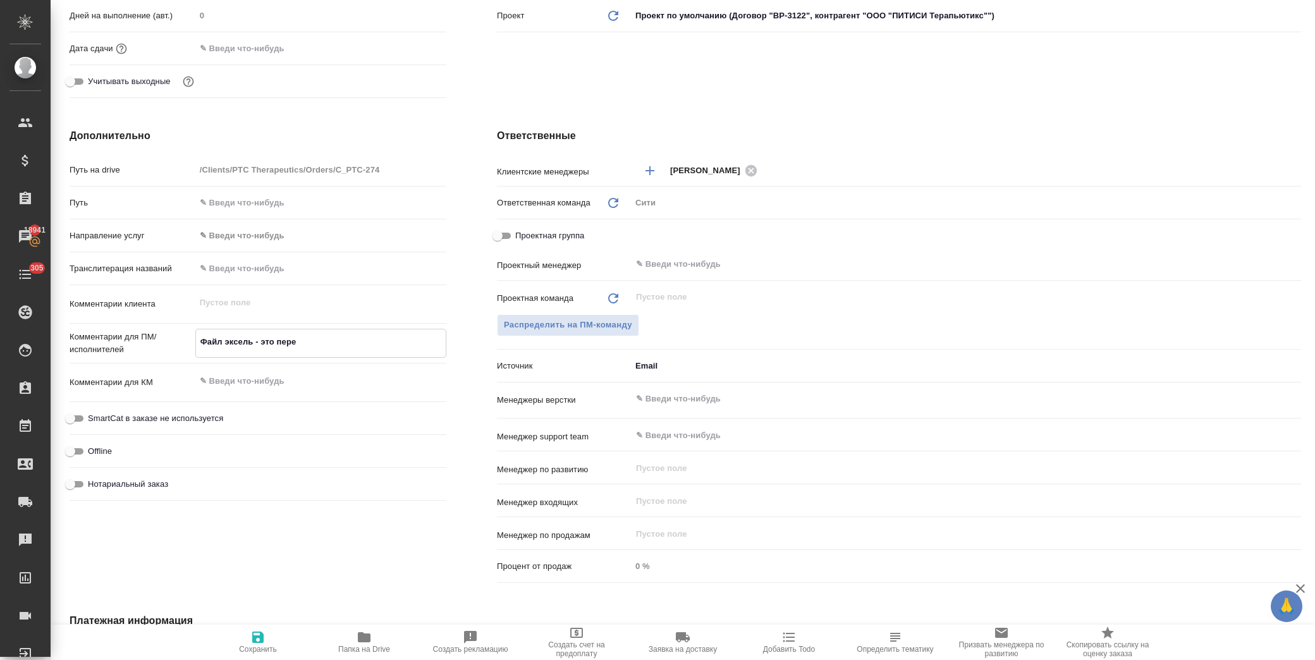
type textarea "x"
drag, startPoint x: 338, startPoint y: 342, endPoint x: 276, endPoint y: 348, distance: 62.9
click at [276, 348] on textarea "Файл эксель - это перечень каких стра" at bounding box center [321, 342] width 250 height 22
click at [358, 338] on textarea "Файл эксель - это перечень каких стра" at bounding box center [321, 342] width 250 height 22
drag, startPoint x: 374, startPoint y: 342, endPoint x: 261, endPoint y: 342, distance: 113.2
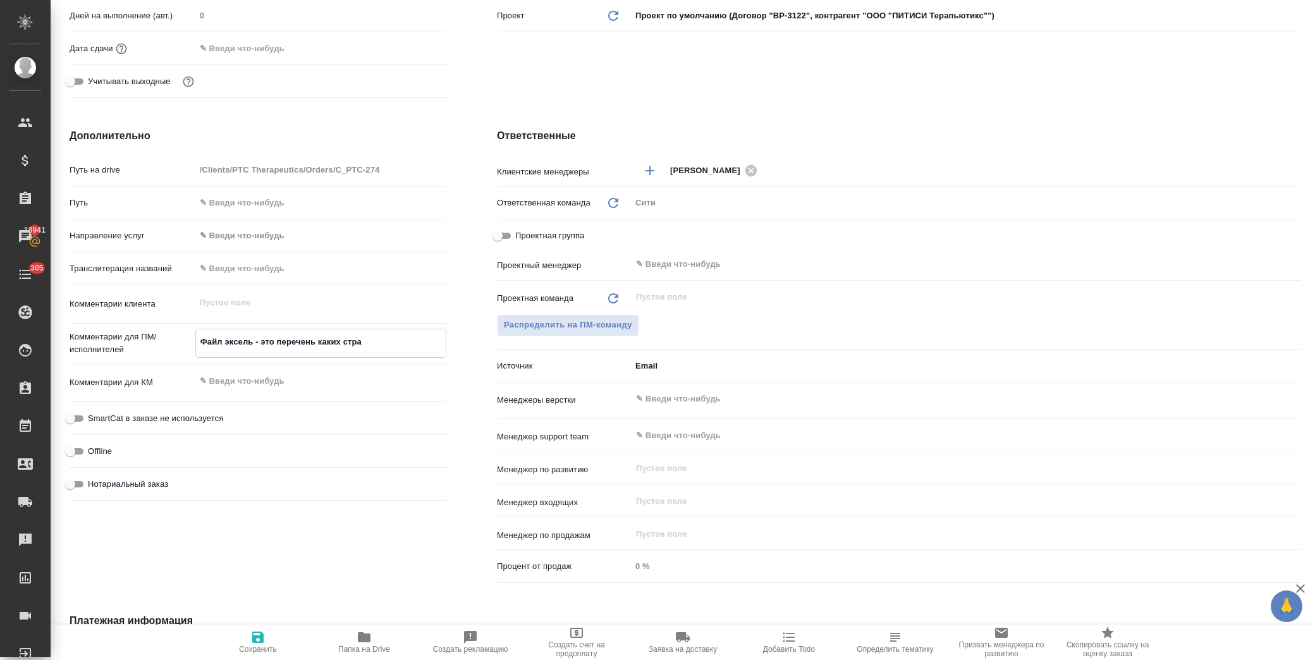
click at [261, 342] on textarea "Файл эксель - это перечень каких стра" at bounding box center [321, 342] width 250 height 22
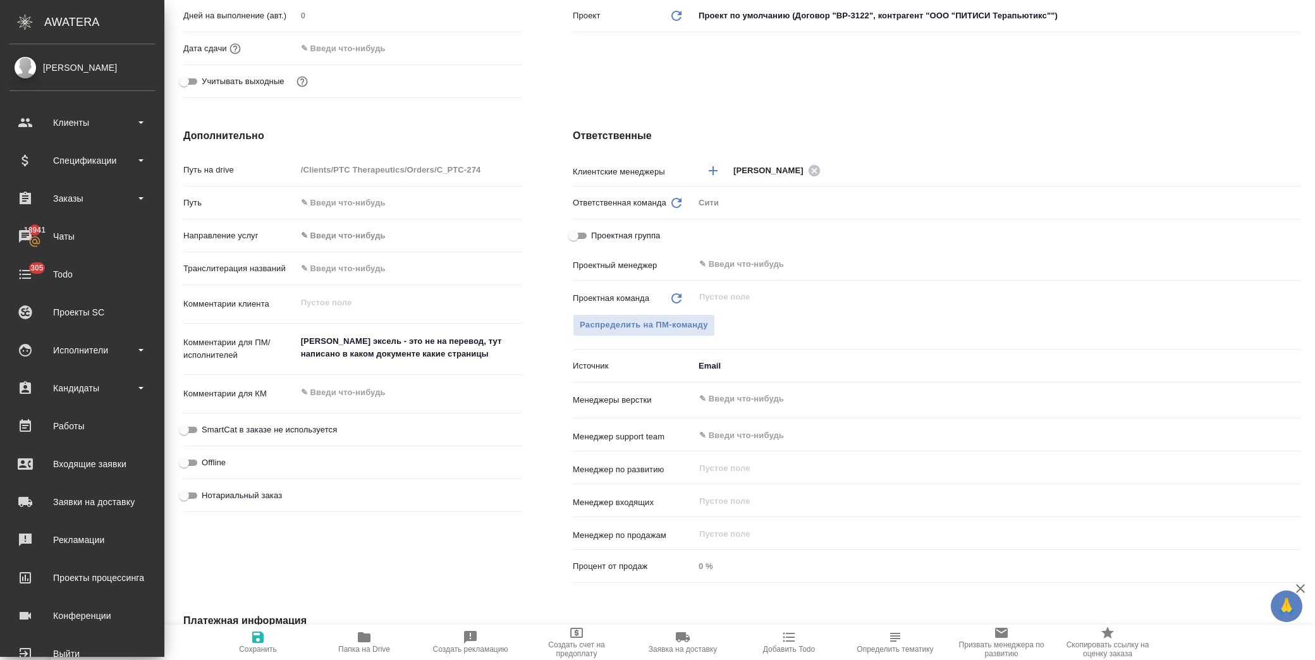
click at [264, 648] on span "Сохранить" at bounding box center [258, 649] width 38 height 9
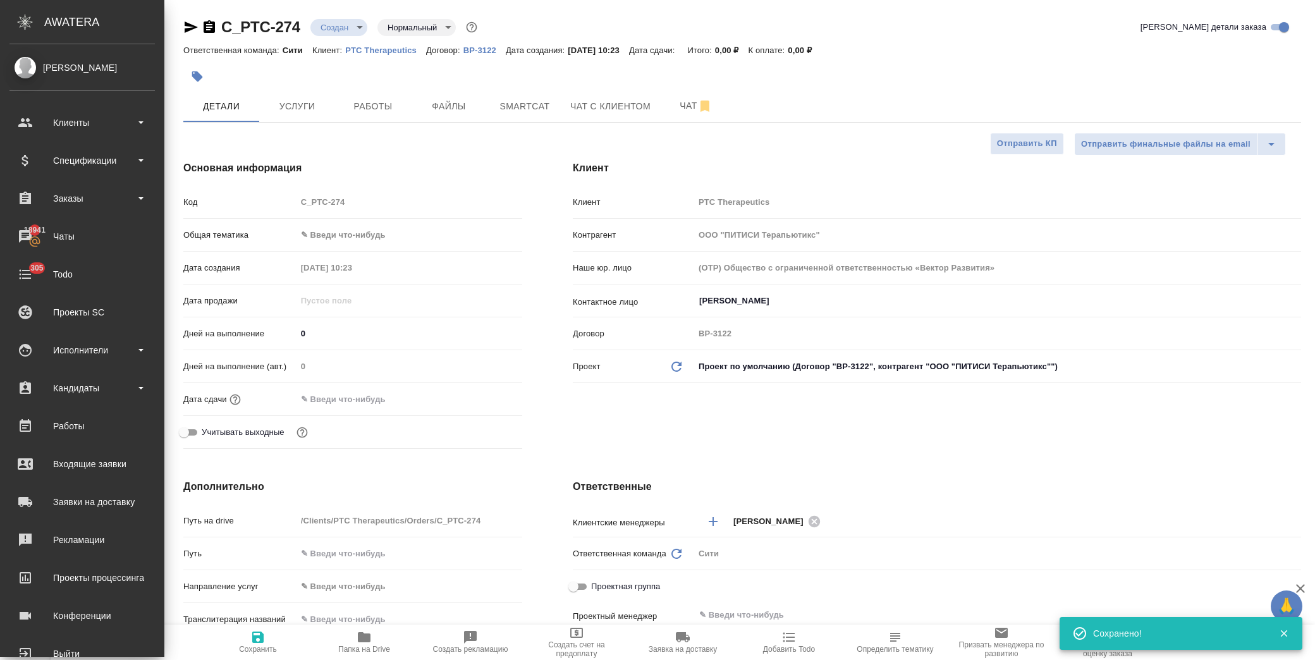
click at [362, 397] on input "text" at bounding box center [352, 399] width 111 height 18
click at [478, 394] on icon "button" at bounding box center [485, 398] width 15 height 15
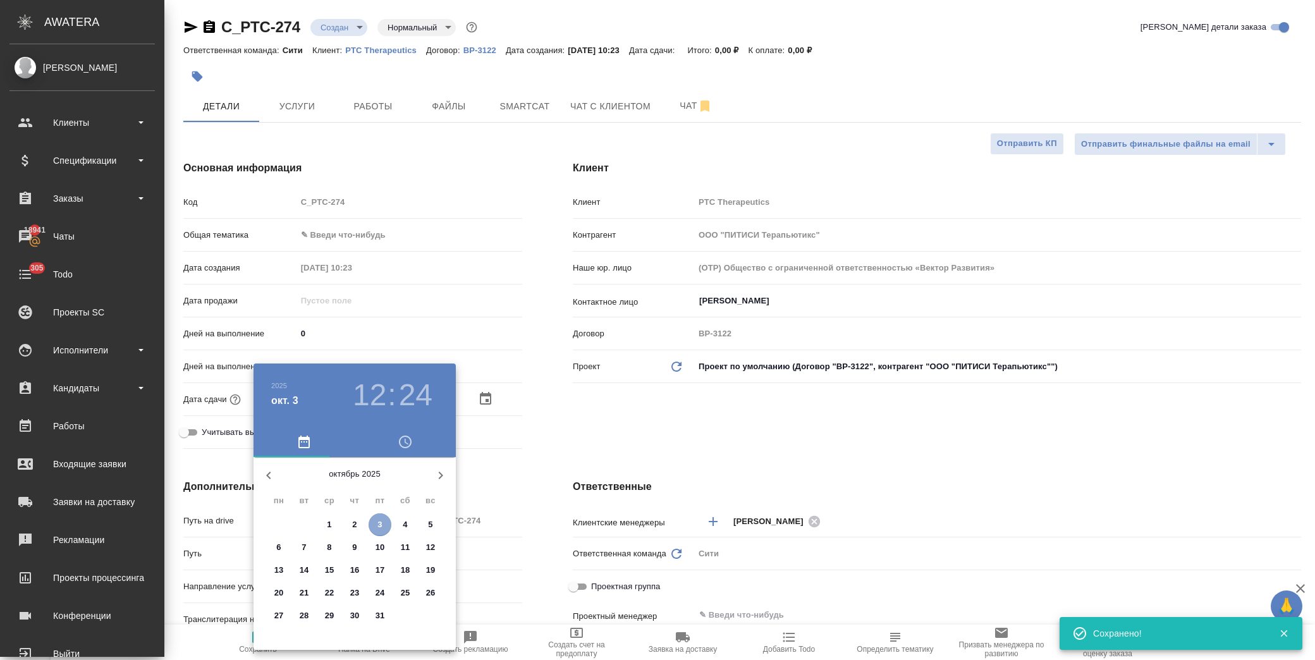
click at [384, 526] on span "3" at bounding box center [380, 525] width 23 height 13
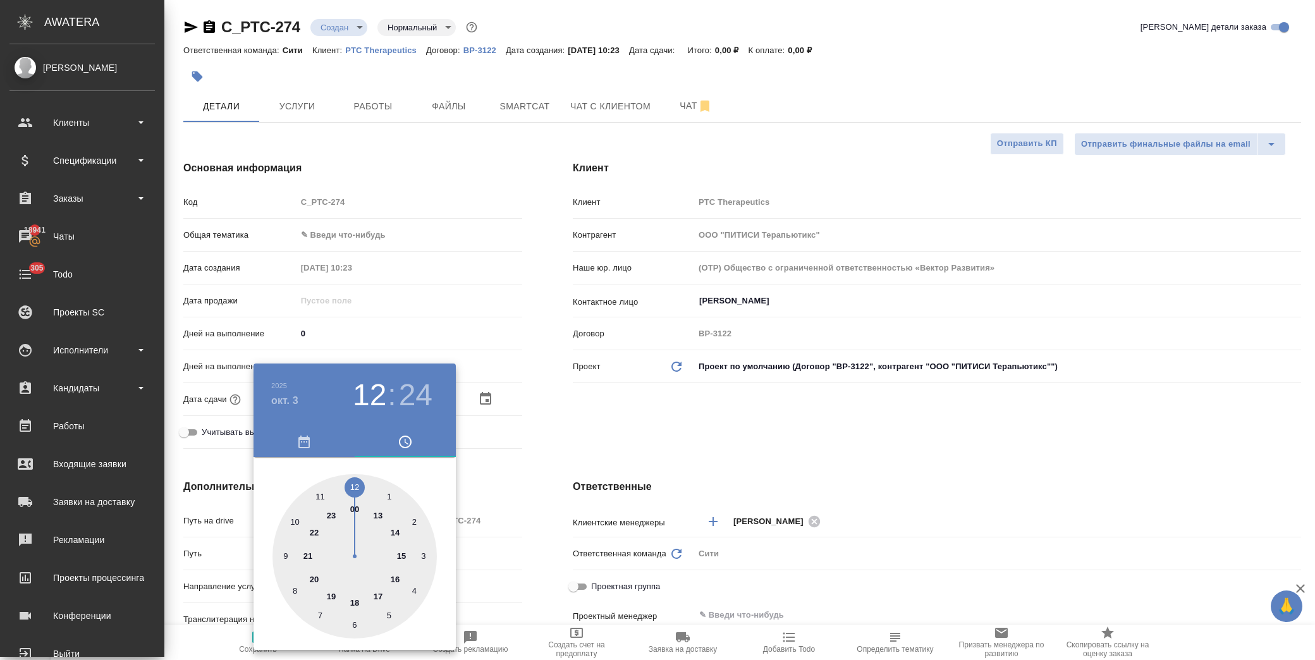
click at [378, 515] on div at bounding box center [355, 556] width 164 height 164
click at [296, 522] on div at bounding box center [355, 556] width 164 height 164
click at [596, 414] on div at bounding box center [657, 330] width 1315 height 660
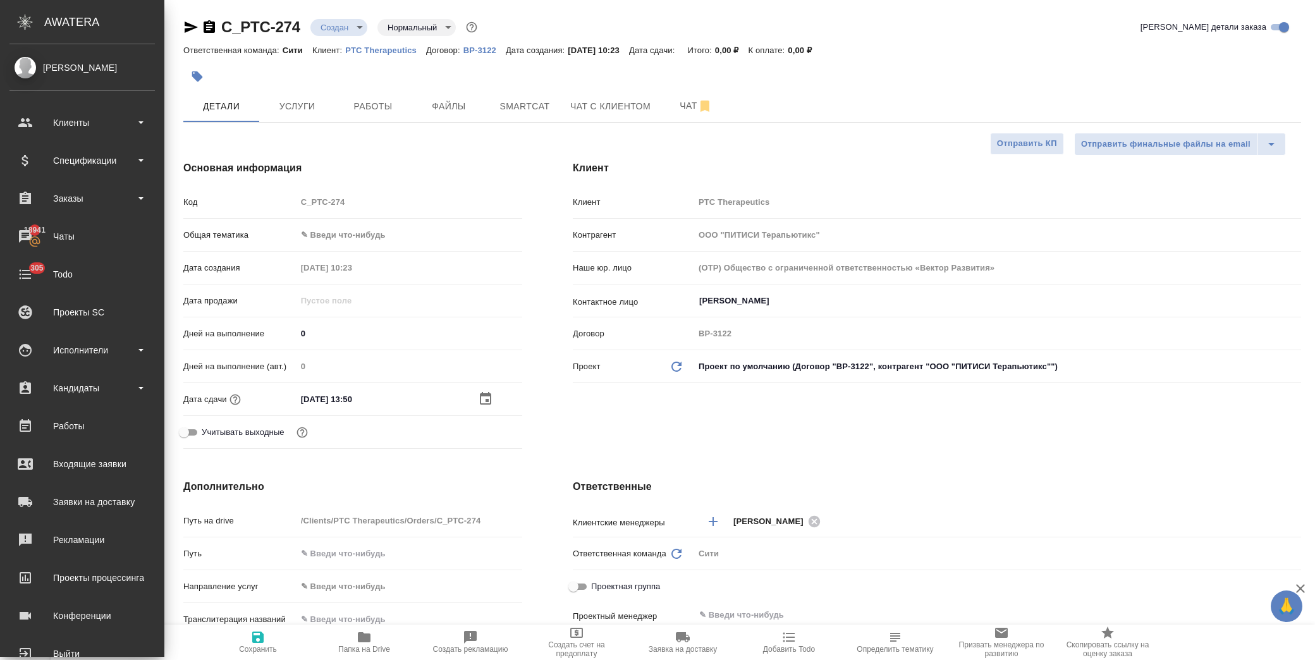
click at [259, 643] on icon "button" at bounding box center [257, 637] width 11 height 11
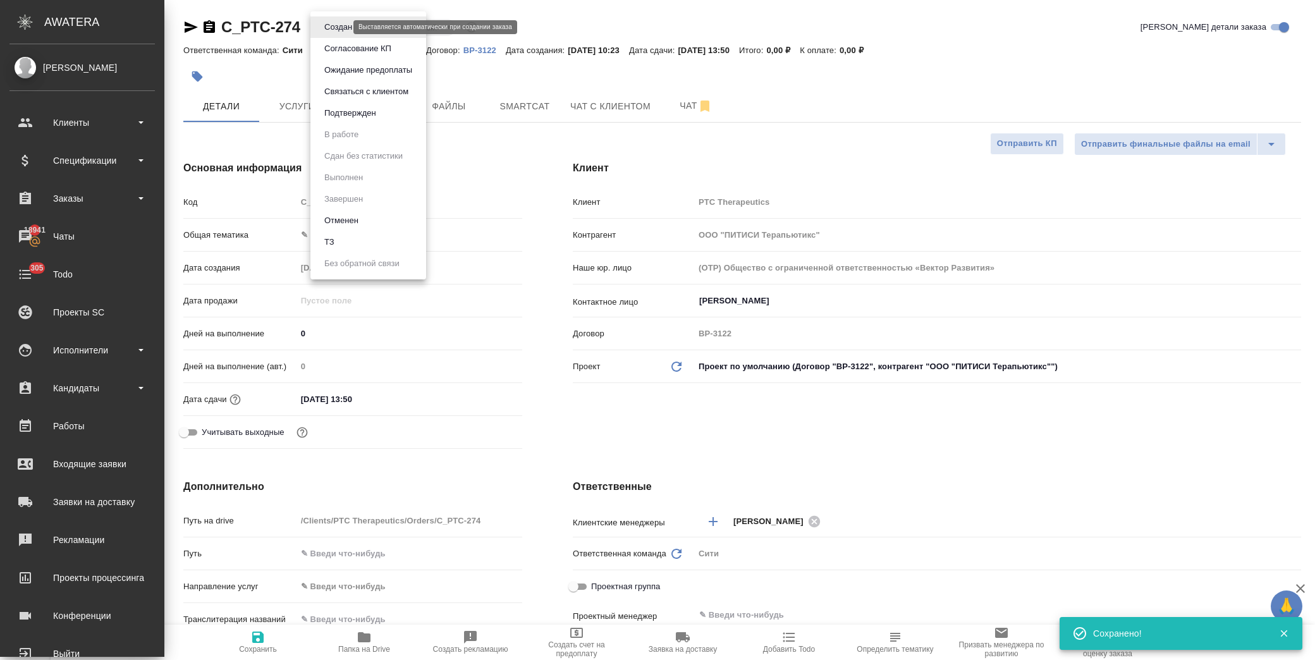
click at [333, 24] on body "🙏 .cls-1 fill:#fff; AWATERA Лофицкая Юлия Владимировна Клиенты Спецификации Зак…" at bounding box center [657, 330] width 1315 height 660
click at [345, 238] on li "ТЗ" at bounding box center [369, 242] width 116 height 22
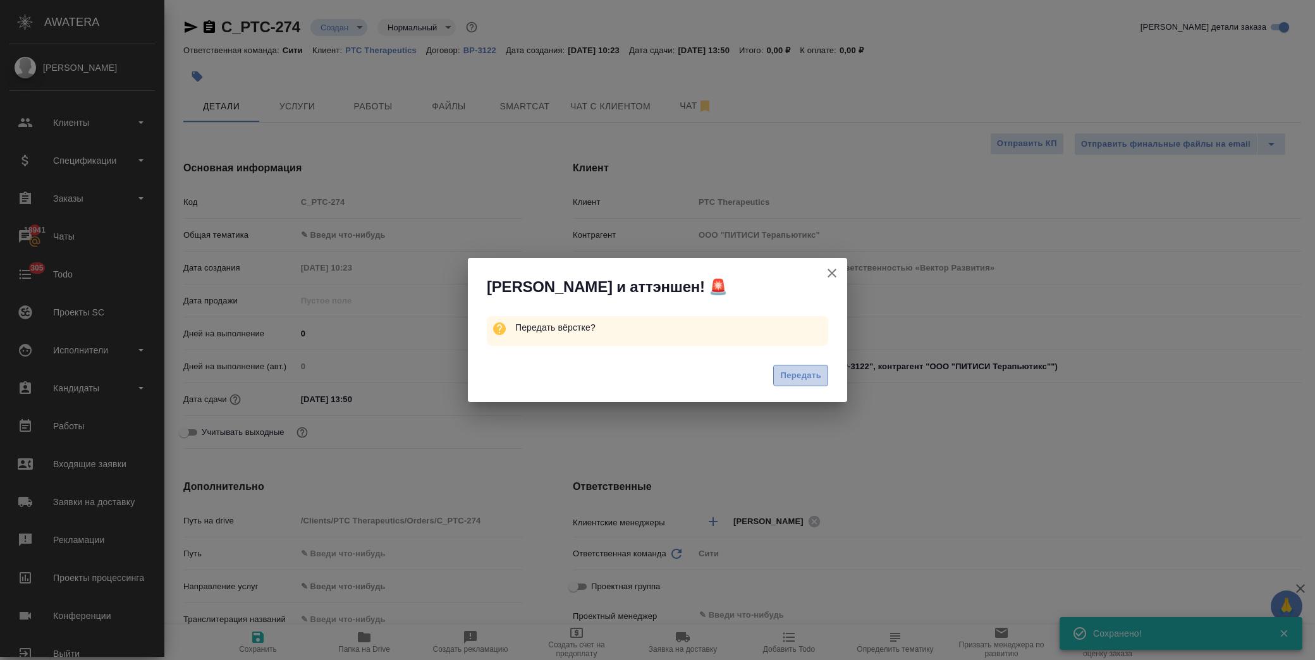
click at [802, 379] on span "Передать" at bounding box center [800, 376] width 41 height 15
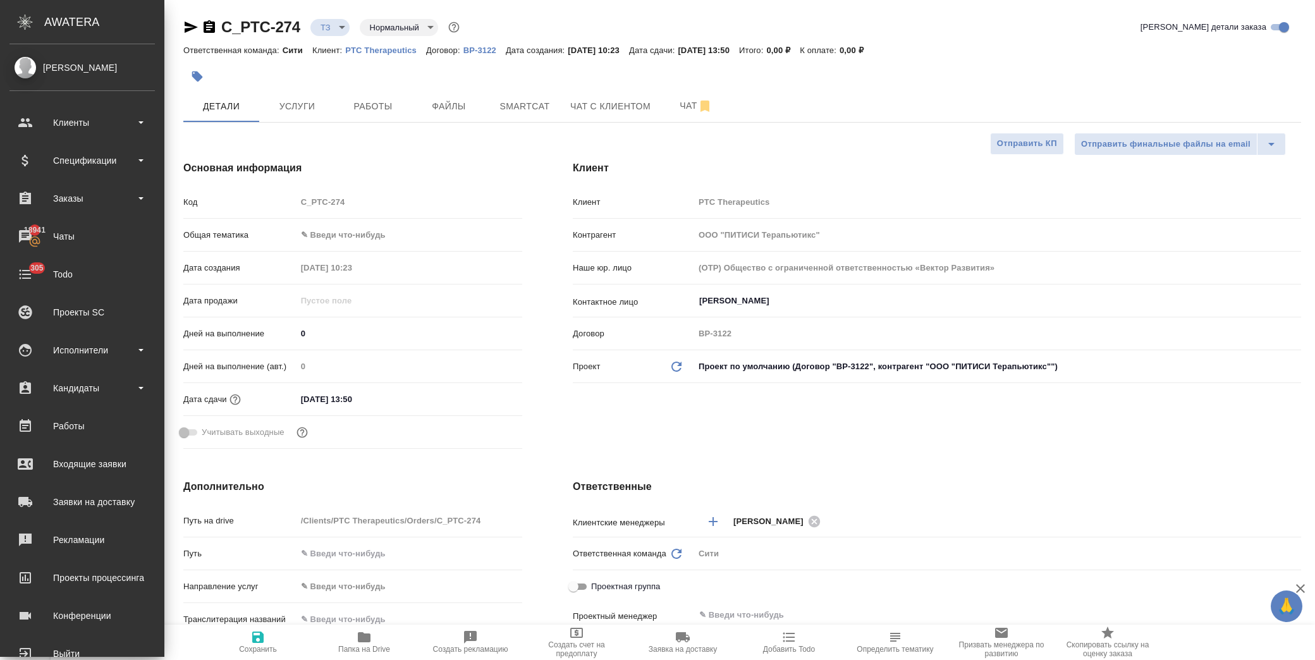
click at [330, 237] on body "🙏 .cls-1 fill:#fff; AWATERA Лофицкая Юлия Владимировна Клиенты Спецификации Зак…" at bounding box center [657, 330] width 1315 height 660
click at [359, 293] on li "Медицина" at bounding box center [407, 296] width 224 height 20
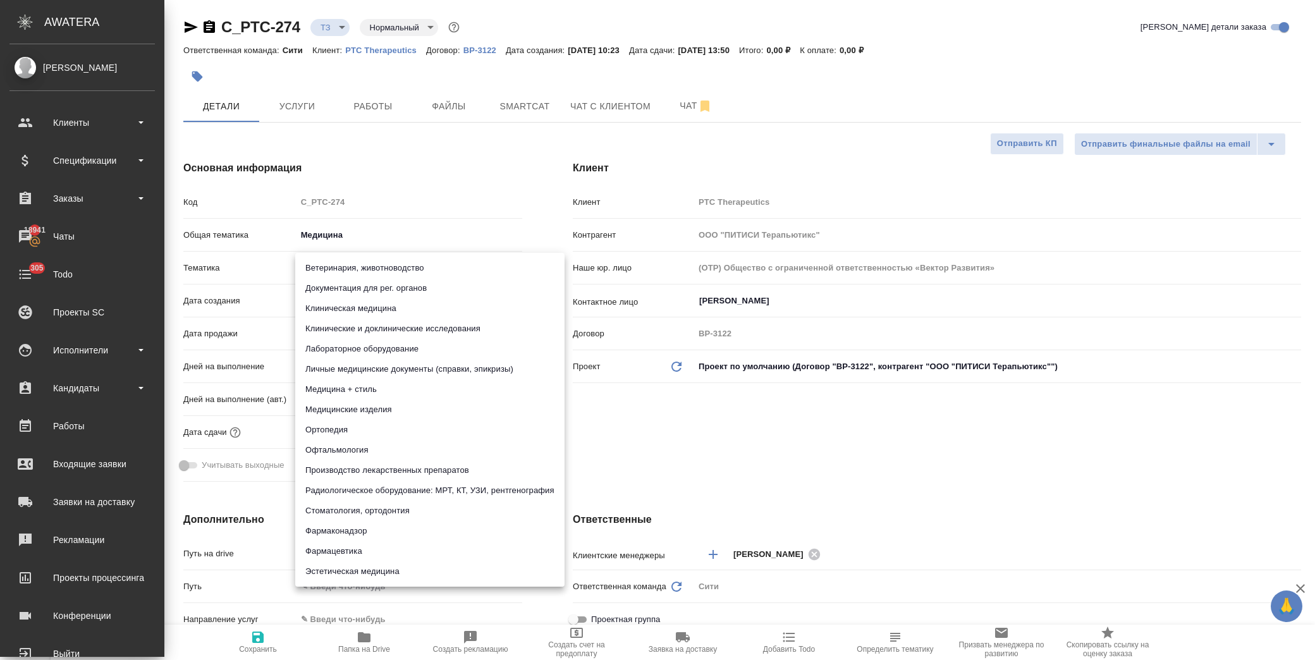
click at [351, 266] on body "🙏 .cls-1 fill:#fff; AWATERA Лофицкая Юлия Владимировна Клиенты Спецификации Зак…" at bounding box center [657, 330] width 1315 height 660
click at [422, 550] on li "Фармацевтика" at bounding box center [429, 551] width 269 height 20
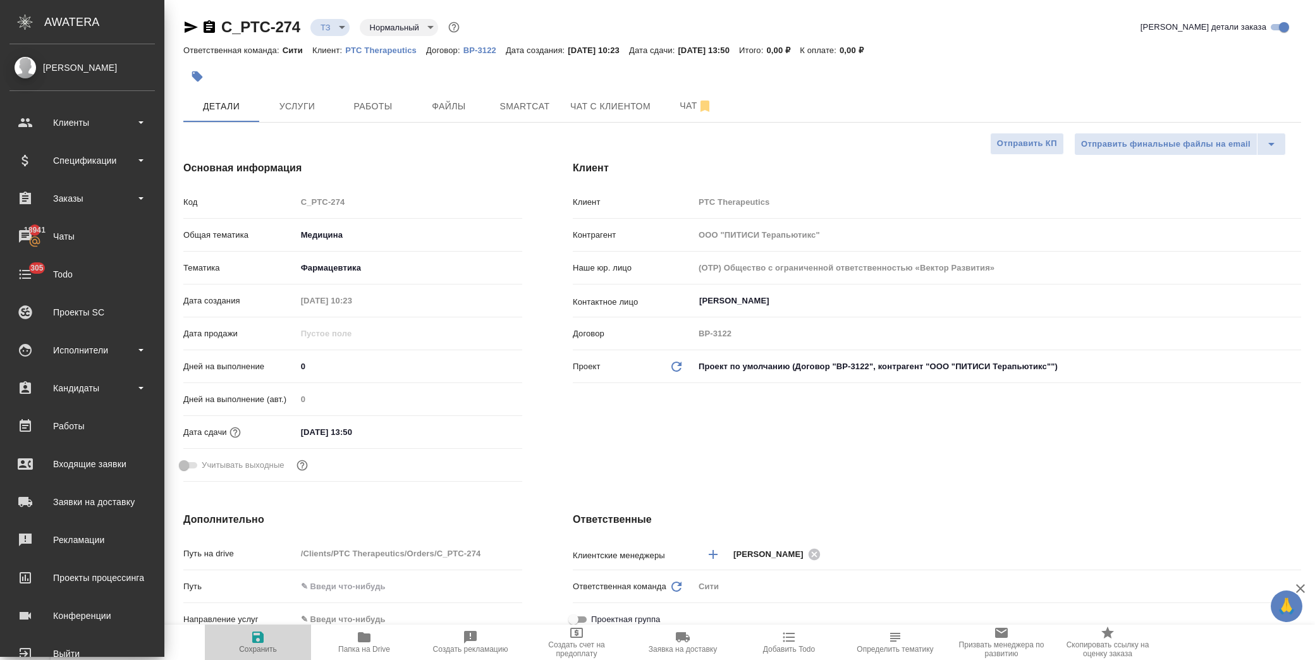
click at [259, 641] on icon "button" at bounding box center [257, 637] width 15 height 15
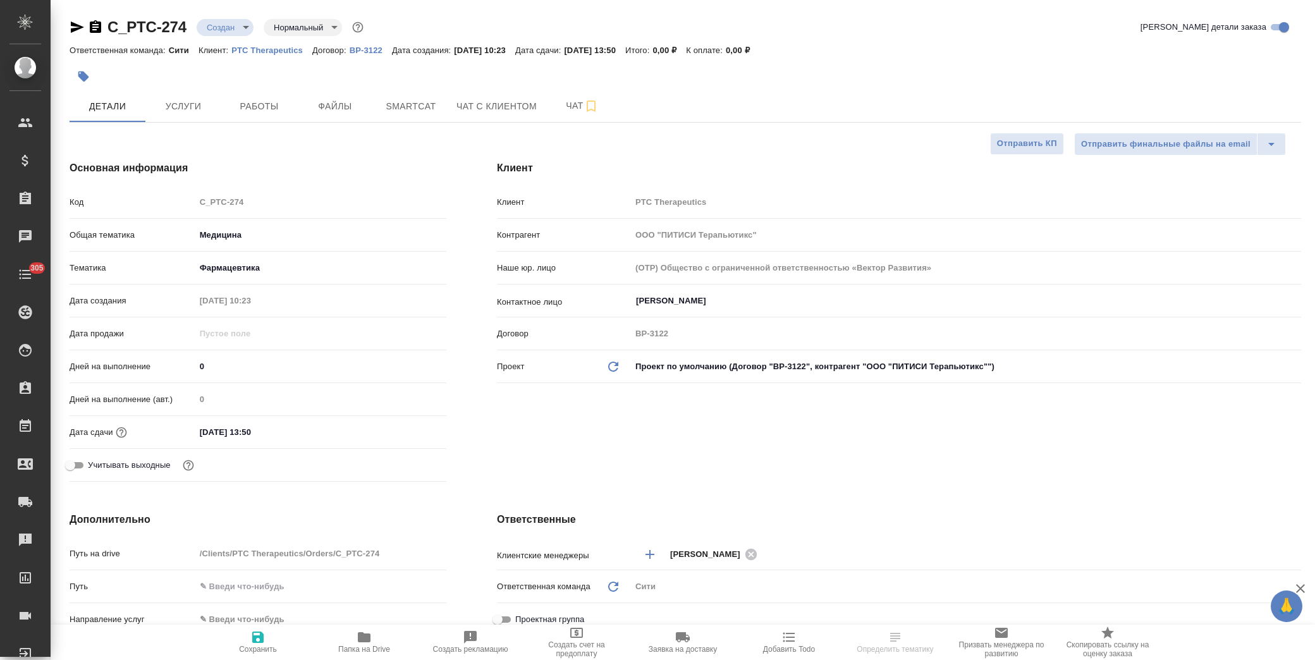
select select "RU"
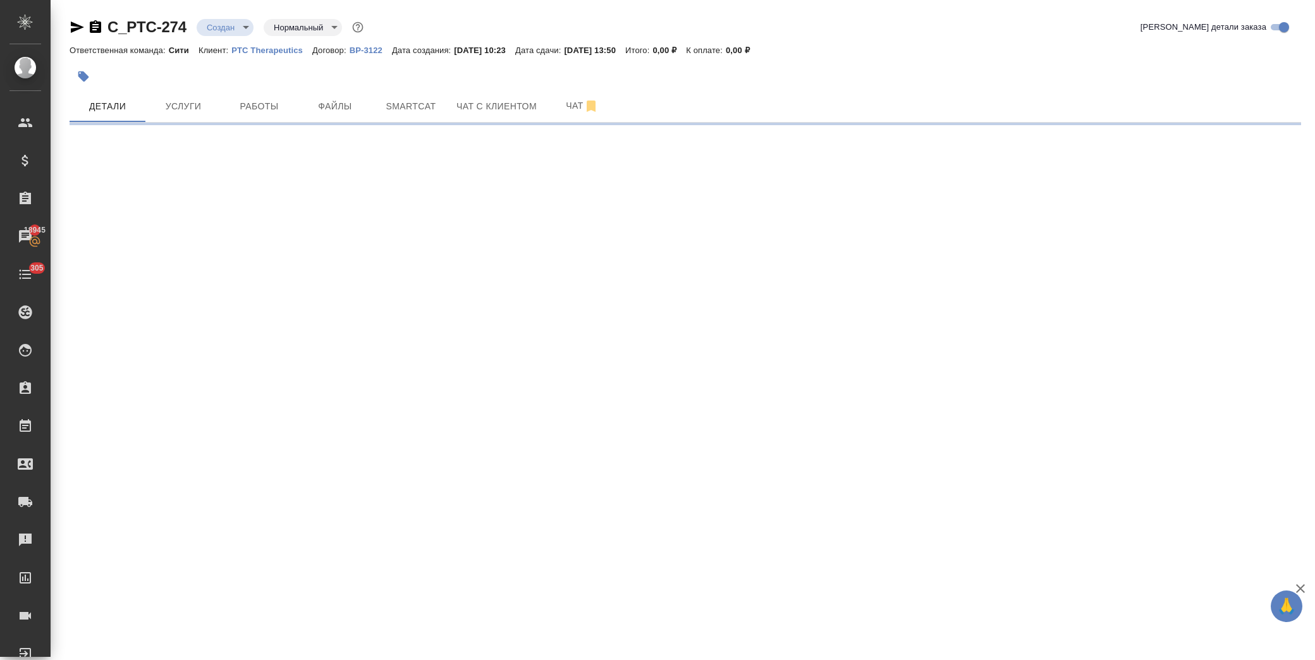
select select "RU"
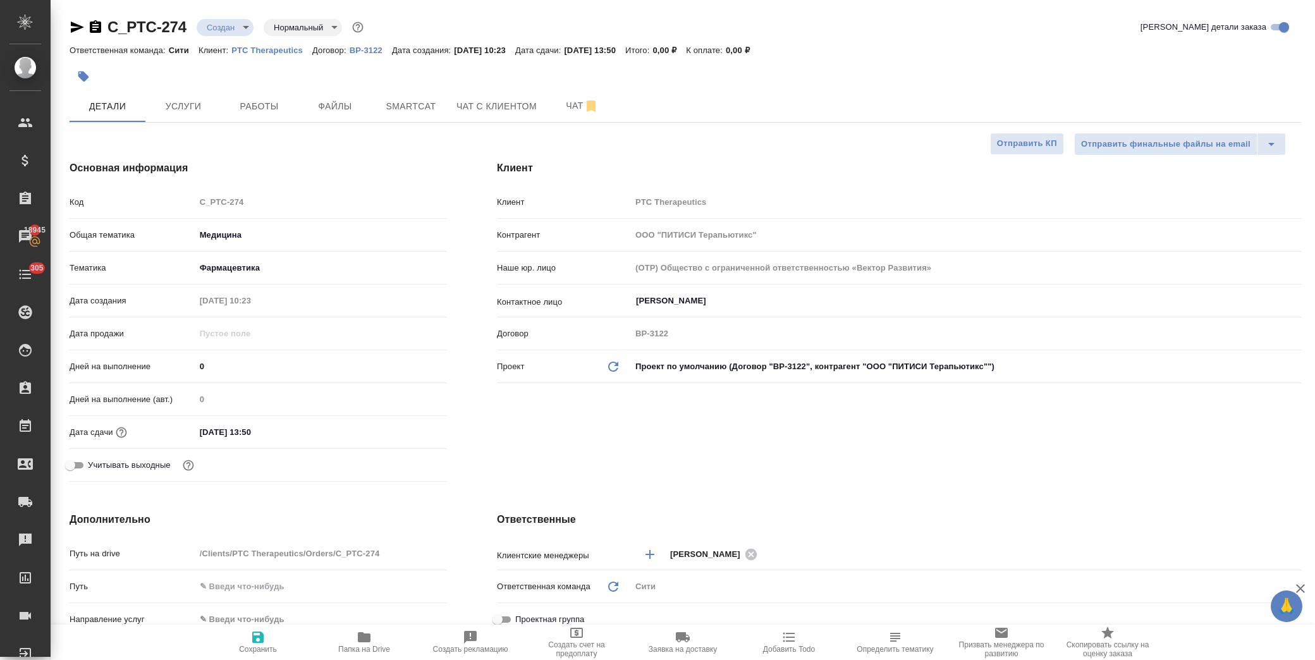
type textarea "x"
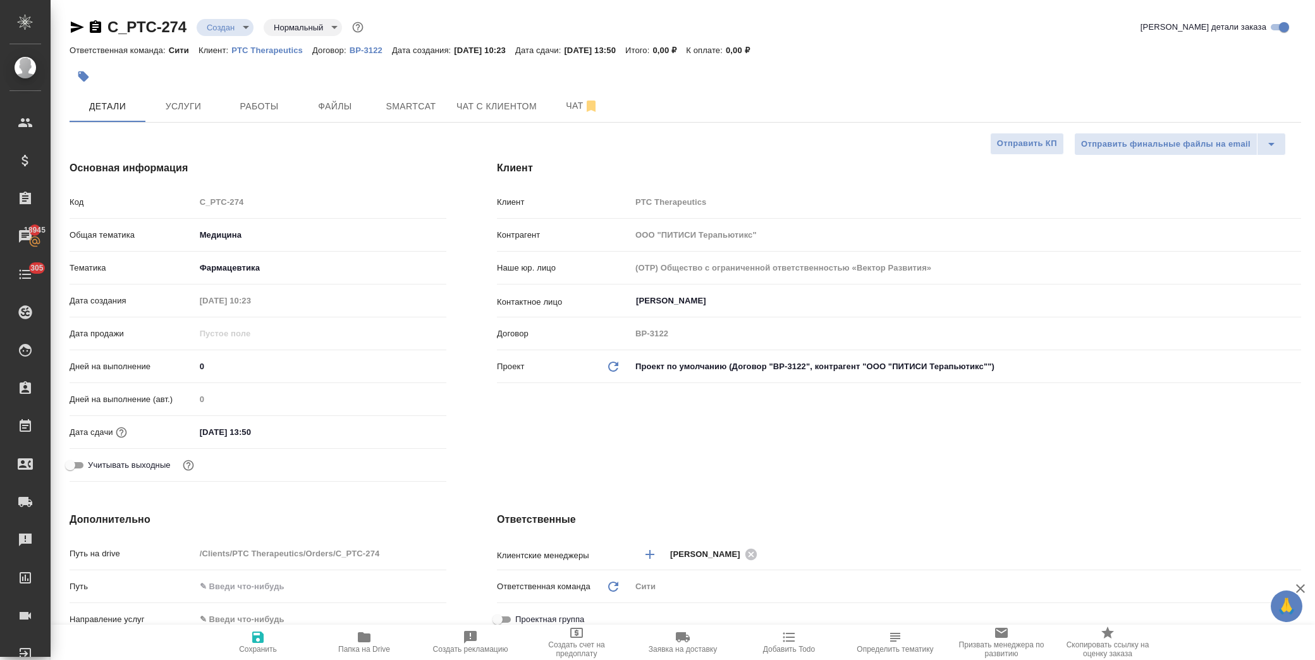
type textarea "x"
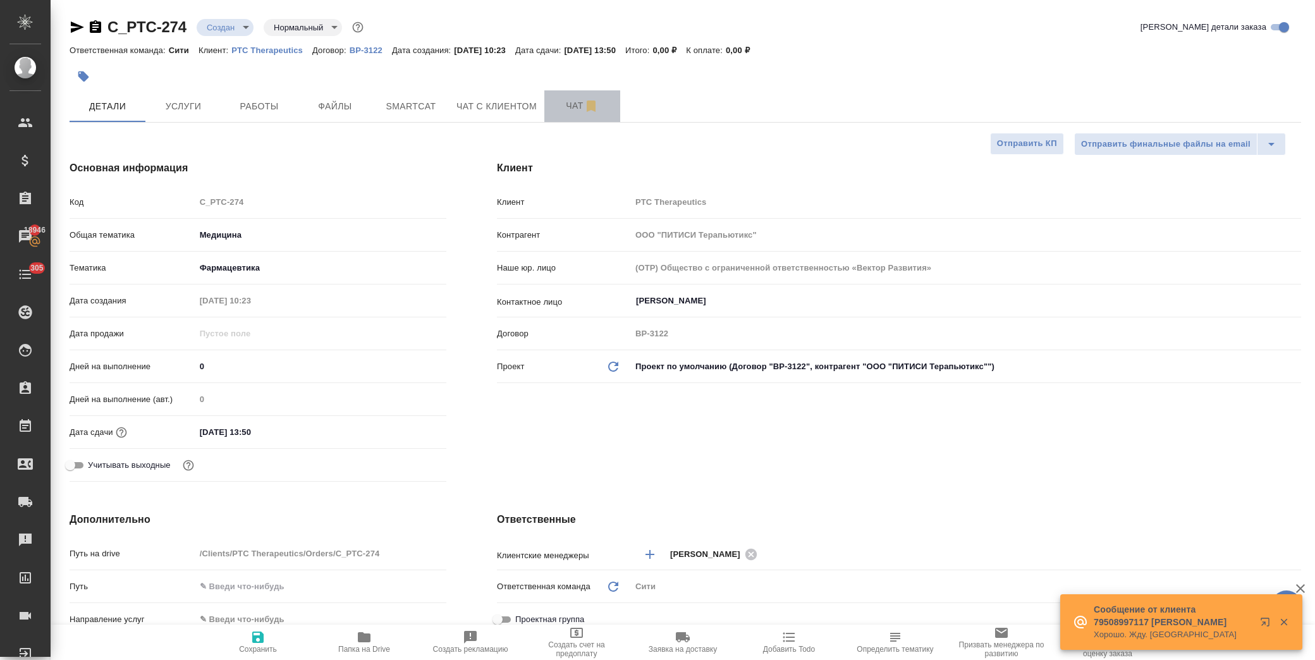
click at [563, 105] on span "Чат" at bounding box center [582, 106] width 61 height 16
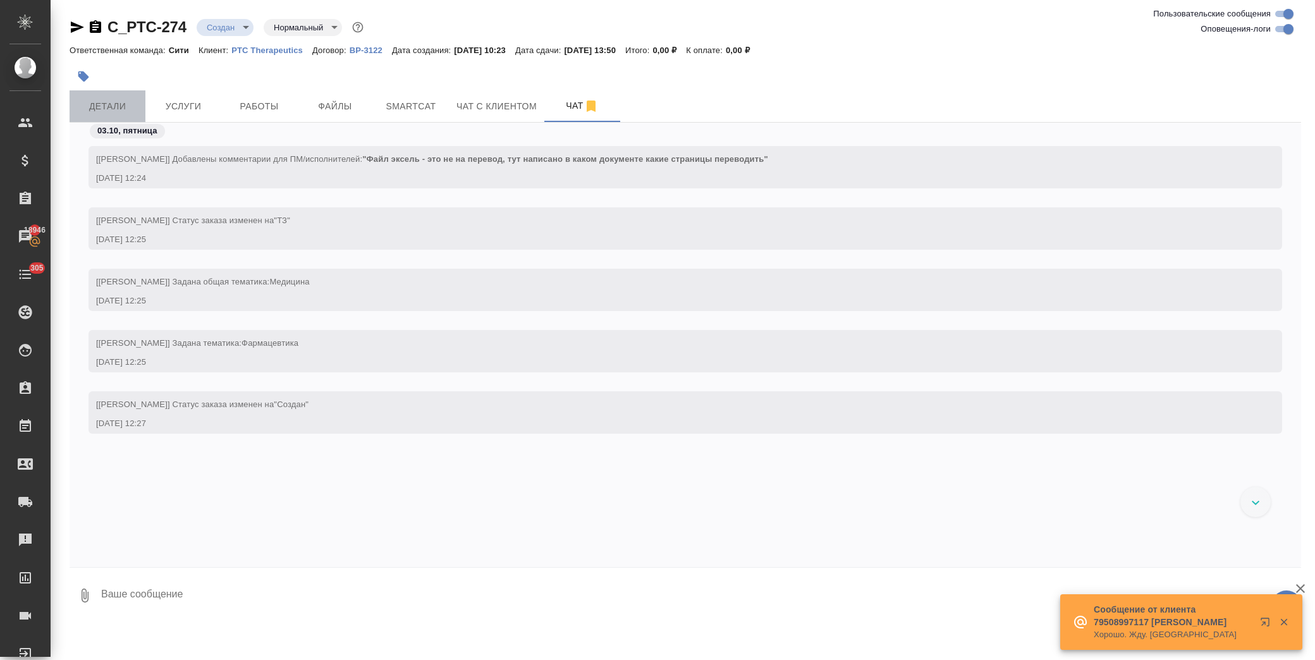
click at [85, 111] on span "Детали" at bounding box center [107, 107] width 61 height 16
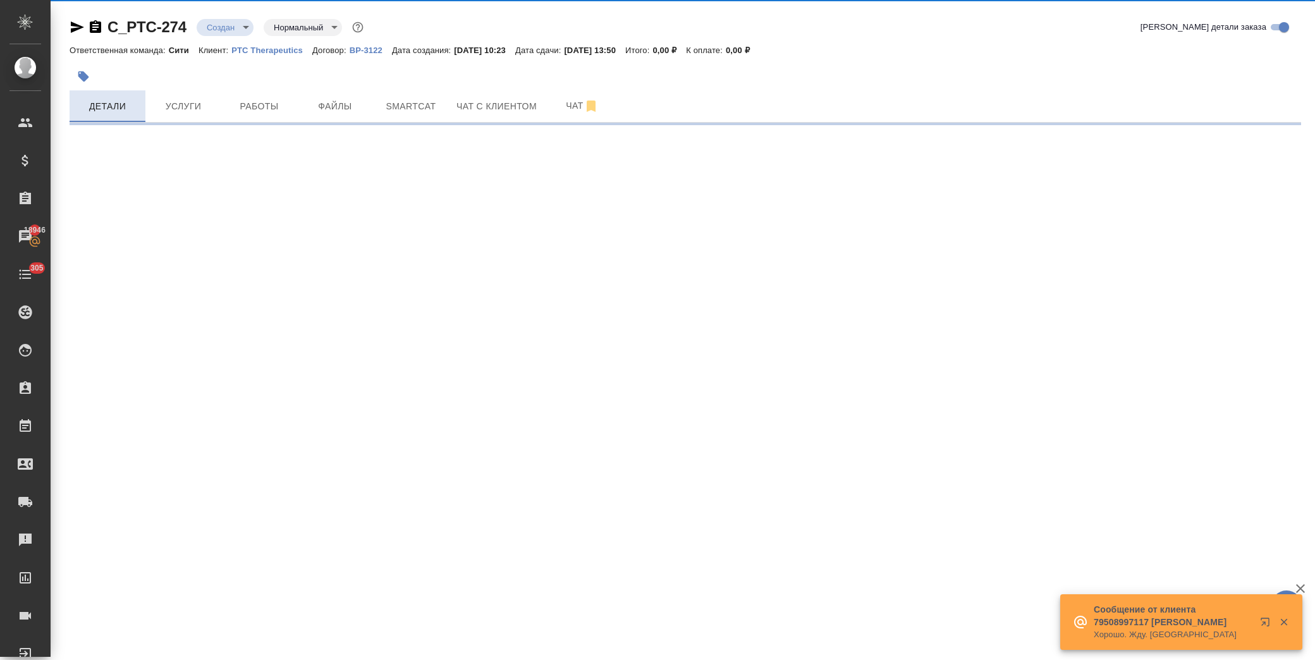
select select "RU"
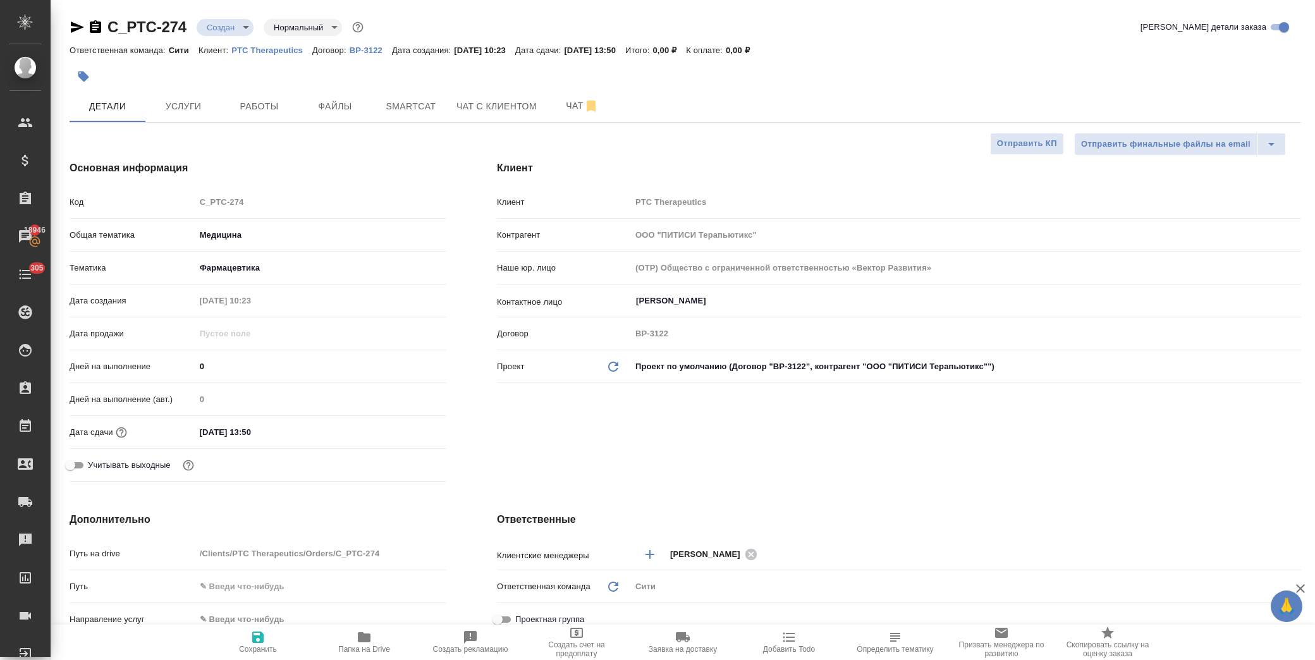
type textarea "x"
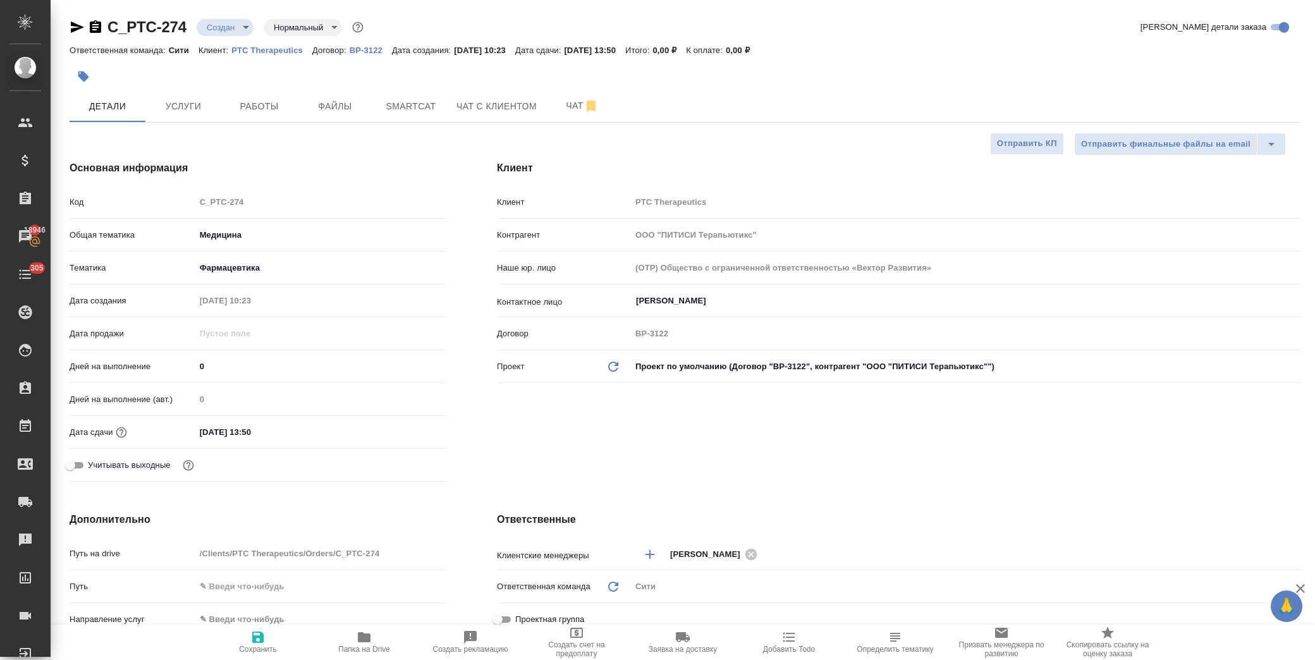
type textarea "x"
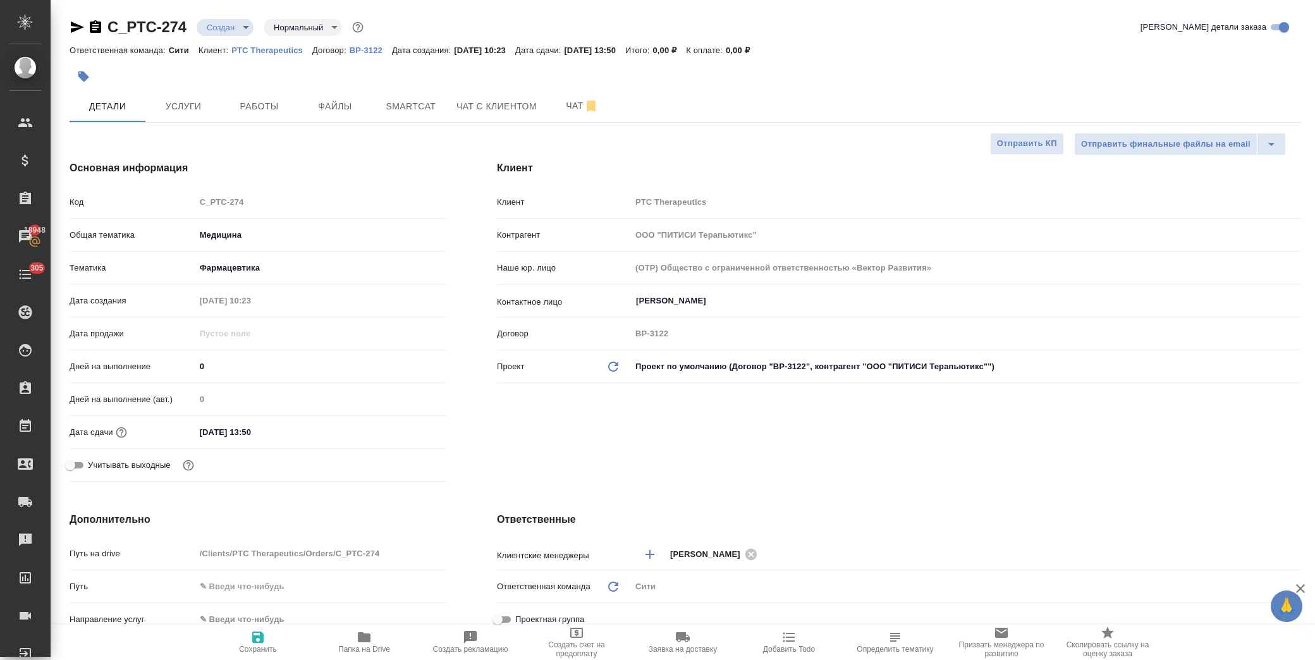
type textarea "x"
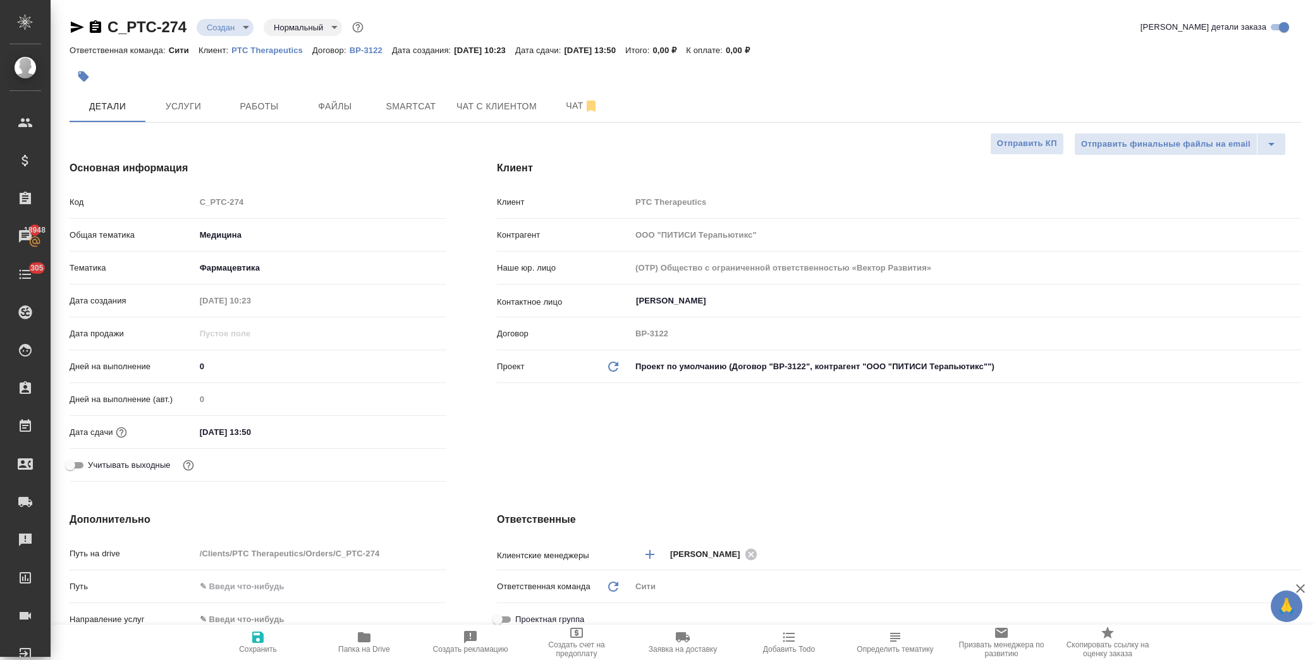
type textarea "x"
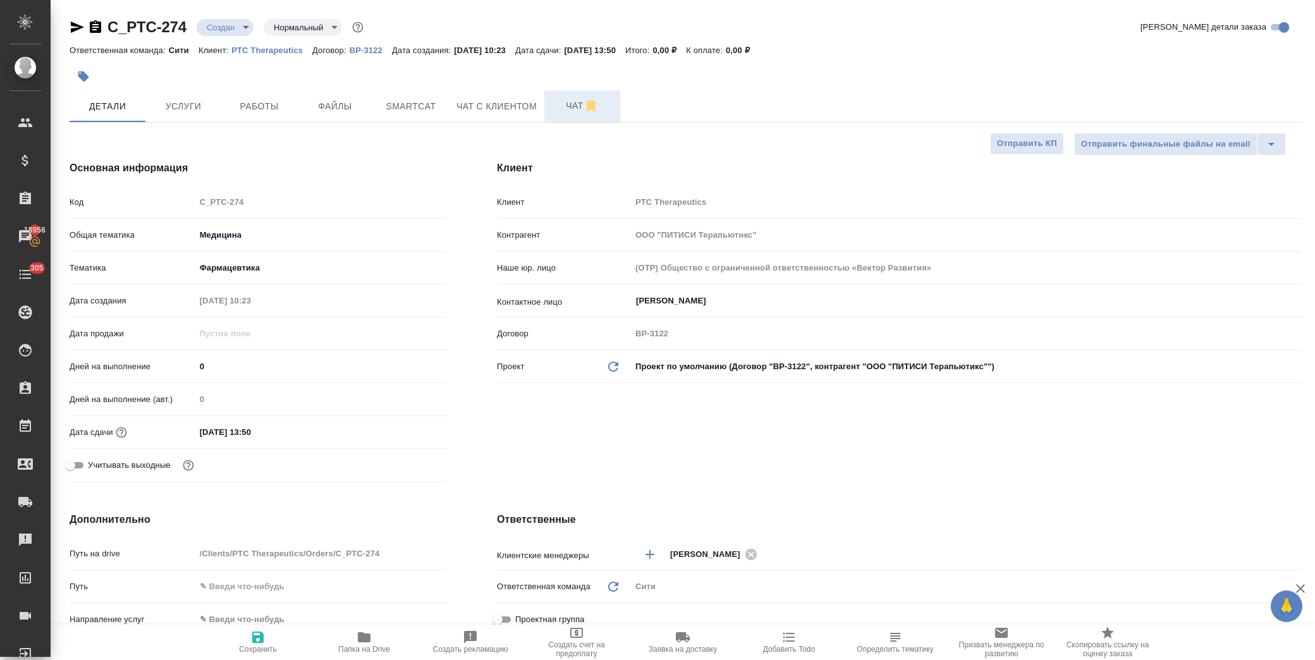
type textarea "x"
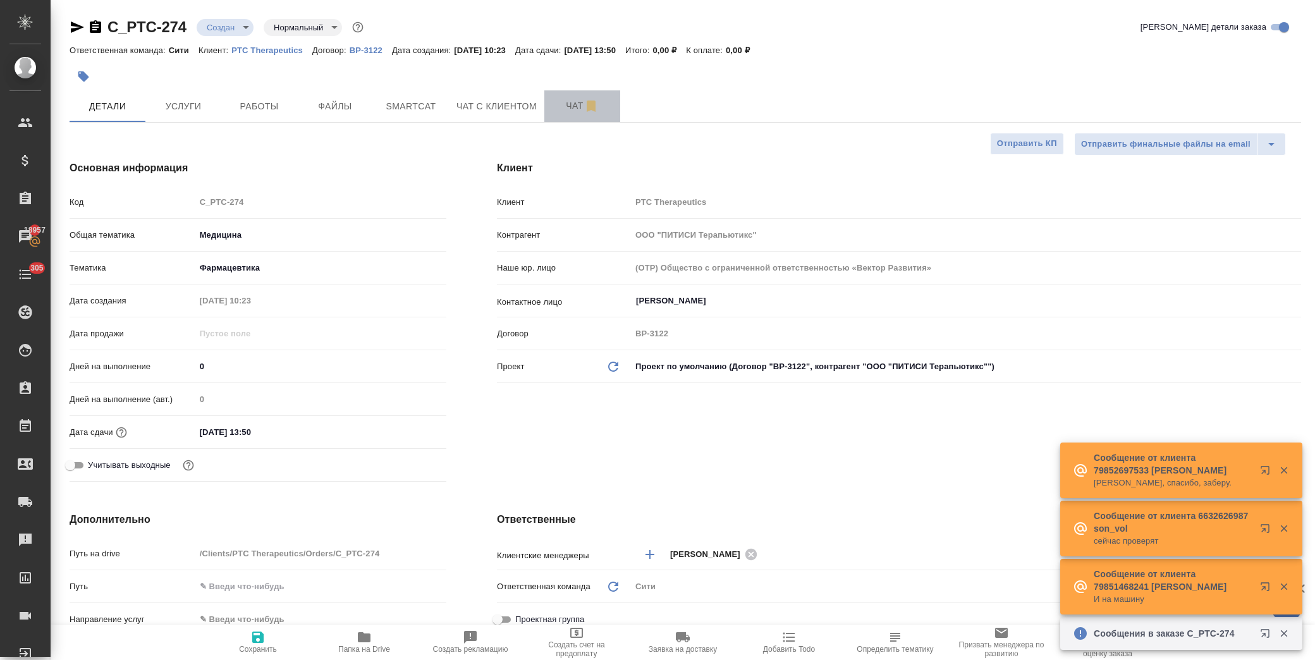
click at [568, 108] on span "Чат" at bounding box center [582, 106] width 61 height 16
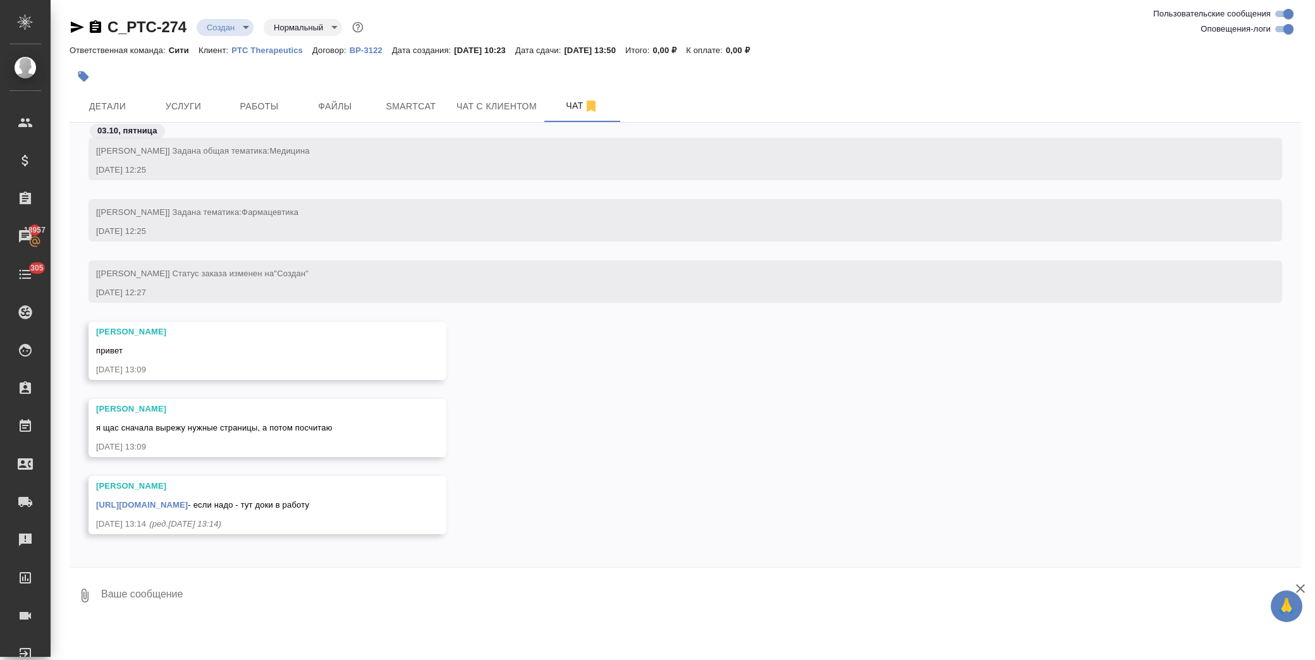
scroll to position [307, 0]
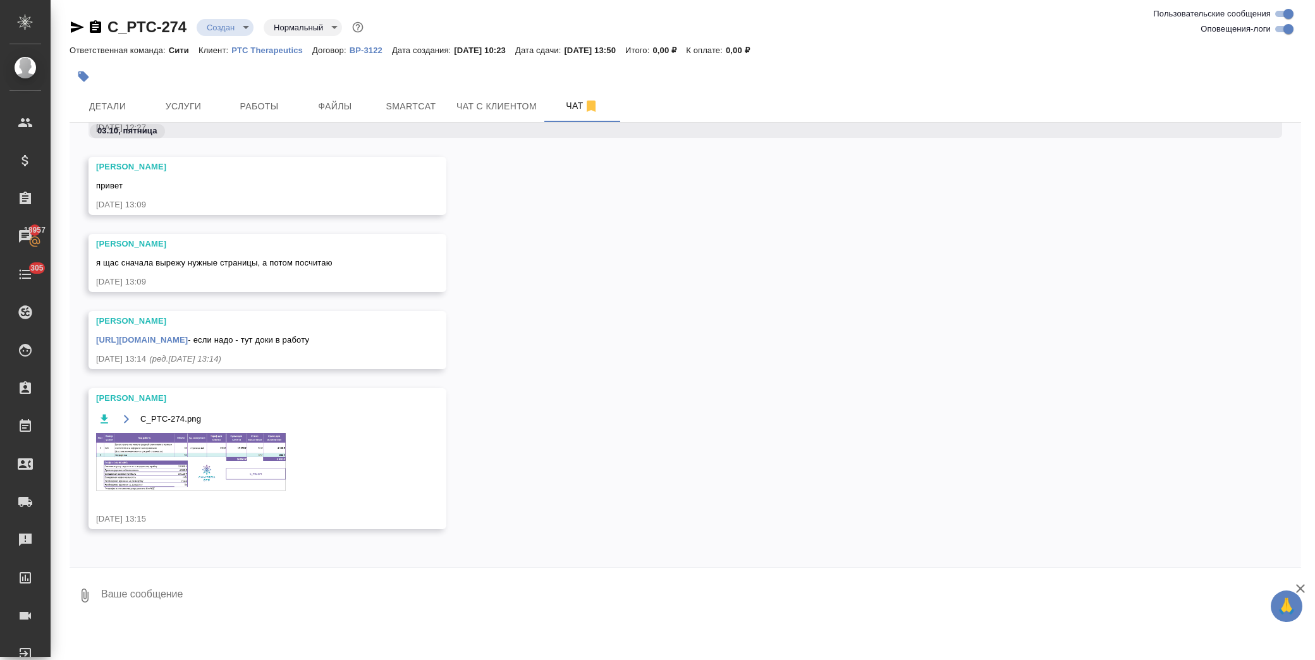
click at [188, 339] on link "https://drive.awatera.com/apps/files/?dir=/Shares/PTC%20Therapeutics/Orders/C_P…" at bounding box center [142, 339] width 92 height 9
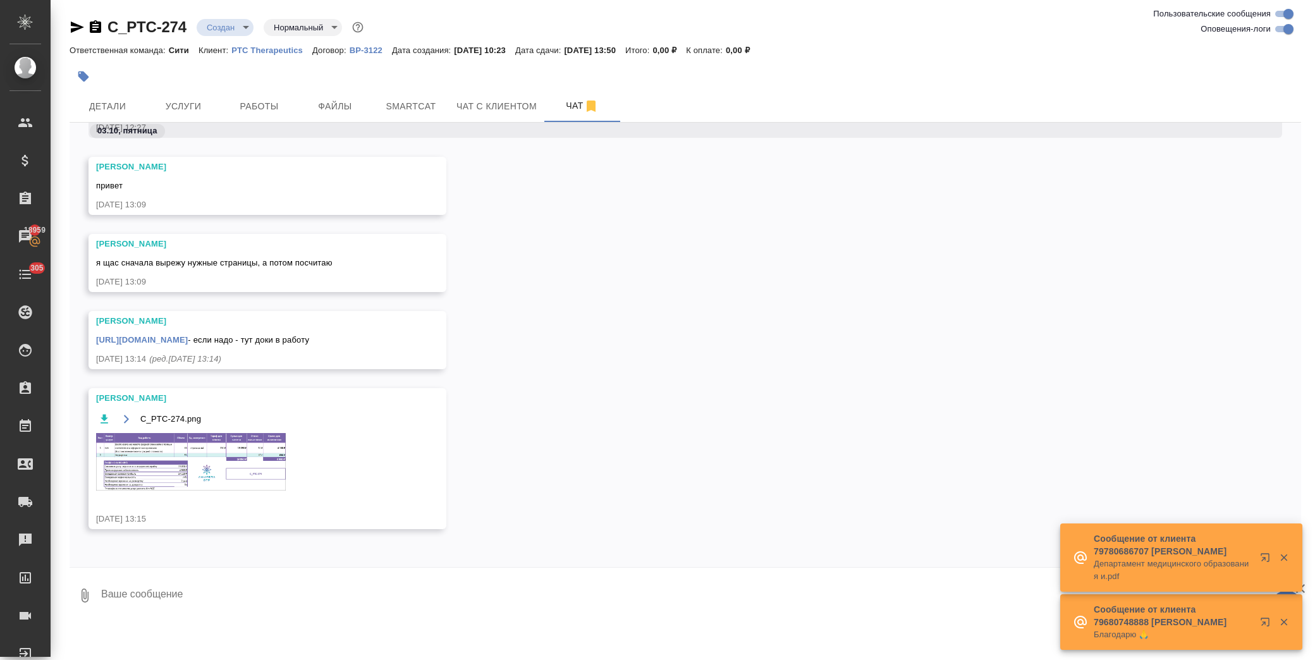
click at [273, 596] on textarea at bounding box center [701, 595] width 1202 height 43
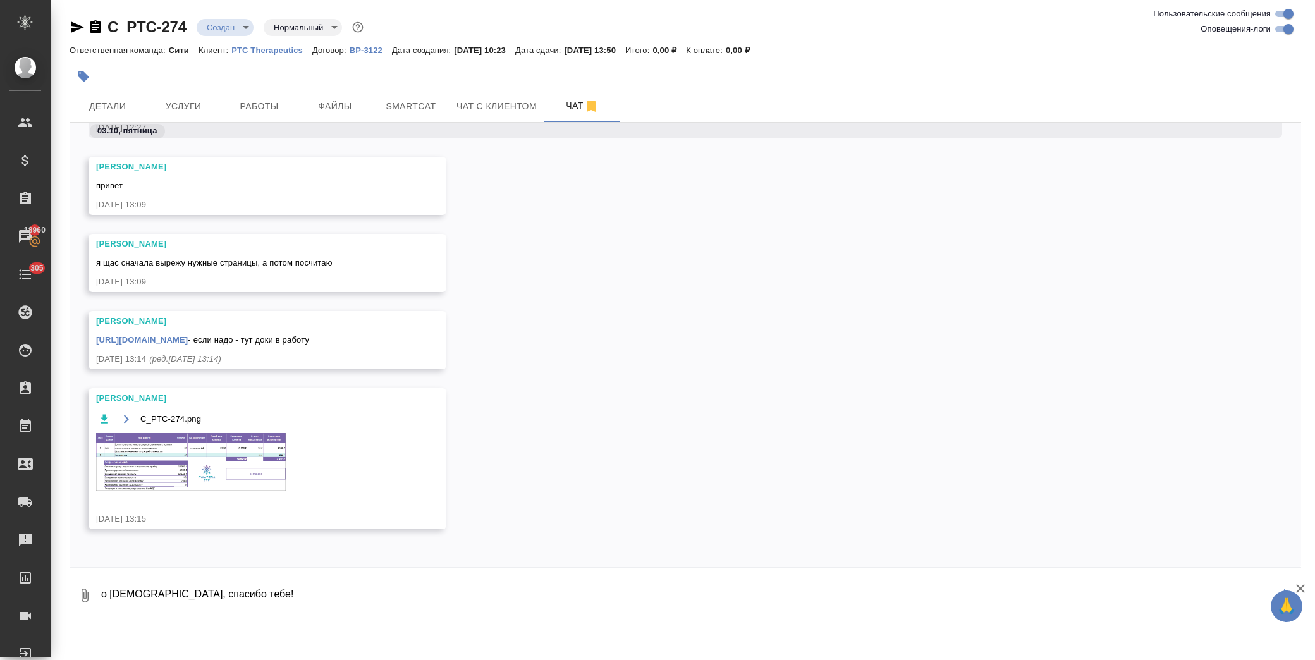
type textarea "о боже, спасибо тебе!"
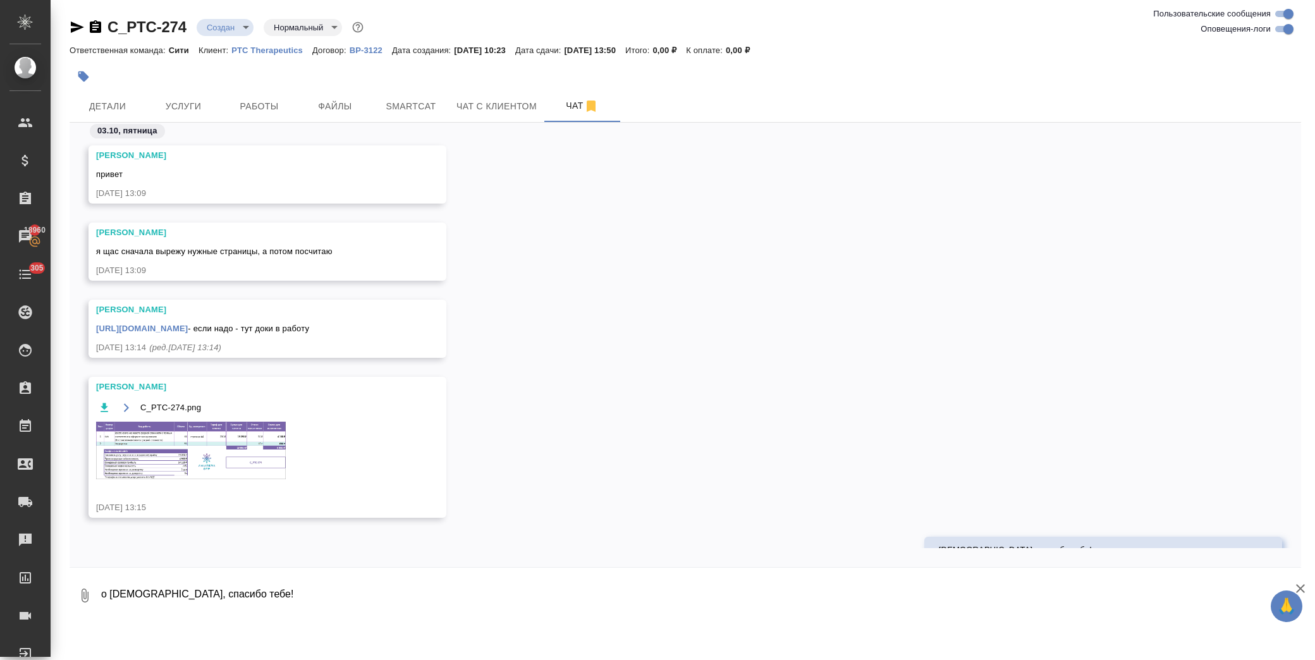
scroll to position [369, 0]
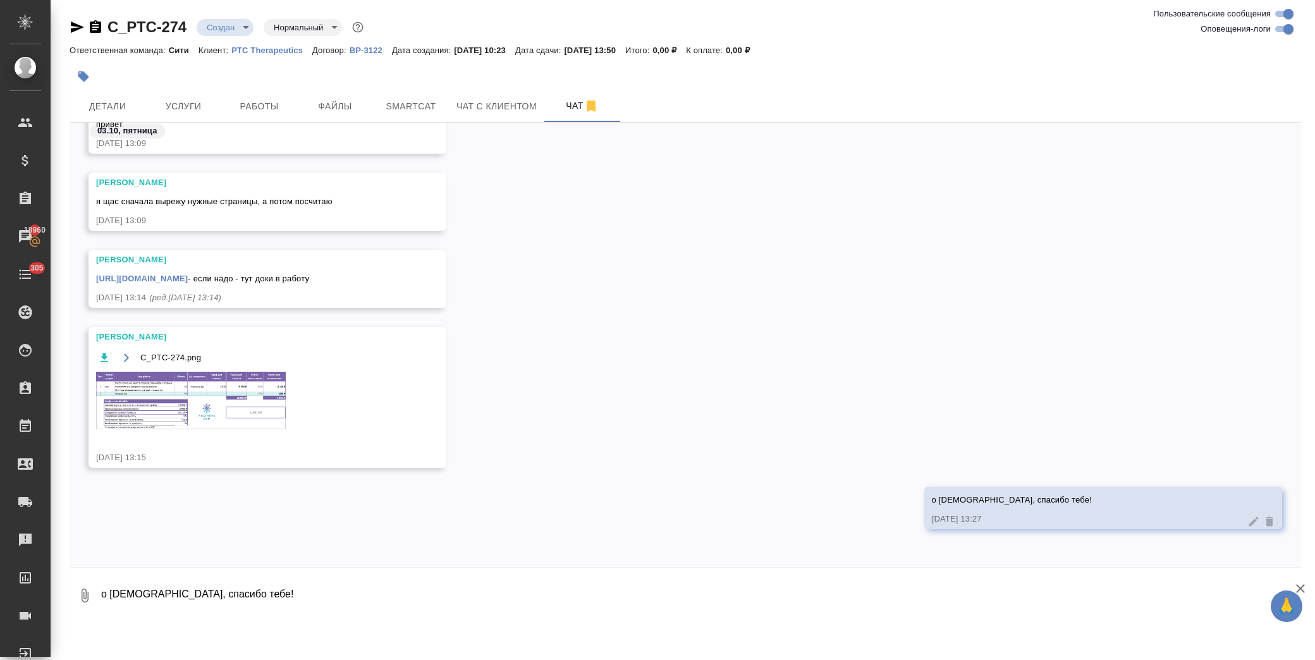
click at [257, 396] on img at bounding box center [191, 401] width 190 height 58
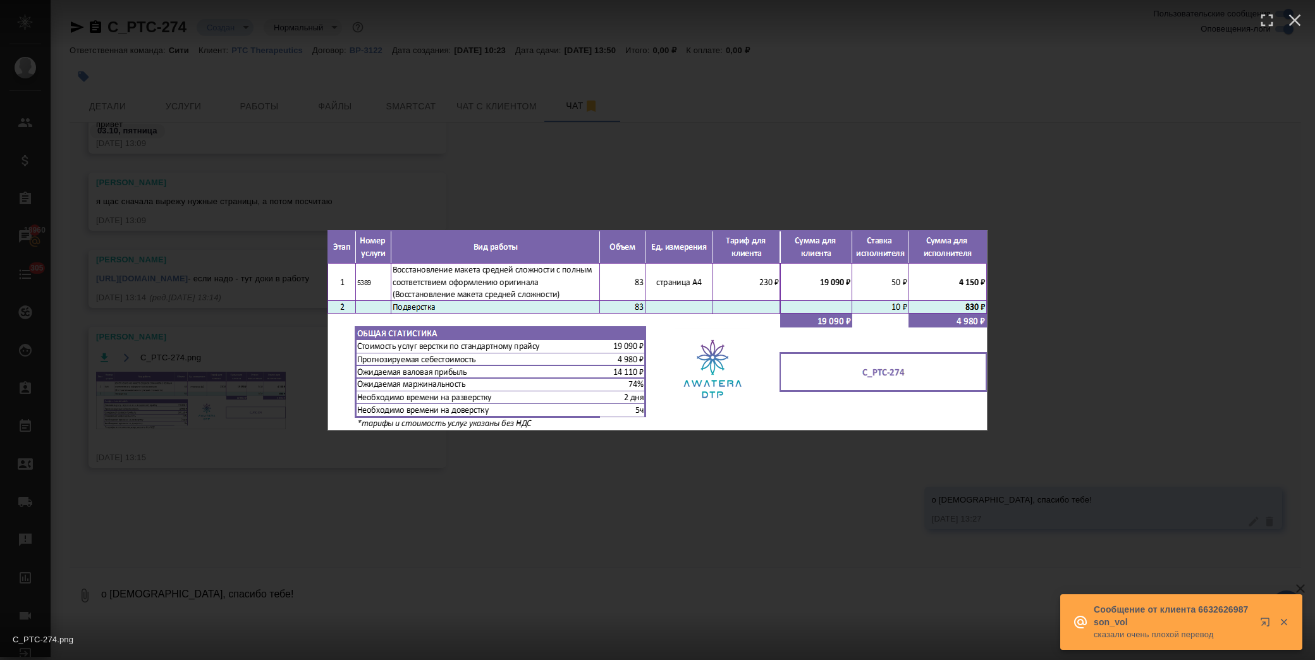
click at [804, 166] on div "C_PTC-274.png 1 of 1" at bounding box center [657, 330] width 1315 height 660
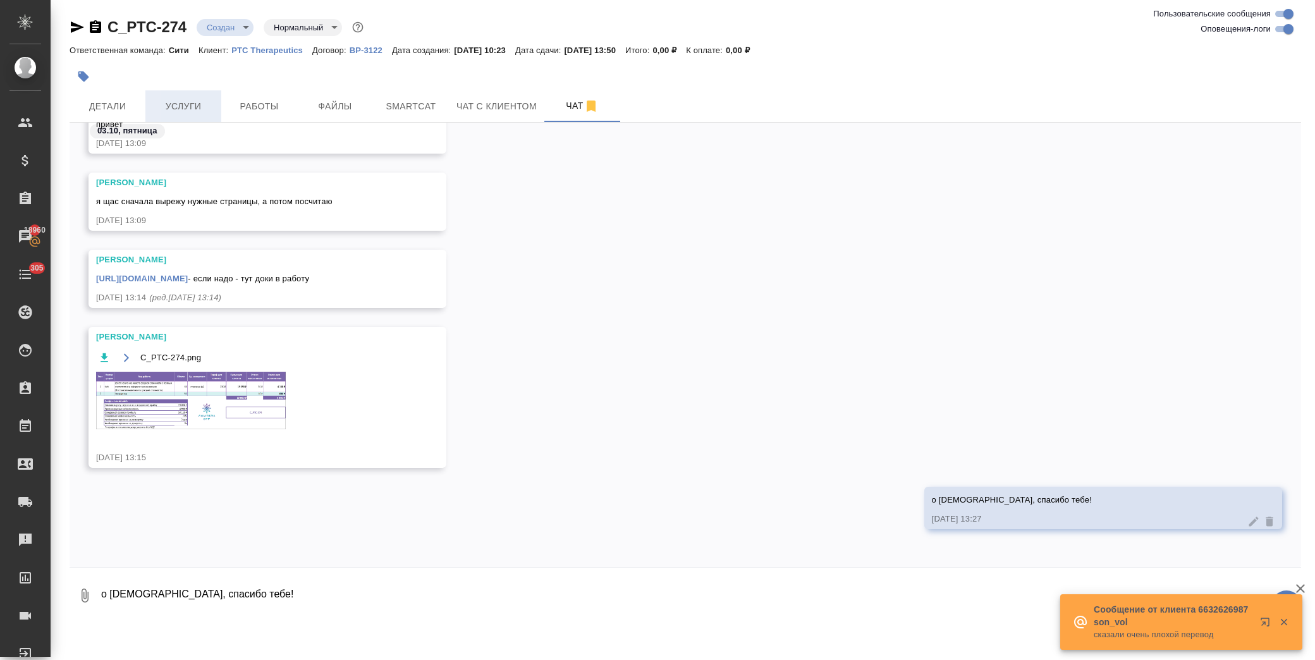
click at [171, 102] on span "Услуги" at bounding box center [183, 107] width 61 height 16
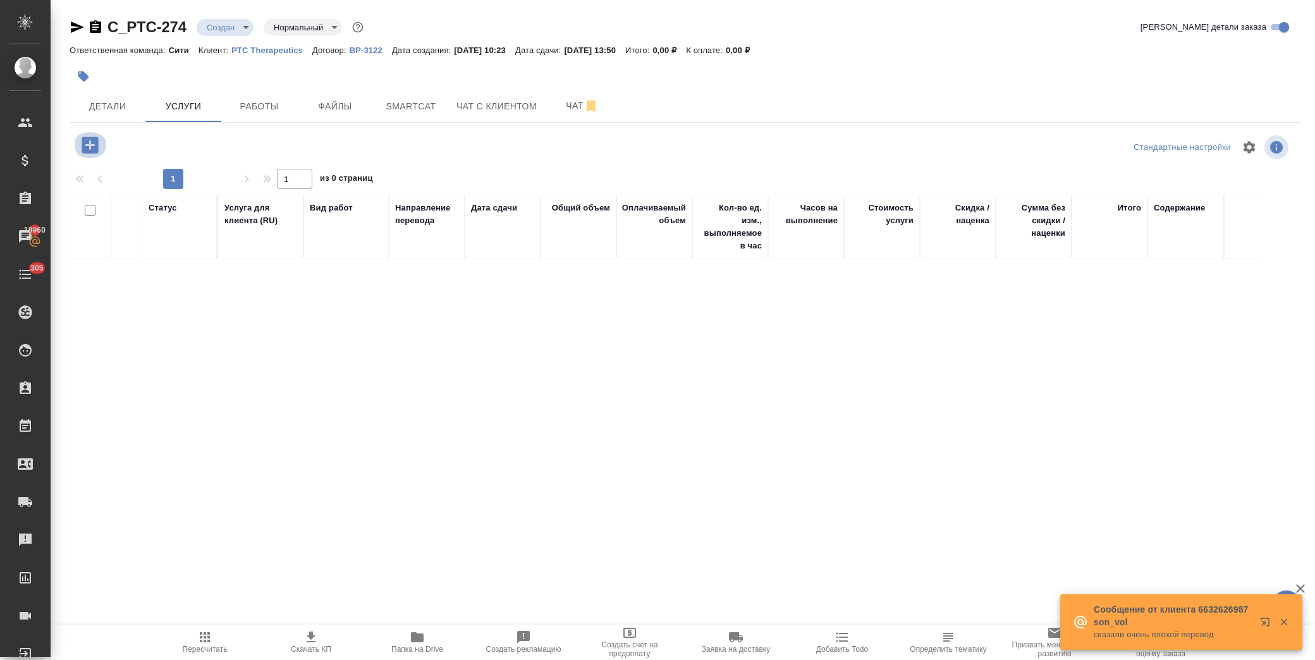
click at [83, 142] on icon "button" at bounding box center [90, 145] width 16 height 16
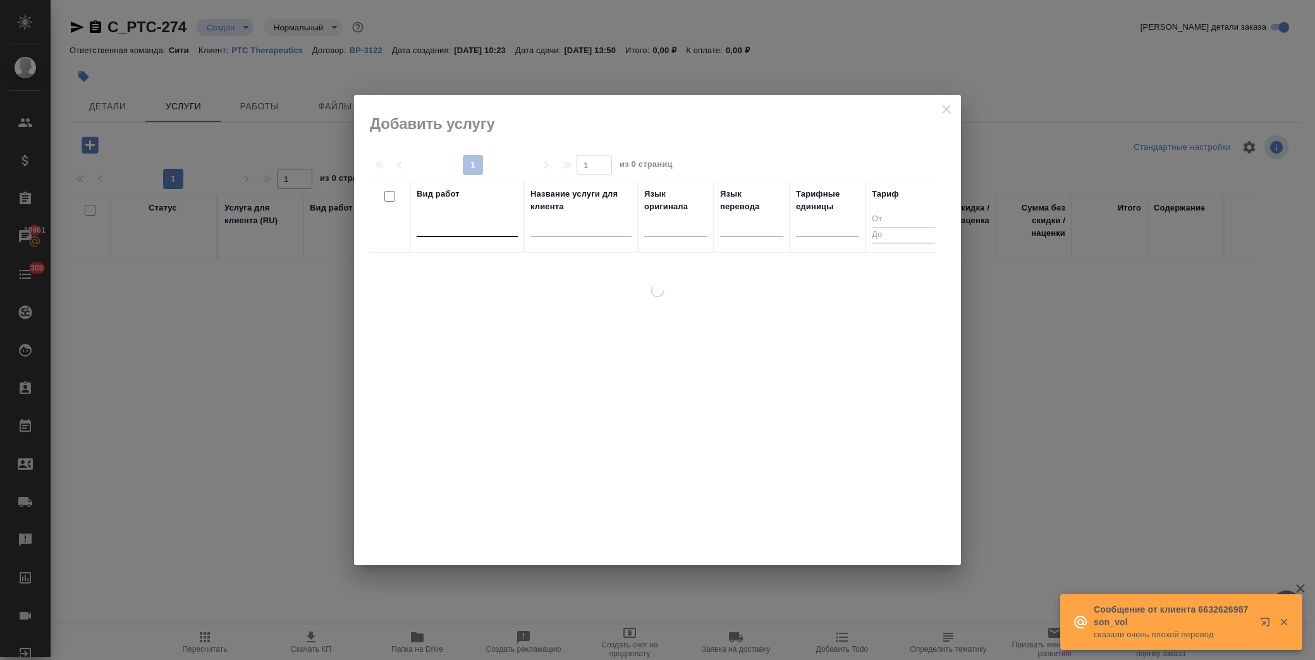
click at [436, 230] on div at bounding box center [467, 224] width 101 height 18
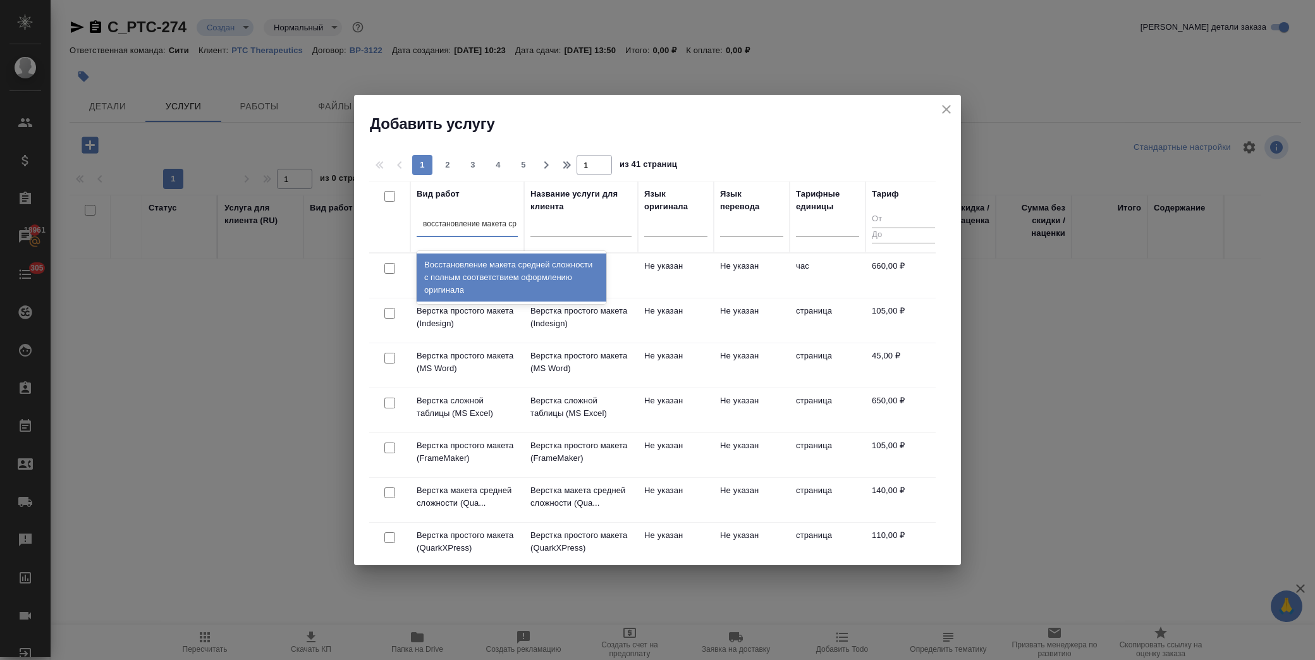
type input "восстановление макета сре"
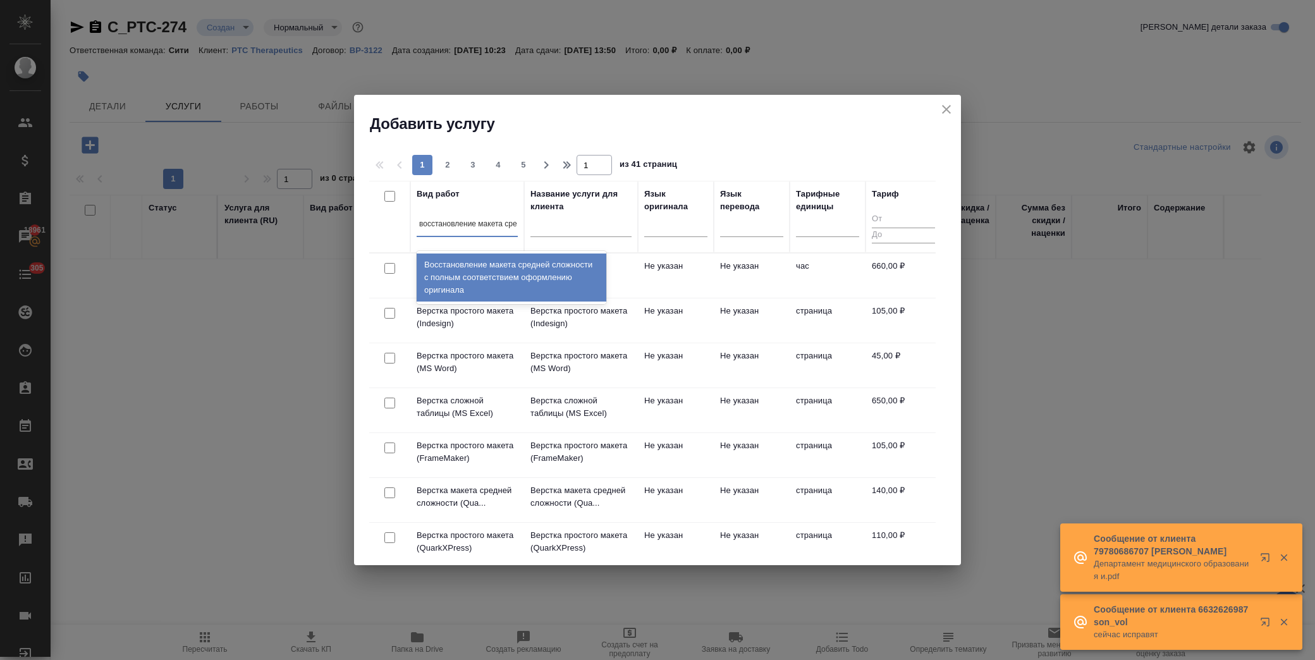
click at [484, 274] on div "Восстановление макета средней сложности с полным соответствием оформлению ориги…" at bounding box center [512, 278] width 190 height 48
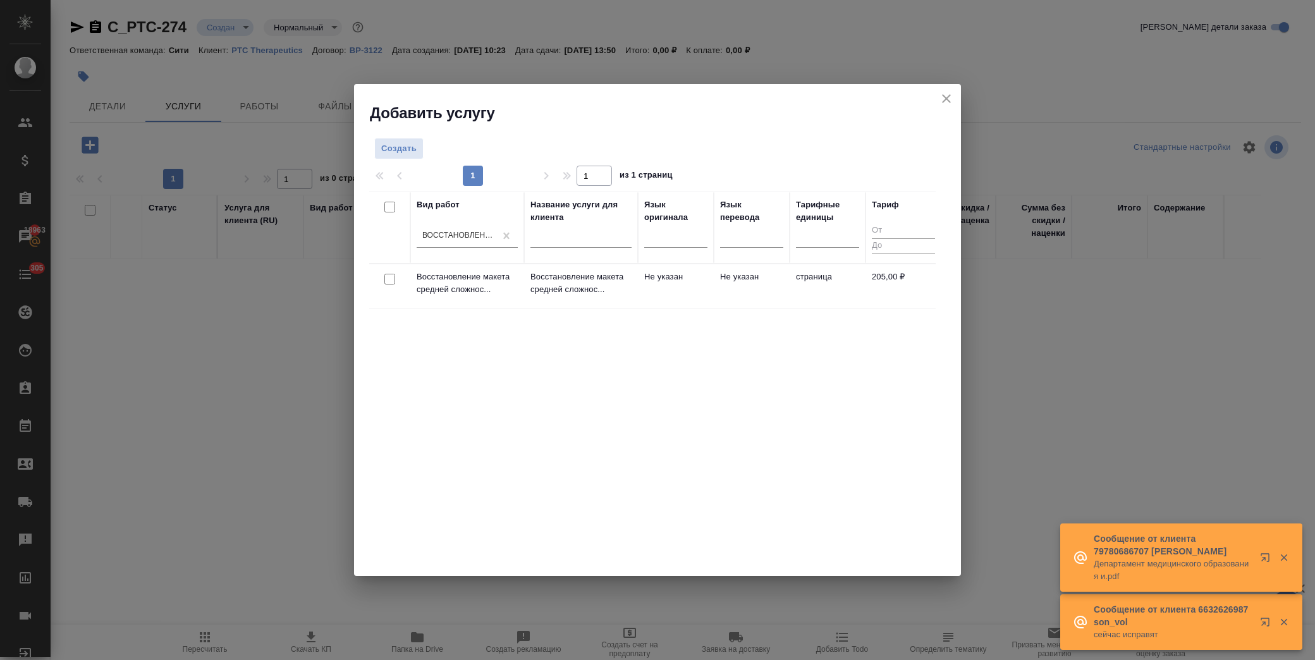
click at [391, 278] on input "checkbox" at bounding box center [390, 279] width 11 height 11
checkbox input "true"
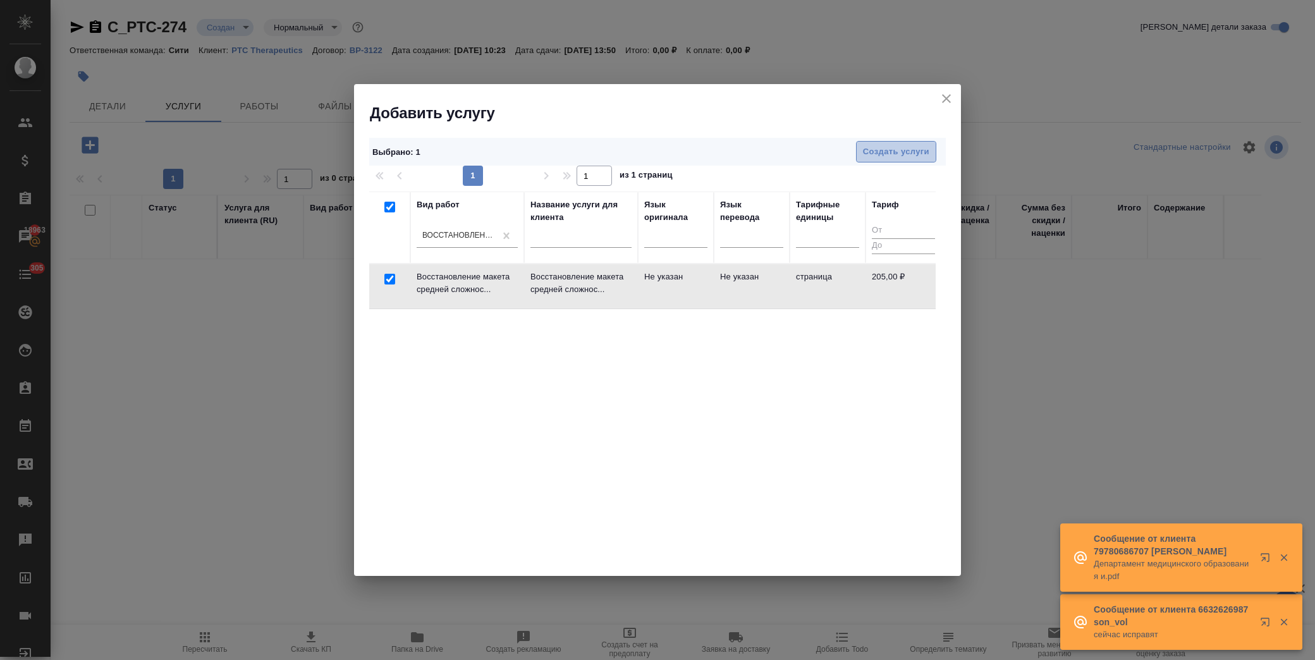
click at [913, 151] on span "Создать услуги" at bounding box center [896, 152] width 66 height 15
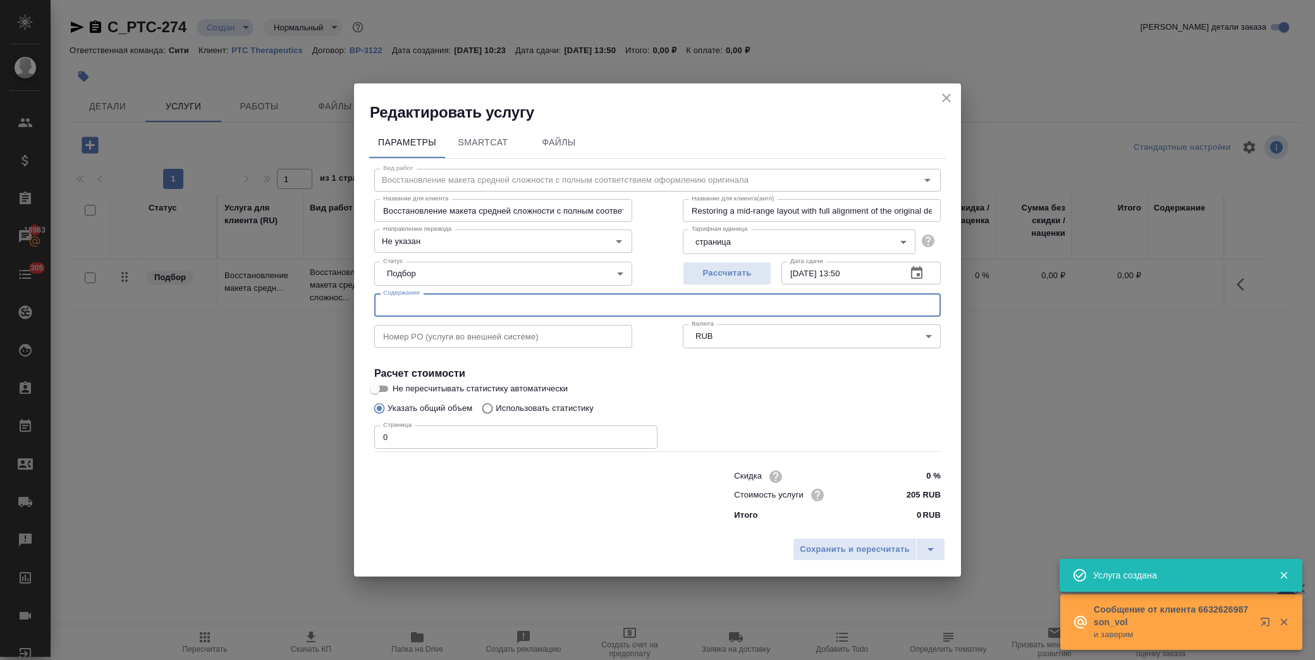
click at [435, 298] on input "text" at bounding box center [657, 304] width 567 height 23
paste input "M5 for translation_2.10.2025"
type input "M5 for translation_2.10.2025"
click at [254, 446] on div "Редактировать услугу Параметры SmartCat Файлы Вид работ Восстановление макета с…" at bounding box center [657, 330] width 1315 height 660
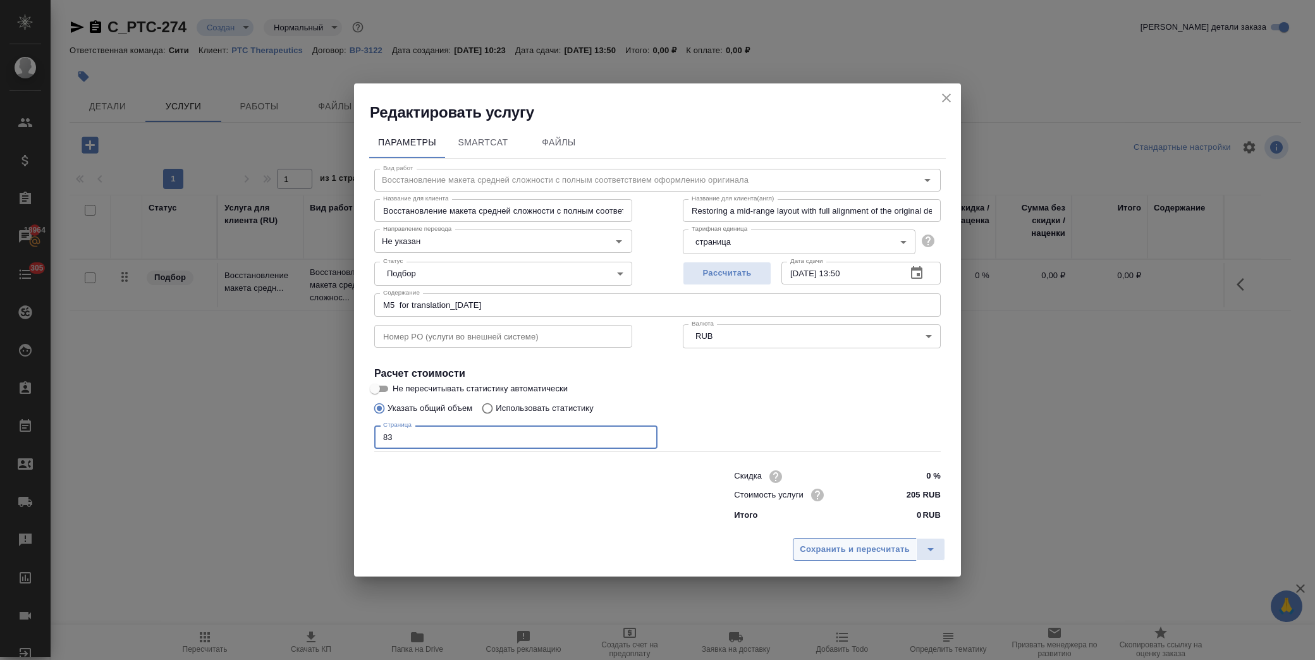
type input "83"
click at [860, 546] on span "Сохранить и пересчитать" at bounding box center [855, 550] width 110 height 15
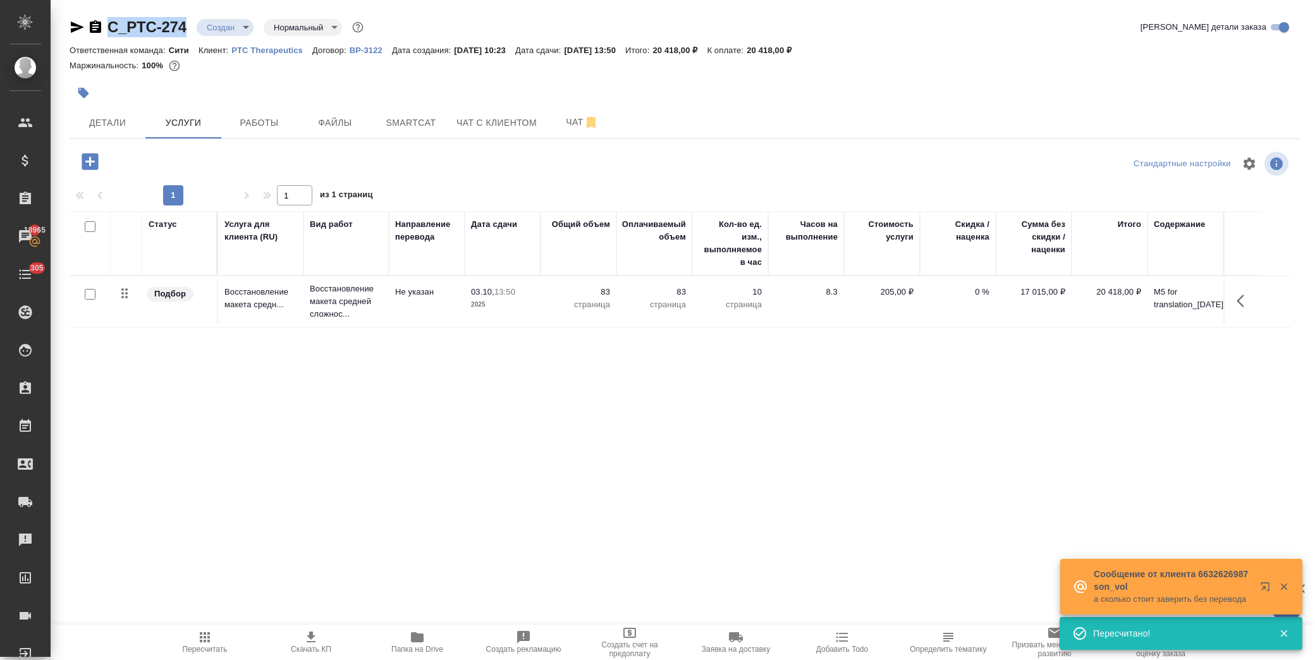
drag, startPoint x: 191, startPoint y: 28, endPoint x: 108, endPoint y: 23, distance: 83.0
click at [108, 23] on div "C_PTC-274 Создан new Нормальный normal" at bounding box center [218, 27] width 297 height 20
copy link "C_PTC-274"
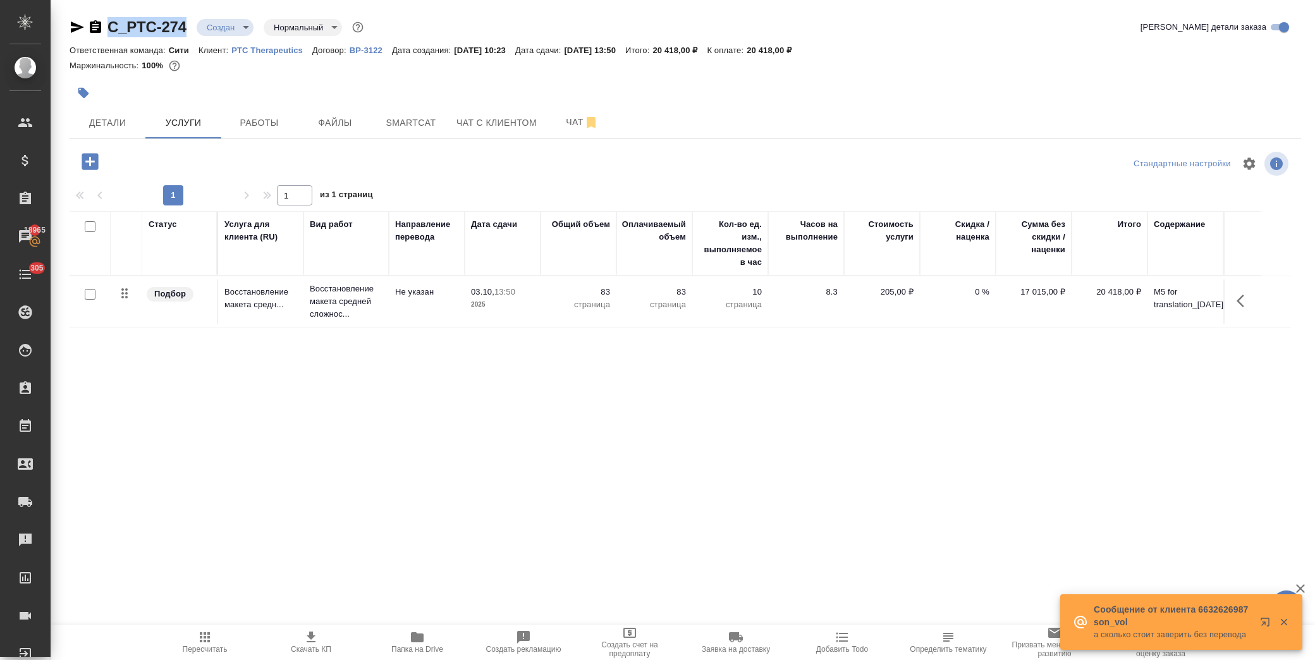
click at [89, 162] on icon "button" at bounding box center [90, 162] width 22 height 22
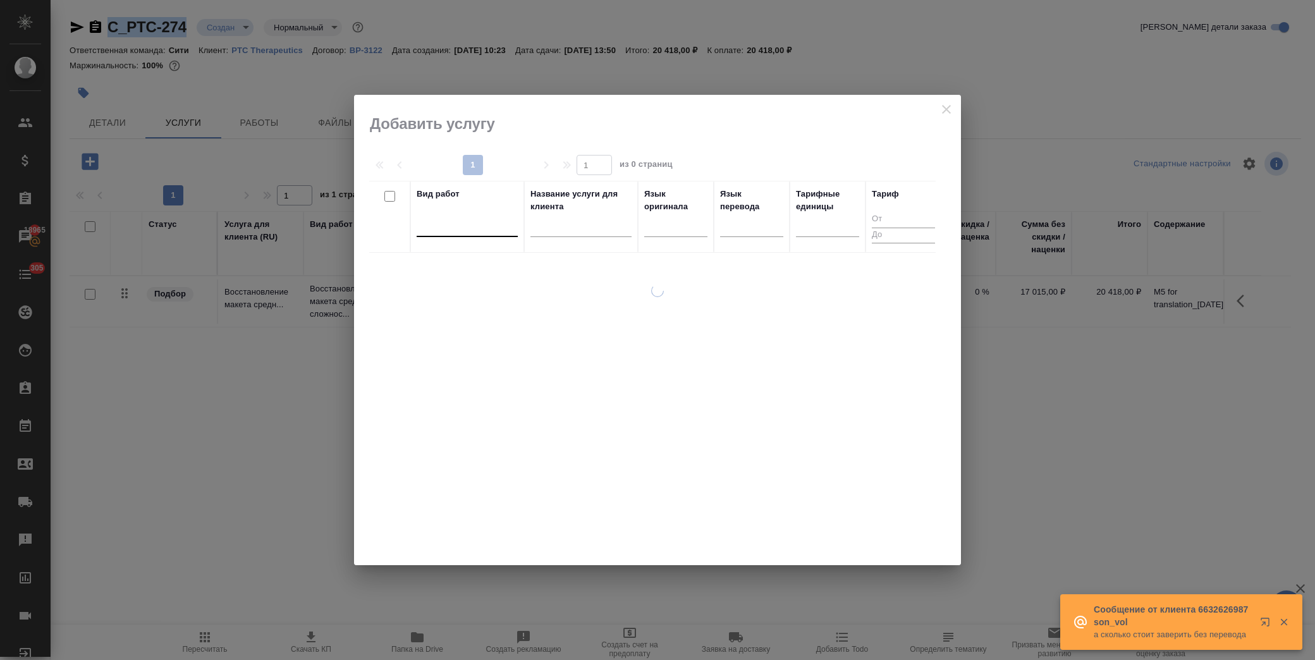
drag, startPoint x: 450, startPoint y: 223, endPoint x: 484, endPoint y: 225, distance: 34.2
click at [452, 223] on div at bounding box center [467, 224] width 101 height 18
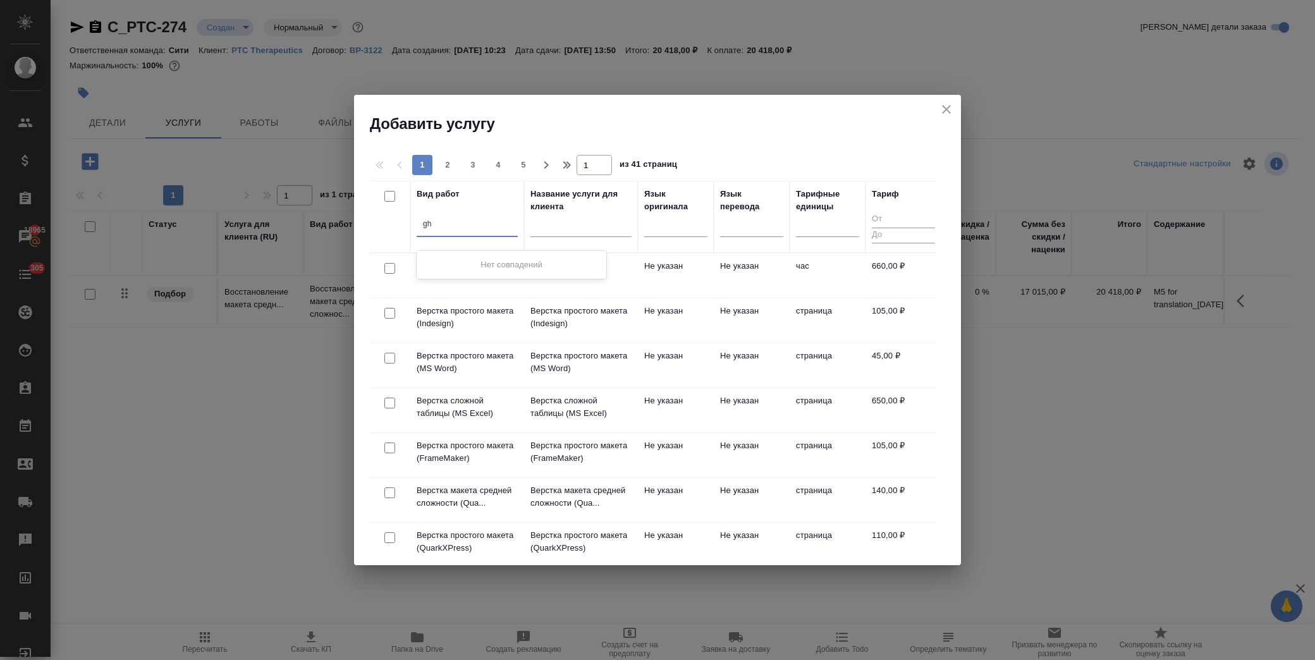
type input "g"
type input "проф"
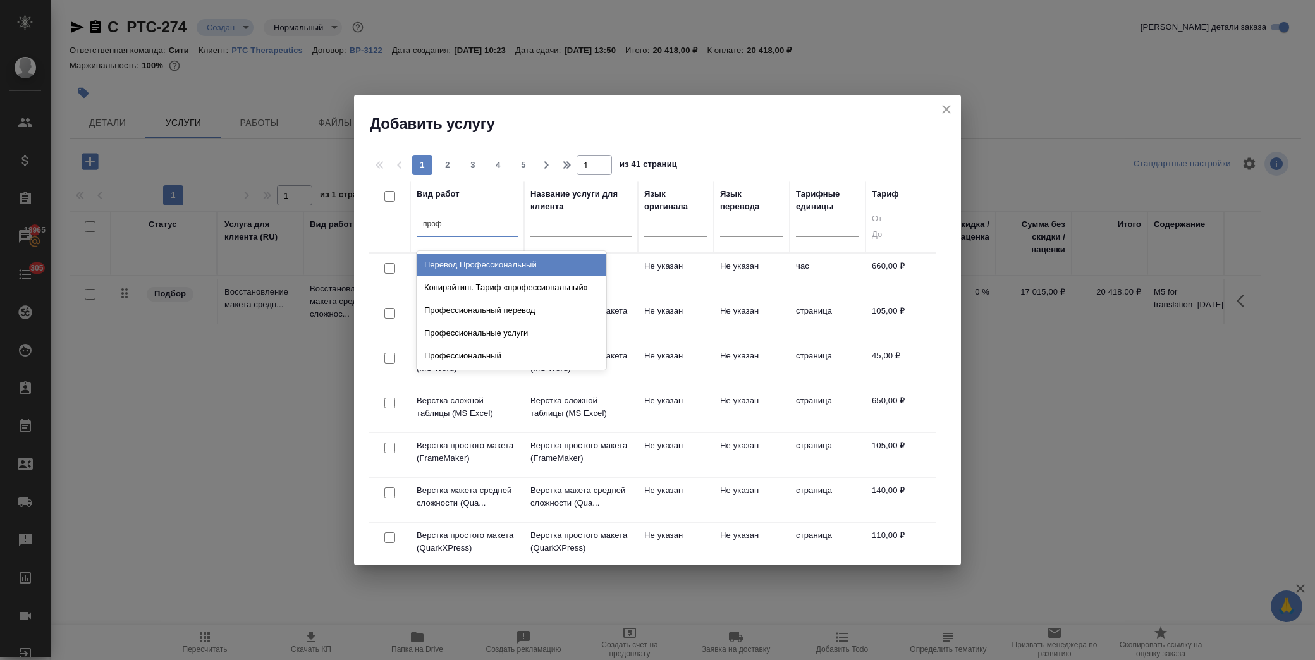
click at [524, 268] on div "Перевод Профессиональный" at bounding box center [512, 265] width 190 height 23
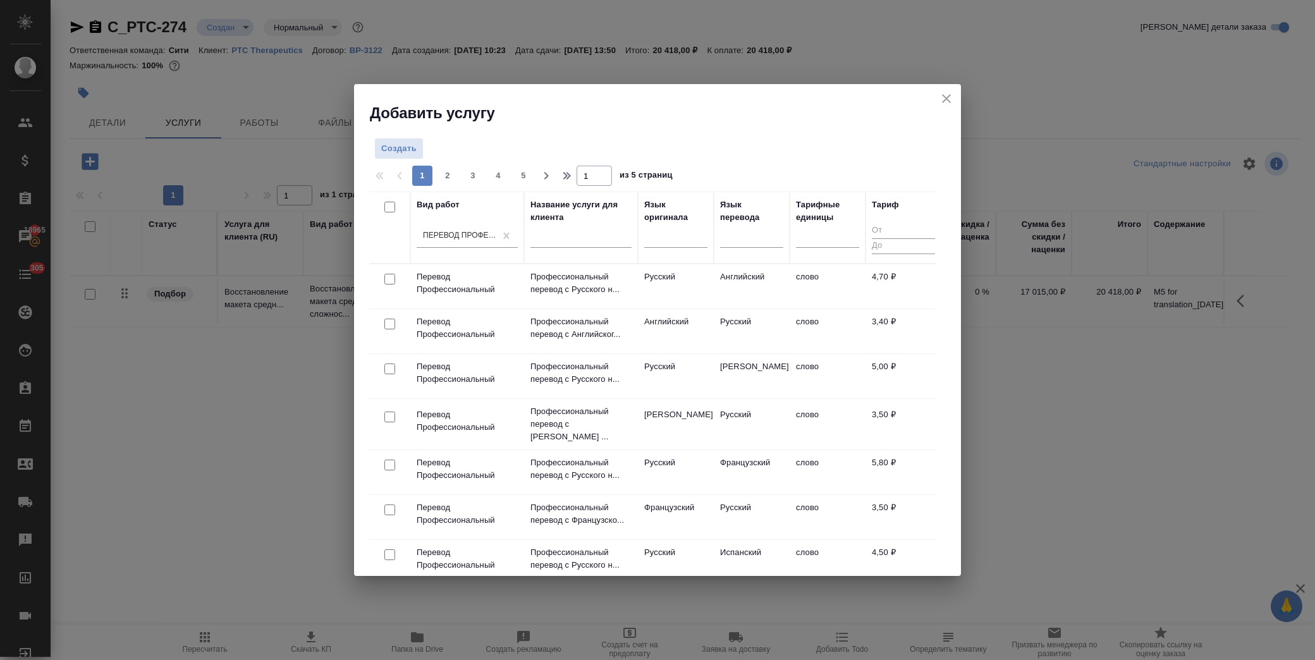
click at [390, 325] on input "checkbox" at bounding box center [390, 324] width 11 height 11
checkbox input "true"
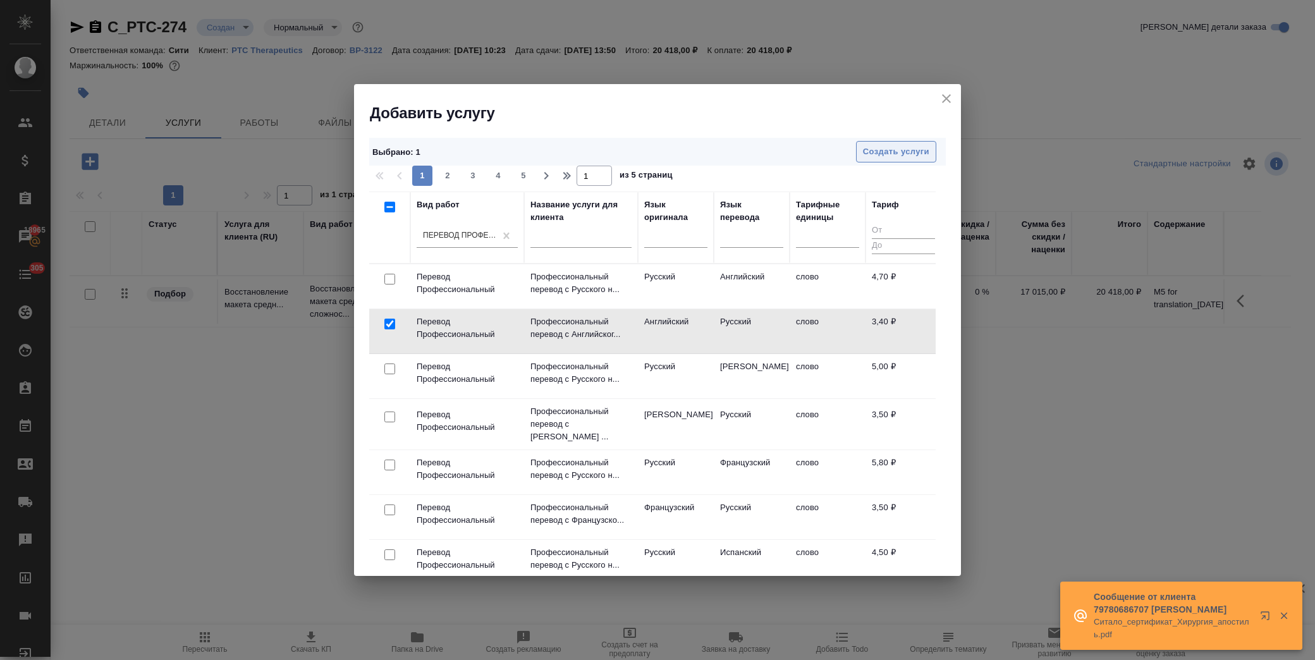
click at [884, 150] on span "Создать услуги" at bounding box center [896, 152] width 66 height 15
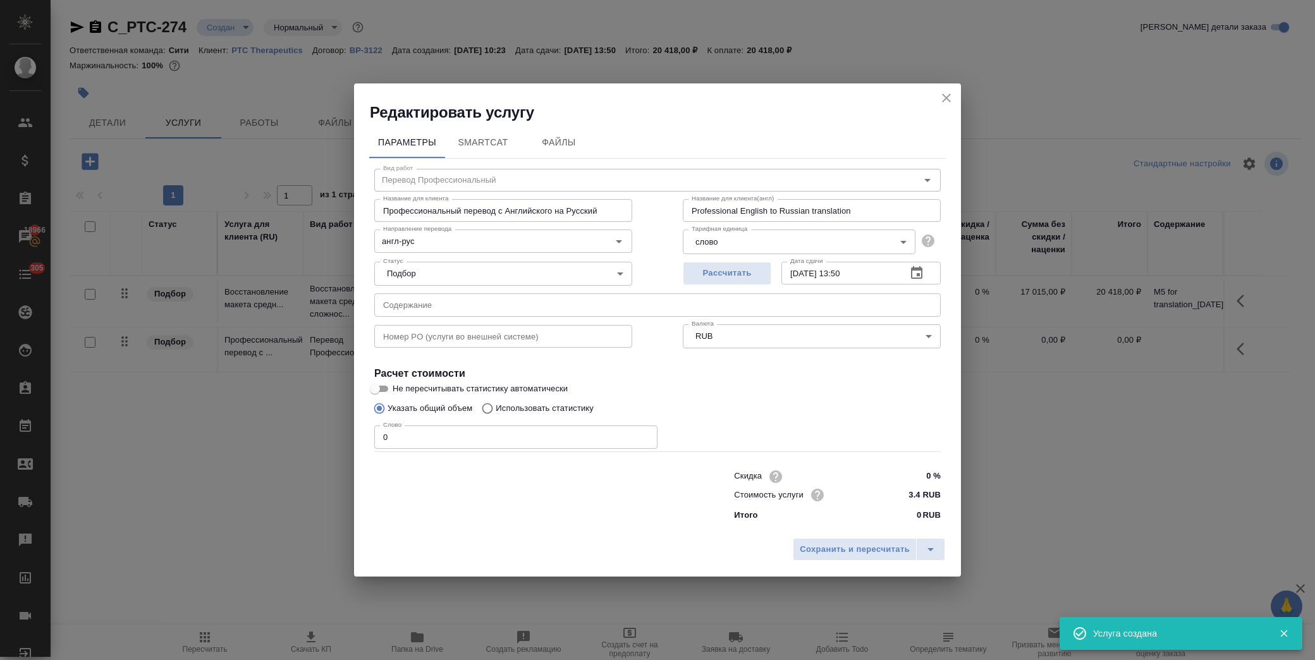
click at [476, 309] on input "text" at bounding box center [657, 304] width 567 height 23
paste input "M5 for translation_2.10.2025"
type input "M5 for translation_2.10.2025"
click at [536, 413] on p "Использовать статистику" at bounding box center [545, 408] width 98 height 13
click at [496, 413] on input "Использовать статистику" at bounding box center [486, 409] width 20 height 24
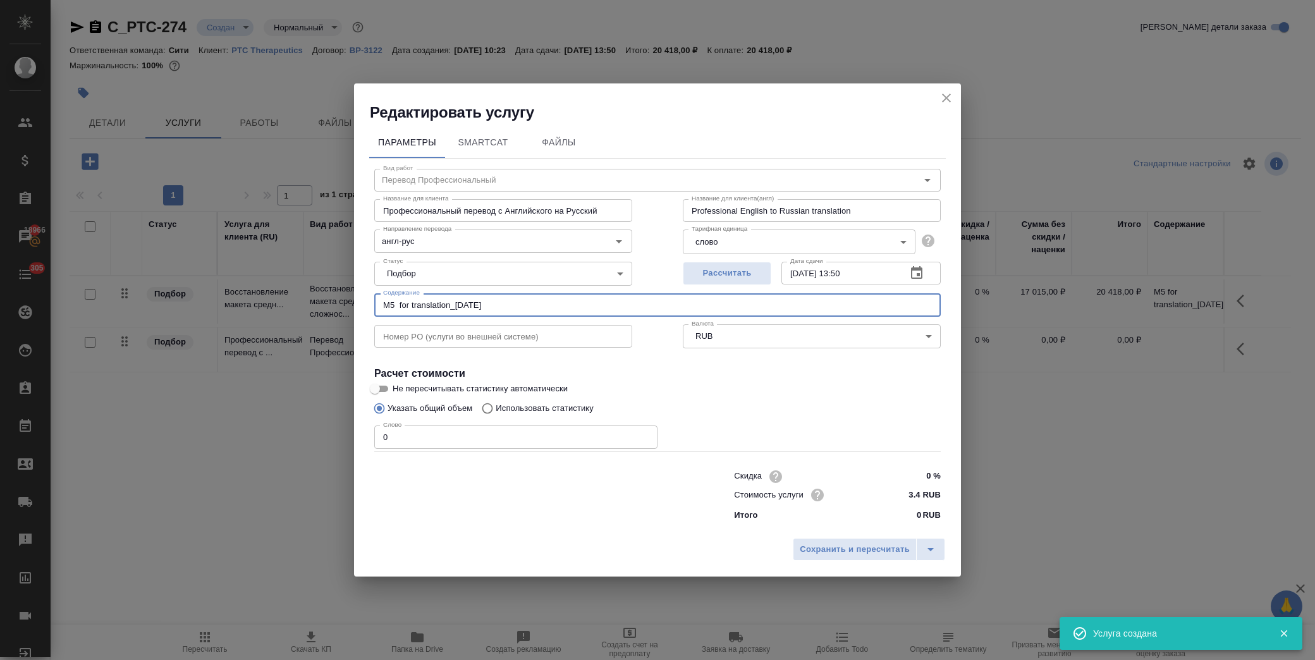
radio input "true"
radio input "false"
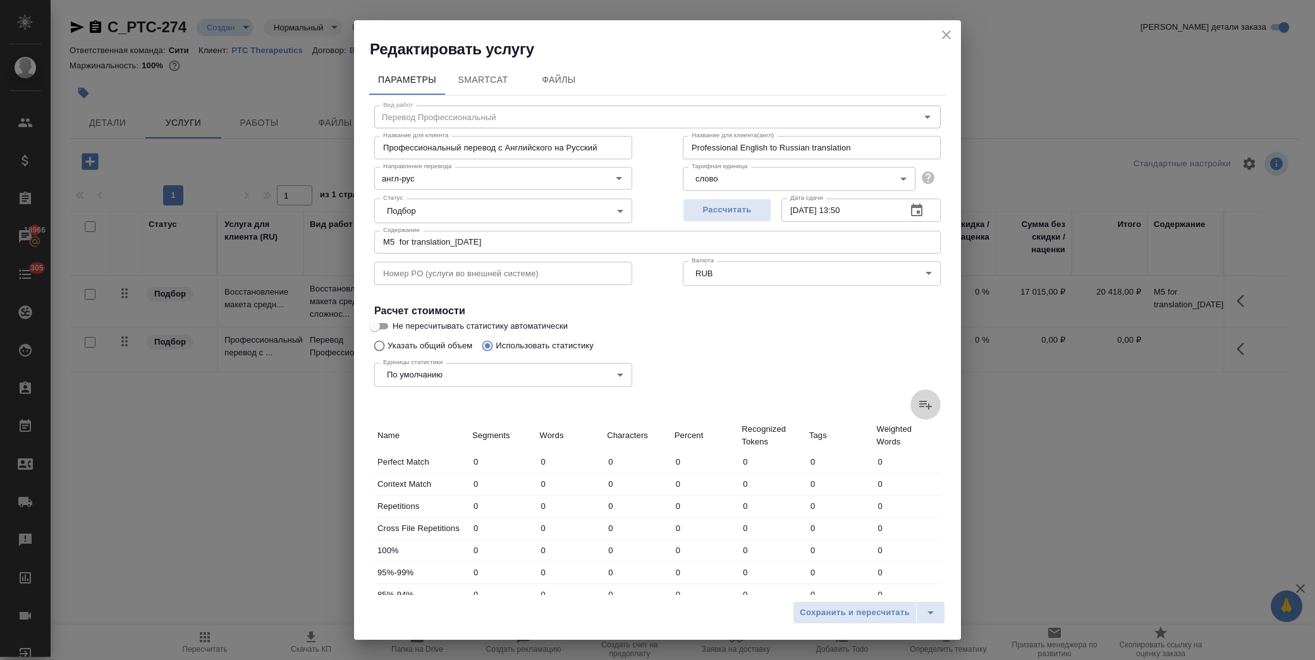
click at [920, 405] on icon at bounding box center [926, 405] width 13 height 9
click at [0, 0] on input "file" at bounding box center [0, 0] width 0 height 0
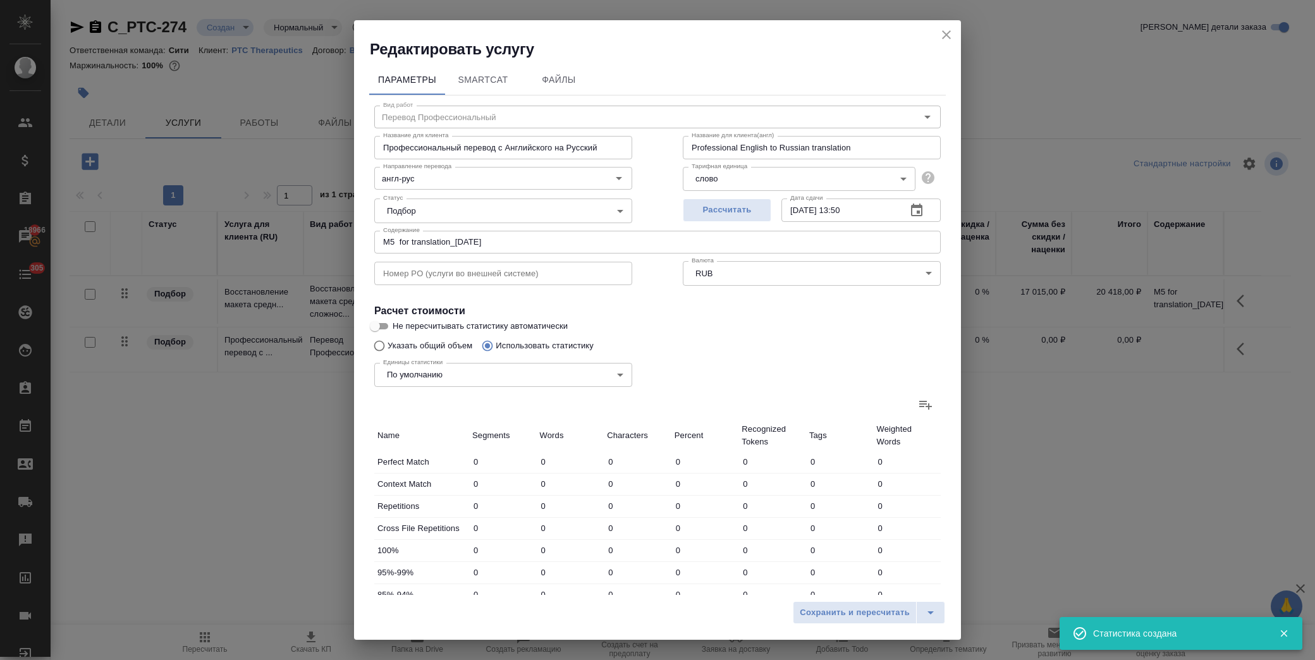
type input "51"
type input "158"
type input "873"
type input "99"
type input "888"
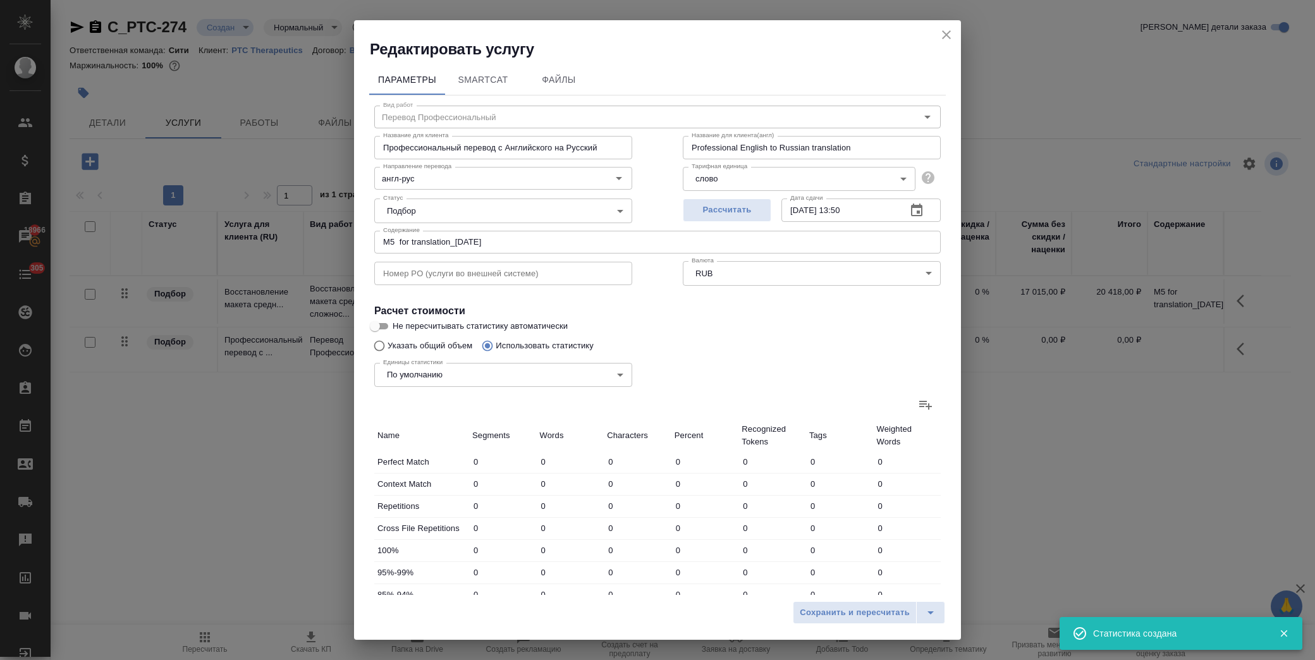
type input "5697"
type input "255"
type input "1929"
type input "13027"
type input "252"
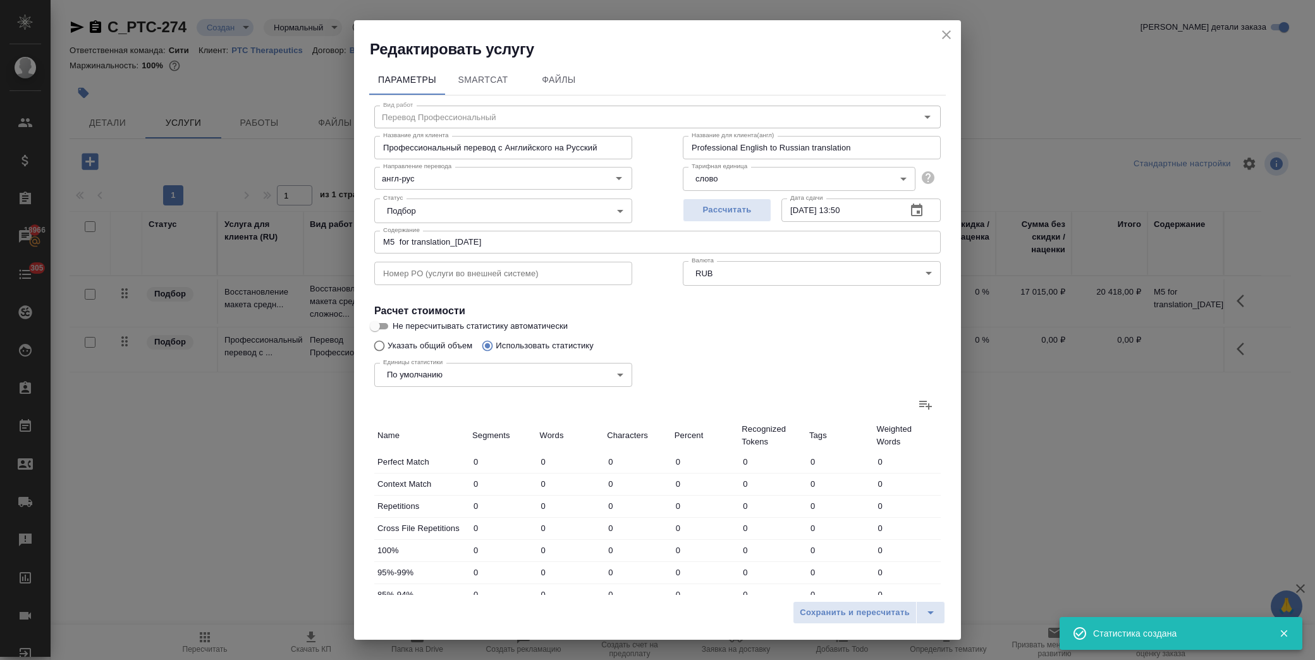
type input "490"
type input "3864"
type input "36"
type input "91"
type input "706"
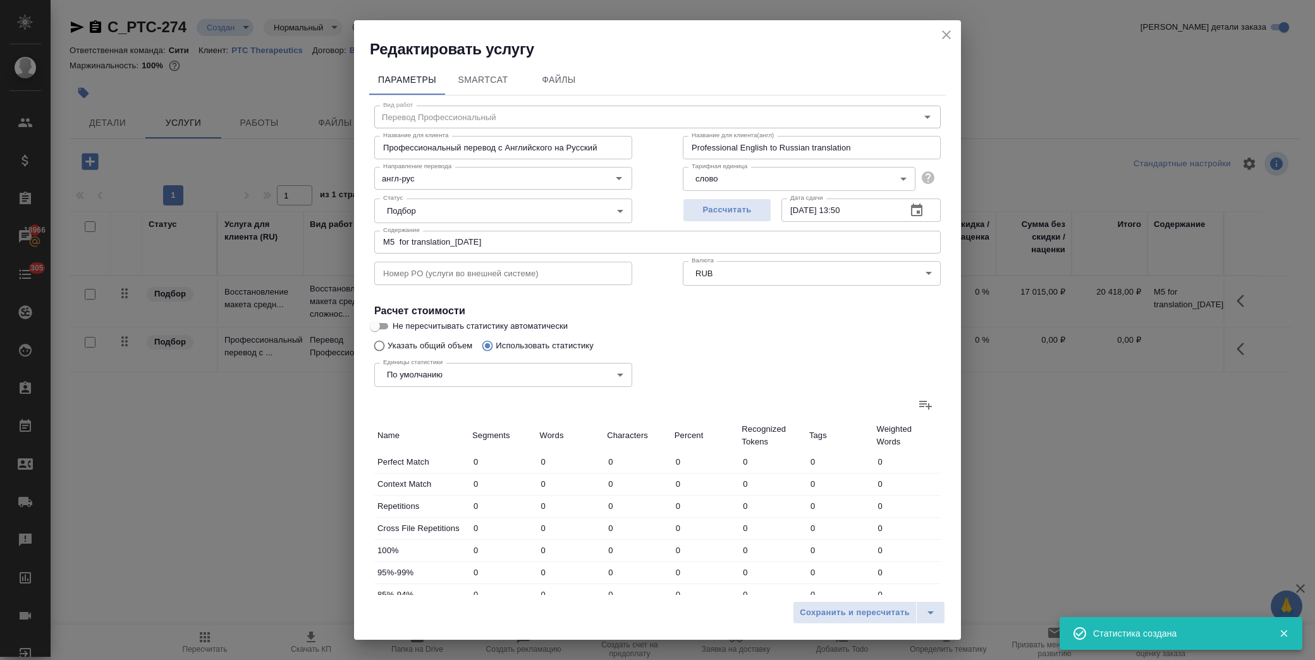
type input "15"
type input "60"
type input "484"
type input "51"
type input "232"
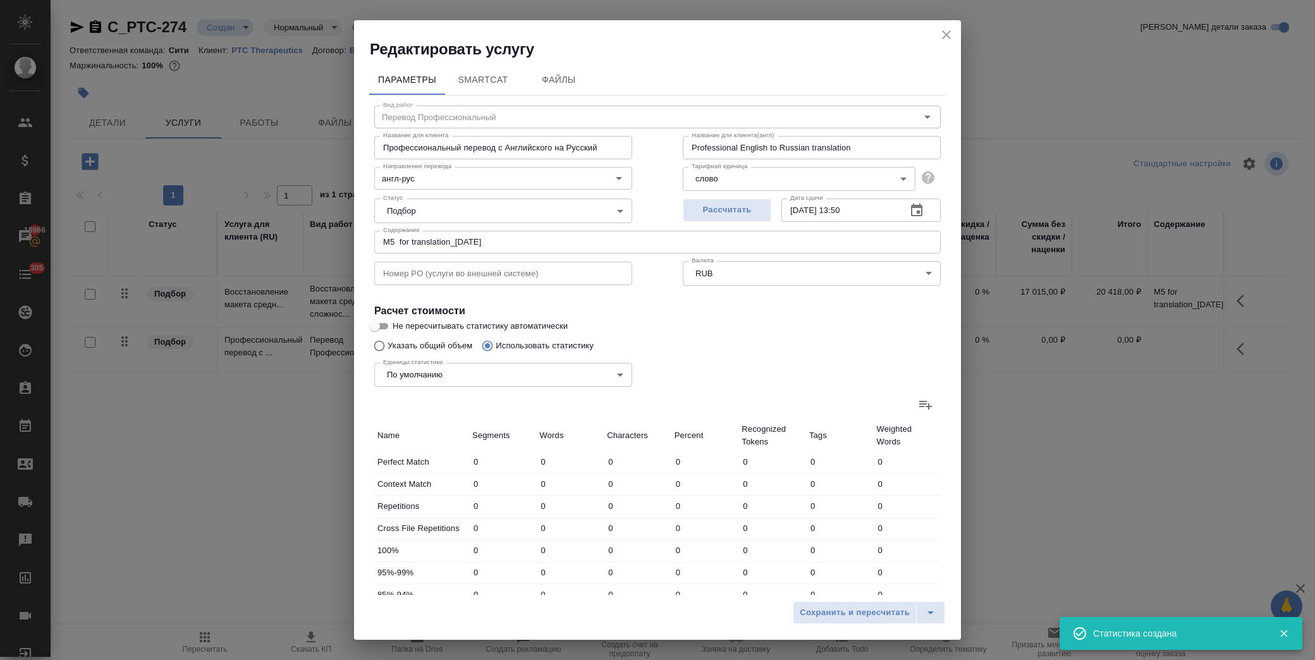
type input "1505"
type input "1327"
type input "28195"
type input "175694"
type input "1732"
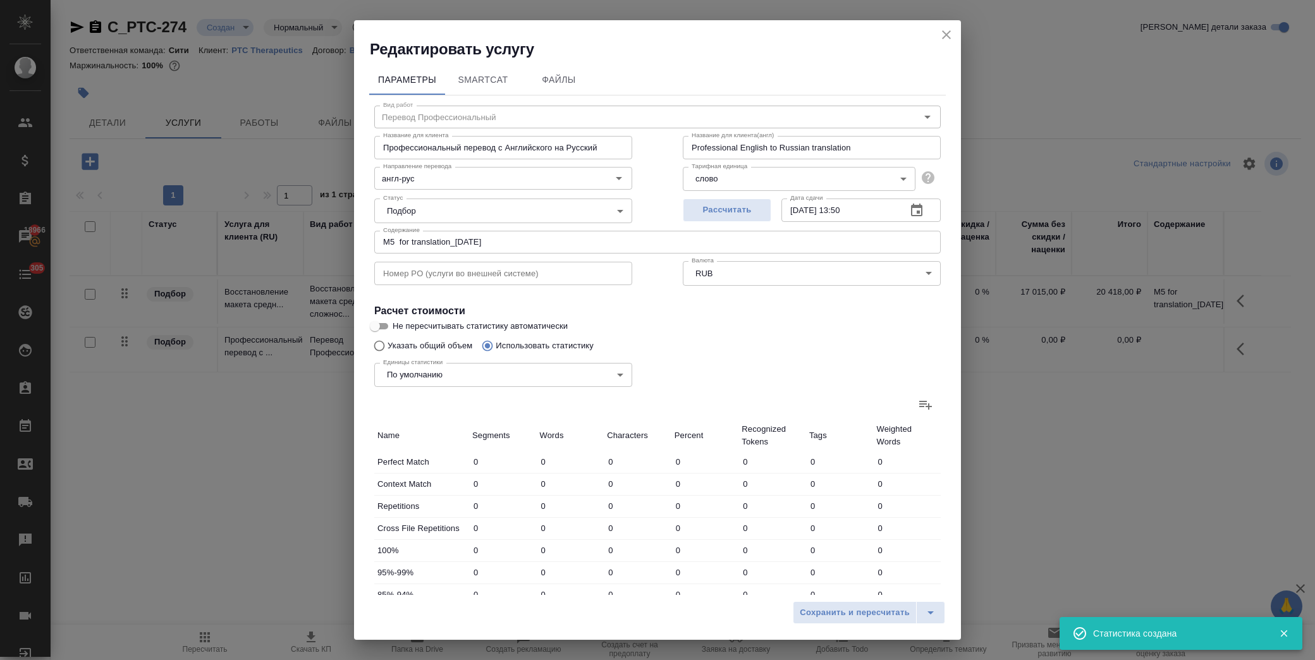
type input "29226"
type input "183126"
type input "2086"
type input "32043"
type input "201850"
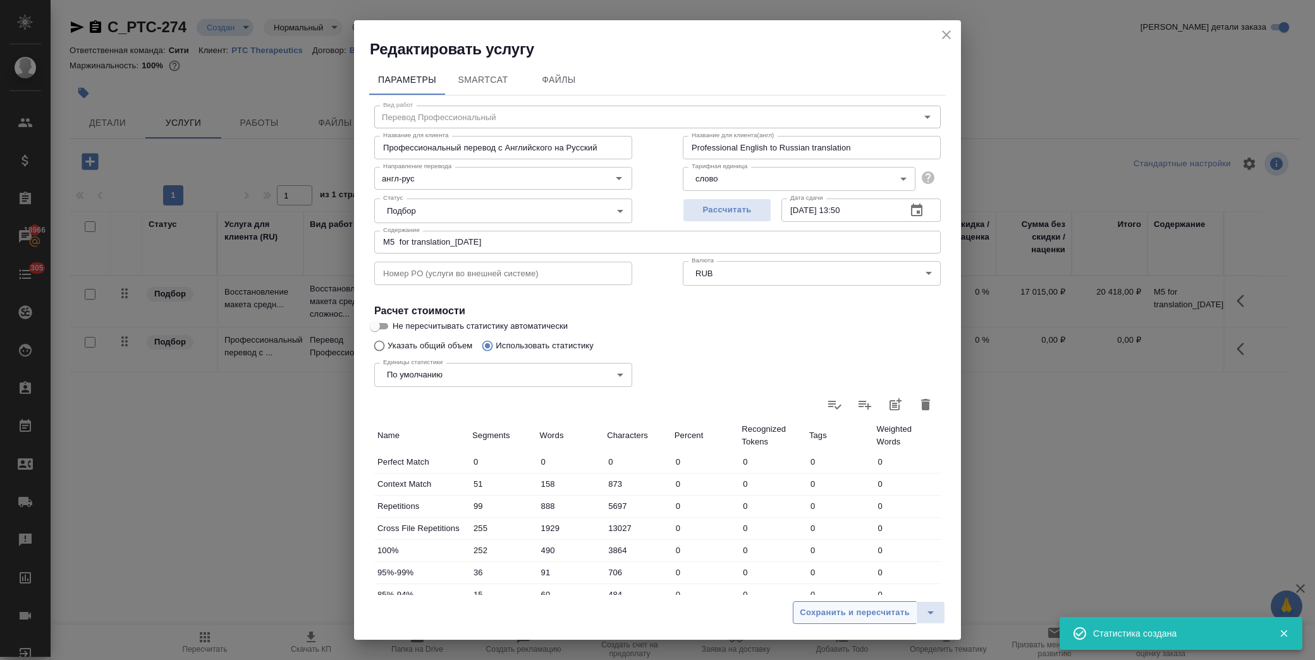
click at [830, 618] on span "Сохранить и пересчитать" at bounding box center [855, 613] width 110 height 15
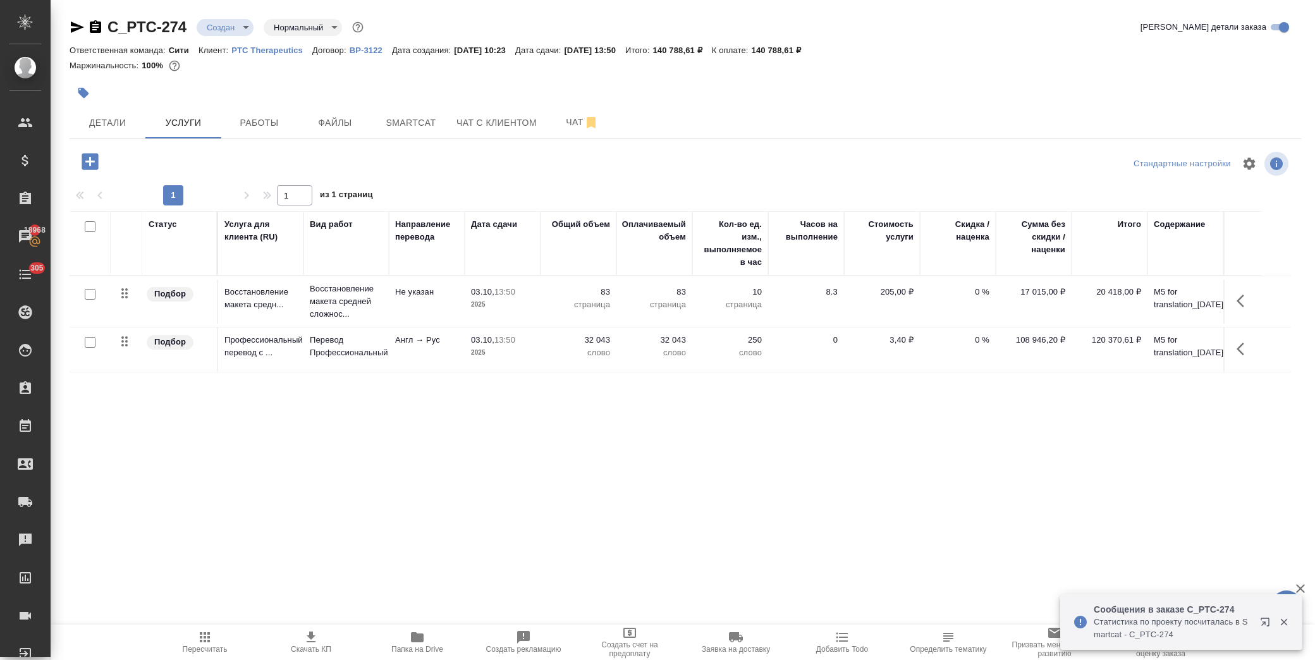
click at [324, 637] on span "Скачать КП" at bounding box center [311, 642] width 91 height 24
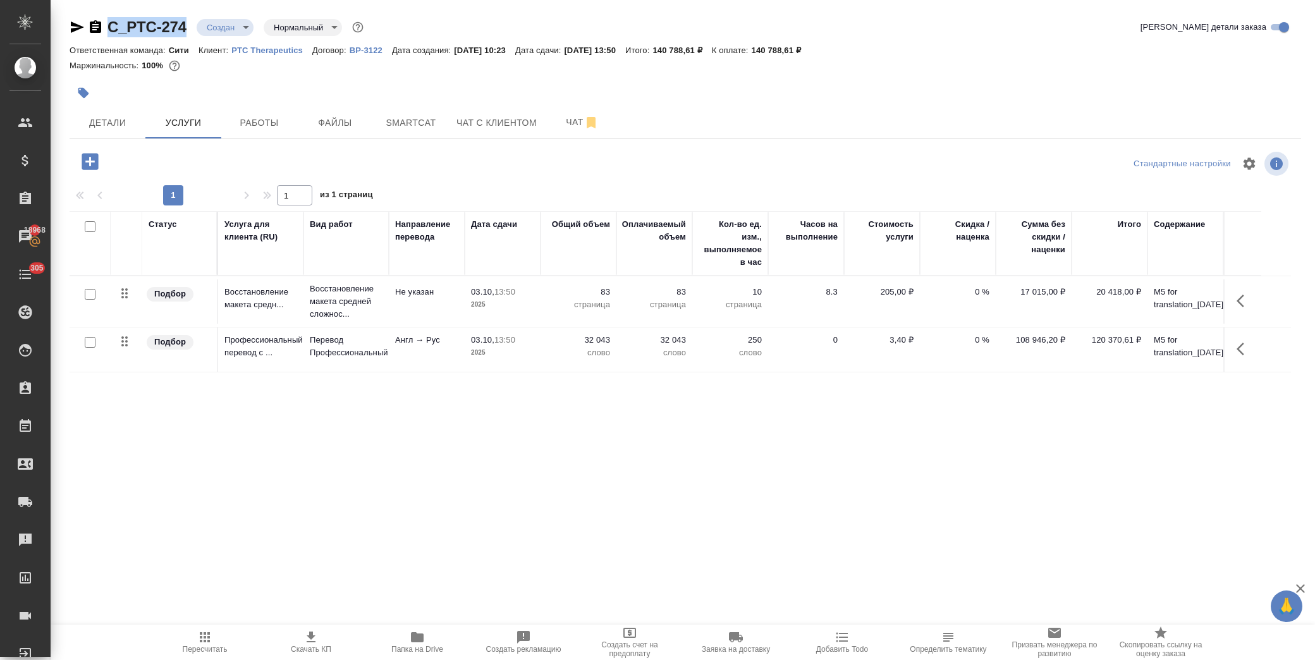
drag, startPoint x: 191, startPoint y: 27, endPoint x: 110, endPoint y: 26, distance: 81.0
click at [110, 26] on div "C_PTC-274 Создан new Нормальный normal" at bounding box center [218, 27] width 297 height 20
copy link "C_PTC-274"
drag, startPoint x: 785, startPoint y: 49, endPoint x: 825, endPoint y: 51, distance: 39.9
click at [811, 51] on p "140 788,61 ₽" at bounding box center [781, 50] width 59 height 9
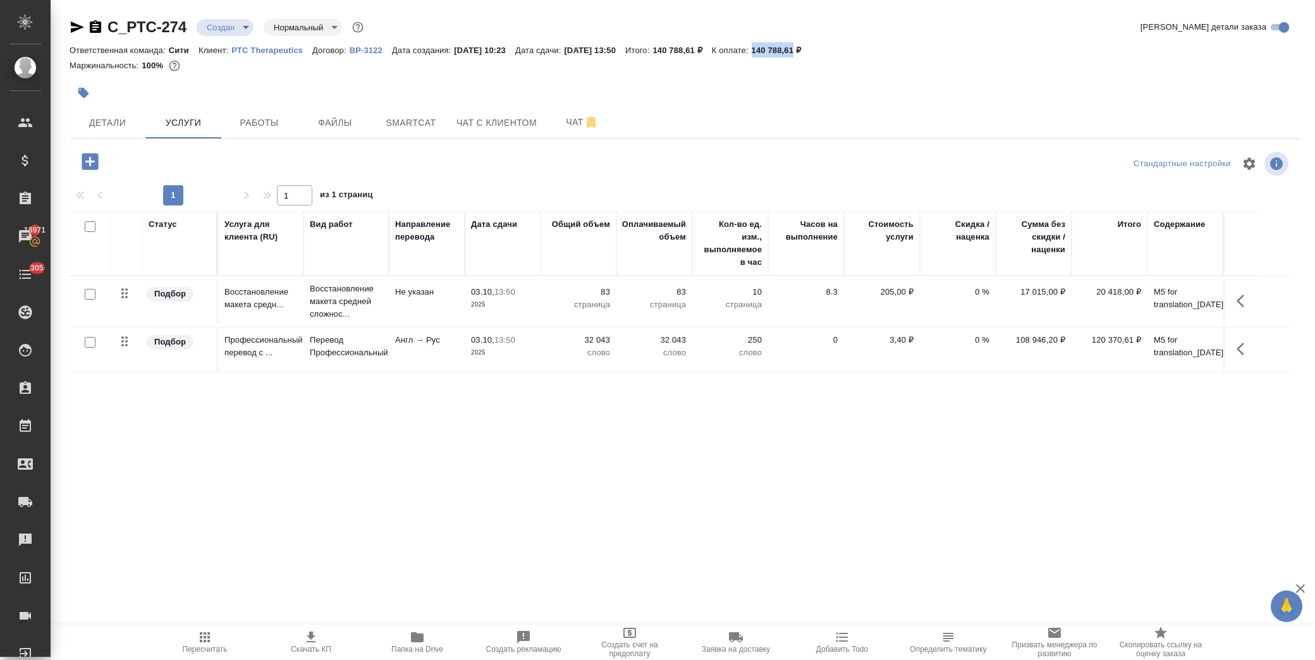
copy p "140 788,61"
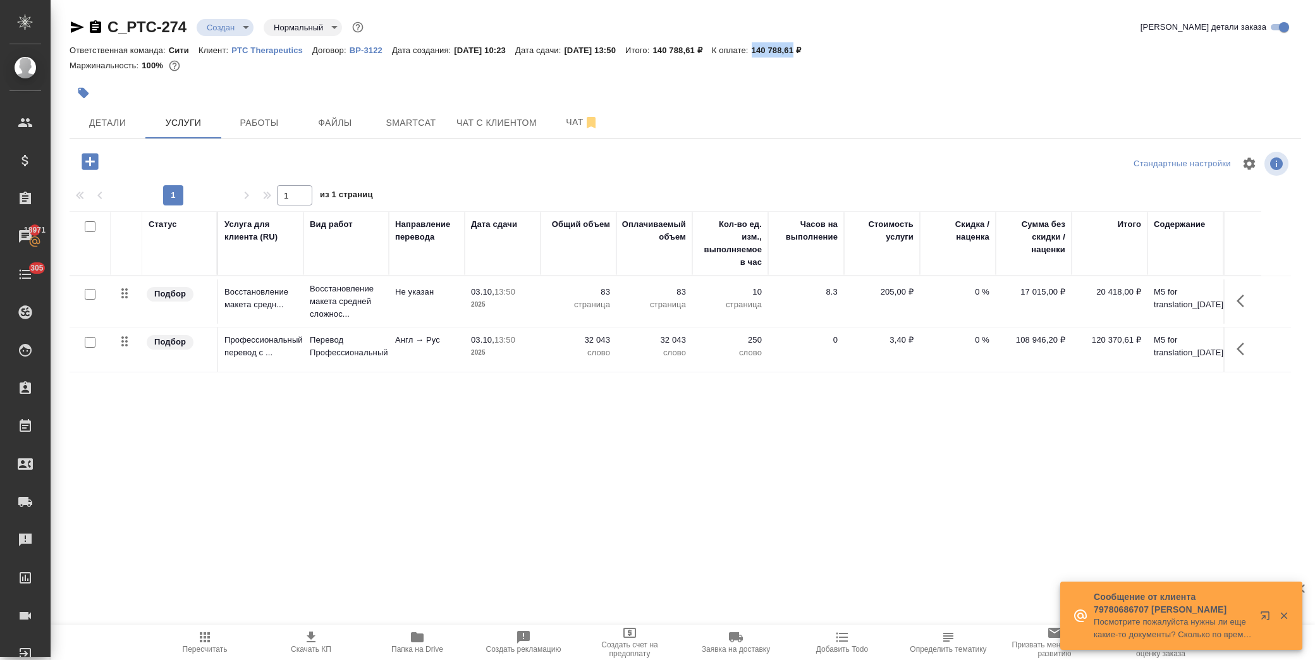
click at [979, 342] on p "0 %" at bounding box center [958, 340] width 63 height 13
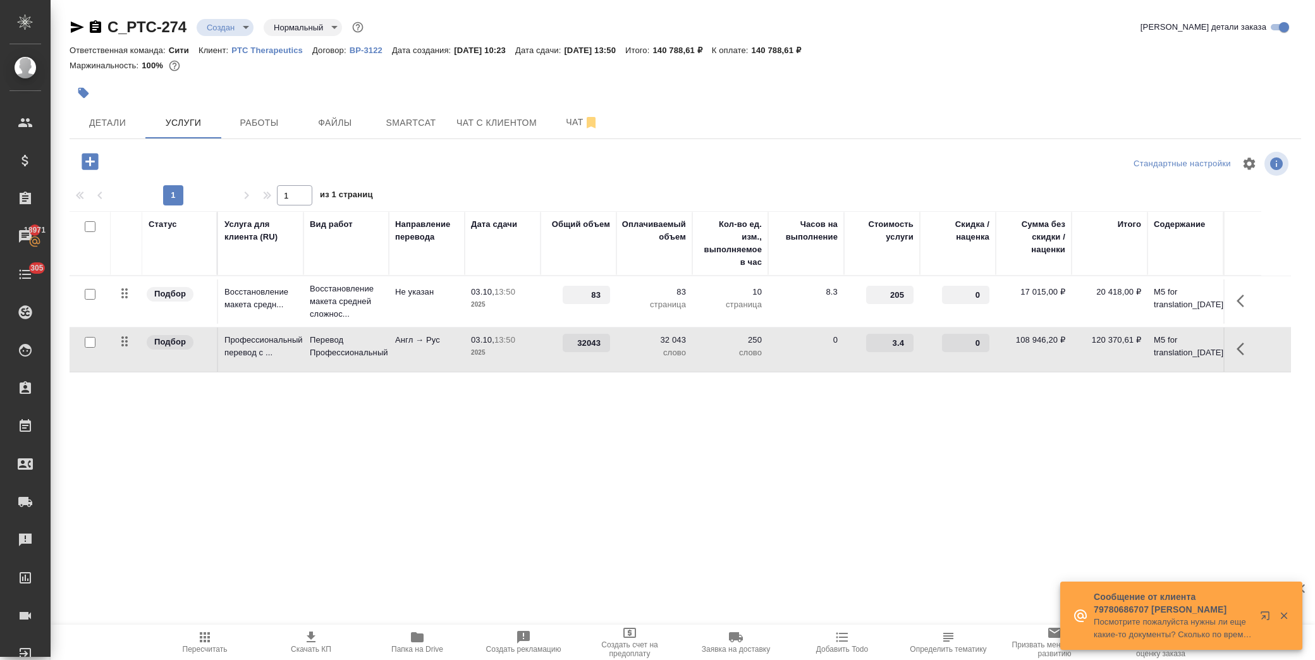
click at [966, 344] on input "0" at bounding box center [965, 343] width 47 height 18
type input "-30"
click at [928, 444] on div "Статус Услуга для клиента (RU) Вид работ Направление перевода Дата сдачи Общий …" at bounding box center [681, 347] width 1222 height 272
click at [197, 157] on span "Сохранить и пересчитать" at bounding box center [180, 160] width 110 height 15
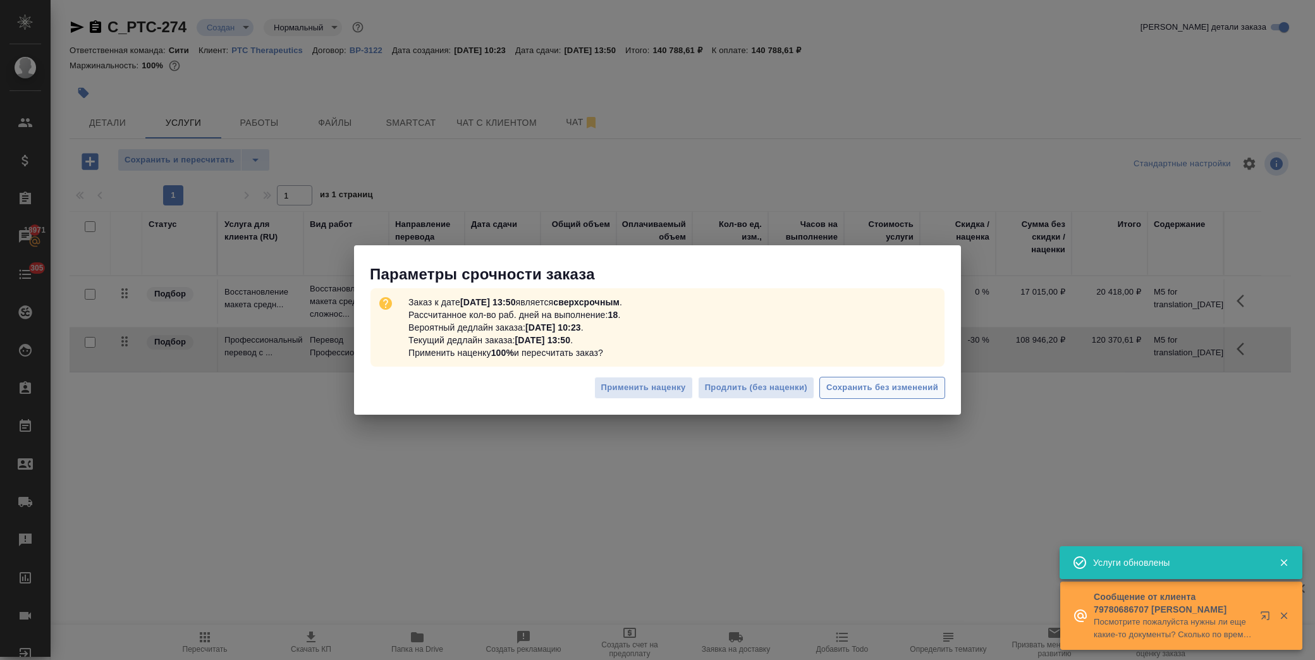
click at [865, 394] on span "Сохранить без изменений" at bounding box center [883, 388] width 112 height 15
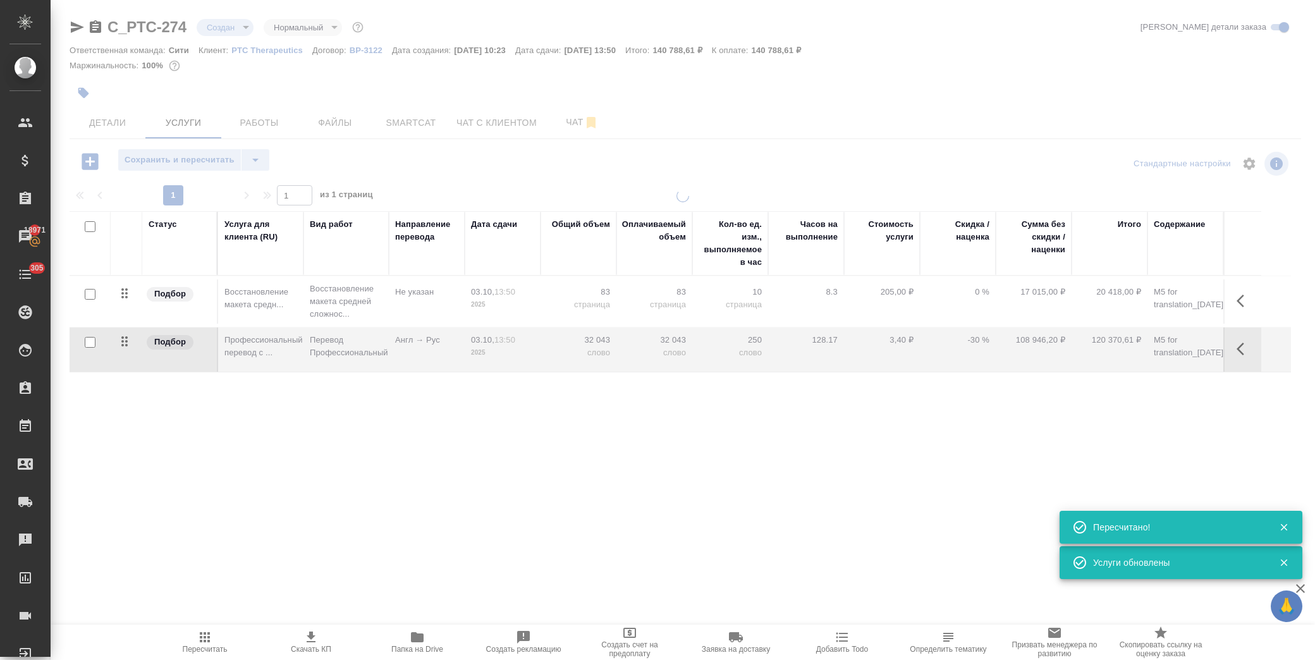
type input "urgent"
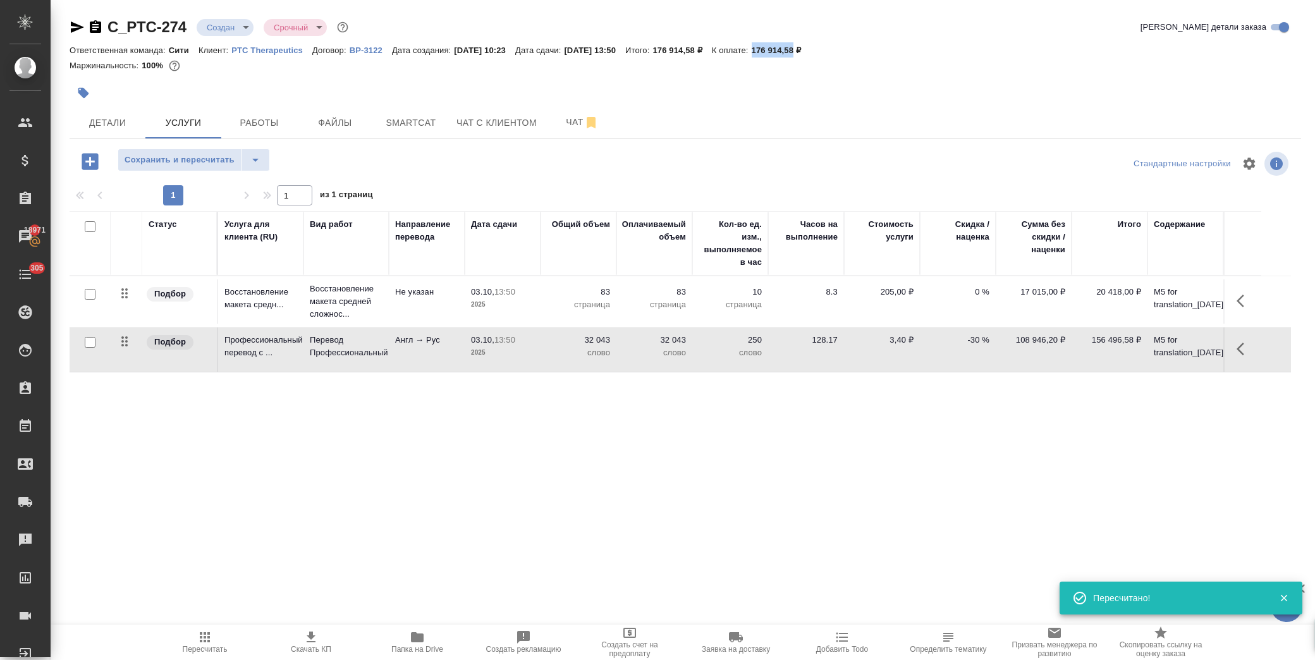
drag, startPoint x: 785, startPoint y: 51, endPoint x: 825, endPoint y: 51, distance: 39.8
click at [811, 51] on p "176 914,58 ₽" at bounding box center [781, 50] width 59 height 9
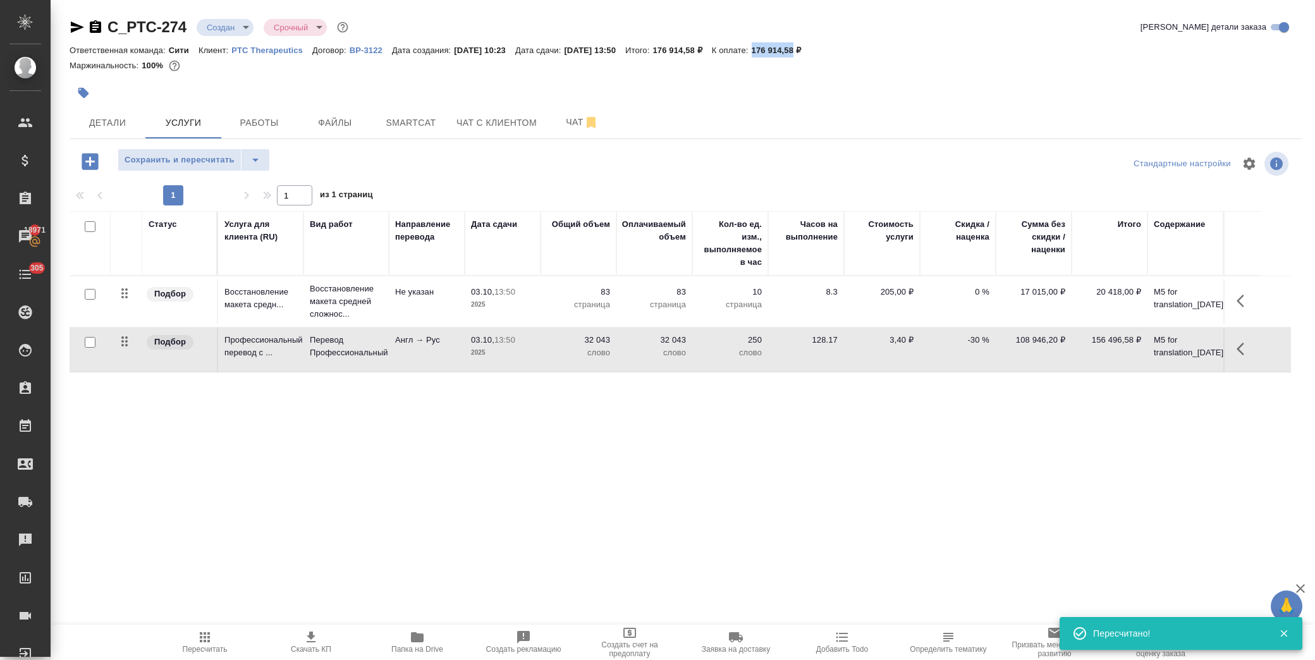
copy p "176 914,58"
click at [565, 120] on span "Чат" at bounding box center [582, 122] width 61 height 16
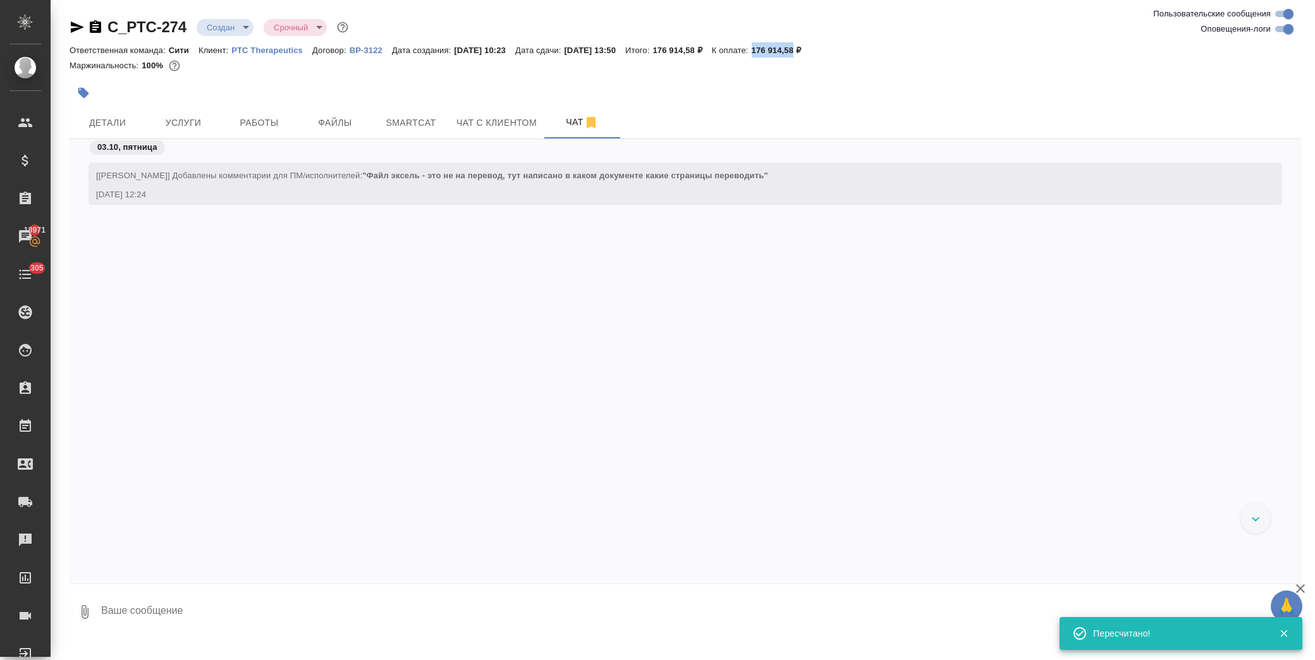
scroll to position [431, 0]
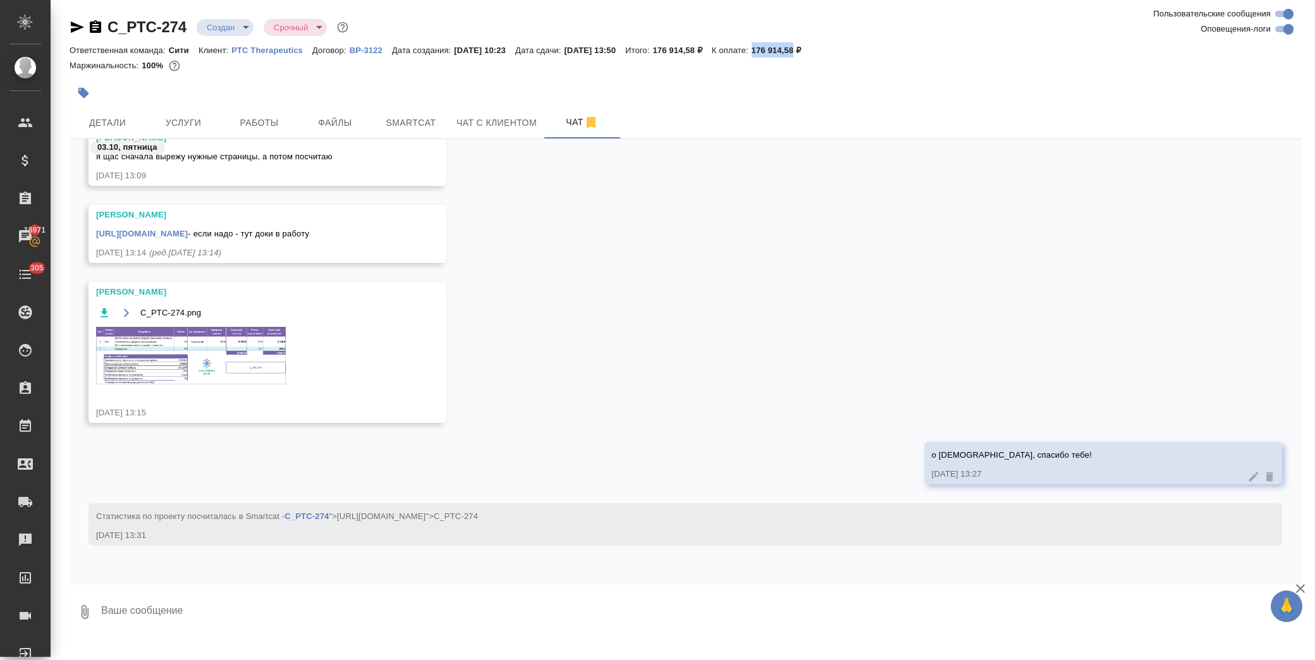
click at [98, 350] on img at bounding box center [191, 356] width 190 height 58
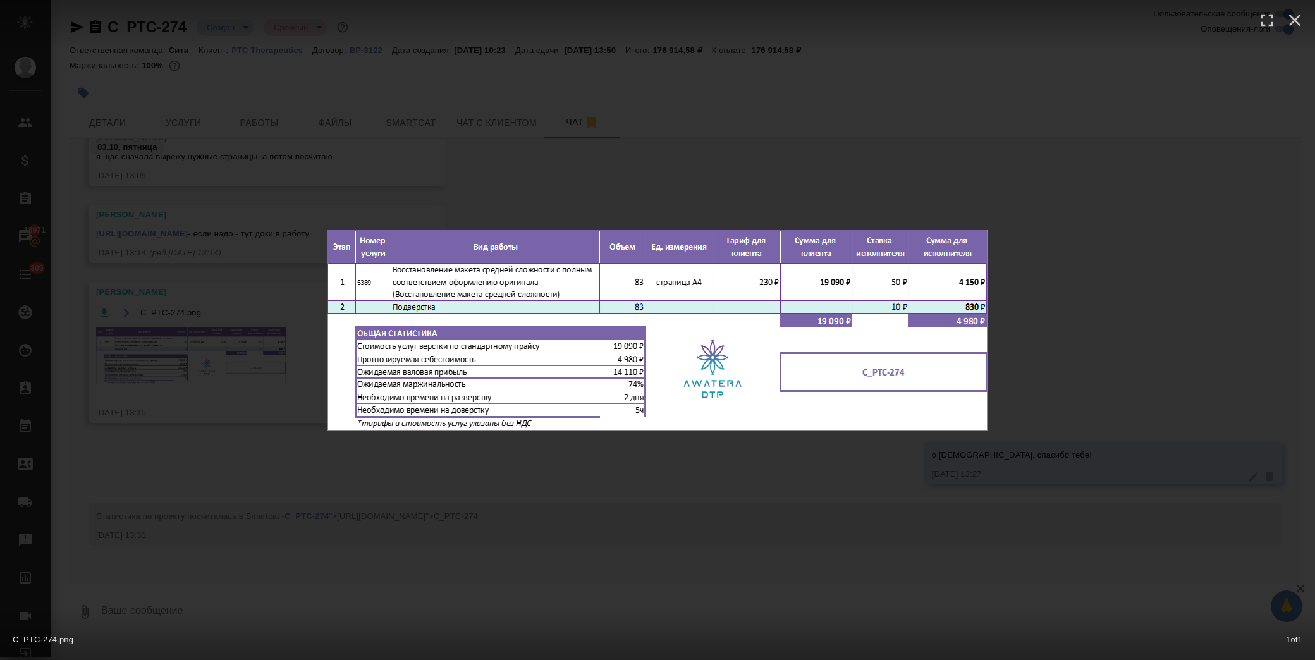
click at [920, 109] on div "C_PTC-274.png 1 of 1" at bounding box center [657, 330] width 1315 height 660
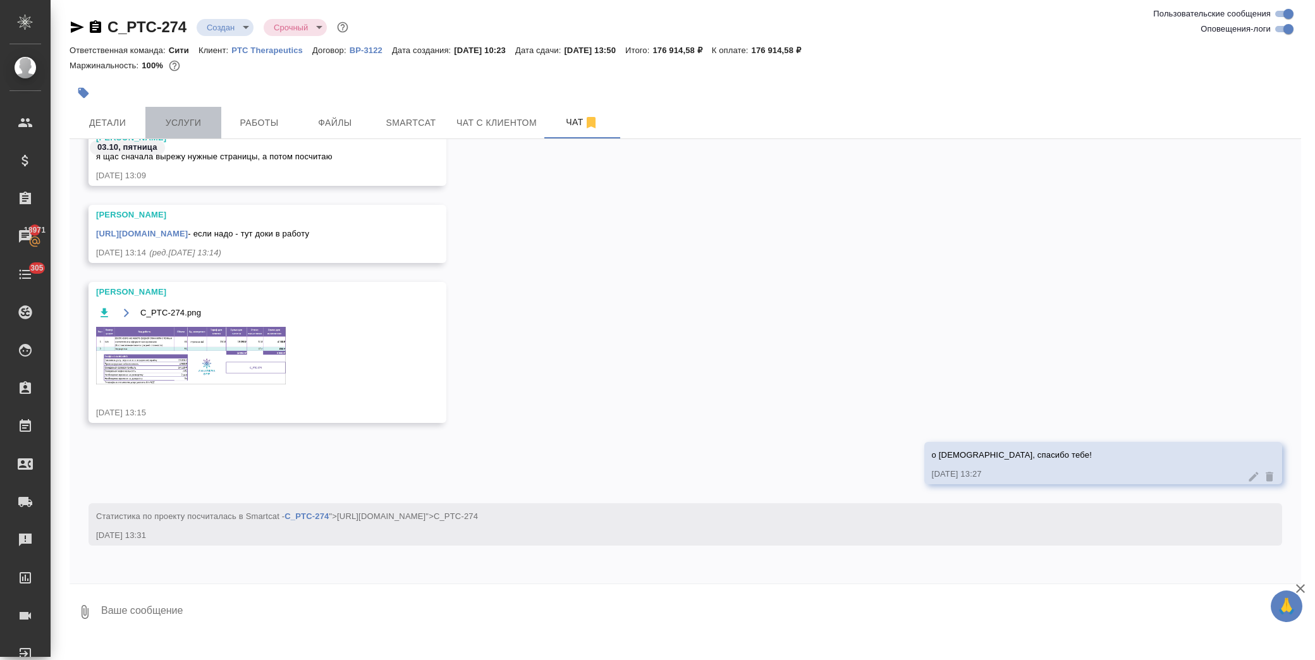
click at [192, 115] on span "Услуги" at bounding box center [183, 123] width 61 height 16
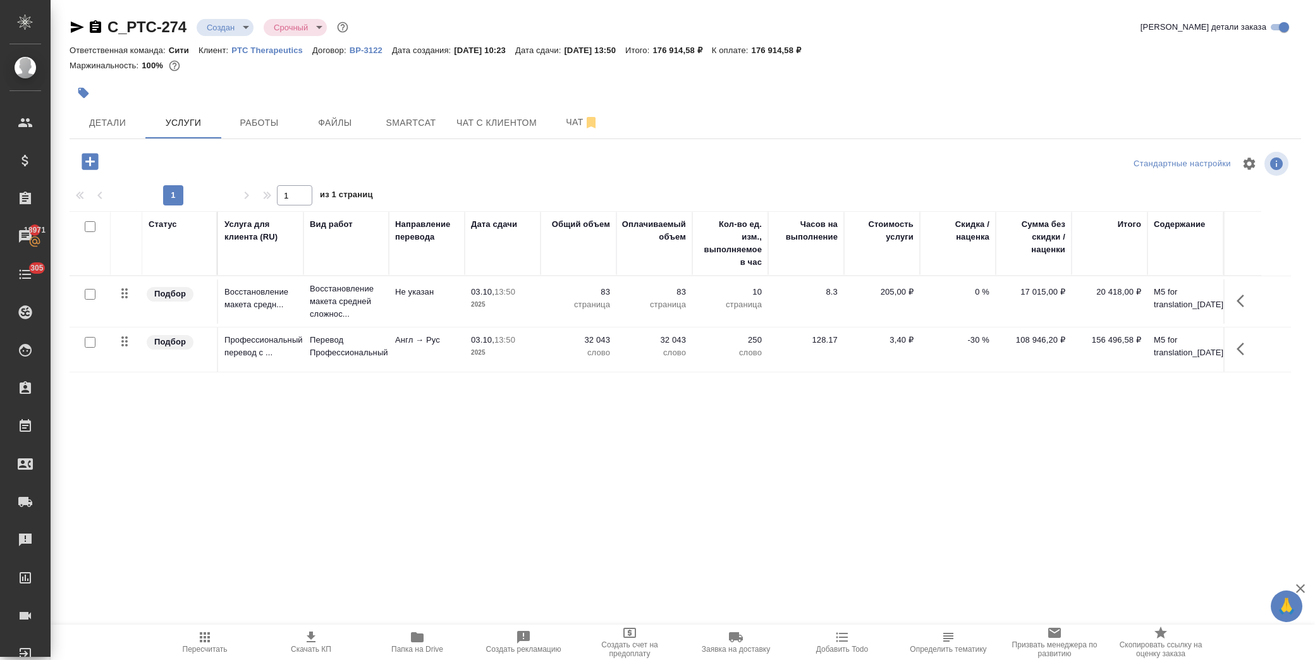
click at [310, 641] on icon "button" at bounding box center [311, 637] width 15 height 15
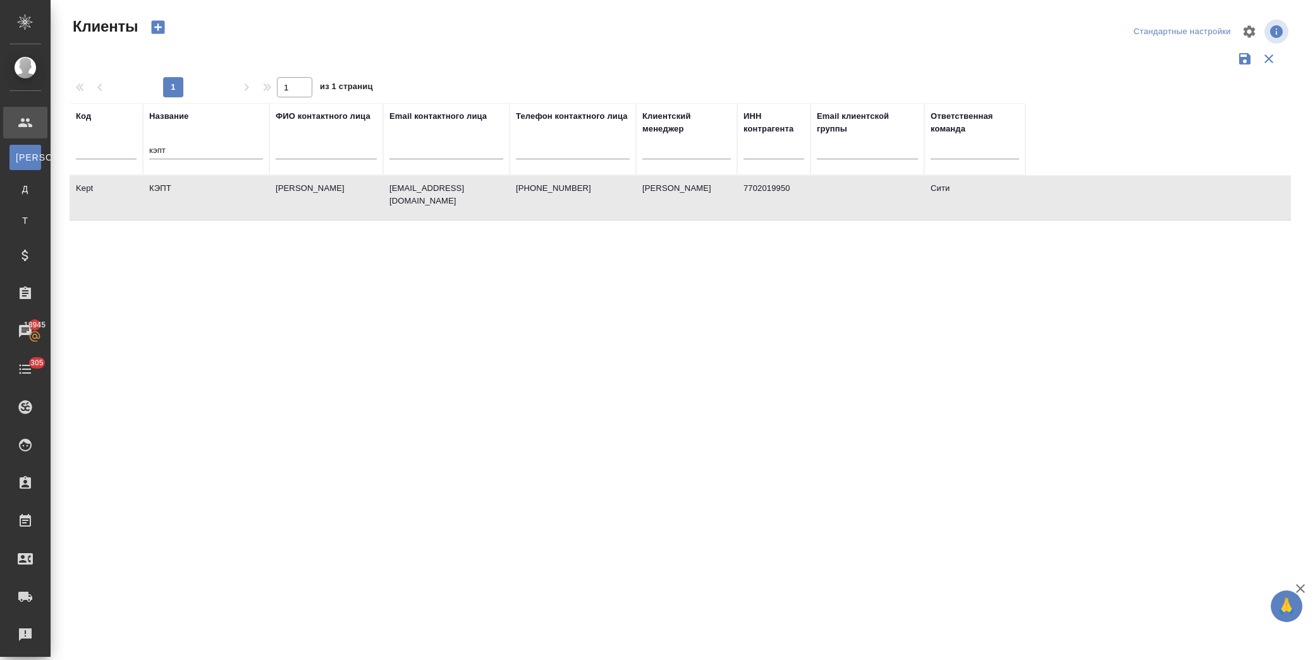
select select "RU"
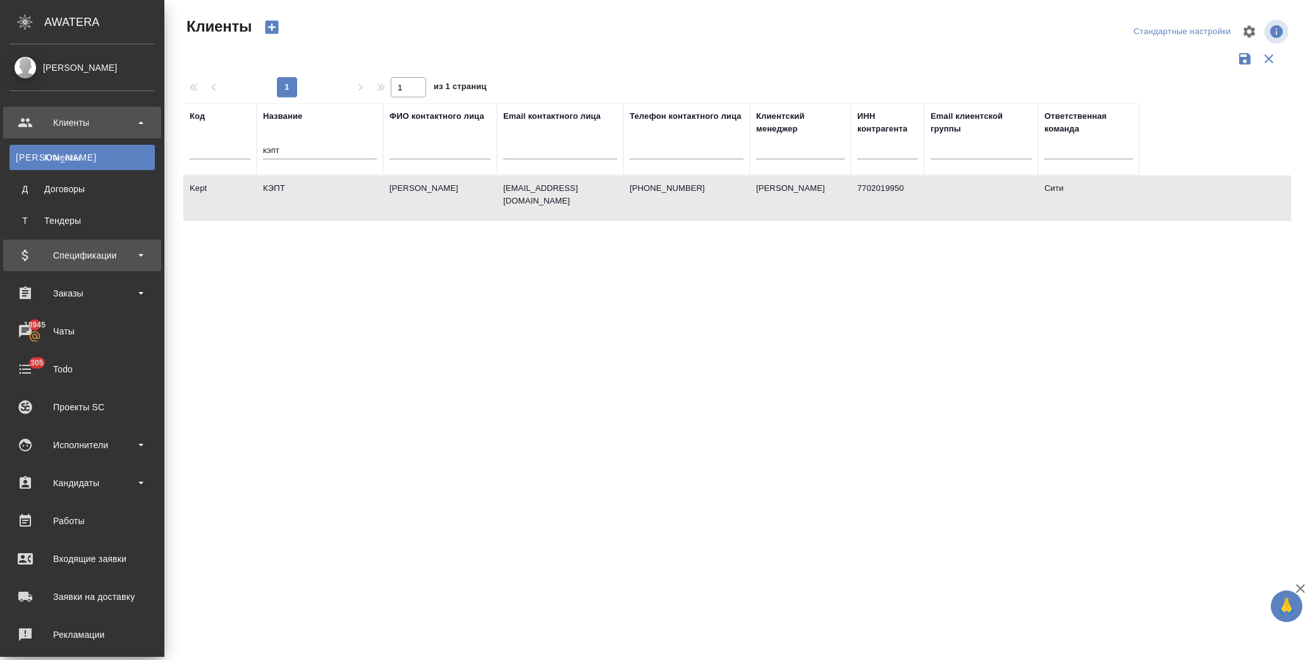
click at [92, 262] on div "Спецификации" at bounding box center [81, 255] width 145 height 19
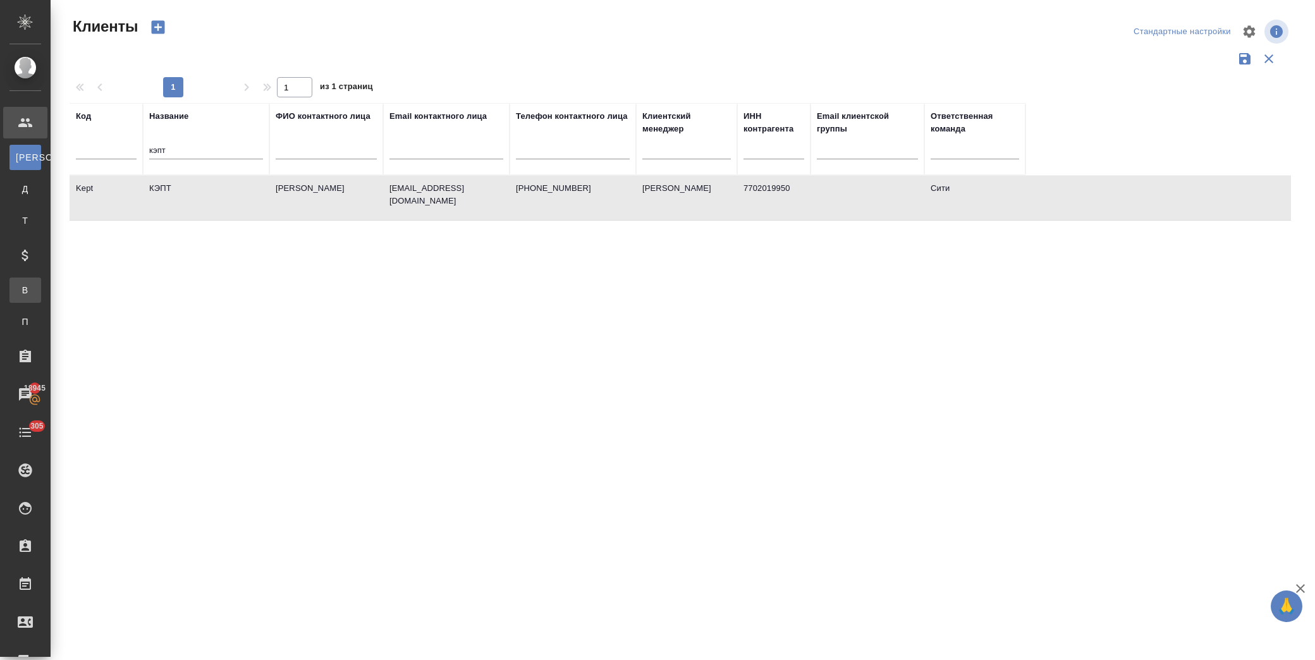
click at [19, 289] on div "Все спецификации" at bounding box center [9, 290] width 19 height 13
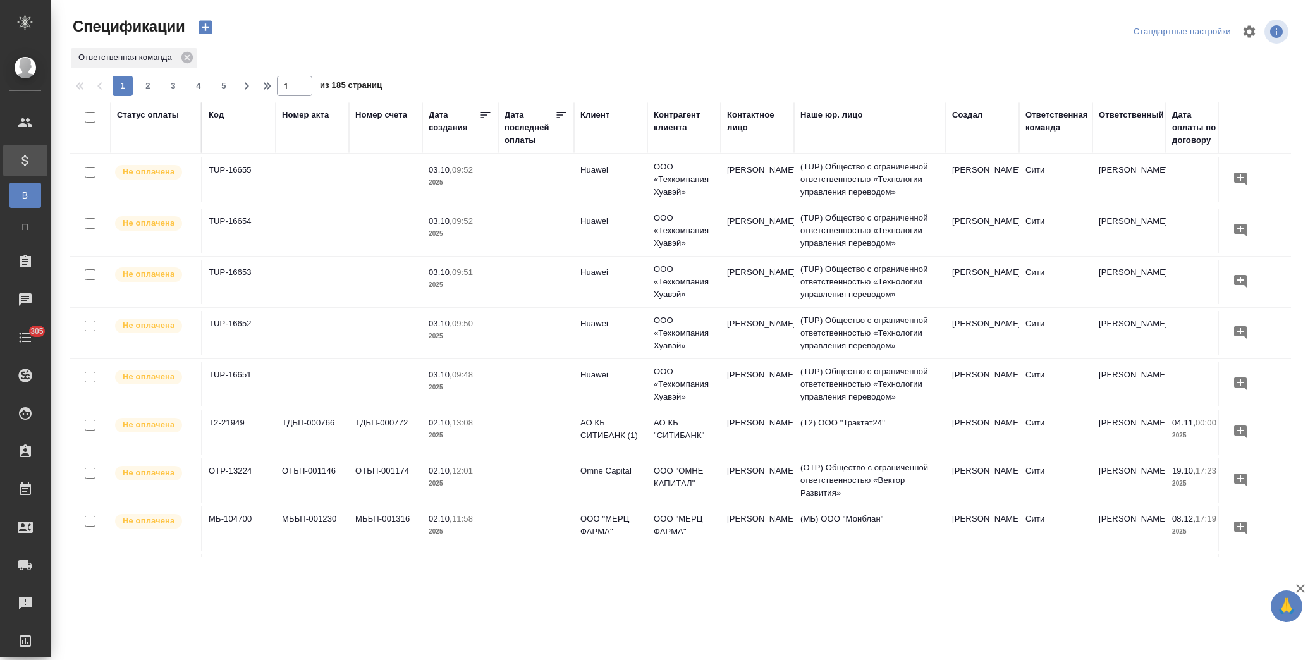
drag, startPoint x: 134, startPoint y: 114, endPoint x: 199, endPoint y: 190, distance: 99.5
click at [135, 114] on div "Статус оплаты" at bounding box center [148, 115] width 62 height 13
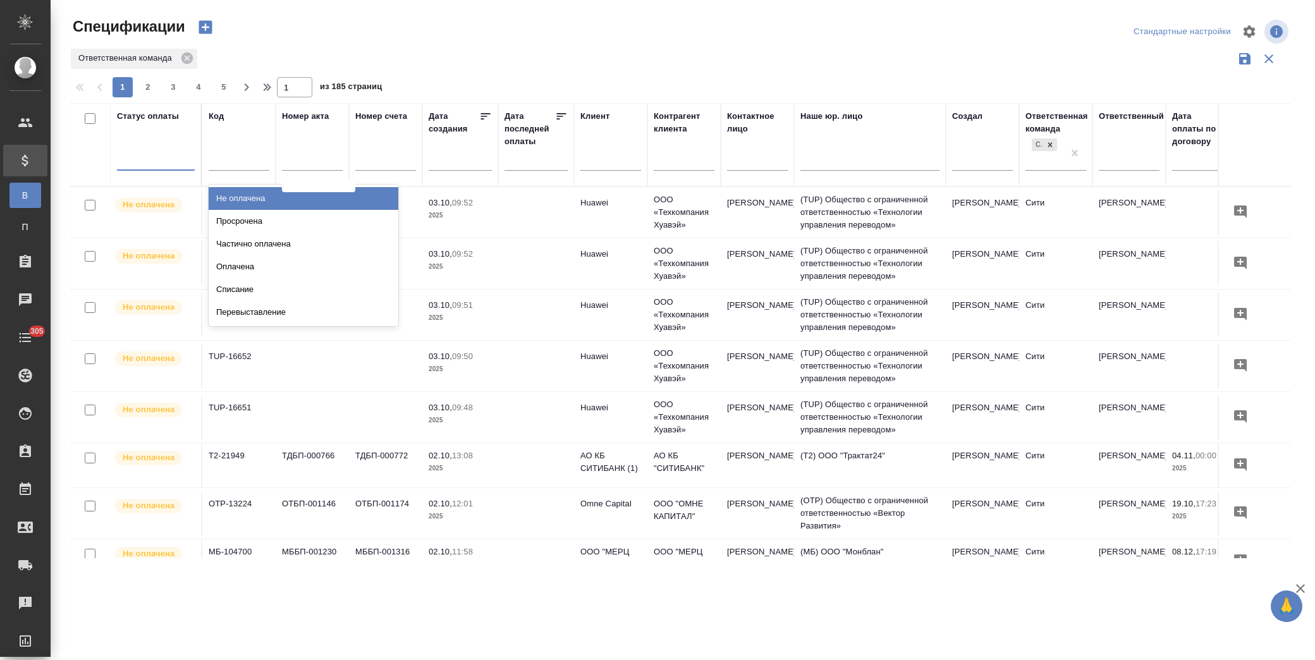
click at [171, 163] on div at bounding box center [156, 158] width 78 height 18
type input "опла"
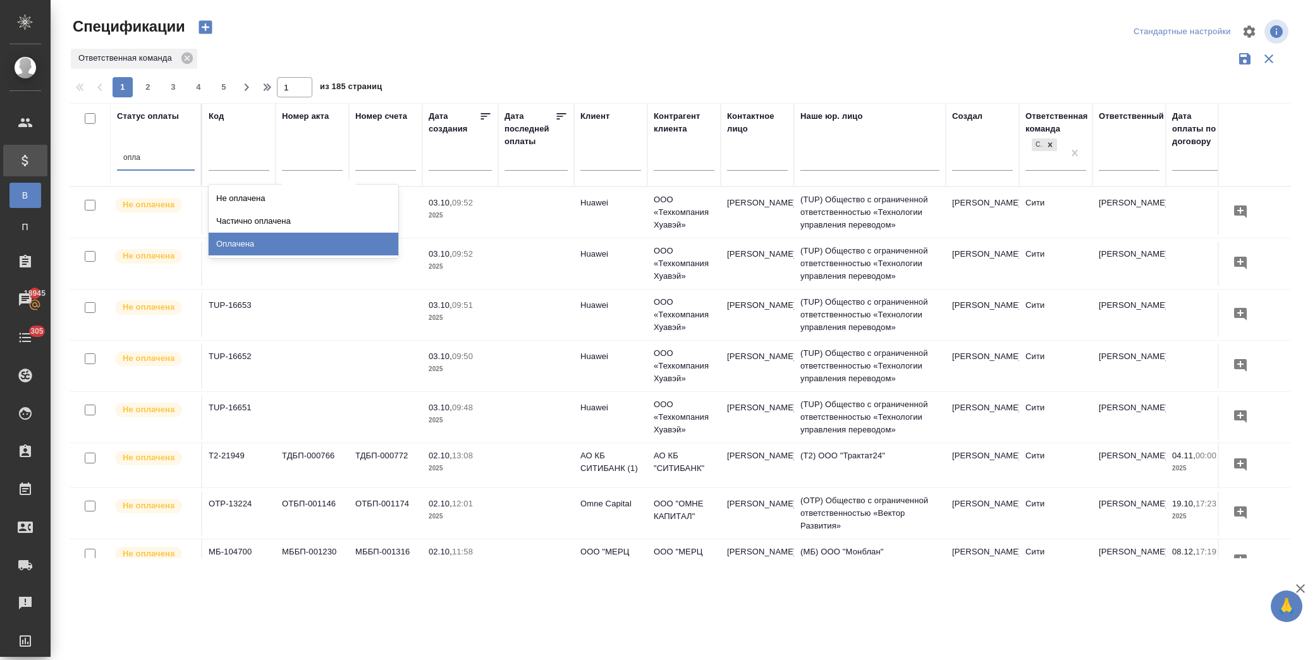
click at [241, 241] on div "Оплачена" at bounding box center [304, 244] width 190 height 23
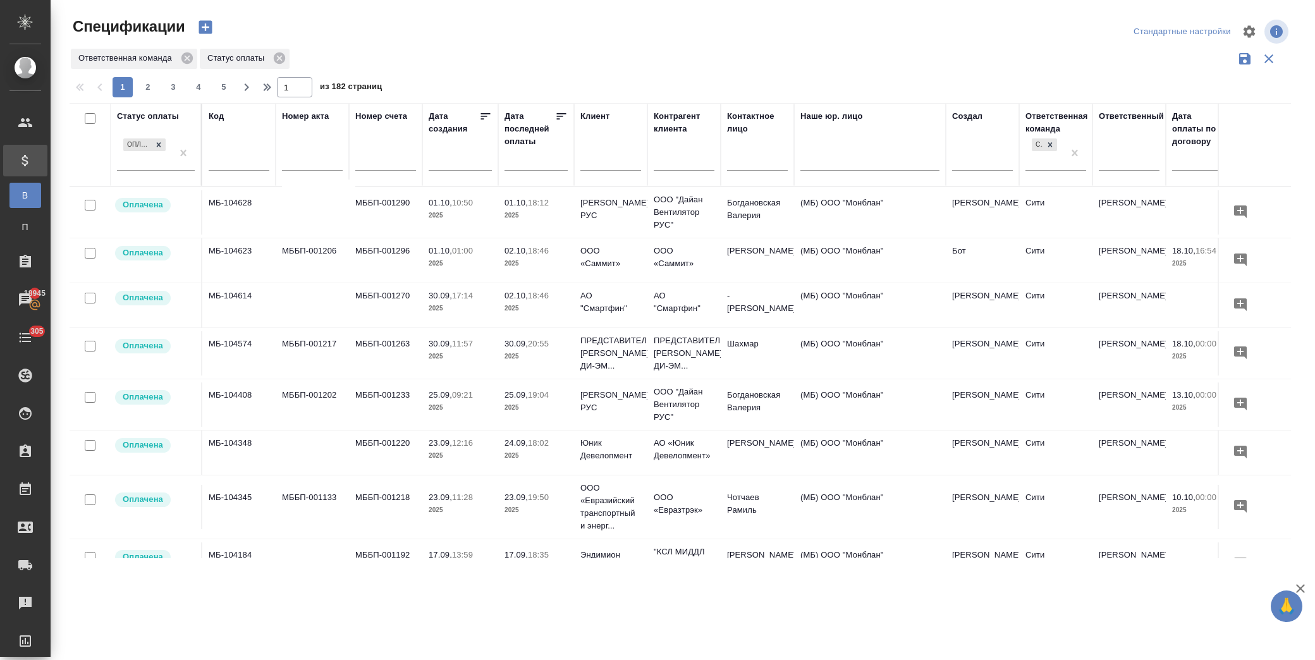
click at [565, 116] on icon at bounding box center [561, 116] width 13 height 13
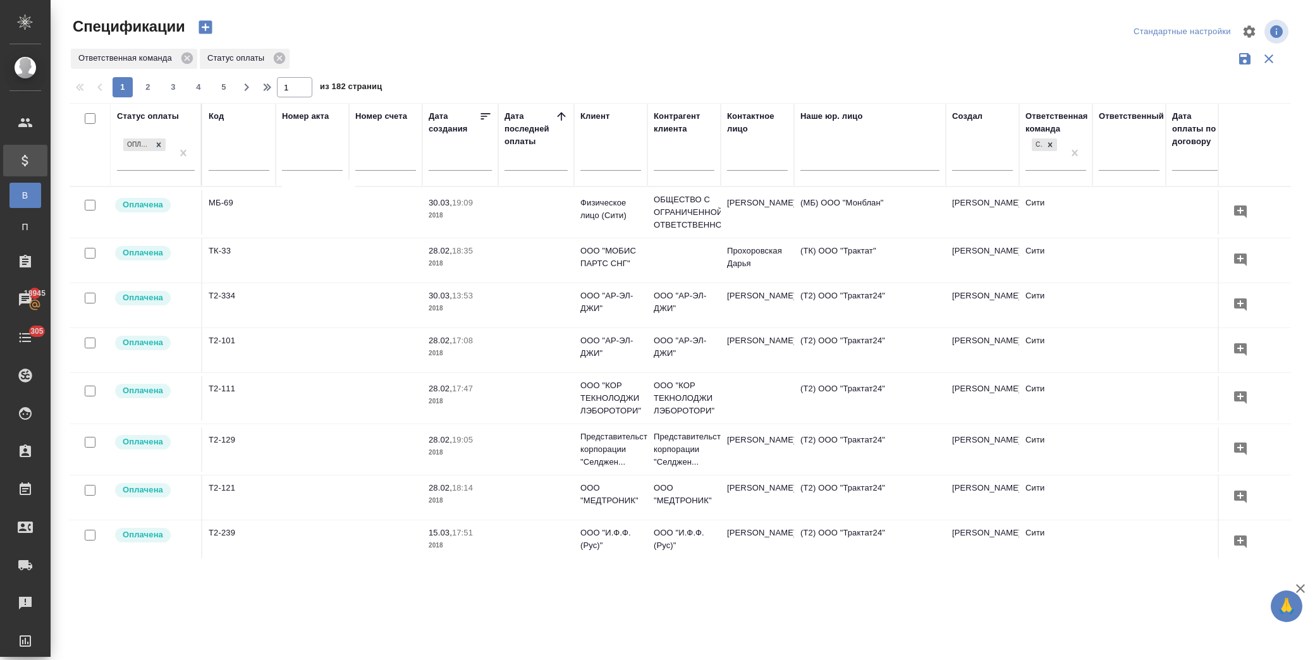
click at [562, 116] on icon at bounding box center [561, 116] width 13 height 13
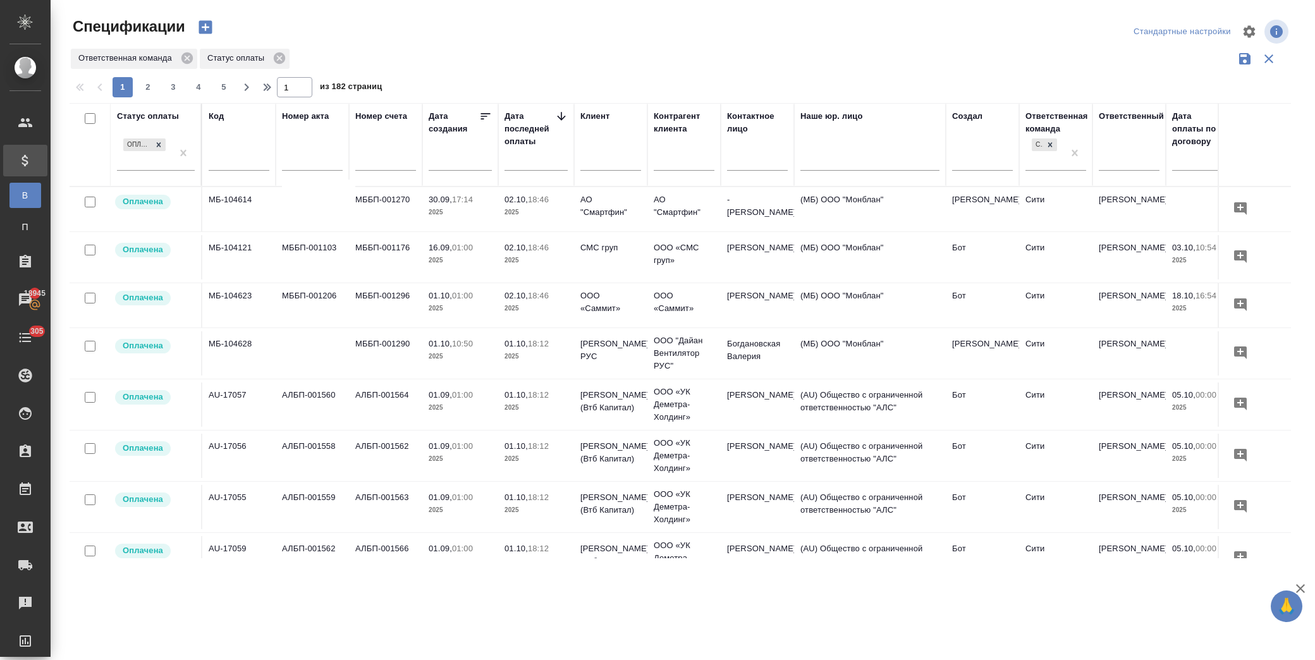
drag, startPoint x: 782, startPoint y: 547, endPoint x: 866, endPoint y: 536, distance: 84.9
click at [866, 536] on tr "Оплачена AU-17059 АЛБП-001562 АЛБП-001566 01.09, 01:00 2025 01.10, 18:12 2025 Д…" at bounding box center [891, 558] width 1642 height 51
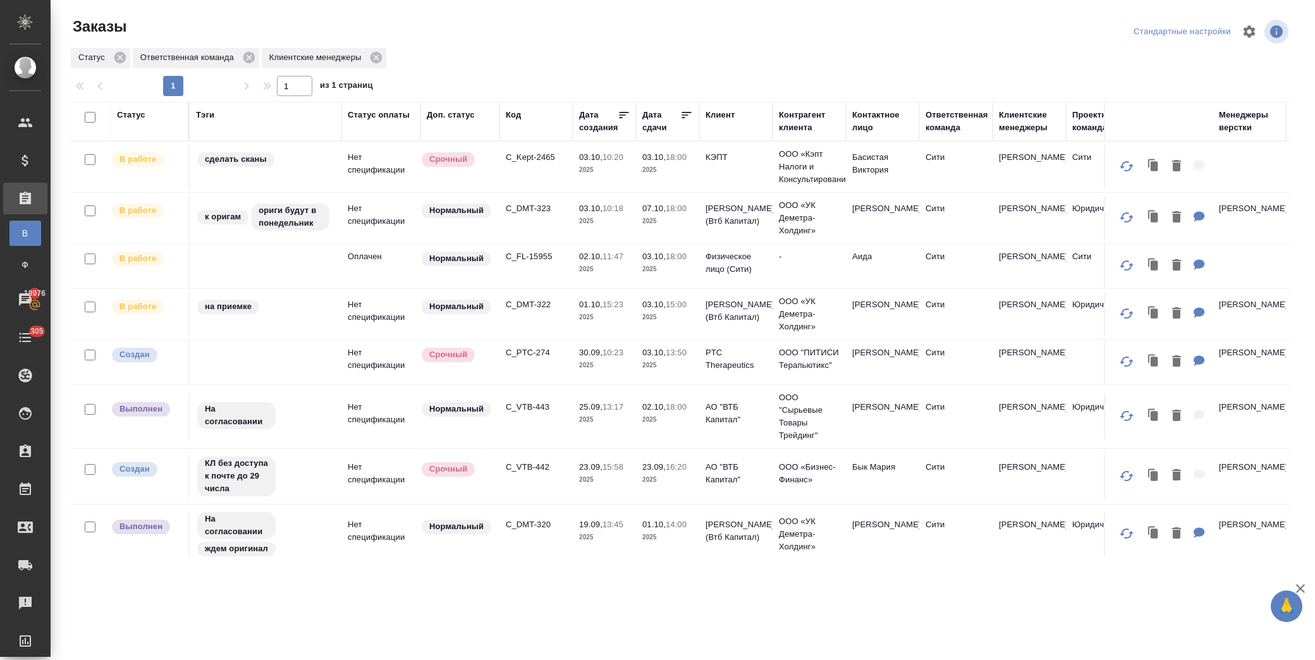
scroll to position [333, 0]
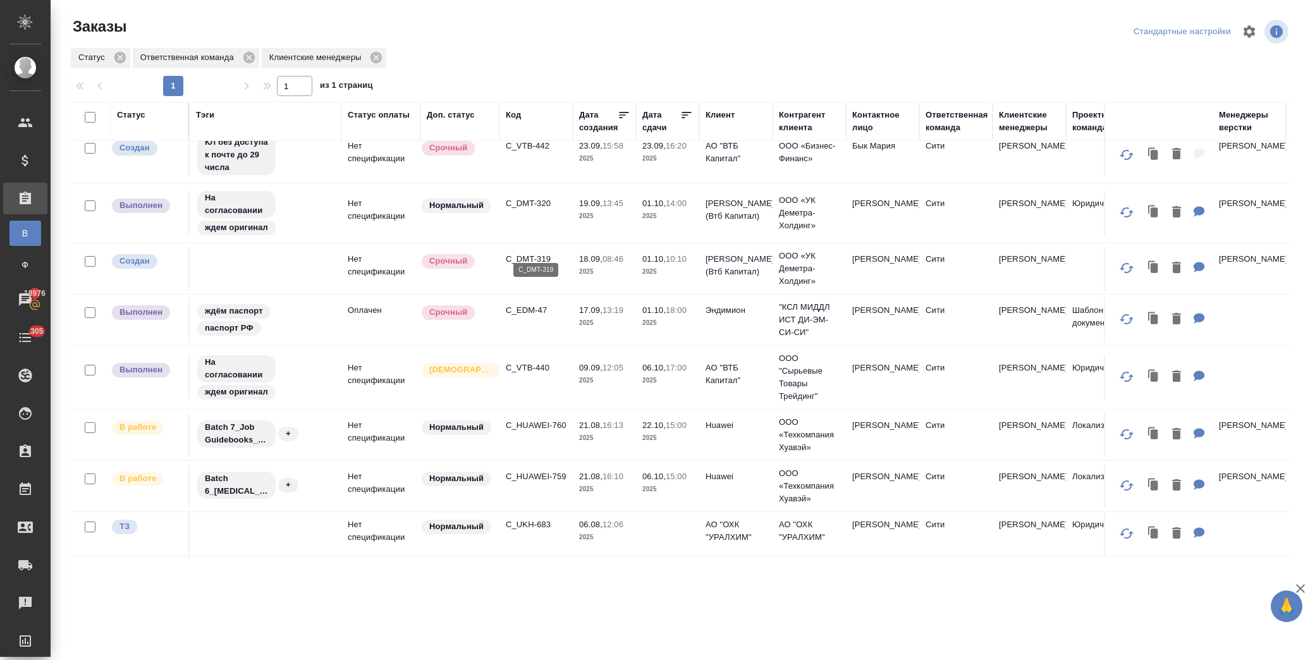
click at [531, 253] on p "C_DMT-319" at bounding box center [536, 259] width 61 height 13
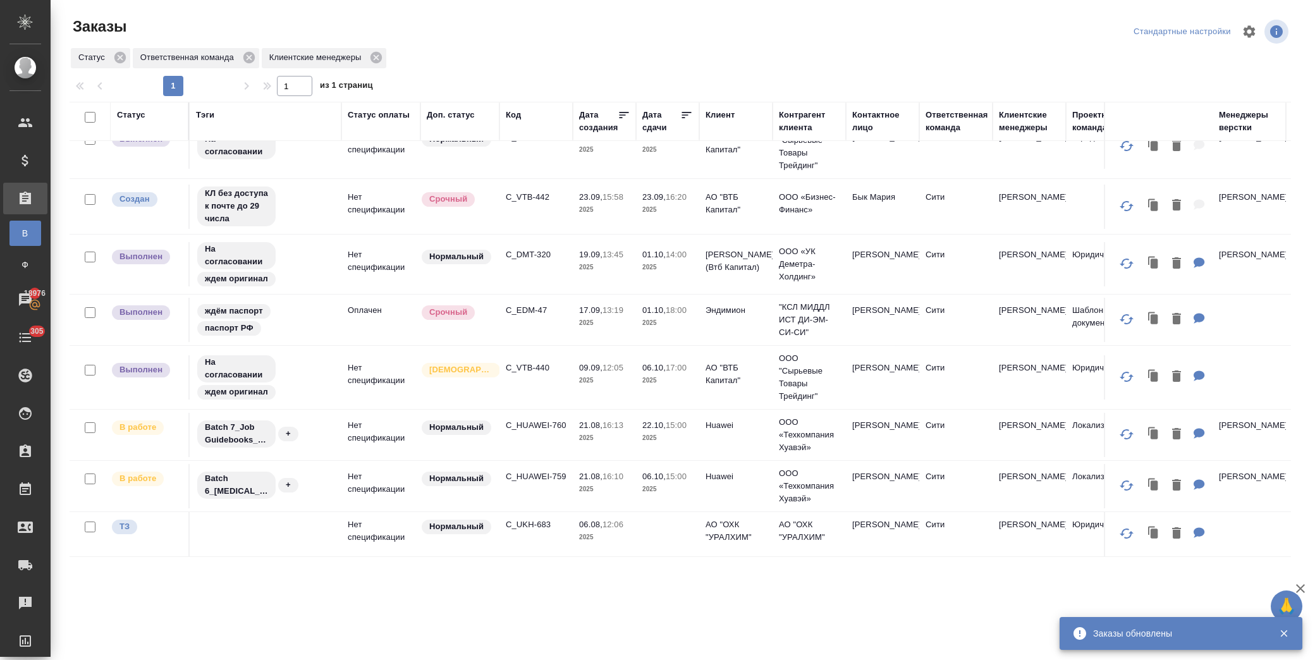
scroll to position [281, 0]
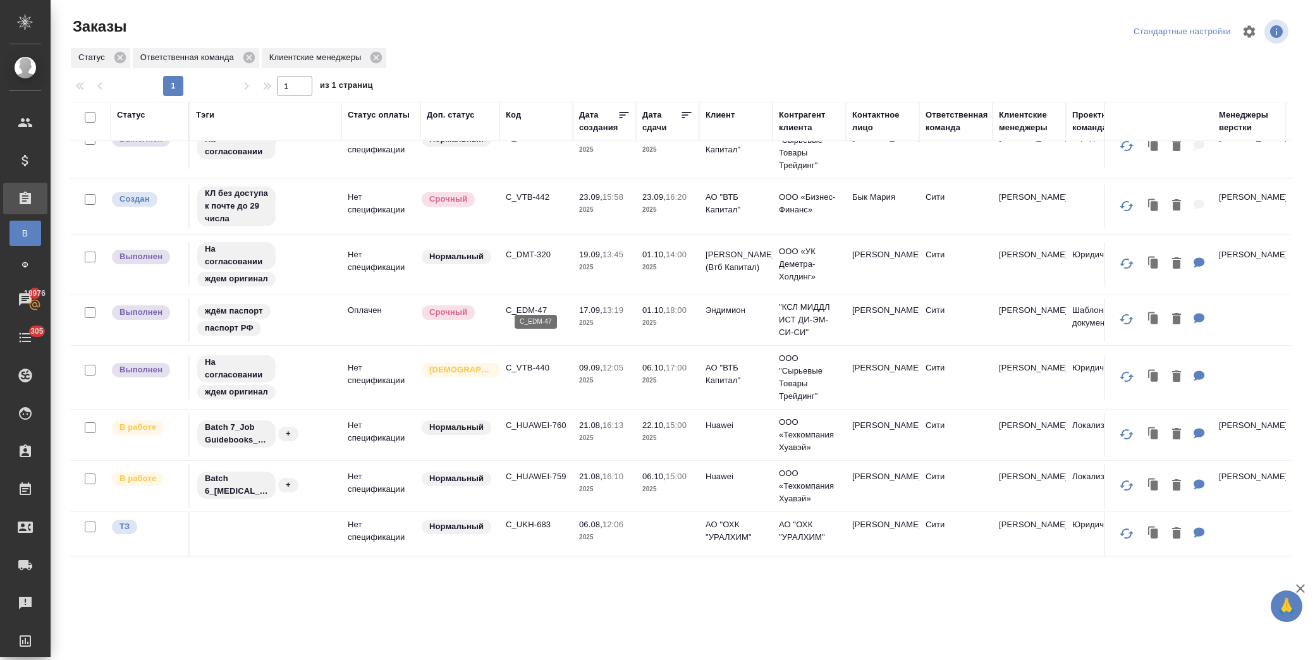
click at [529, 304] on p "C_EDM-47" at bounding box center [536, 310] width 61 height 13
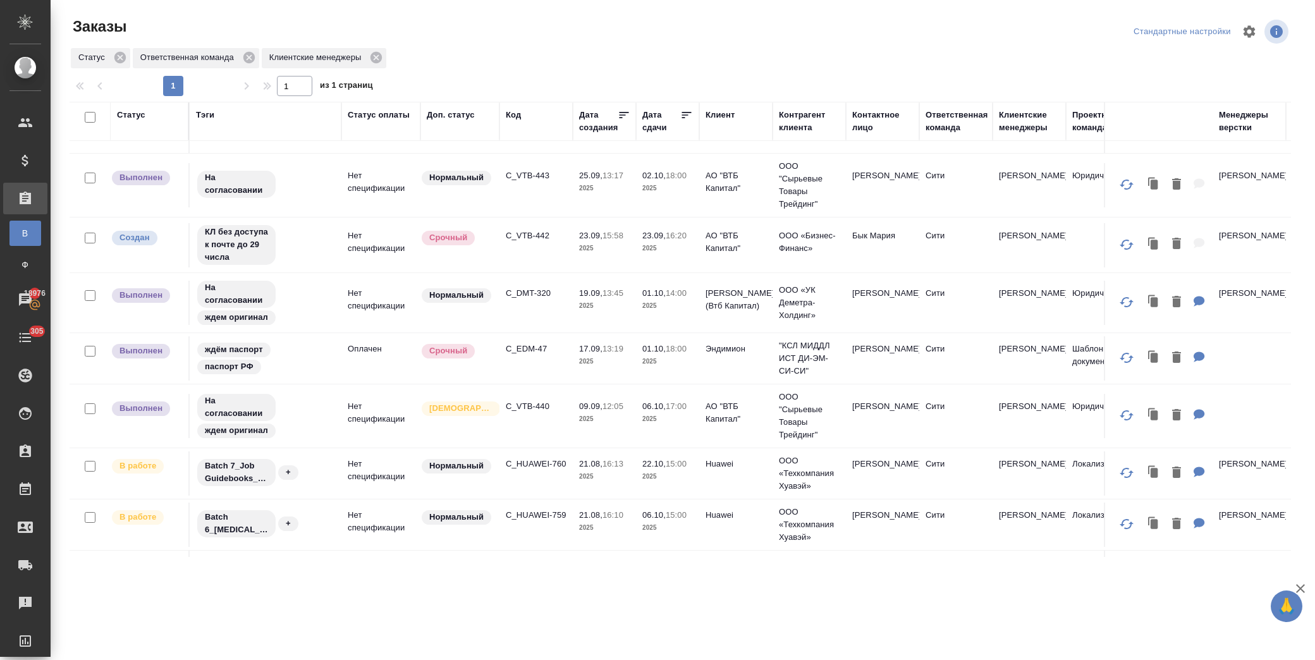
scroll to position [211, 0]
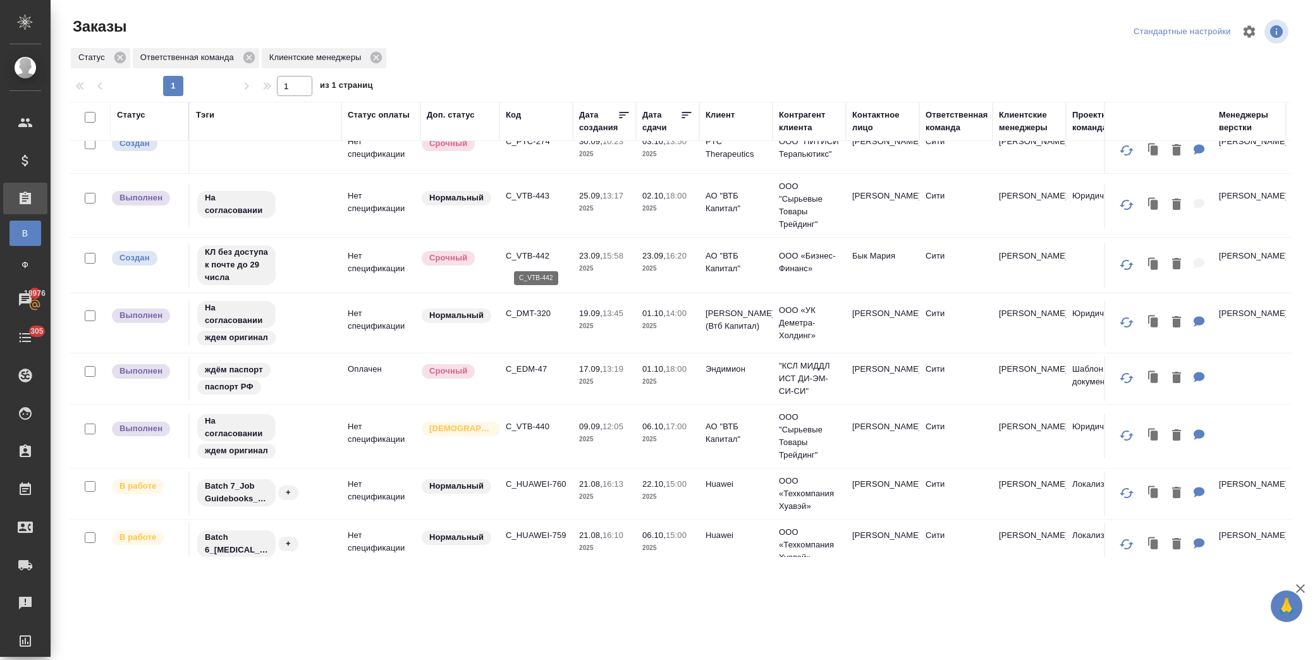
click at [533, 252] on p "C_VTB-442" at bounding box center [536, 256] width 61 height 13
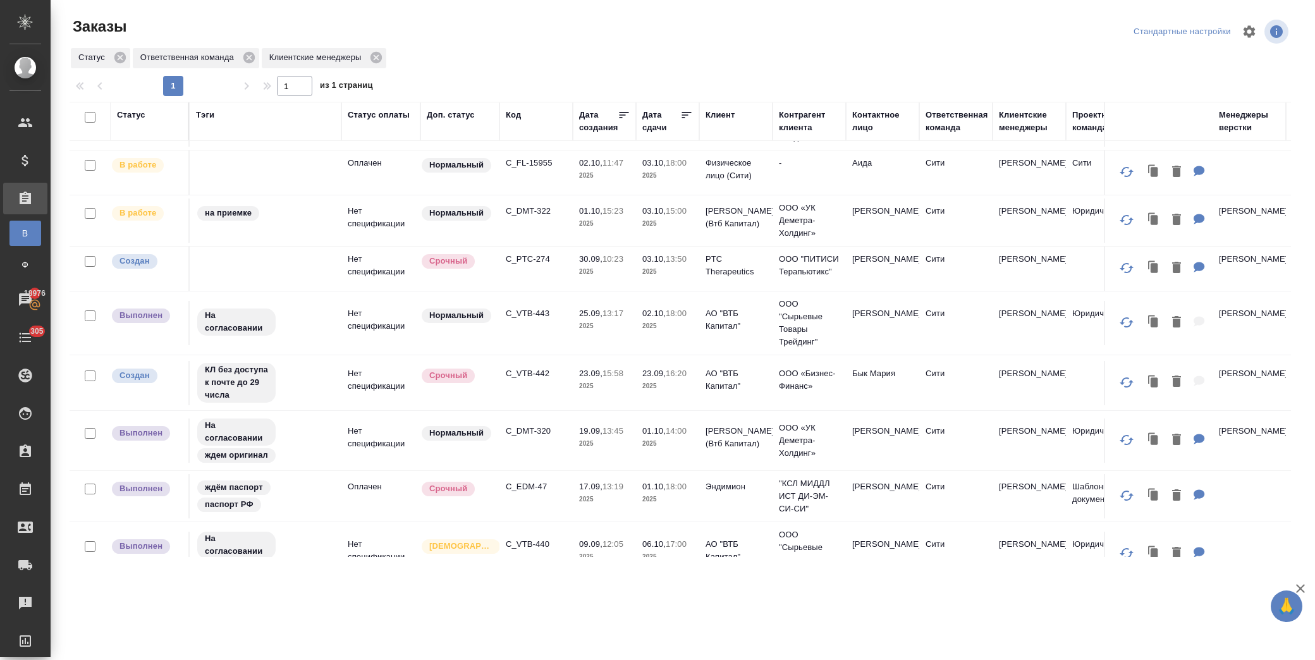
scroll to position [71, 0]
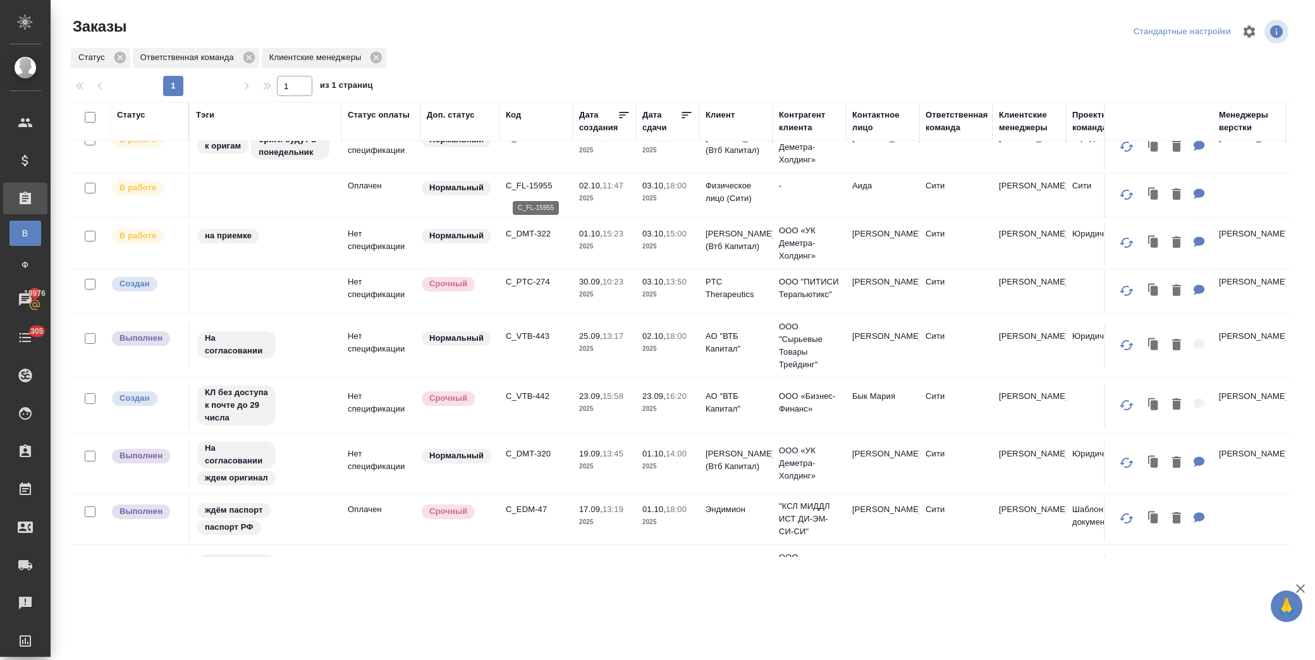
click at [541, 180] on p "C_FL-15955" at bounding box center [536, 186] width 61 height 13
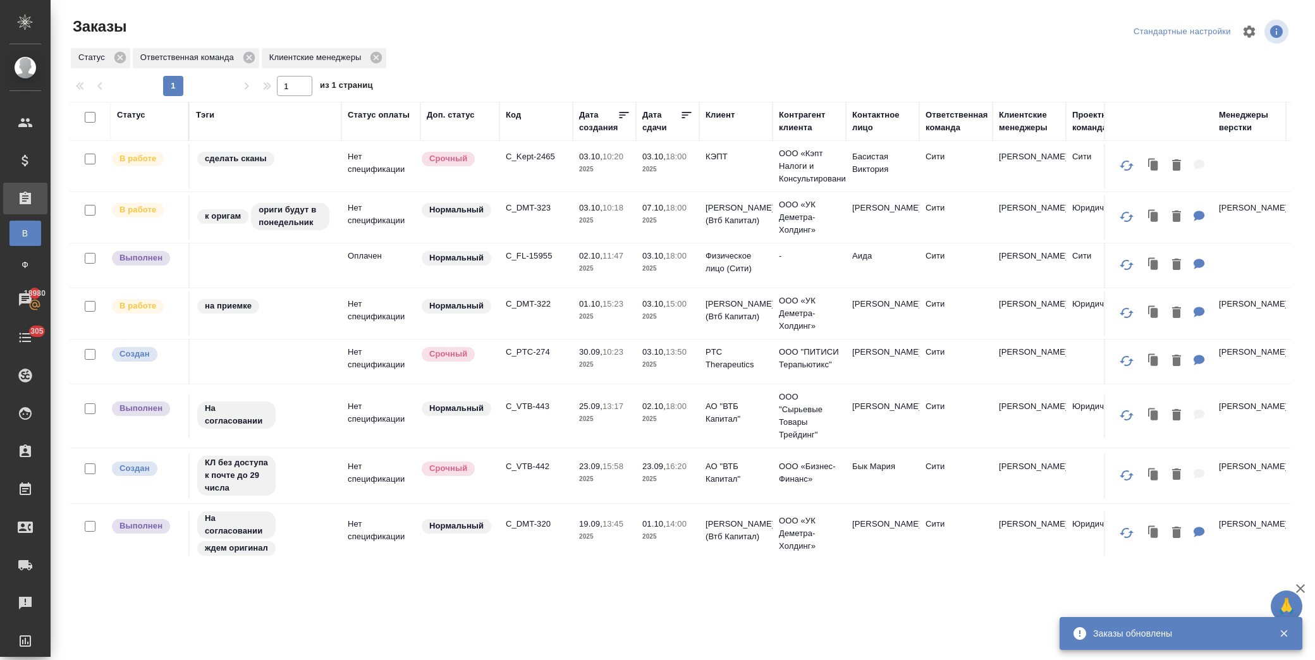
scroll to position [0, 0]
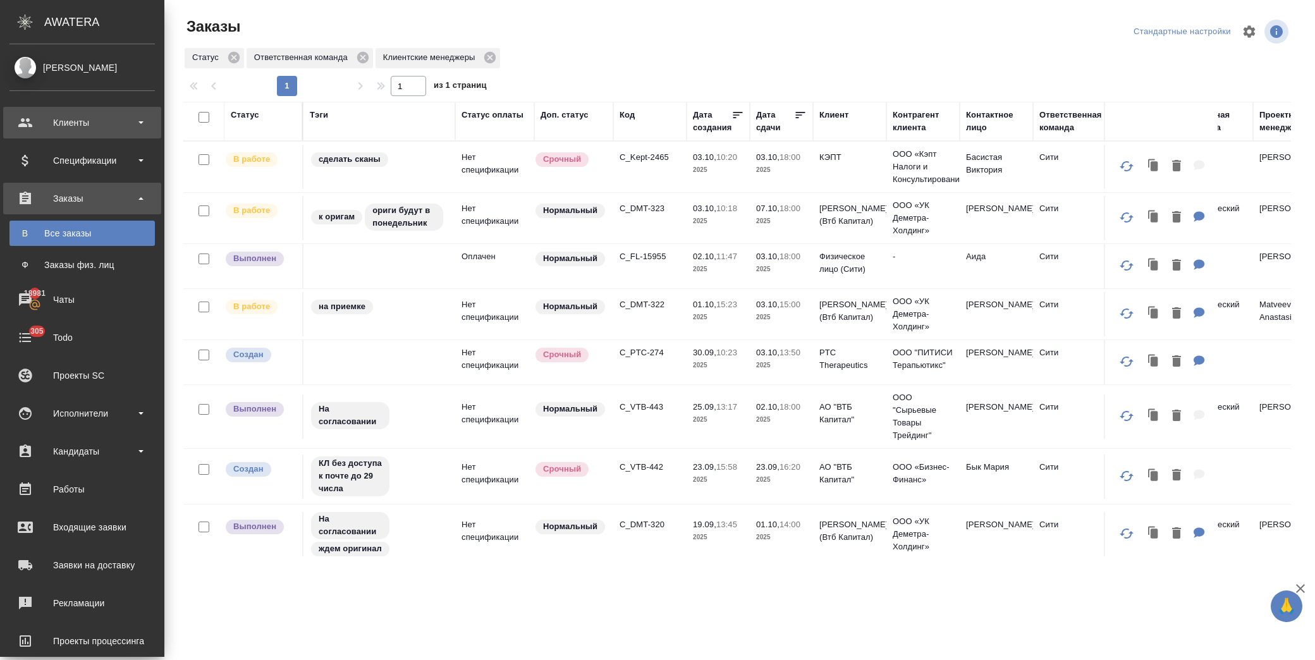
click at [115, 122] on div "Клиенты" at bounding box center [81, 122] width 145 height 19
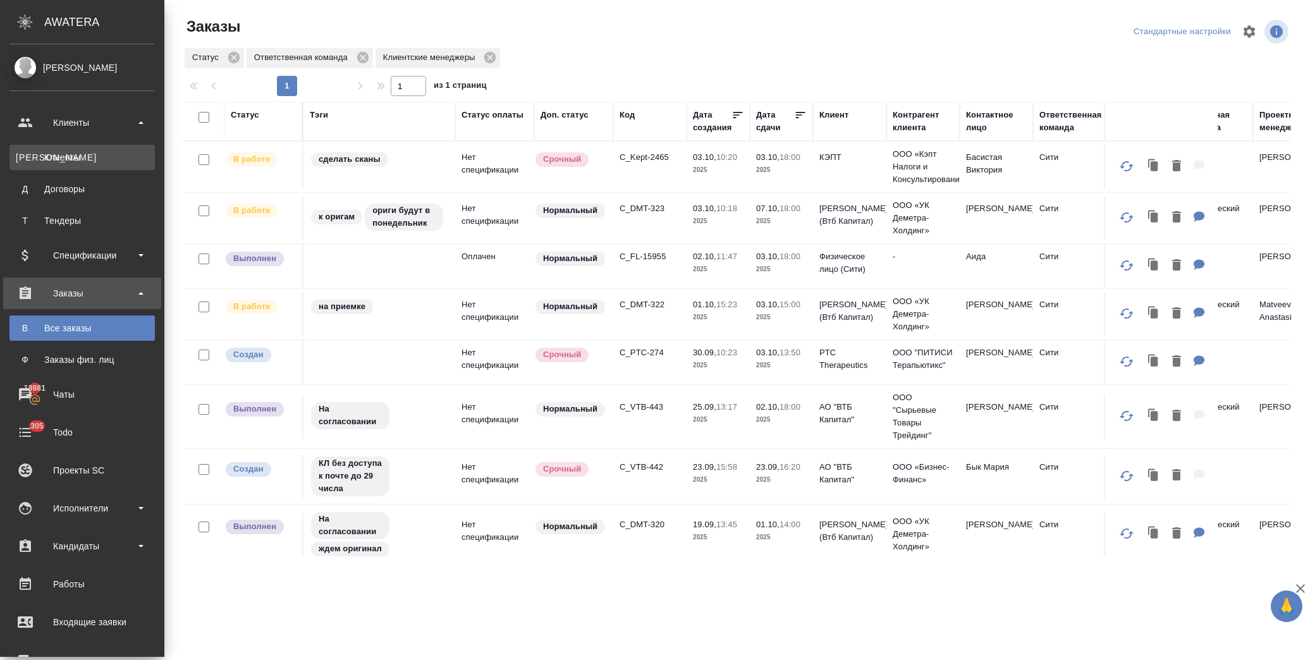
click at [108, 157] on div "Клиенты" at bounding box center [82, 157] width 133 height 13
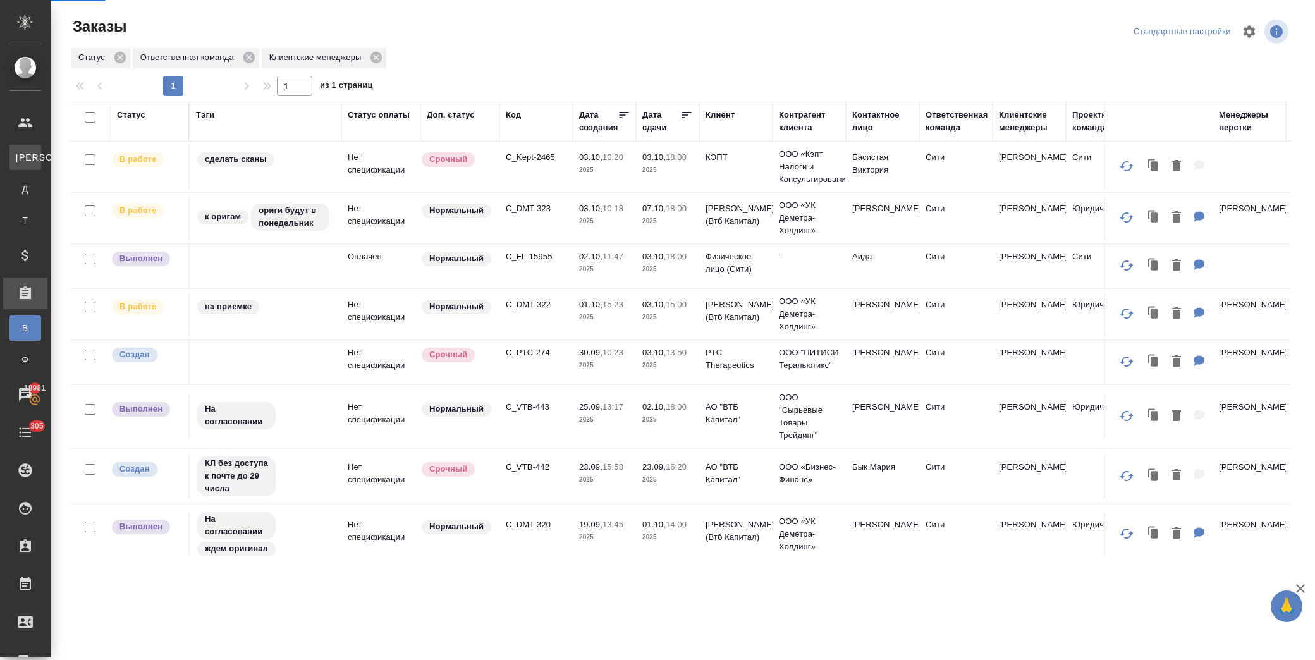
select select "RU"
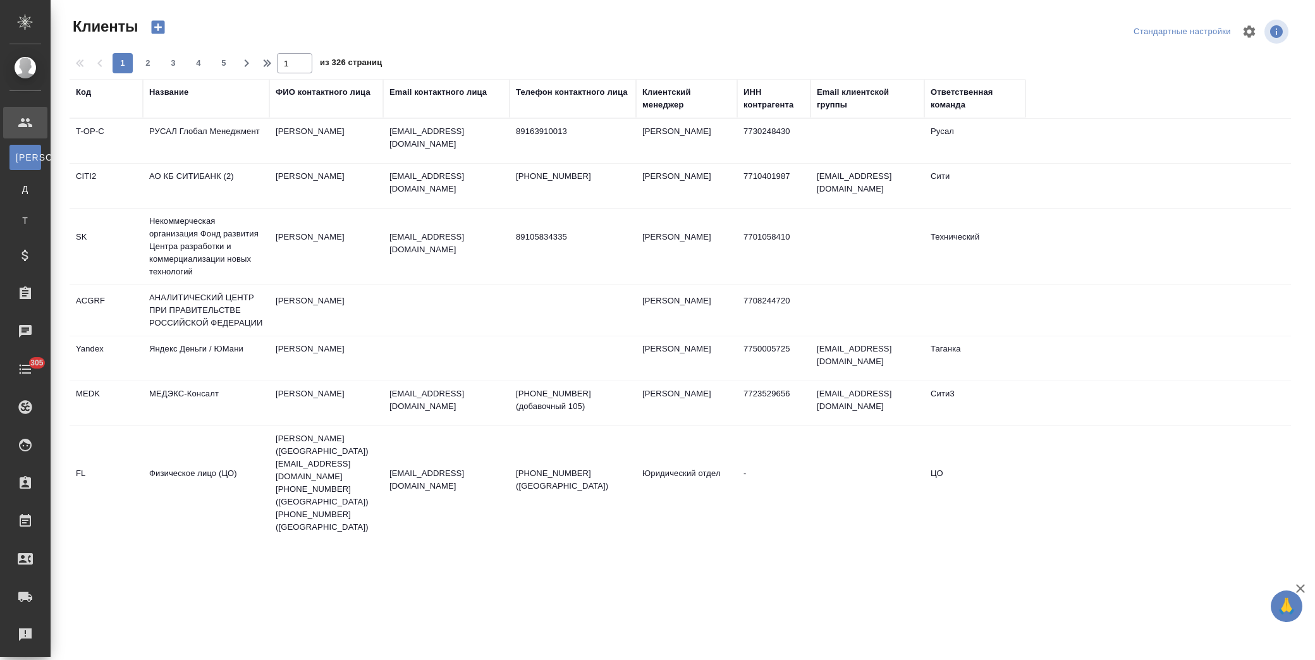
click at [176, 91] on div "Название" at bounding box center [168, 92] width 39 height 13
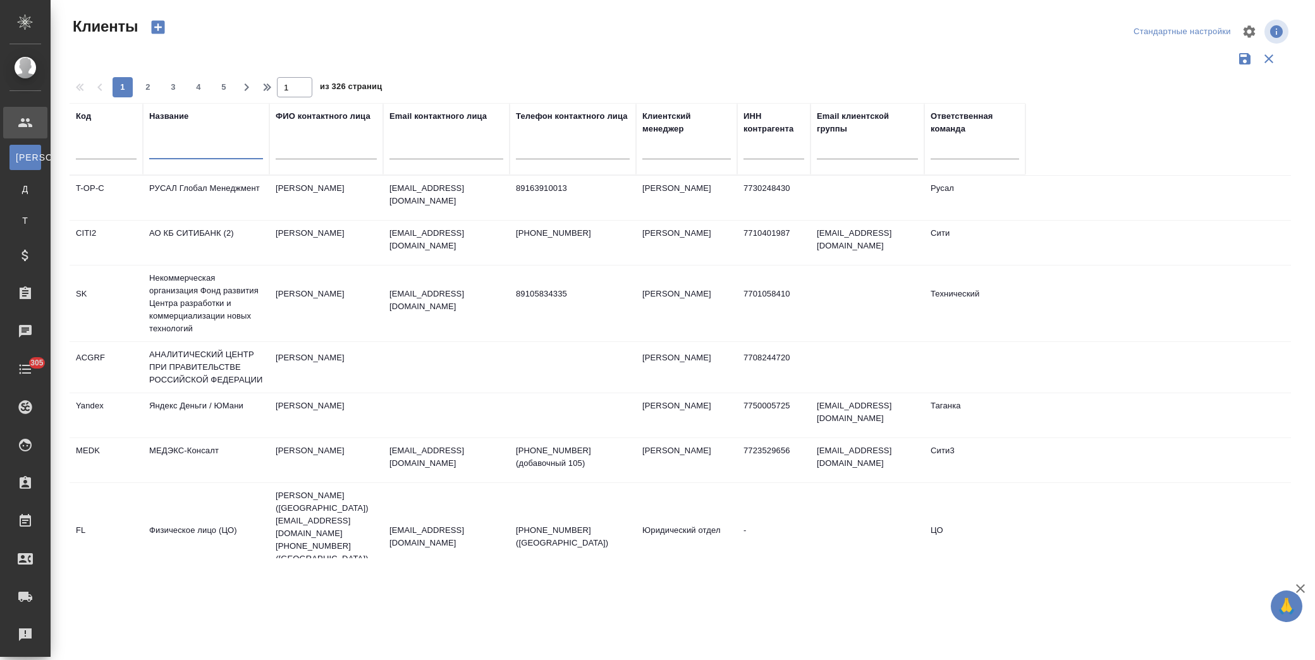
click at [210, 148] on input "text" at bounding box center [206, 152] width 114 height 16
type input "кэпт"
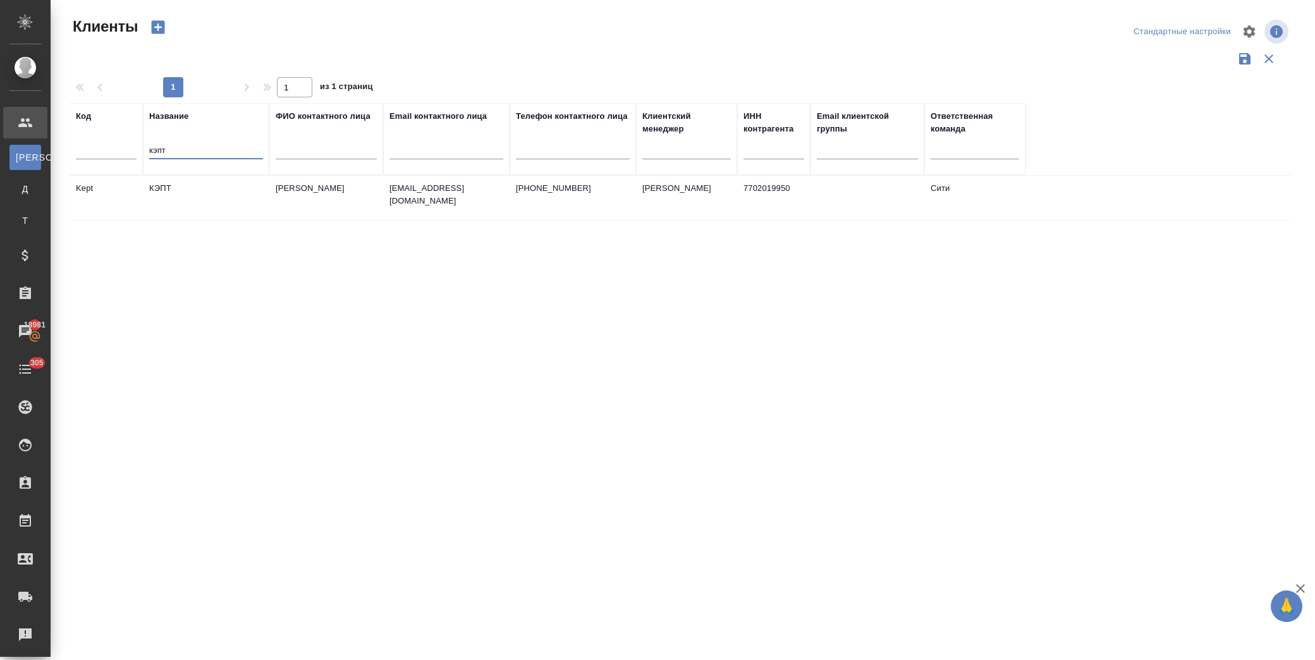
click at [188, 182] on td "КЭПТ" at bounding box center [206, 198] width 126 height 44
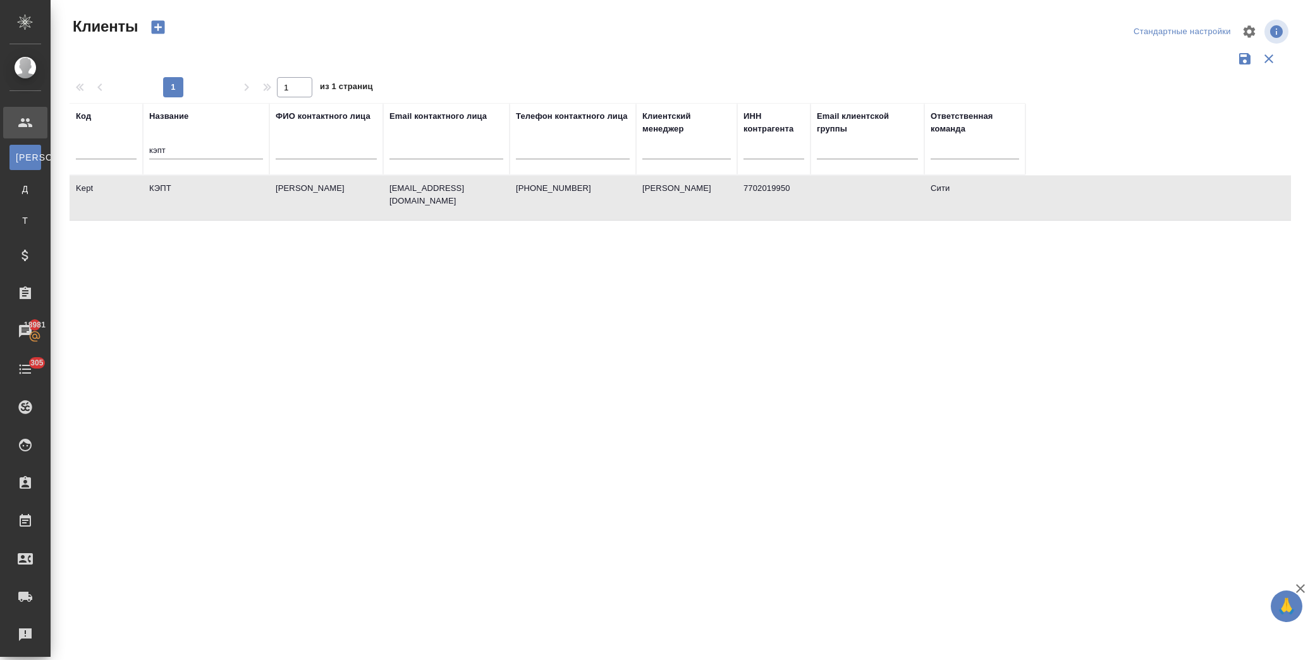
click at [188, 182] on td "КЭПТ" at bounding box center [206, 198] width 126 height 44
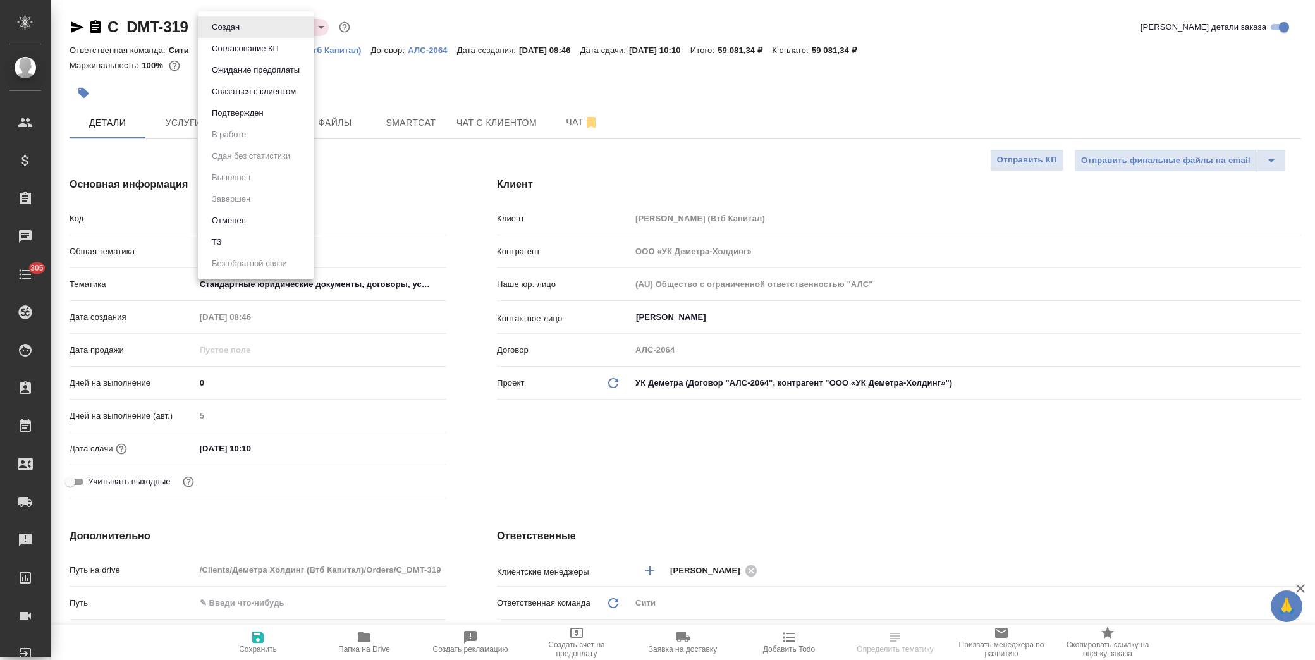
select select "RU"
click at [242, 30] on body "🙏 .cls-1 fill:#fff; AWATERA [PERSON_NAME] Спецификации Заказы Чаты 305 Todo Про…" at bounding box center [657, 330] width 1315 height 660
click at [247, 219] on button "Отменен" at bounding box center [229, 221] width 42 height 14
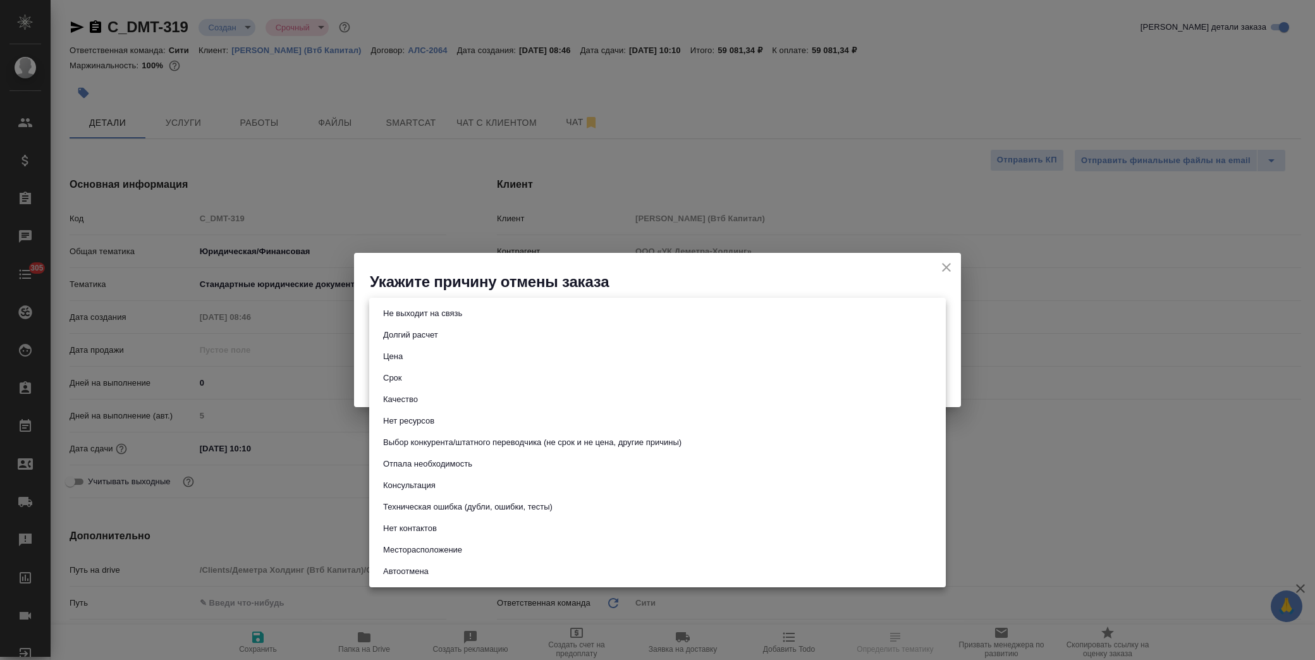
click at [534, 314] on body "🙏 .cls-1 fill:#fff; AWATERA [PERSON_NAME] Спецификации Заказы Чаты 305 Todo Про…" at bounding box center [657, 330] width 1315 height 660
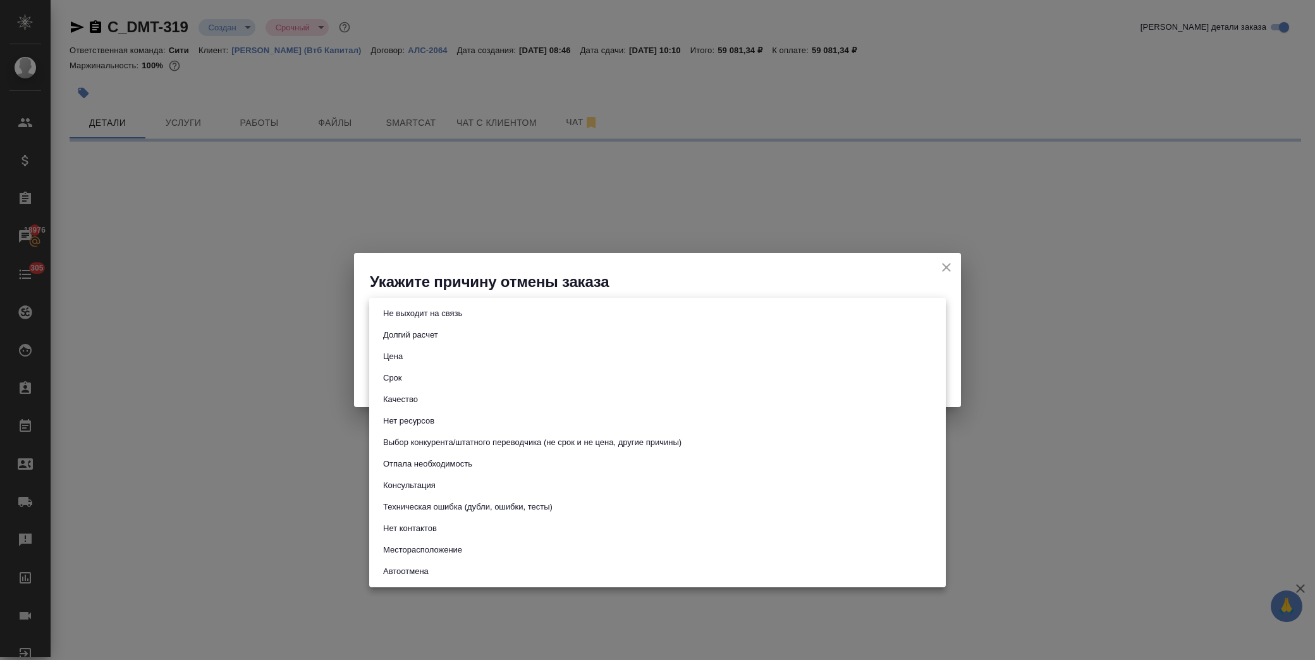
select select "RU"
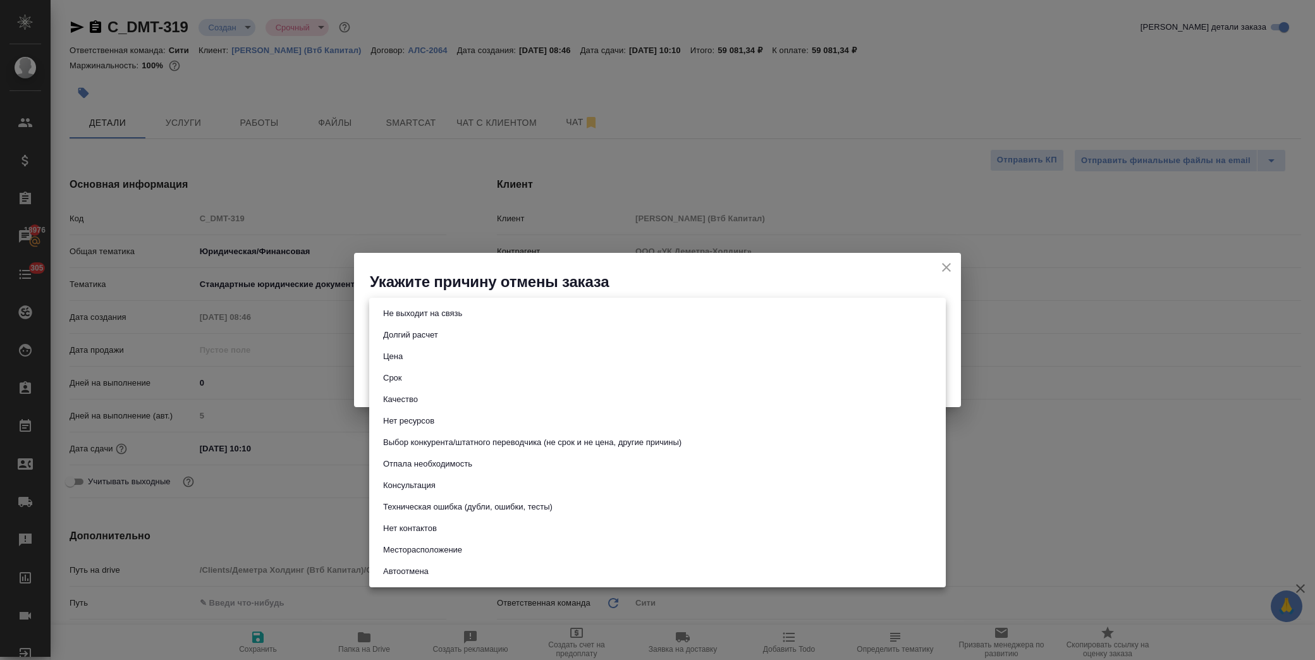
type textarea "x"
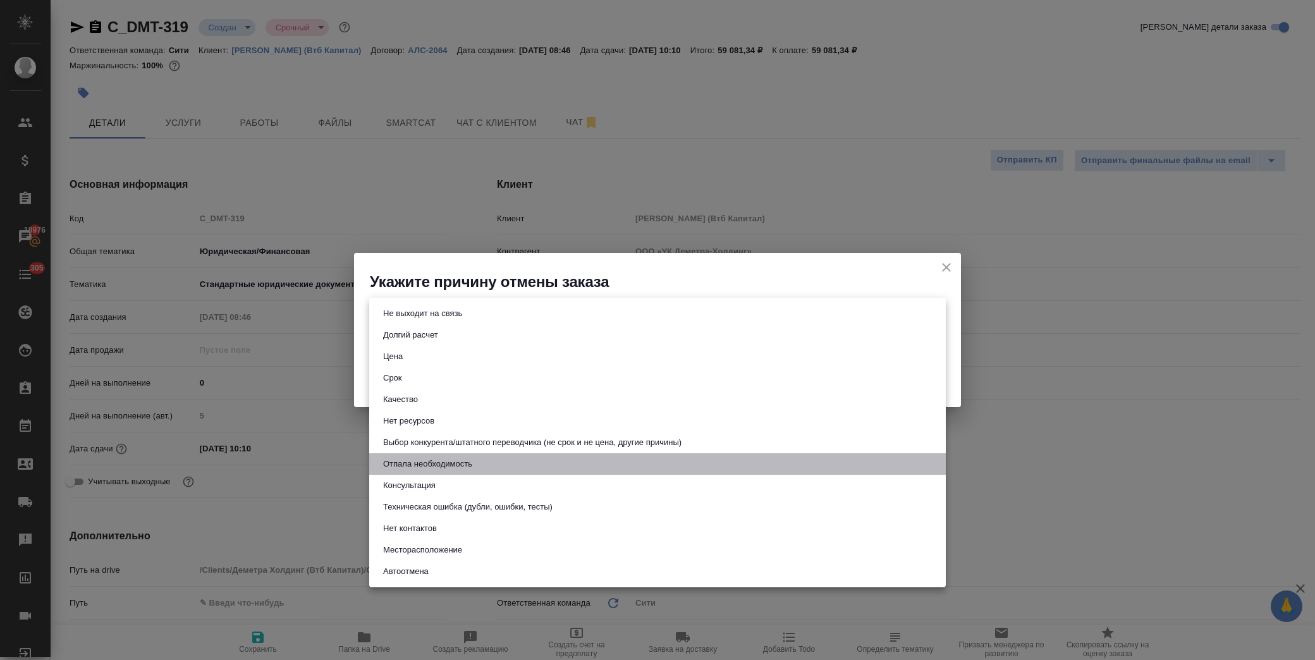
click at [491, 462] on li "Отпала необходимость" at bounding box center [657, 464] width 577 height 22
type input "noNeed"
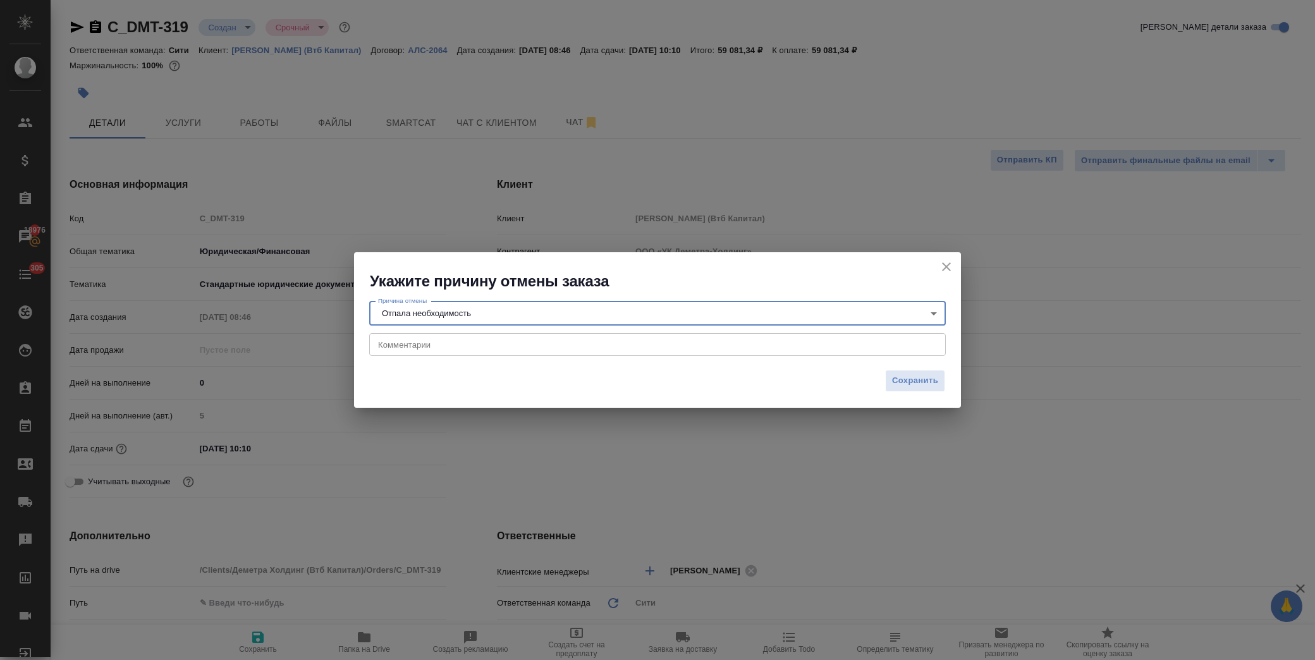
click at [465, 344] on textarea at bounding box center [657, 344] width 559 height 9
type textarea "сказали перевод не нужен"
click at [922, 383] on span "Сохранить" at bounding box center [915, 381] width 46 height 15
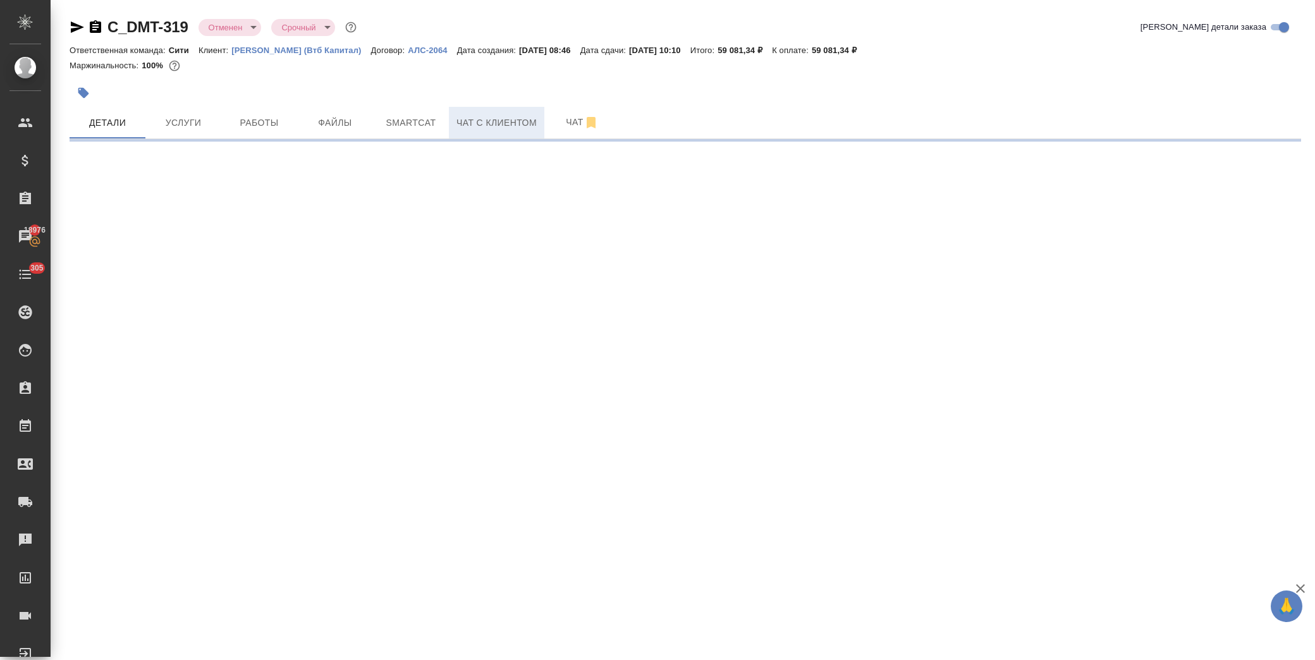
select select "RU"
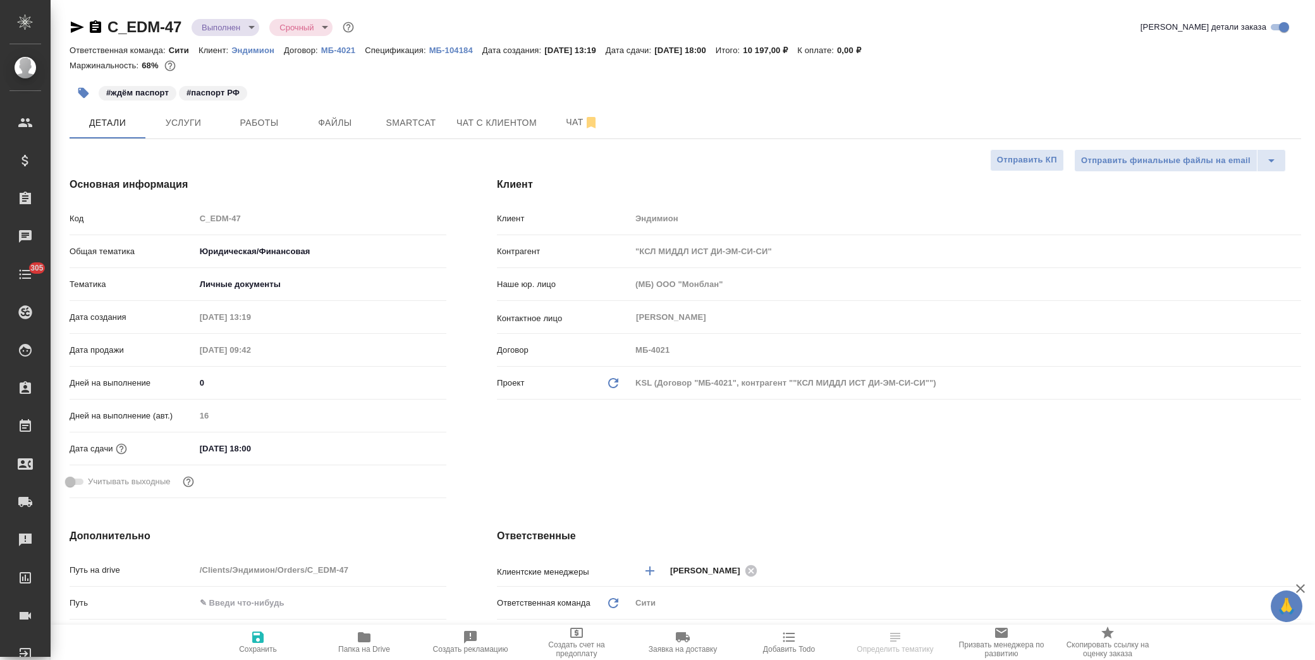
select select "RU"
drag, startPoint x: 185, startPoint y: 29, endPoint x: 108, endPoint y: 30, distance: 77.2
click at [108, 30] on div "C_EDM-47 Выполнен completed Срочный urgent" at bounding box center [213, 27] width 287 height 20
copy link "C_EDM-47"
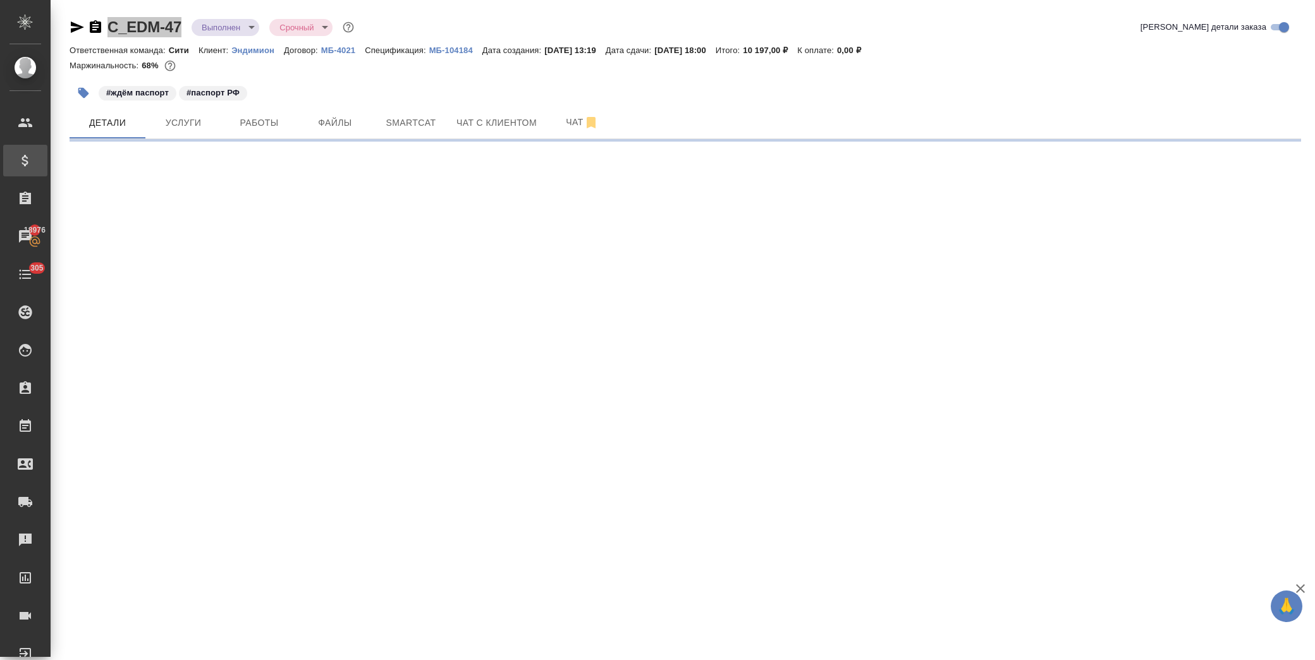
select select "RU"
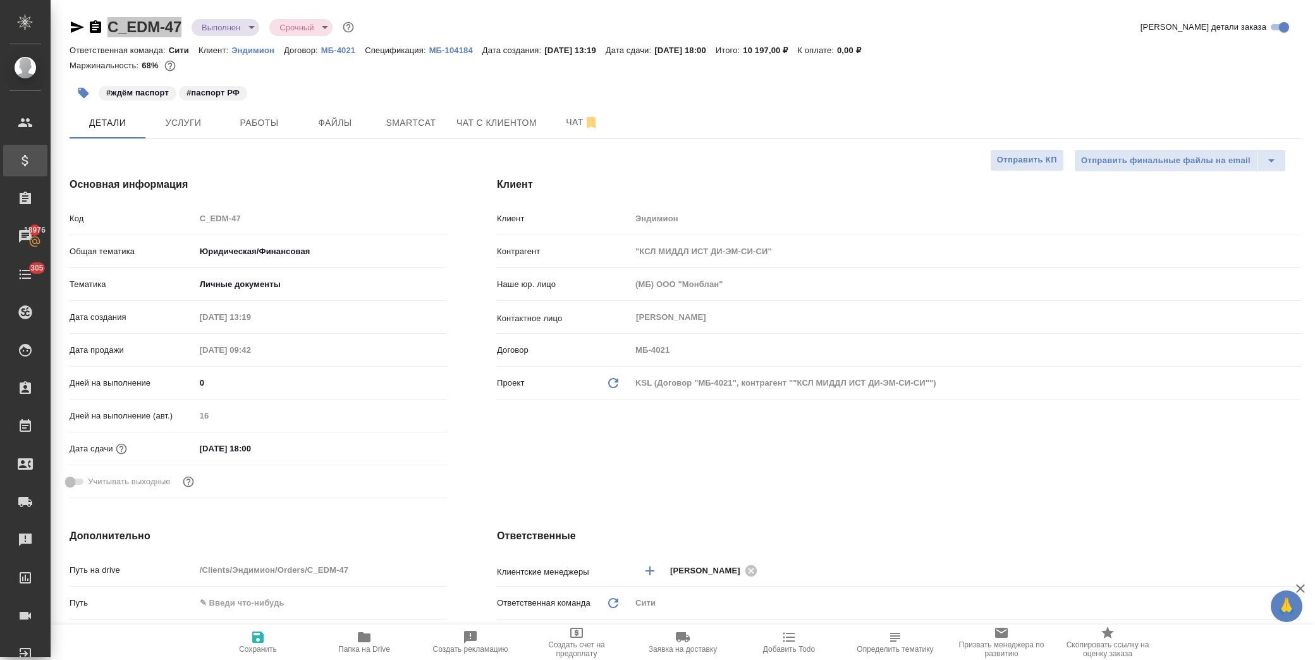
type textarea "x"
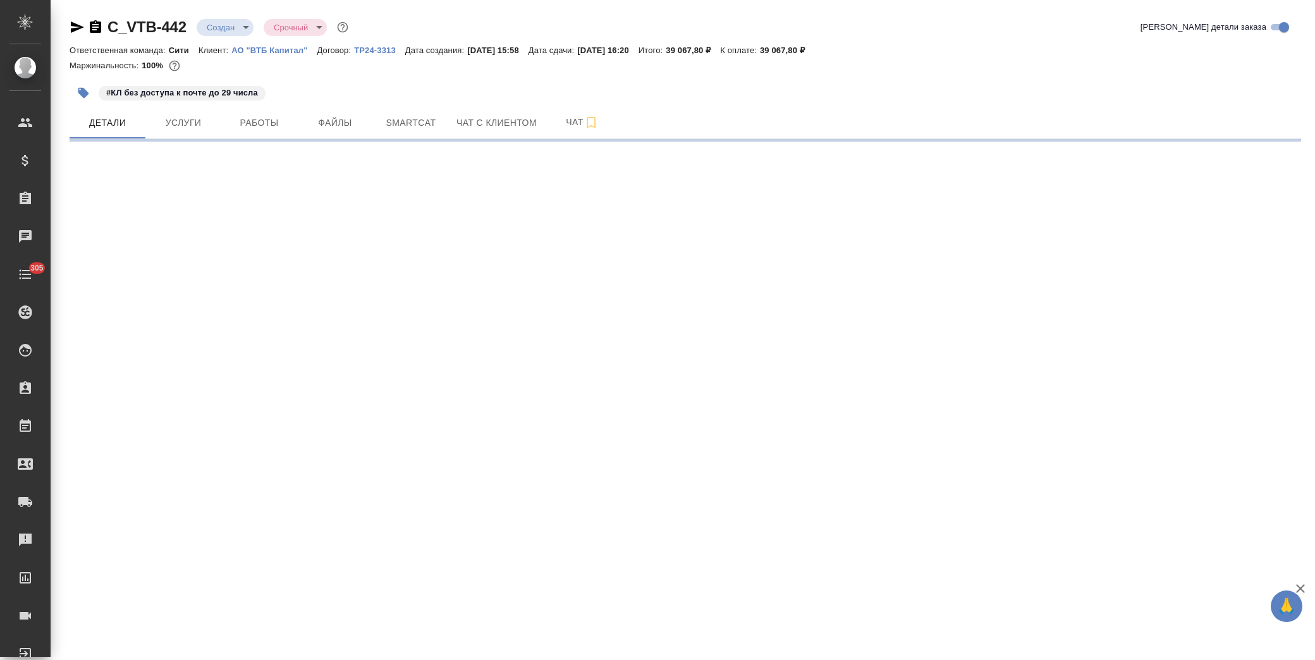
select select "RU"
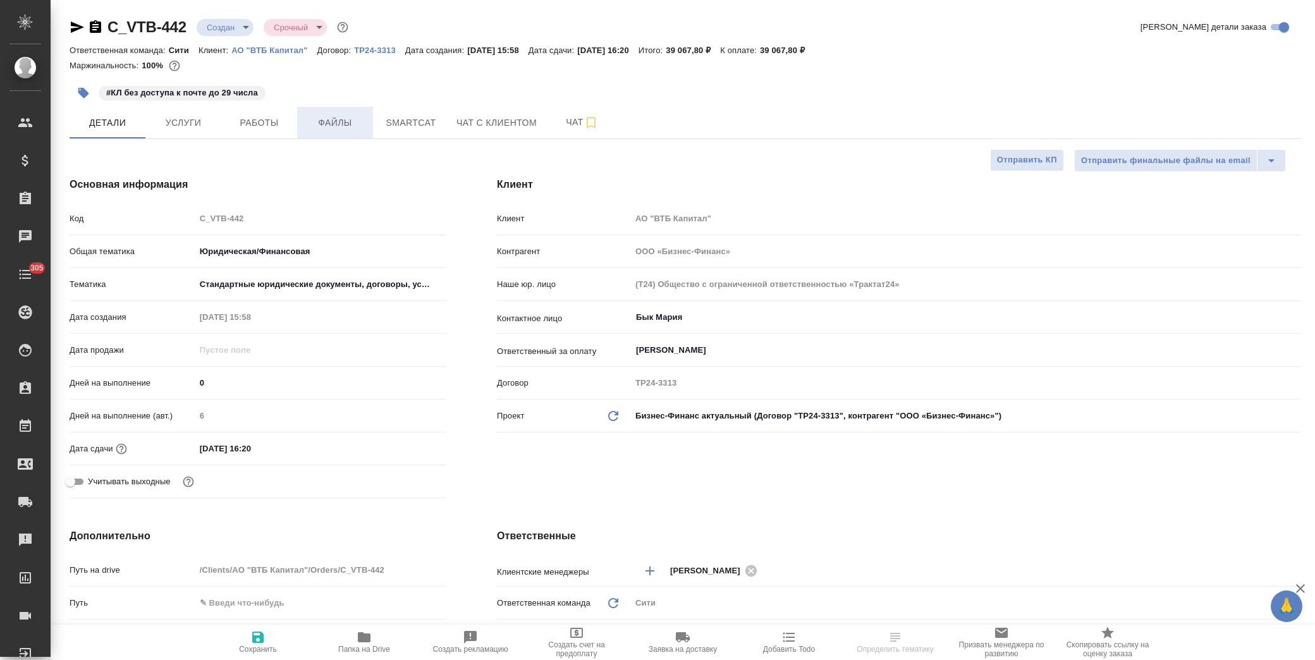
type textarea "x"
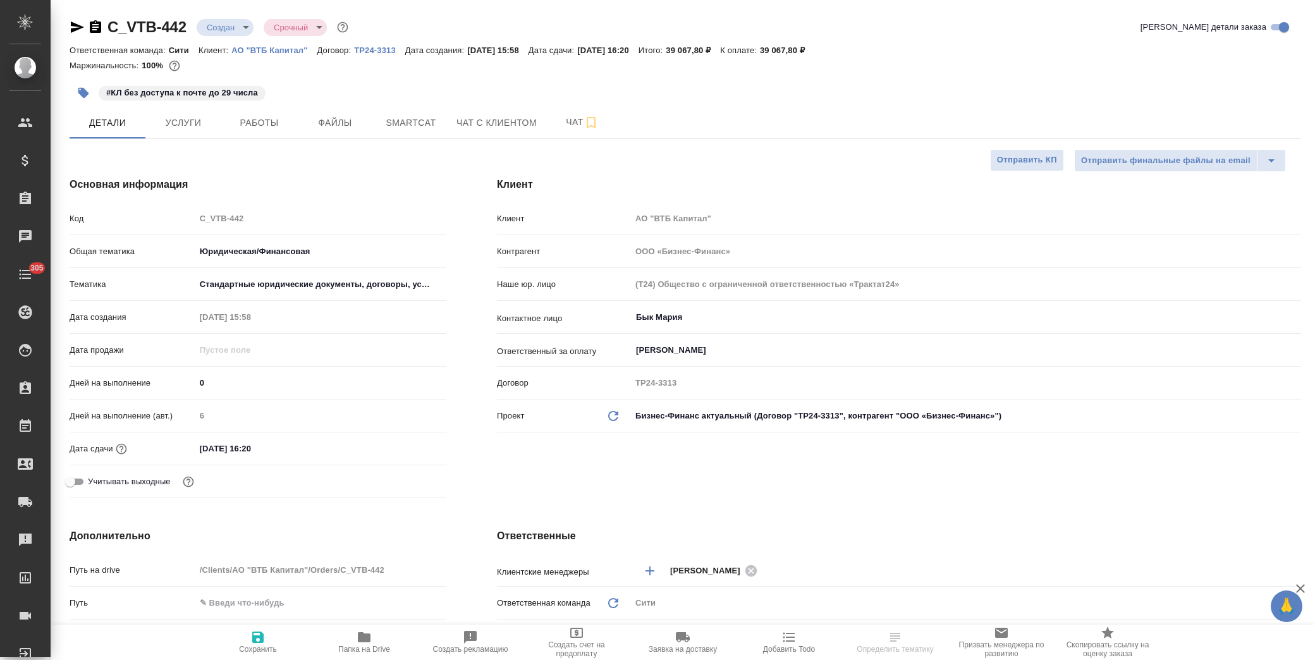
type textarea "x"
drag, startPoint x: 190, startPoint y: 27, endPoint x: 112, endPoint y: 27, distance: 78.4
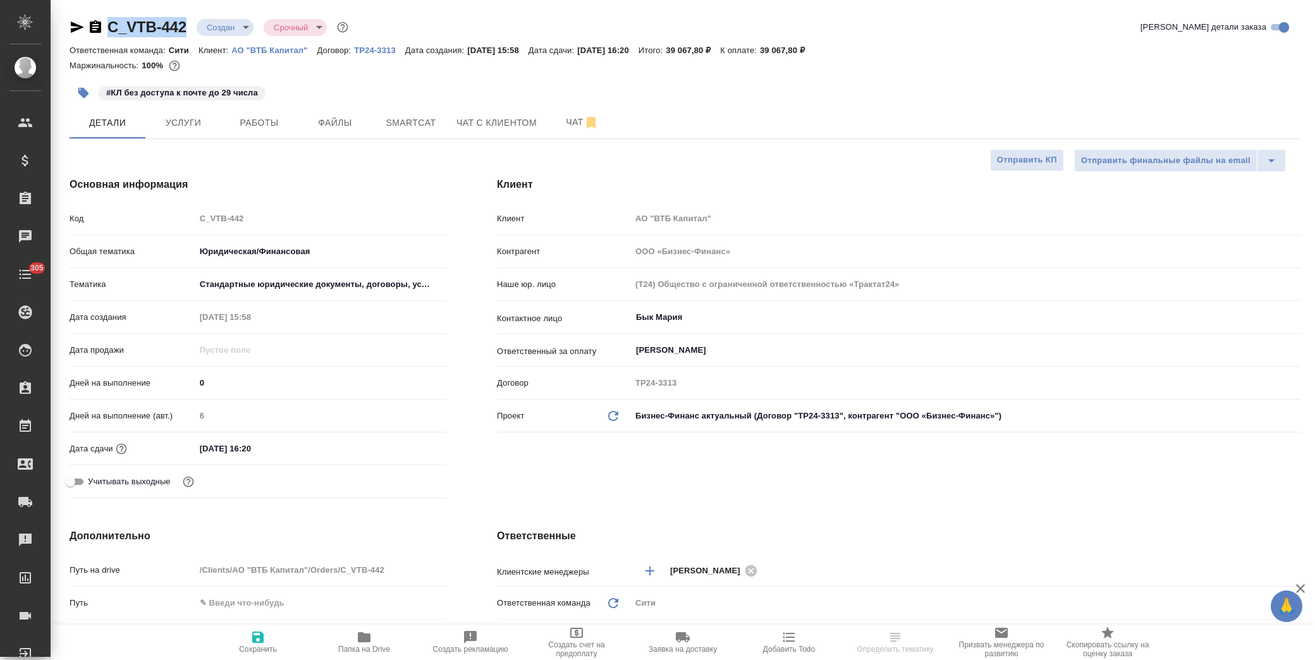
click at [112, 27] on div "C_VTB-442 Создан new Срочный urgent" at bounding box center [210, 27] width 281 height 20
copy link "C_VTB-442"
type textarea "x"
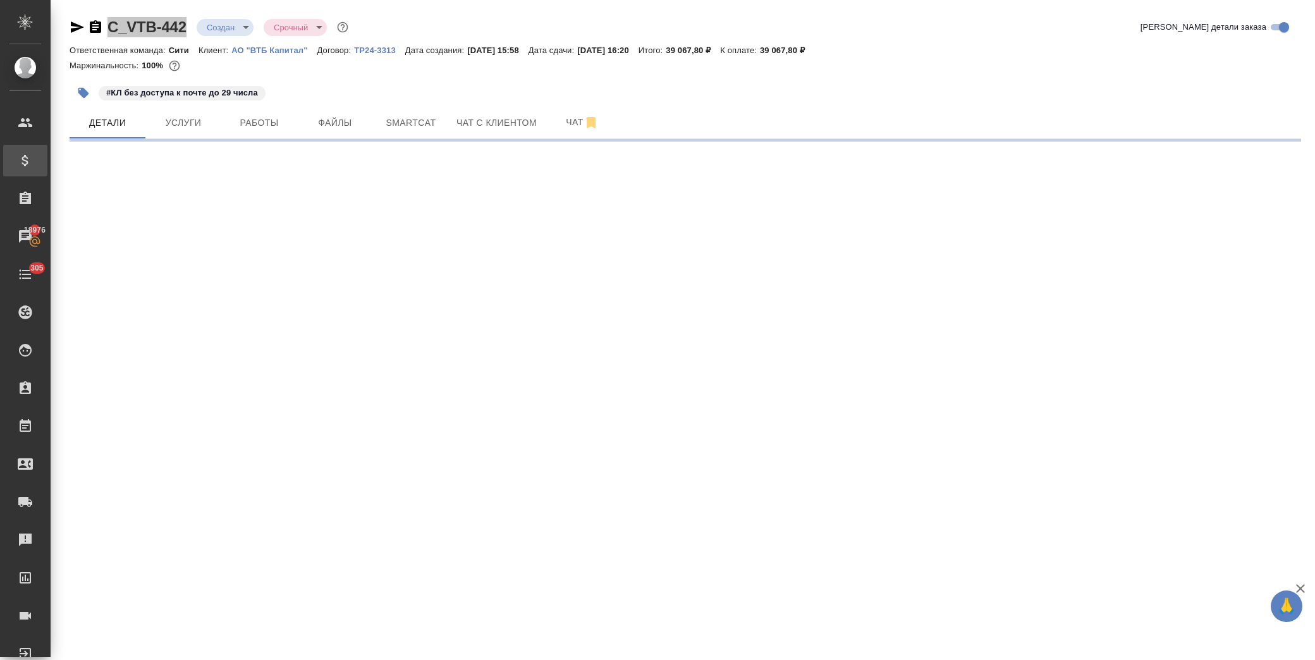
select select "RU"
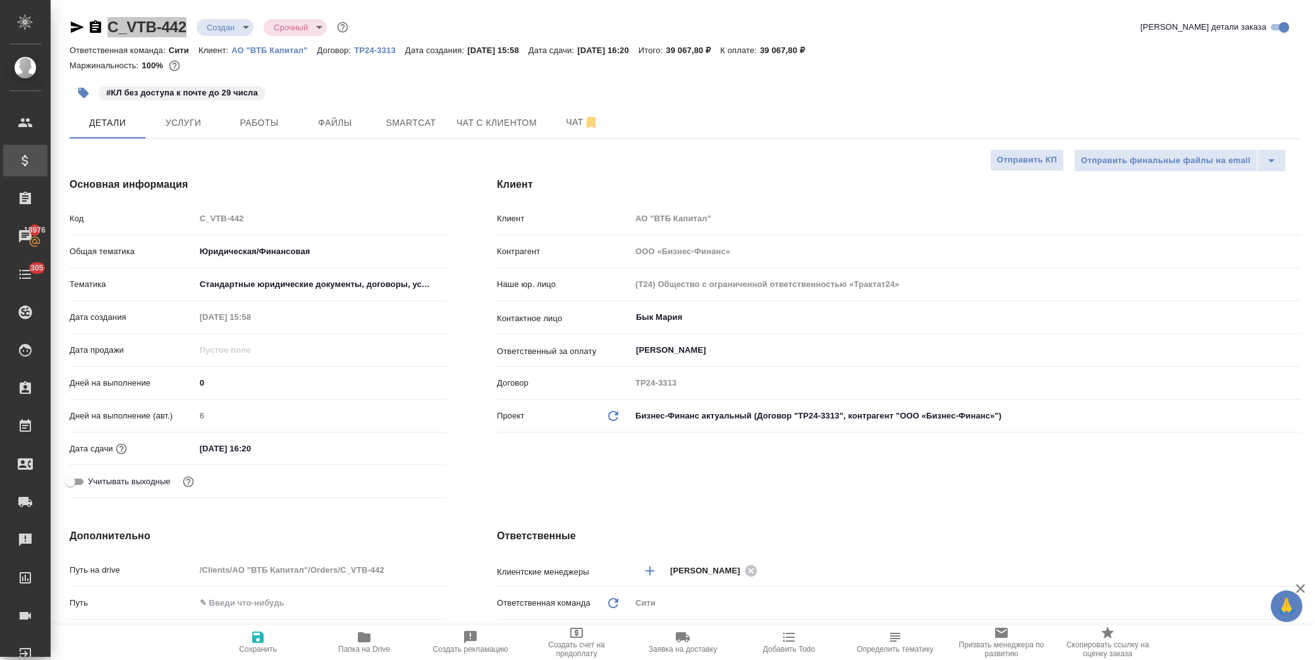
type textarea "x"
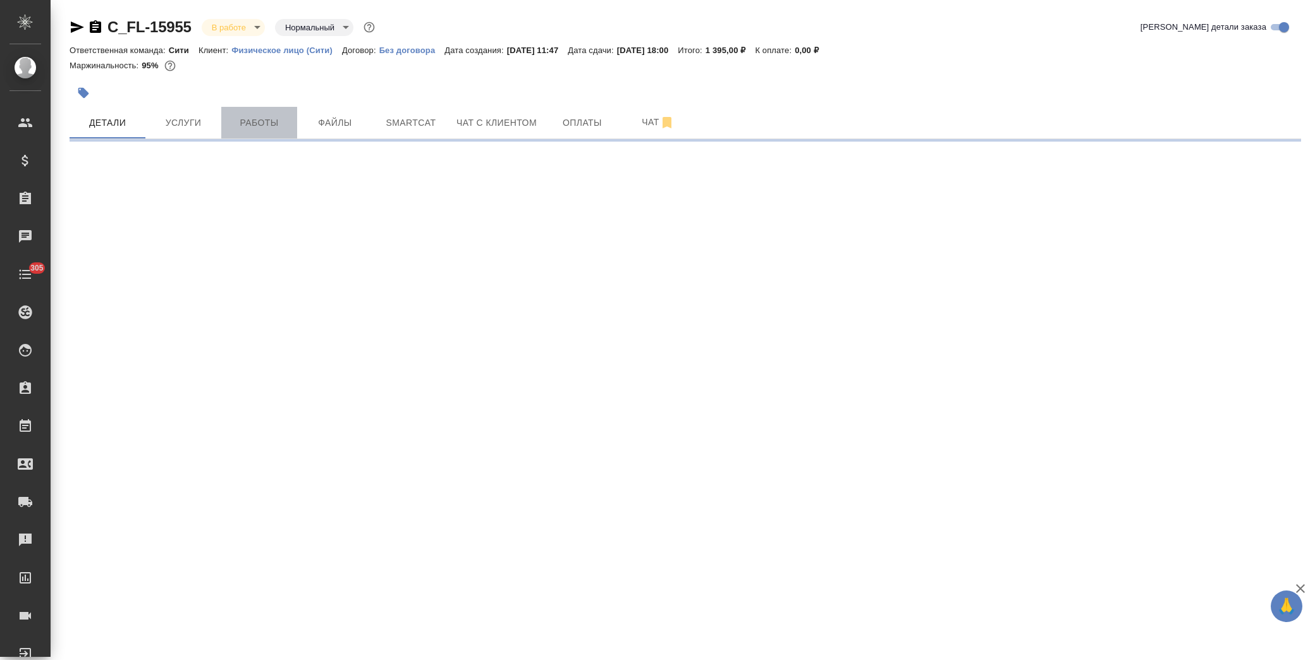
click at [229, 126] on span "Работы" at bounding box center [259, 123] width 61 height 16
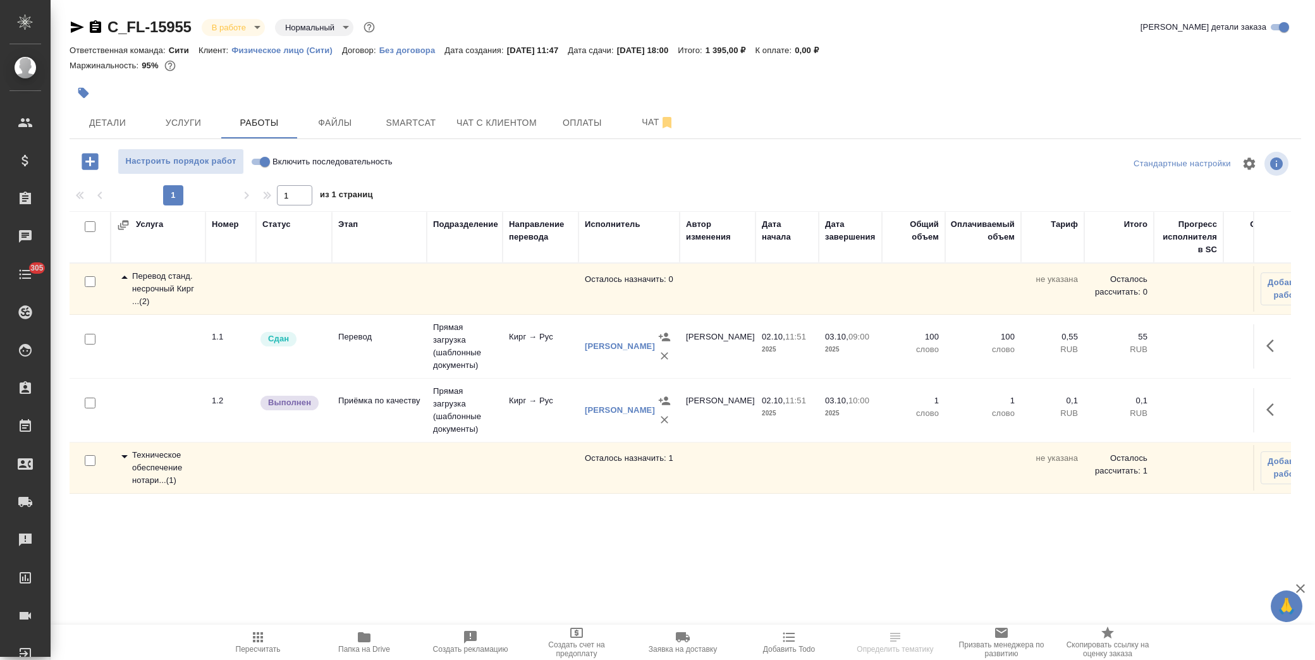
click at [1259, 402] on button "button" at bounding box center [1274, 410] width 30 height 30
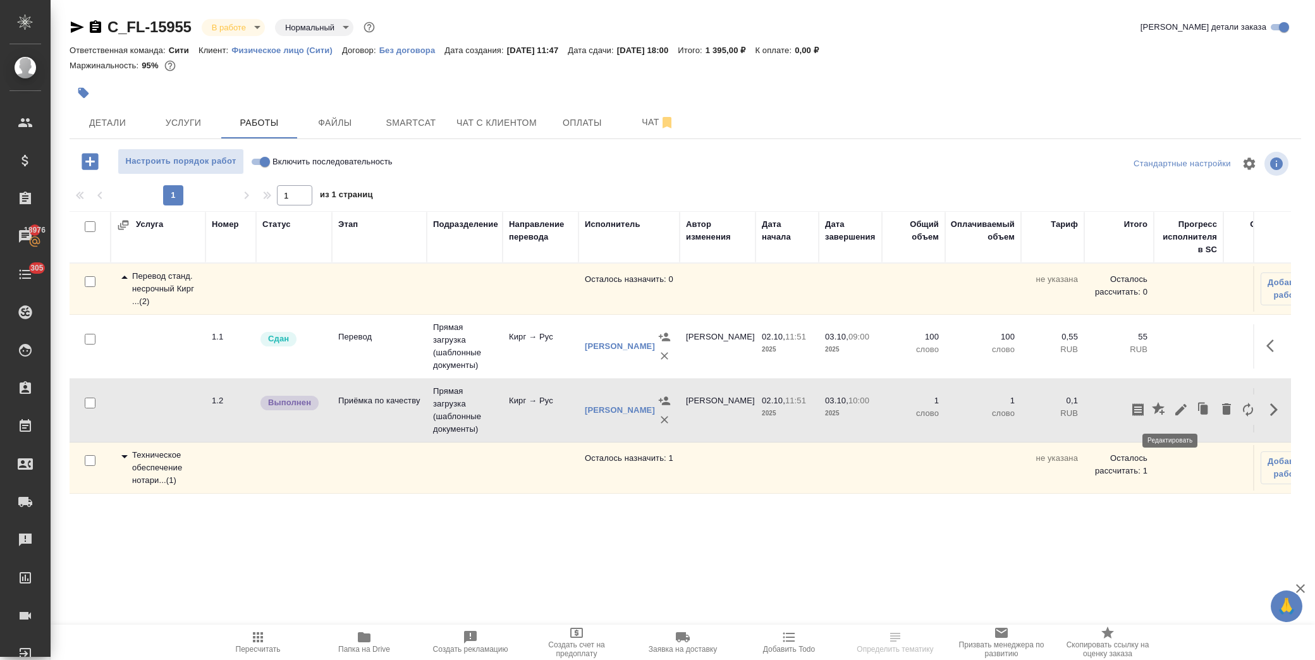
click at [1174, 412] on icon "button" at bounding box center [1181, 409] width 15 height 15
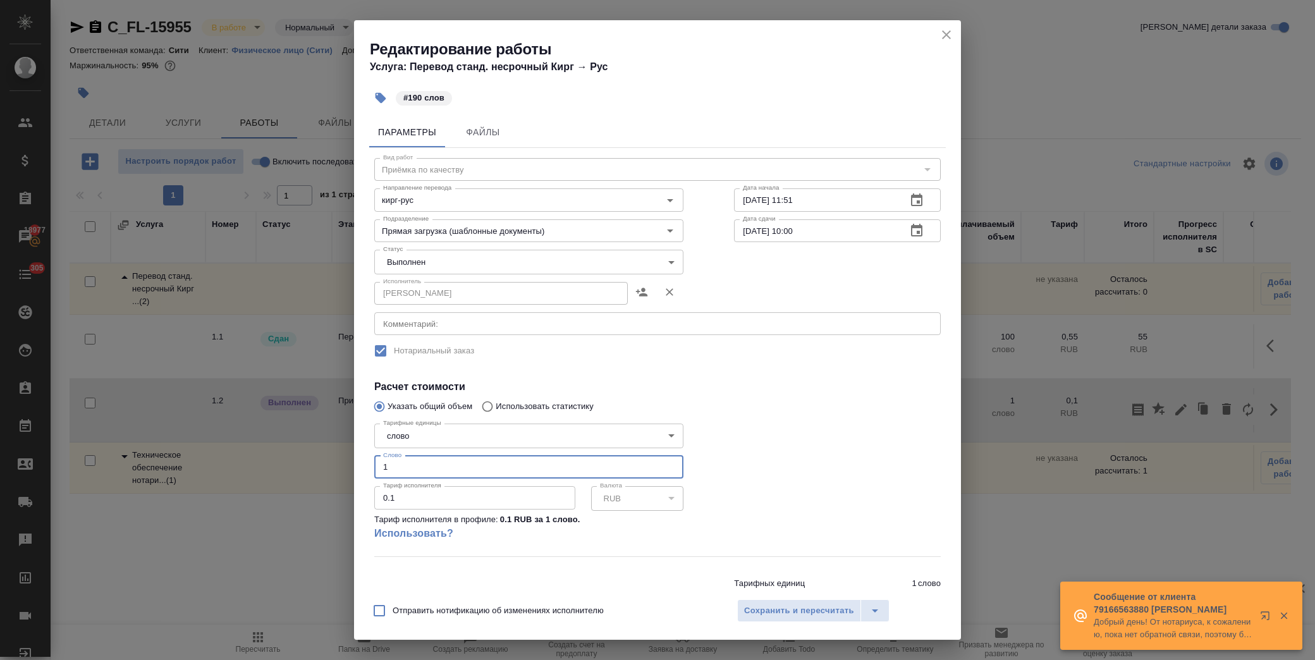
drag, startPoint x: 372, startPoint y: 471, endPoint x: 299, endPoint y: 465, distance: 73.6
click at [299, 465] on div "Редактирование работы Услуга: Перевод станд. несрочный Кирг → Рус #190 слов Пар…" at bounding box center [657, 330] width 1315 height 660
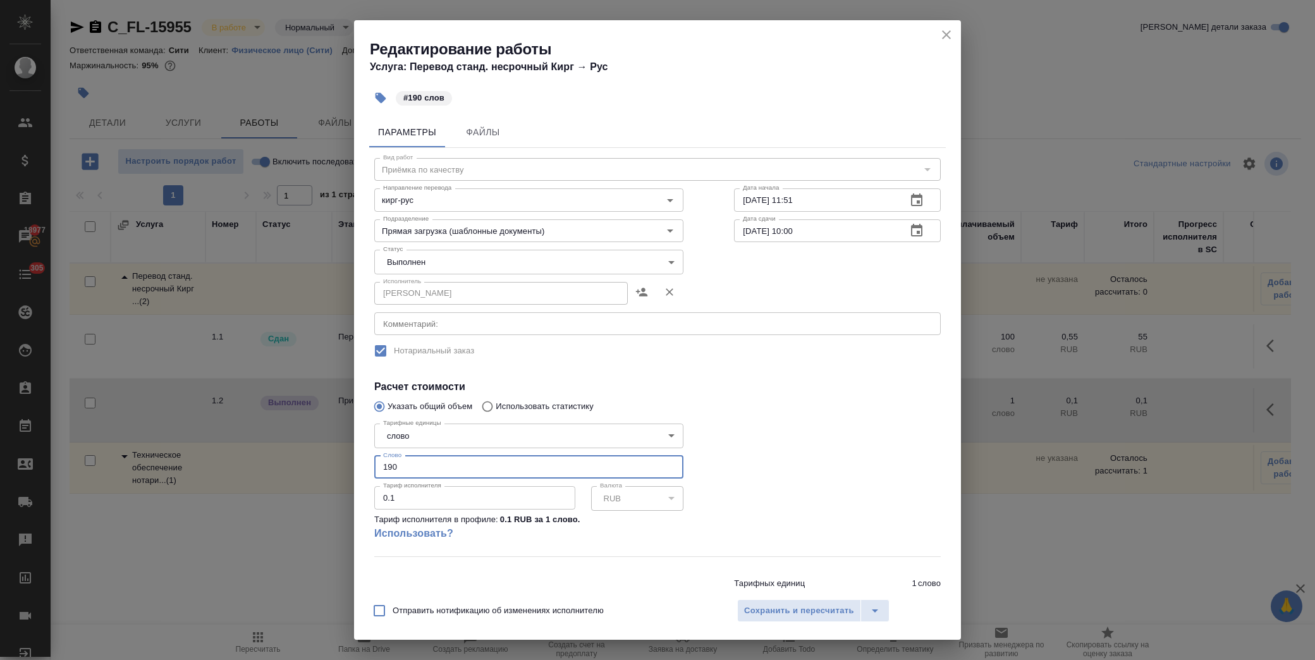
type input "190"
click at [668, 257] on body "🙏 .cls-1 fill:#fff; AWATERA Лофицкая Юлия Владимировна Клиенты Спецификации Зак…" at bounding box center [657, 330] width 1315 height 660
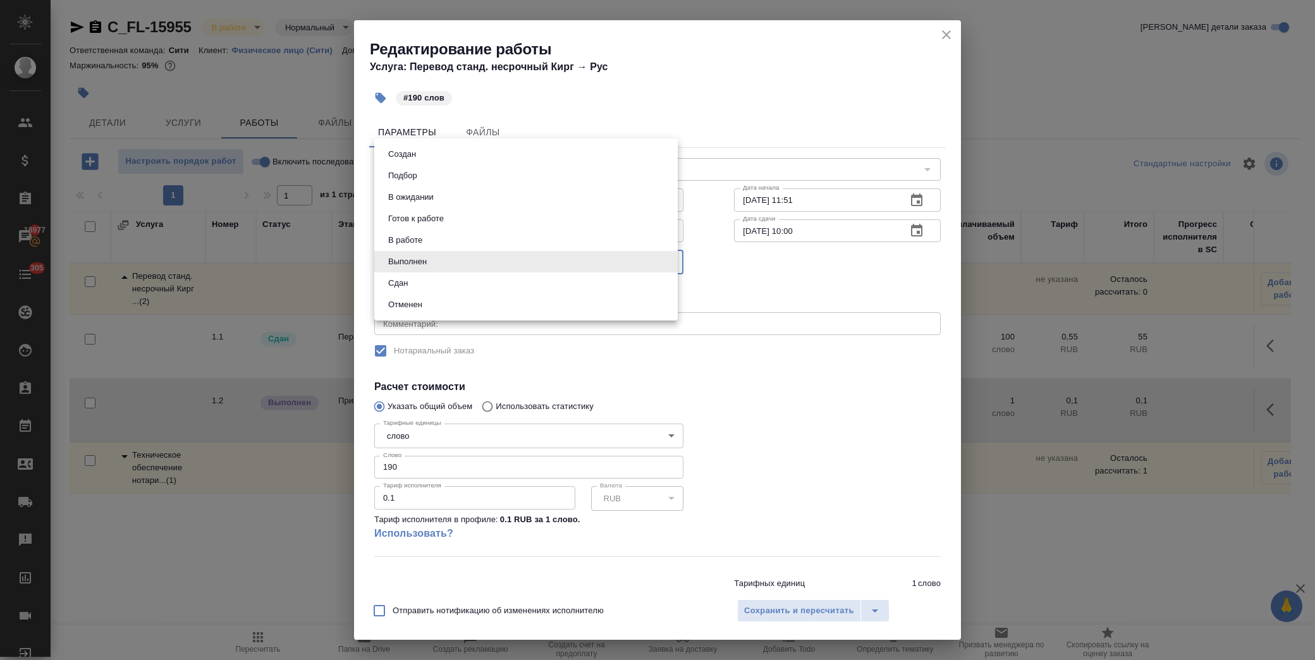
click at [486, 291] on li "Сдан" at bounding box center [526, 284] width 304 height 22
type input "closed"
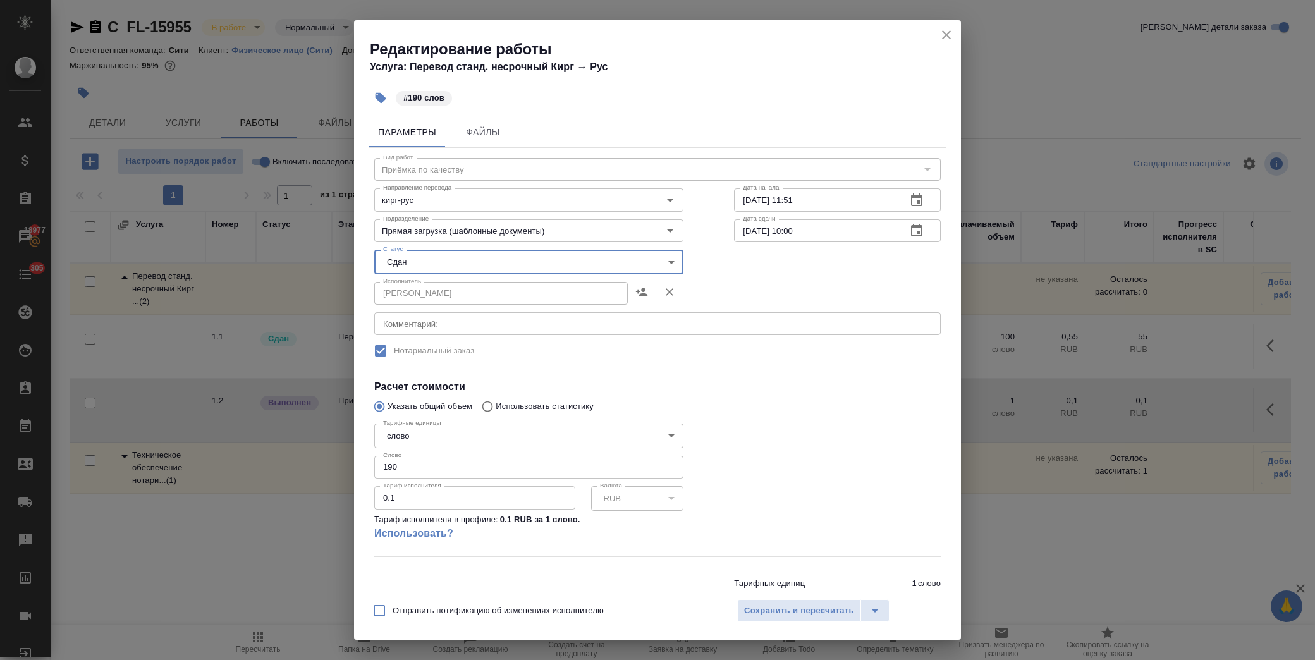
click at [753, 429] on div at bounding box center [837, 487] width 257 height 188
click at [810, 610] on span "Сохранить и пересчитать" at bounding box center [799, 611] width 110 height 15
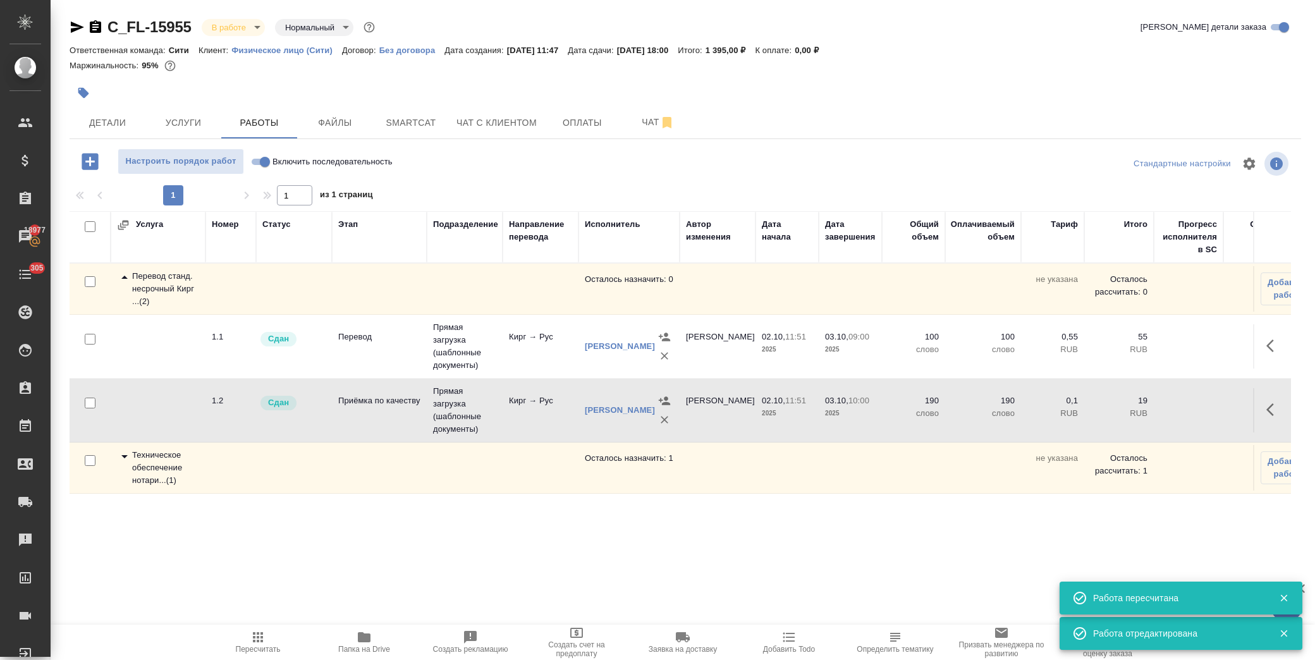
click at [120, 278] on icon at bounding box center [124, 277] width 15 height 15
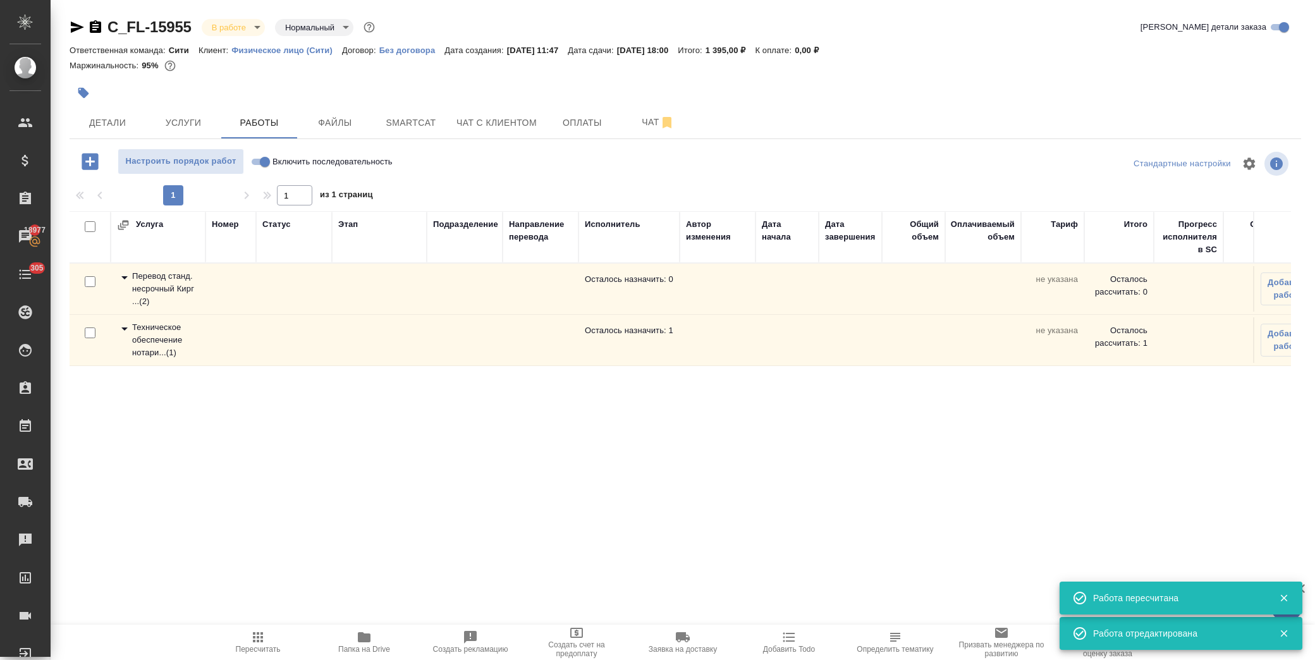
click at [125, 331] on icon at bounding box center [124, 328] width 15 height 15
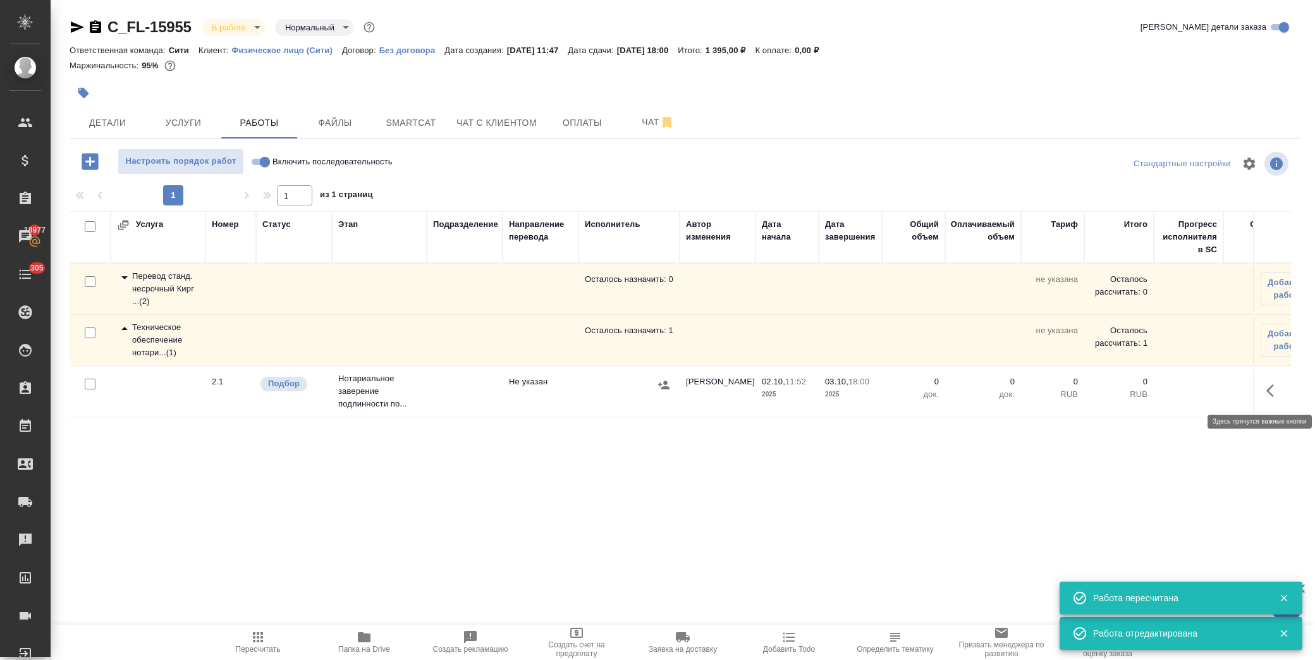
click at [1276, 390] on icon "button" at bounding box center [1274, 390] width 15 height 15
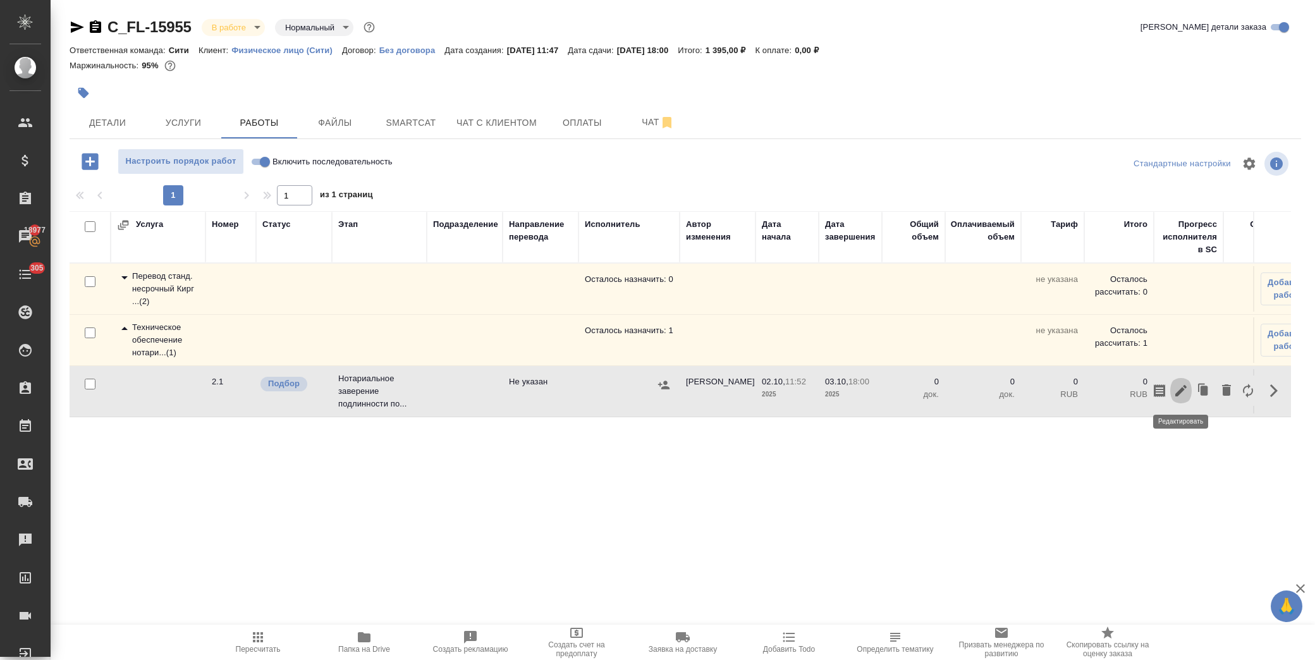
click at [1181, 388] on icon "button" at bounding box center [1181, 390] width 15 height 15
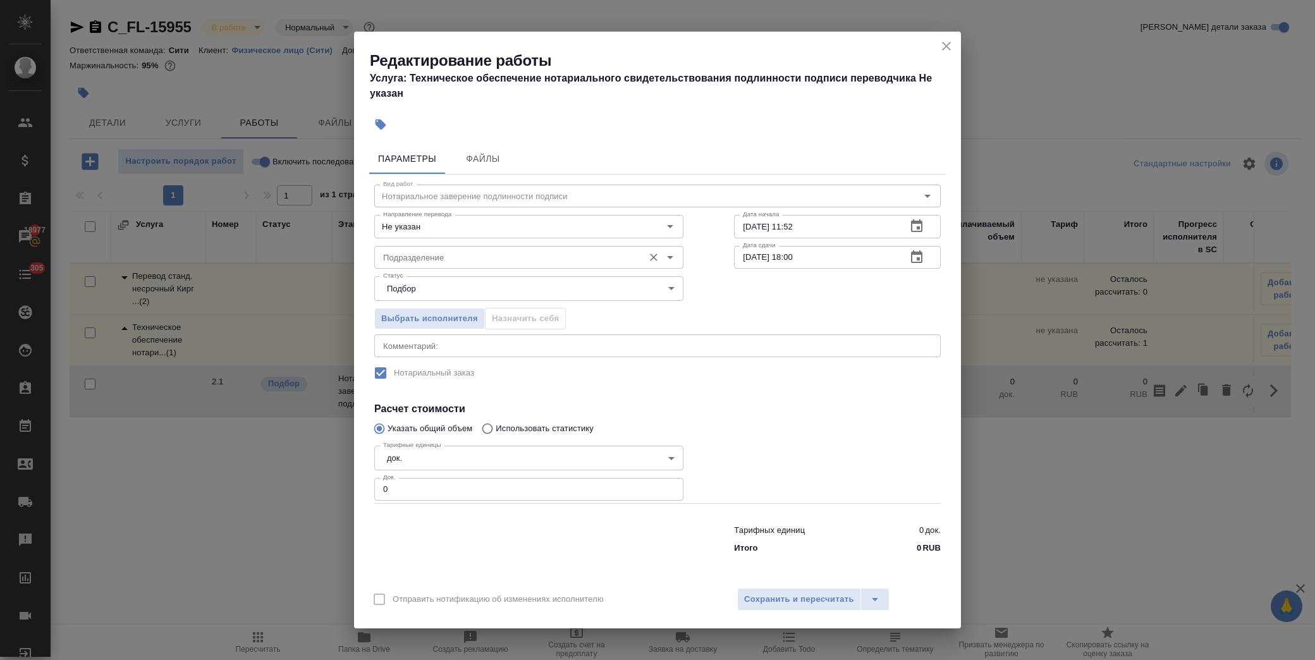
click at [477, 255] on input "Подразделение" at bounding box center [507, 257] width 259 height 15
click at [884, 473] on div at bounding box center [837, 472] width 257 height 113
click at [440, 263] on input "Подразделение" at bounding box center [507, 257] width 259 height 15
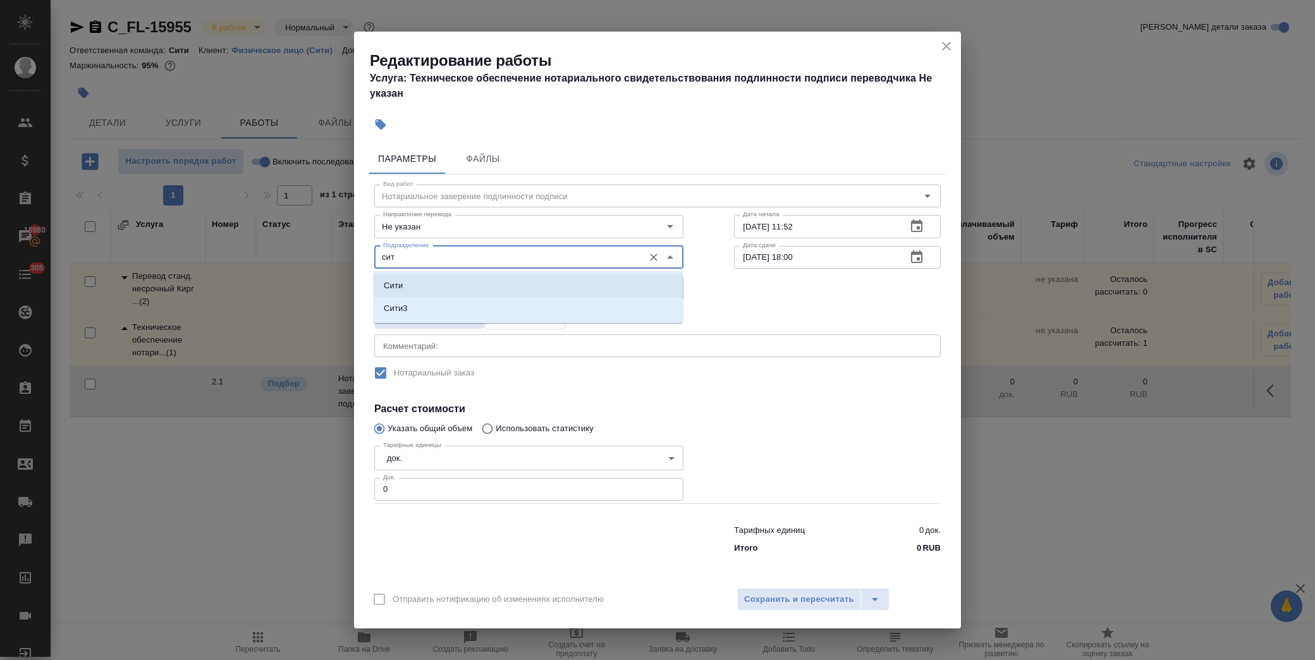
click at [413, 283] on li "Сити" at bounding box center [528, 285] width 309 height 23
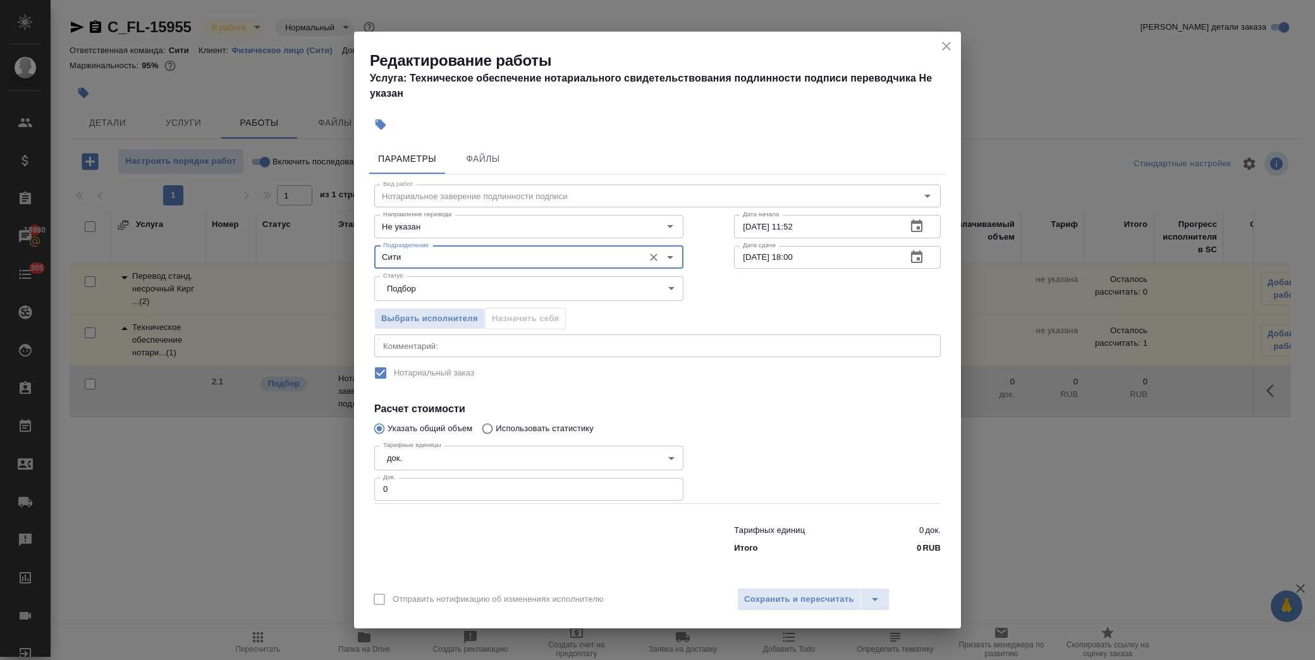
type input "Сити"
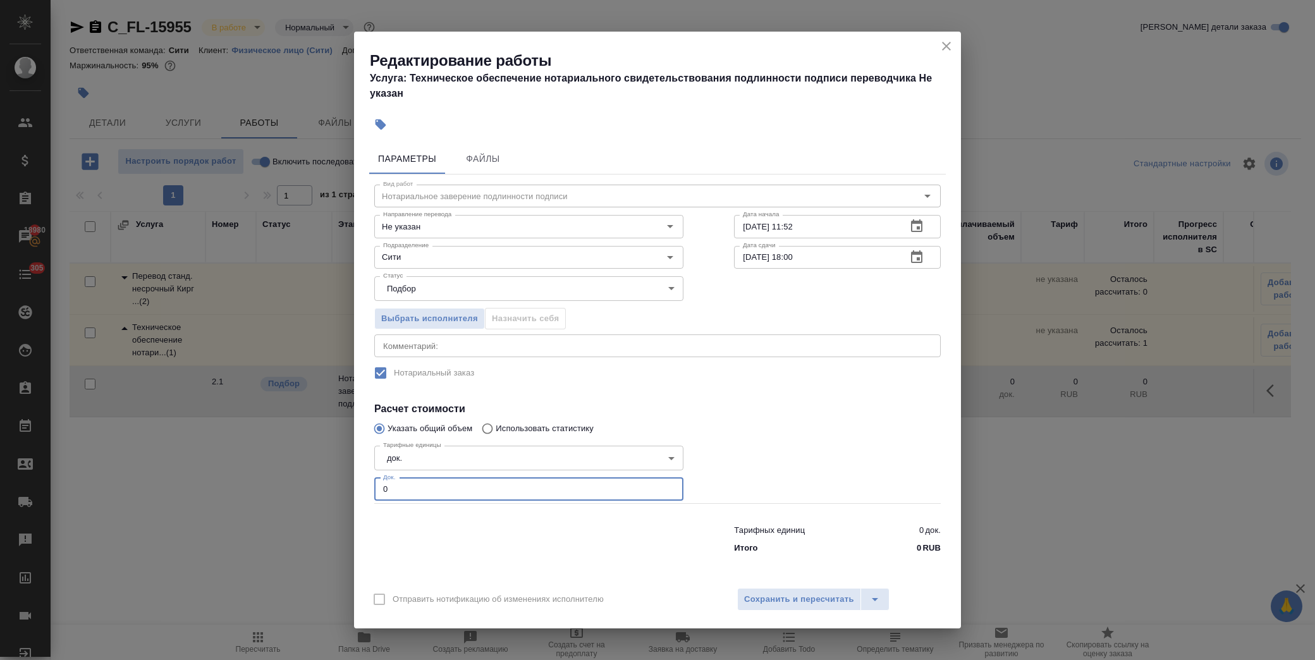
drag, startPoint x: 414, startPoint y: 495, endPoint x: 330, endPoint y: 496, distance: 84.1
click at [330, 496] on div "Редактирование работы Услуга: Техническое обеспечение нотариального свидетельст…" at bounding box center [657, 330] width 1315 height 660
type input "1"
click at [818, 596] on span "Сохранить и пересчитать" at bounding box center [799, 600] width 110 height 15
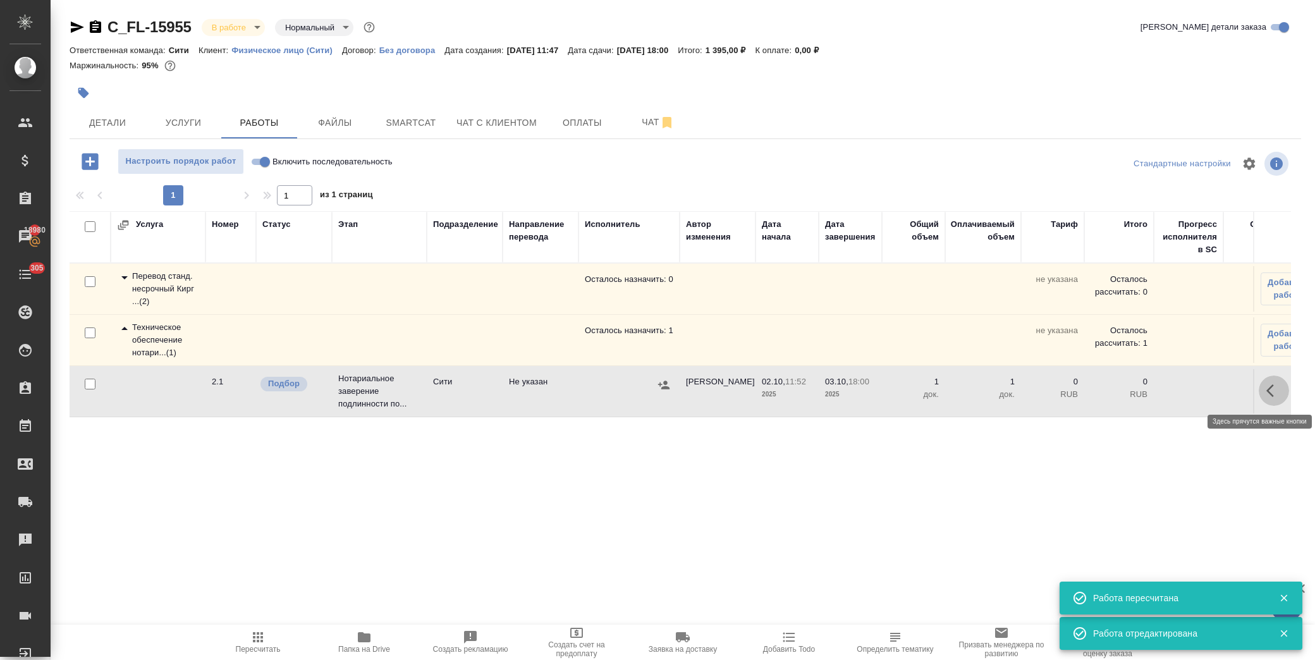
click at [1280, 389] on icon "button" at bounding box center [1274, 390] width 15 height 15
click at [1181, 397] on icon "button" at bounding box center [1181, 390] width 15 height 15
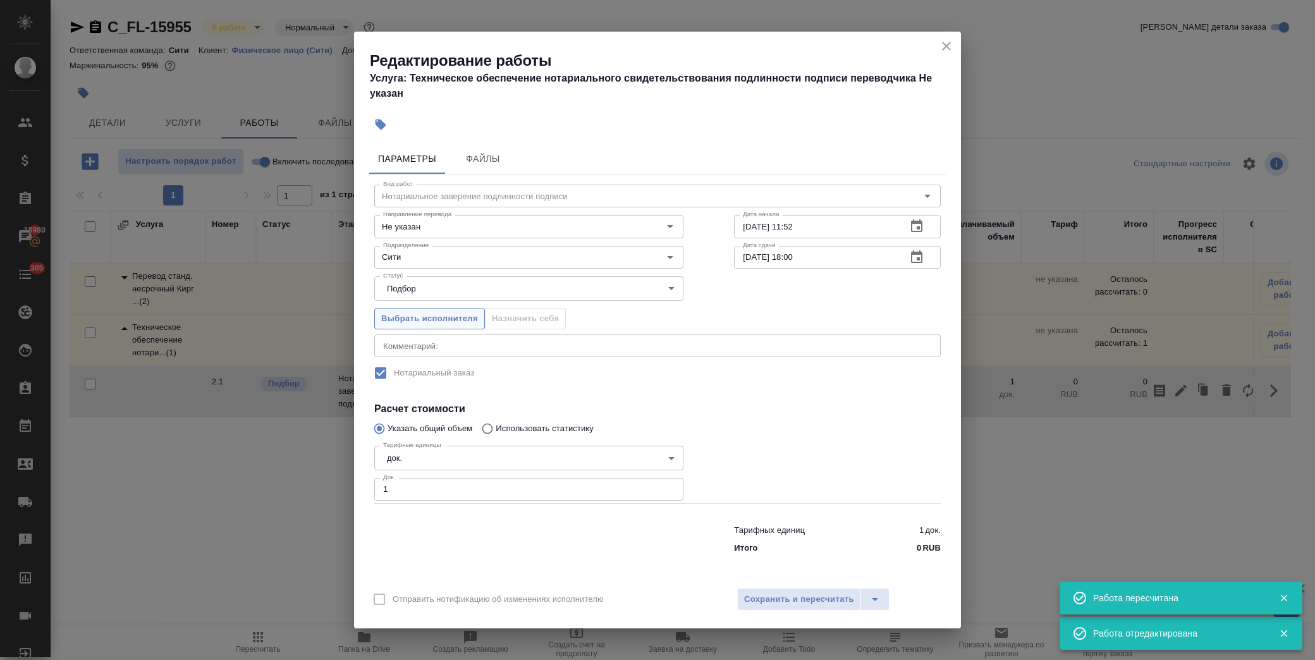
click at [446, 312] on span "Выбрать исполнителя" at bounding box center [429, 319] width 97 height 15
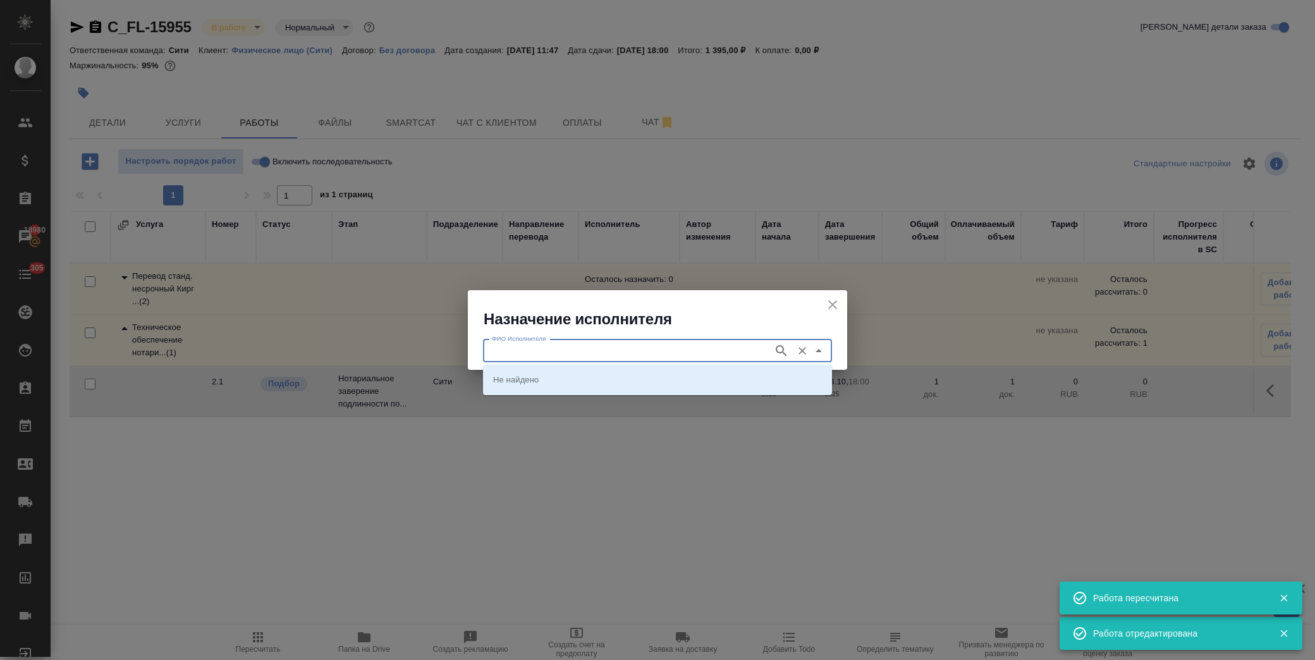
click at [551, 346] on input "ФИО Исполнителя" at bounding box center [627, 350] width 280 height 15
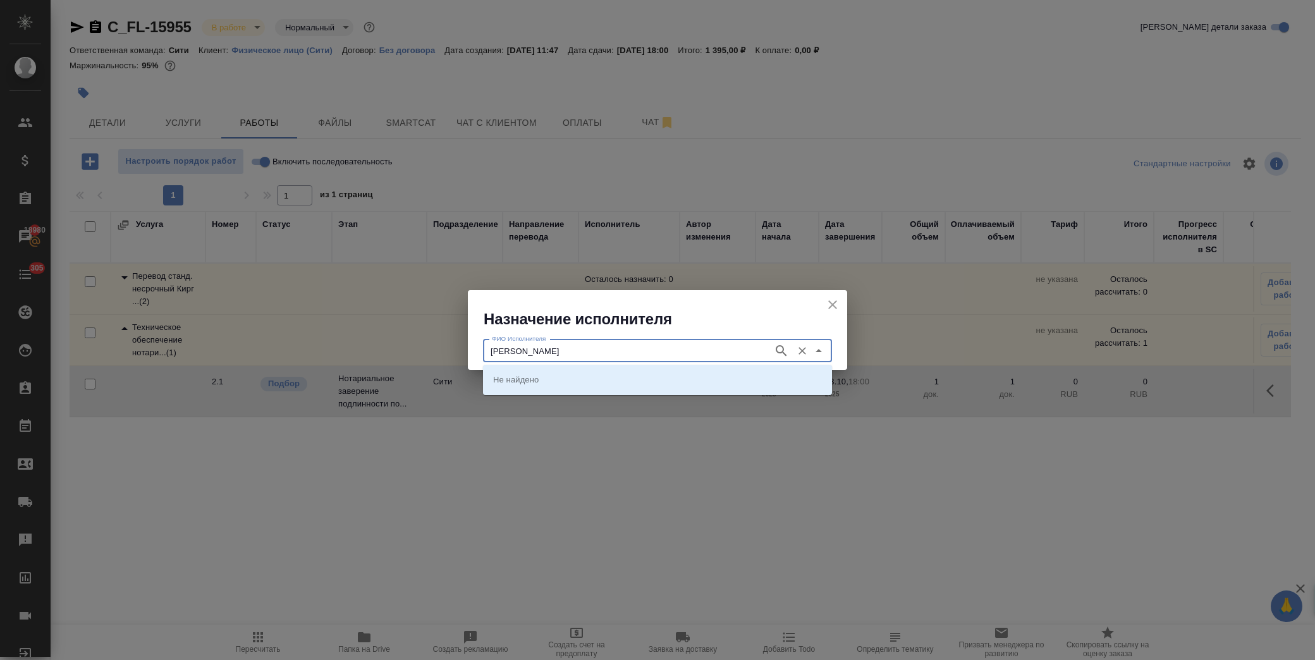
type input "крылова"
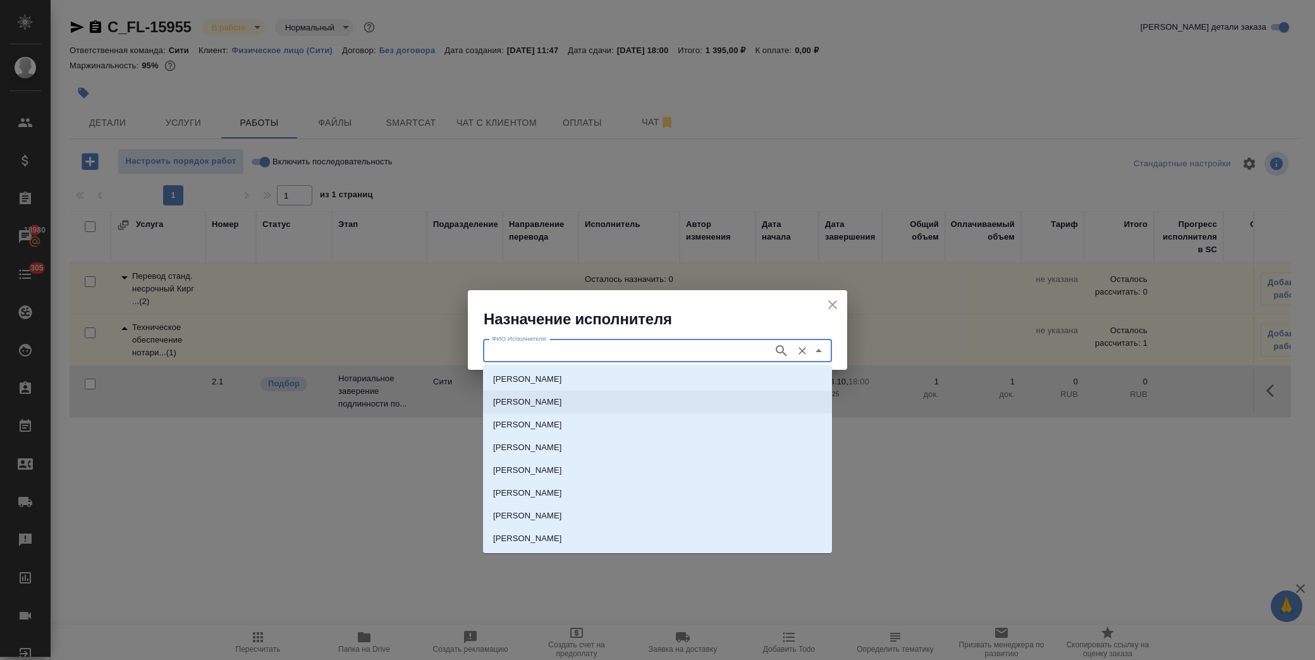
click at [562, 397] on p "НОТАРИУС Крылова Юлия Владимировна" at bounding box center [527, 402] width 69 height 13
type input "НОТАРИУС Крылова Юлия Владимировна"
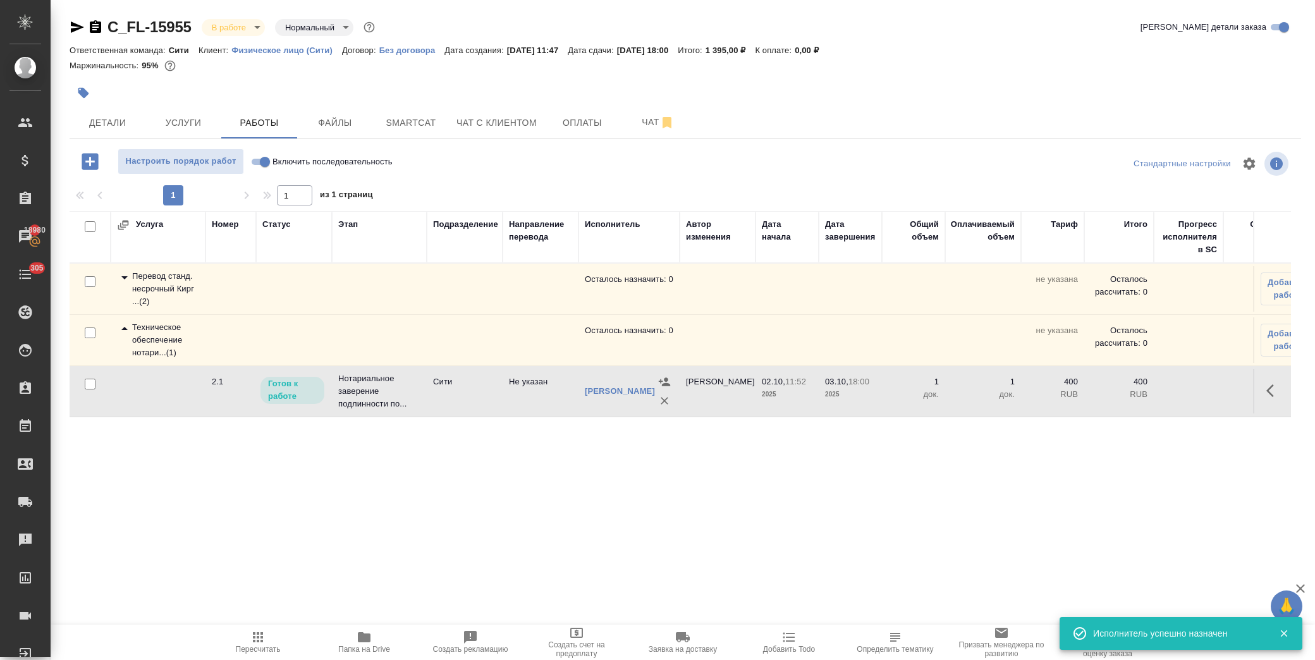
click at [250, 26] on body "🙏 .cls-1 fill:#fff; AWATERA Лофицкая Юлия Владимировна Клиенты Спецификации Зак…" at bounding box center [657, 330] width 1315 height 660
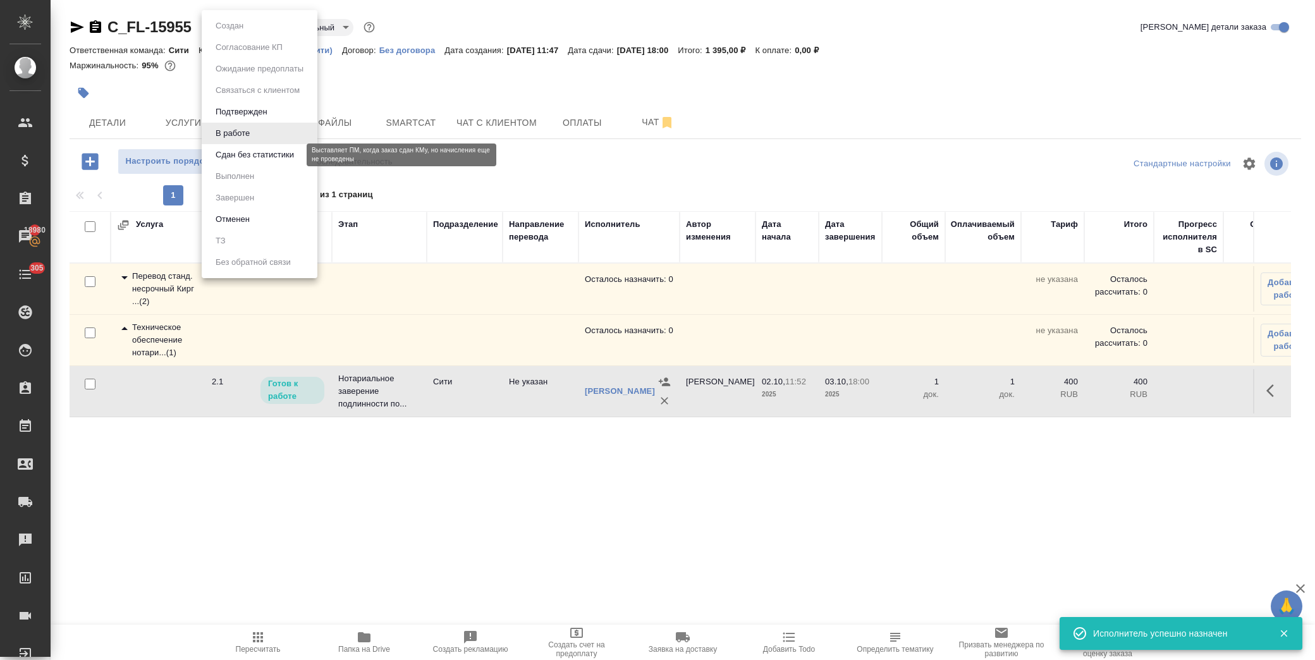
click at [281, 157] on button "Сдан без статистики" at bounding box center [255, 155] width 86 height 14
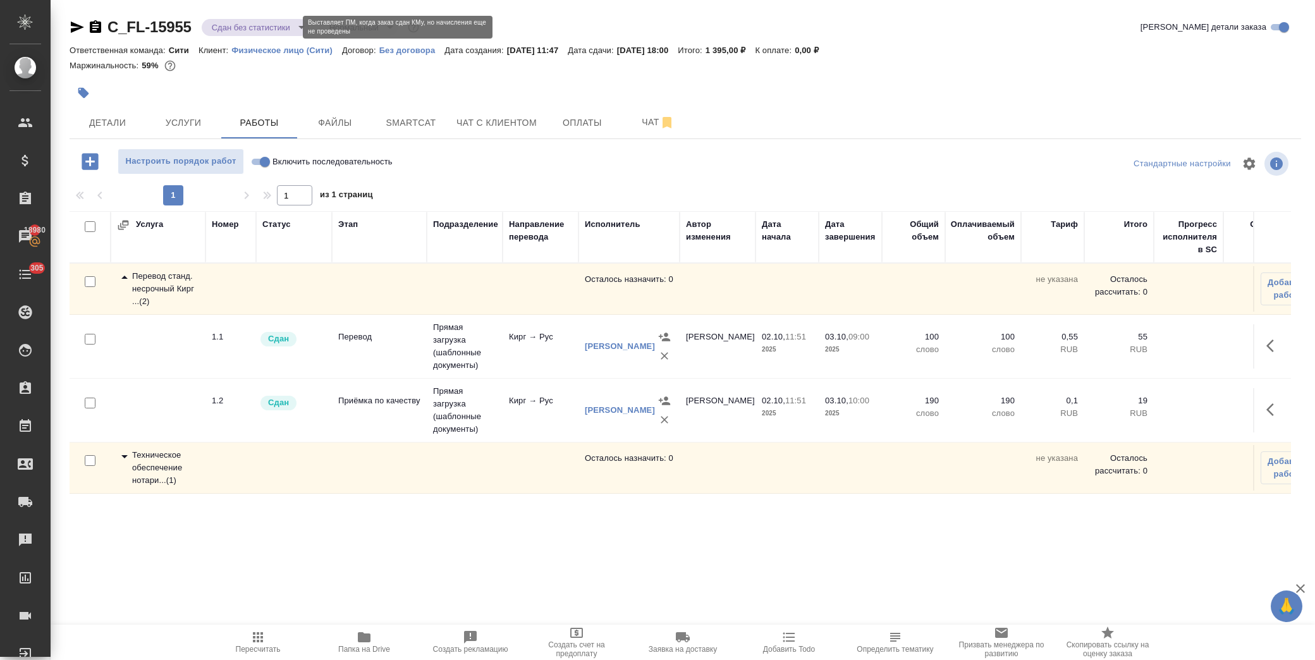
click at [273, 28] on body "🙏 .cls-1 fill:#fff; AWATERA Лофицкая Юлия Владимировна Клиенты Спецификации Зак…" at bounding box center [657, 330] width 1315 height 660
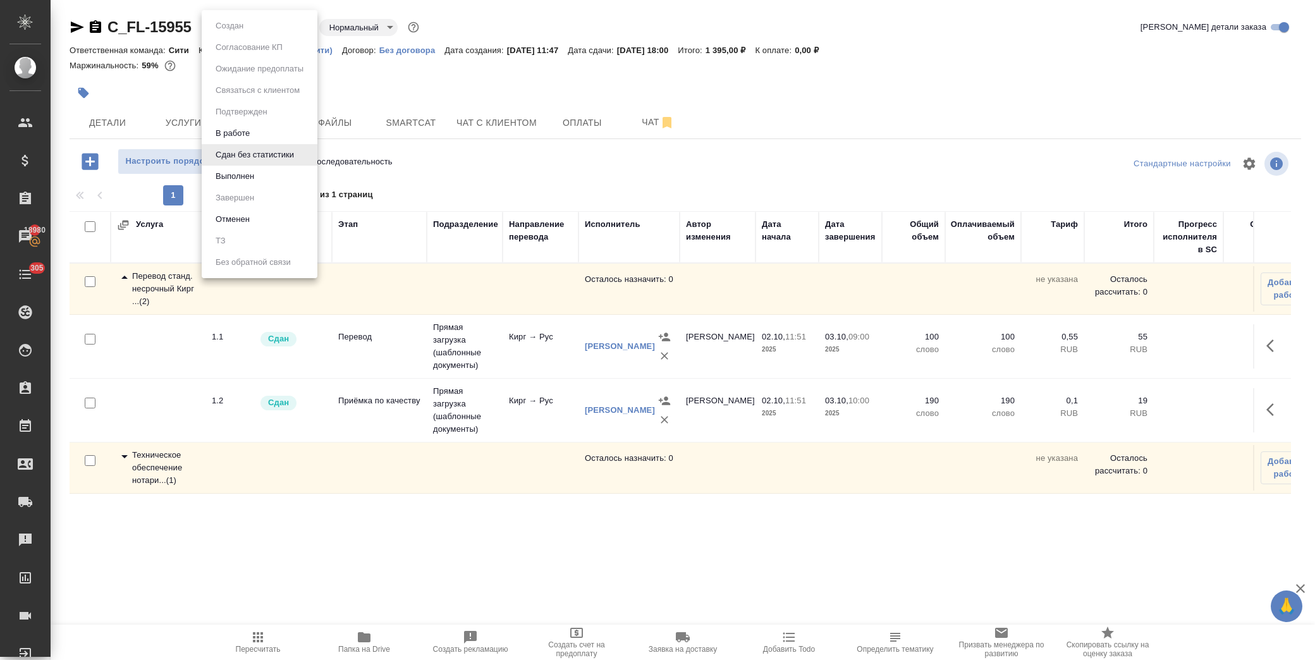
click at [272, 175] on li "Выполнен" at bounding box center [260, 177] width 116 height 22
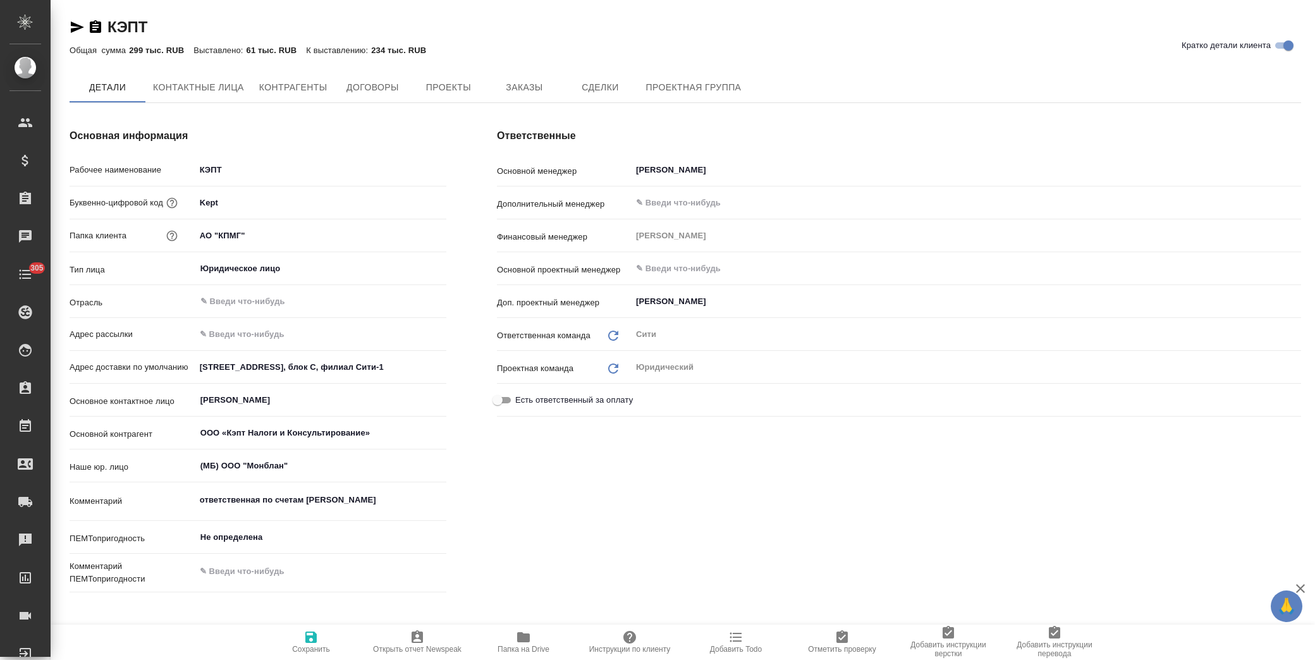
type textarea "x"
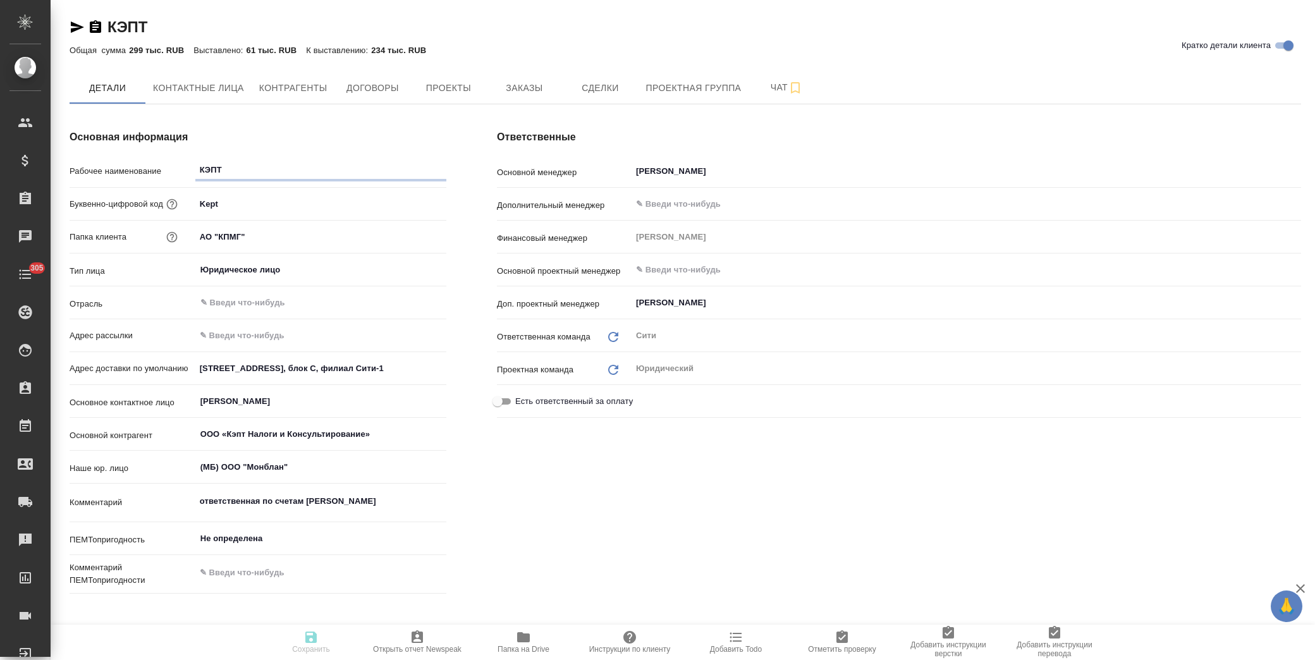
type textarea "x"
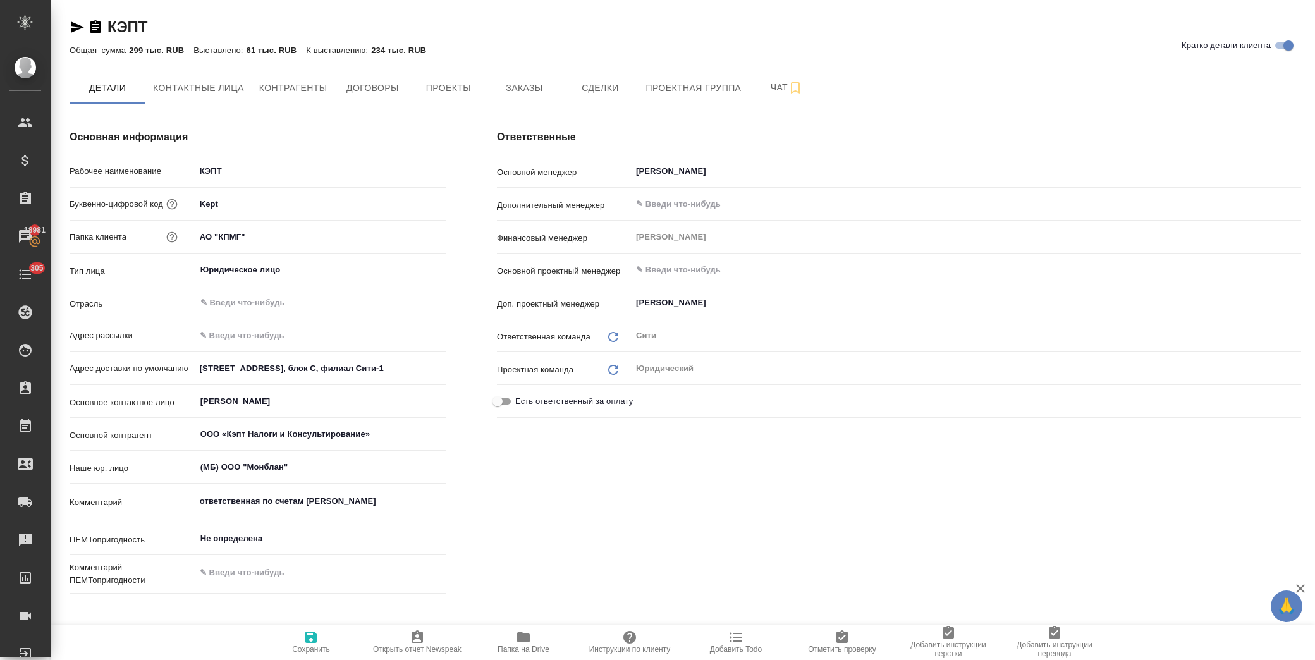
type textarea "x"
click at [521, 83] on span "Заказы" at bounding box center [524, 88] width 61 height 16
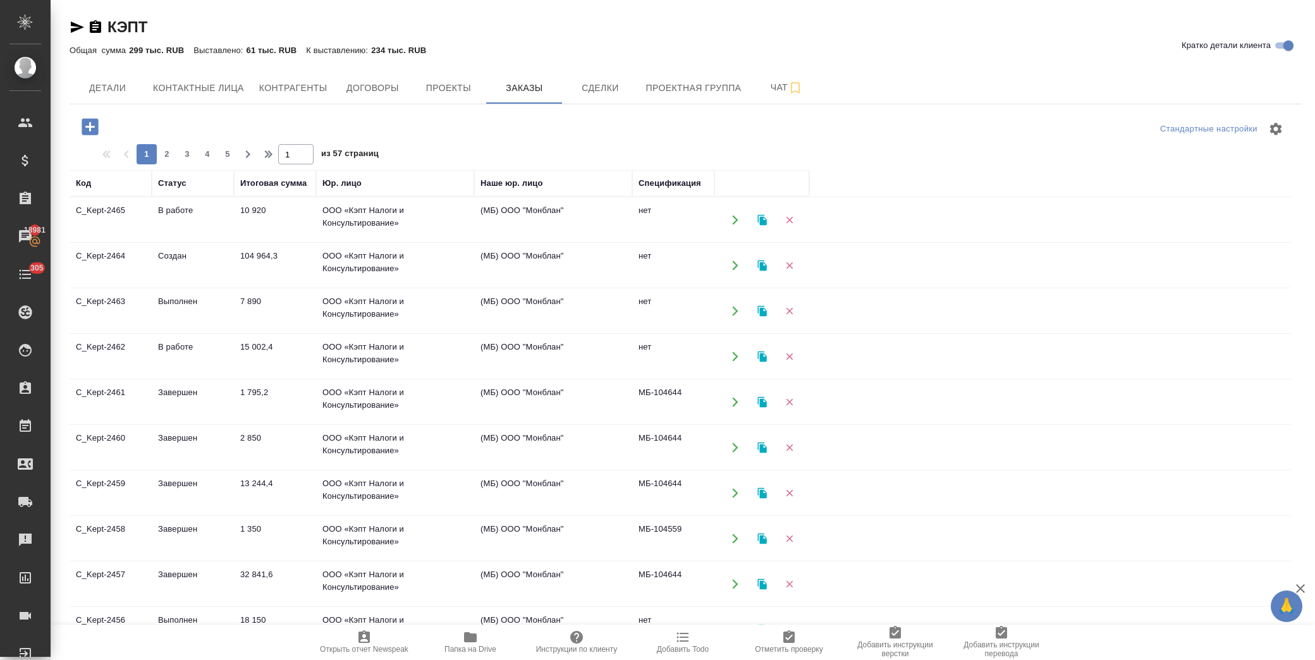
scroll to position [41, 0]
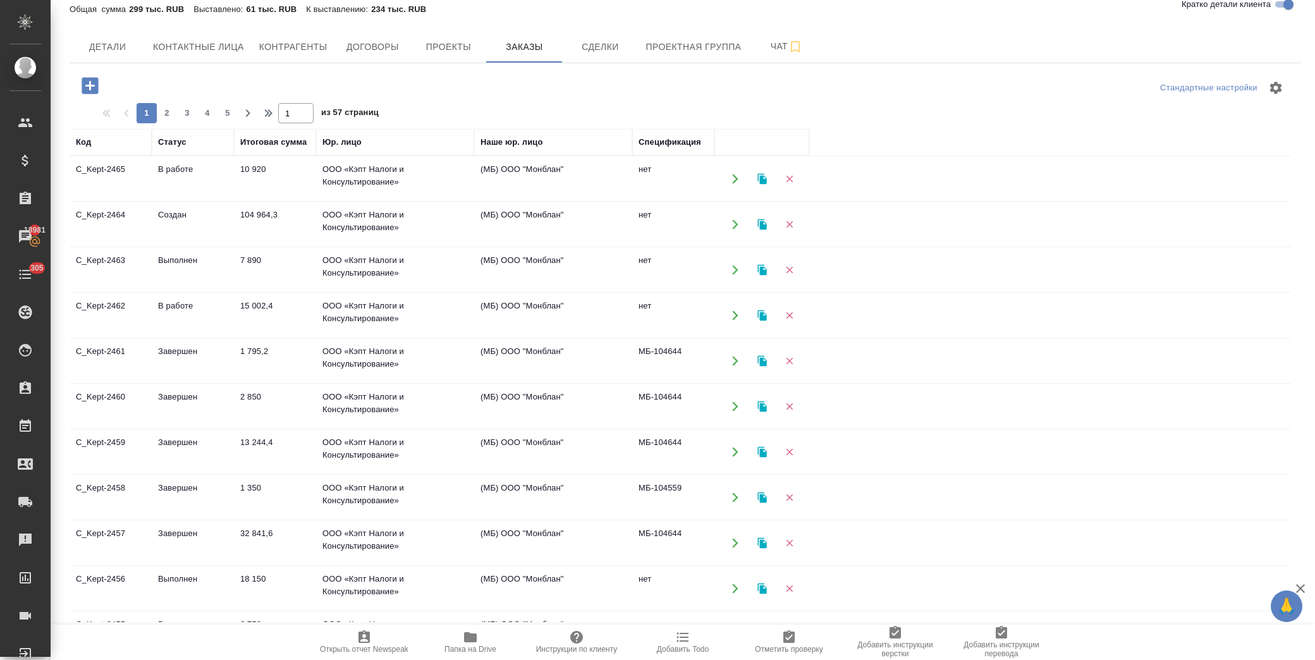
click at [598, 81] on div at bounding box center [685, 88] width 410 height 30
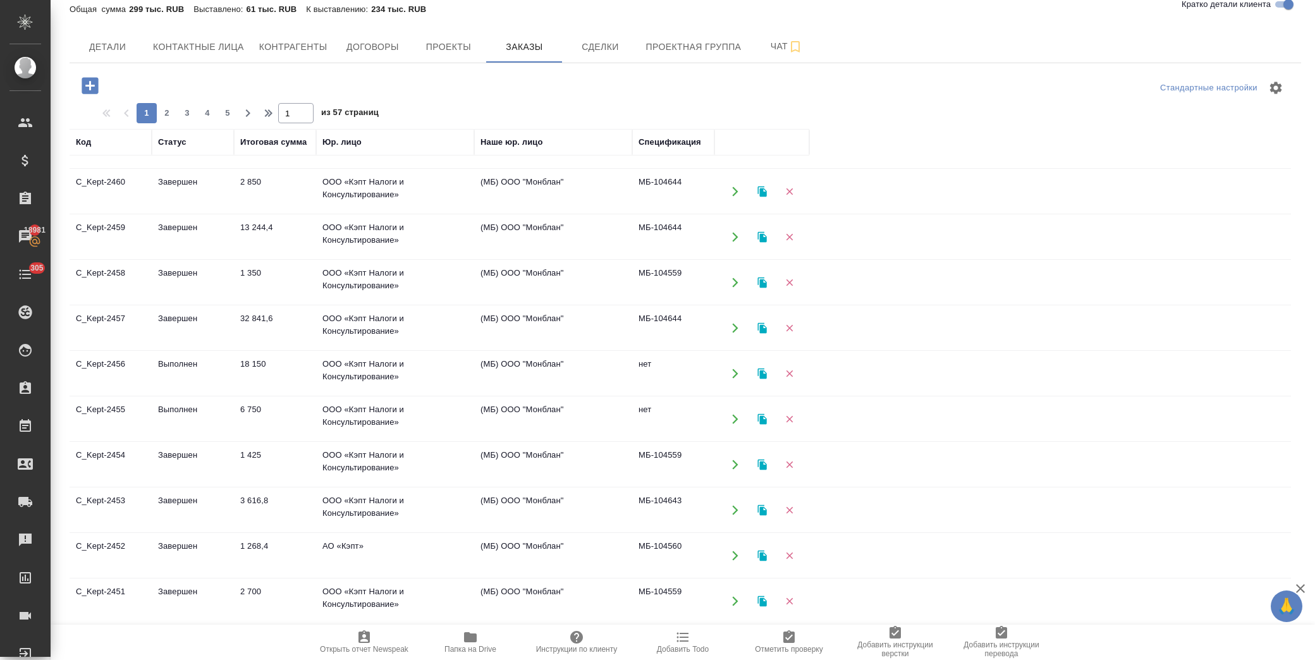
scroll to position [217, 0]
click at [288, 557] on td "1 268,4" at bounding box center [275, 554] width 82 height 44
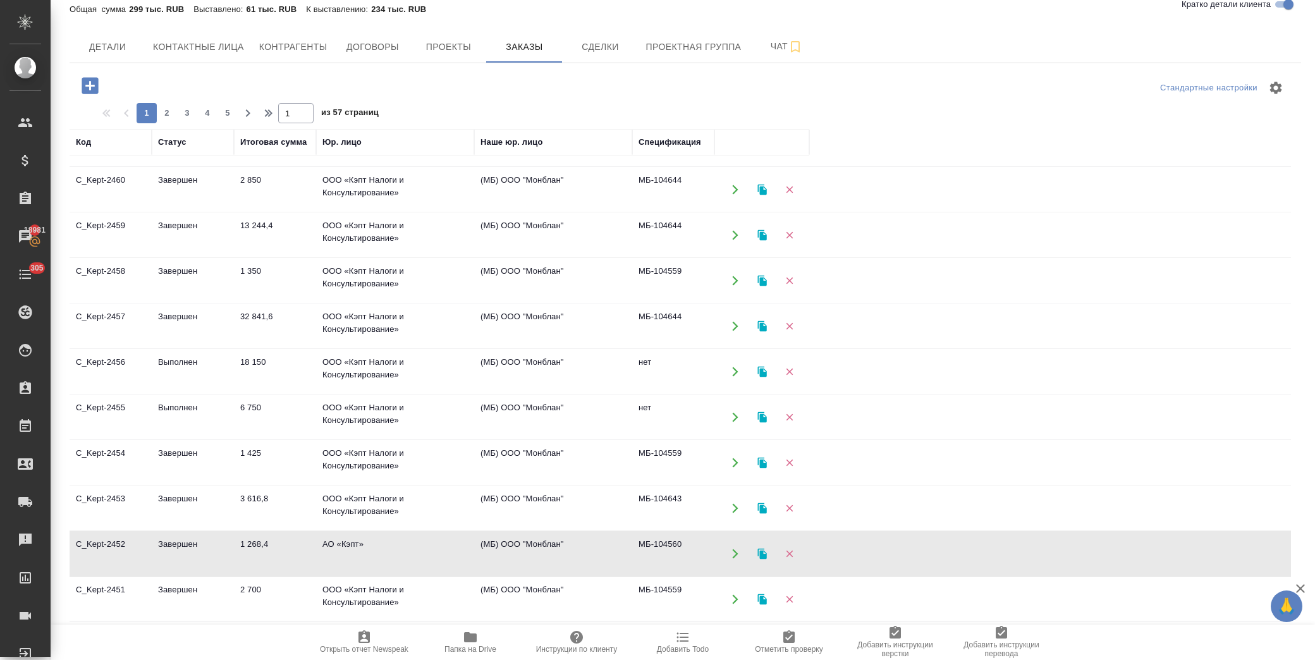
click at [288, 557] on td "1 268,4" at bounding box center [275, 554] width 82 height 44
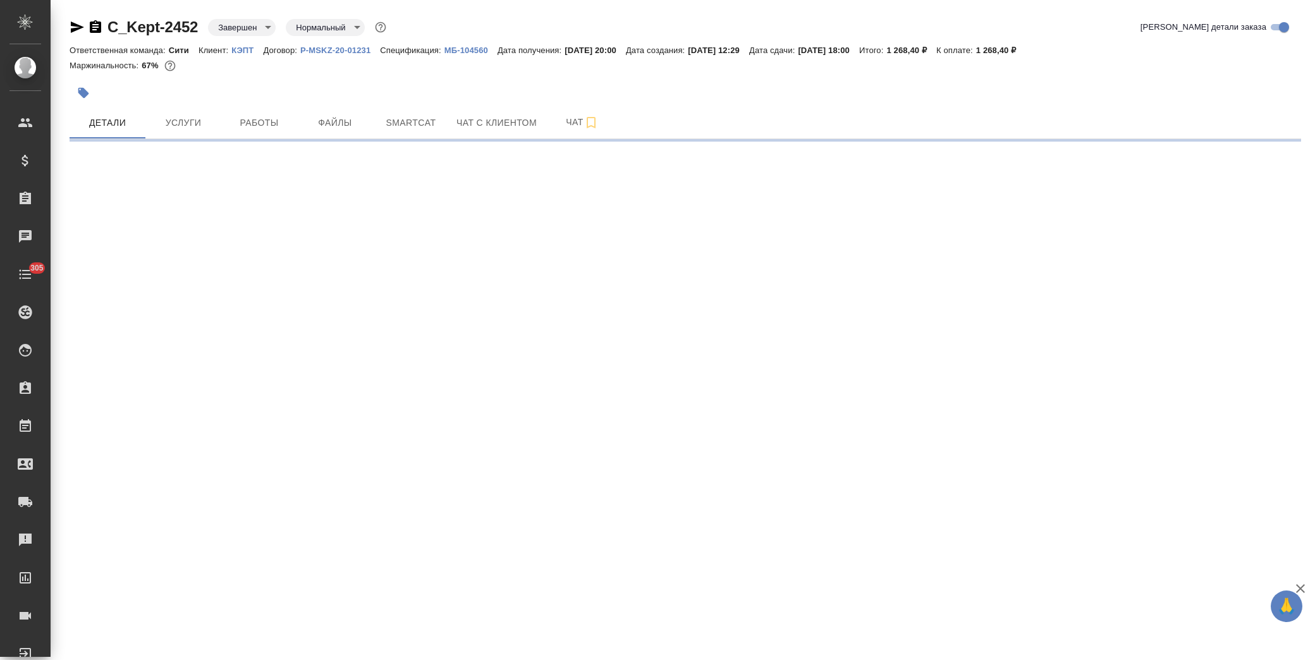
select select "RU"
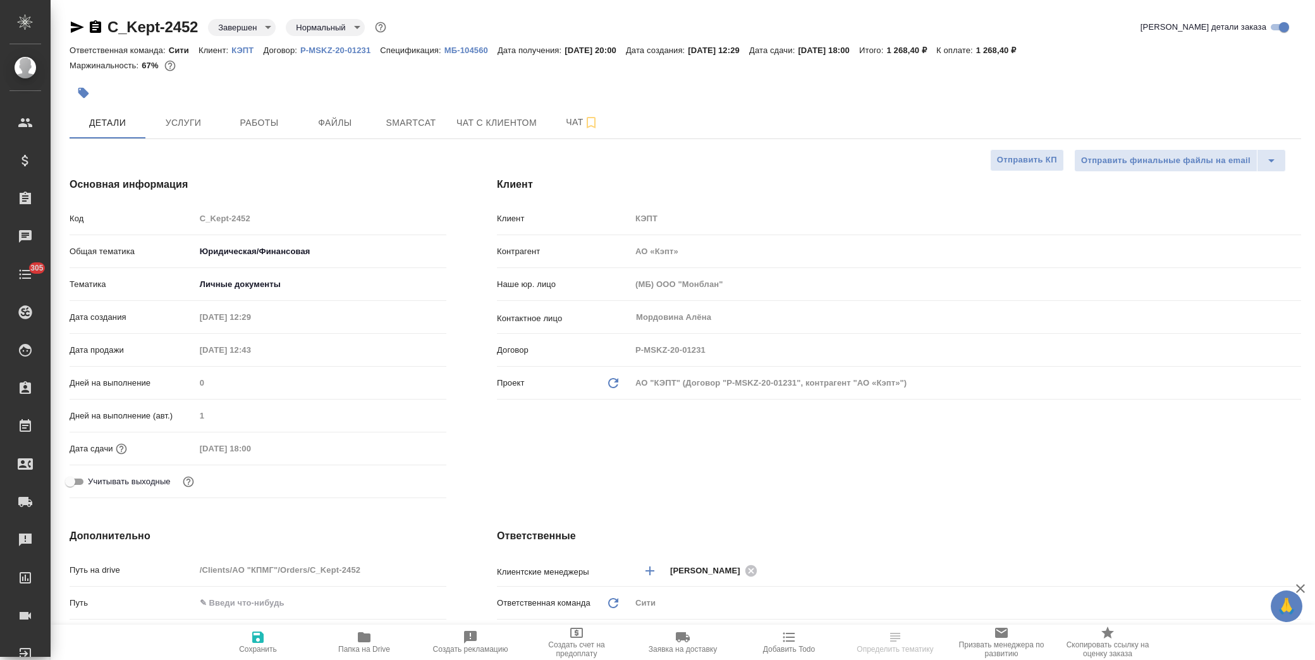
type textarea "x"
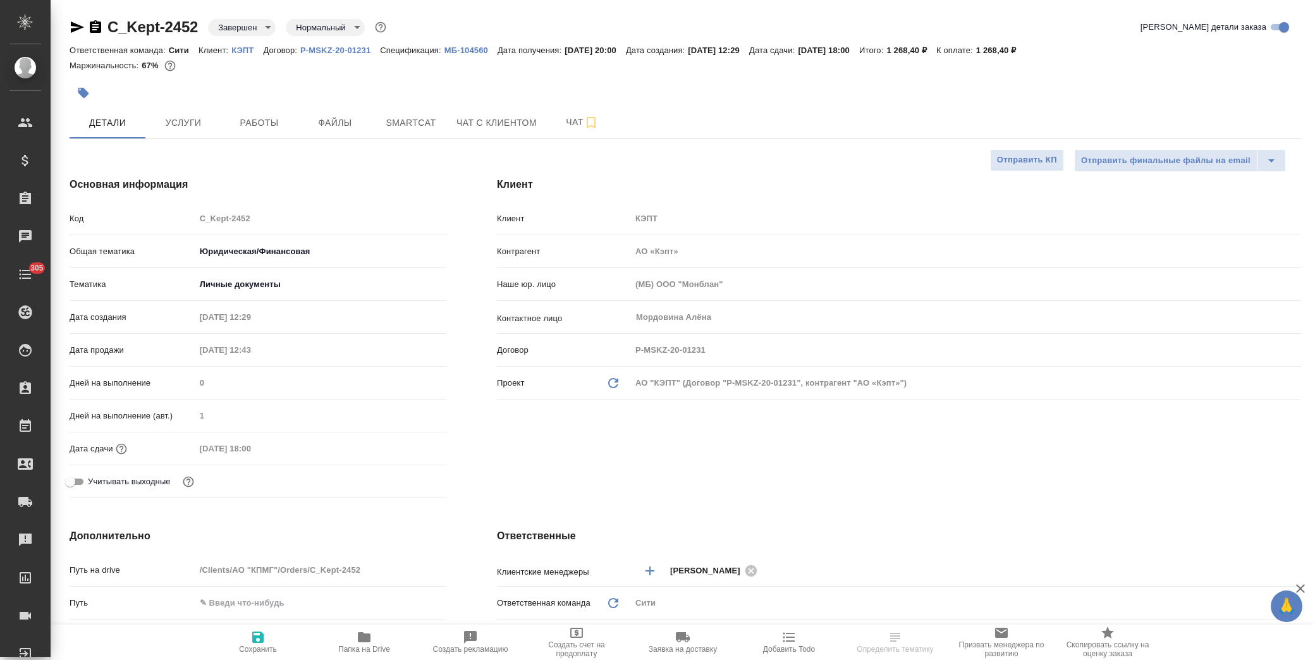
type textarea "x"
drag, startPoint x: 202, startPoint y: 33, endPoint x: 108, endPoint y: 28, distance: 95.0
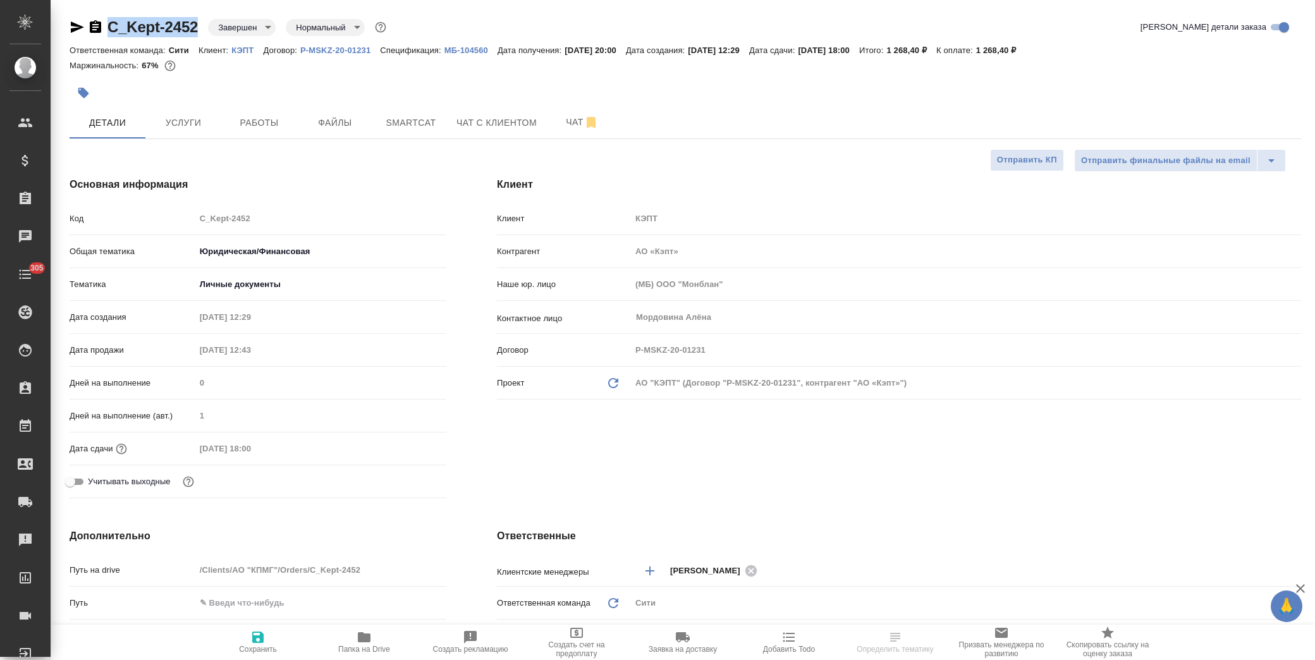
click at [108, 28] on div "C_Kept-2452 Завершен closed Нормальный normal" at bounding box center [229, 27] width 319 height 20
type textarea "x"
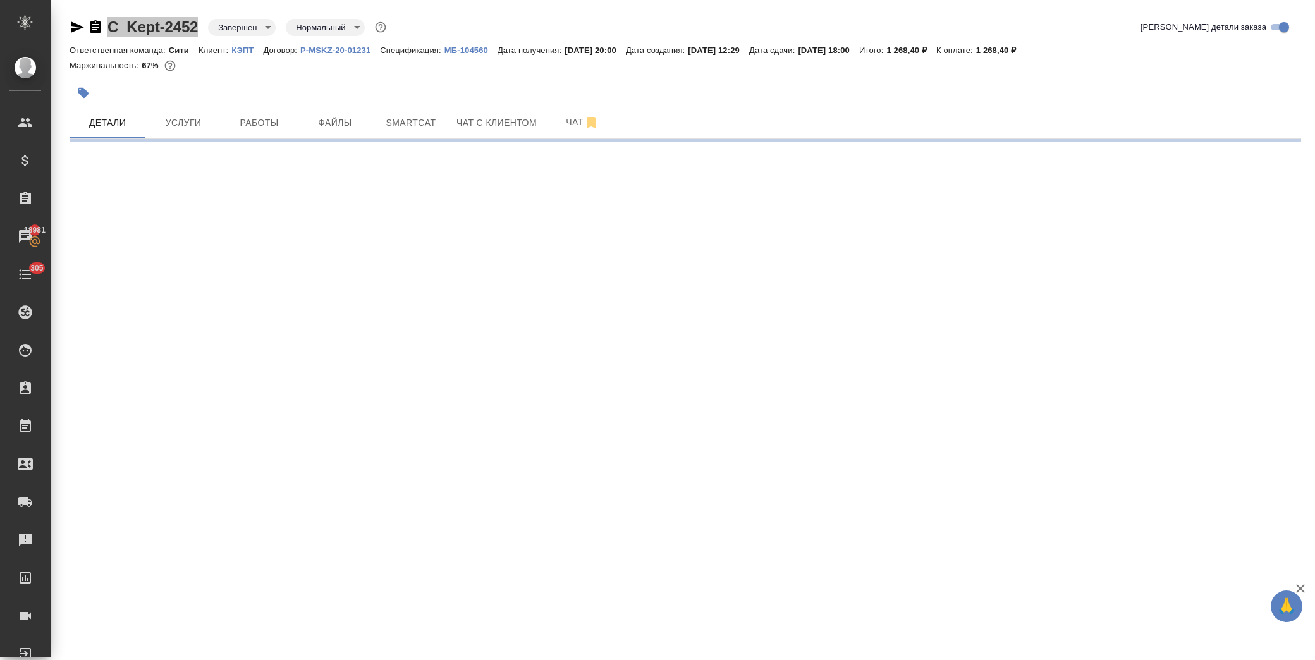
select select "RU"
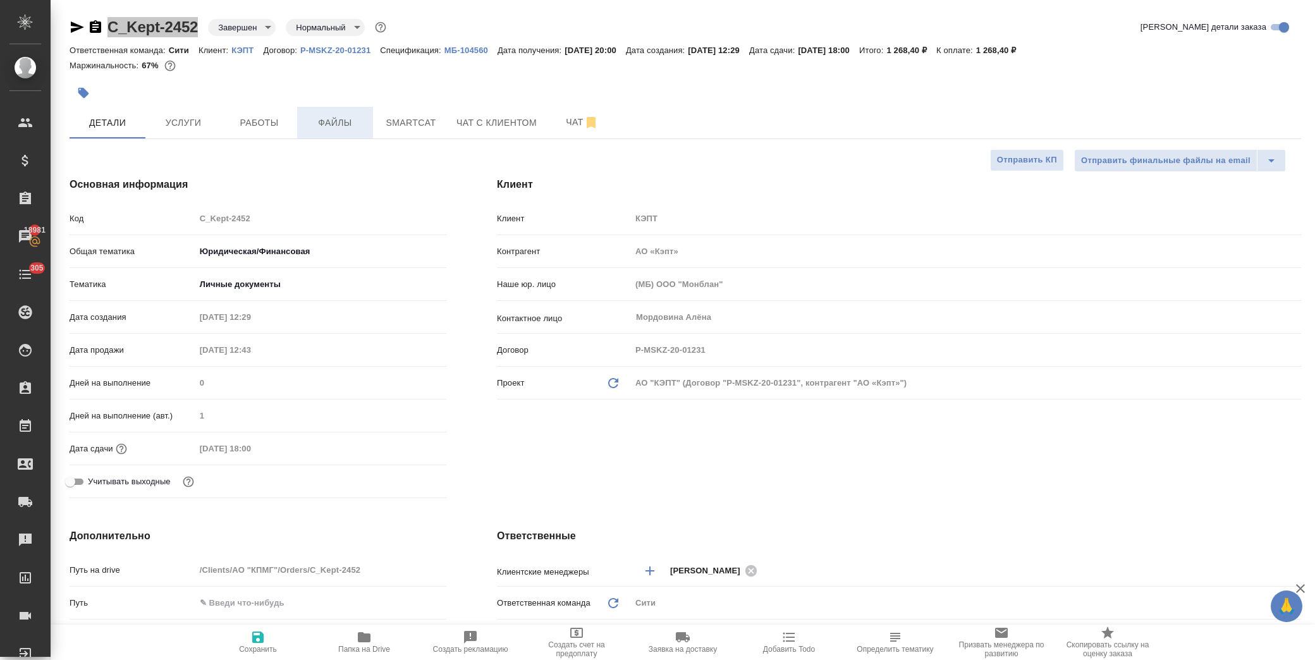
type textarea "x"
click at [342, 121] on span "Файлы" at bounding box center [335, 123] width 61 height 16
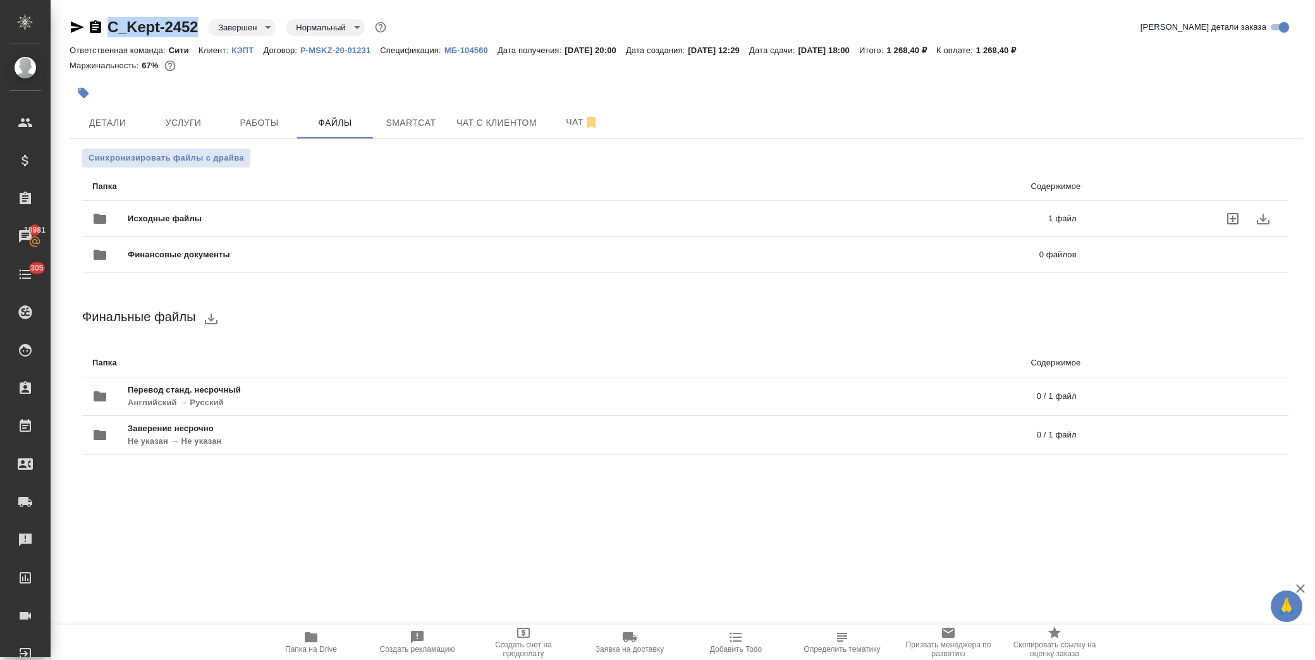
click at [219, 221] on span "Исходные файлы" at bounding box center [377, 218] width 498 height 13
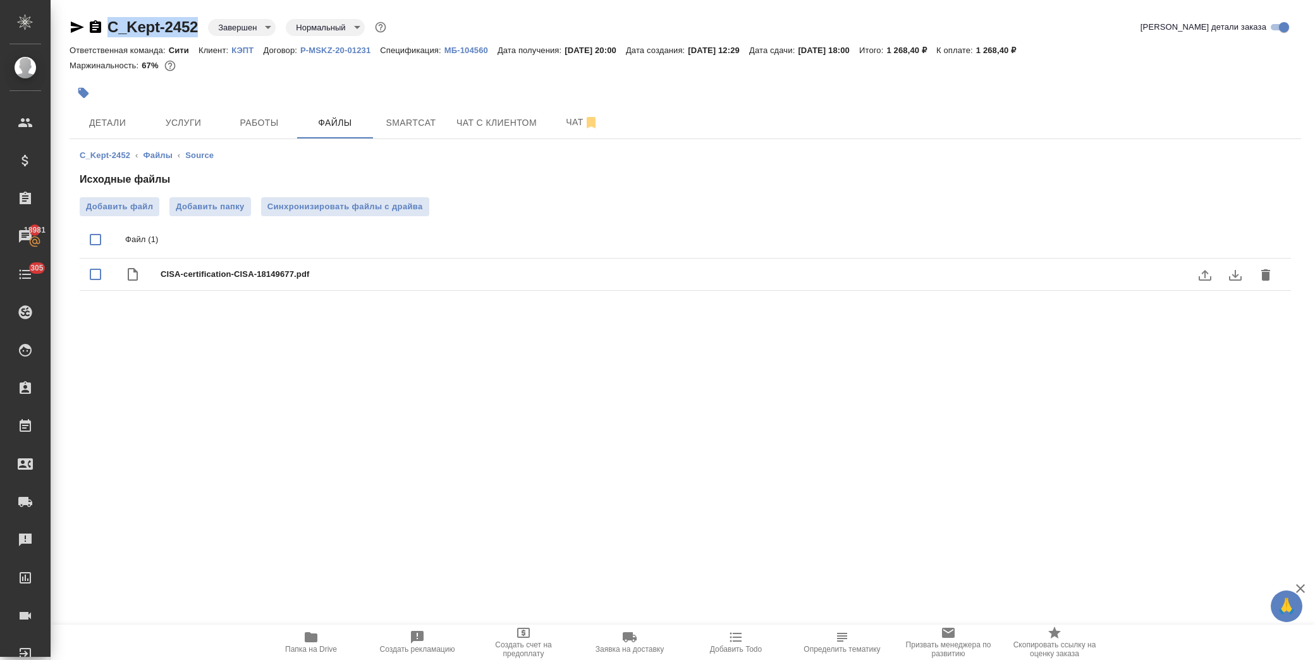
click at [1232, 278] on icon "download" at bounding box center [1235, 275] width 15 height 15
click at [313, 636] on icon "button" at bounding box center [311, 637] width 13 height 10
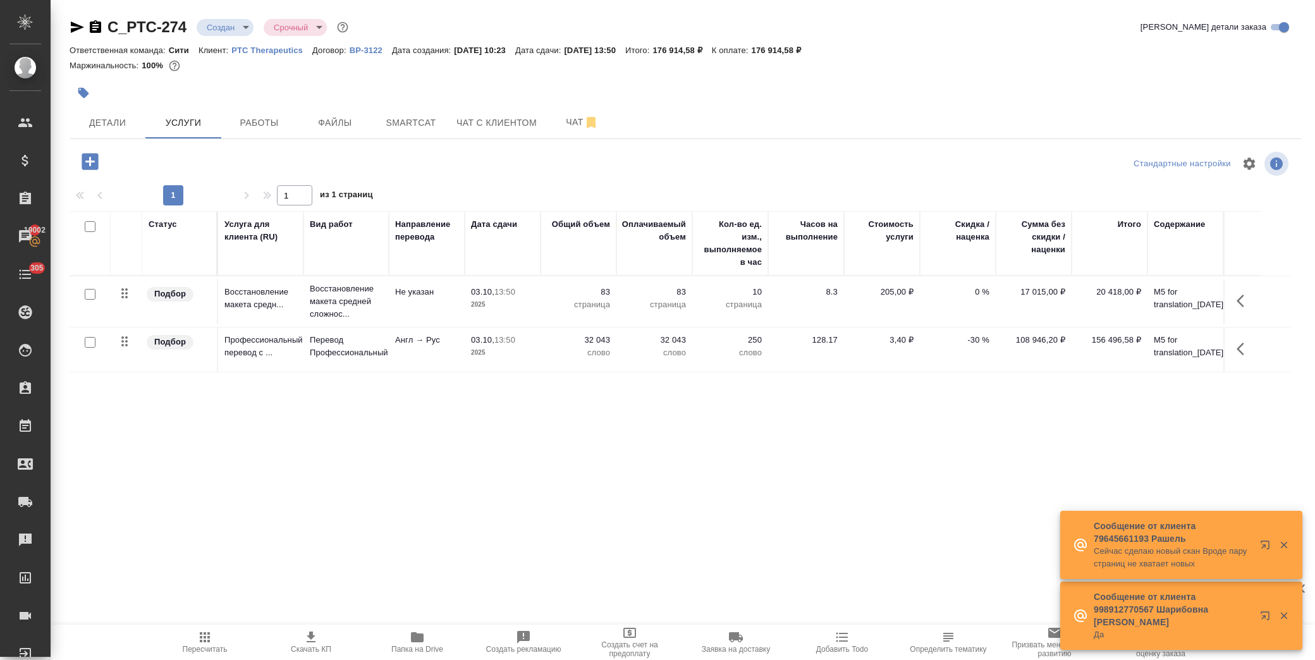
click at [976, 345] on p "-30 %" at bounding box center [958, 340] width 63 height 13
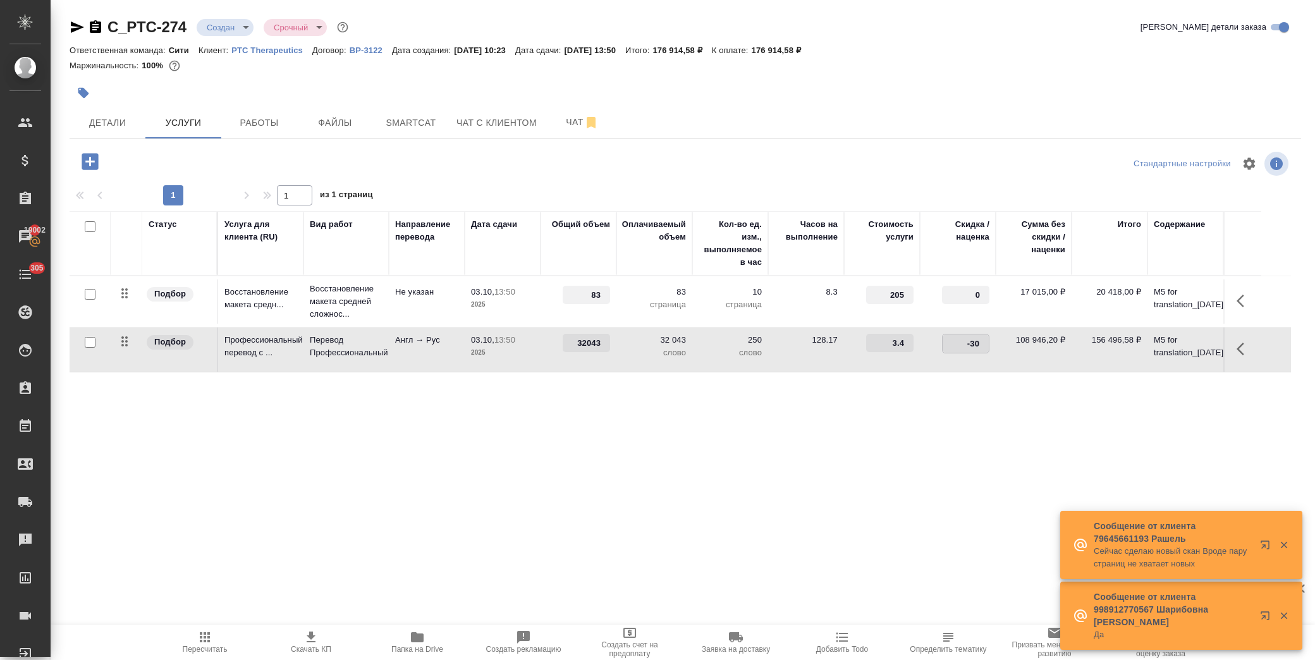
drag, startPoint x: 961, startPoint y: 339, endPoint x: 979, endPoint y: 342, distance: 18.0
click at [980, 344] on input "-30" at bounding box center [966, 344] width 46 height 18
type input "0"
click at [970, 507] on div "C_PTC-274 Создан new Срочный urgent Кратко детали заказа Ответственная команда:…" at bounding box center [686, 257] width 1246 height 515
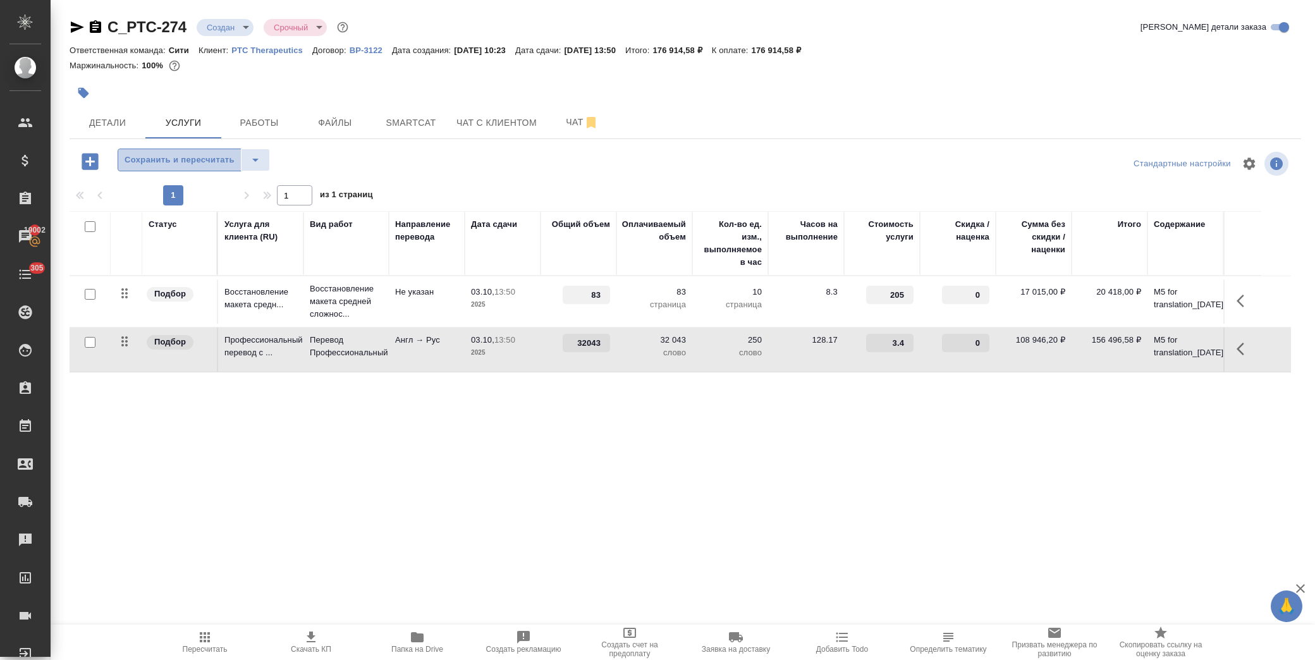
click at [162, 163] on span "Сохранить и пересчитать" at bounding box center [180, 160] width 110 height 15
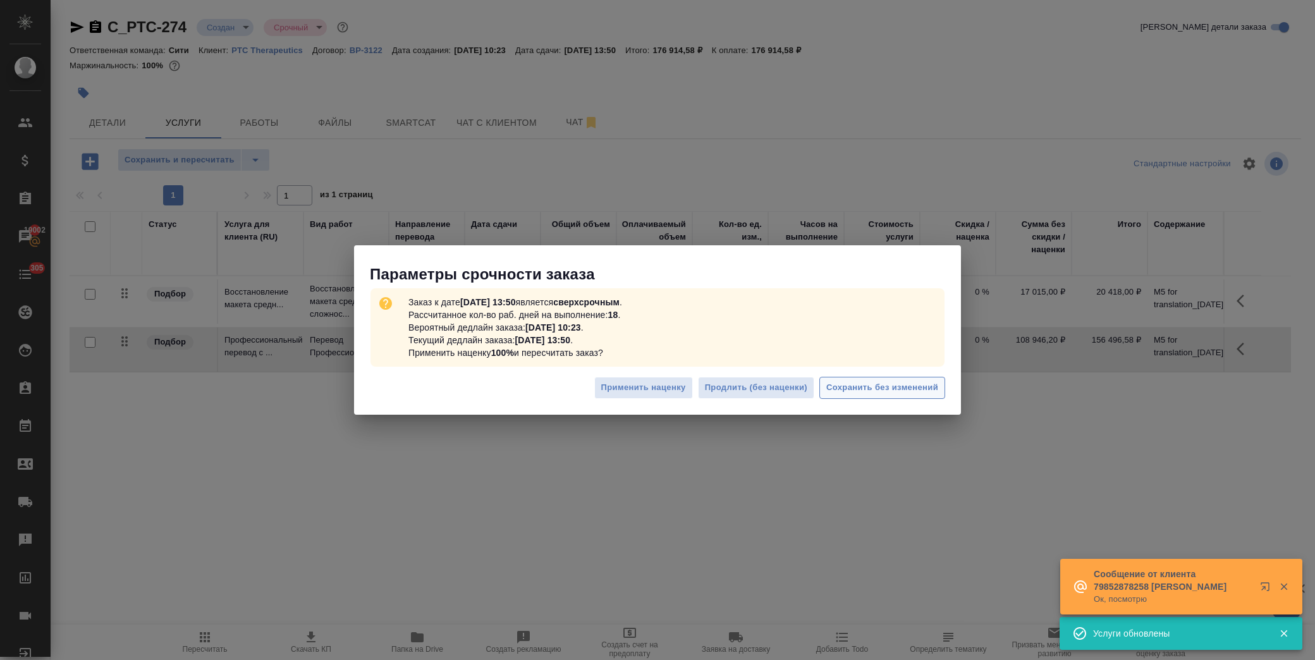
click at [887, 392] on span "Сохранить без изменений" at bounding box center [883, 388] width 112 height 15
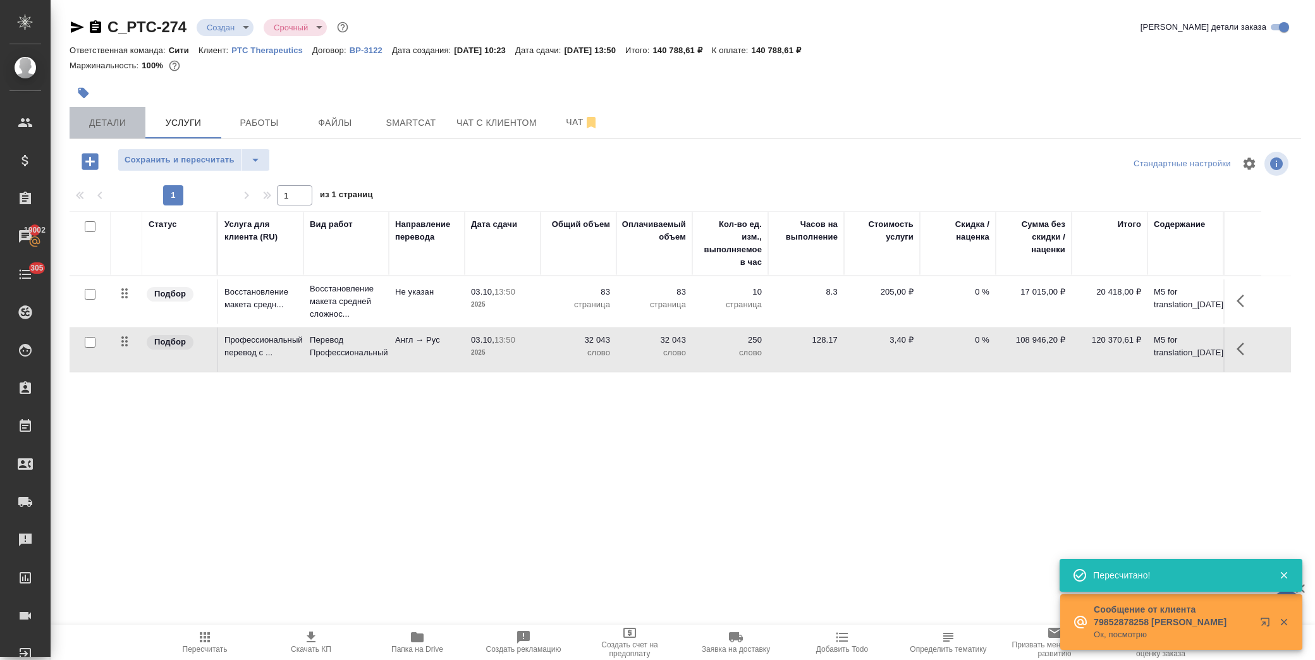
click at [106, 122] on span "Детали" at bounding box center [107, 123] width 61 height 16
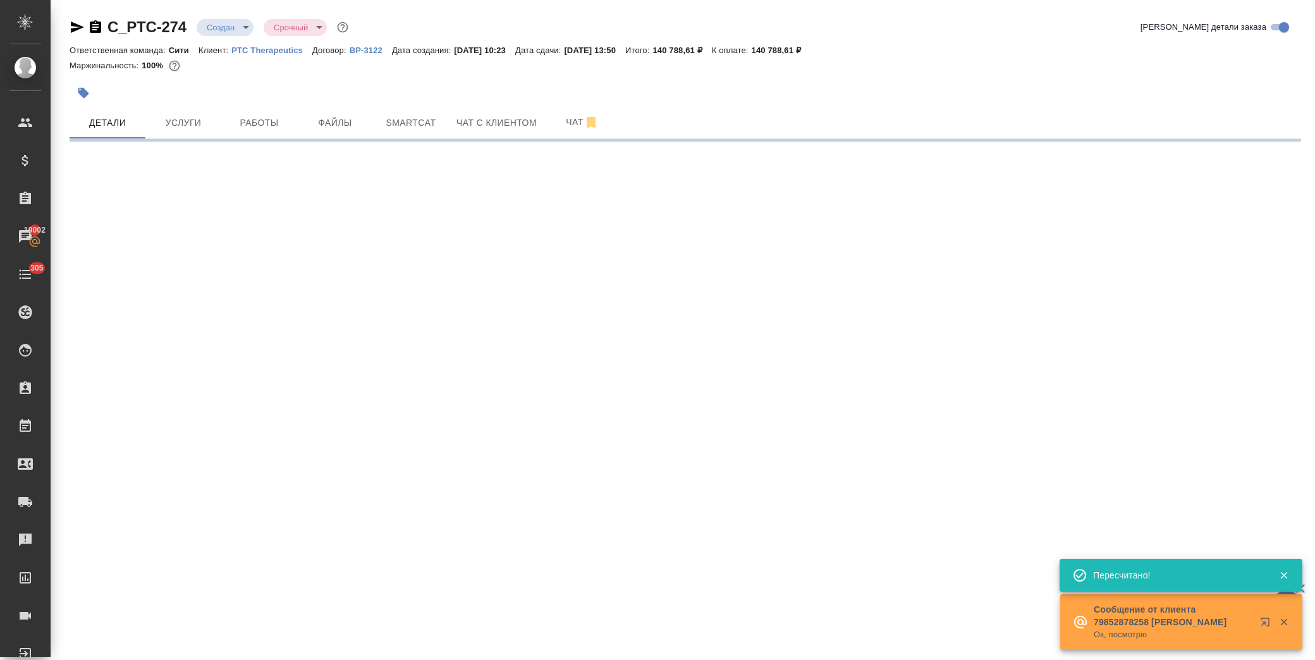
select select "RU"
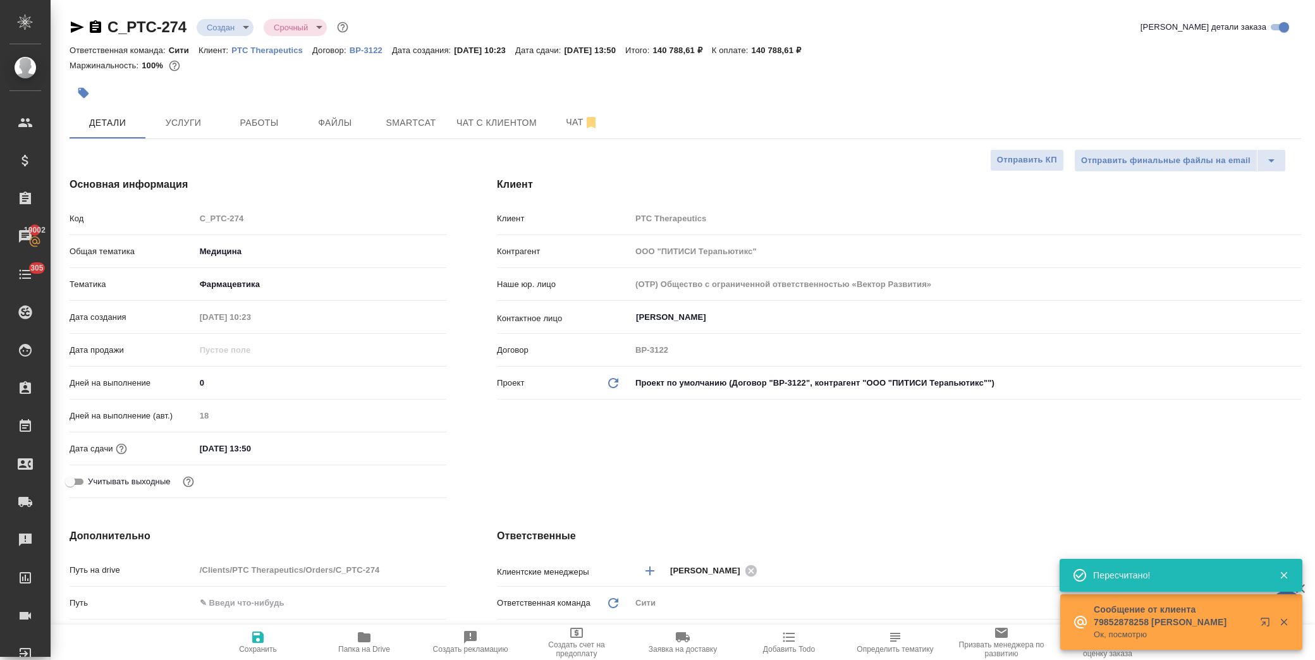
type textarea "x"
click at [286, 449] on input "[DATE] 13:50" at bounding box center [250, 449] width 111 height 18
click at [403, 448] on icon "button" at bounding box center [409, 447] width 15 height 15
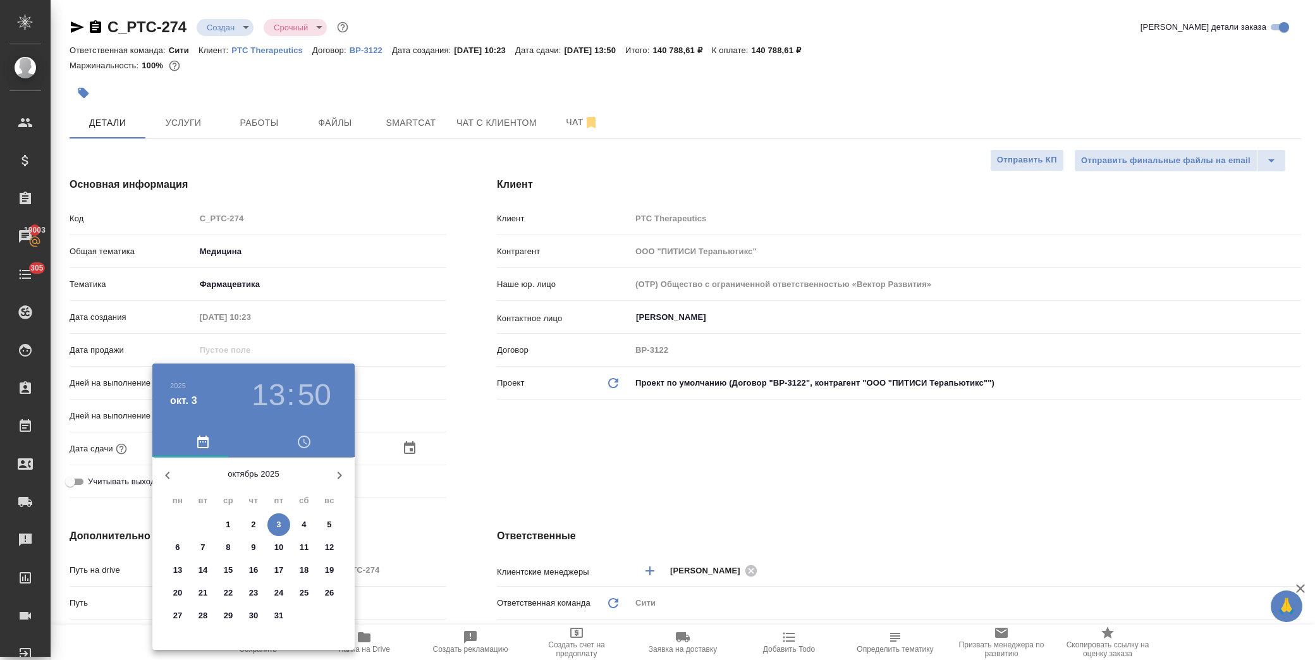
click at [206, 617] on p "28" at bounding box center [203, 616] width 9 height 13
type input "[DATE] 13:50"
type textarea "x"
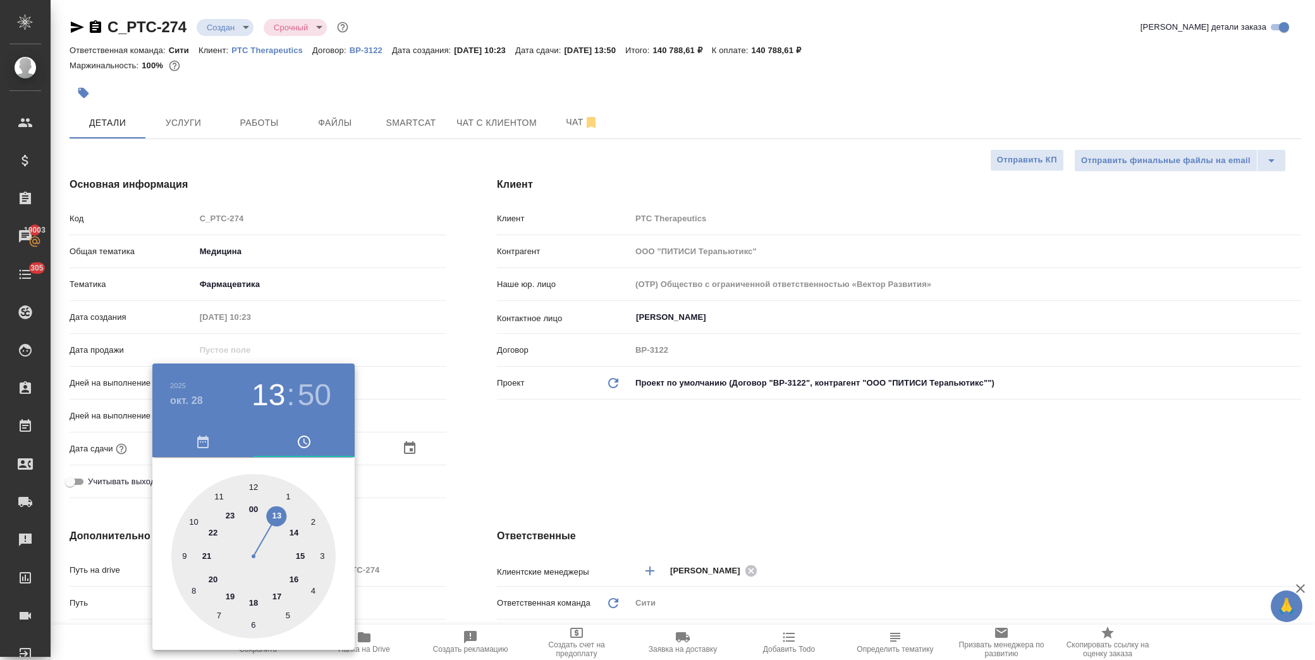
click at [295, 530] on div at bounding box center [253, 556] width 164 height 164
type input "[DATE] 14:50"
type textarea "x"
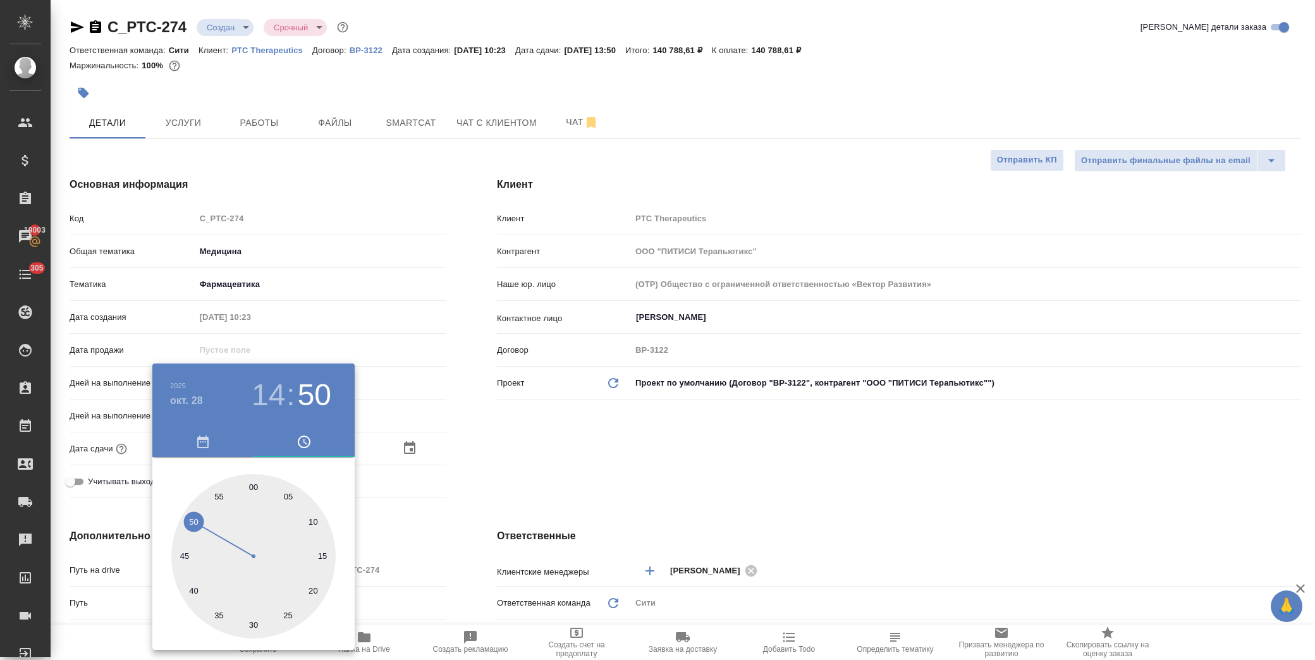
click at [253, 484] on div at bounding box center [253, 556] width 164 height 164
type input "[DATE] 14:00"
type textarea "x"
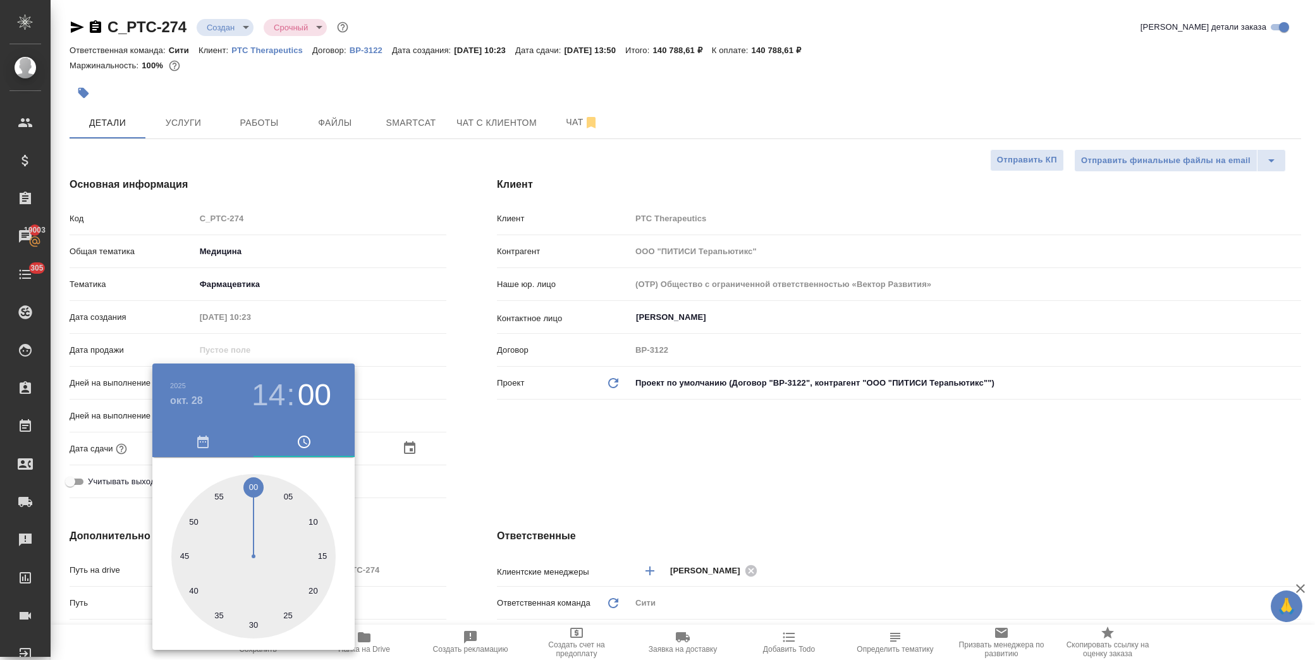
click at [604, 445] on div at bounding box center [657, 330] width 1315 height 660
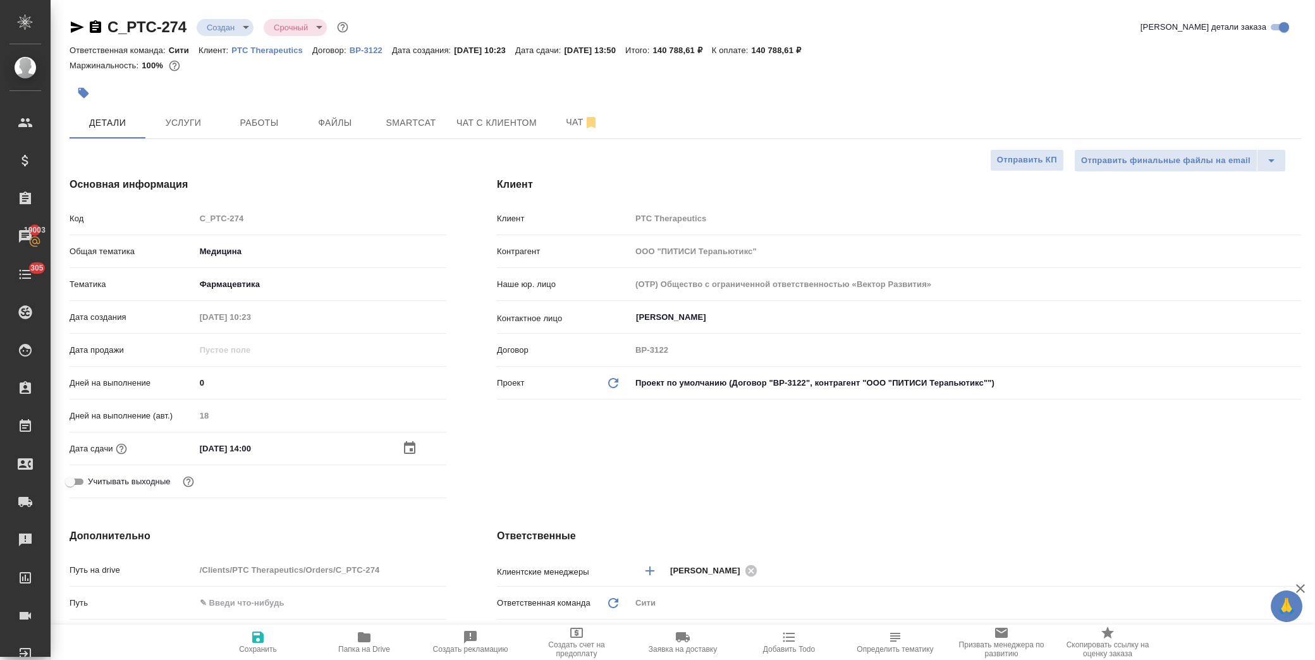
click at [268, 646] on span "Сохранить" at bounding box center [258, 649] width 38 height 9
type textarea "x"
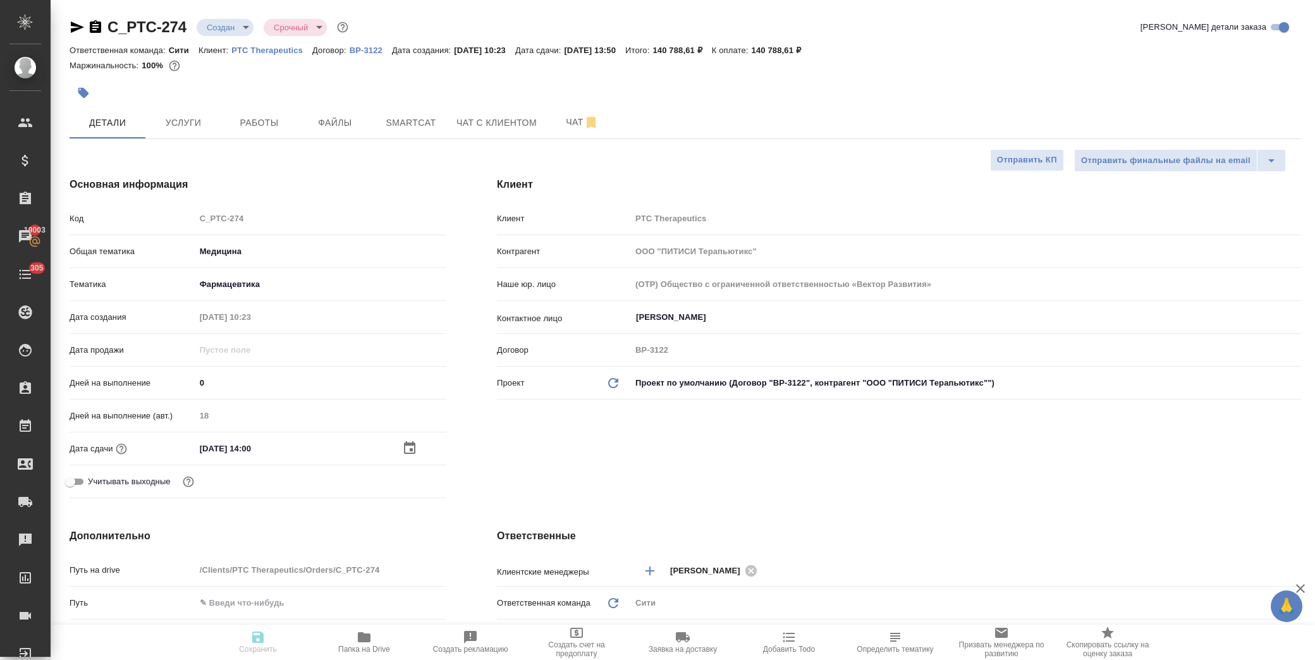
type textarea "x"
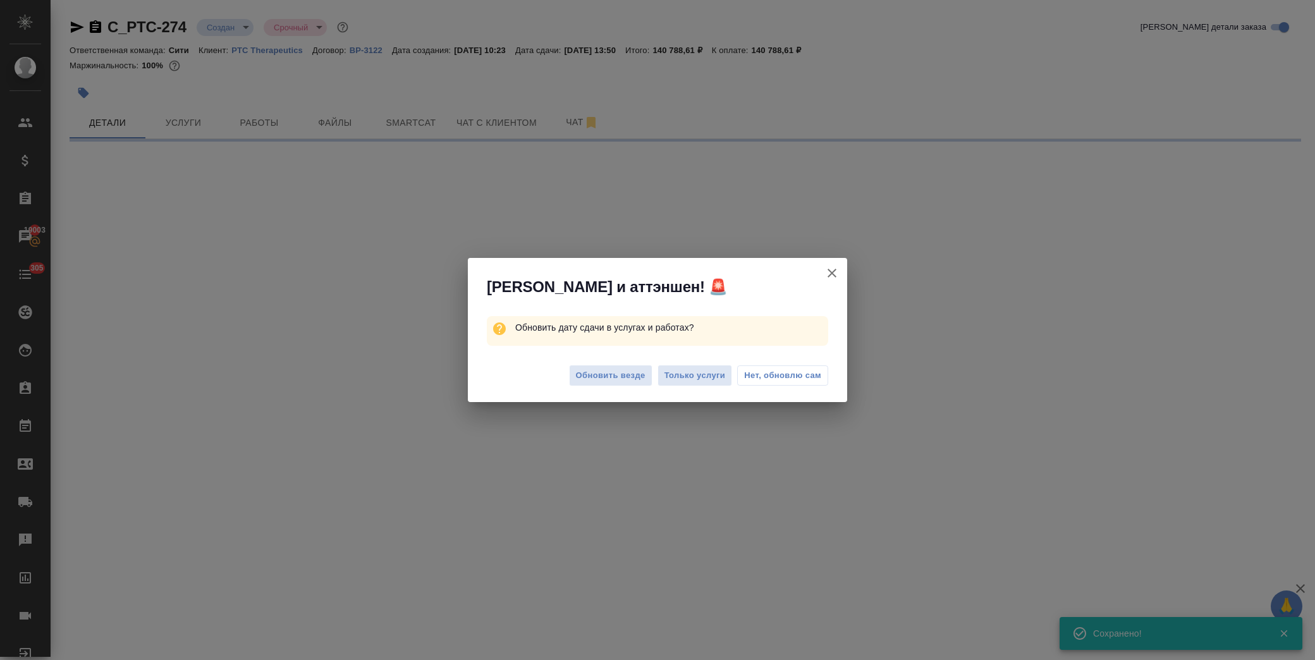
select select "RU"
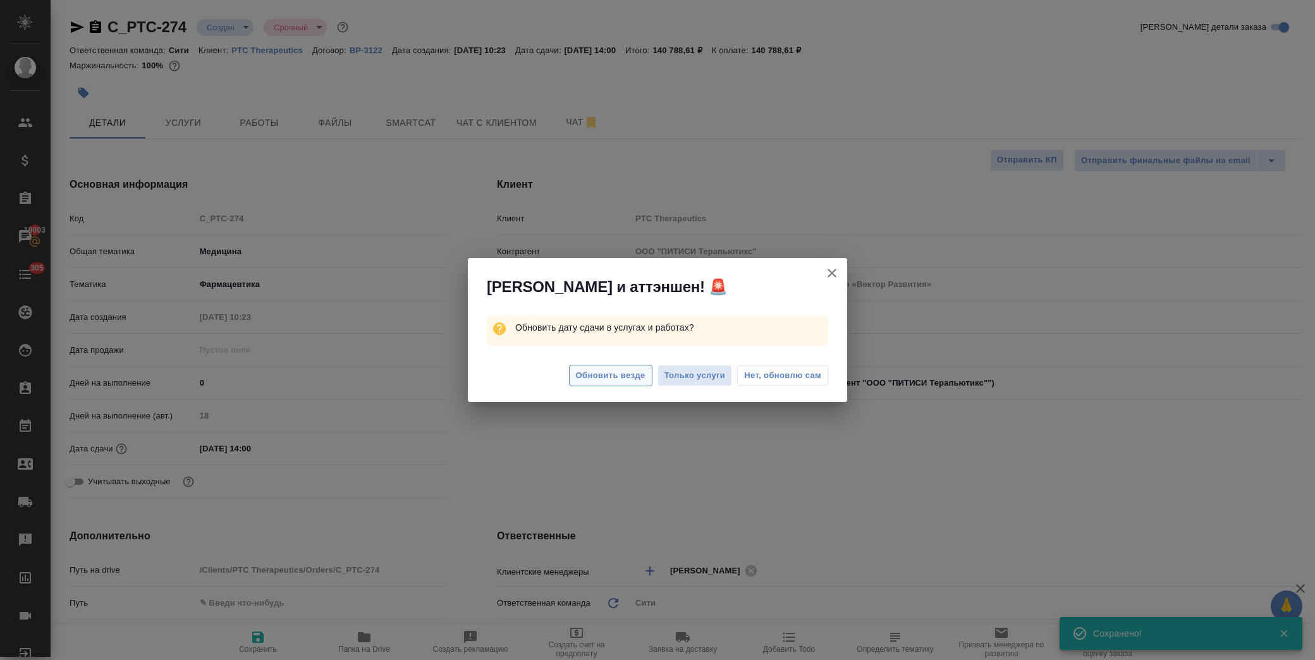
type textarea "x"
click at [603, 374] on span "Обновить везде" at bounding box center [611, 376] width 70 height 15
type textarea "x"
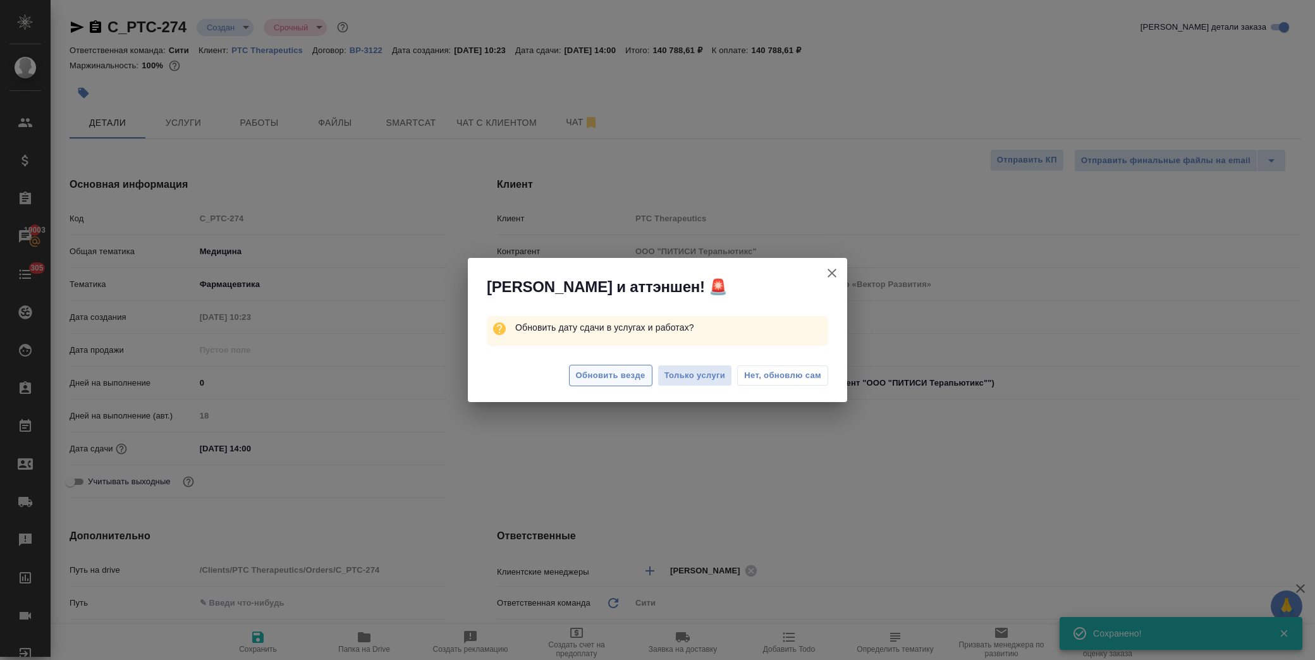
type textarea "x"
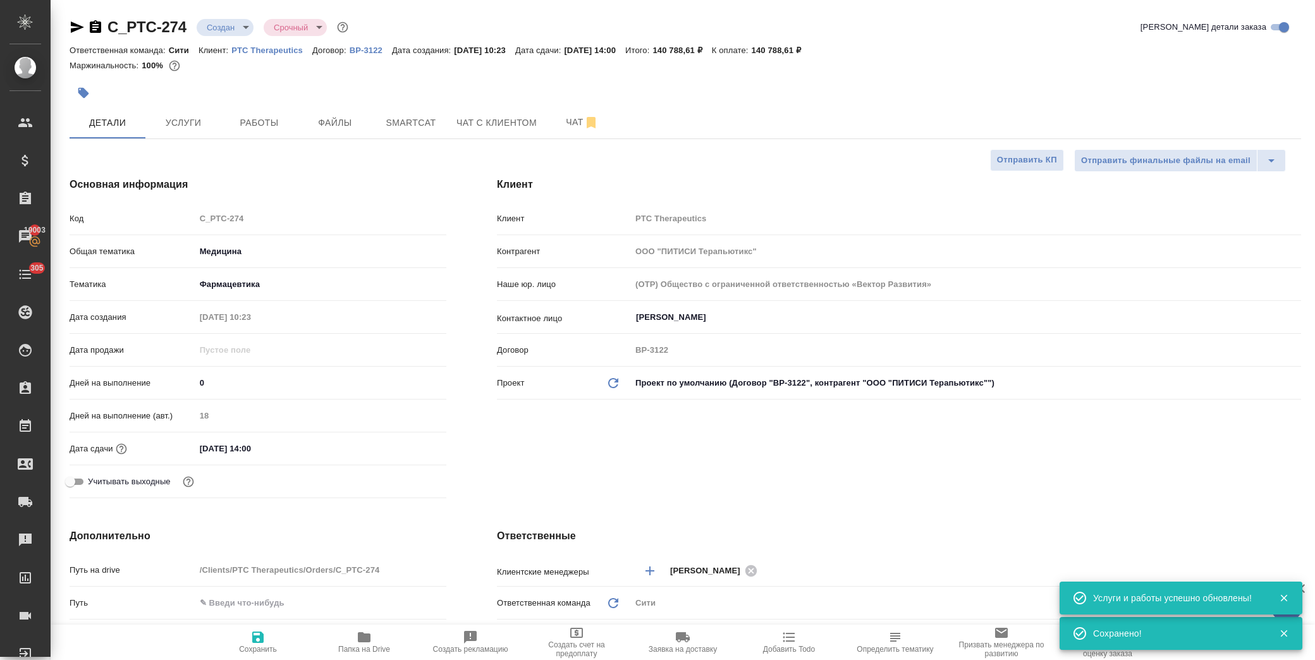
scroll to position [140, 0]
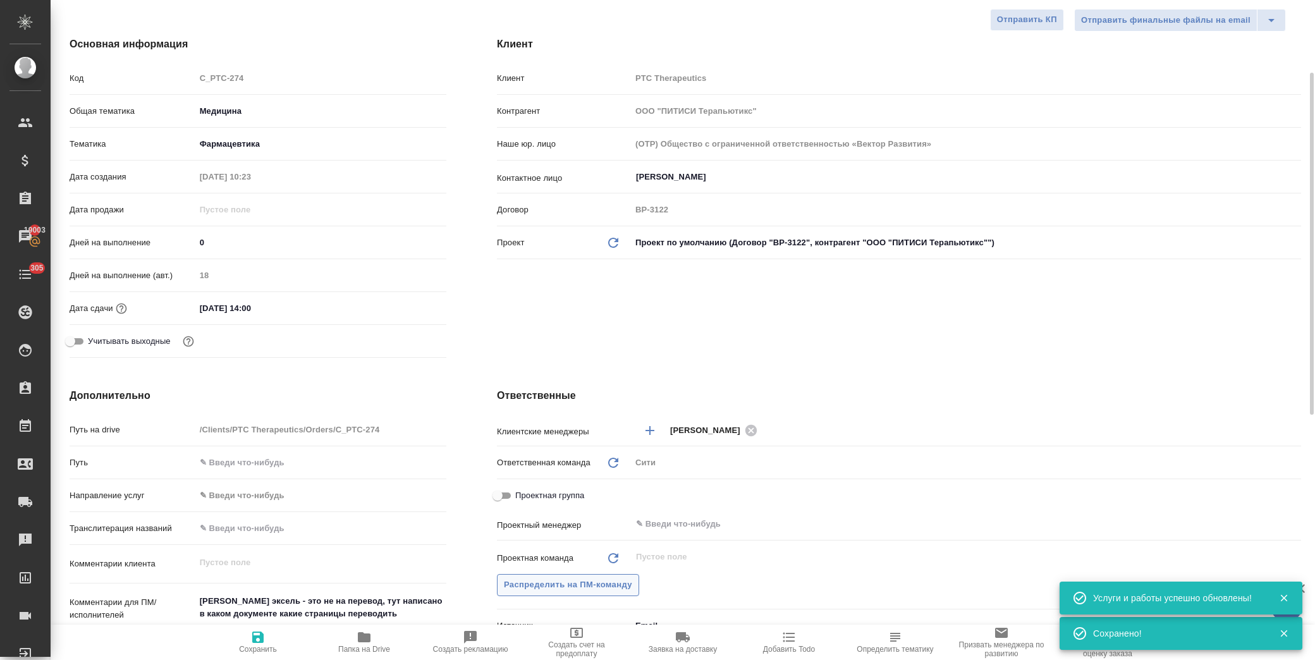
click at [563, 582] on span "Распределить на ПМ-команду" at bounding box center [568, 585] width 128 height 15
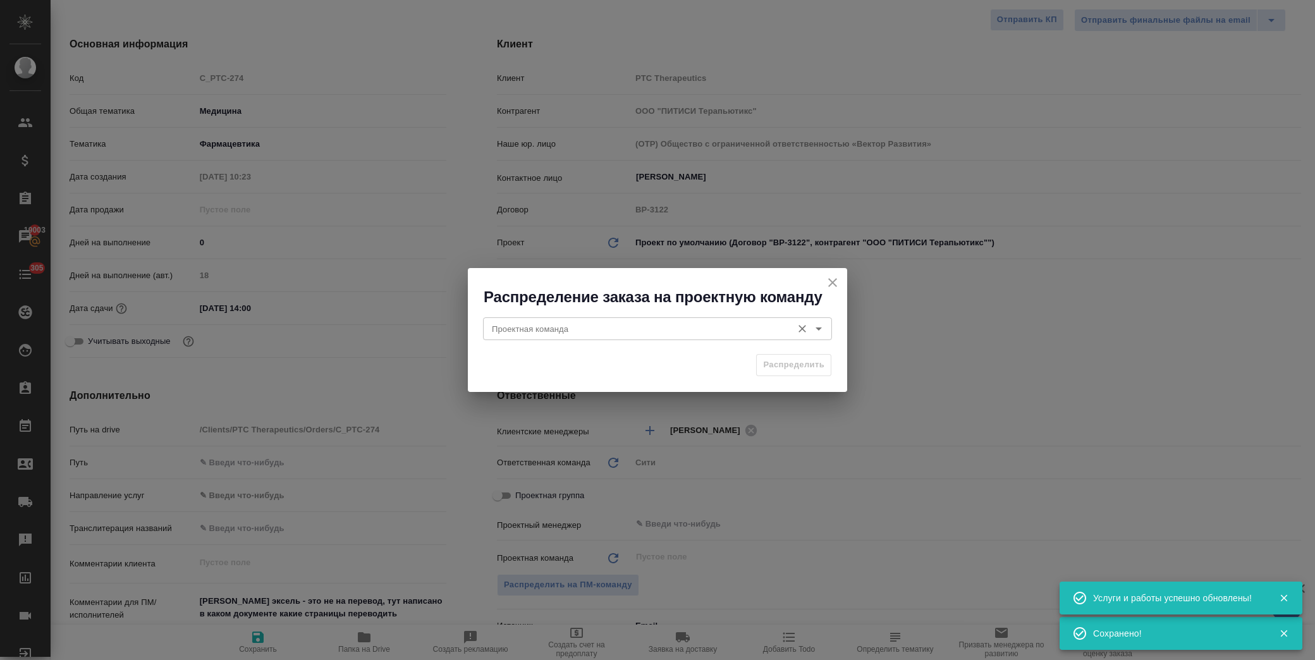
click at [601, 325] on input "Проектная команда" at bounding box center [636, 328] width 299 height 15
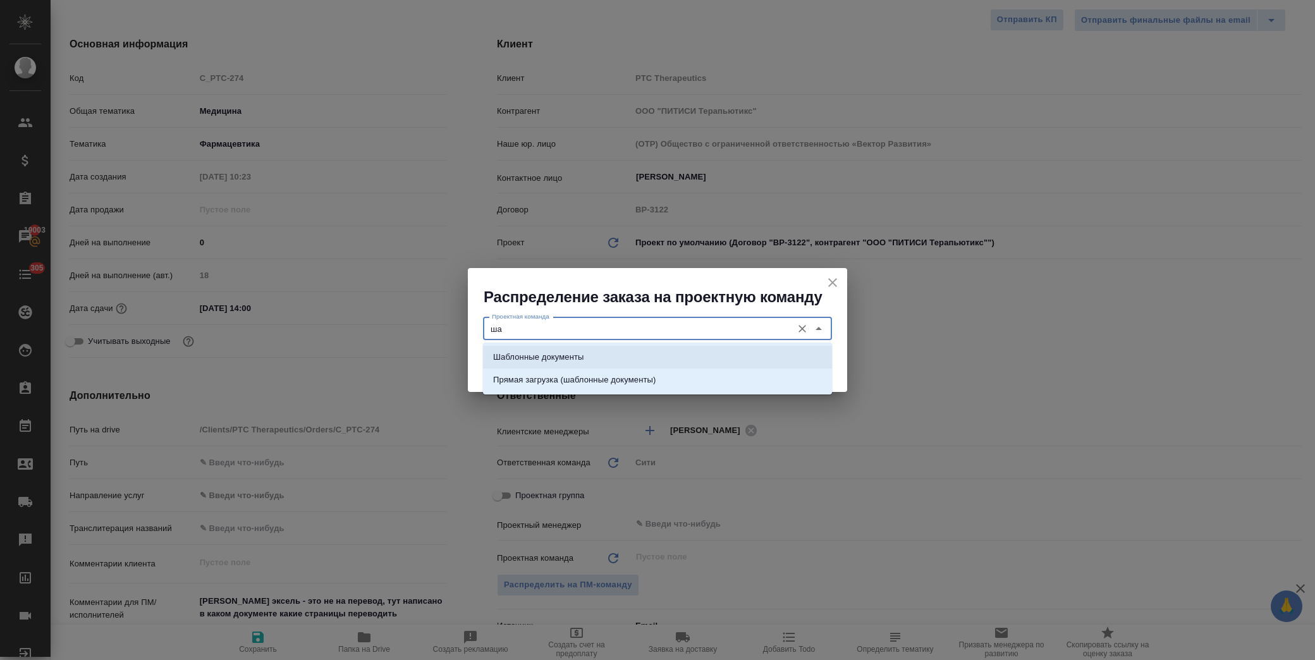
click at [617, 363] on li "Шаблонные документы" at bounding box center [657, 357] width 349 height 23
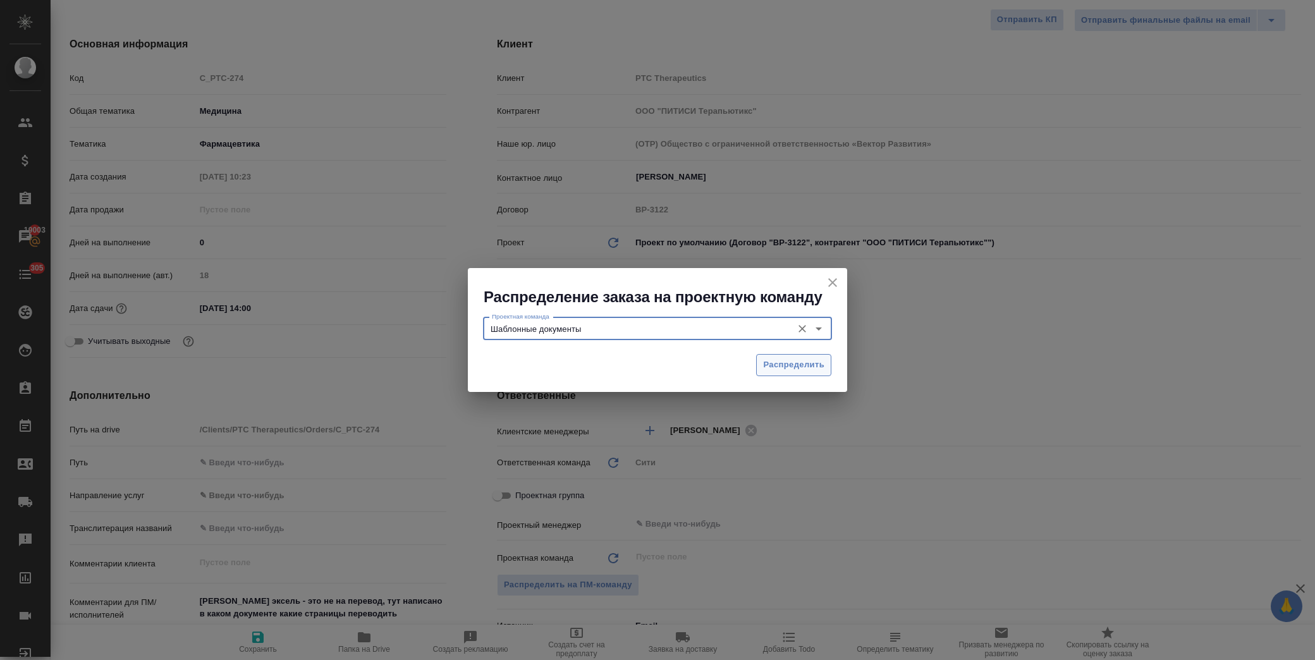
type input "Шаблонные документы"
click at [797, 364] on span "Распределить" at bounding box center [793, 365] width 61 height 15
type textarea "x"
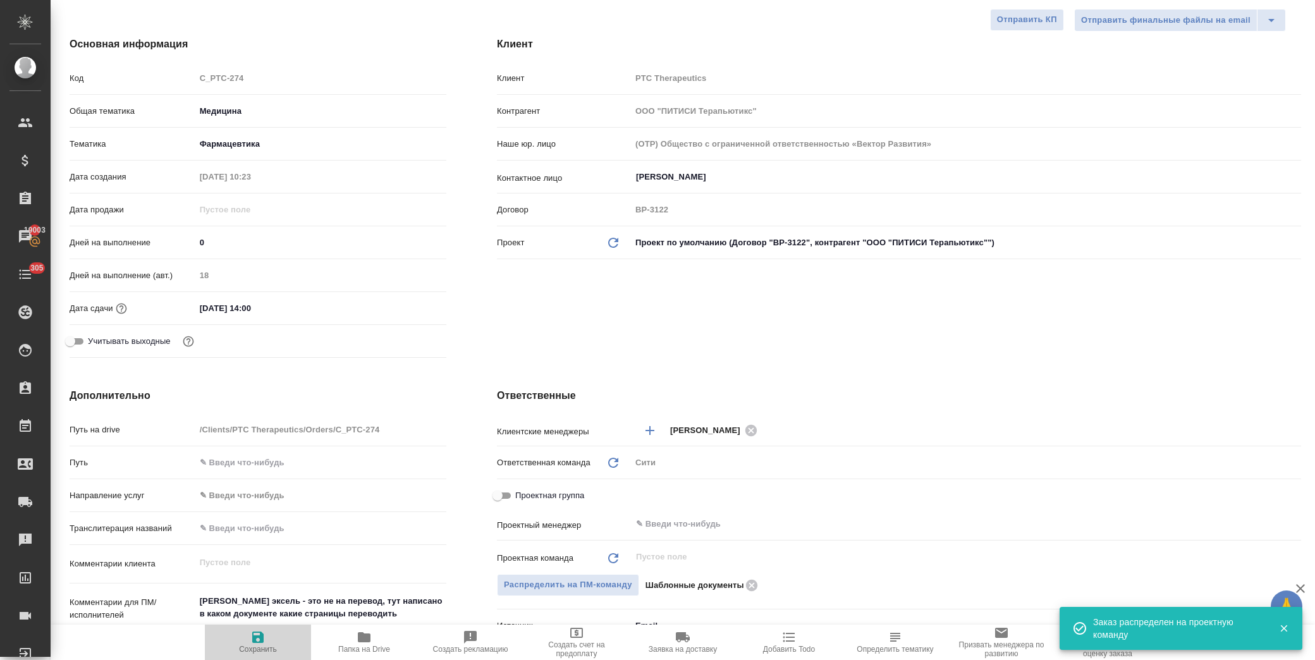
click at [264, 639] on icon "button" at bounding box center [257, 637] width 15 height 15
type textarea "x"
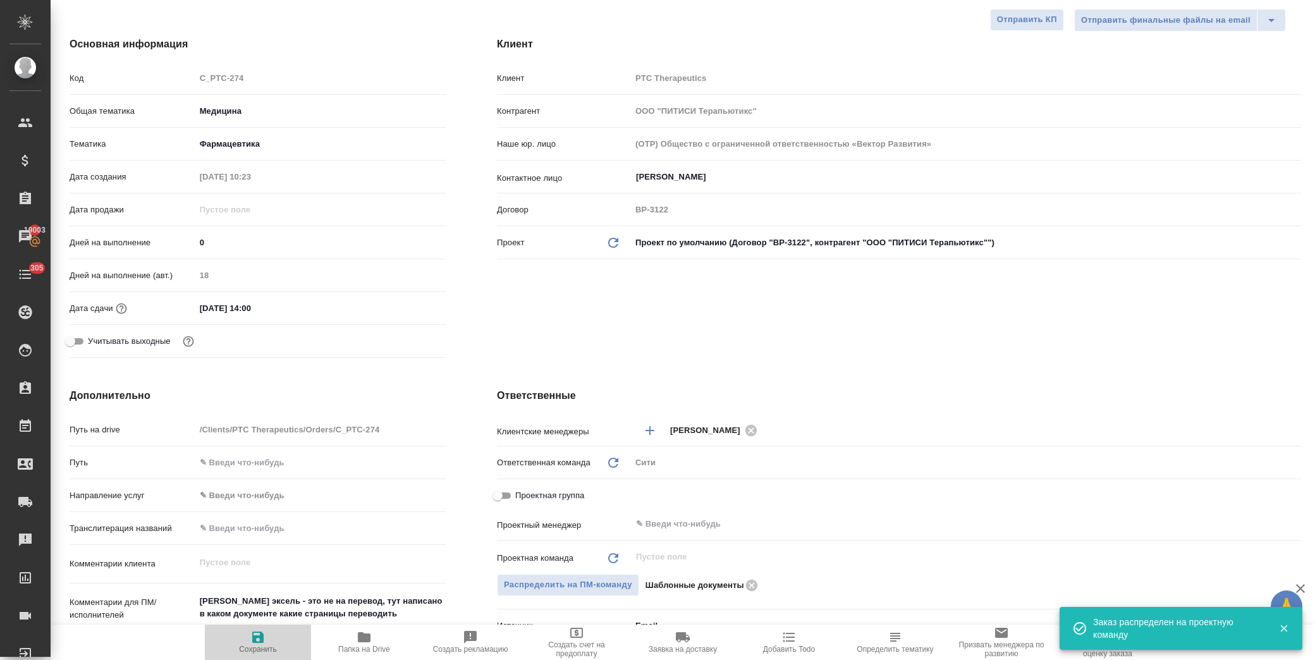
type textarea "x"
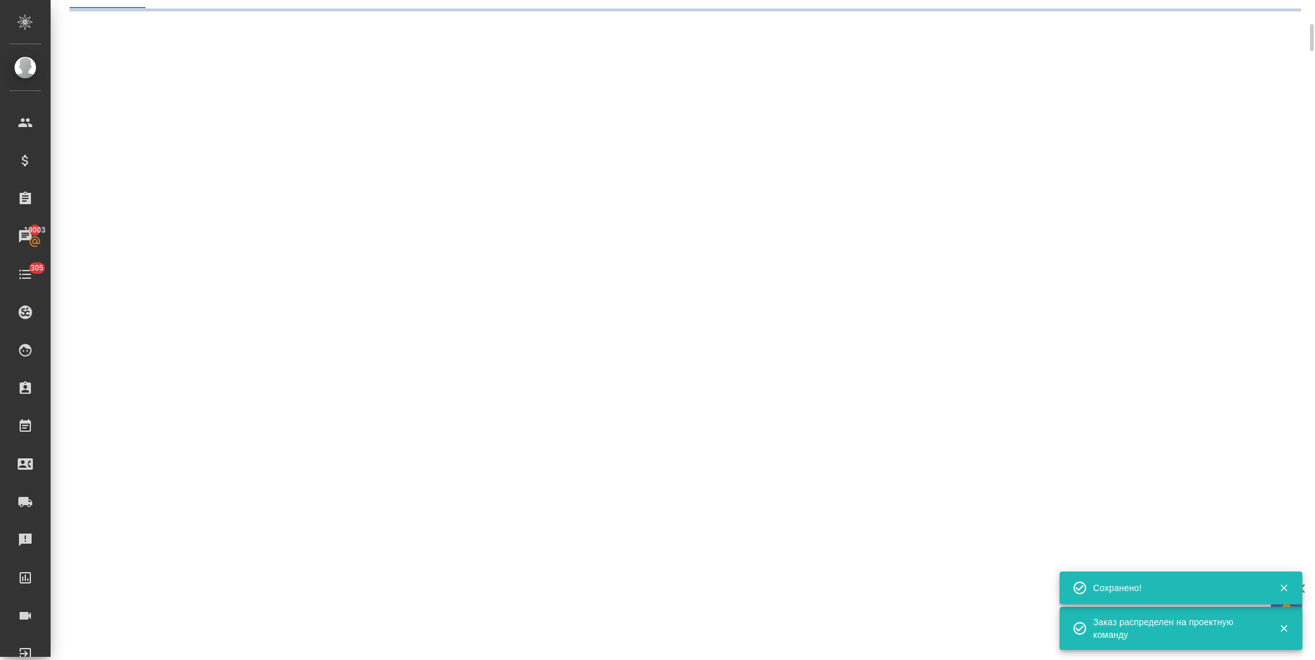
select select "RU"
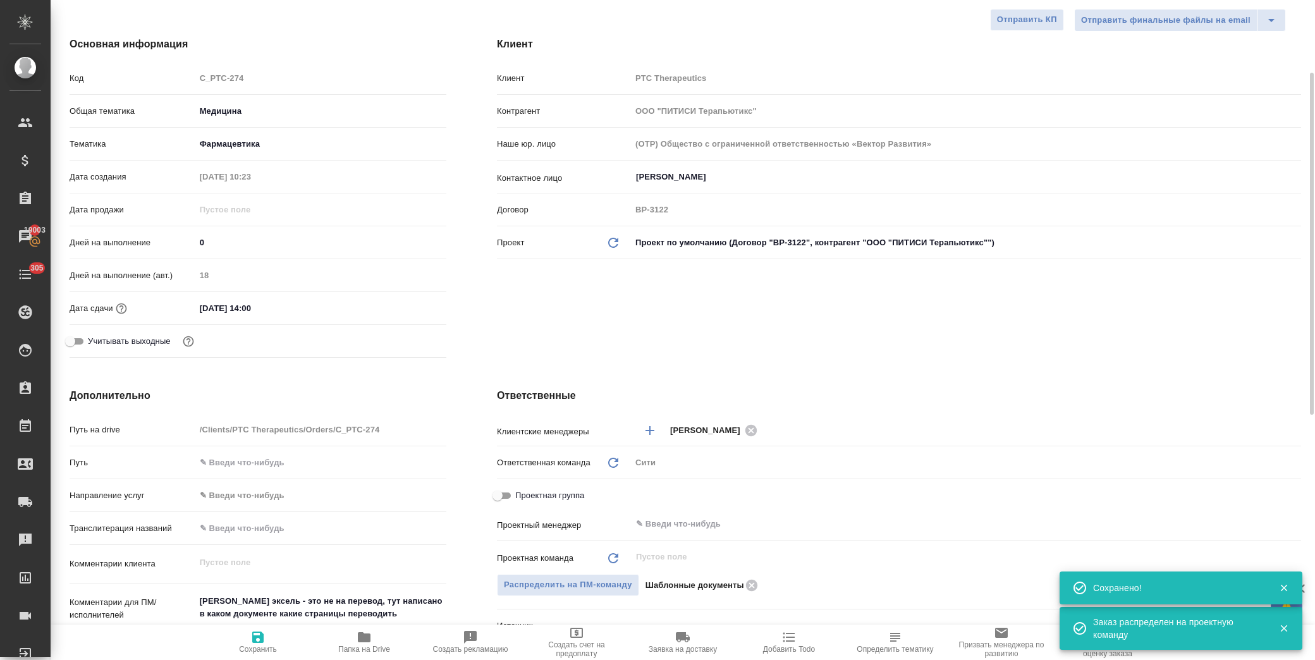
type textarea "x"
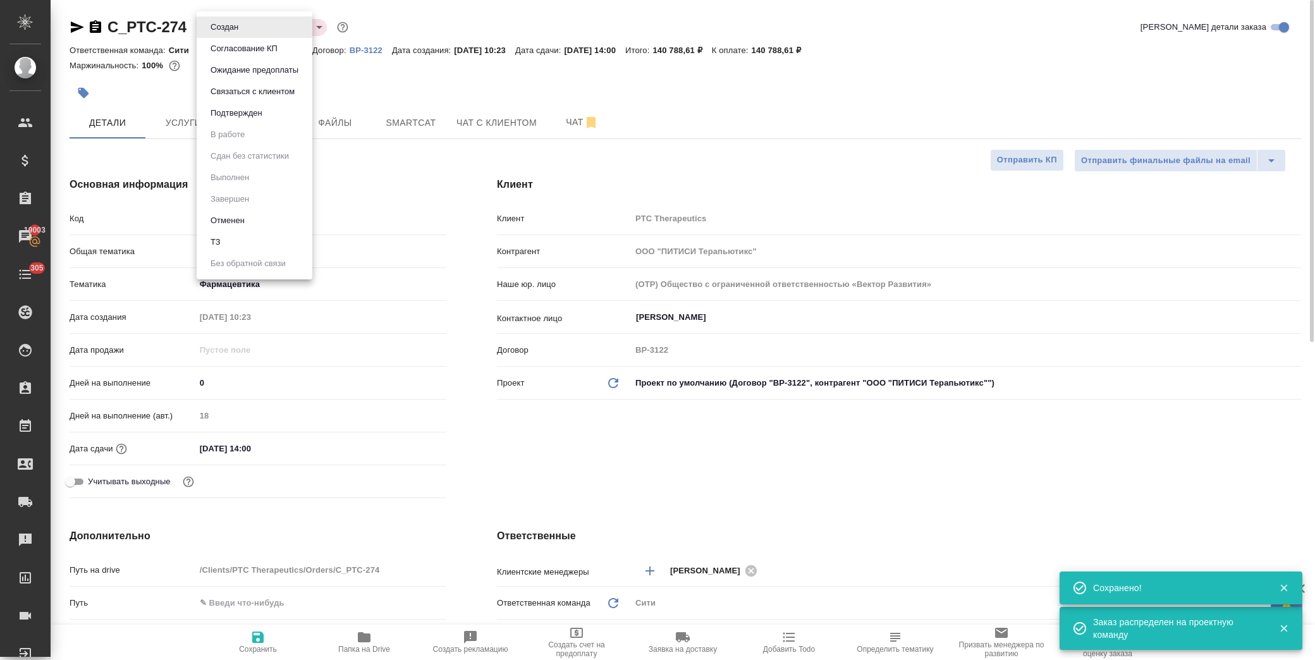
click at [235, 30] on body "🙏 .cls-1 fill:#fff; AWATERA [PERSON_NAME] Спецификации Заказы 19003 Чаты 305 To…" at bounding box center [657, 330] width 1315 height 660
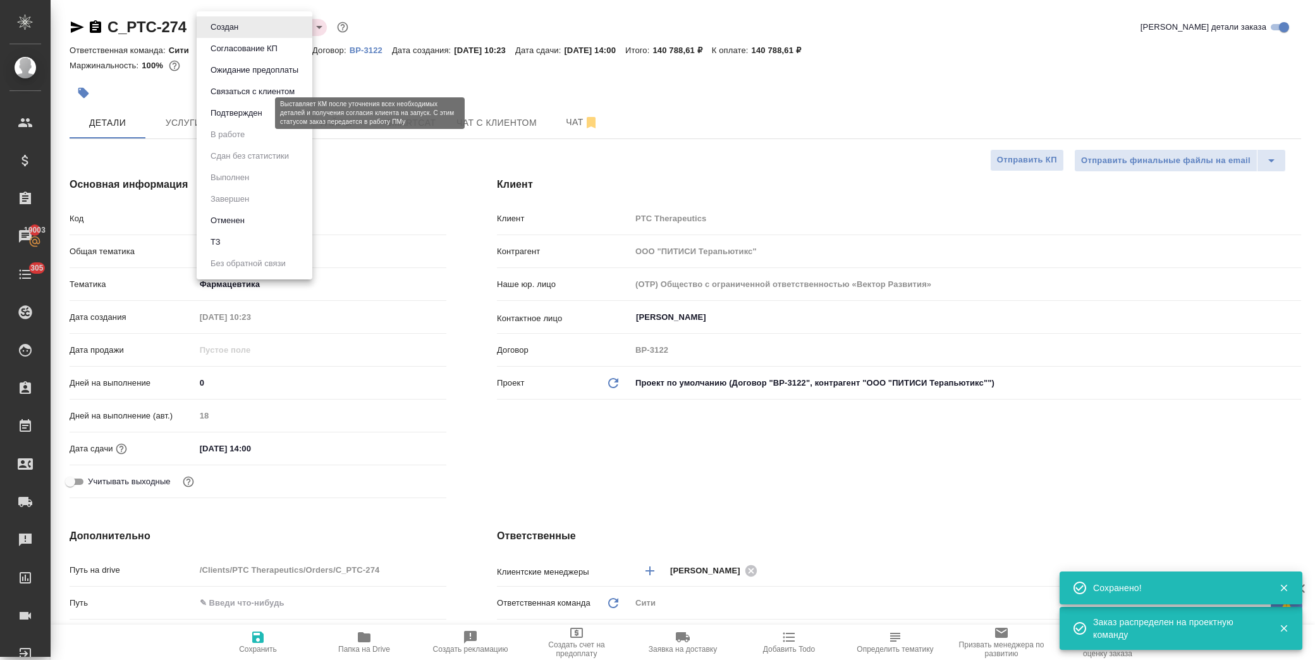
click at [252, 111] on button "Подтвержден" at bounding box center [236, 113] width 59 height 14
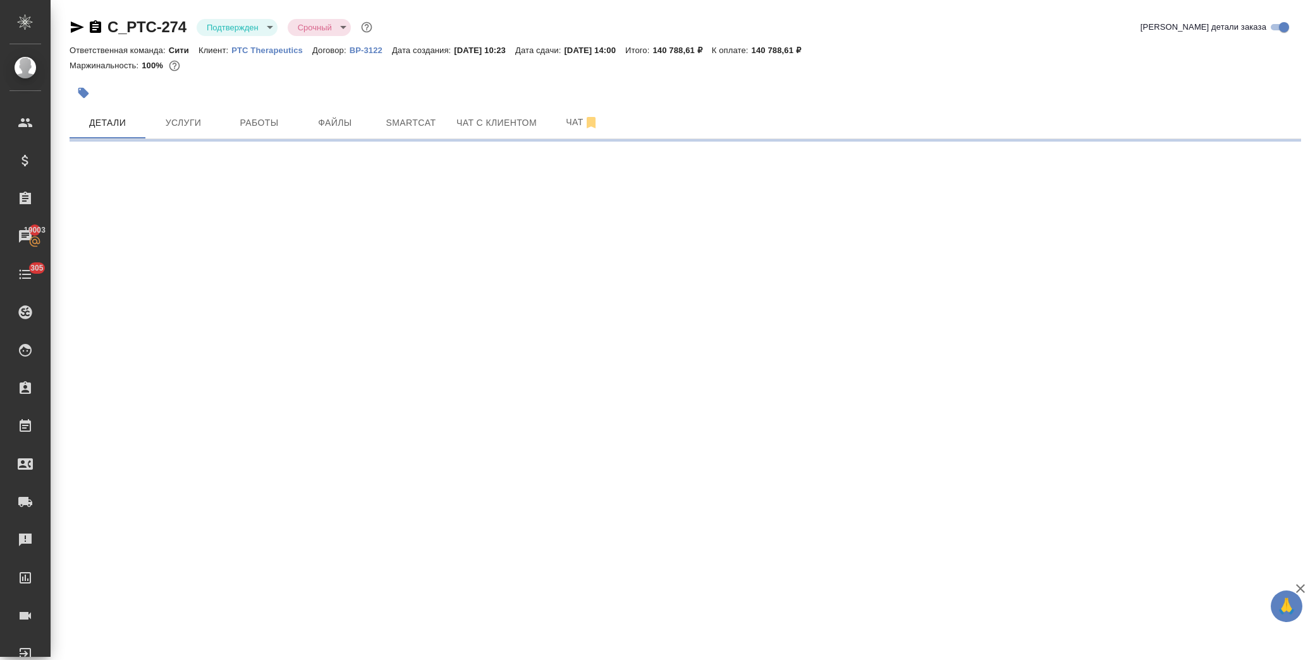
select select "RU"
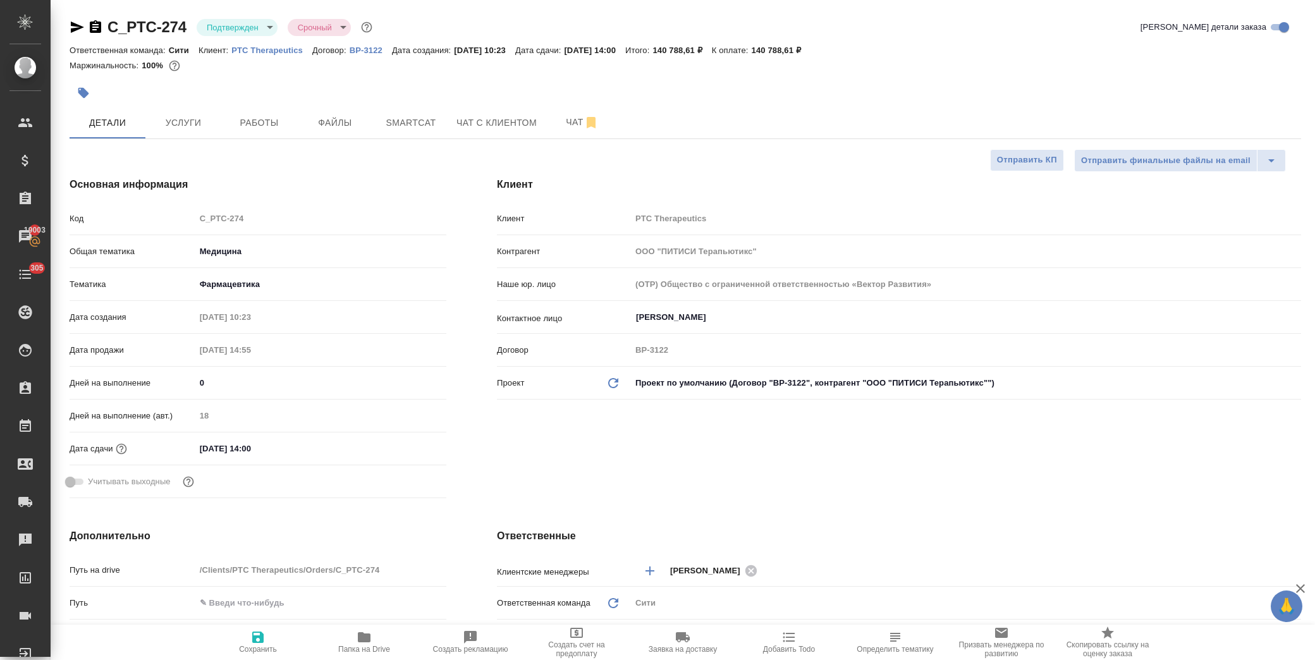
type textarea "x"
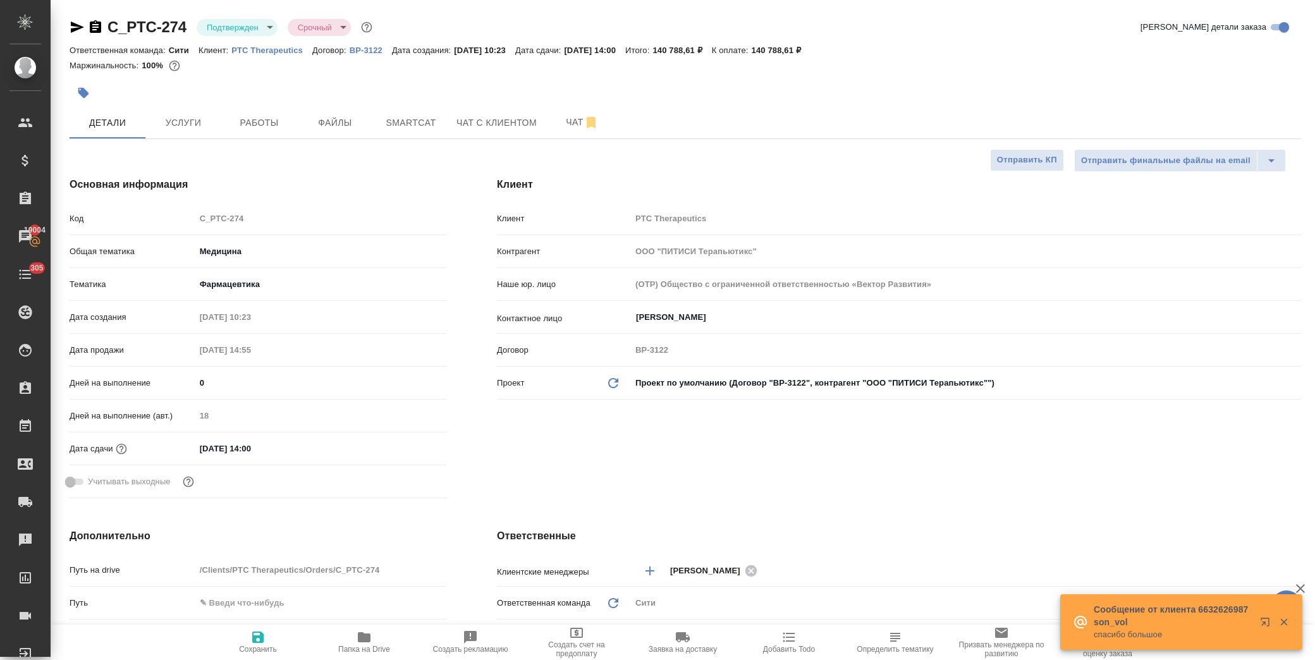
type textarea "x"
